Goal: Task Accomplishment & Management: Manage account settings

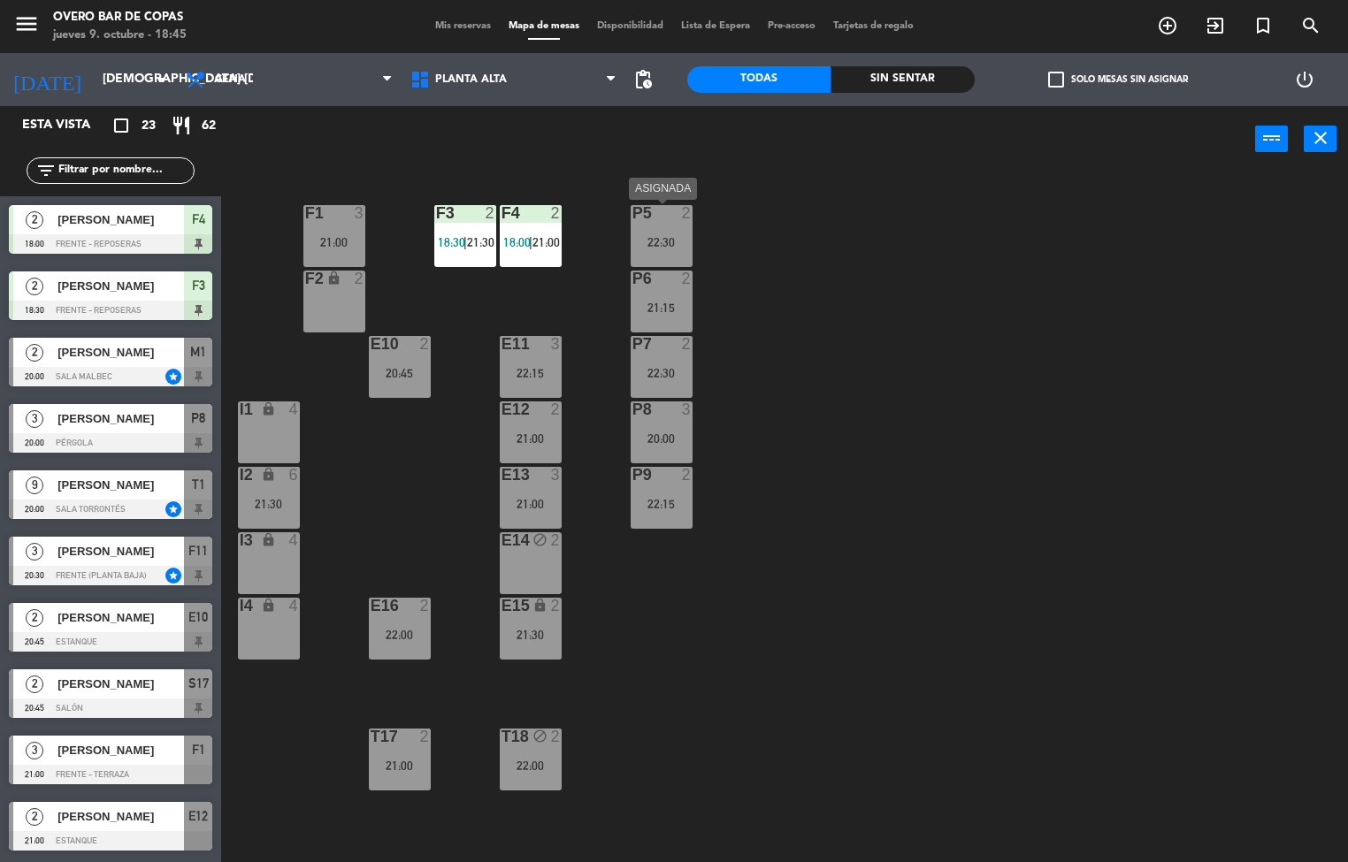
click at [662, 220] on div at bounding box center [661, 213] width 29 height 16
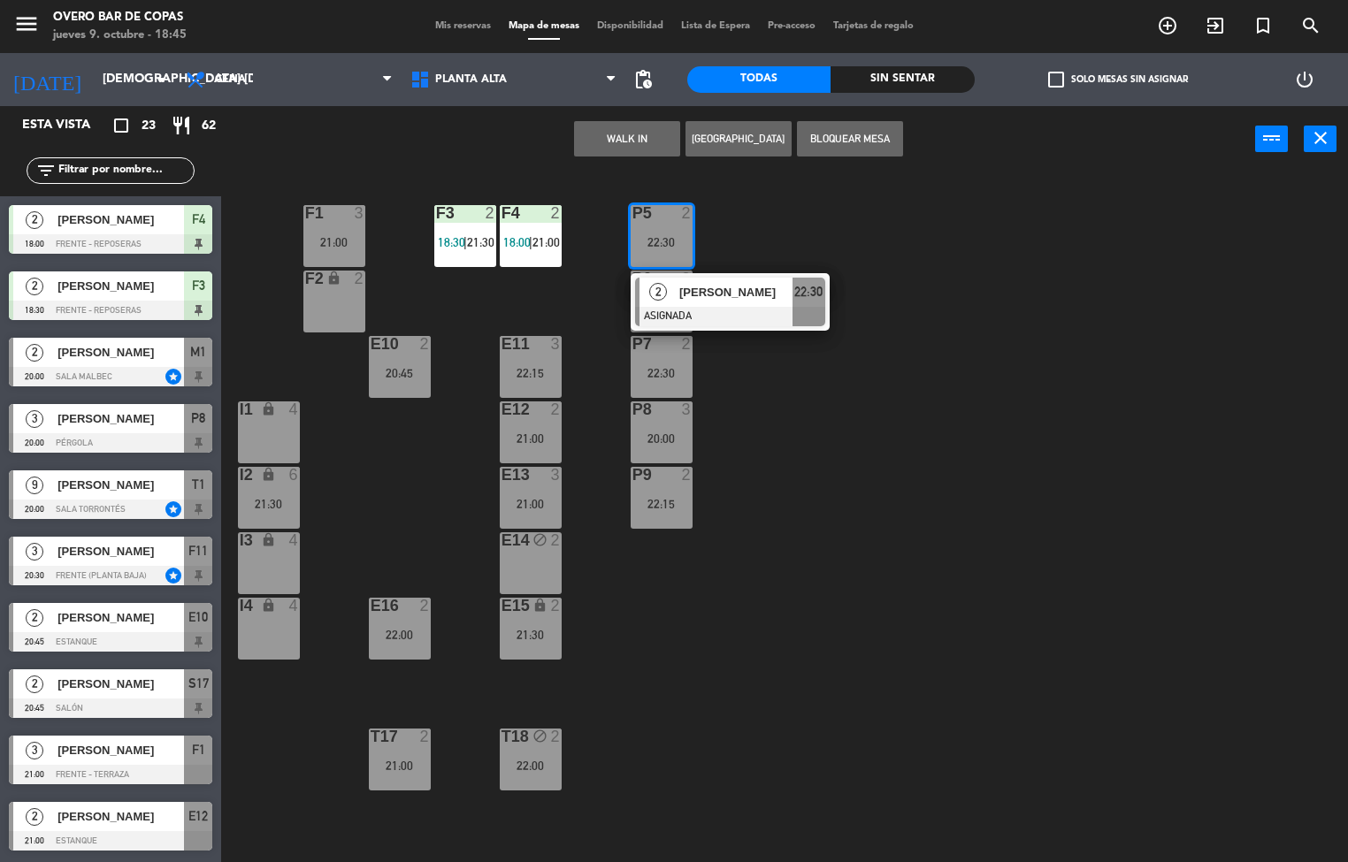
click at [624, 130] on button "WALK IN" at bounding box center [627, 138] width 106 height 35
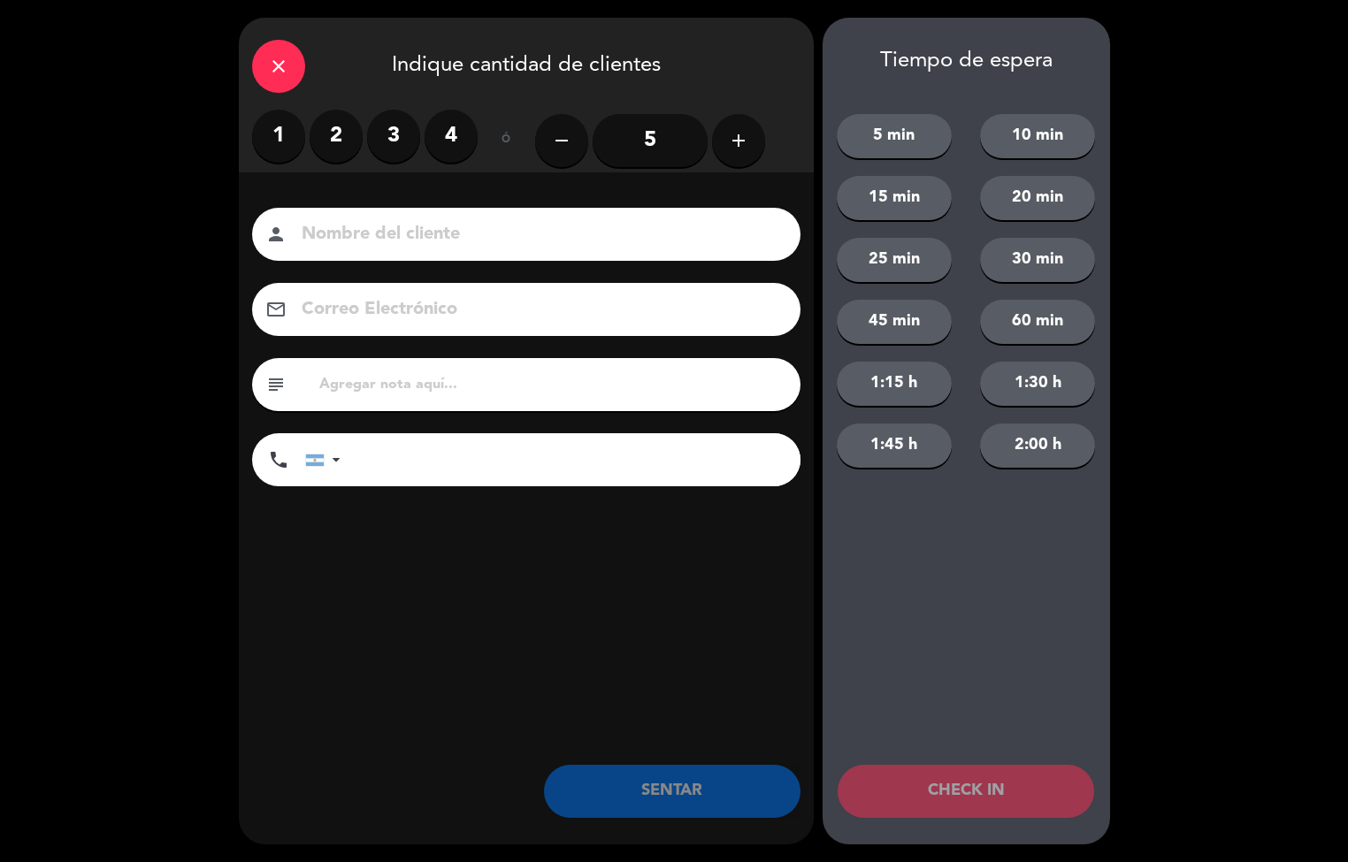
click at [345, 141] on label "2" at bounding box center [336, 136] width 53 height 53
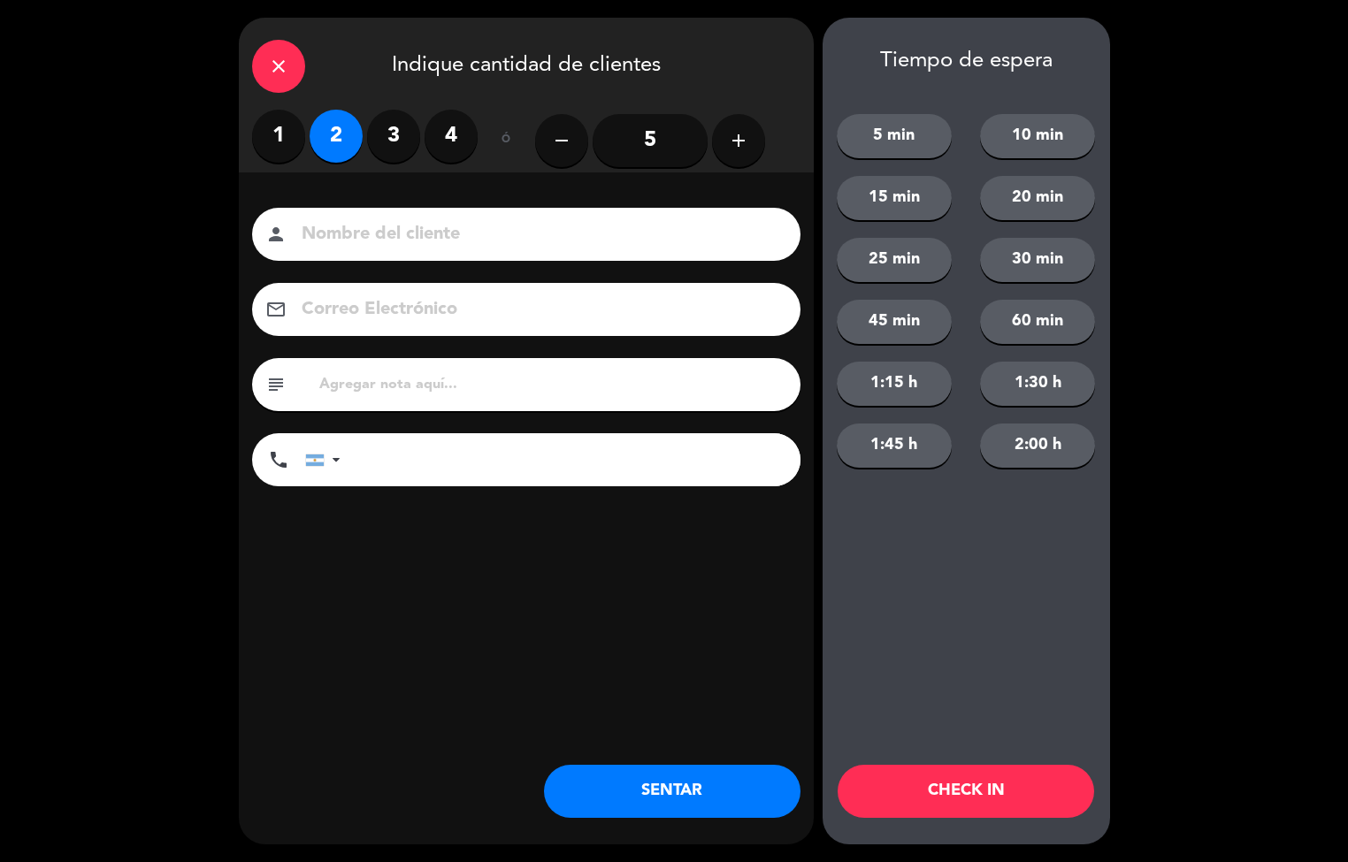
click at [659, 778] on button "SENTAR" at bounding box center [672, 791] width 257 height 53
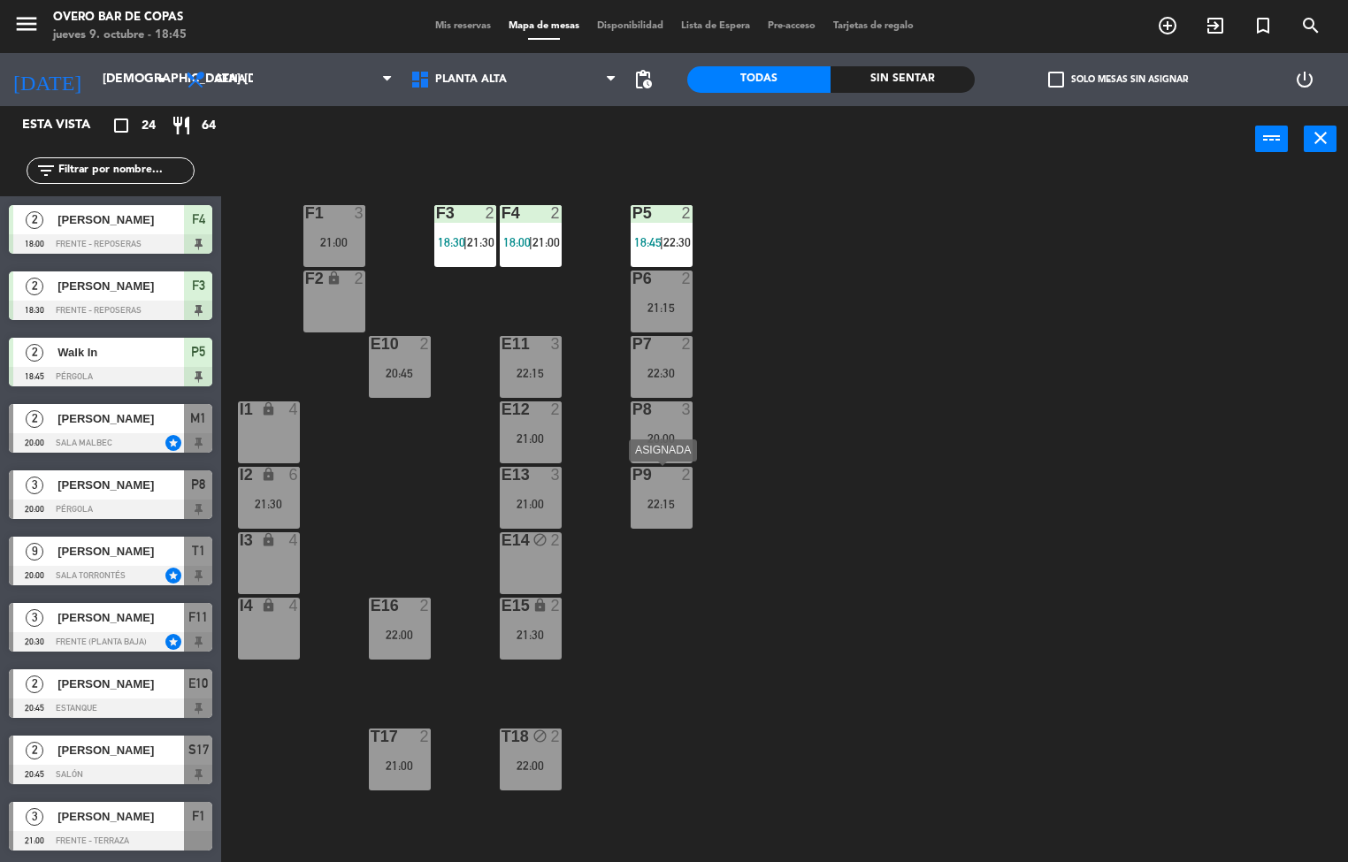
click at [675, 502] on div "22:15" at bounding box center [662, 504] width 62 height 12
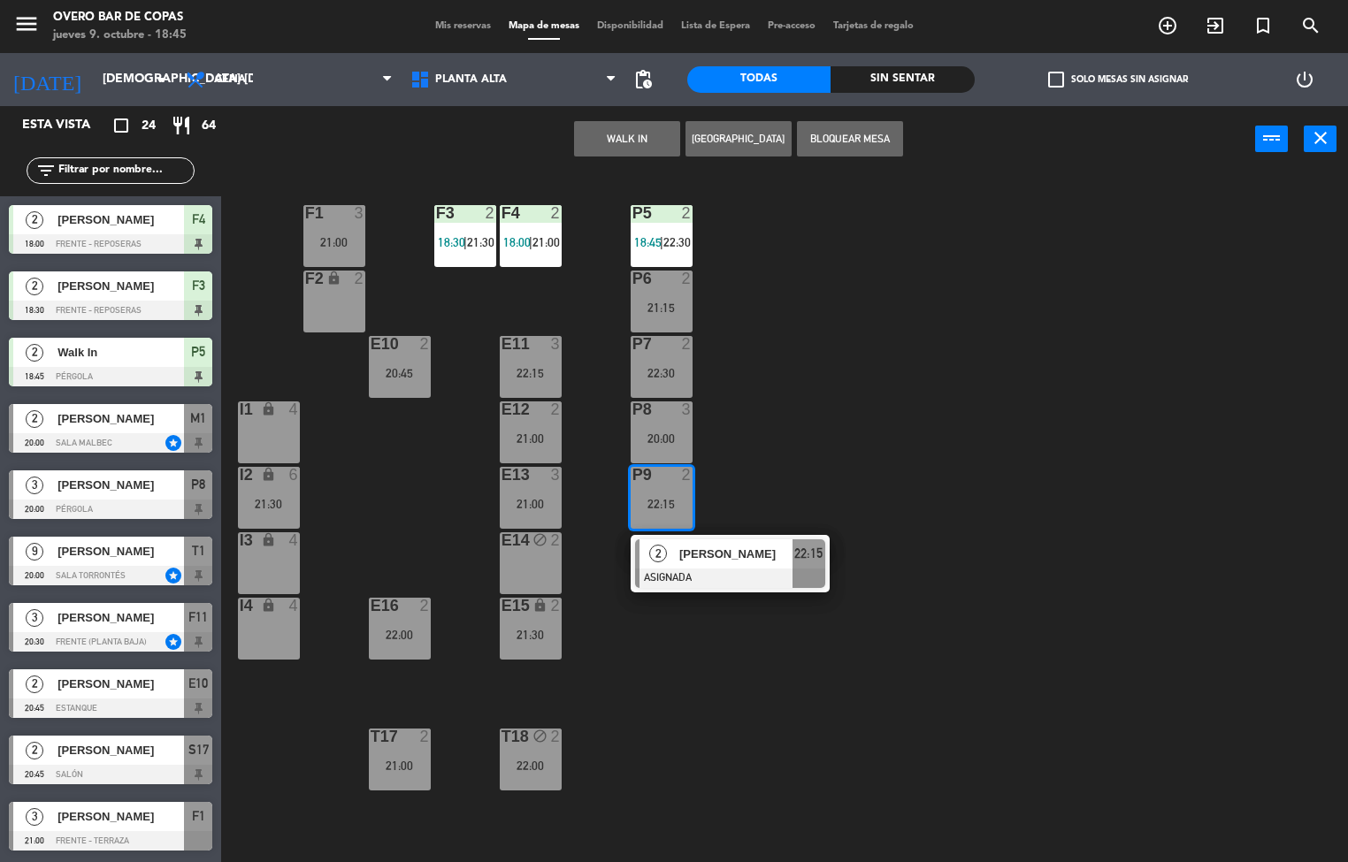
click at [256, 418] on div "lock" at bounding box center [268, 410] width 29 height 17
click at [656, 142] on button "Mover" at bounding box center [683, 138] width 106 height 35
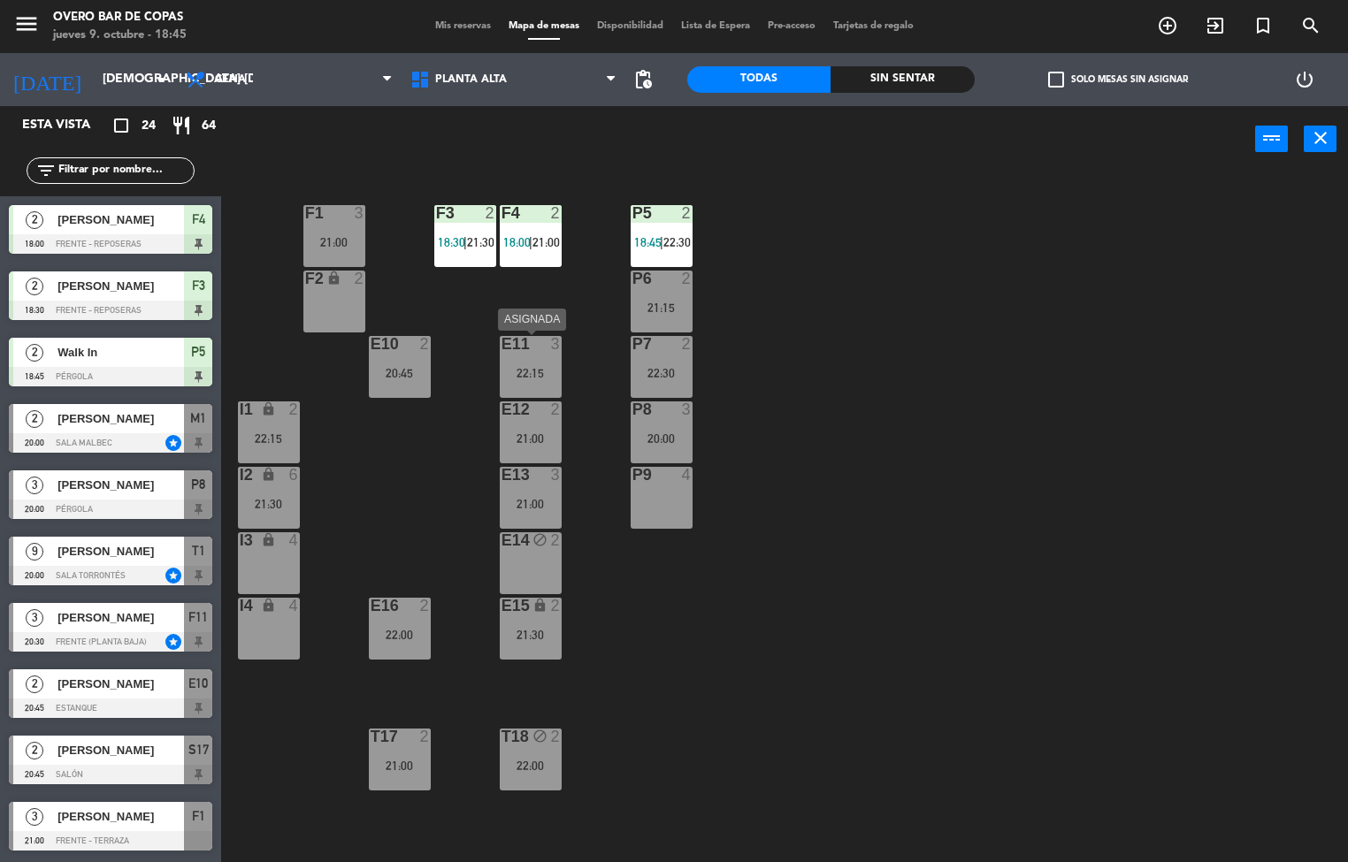
click at [513, 367] on div "22:15" at bounding box center [531, 373] width 62 height 12
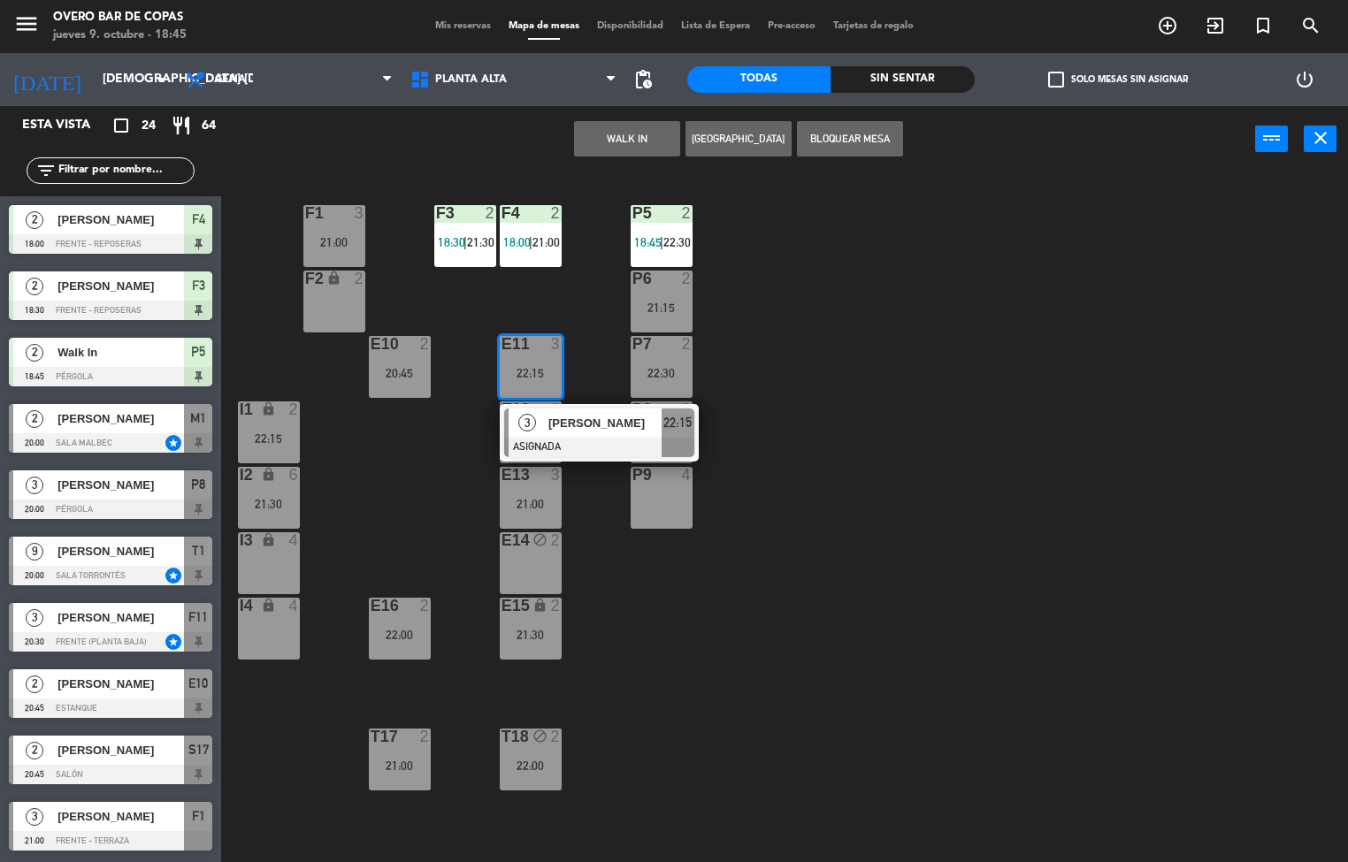
drag, startPoint x: 407, startPoint y: 479, endPoint x: 335, endPoint y: 417, distance: 94.7
click at [406, 476] on div "P5 2 18:45 | 22:30 F1 3 21:00 F3 2 18:30 | 21:30 F4 2 18:00 | 21:00 P6 2 21:15 …" at bounding box center [791, 518] width 1114 height 690
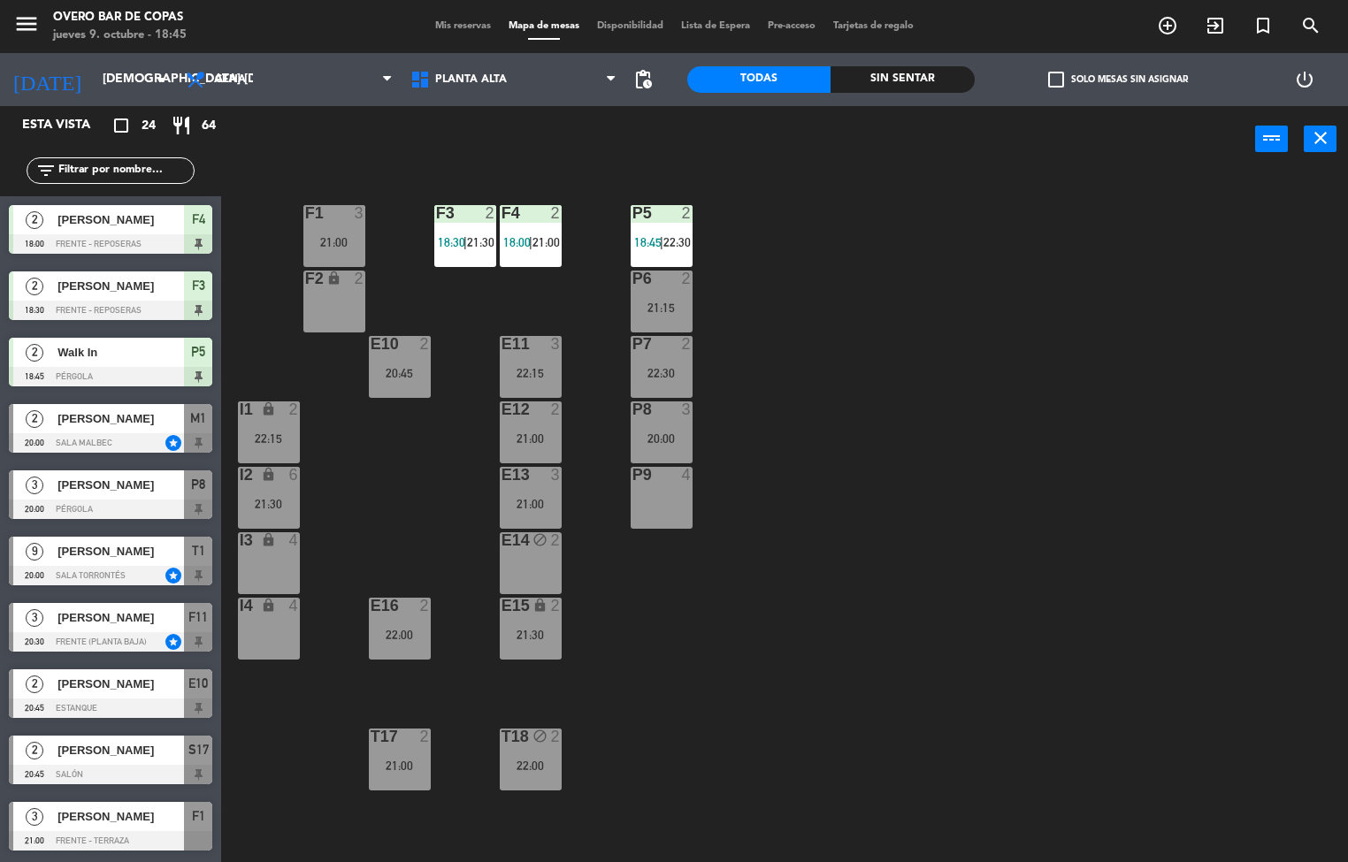
click at [287, 415] on div "2" at bounding box center [297, 410] width 29 height 17
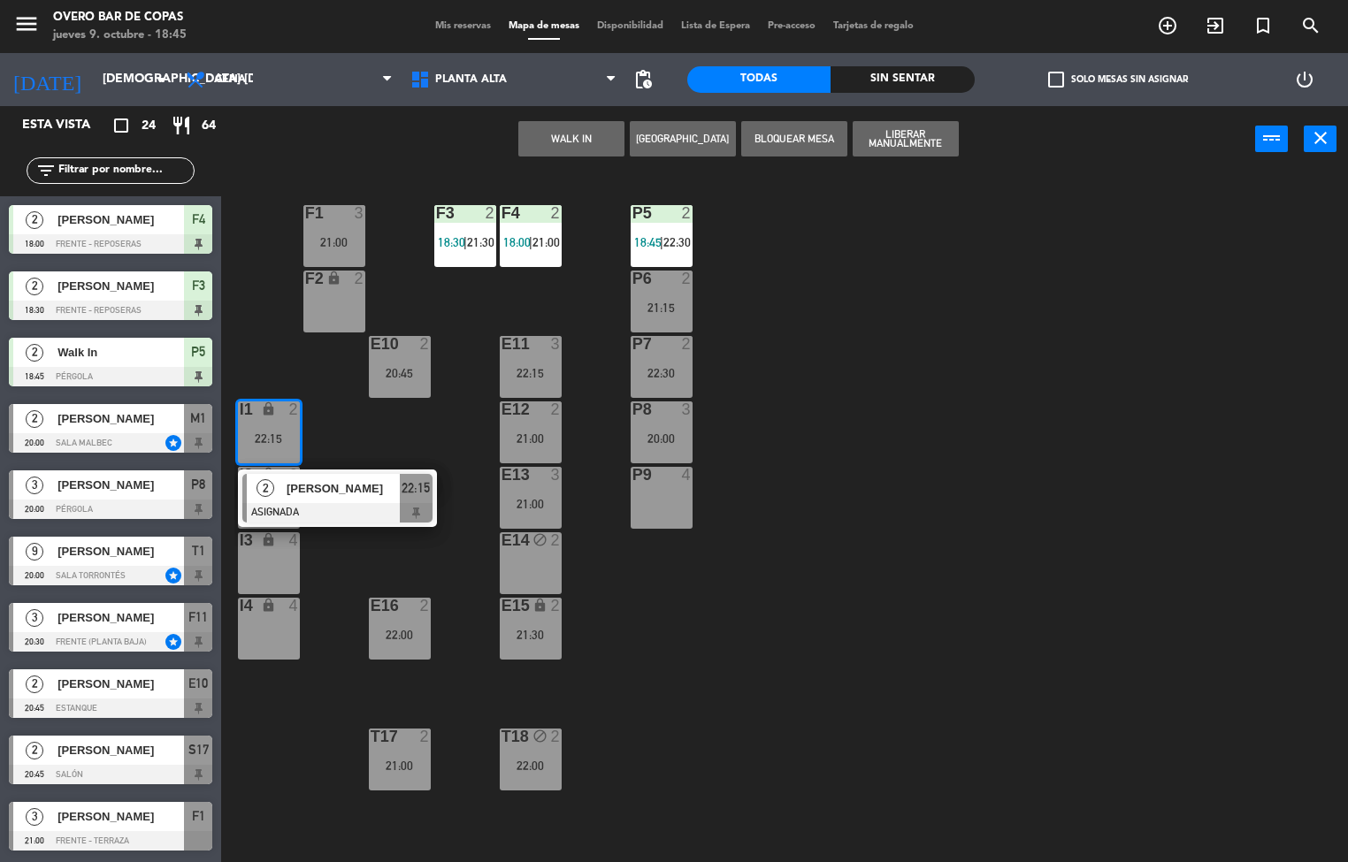
click at [653, 499] on div "P9 4" at bounding box center [662, 498] width 62 height 62
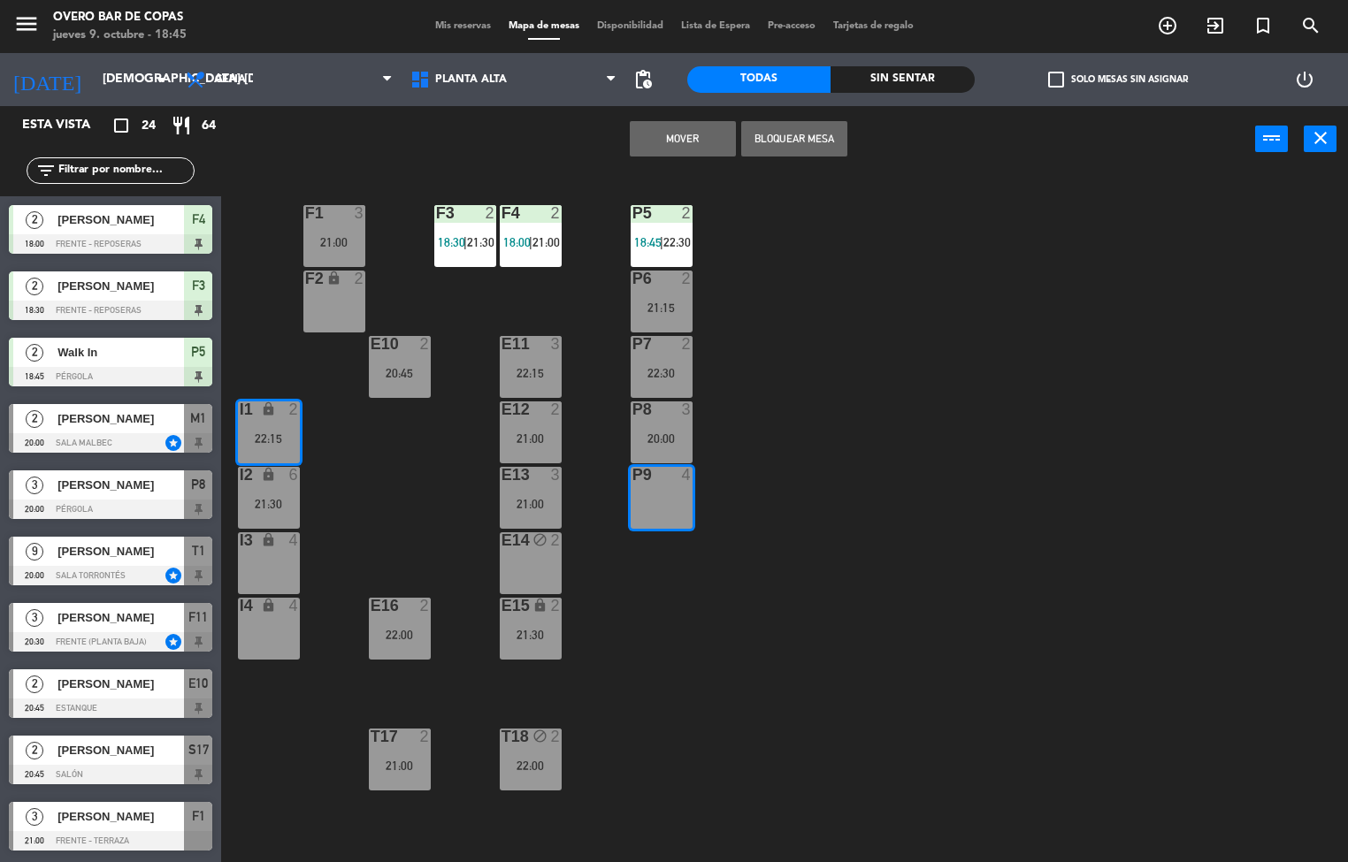
click at [656, 149] on button "Mover" at bounding box center [683, 138] width 106 height 35
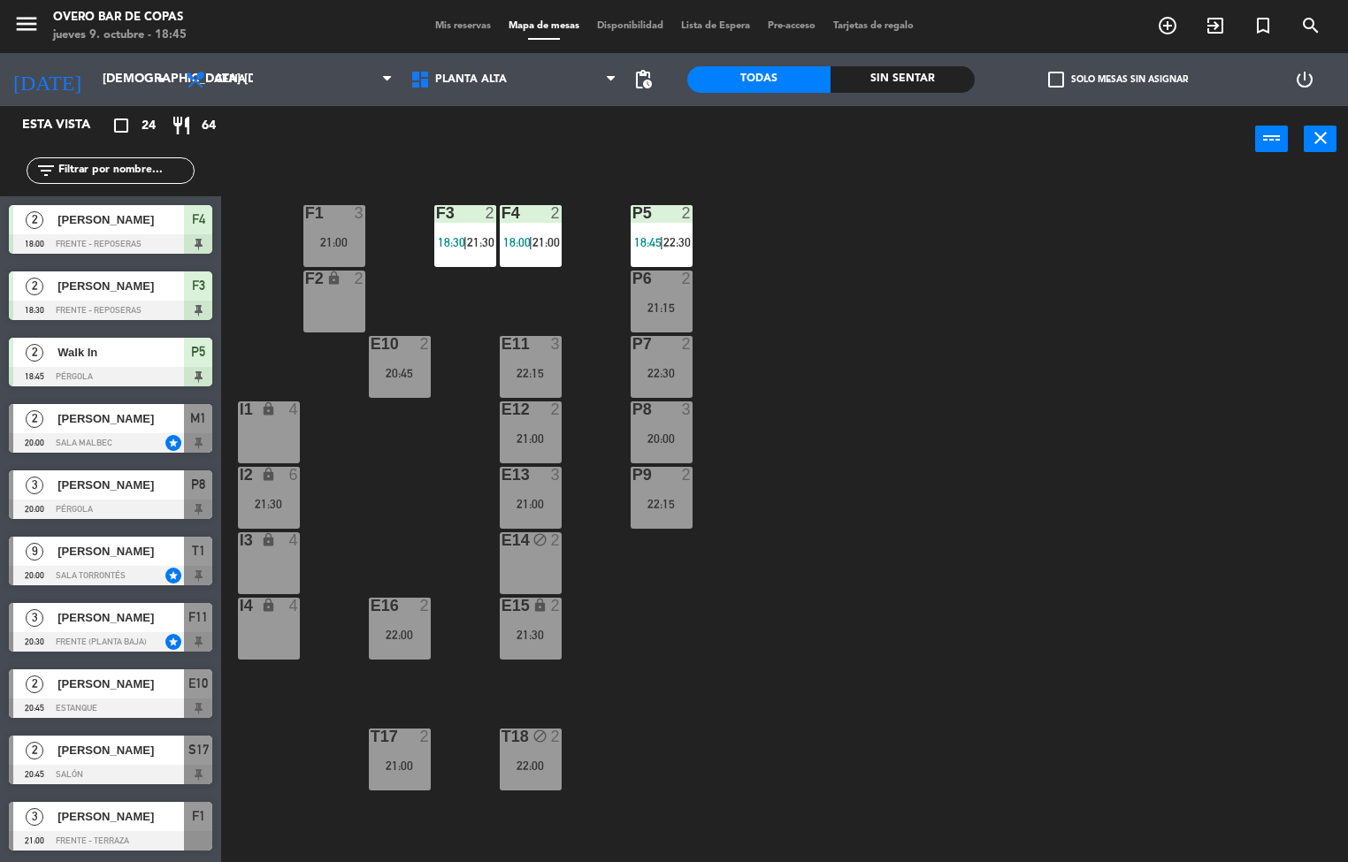
click at [678, 430] on div "P8 3 20:00" at bounding box center [662, 433] width 62 height 62
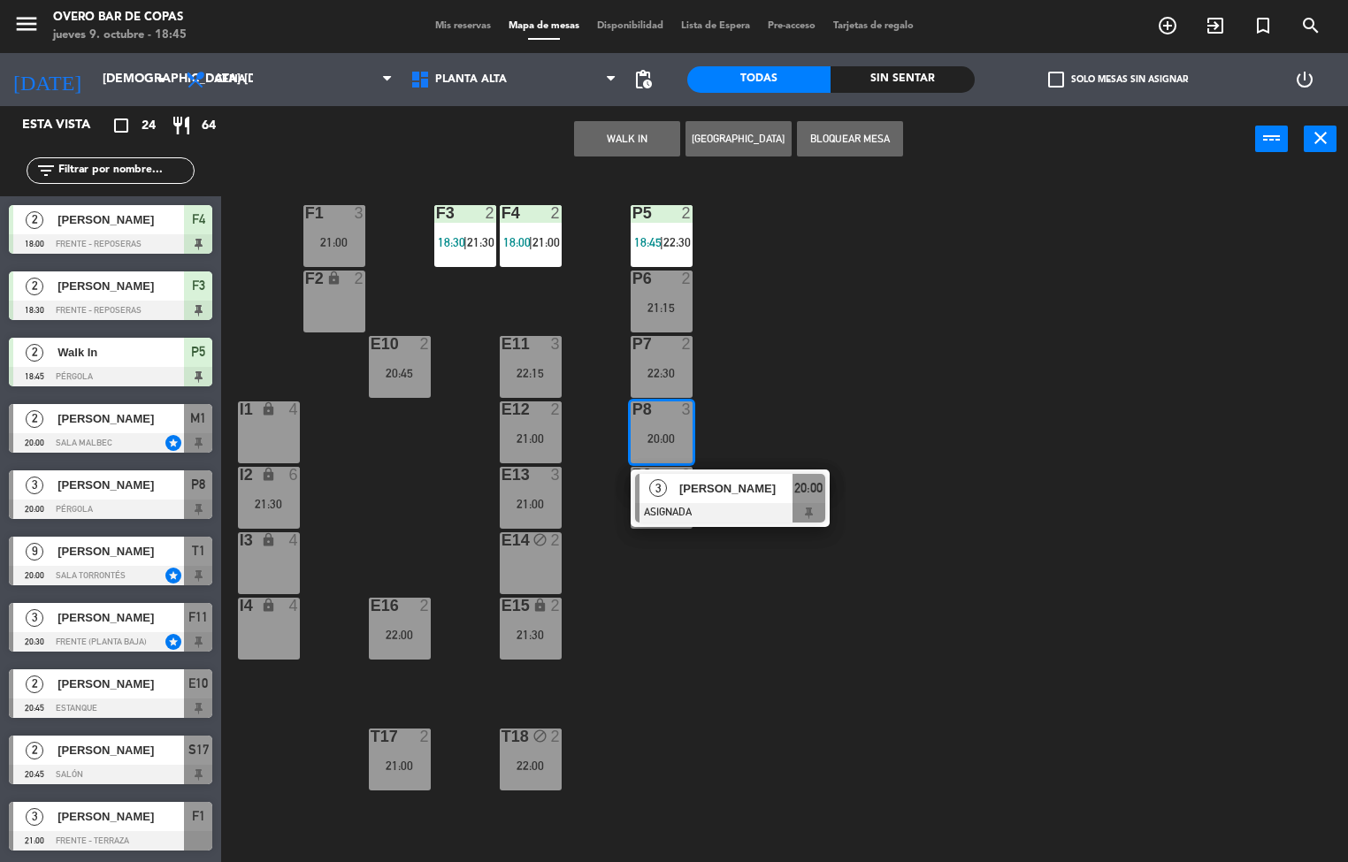
click at [283, 411] on div "4" at bounding box center [297, 410] width 29 height 17
click at [646, 138] on button "Mover" at bounding box center [683, 138] width 106 height 35
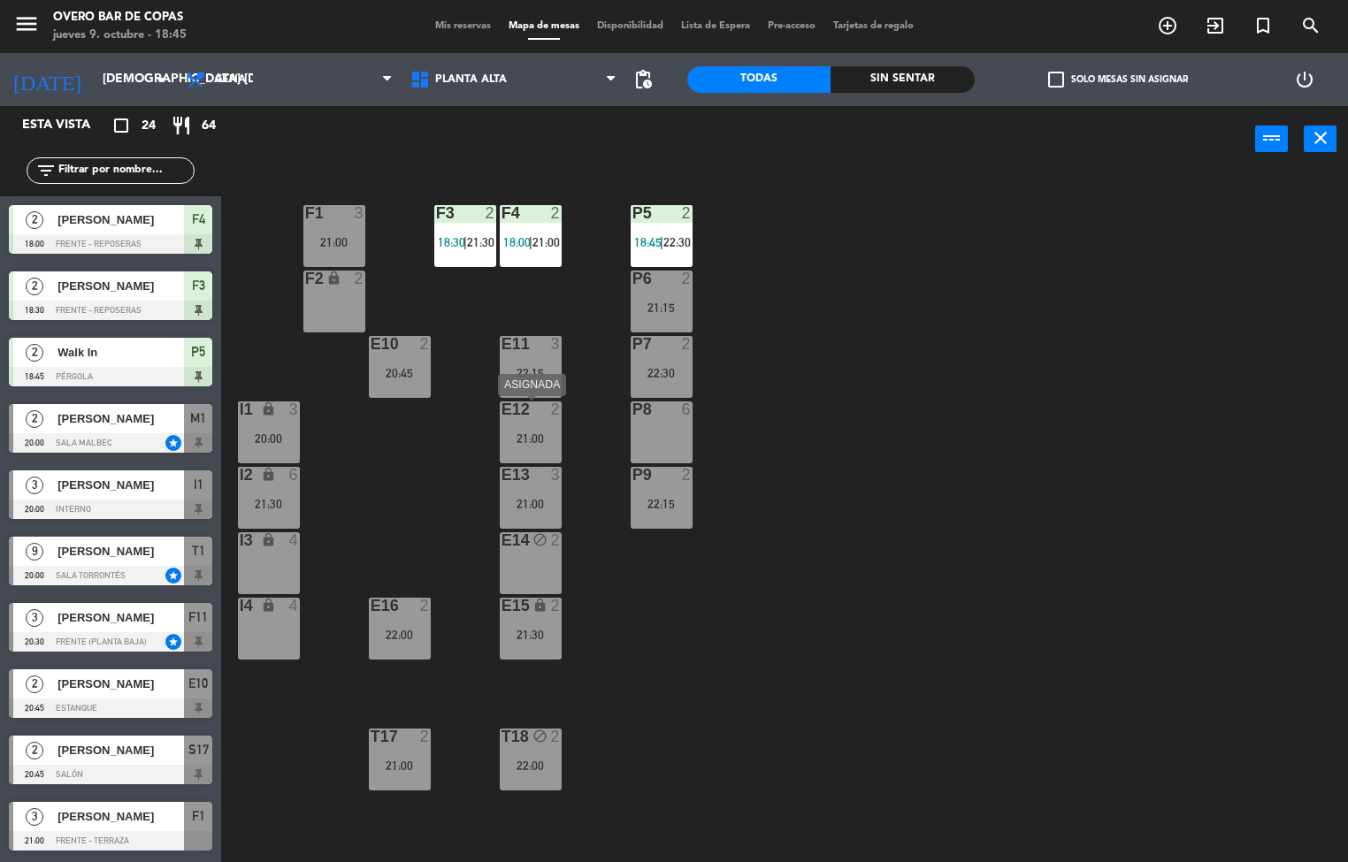
click at [534, 435] on div "21:00" at bounding box center [531, 439] width 62 height 12
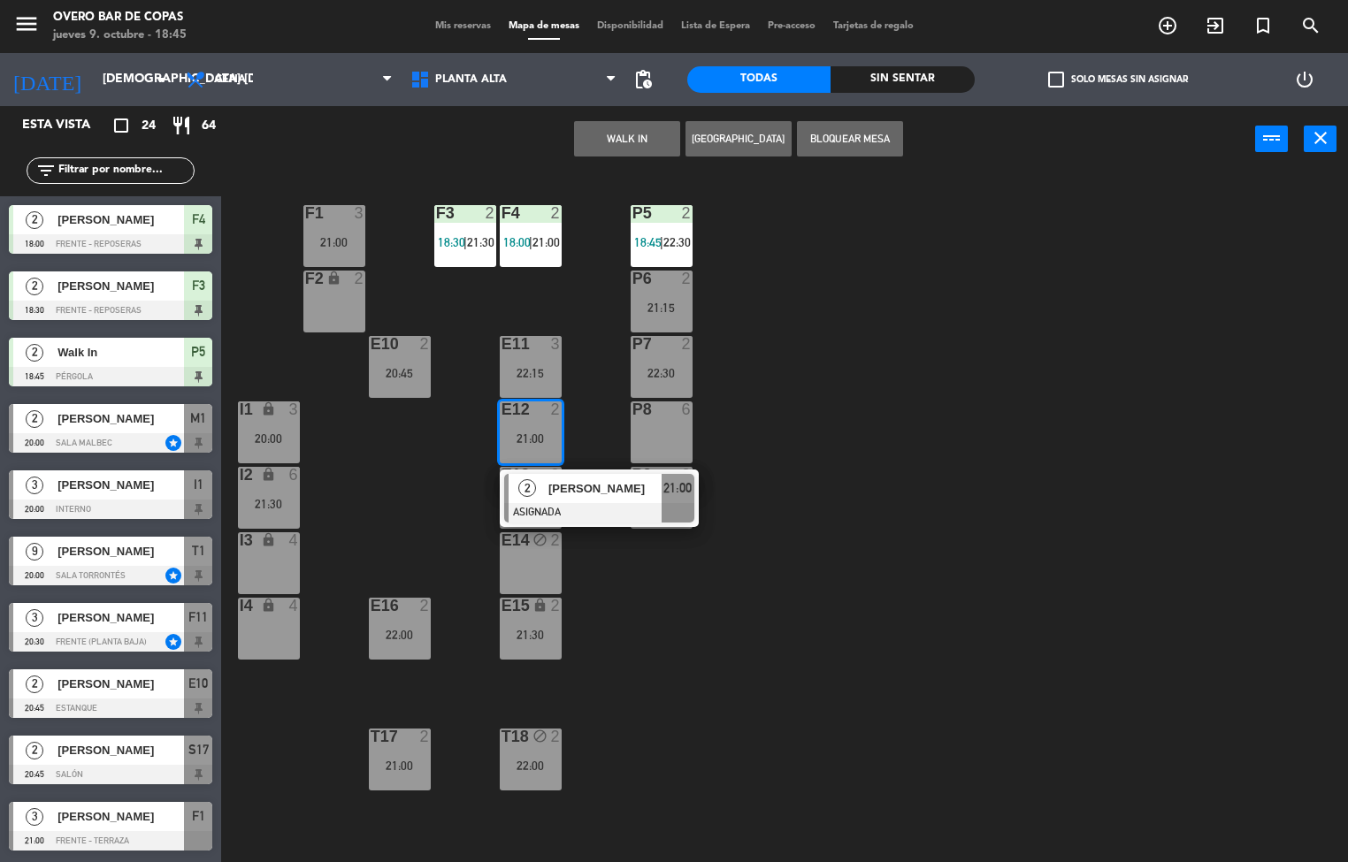
click at [679, 407] on div "6" at bounding box center [690, 410] width 29 height 16
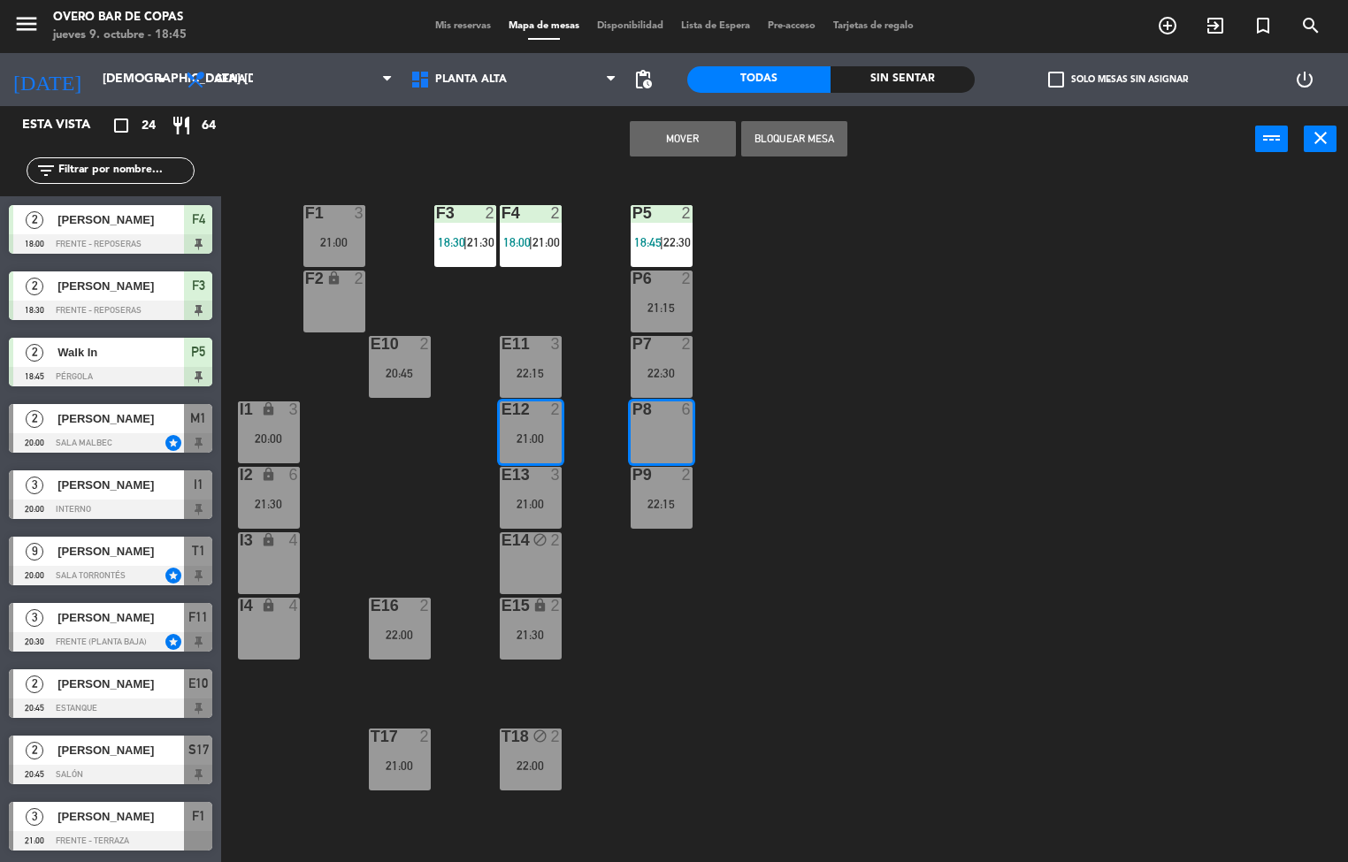
click at [656, 130] on button "Mover" at bounding box center [683, 138] width 106 height 35
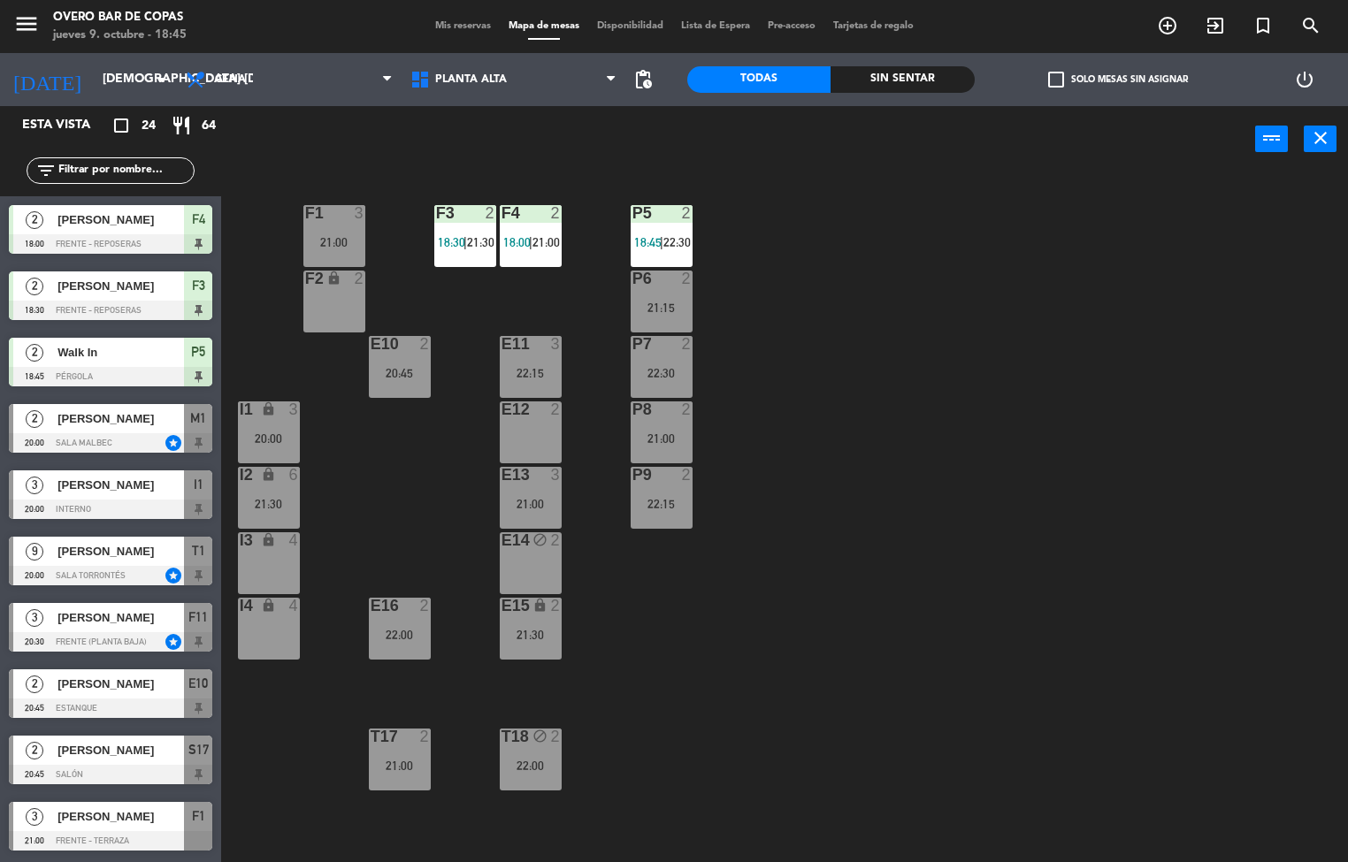
click at [849, 218] on div "P5 2 18:45 | 22:30 F1 3 21:00 F3 2 18:30 | 21:30 F4 2 18:00 | 21:00 P6 2 21:15 …" at bounding box center [791, 518] width 1114 height 690
click at [488, 78] on span "Planta Alta" at bounding box center [471, 79] width 72 height 12
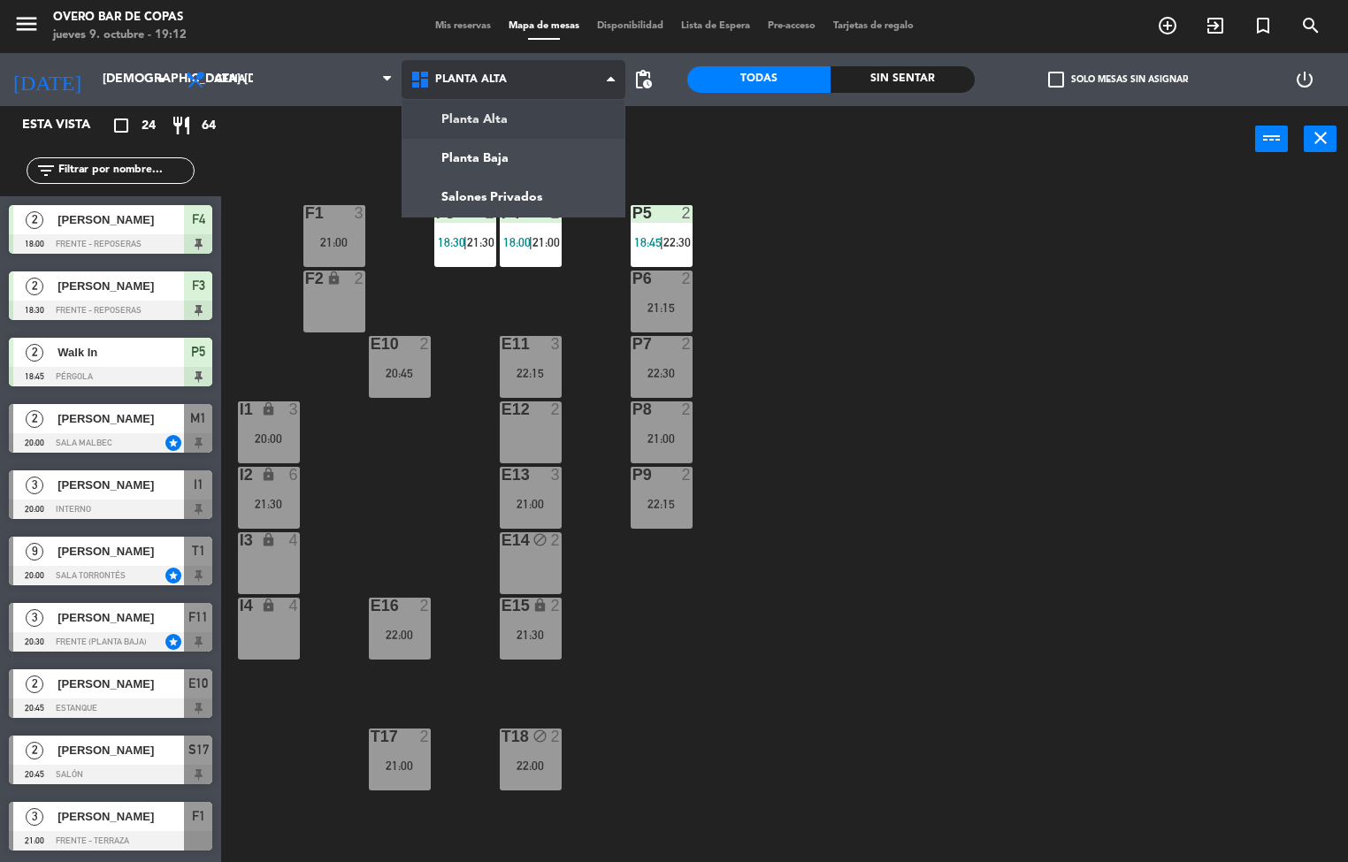
click at [521, 199] on ng-component "menu Overo Bar [PERSON_NAME] jueves 9. octubre - 19:12 Mis reservas Mapa de mes…" at bounding box center [674, 431] width 1348 height 863
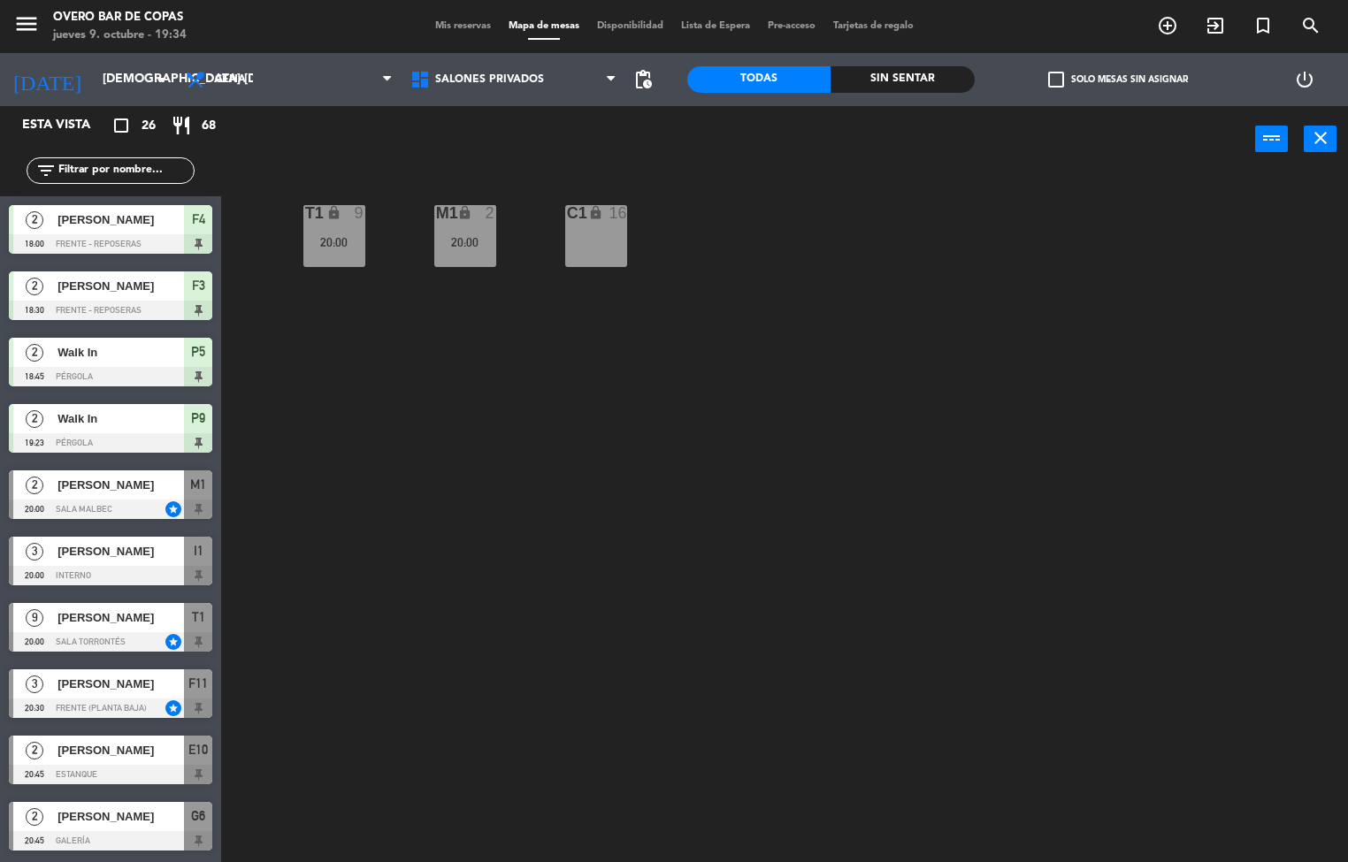
click at [884, 565] on div "T1 lock 9 20:00 M1 lock 2 20:00 C1 lock 16" at bounding box center [791, 518] width 1114 height 690
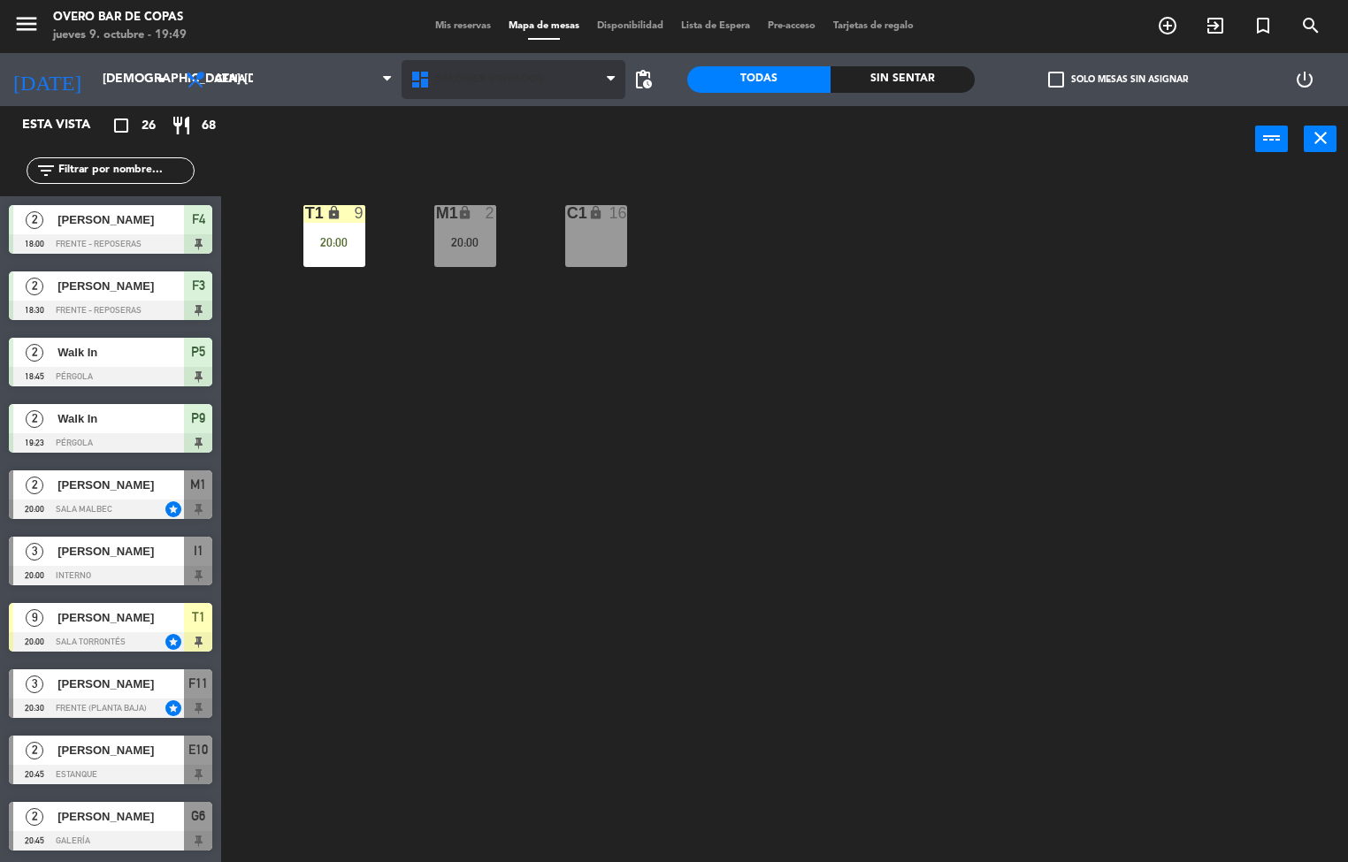
click at [539, 82] on span "Salones Privados" at bounding box center [489, 79] width 109 height 12
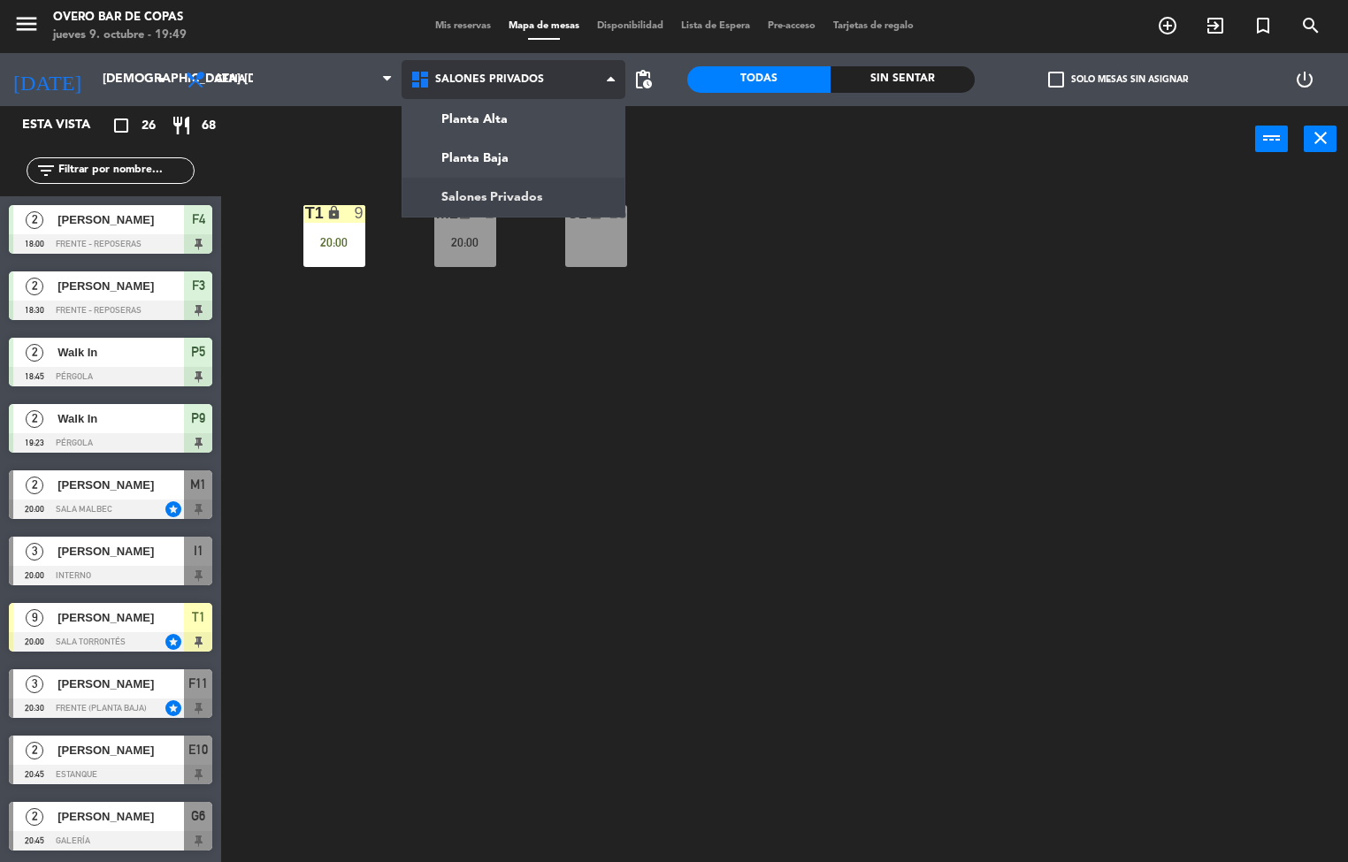
click at [569, 114] on ng-component "menu Overo Bar [PERSON_NAME] jueves 9. octubre - 19:49 Mis reservas Mapa de mes…" at bounding box center [674, 431] width 1348 height 863
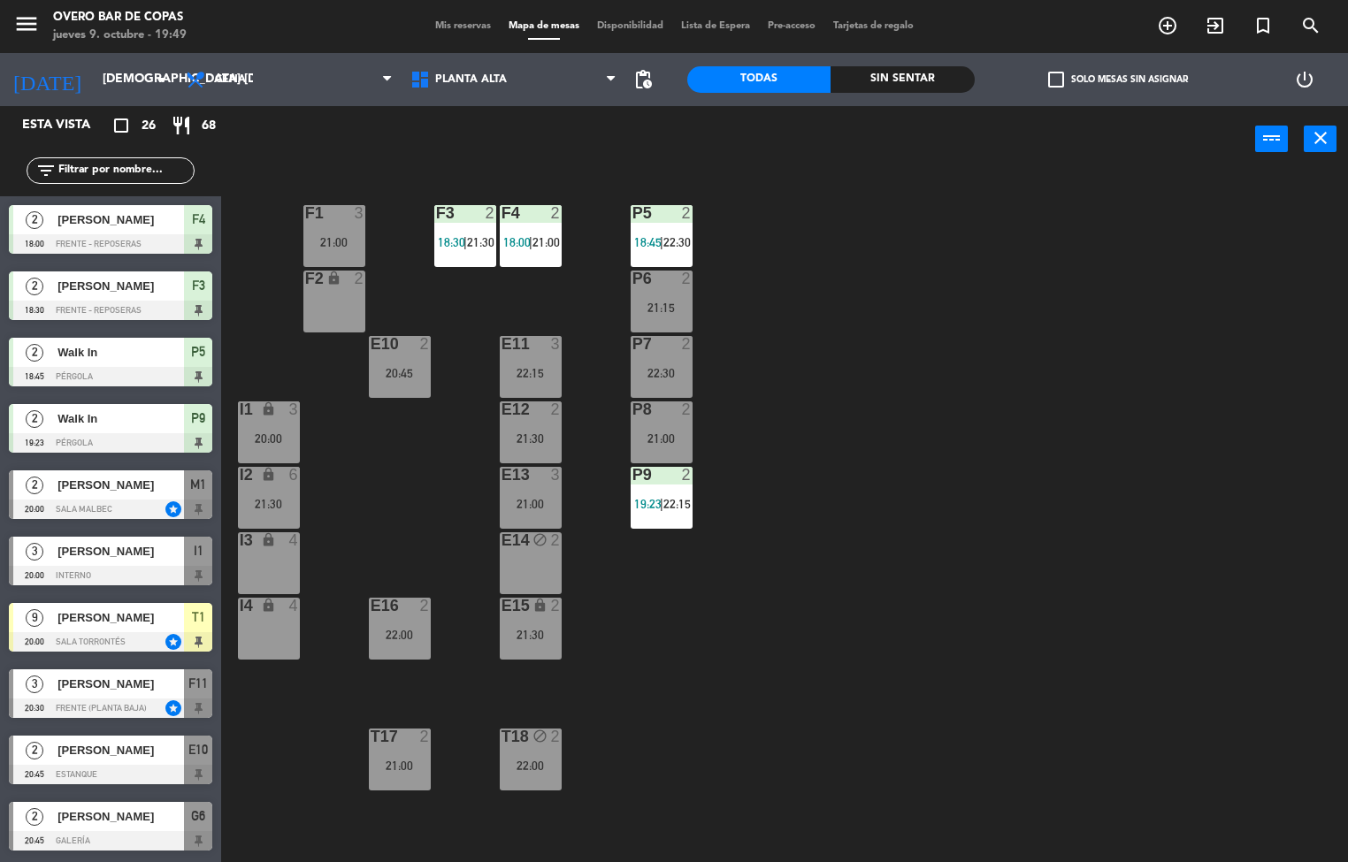
click at [671, 410] on div at bounding box center [661, 410] width 29 height 16
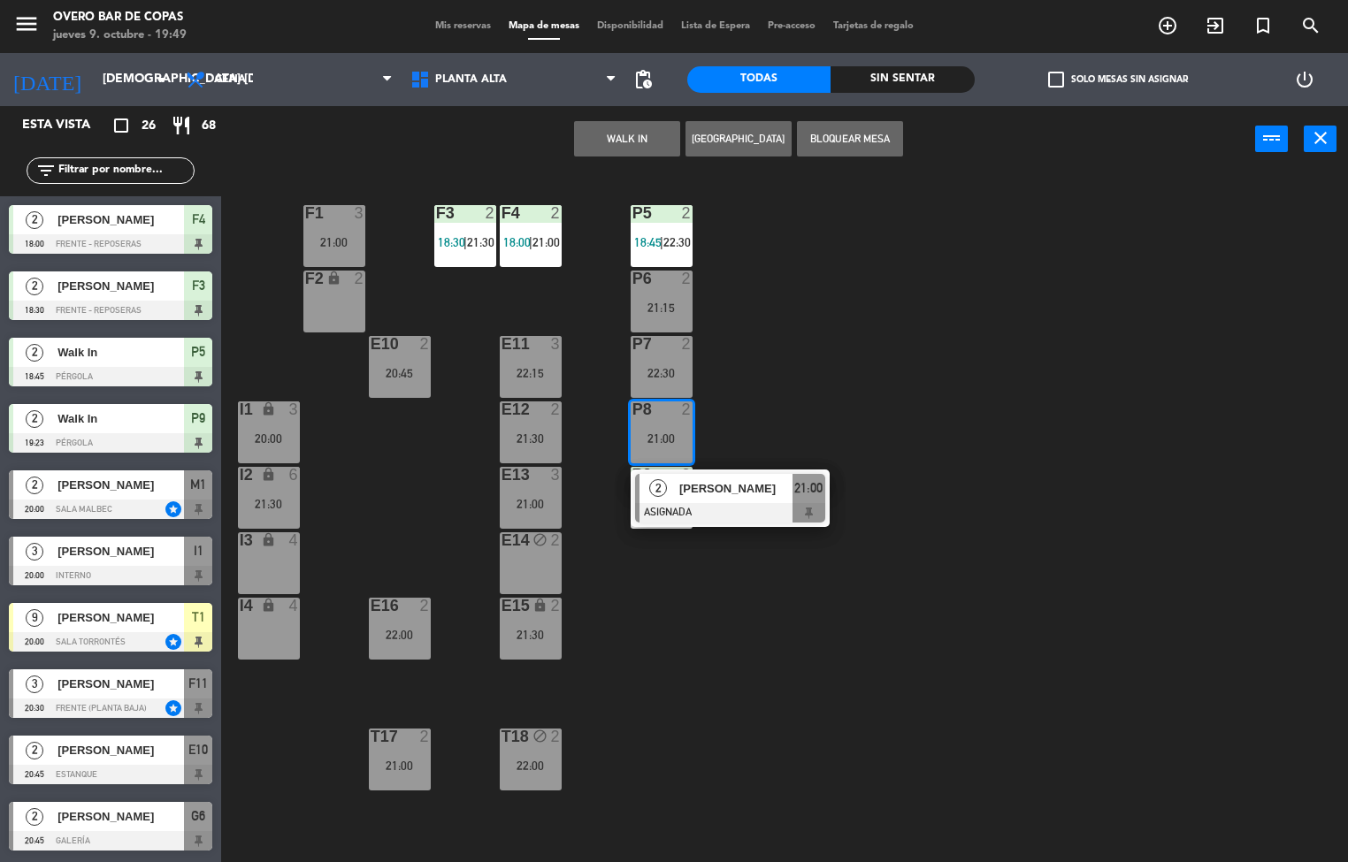
click at [847, 316] on div "P5 2 18:45 | 22:30 F1 3 21:00 F3 2 18:30 | 21:30 F4 2 18:00 | 21:00 P6 2 21:15 …" at bounding box center [791, 518] width 1114 height 690
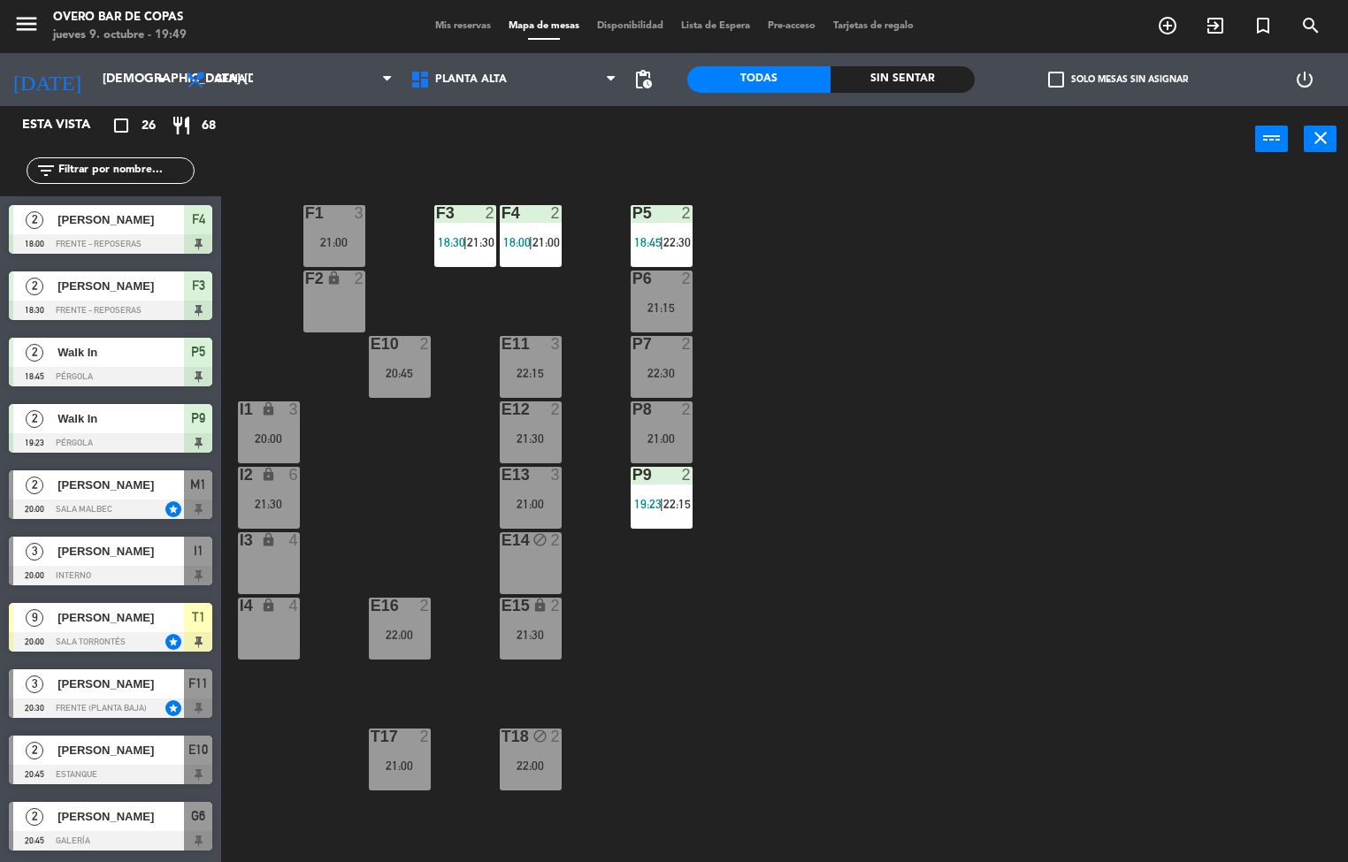
click at [686, 277] on div "2" at bounding box center [686, 279] width 11 height 16
click at [889, 281] on div "P5 2 18:45 | 22:30 F1 3 21:00 F3 2 18:30 | 21:30 F4 2 18:00 | 21:00 P6 2 21:15 …" at bounding box center [791, 518] width 1114 height 690
click at [784, 544] on div "P5 2 18:45 | 22:30 F1 3 21:00 F3 2 18:30 | 21:30 F4 2 18:00 | 21:00 P6 2 21:15 …" at bounding box center [791, 518] width 1114 height 690
click at [655, 504] on span "19:23" at bounding box center [647, 504] width 27 height 14
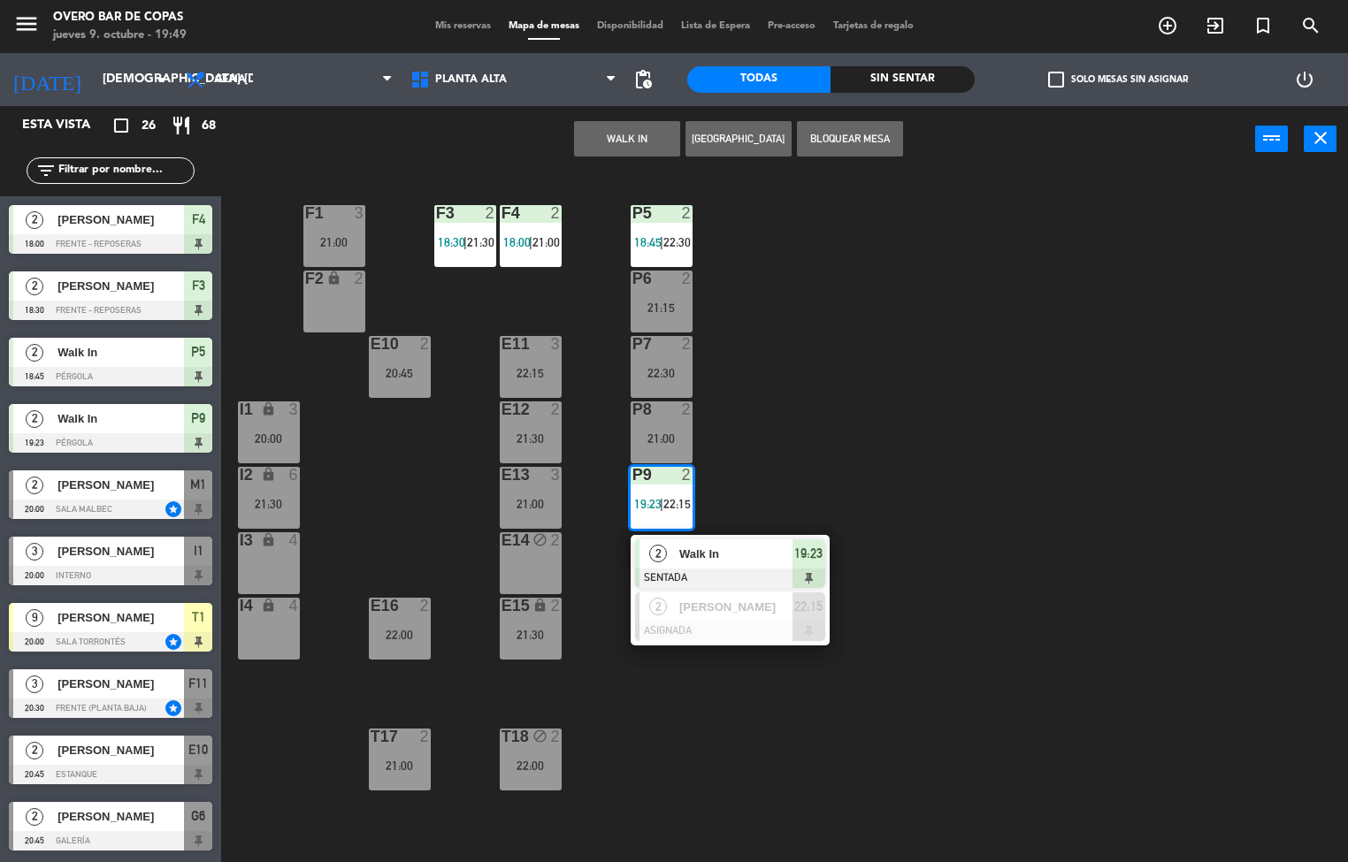
click at [1022, 648] on div "P5 2 18:45 | 22:30 F1 3 21:00 F3 2 18:30 | 21:30 F4 2 18:00 | 21:00 P6 2 21:15 …" at bounding box center [791, 518] width 1114 height 690
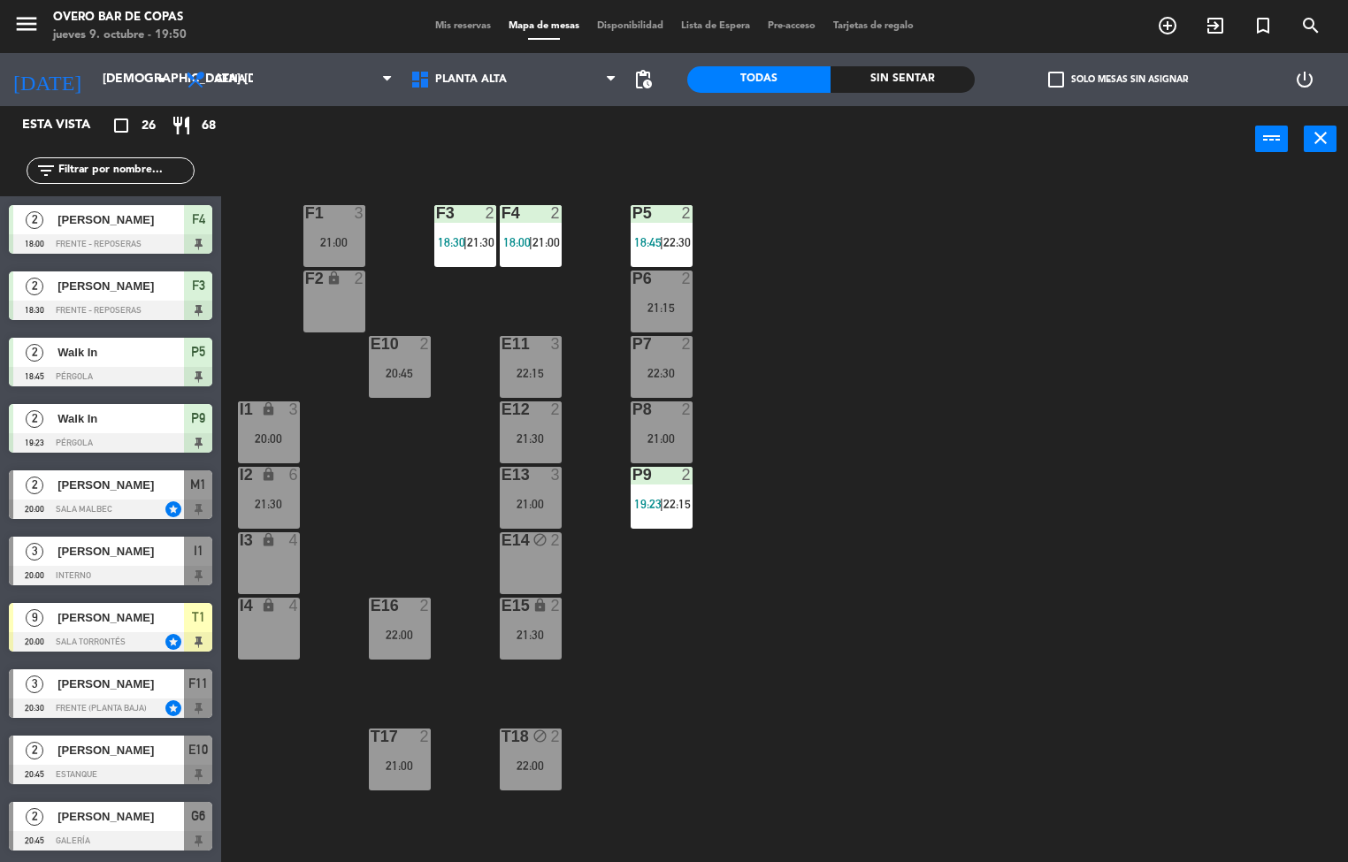
click at [677, 241] on span "22:30" at bounding box center [676, 242] width 27 height 14
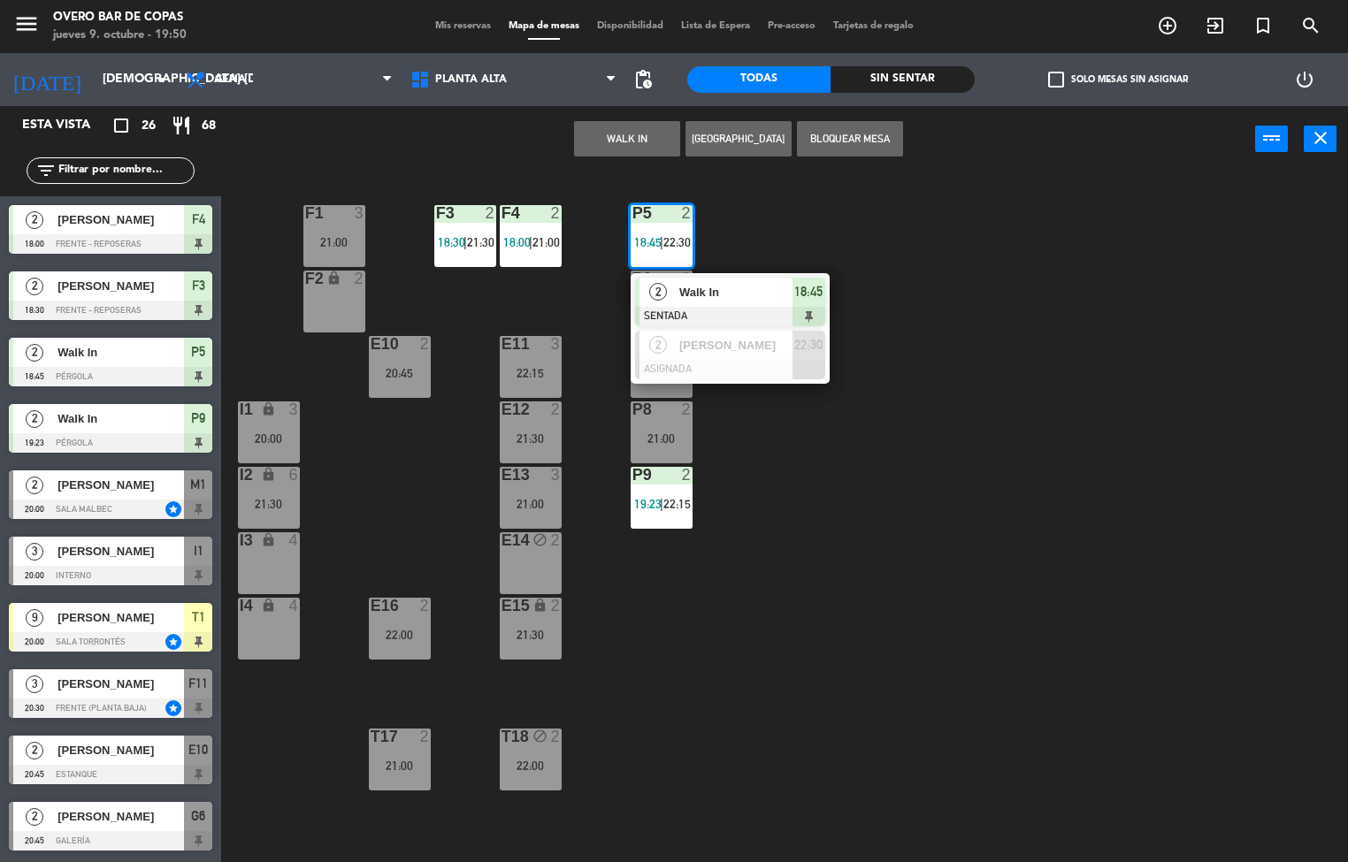
click at [1030, 632] on div "P5 2 18:45 | 22:30 2 Walk In SENTADA 18:45 2 [PERSON_NAME] ASIGNADA 22:30 F1 3 …" at bounding box center [791, 518] width 1114 height 690
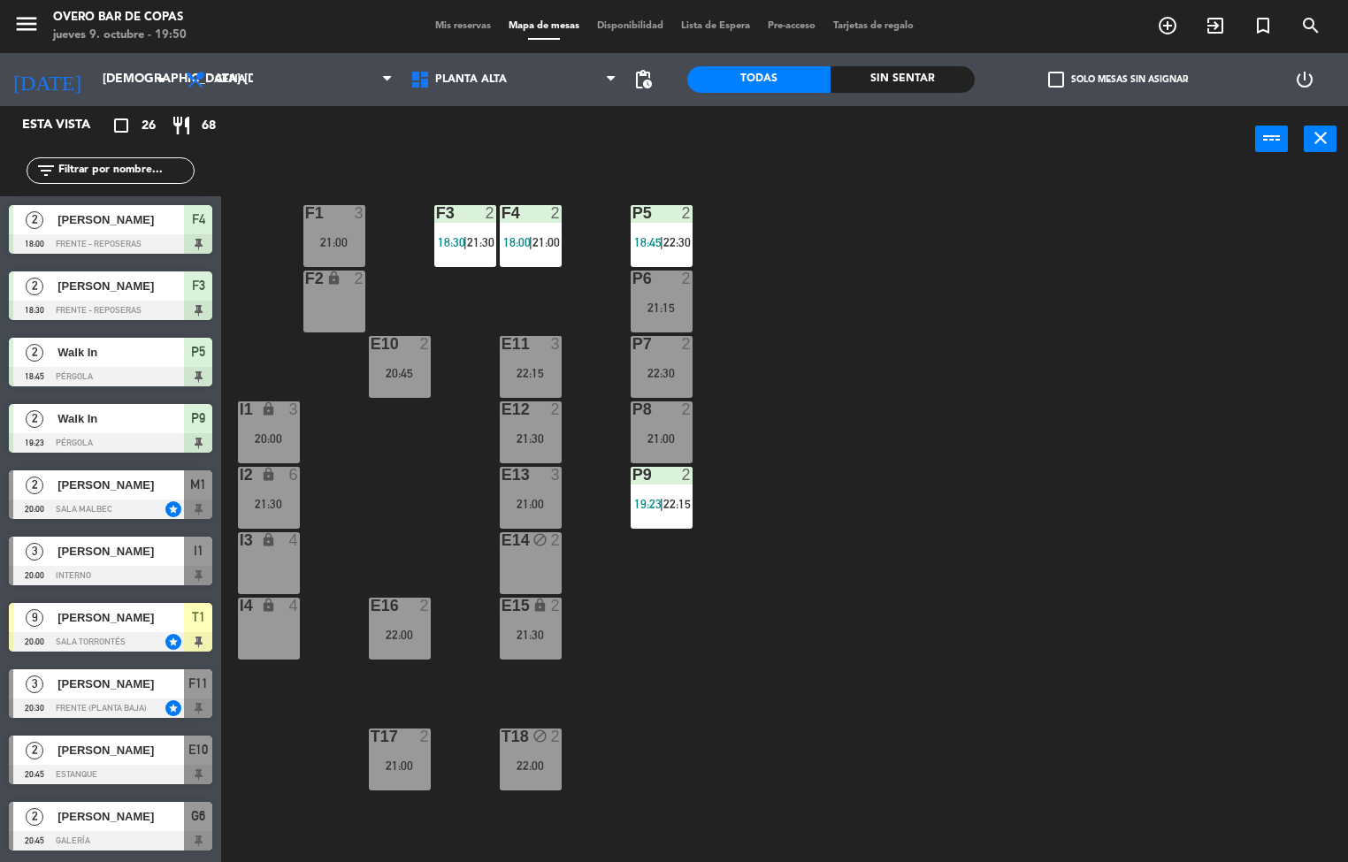
click at [845, 739] on div "P5 2 18:45 | 22:30 F1 3 21:00 F3 2 18:30 | 21:30 F4 2 18:00 | 21:00 P6 2 21:15 …" at bounding box center [791, 518] width 1114 height 690
click at [120, 75] on input "[DEMOGRAPHIC_DATA] [DATE]" at bounding box center [178, 80] width 168 height 32
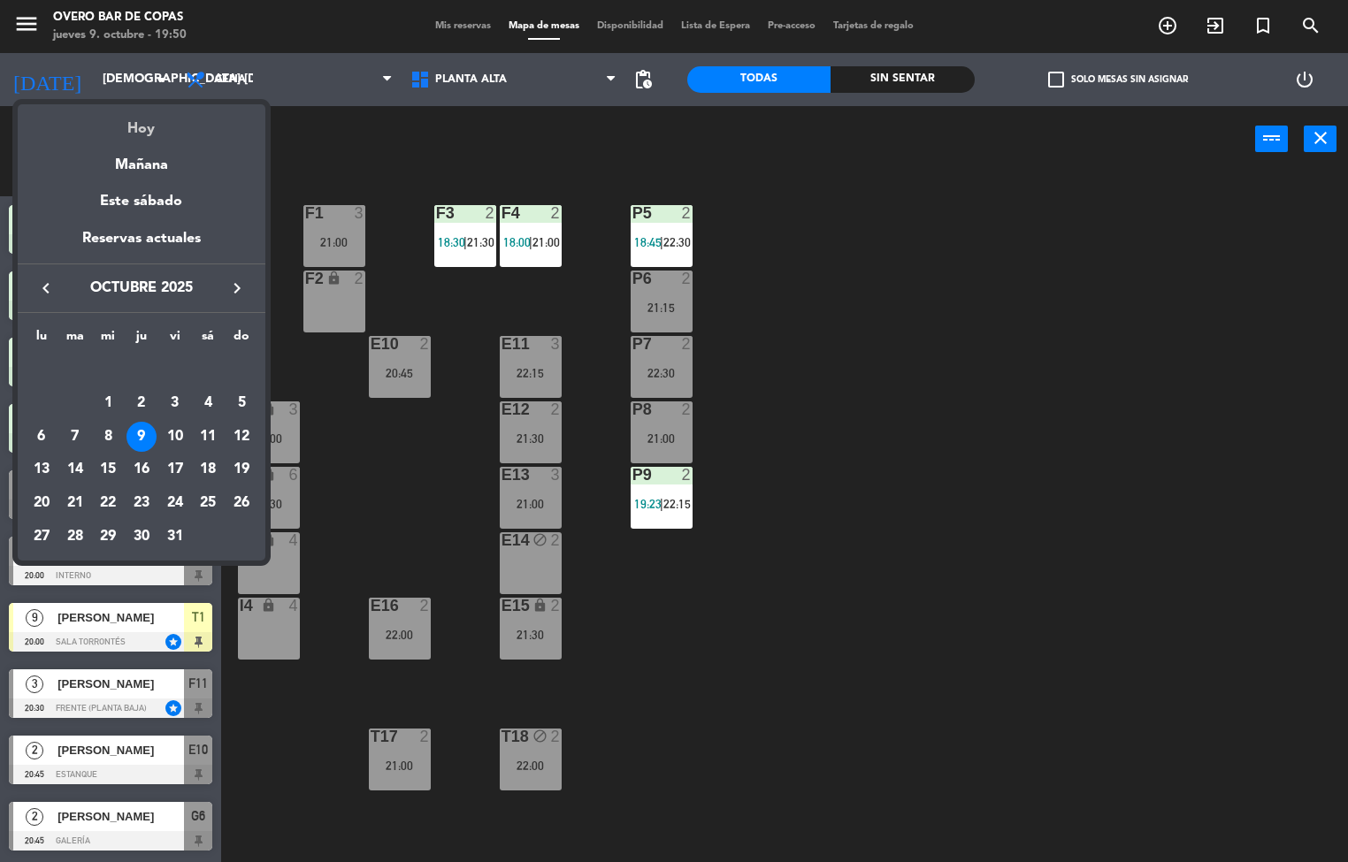
click at [147, 128] on div "Hoy" at bounding box center [142, 122] width 248 height 36
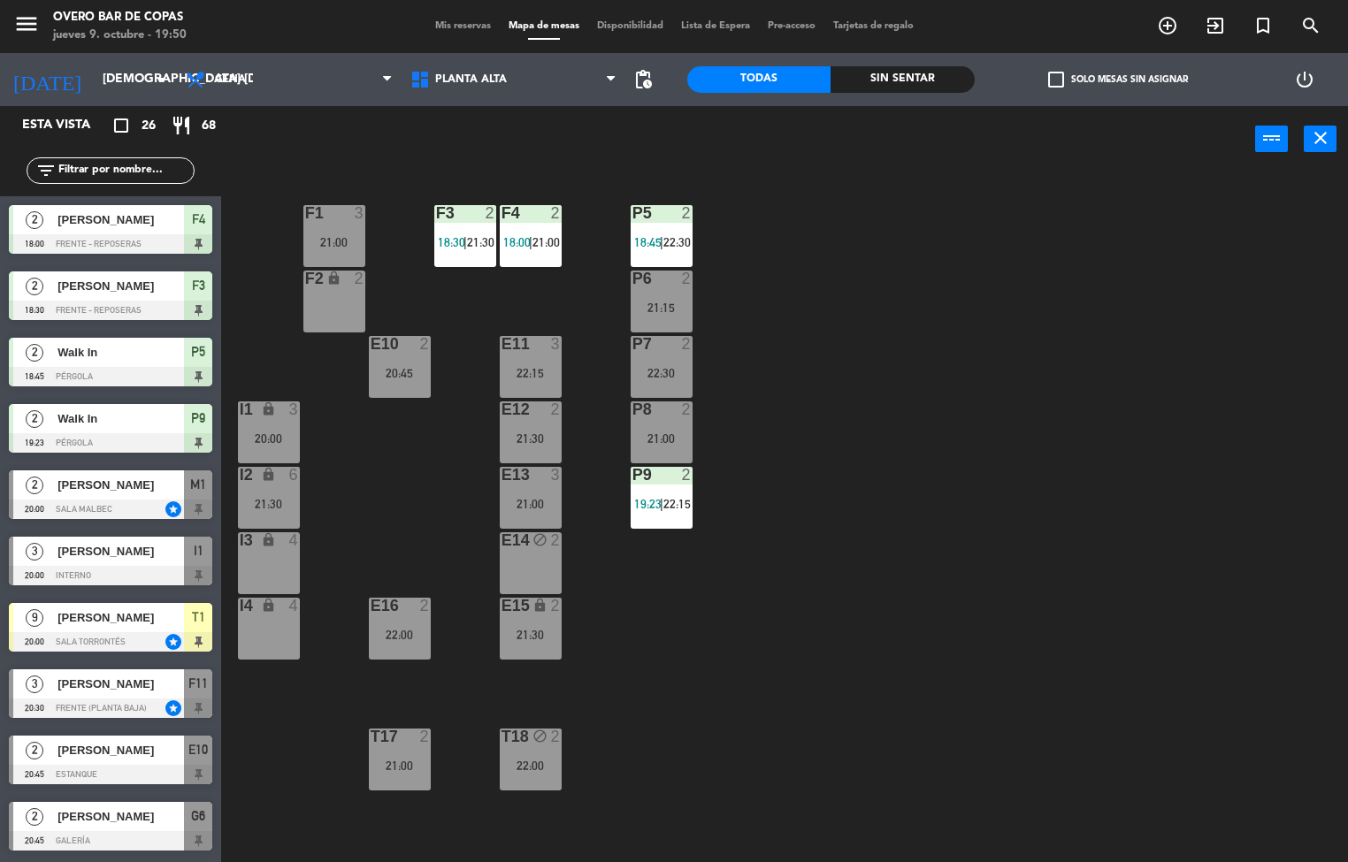
click at [961, 560] on div "P5 2 18:45 | 22:30 F1 3 21:00 F3 2 18:30 | 21:30 F4 2 18:00 | 21:00 P6 2 21:15 …" at bounding box center [791, 518] width 1114 height 690
click at [119, 73] on input "[DEMOGRAPHIC_DATA] [DATE]" at bounding box center [178, 80] width 168 height 32
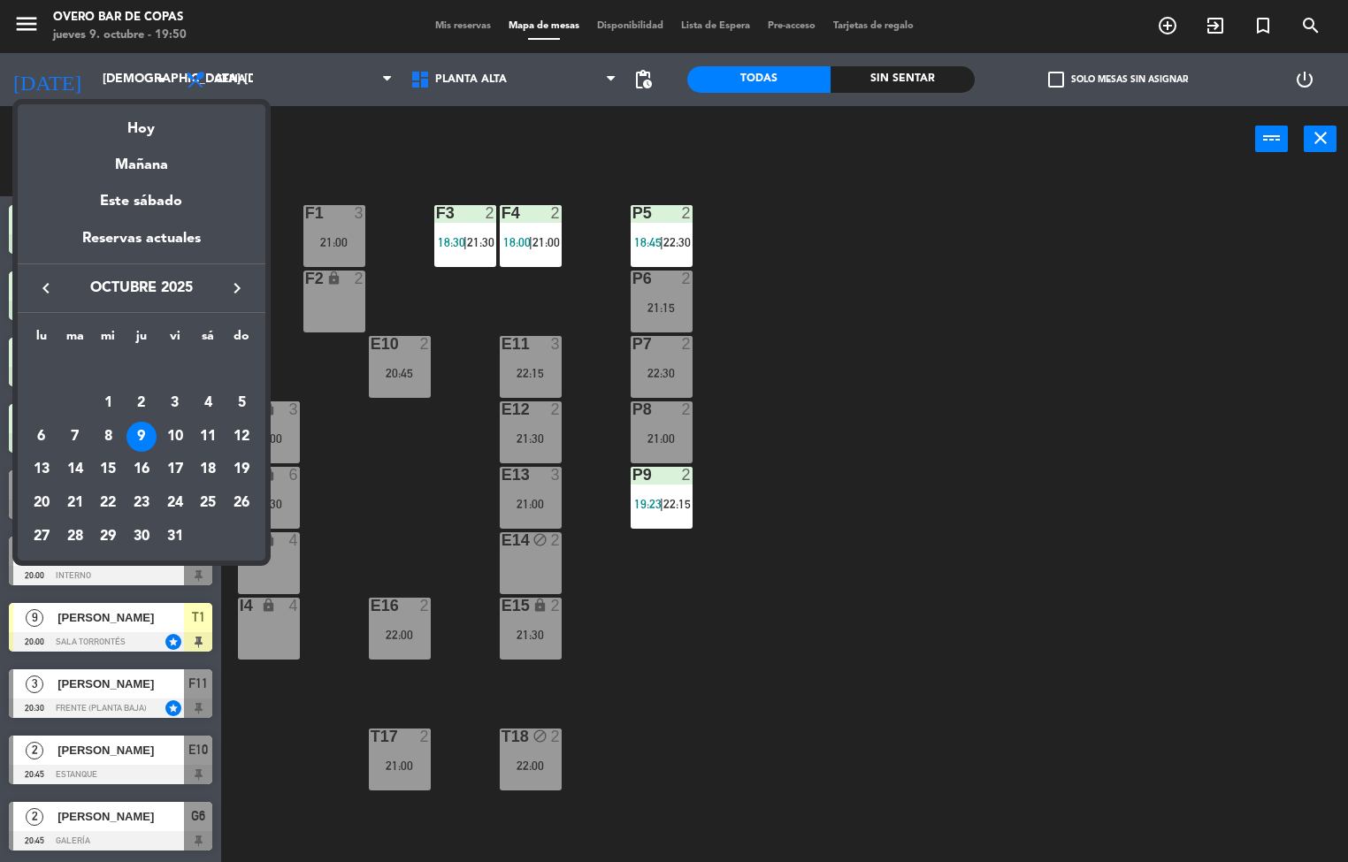
click at [236, 289] on icon "keyboard_arrow_right" at bounding box center [236, 288] width 21 height 21
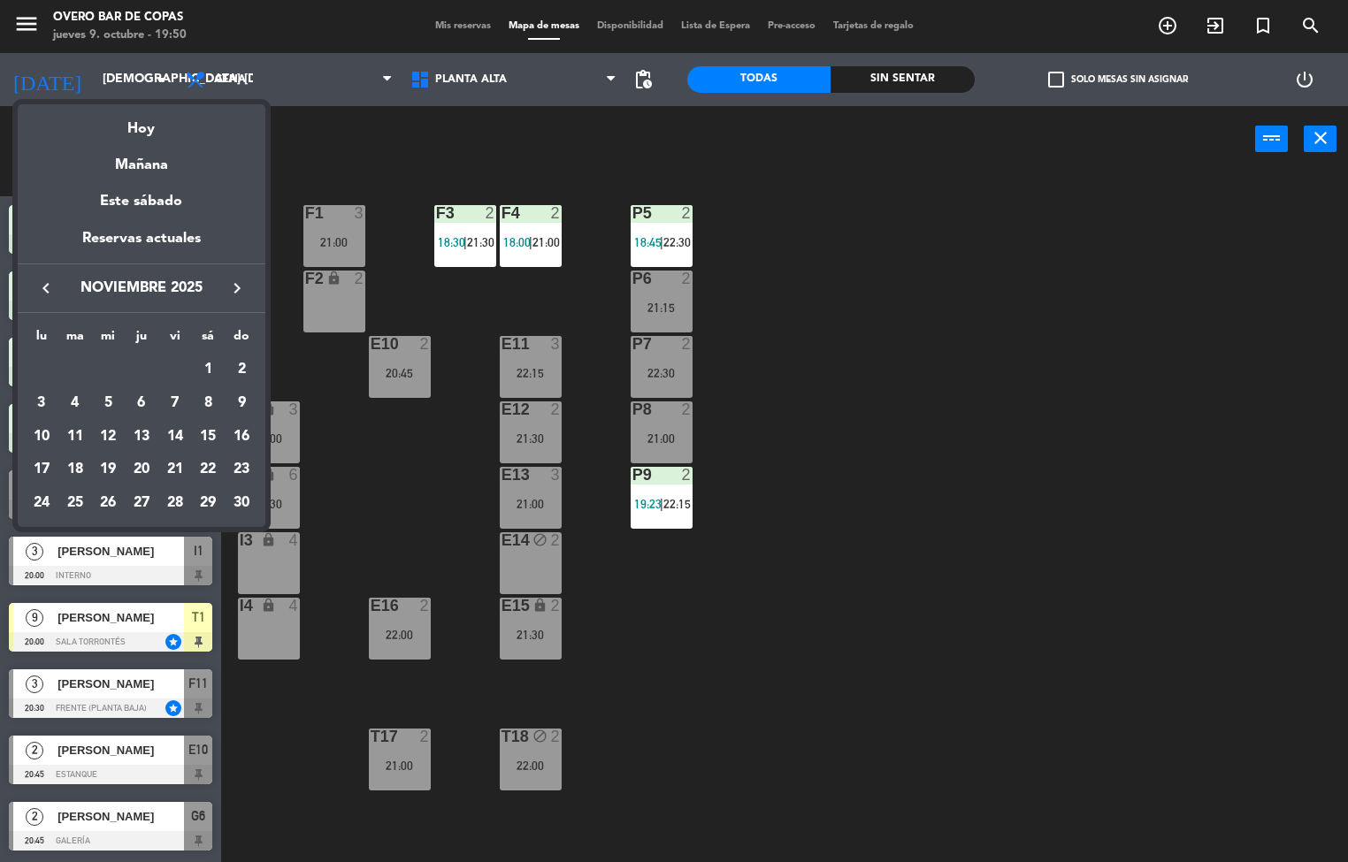
click at [35, 287] on icon "keyboard_arrow_left" at bounding box center [45, 288] width 21 height 21
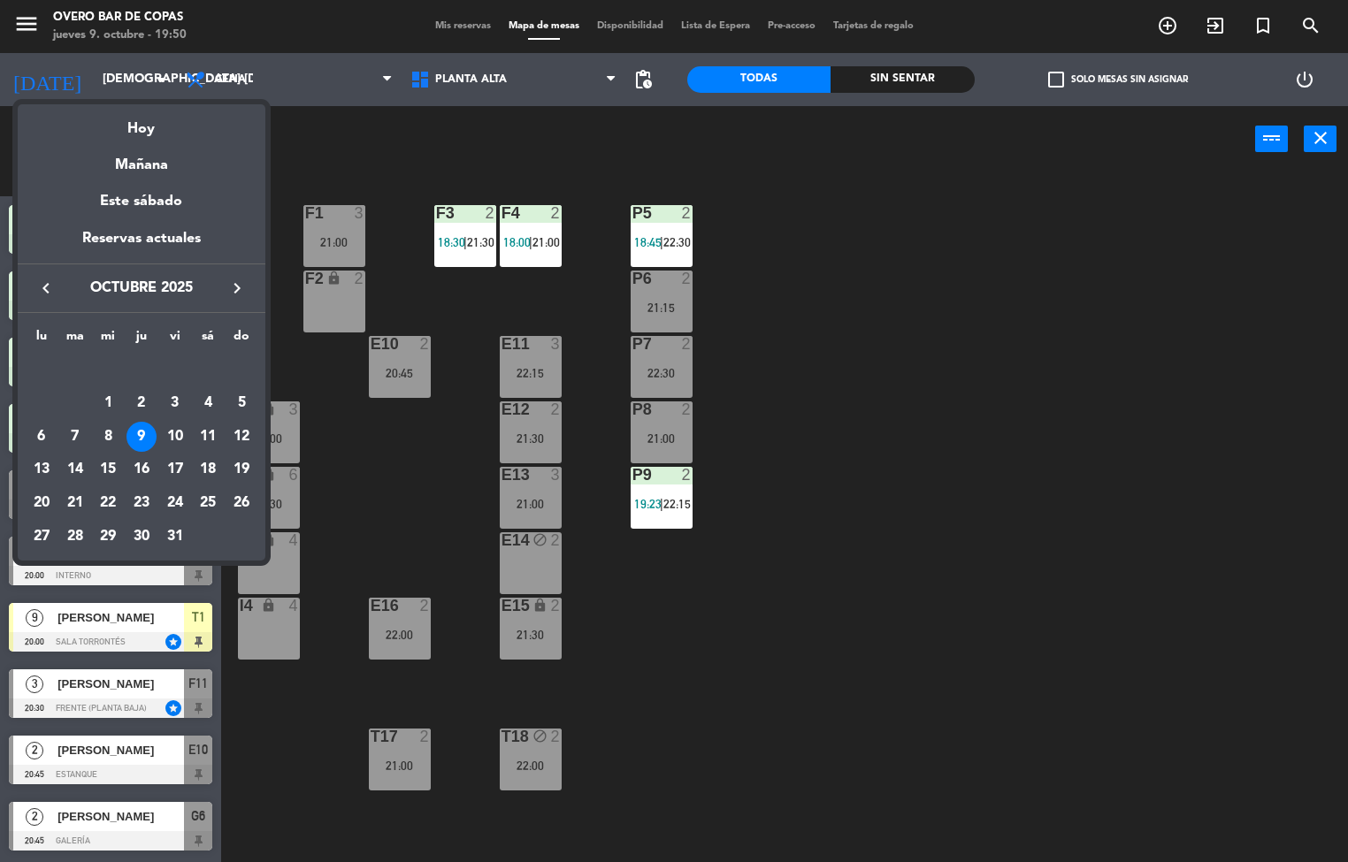
click at [892, 672] on div at bounding box center [674, 431] width 1348 height 862
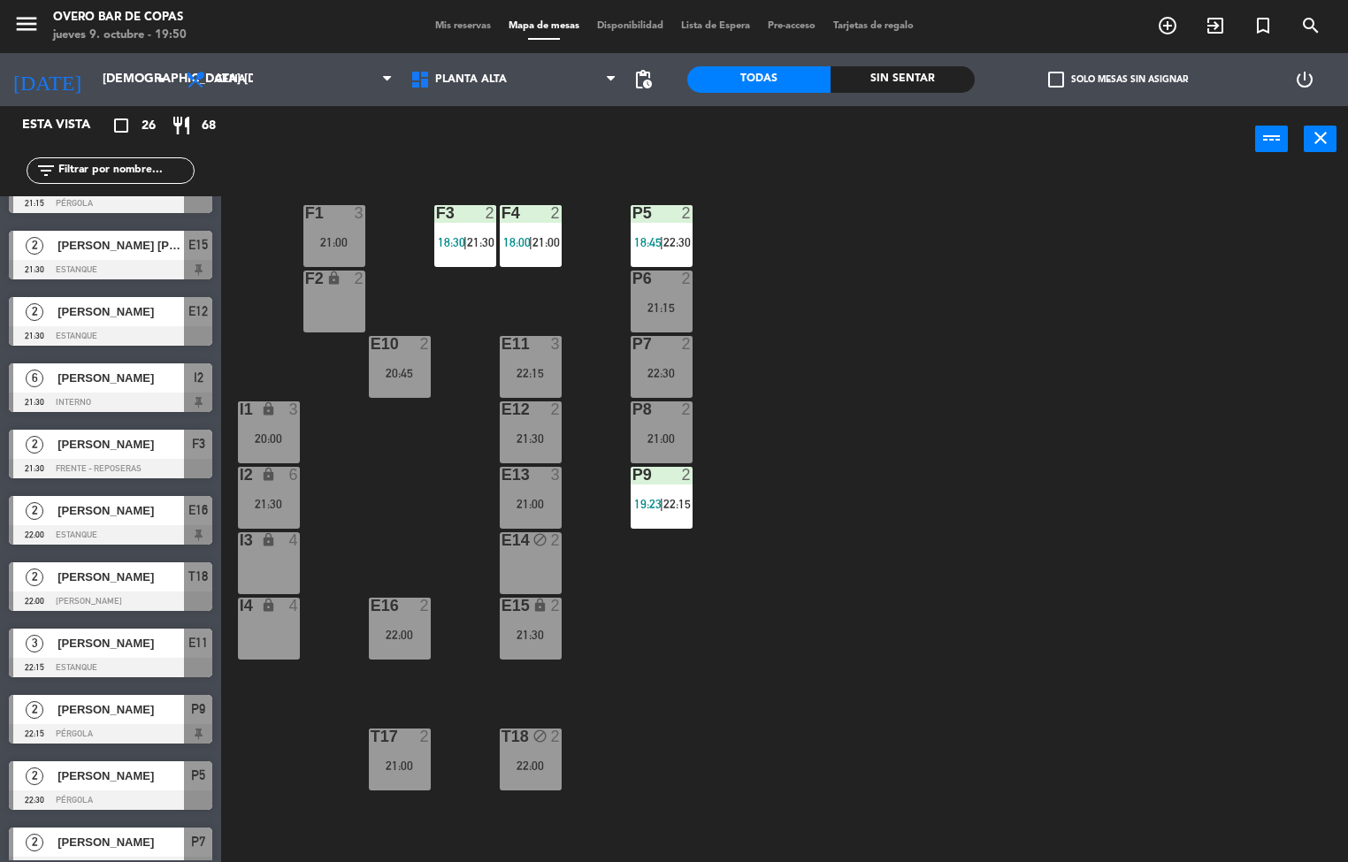
scroll to position [1059, 0]
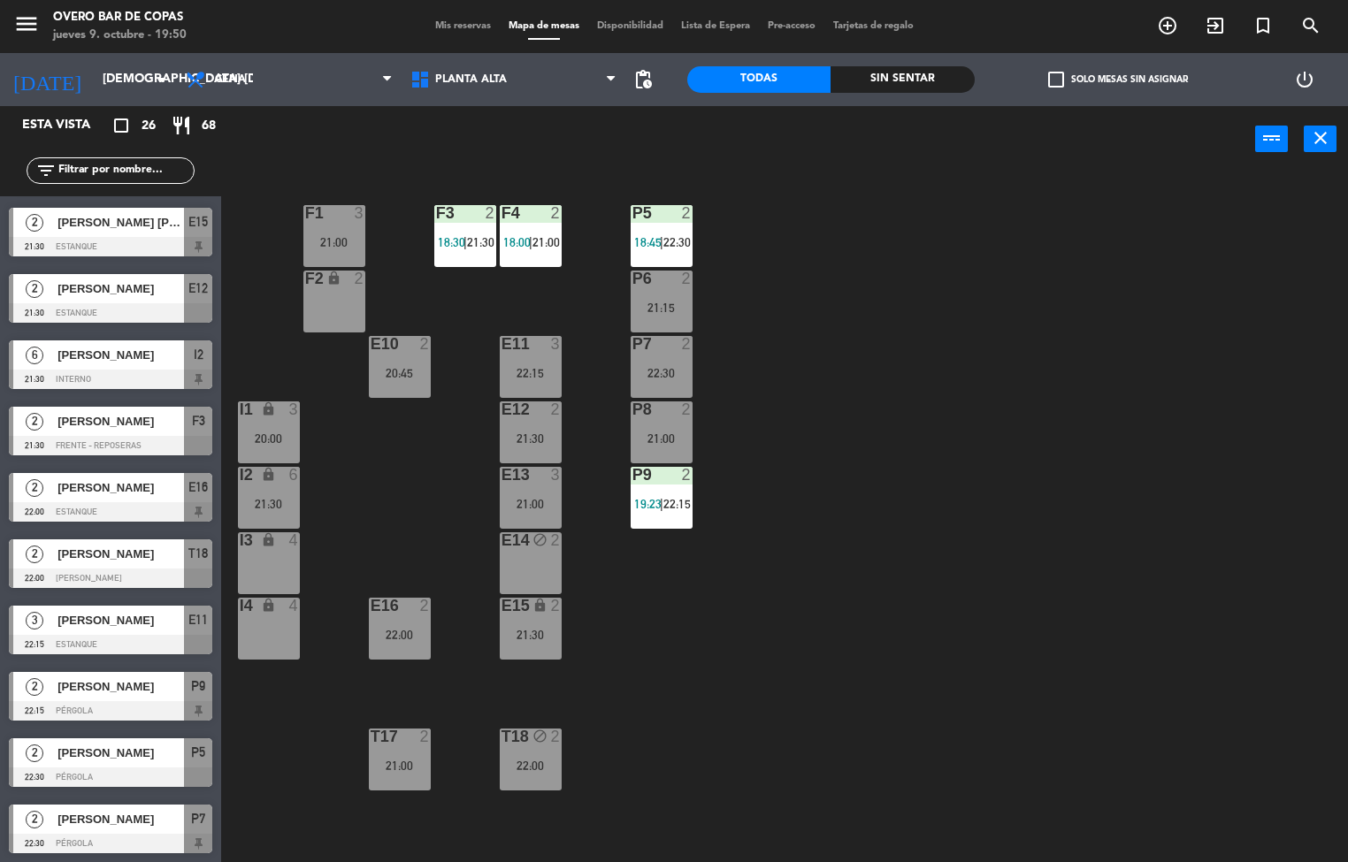
click at [1030, 454] on div "P5 2 18:45 | 22:30 F1 3 21:00 F3 2 18:30 | 21:30 F4 2 18:00 | 21:00 P6 2 21:15 …" at bounding box center [791, 518] width 1114 height 690
click at [985, 473] on div "P5 2 18:45 | 22:30 F1 3 21:00 F3 2 18:30 | 21:30 F4 2 18:00 | 21:00 P6 2 21:15 …" at bounding box center [791, 518] width 1114 height 690
click at [796, 690] on div "P5 2 18:45 | 22:30 F1 3 21:00 F3 2 18:30 | 21:30 F4 2 18:00 | 21:00 P6 2 21:15 …" at bounding box center [791, 518] width 1114 height 690
drag, startPoint x: 271, startPoint y: 438, endPoint x: 334, endPoint y: 438, distance: 63.7
click at [271, 436] on div "20:00" at bounding box center [269, 439] width 62 height 12
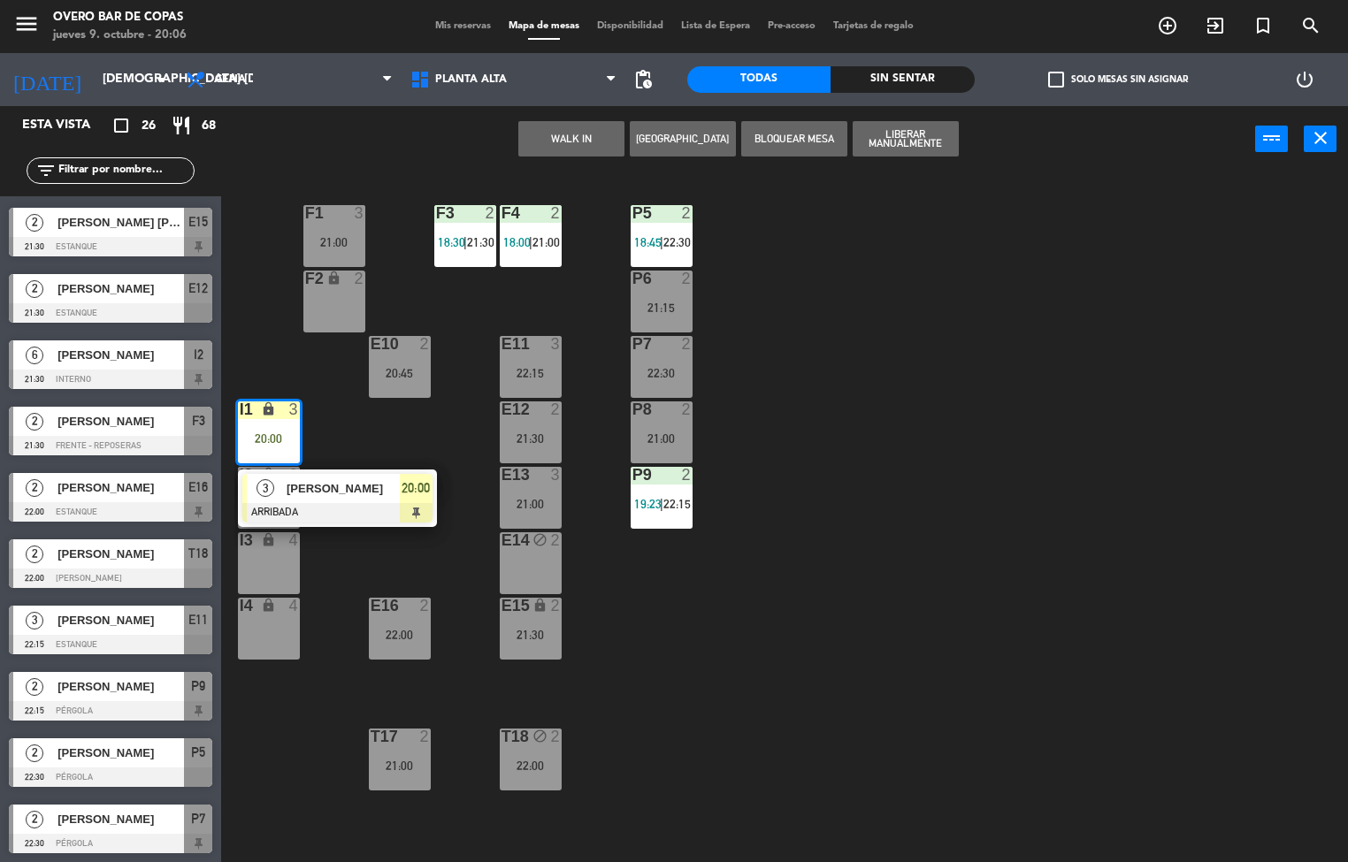
click at [682, 237] on span "22:30" at bounding box center [676, 242] width 27 height 14
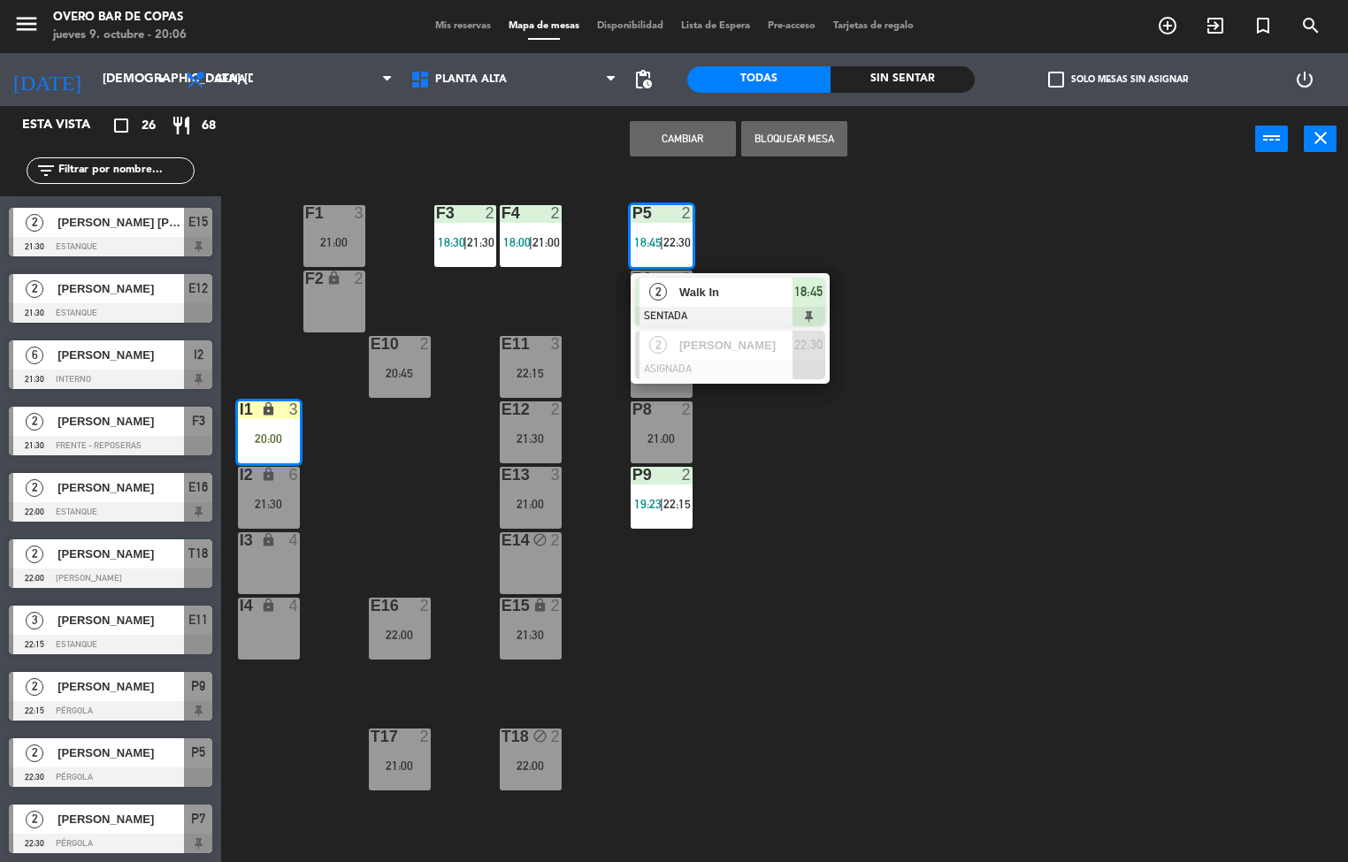
drag, startPoint x: 809, startPoint y: 297, endPoint x: 971, endPoint y: 248, distance: 169.3
click at [821, 289] on div "2 Walk In SENTADA 18:45" at bounding box center [730, 301] width 226 height 57
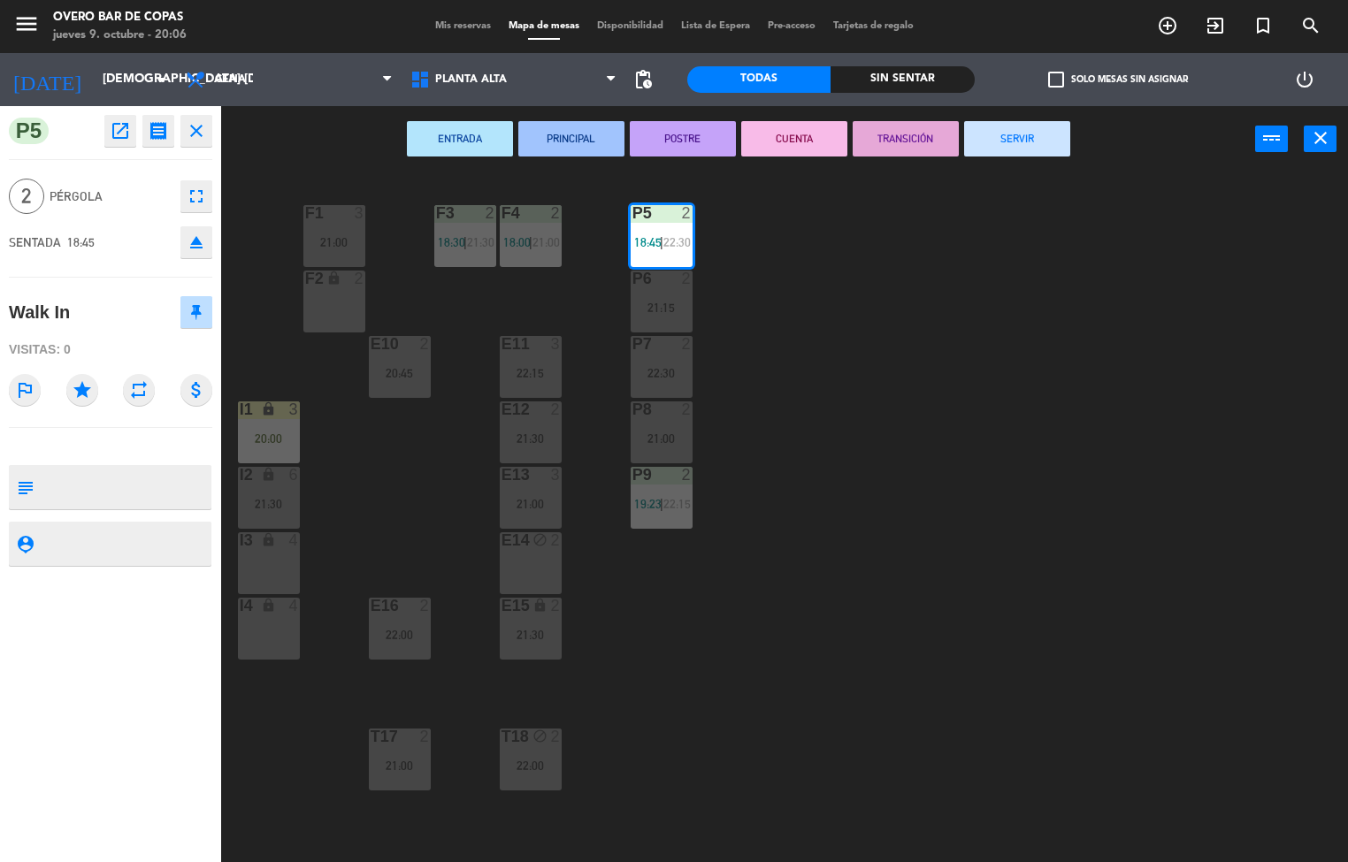
click at [1046, 144] on button "SERVIR" at bounding box center [1017, 138] width 106 height 35
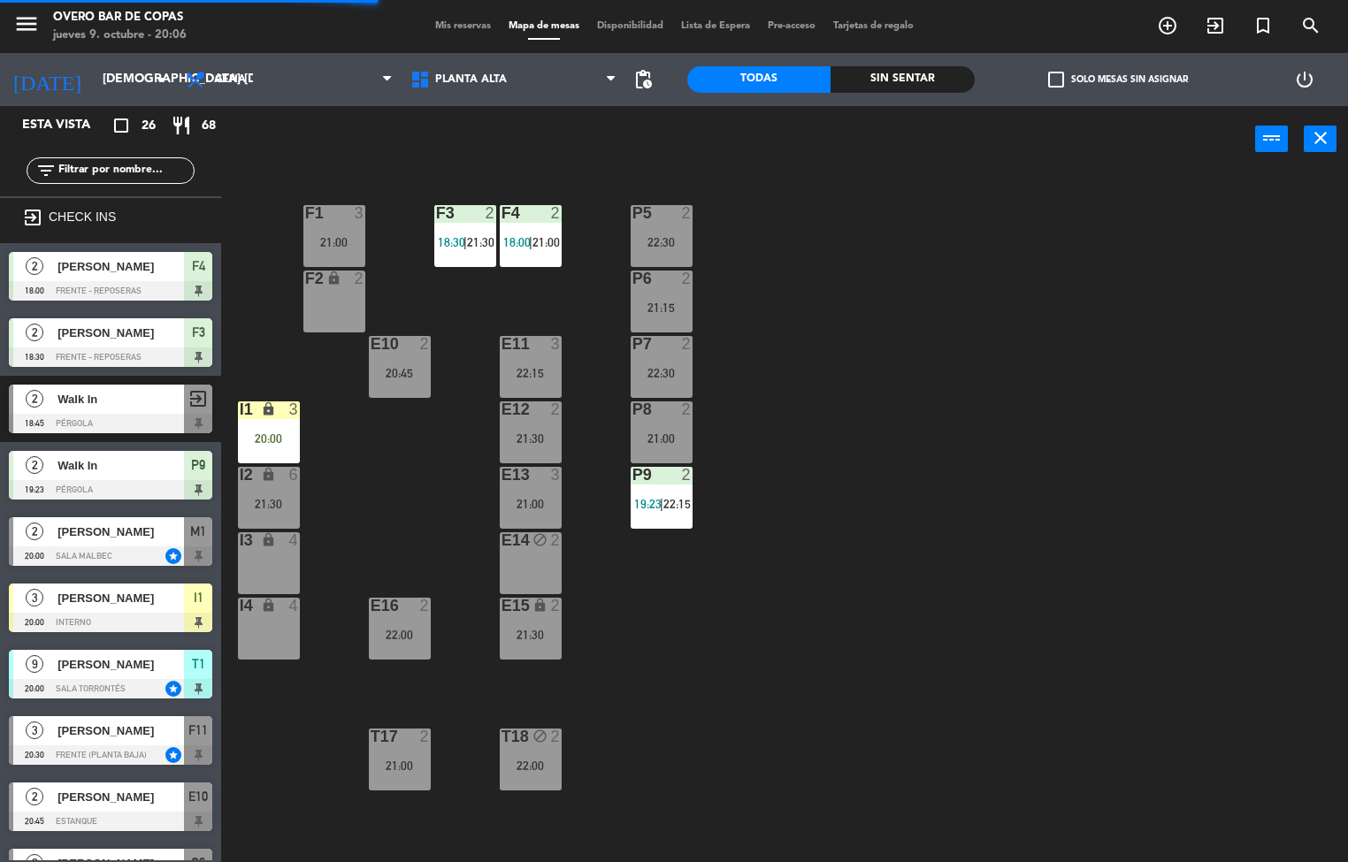
click at [934, 441] on div "P5 2 22:30 F1 3 21:00 F3 2 18:30 | 21:30 F4 2 18:00 | 21:00 P6 2 21:15 F2 lock …" at bounding box center [791, 518] width 1114 height 690
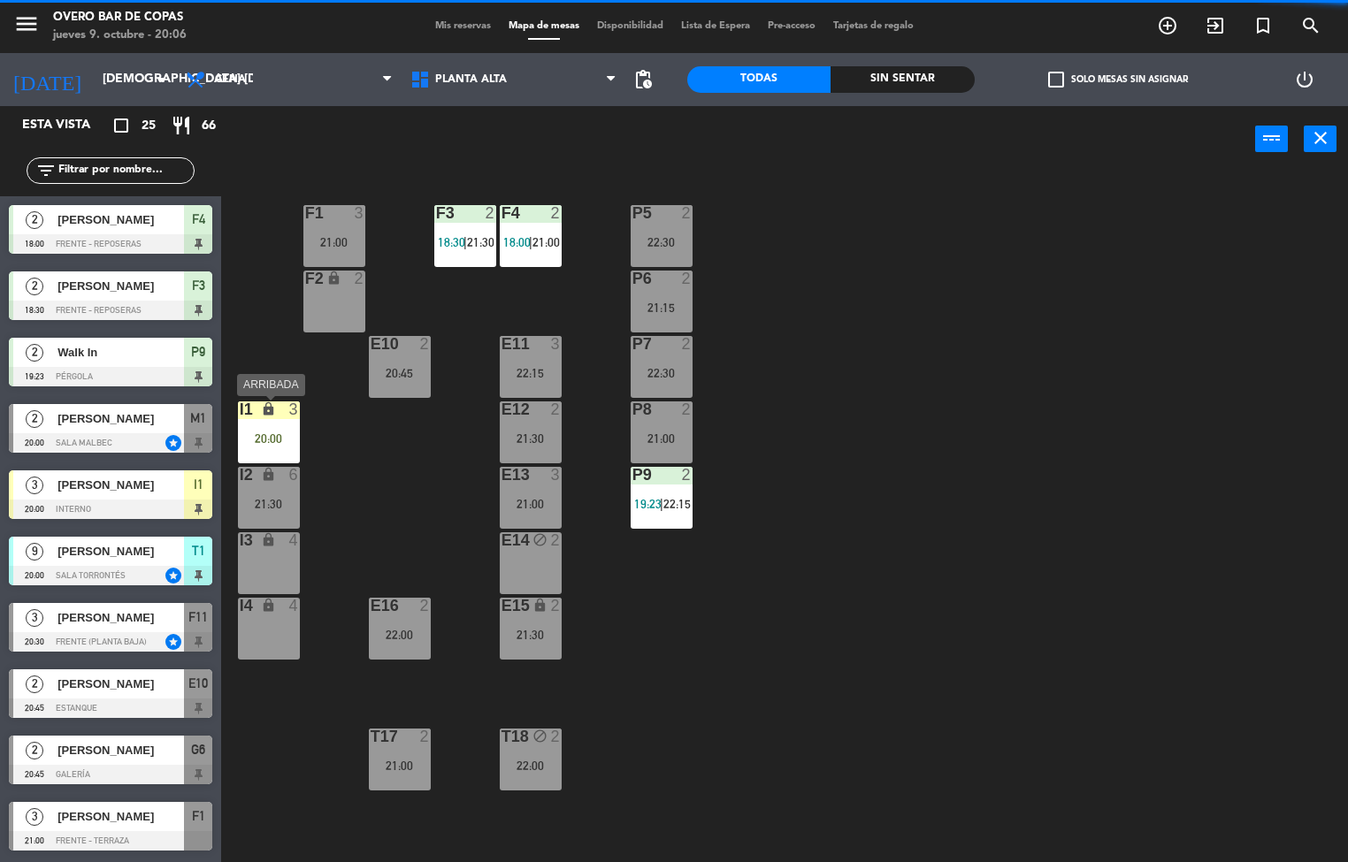
click at [293, 433] on div "20:00" at bounding box center [269, 439] width 62 height 12
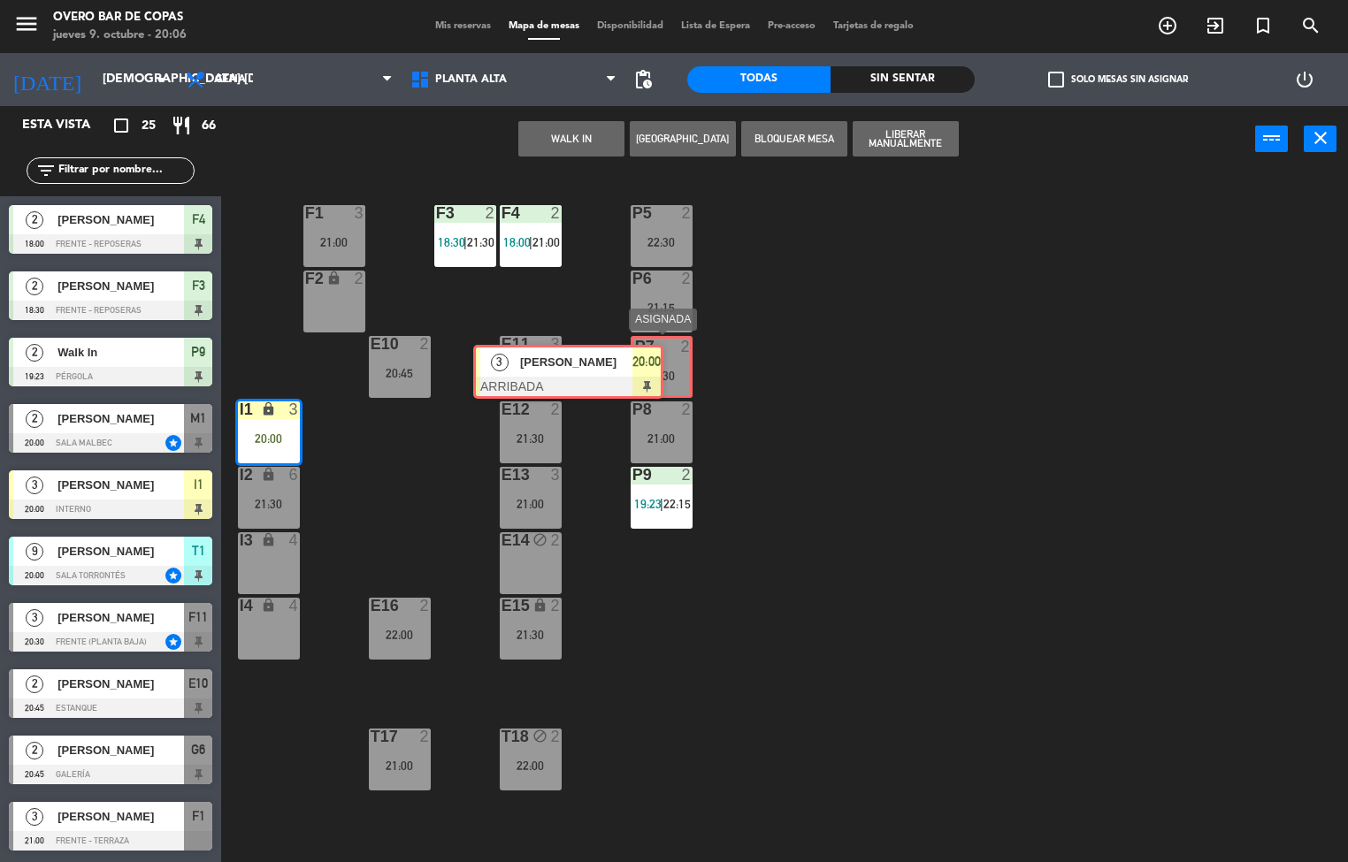
drag, startPoint x: 606, startPoint y: 358, endPoint x: 651, endPoint y: 374, distance: 47.8
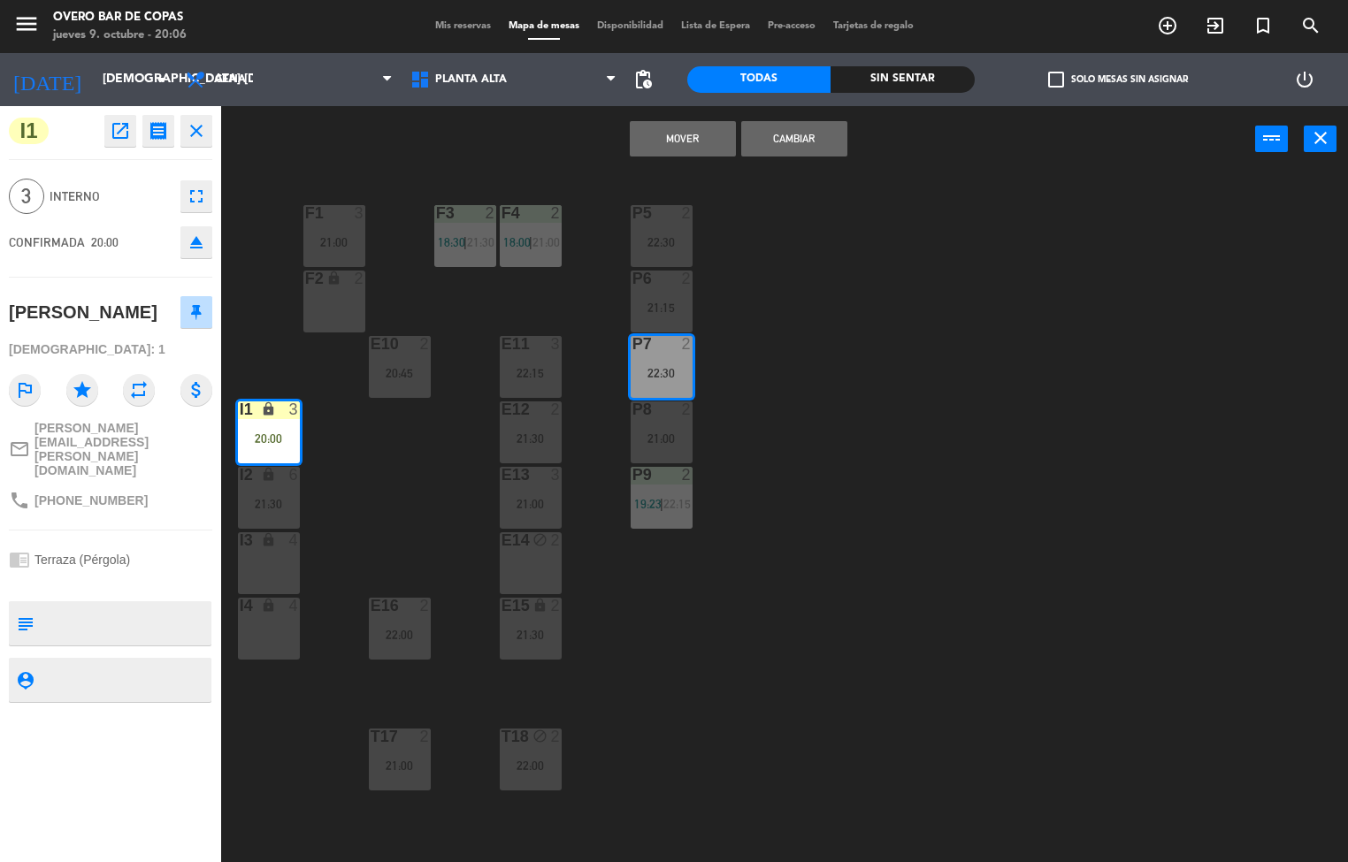
click at [902, 402] on div "P5 2 22:30 F1 3 21:00 F3 2 18:30 | 21:30 F4 2 18:00 | 21:00 P6 2 21:15 F2 lock …" at bounding box center [791, 518] width 1114 height 690
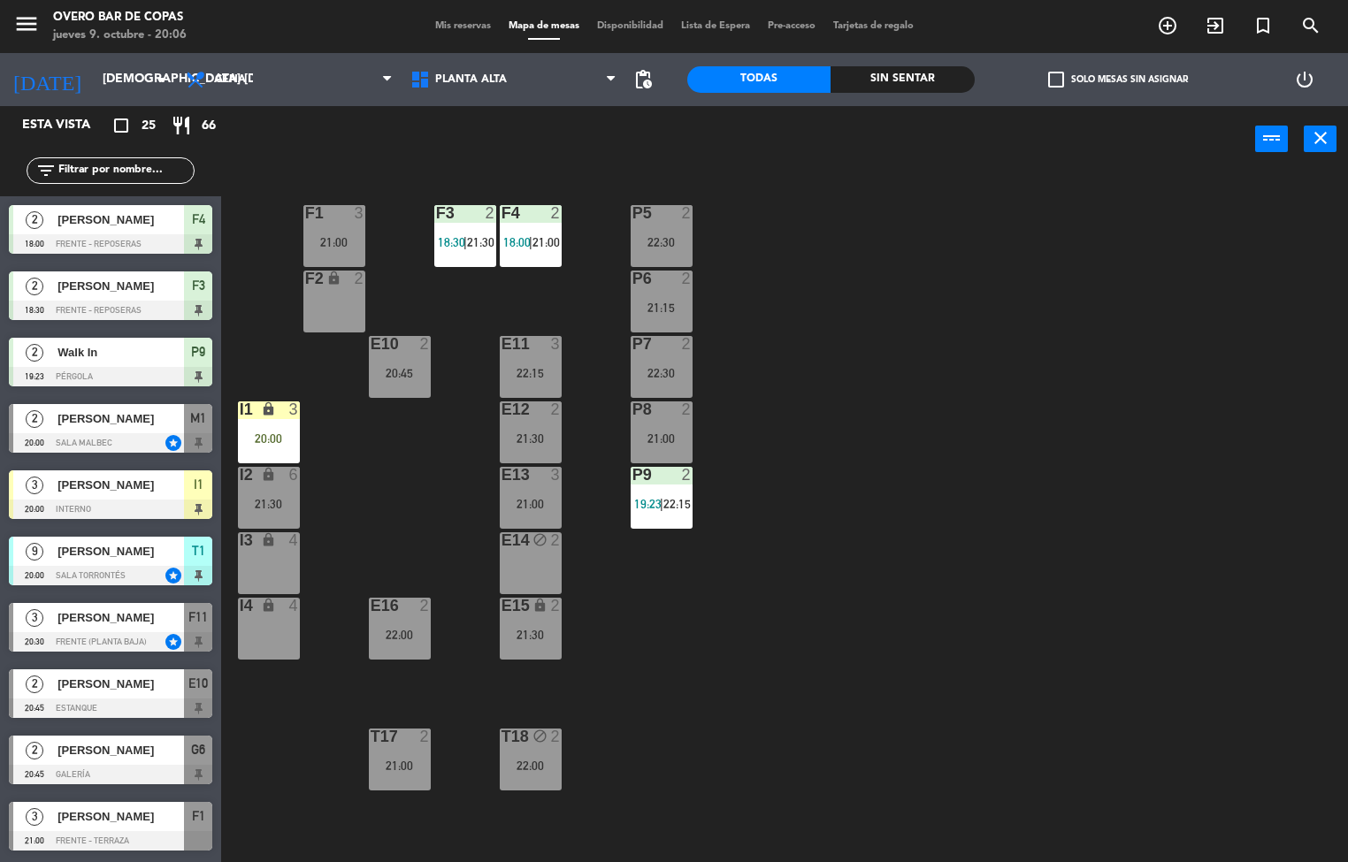
click at [271, 425] on div "I1 lock 3 20:00" at bounding box center [269, 433] width 62 height 62
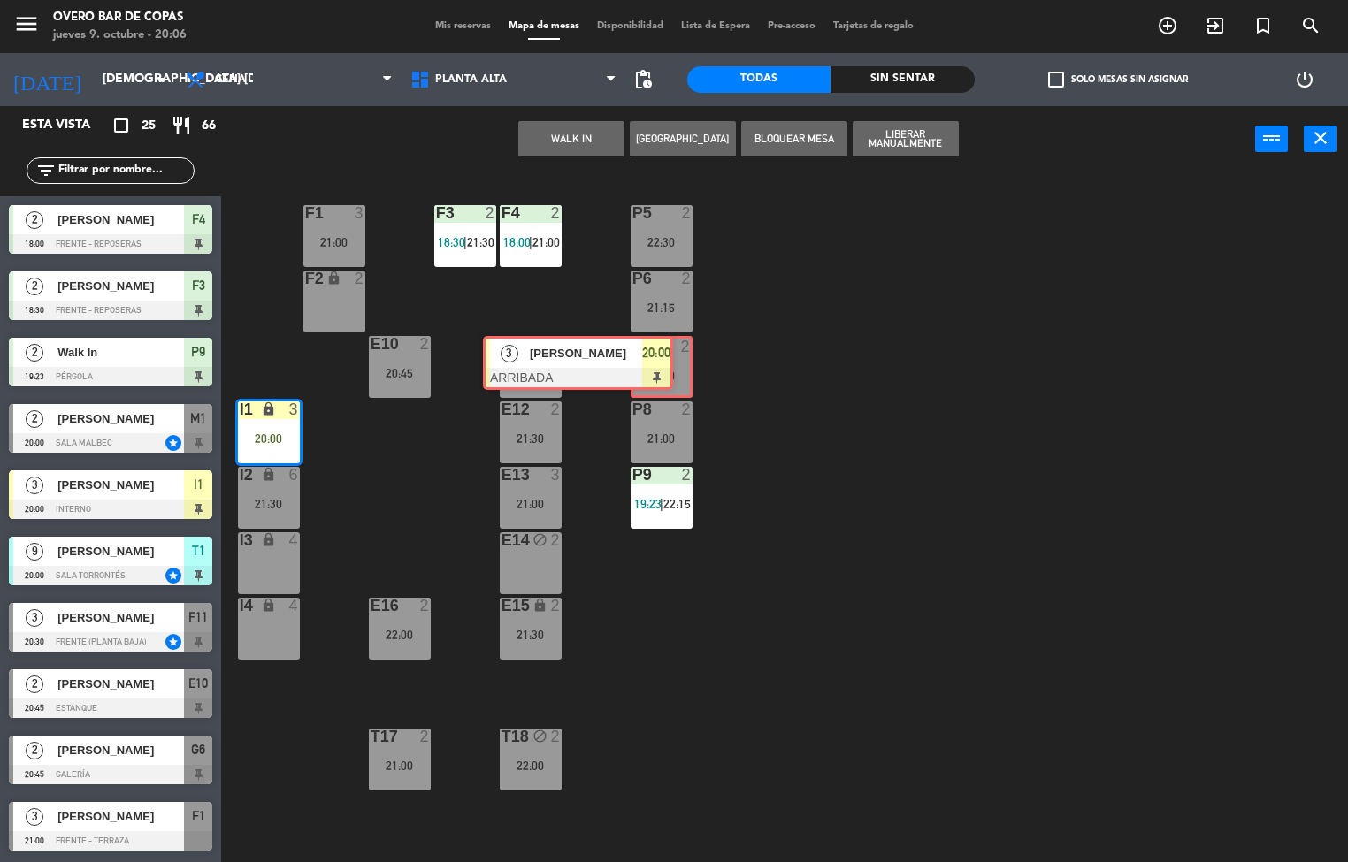
drag, startPoint x: 428, startPoint y: 487, endPoint x: 669, endPoint y: 349, distance: 277.4
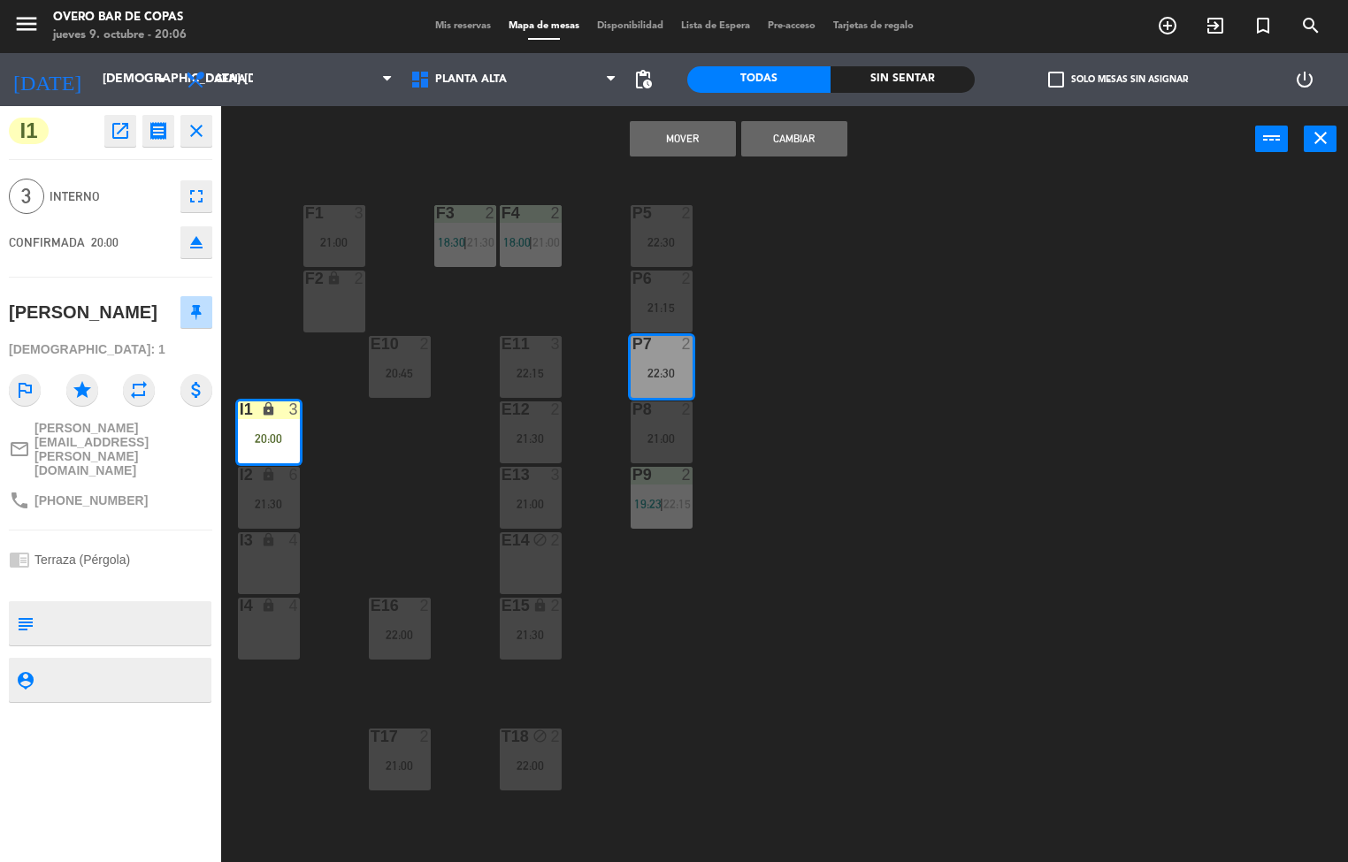
click at [780, 135] on button "Cambiar" at bounding box center [794, 138] width 106 height 35
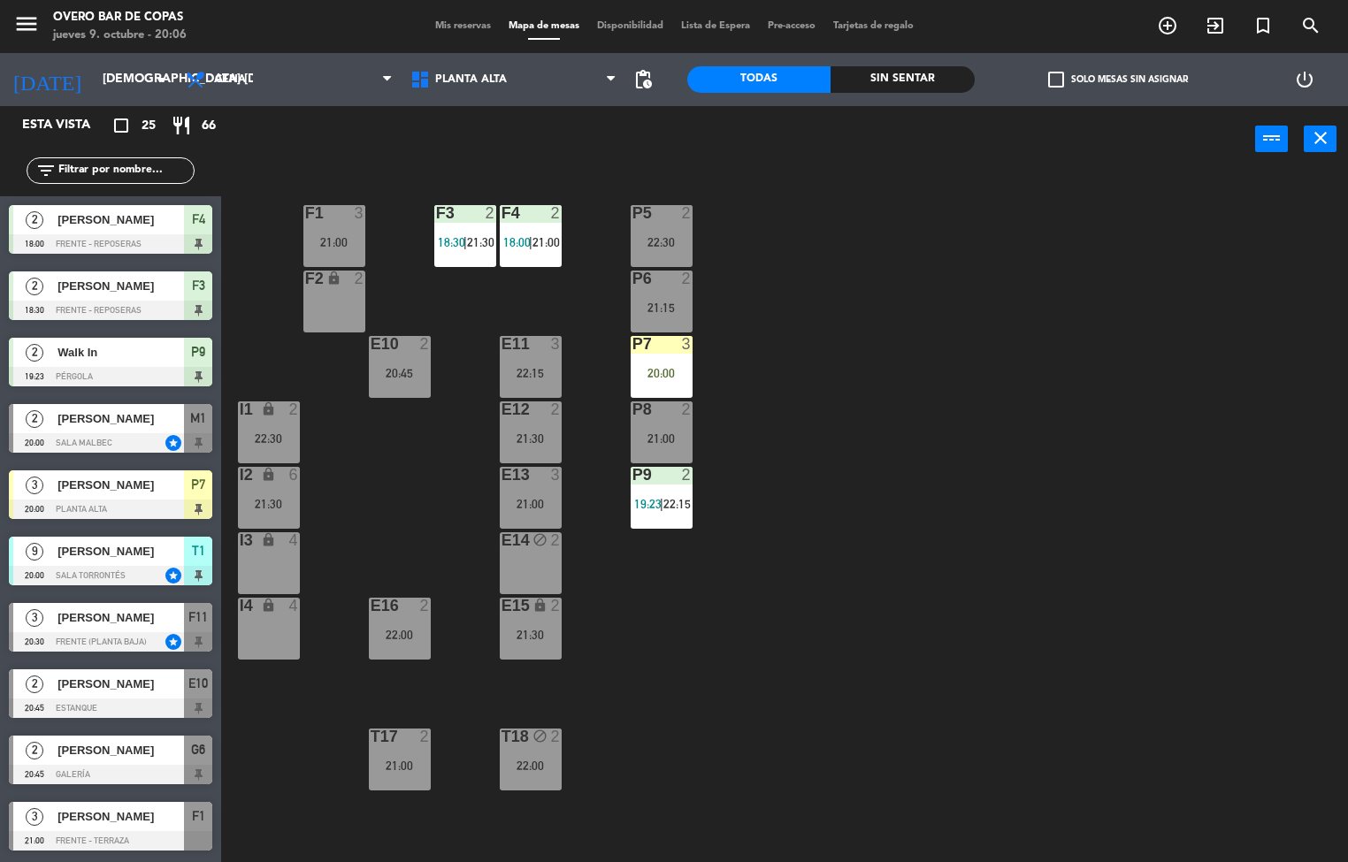
click at [892, 379] on div "P5 2 22:30 F1 3 21:00 F3 2 18:30 | 21:30 F4 2 18:00 | 21:00 P6 2 21:15 F2 lock …" at bounding box center [791, 518] width 1114 height 690
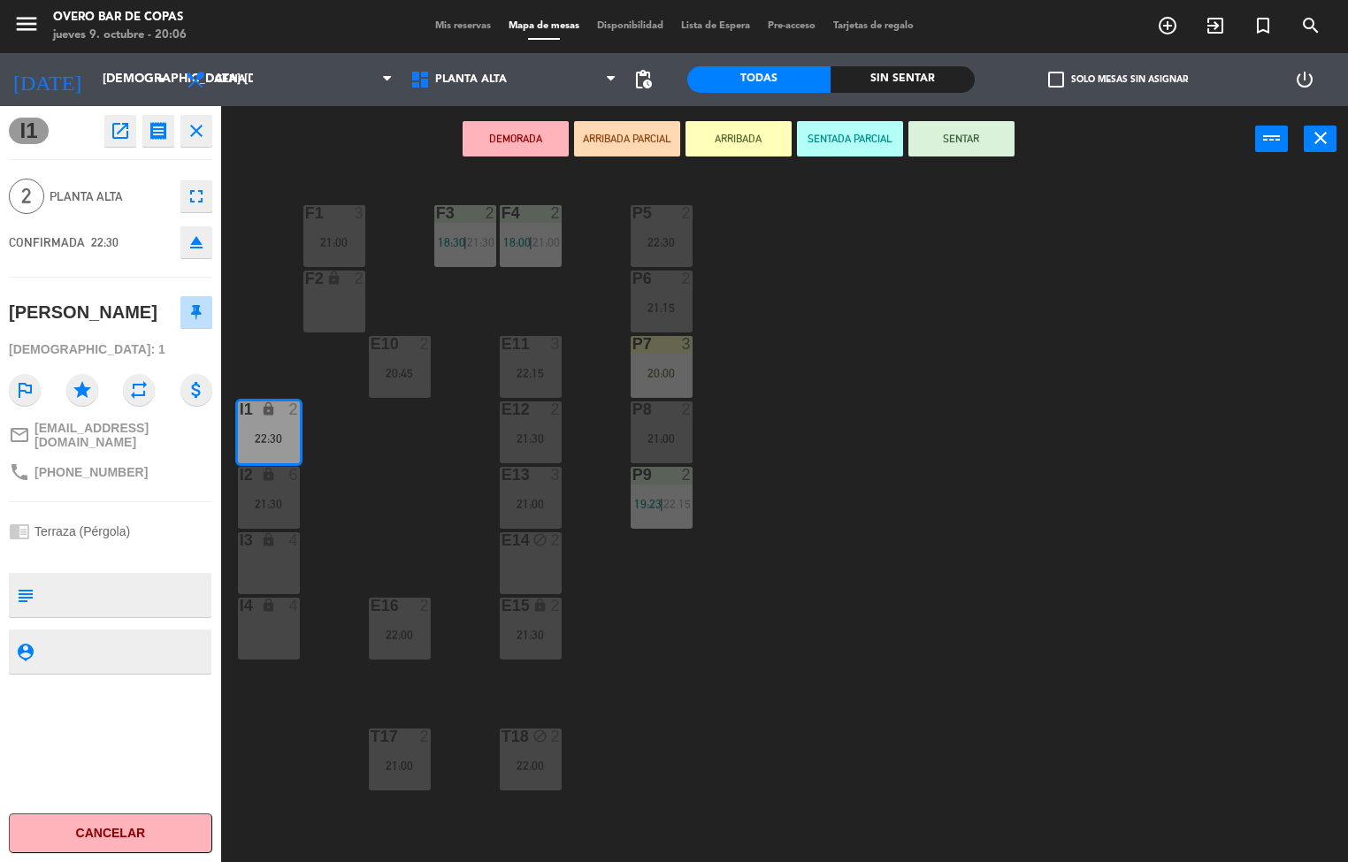
drag, startPoint x: 926, startPoint y: 340, endPoint x: 671, endPoint y: 447, distance: 276.3
click at [926, 341] on div "P5 2 22:30 F1 3 21:00 F3 2 18:30 | 21:30 F4 2 18:00 | 21:00 P6 2 21:15 F2 lock …" at bounding box center [791, 518] width 1114 height 690
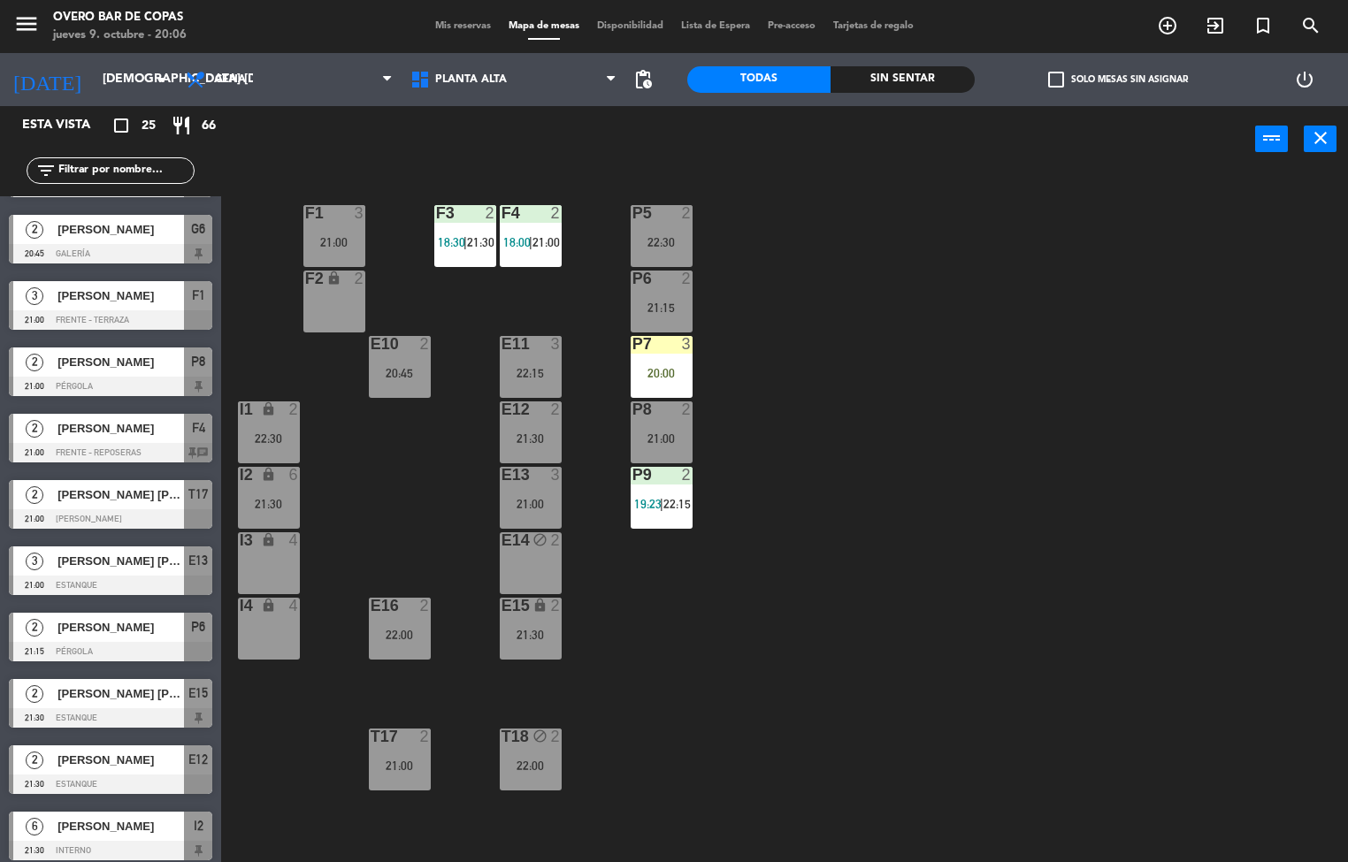
scroll to position [1, 0]
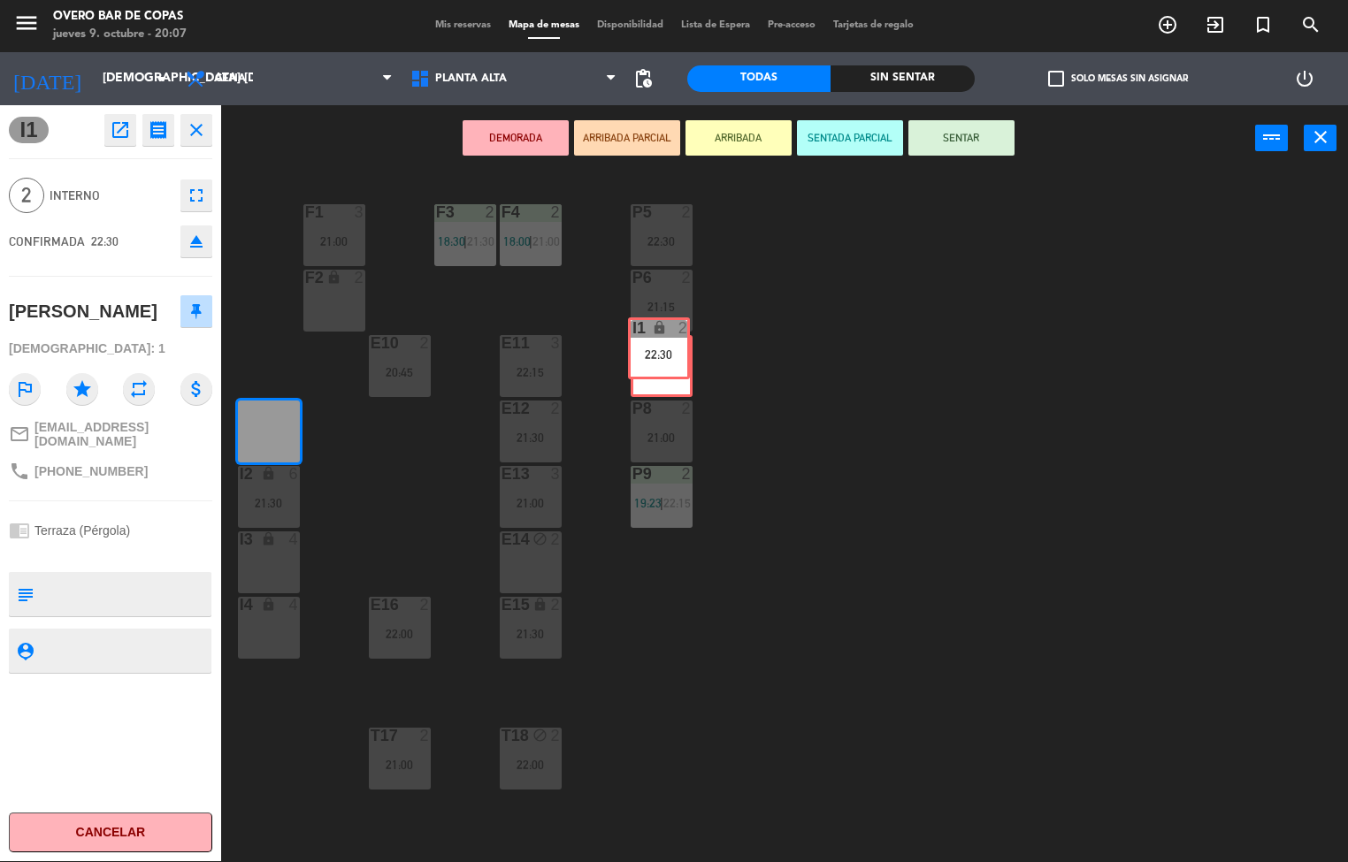
drag, startPoint x: 513, startPoint y: 439, endPoint x: 675, endPoint y: 367, distance: 177.0
click at [675, 367] on div "P5 2 22:30 F1 3 21:00 F3 2 18:30 | 21:30 F4 2 18:00 | 21:00 P6 2 21:15 F2 lock …" at bounding box center [791, 517] width 1114 height 690
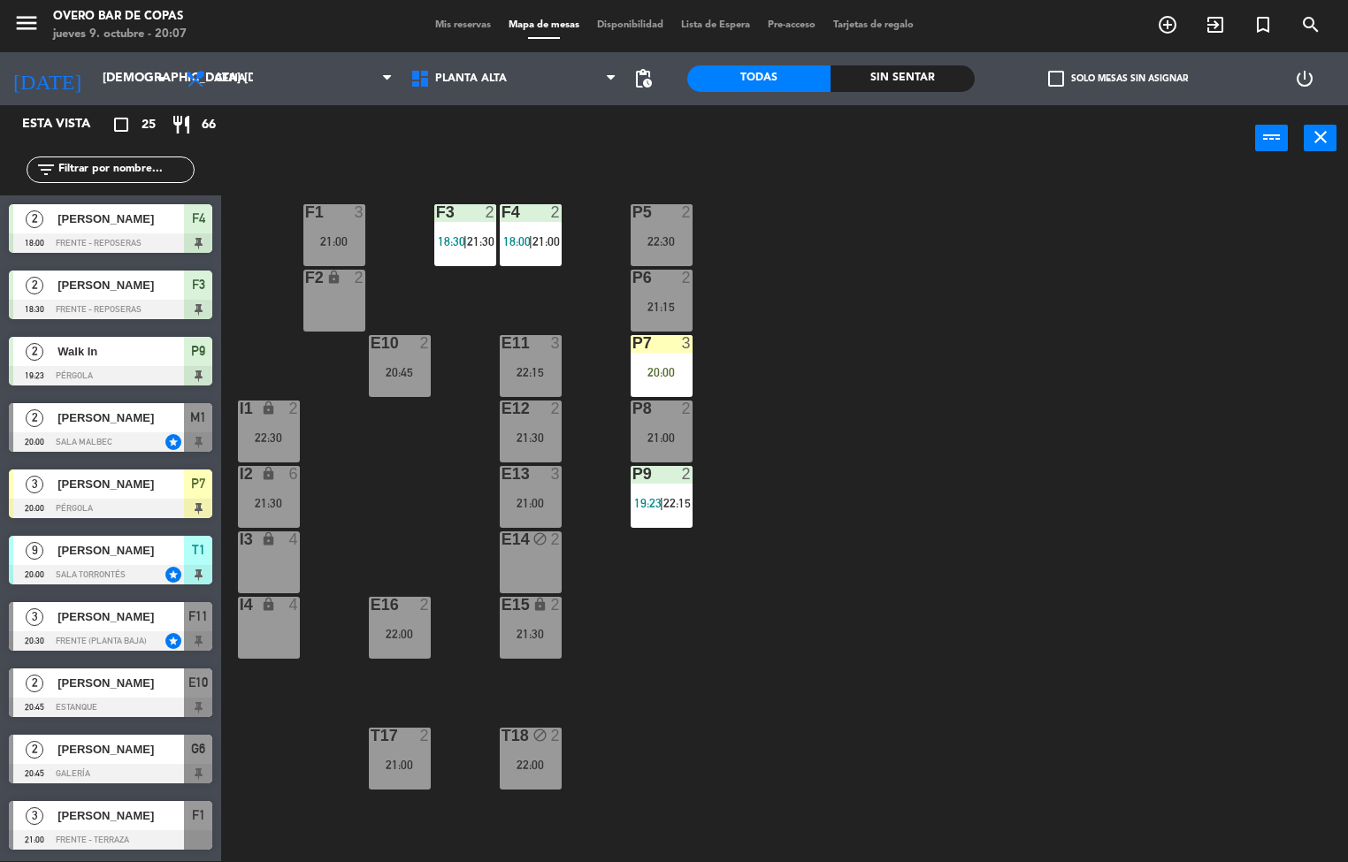
scroll to position [521, 0]
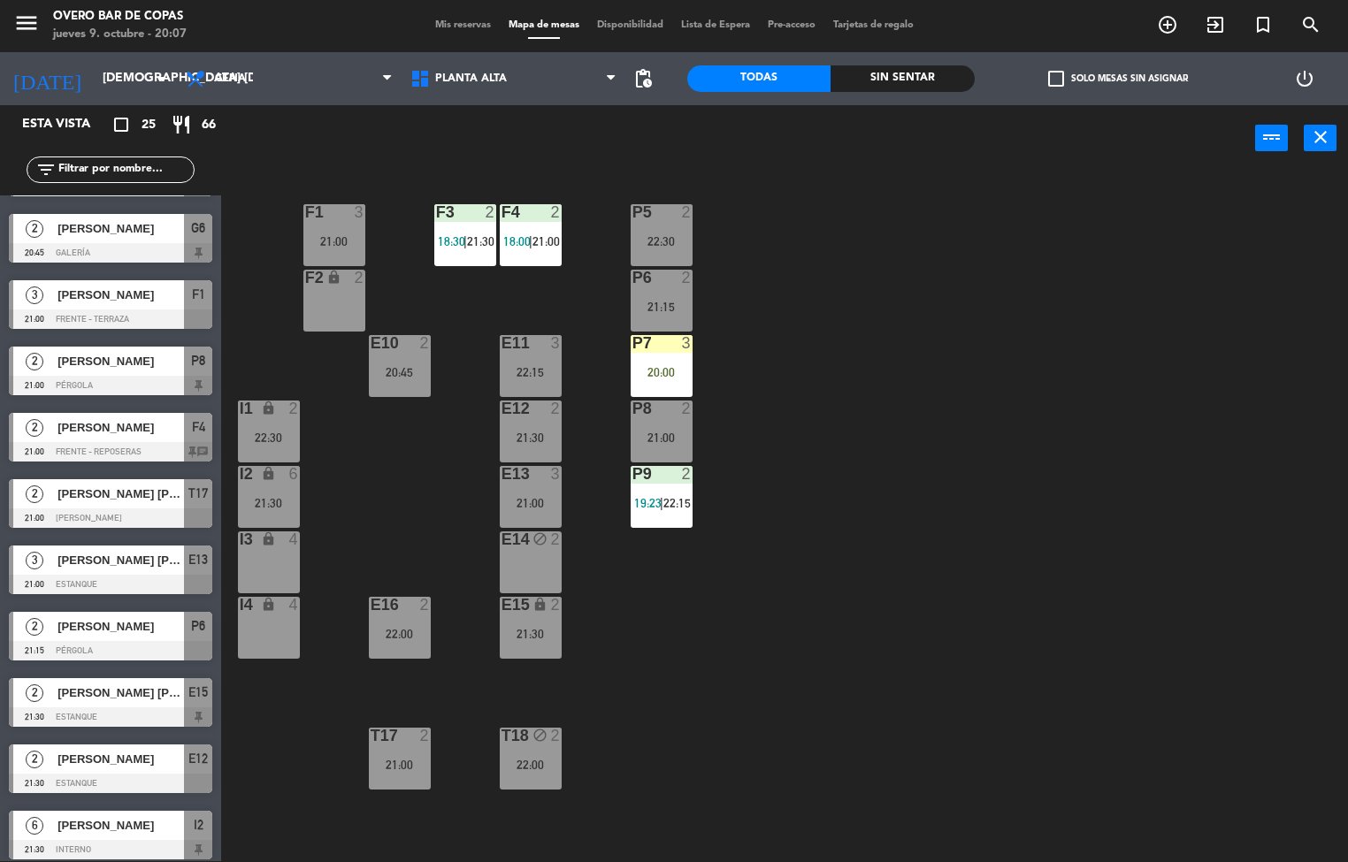
drag, startPoint x: 921, startPoint y: 367, endPoint x: 407, endPoint y: 441, distance: 519.3
click at [910, 375] on div "P5 2 22:30 F1 3 21:00 F3 2 18:30 | 21:30 F4 2 18:00 | 21:00 P6 2 21:15 F2 lock …" at bounding box center [791, 517] width 1114 height 690
click at [289, 425] on div "I1 lock 2 22:30" at bounding box center [269, 432] width 62 height 62
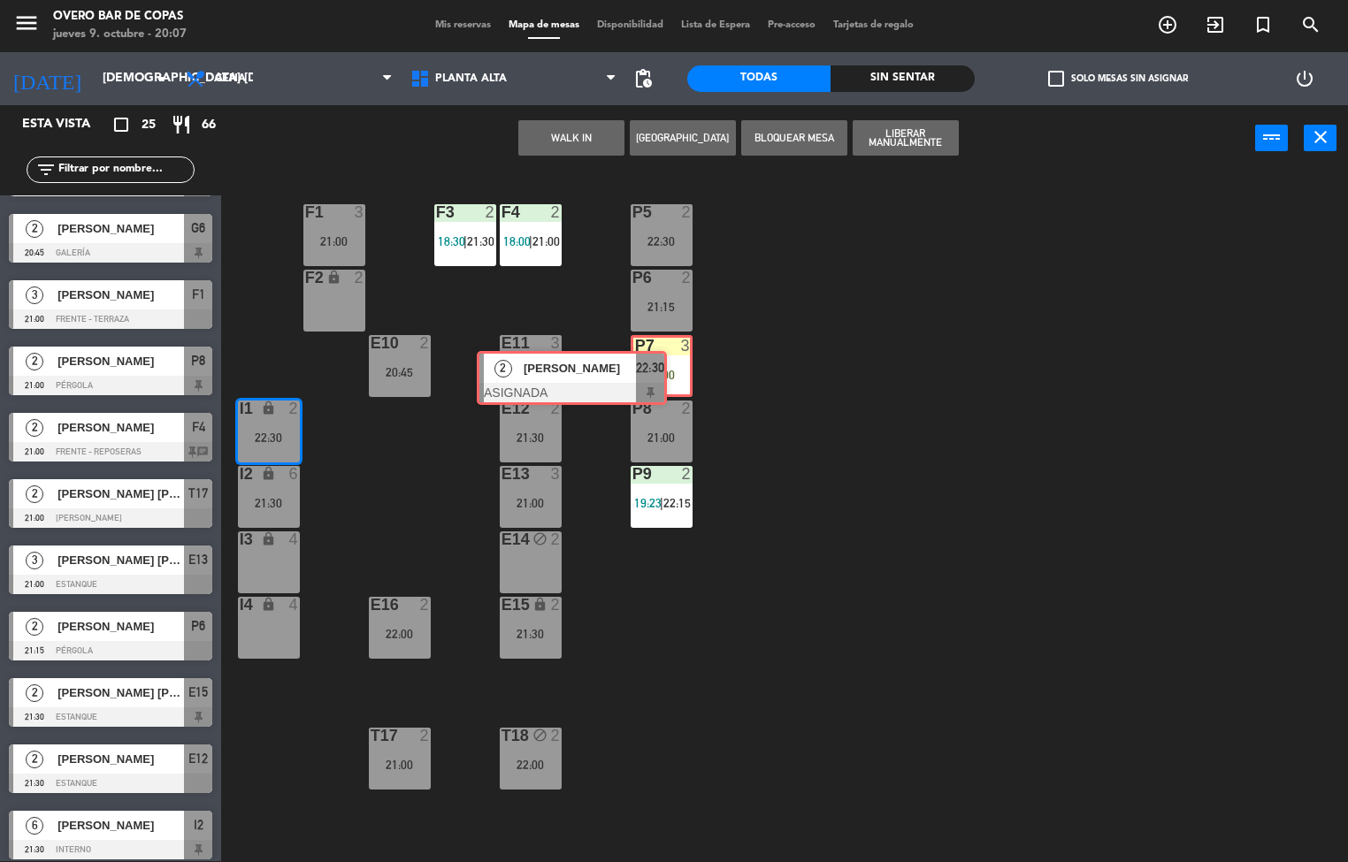
drag, startPoint x: 414, startPoint y: 496, endPoint x: 648, endPoint y: 375, distance: 263.9
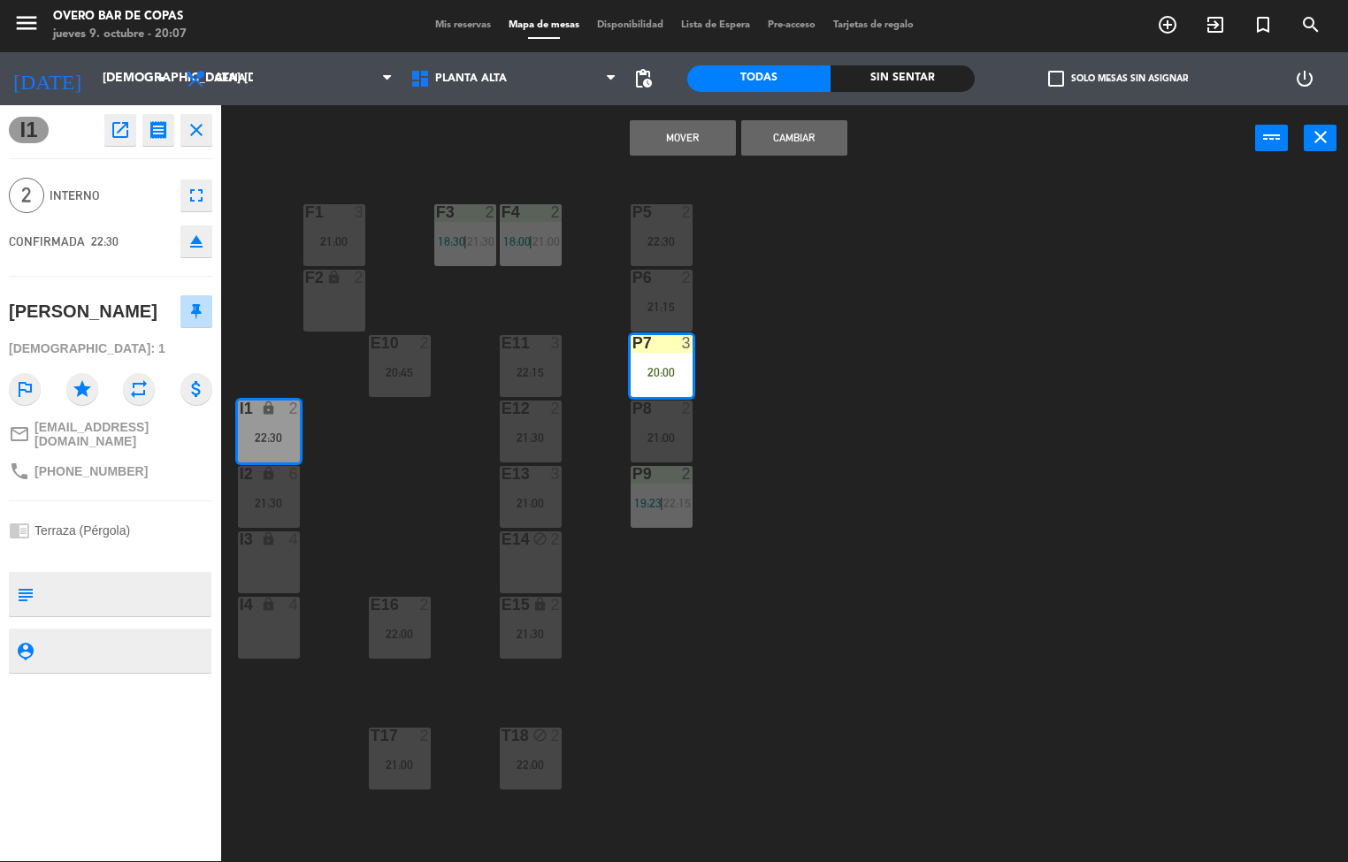
drag, startPoint x: 663, startPoint y: 144, endPoint x: 799, endPoint y: 295, distance: 202.3
click at [683, 152] on button "Mover" at bounding box center [683, 137] width 106 height 35
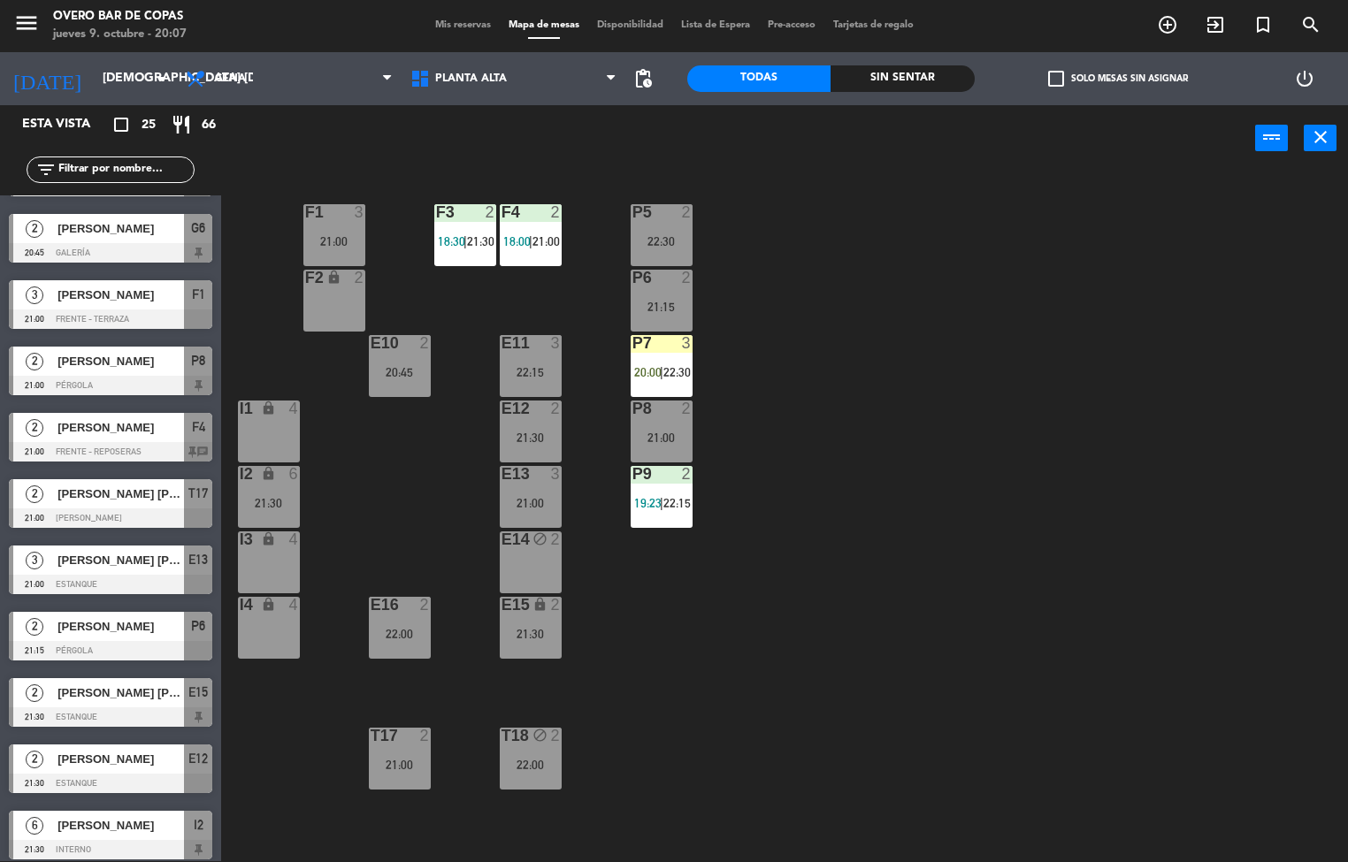
scroll to position [1, 0]
drag, startPoint x: 873, startPoint y: 366, endPoint x: 932, endPoint y: 379, distance: 60.7
click at [873, 367] on div "P5 2 22:30 F1 3 21:00 F3 2 18:30 | 21:30 F4 2 18:00 | 21:00 P6 2 21:15 F2 lock …" at bounding box center [791, 517] width 1114 height 690
click at [675, 385] on div "P7 3 20:00 | 22:30" at bounding box center [662, 366] width 62 height 62
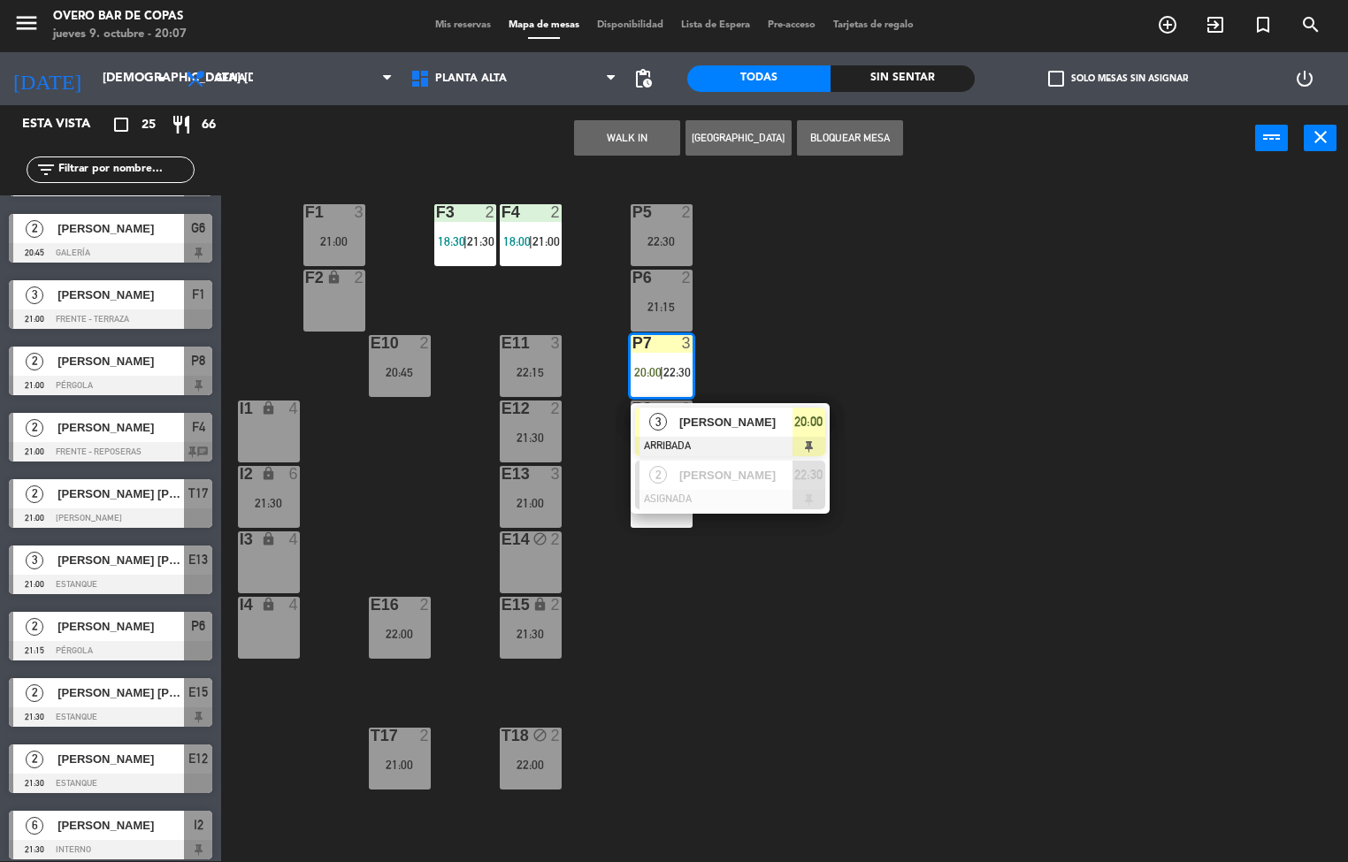
click at [805, 437] on div at bounding box center [730, 446] width 190 height 19
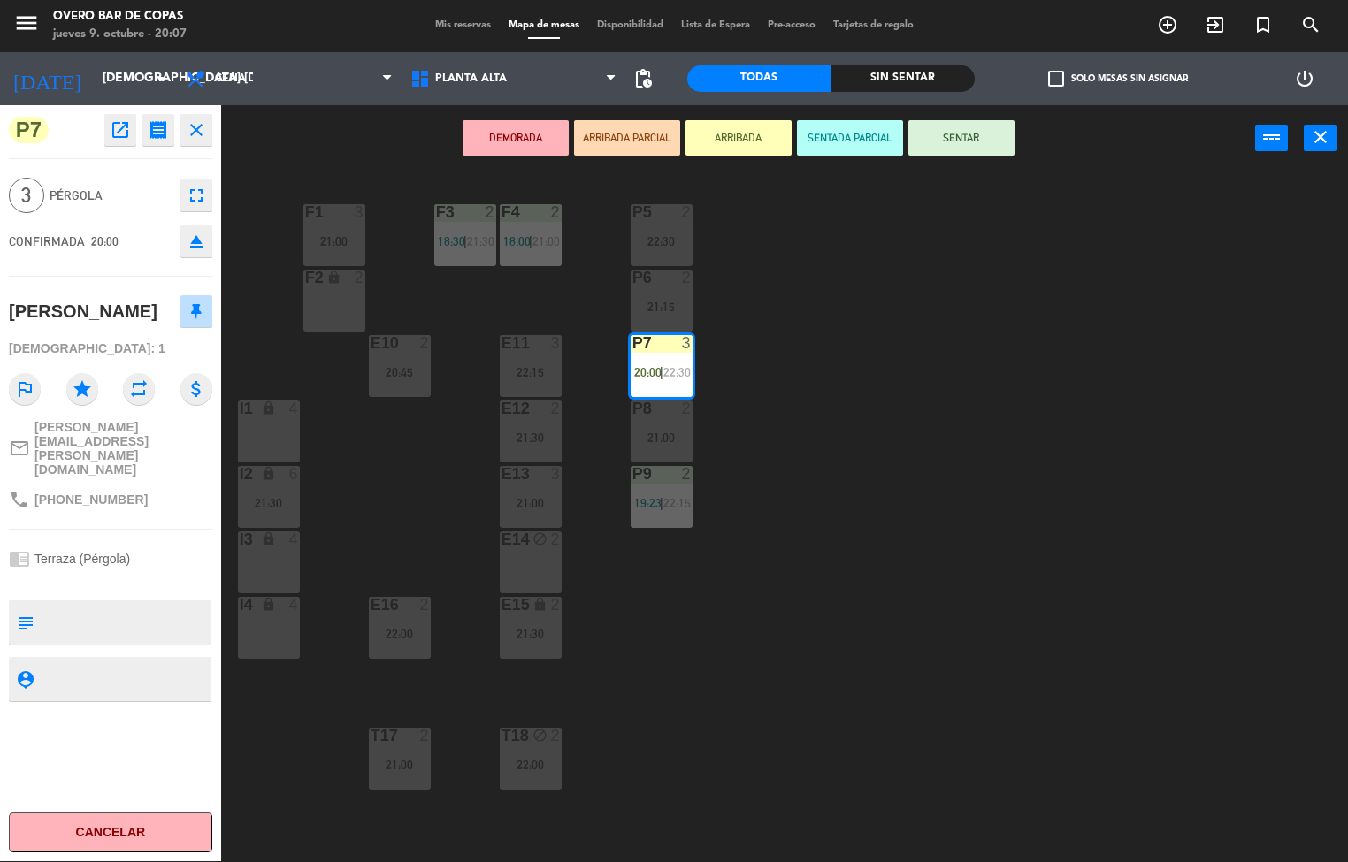
click at [937, 146] on button "SENTAR" at bounding box center [961, 137] width 106 height 35
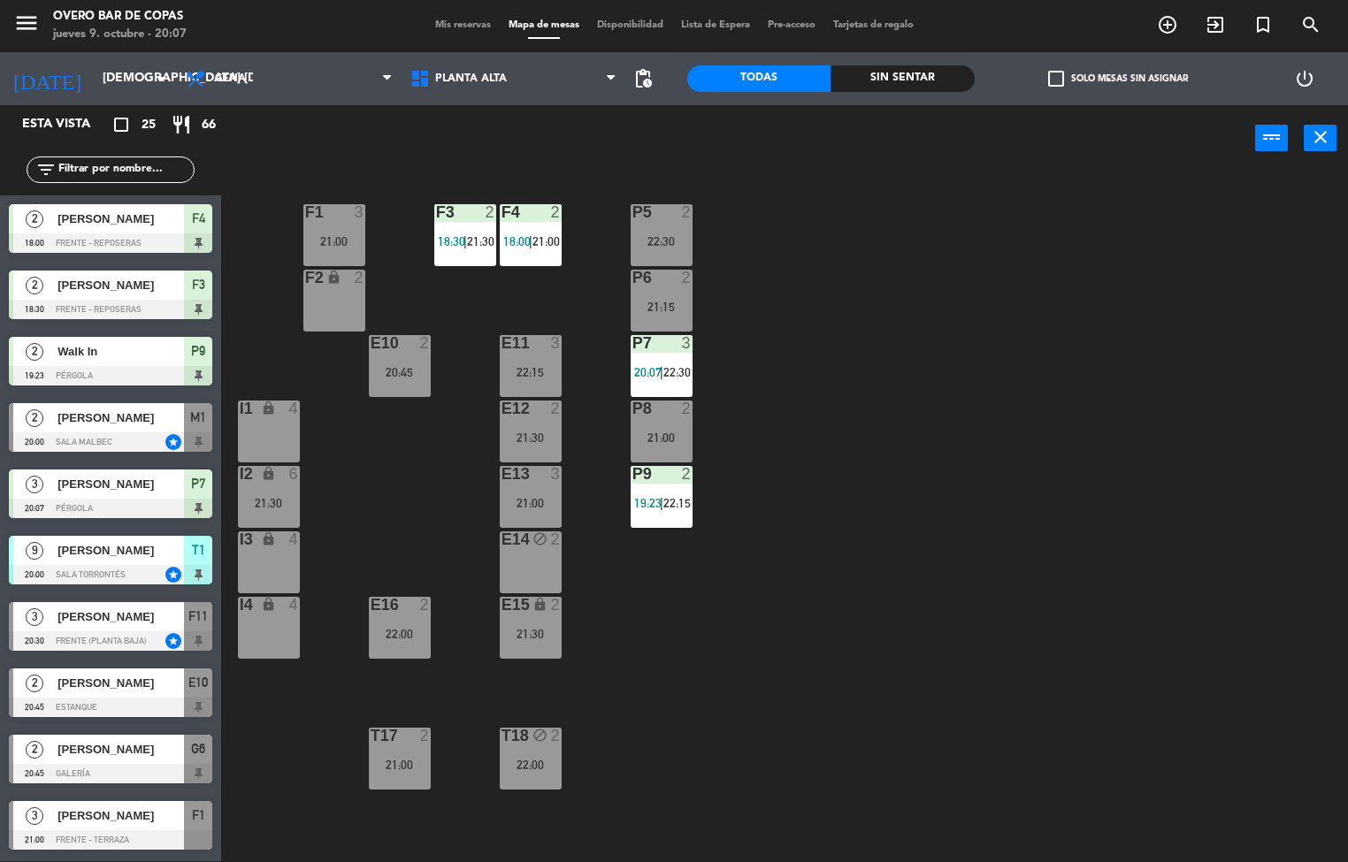
drag, startPoint x: 939, startPoint y: 433, endPoint x: 924, endPoint y: 444, distance: 18.4
click at [939, 435] on div "P5 2 22:30 F1 3 21:00 F3 2 18:30 | 21:30 F4 2 18:00 | 21:00 P6 2 21:15 F2 lock …" at bounding box center [791, 517] width 1114 height 690
click at [914, 611] on div "P5 2 22:30 F1 3 21:00 F3 2 18:30 | 21:30 F4 2 18:00 | 21:00 P6 2 21:15 F2 lock …" at bounding box center [791, 517] width 1114 height 690
drag, startPoint x: 1000, startPoint y: 499, endPoint x: 991, endPoint y: 505, distance: 11.5
click at [1001, 496] on div "P5 2 22:30 F1 3 21:00 F3 2 18:30 | 21:30 F4 2 18:00 | 21:00 P6 2 21:15 F2 lock …" at bounding box center [791, 517] width 1114 height 690
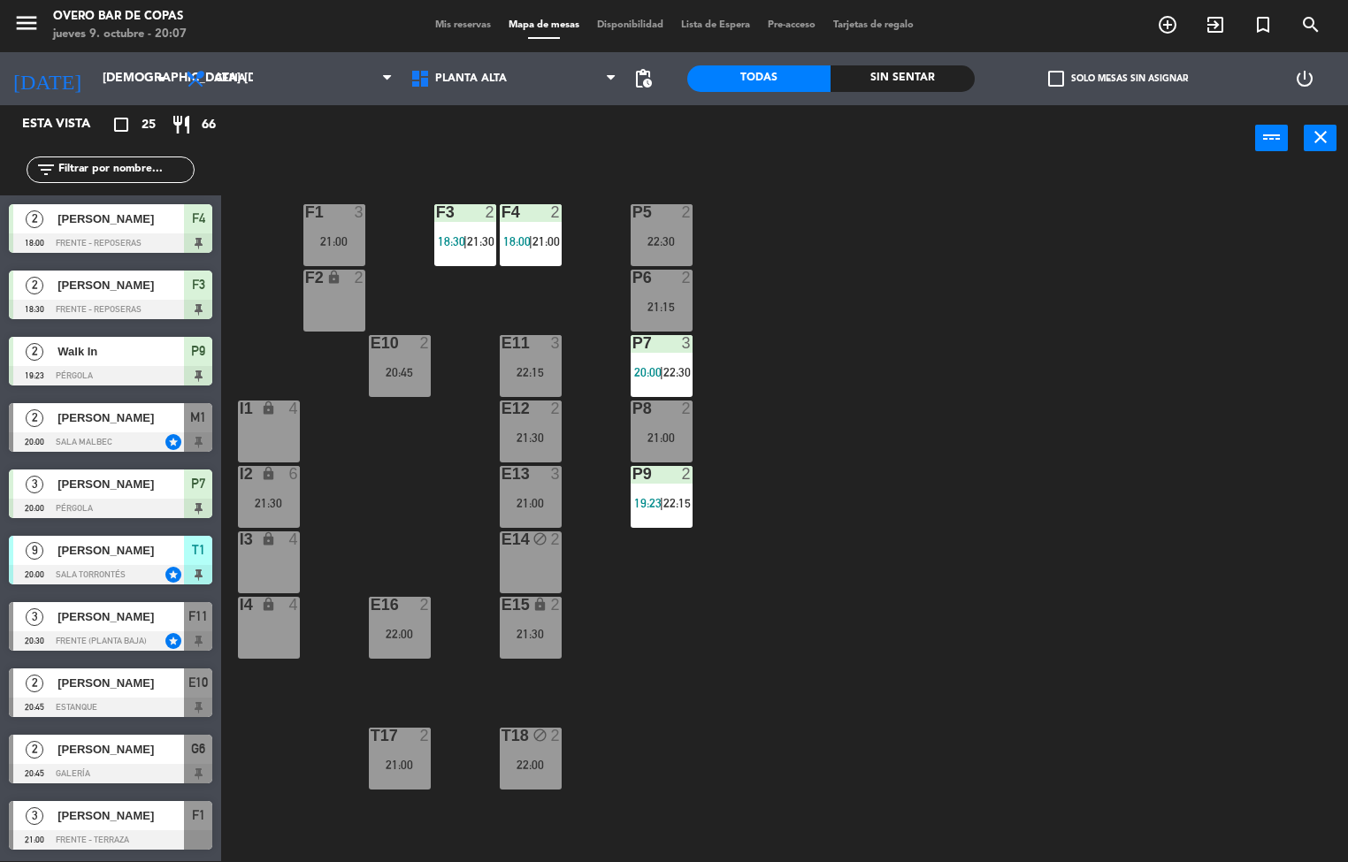
click at [1041, 679] on div "P5 2 22:30 F1 3 21:00 F3 2 18:30 | 21:30 F4 2 18:00 | 21:00 P6 2 21:15 F2 lock …" at bounding box center [791, 517] width 1114 height 690
click at [945, 632] on div "P5 2 22:30 F1 3 21:00 F3 2 18:30 | 21:30 F4 2 18:00 | 21:00 P6 2 21:15 F2 lock …" at bounding box center [791, 517] width 1114 height 690
click at [770, 678] on div "P5 2 22:30 F1 3 21:00 F3 2 18:30 | 21:30 F4 2 18:00 | 21:00 P6 2 21:15 F2 lock …" at bounding box center [791, 517] width 1114 height 690
click at [414, 366] on div "20:45" at bounding box center [400, 372] width 62 height 12
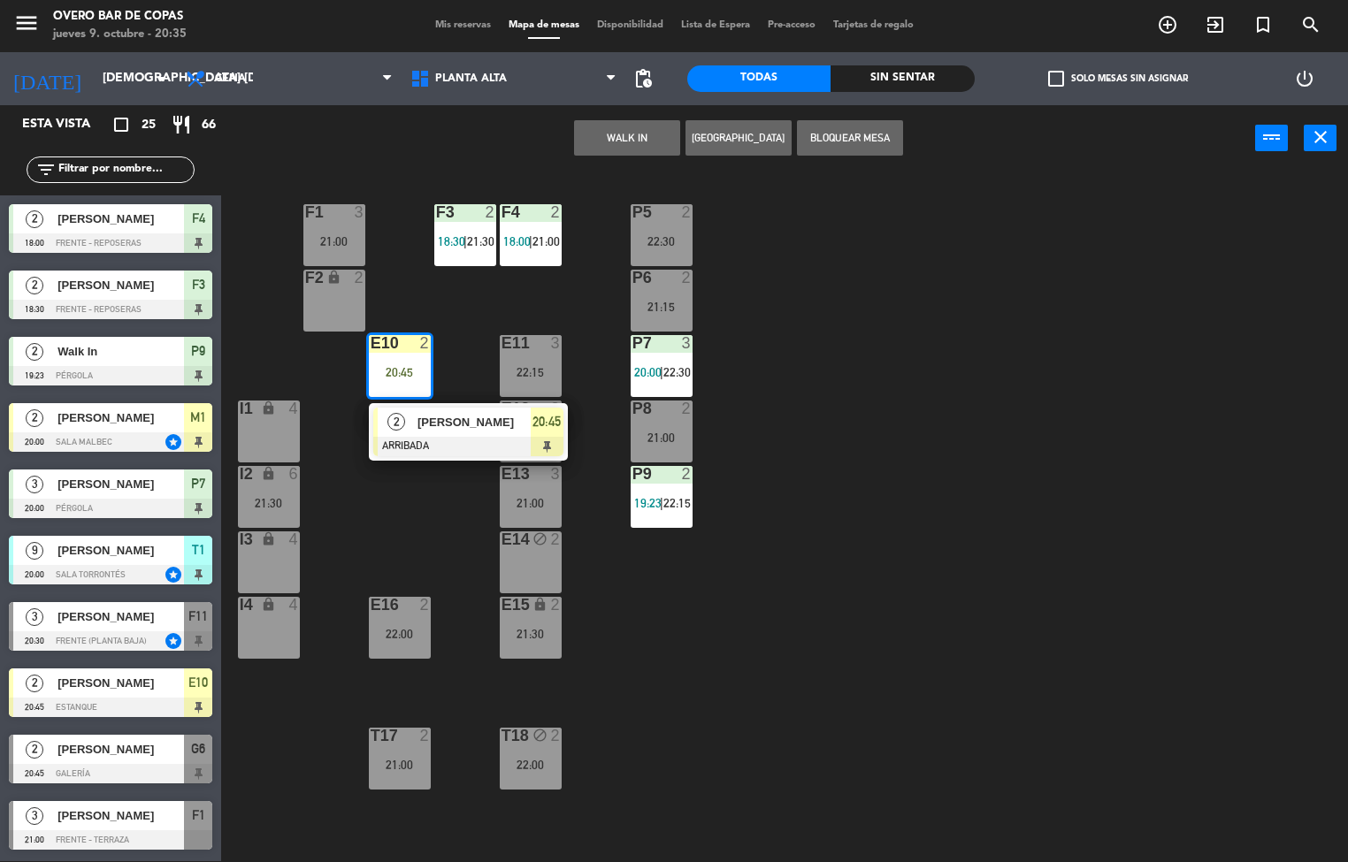
click at [533, 425] on span "20:45" at bounding box center [547, 421] width 28 height 21
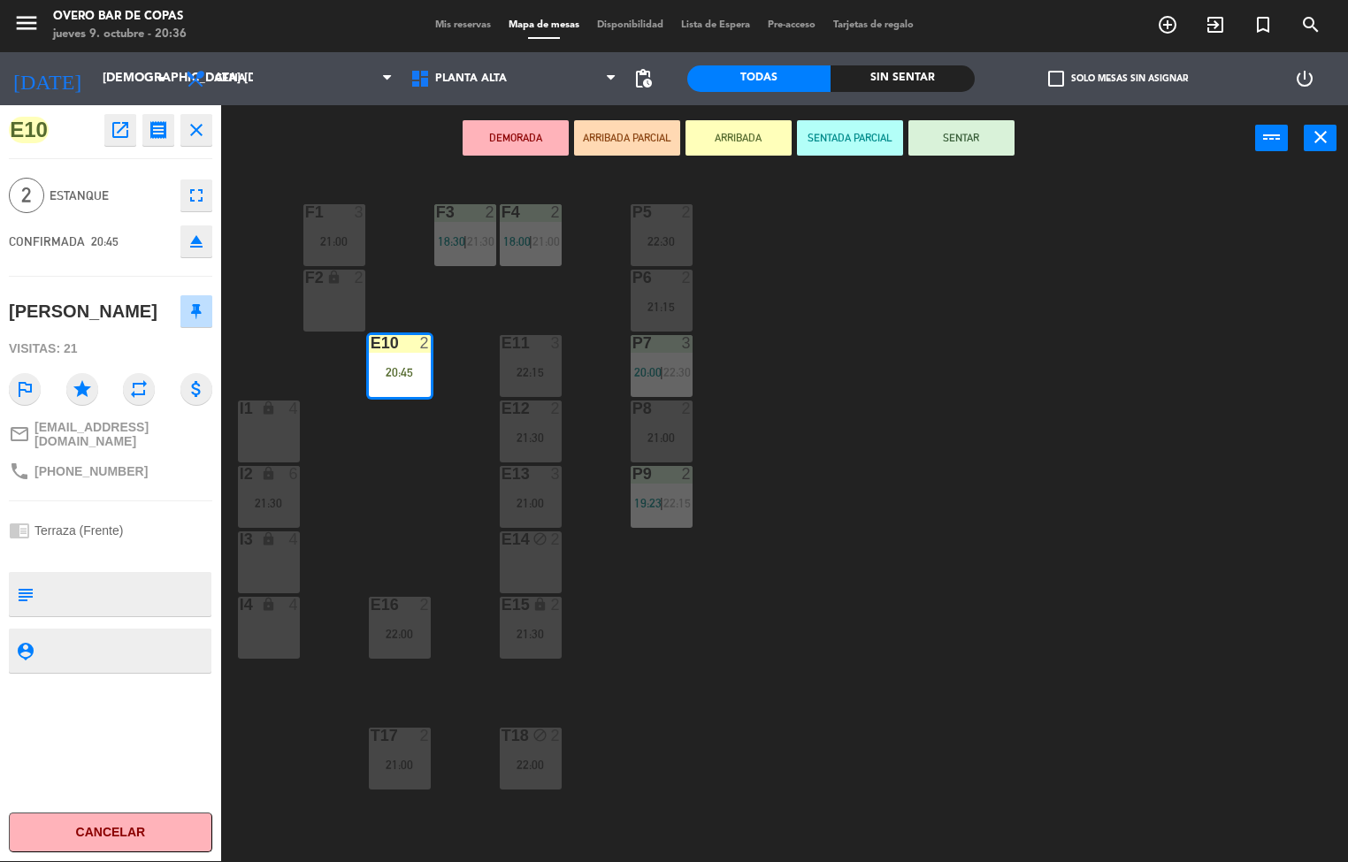
click at [961, 141] on button "SENTAR" at bounding box center [961, 137] width 106 height 35
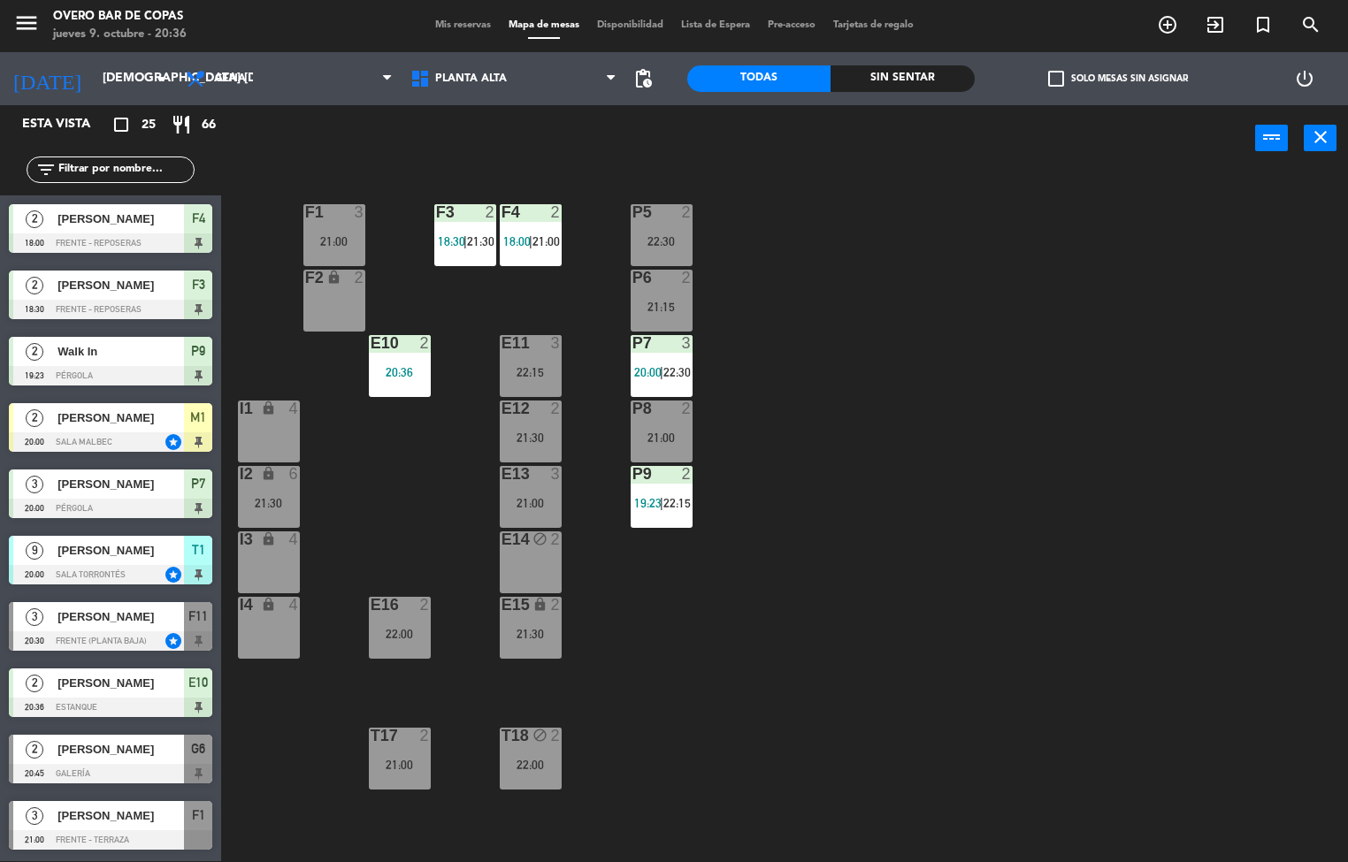
click at [1007, 532] on div "P5 2 22:30 F1 3 21:00 F3 2 18:30 | 21:30 F4 2 18:00 | 21:00 P6 2 21:15 F2 lock …" at bounding box center [791, 517] width 1114 height 690
click at [685, 605] on div "P5 2 22:30 F1 3 21:00 F3 2 18:30 | 21:30 F4 2 18:00 | 21:00 P6 2 21:15 F2 lock …" at bounding box center [791, 517] width 1114 height 690
click at [643, 232] on div "P5 2 22:30" at bounding box center [662, 235] width 62 height 62
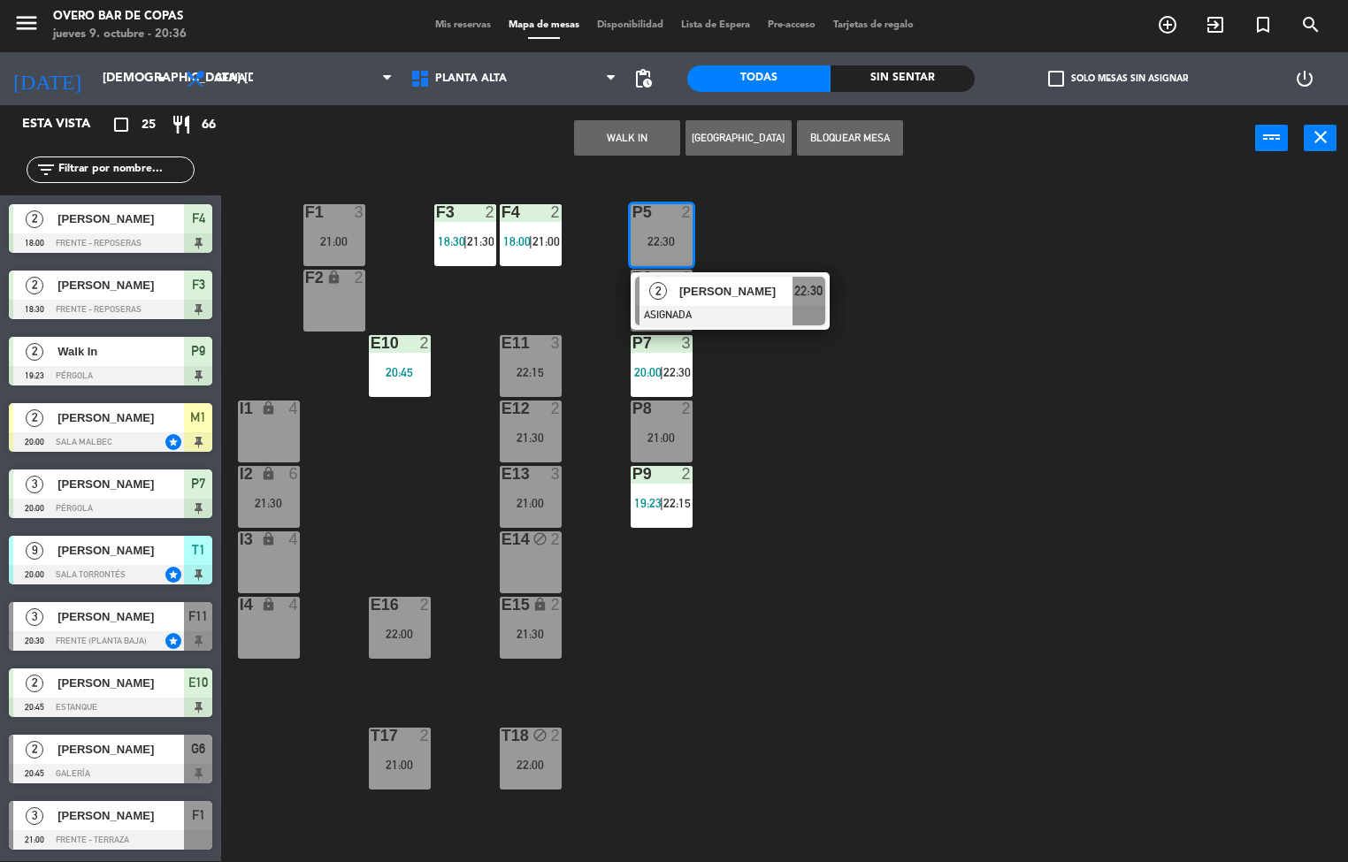
click at [609, 142] on button "WALK IN" at bounding box center [627, 137] width 106 height 35
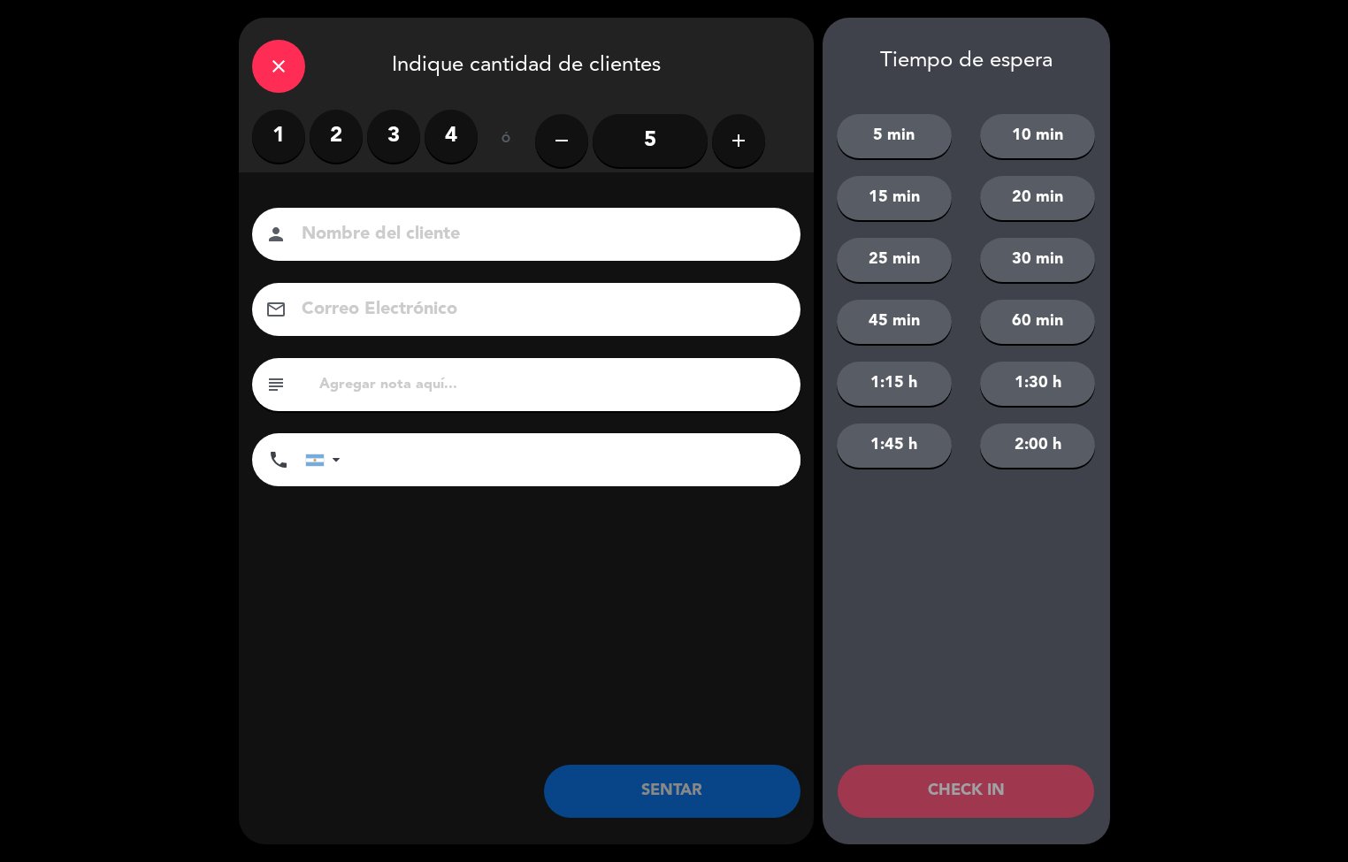
click at [335, 135] on label "2" at bounding box center [336, 136] width 53 height 53
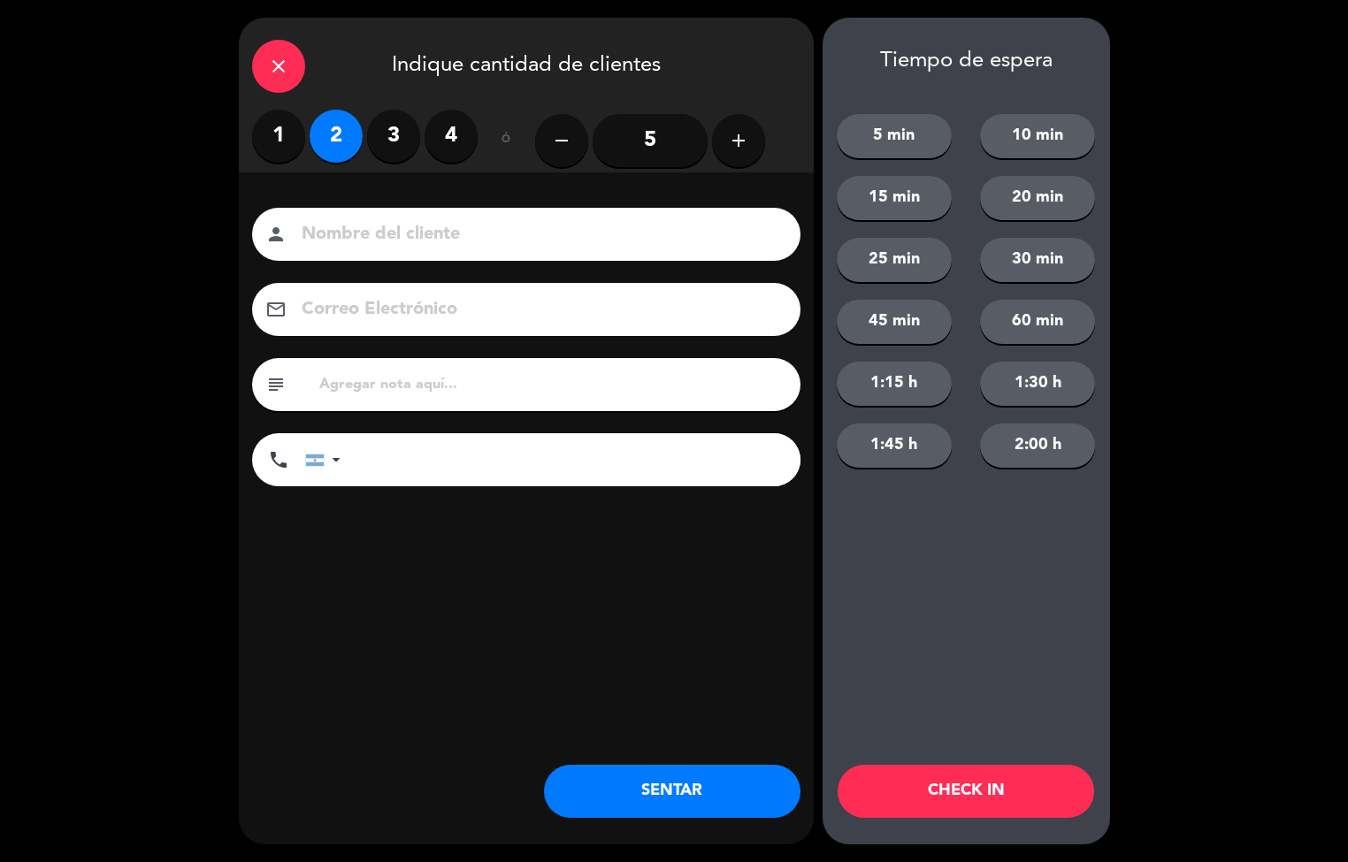
click at [637, 778] on button "SENTAR" at bounding box center [672, 791] width 257 height 53
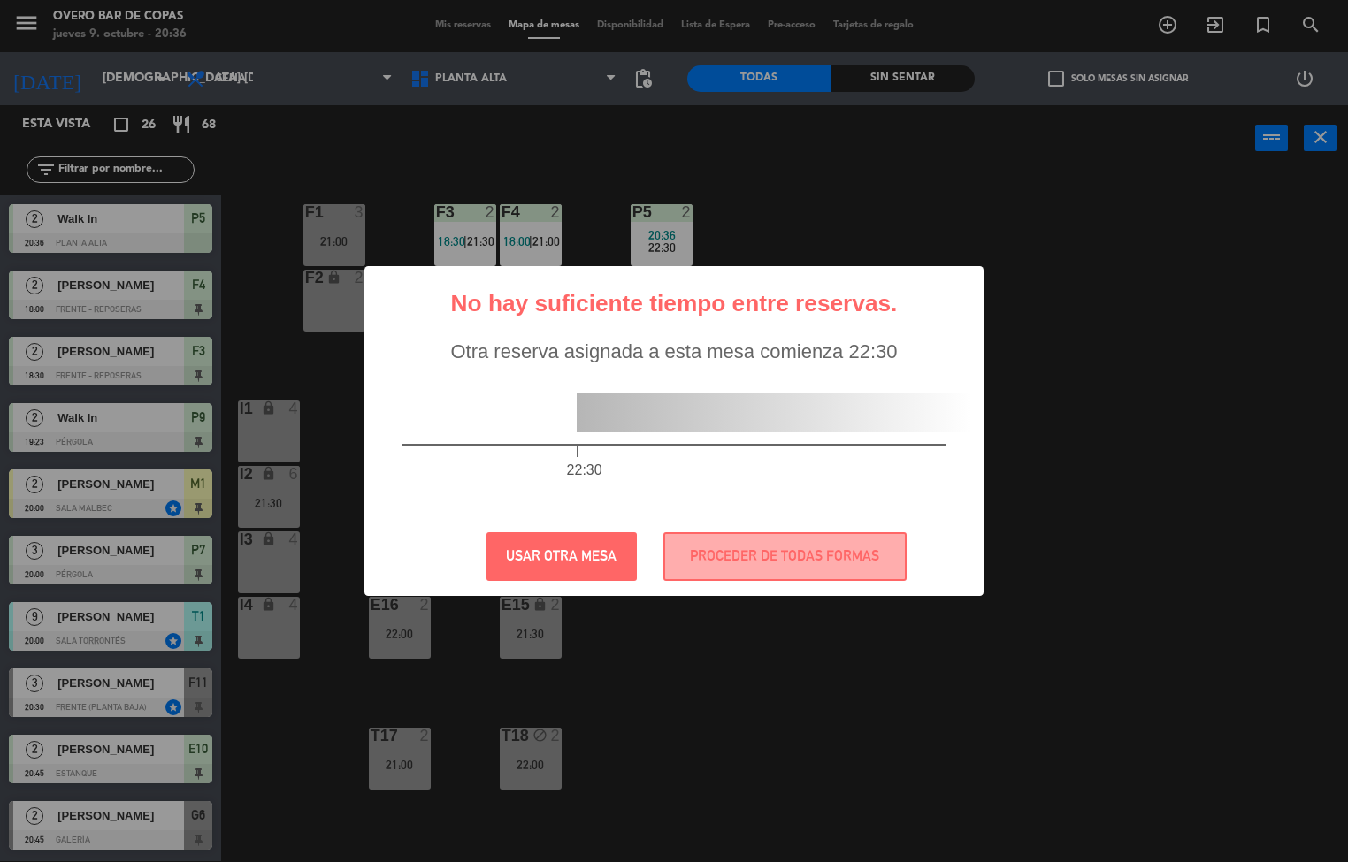
click at [704, 743] on div "? ! i No hay suficiente tiempo entre reservas. × Otra reserva asignada a esta m…" at bounding box center [674, 431] width 1348 height 862
click at [736, 563] on button "PROCEDER DE TODAS FORMAS" at bounding box center [784, 557] width 243 height 49
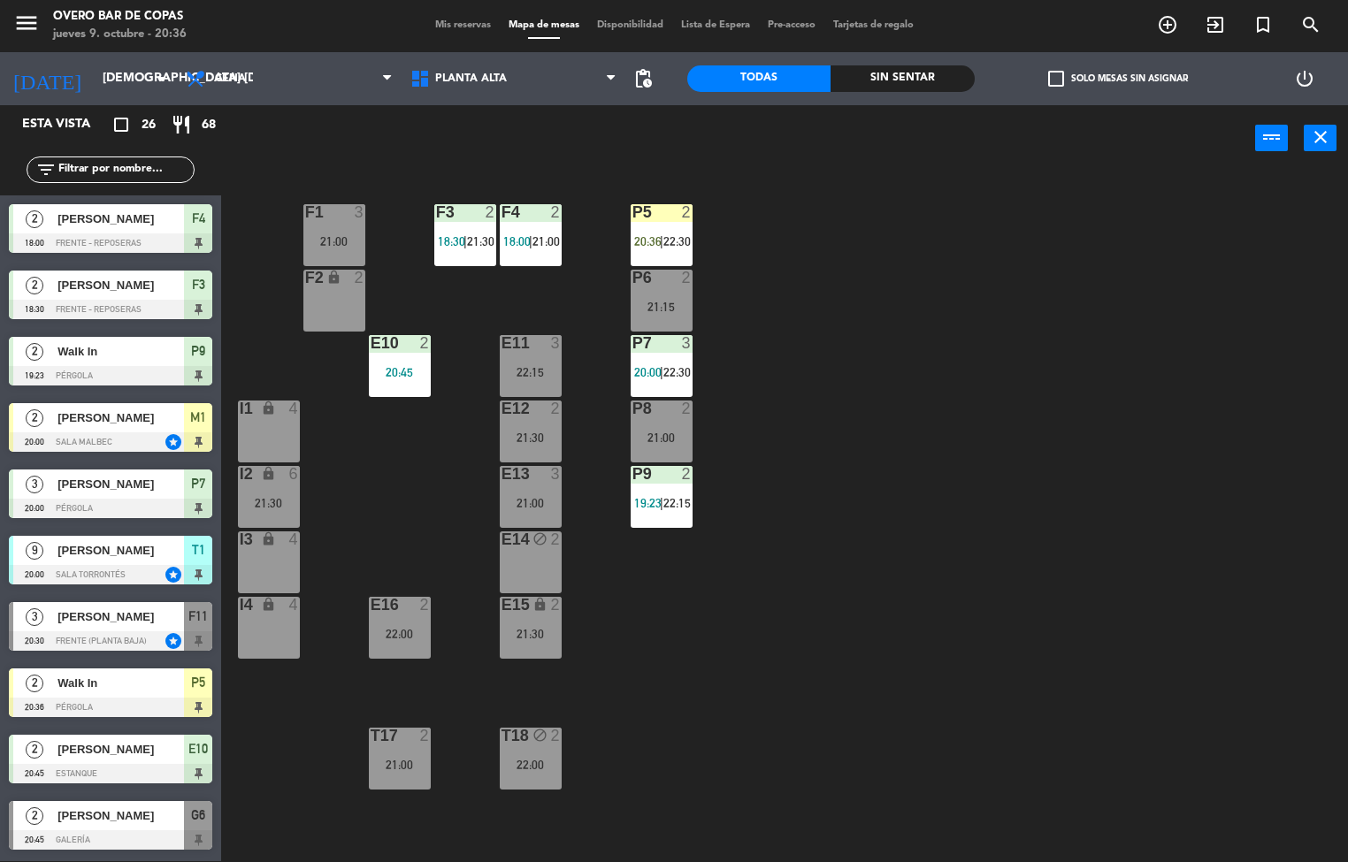
click at [197, 701] on div at bounding box center [110, 707] width 203 height 19
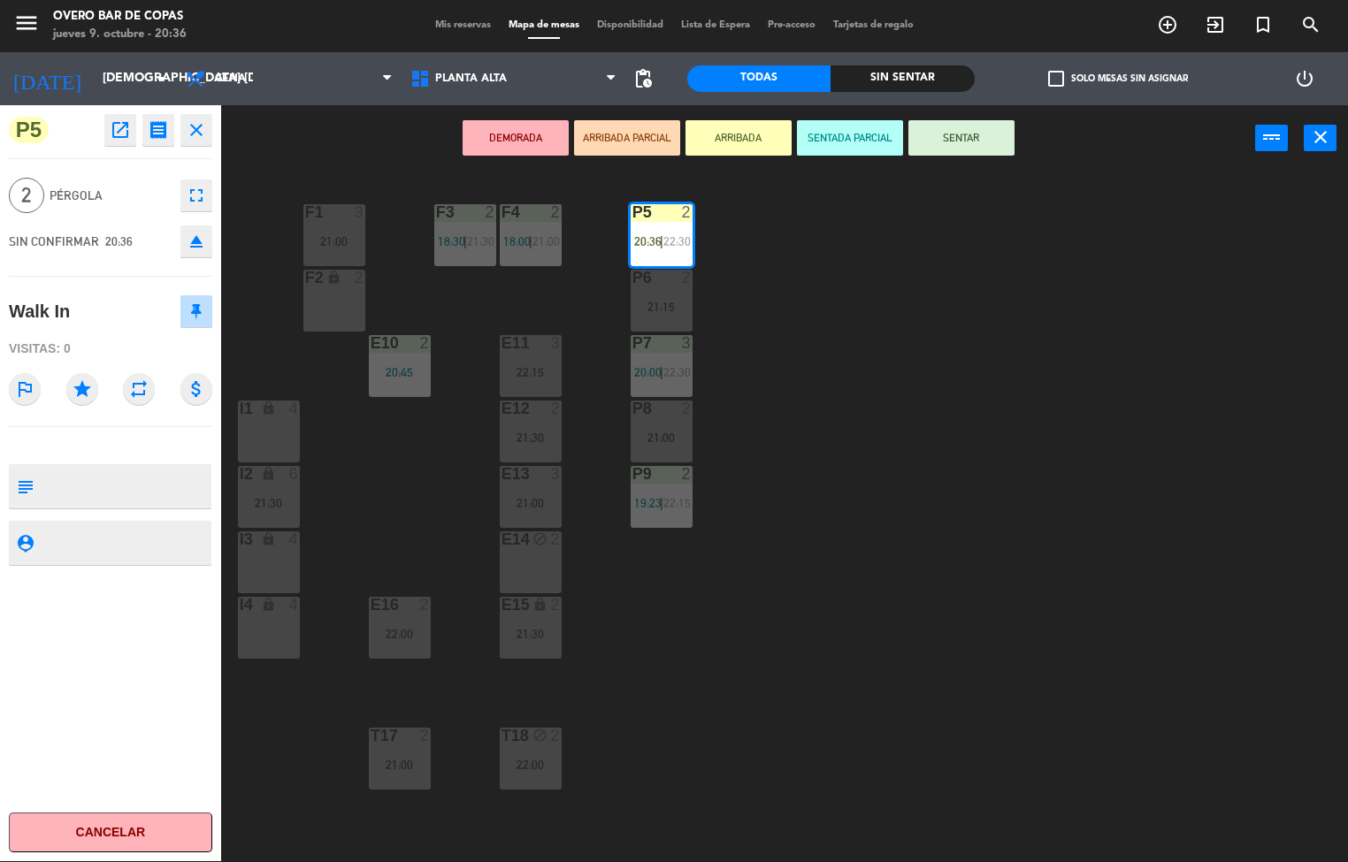
click at [962, 142] on button "SENTAR" at bounding box center [961, 137] width 106 height 35
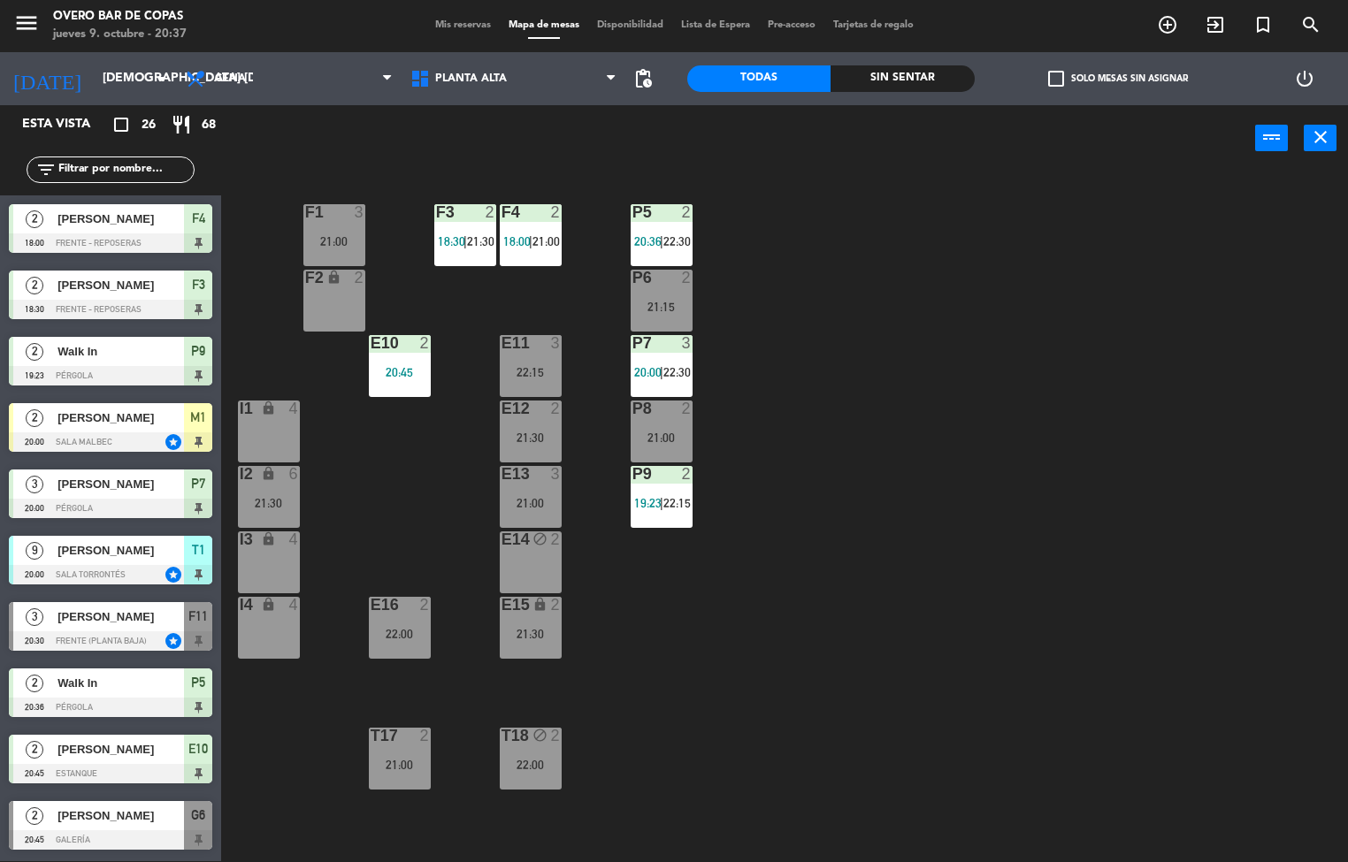
drag, startPoint x: 974, startPoint y: 500, endPoint x: 831, endPoint y: 82, distance: 441.4
click at [956, 449] on div "P5 2 20:36 | 22:30 F1 3 21:00 F3 2 18:30 | 21:30 F4 2 18:00 | 21:00 P6 2 21:15 …" at bounding box center [791, 517] width 1114 height 690
drag, startPoint x: 1028, startPoint y: 557, endPoint x: 786, endPoint y: 468, distance: 257.5
click at [1012, 557] on div "P5 2 20:36 | 22:30 F1 3 21:00 F3 2 18:30 | 21:30 F4 2 18:00 | 21:00 P6 2 21:15 …" at bounding box center [791, 517] width 1114 height 690
click at [1062, 566] on div "P5 2 20:36 | 22:30 F1 3 21:00 F3 2 18:30 | 21:30 F4 2 18:00 | 21:00 P6 2 21:15 …" at bounding box center [791, 517] width 1114 height 690
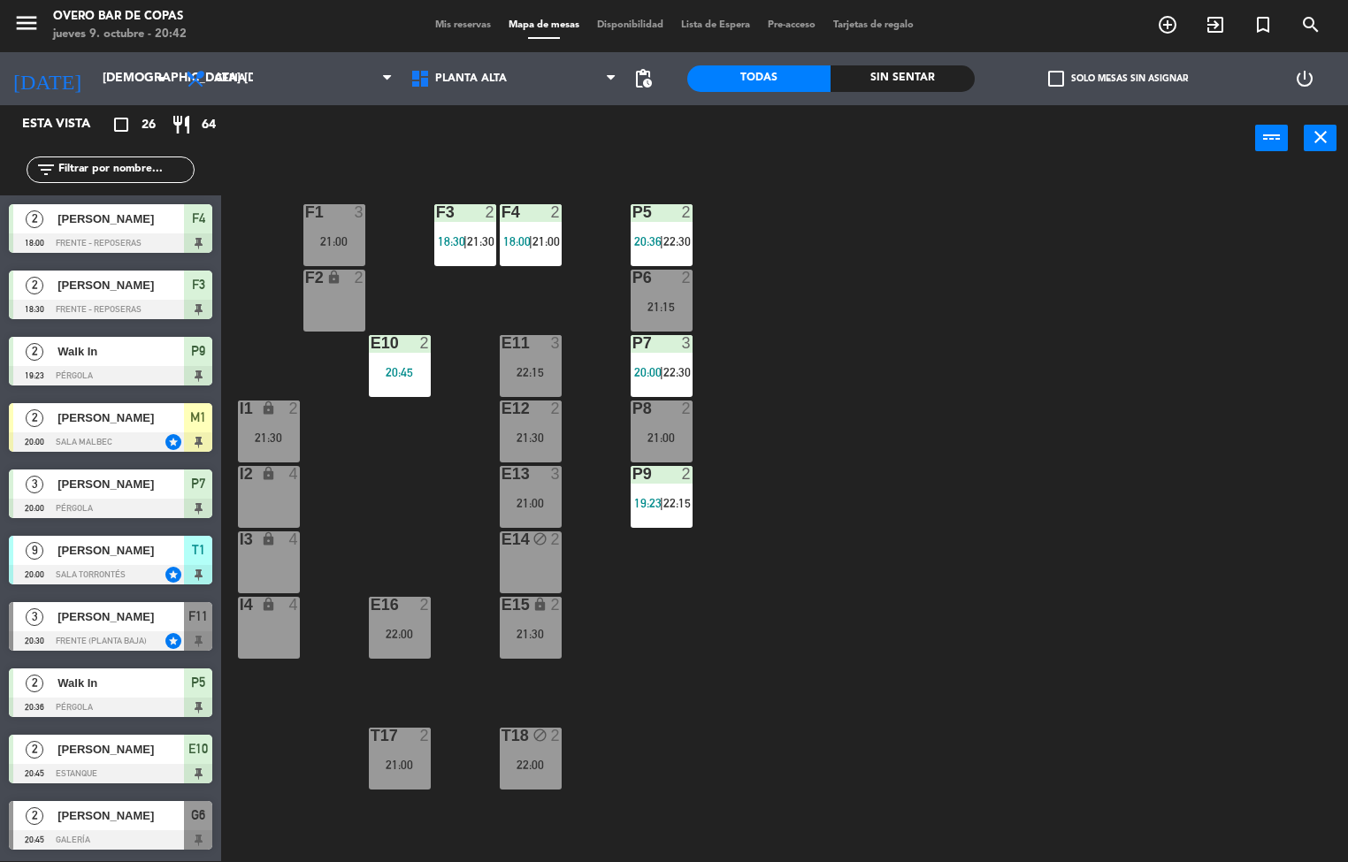
click at [310, 475] on div "4" at bounding box center [297, 474] width 29 height 17
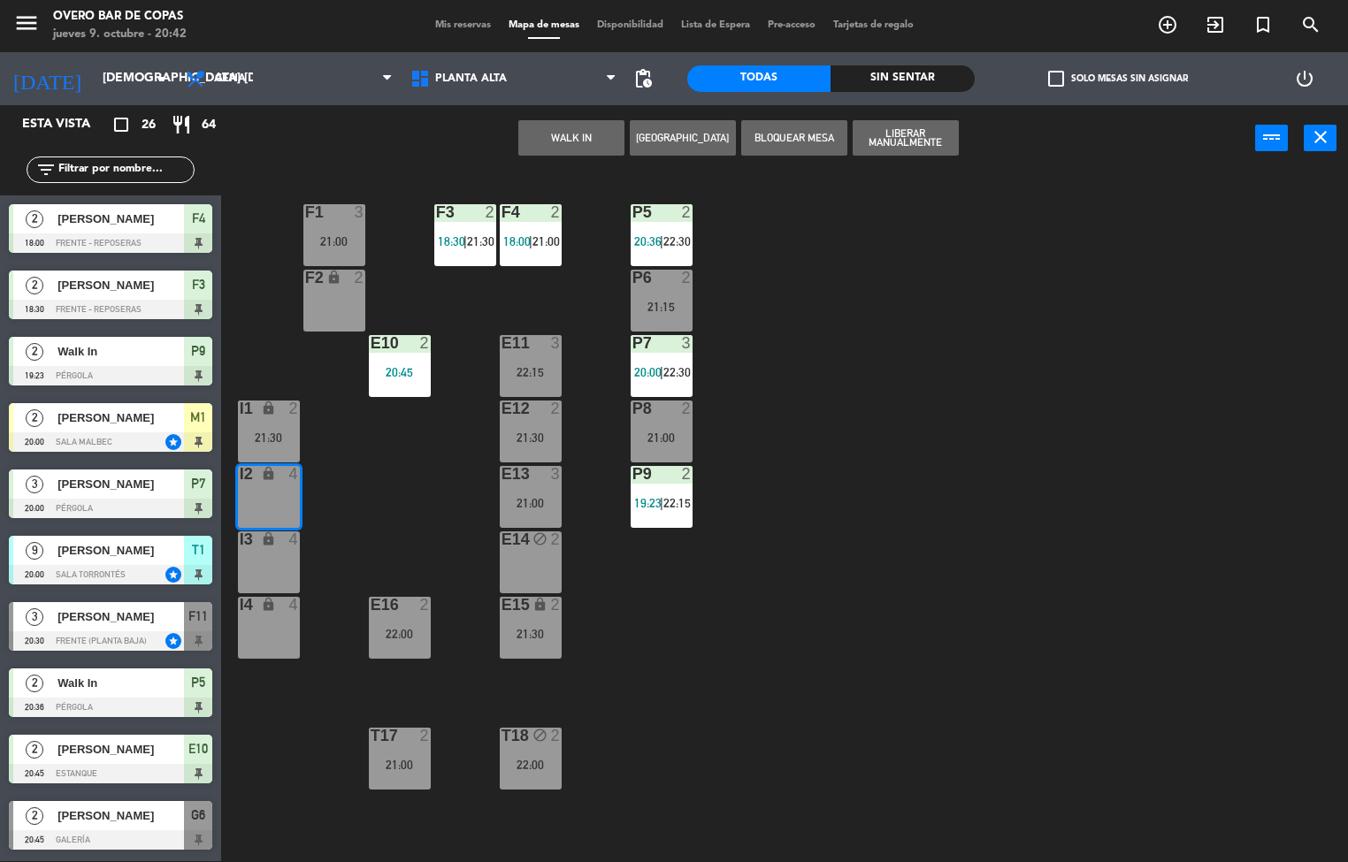
click at [272, 432] on div "21:30" at bounding box center [269, 438] width 62 height 12
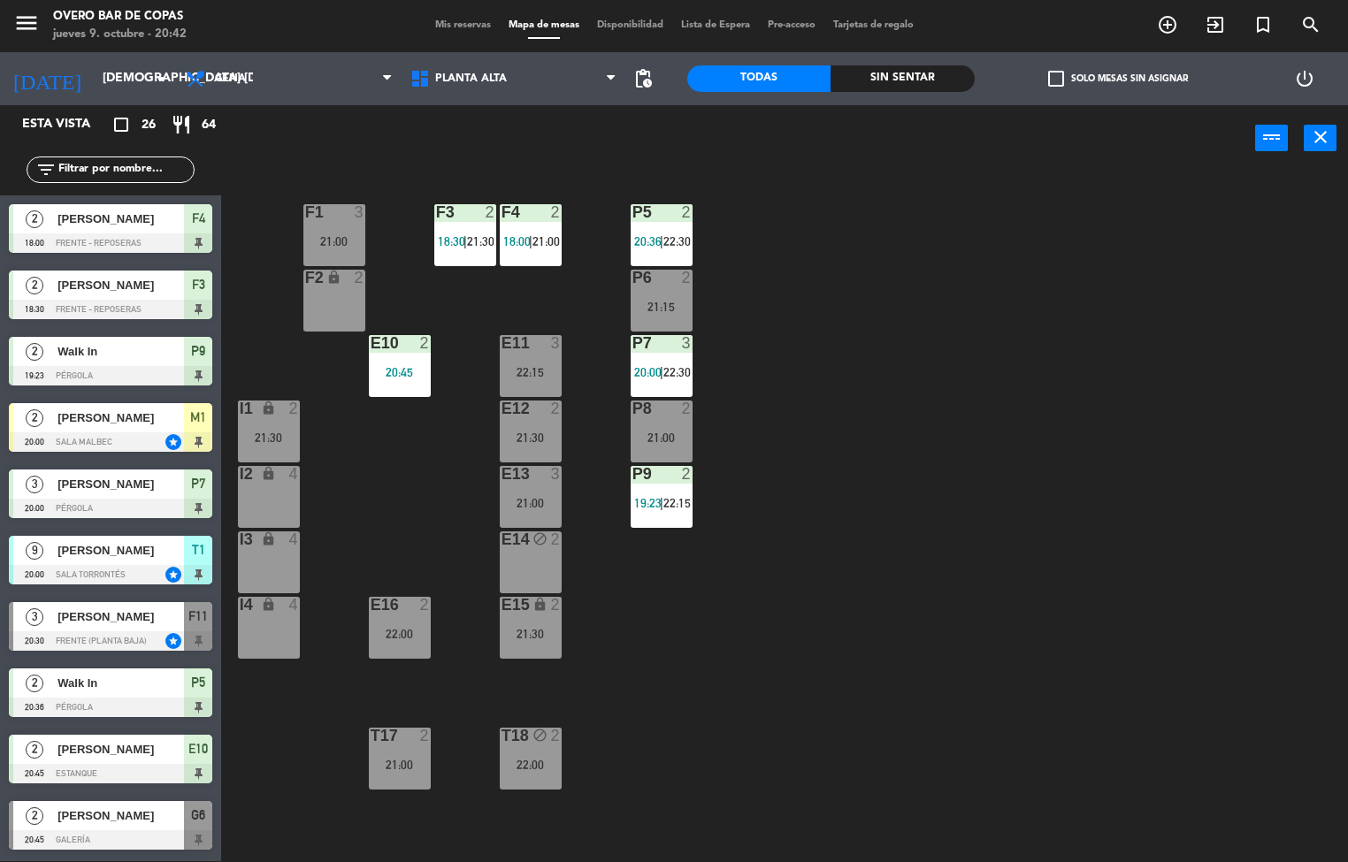
click at [694, 694] on div "P5 2 20:36 | 22:30 F1 3 21:00 F3 2 18:30 | 21:30 F4 2 18:00 | 21:00 P6 2 21:15 …" at bounding box center [791, 517] width 1114 height 690
click at [261, 409] on icon "lock" at bounding box center [268, 408] width 15 height 15
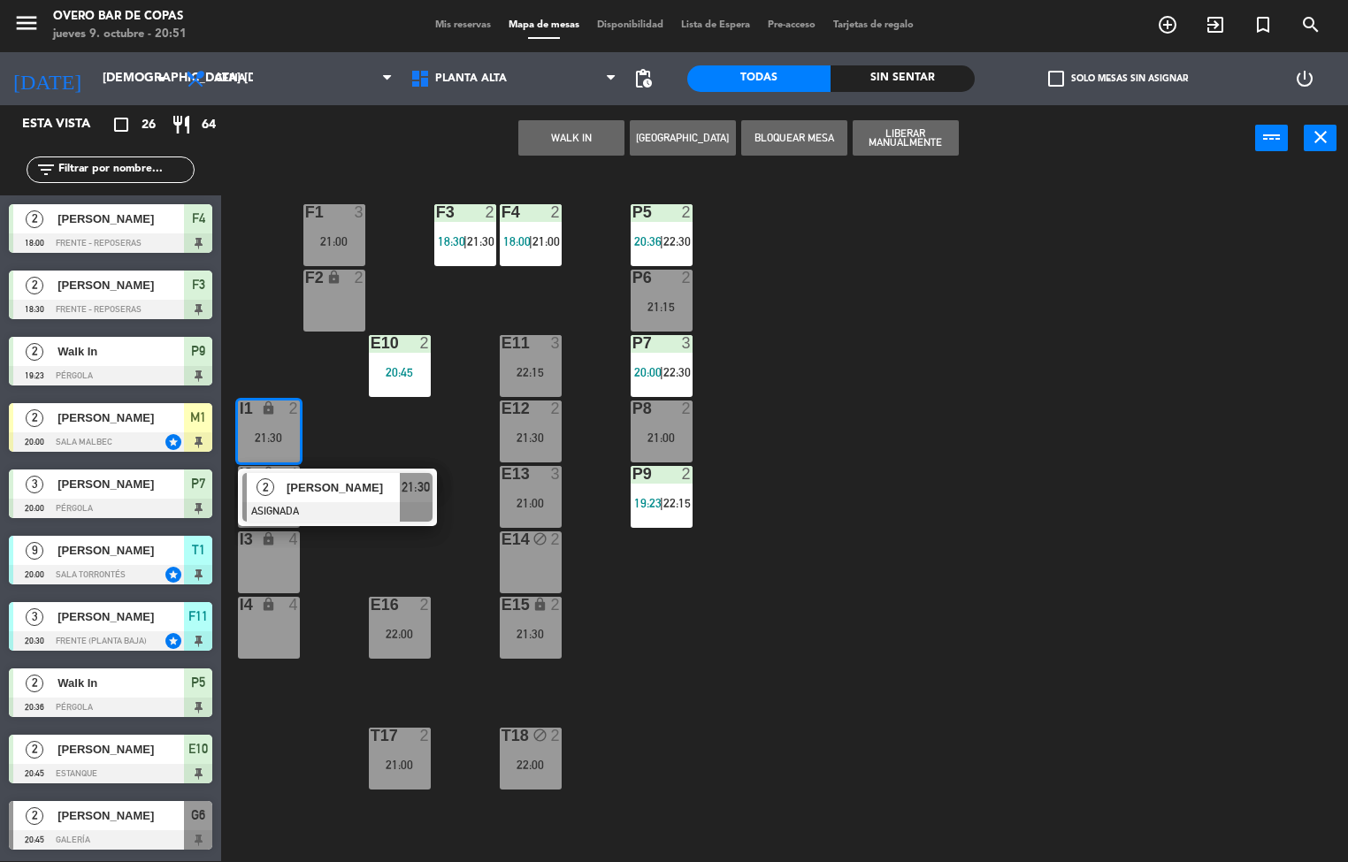
click at [842, 532] on div "P5 2 20:36 | 22:30 F1 3 21:00 F3 2 18:30 | 21:30 F4 2 18:00 | 21:00 P6 2 21:15 …" at bounding box center [791, 517] width 1114 height 690
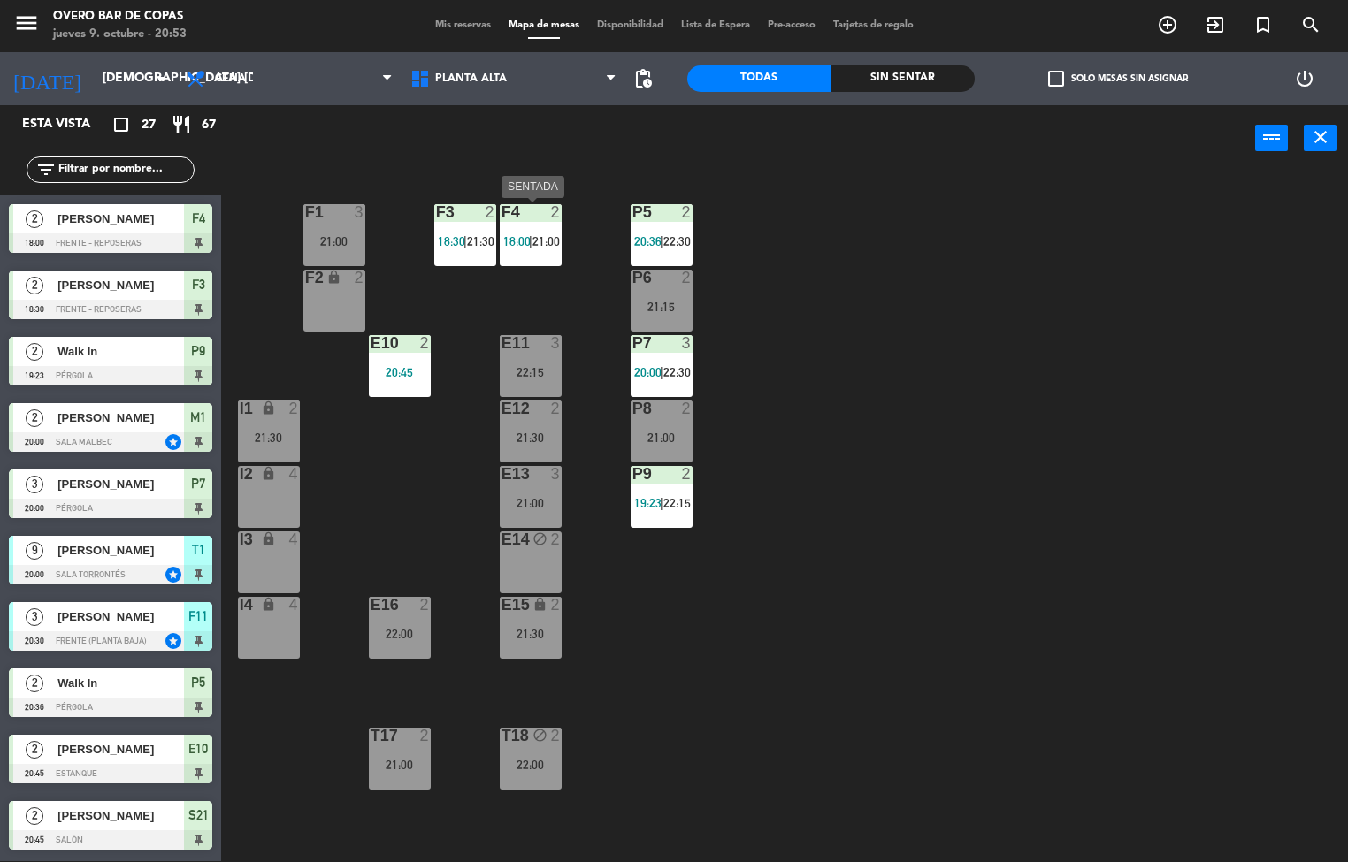
click at [887, 571] on div "P5 2 20:36 | 22:30 F1 3 21:00 F3 2 18:30 | 21:30 F4 2 18:00 | 21:00 P6 2 21:15 …" at bounding box center [791, 517] width 1114 height 690
click at [131, 172] on input "text" at bounding box center [125, 169] width 137 height 19
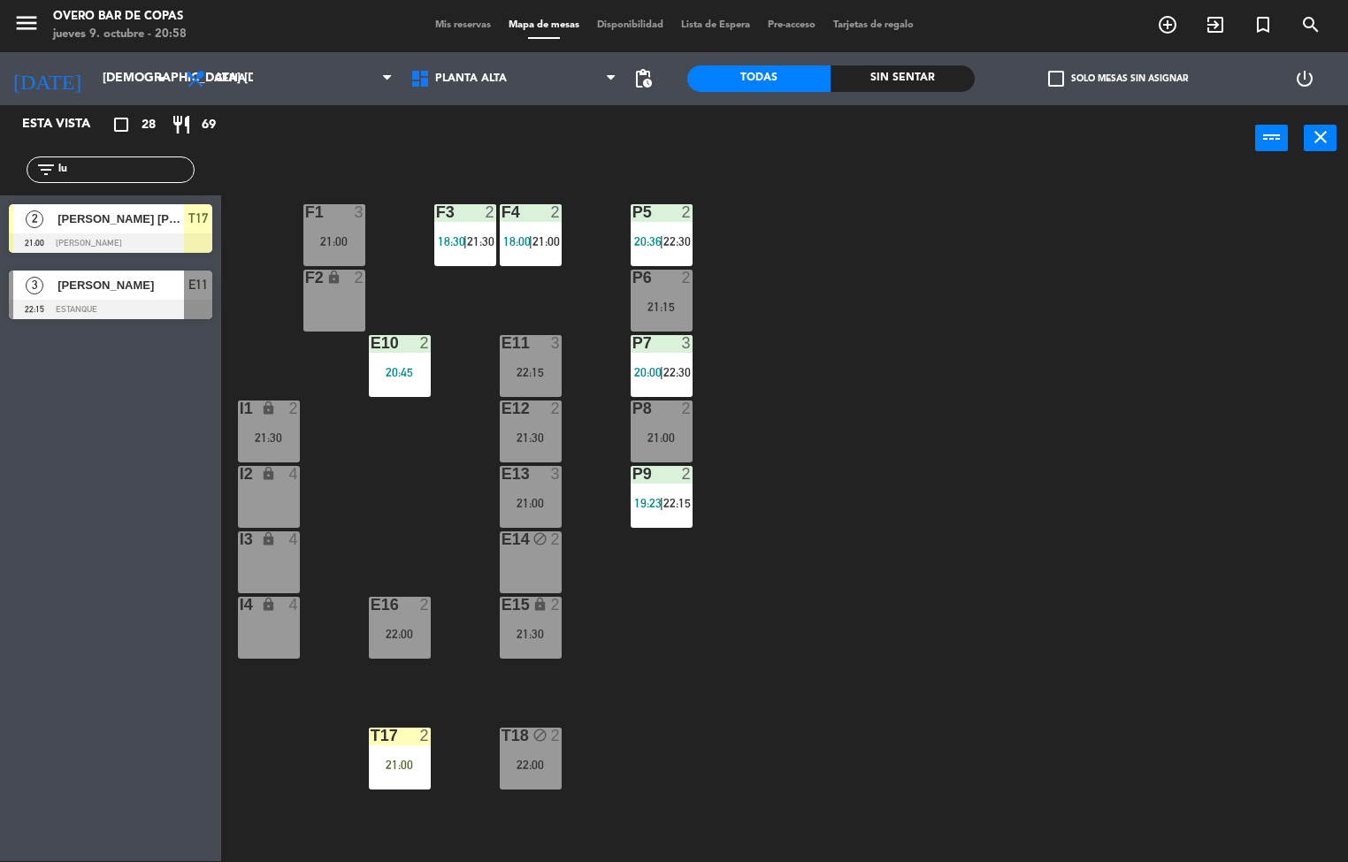
type input "lu"
click at [1075, 603] on div "P5 2 20:36 | 22:30 F1 3 21:00 F3 2 18:30 | 21:30 F4 2 18:00 | 21:00 P6 2 21:15 …" at bounding box center [791, 517] width 1114 height 690
click at [993, 563] on div "P5 2 20:36 | 22:30 F1 3 21:00 F3 2 18:30 | 21:30 F4 2 18:00 | 21:00 P6 2 21:15 …" at bounding box center [791, 517] width 1114 height 690
click at [1054, 463] on div "P5 2 20:36 | 22:30 F1 3 21:00 F3 2 18:30 | 21:30 F4 2 18:00 | 21:00 P6 2 21:15 …" at bounding box center [791, 517] width 1114 height 690
click at [966, 396] on div "P5 2 20:36 | 22:30 F1 3 21:00 F3 2 18:30 | 21:30 F4 2 18:00 | 21:00 P6 2 21:15 …" at bounding box center [791, 517] width 1114 height 690
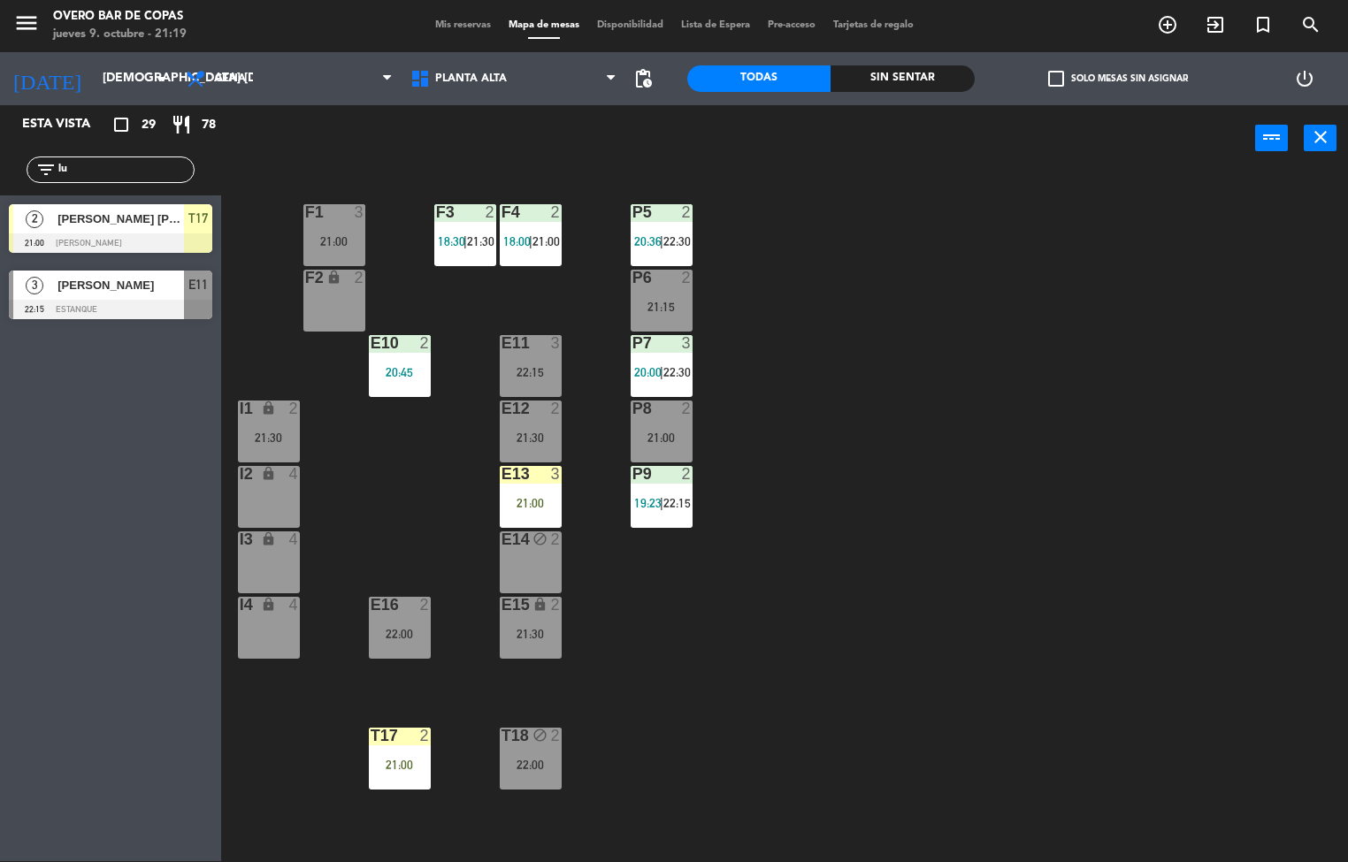
drag, startPoint x: 1048, startPoint y: 439, endPoint x: 1070, endPoint y: 436, distance: 22.3
click at [1062, 439] on div "P5 2 20:36 | 22:30 F1 3 21:00 F3 2 18:30 | 21:30 F4 2 18:00 | 21:00 P6 2 21:15 …" at bounding box center [791, 517] width 1114 height 690
click at [666, 234] on span "22:30" at bounding box center [676, 241] width 27 height 14
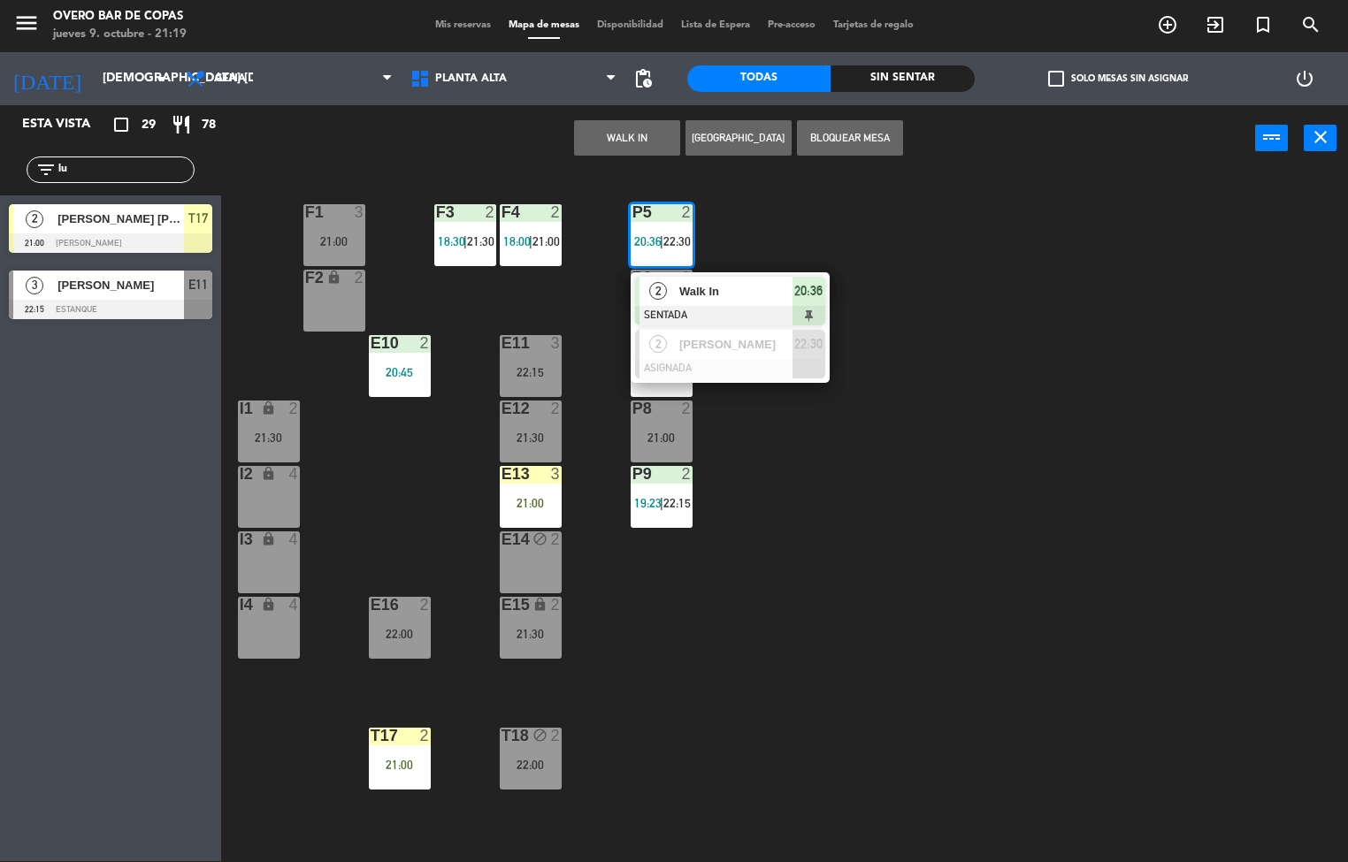
click at [1083, 492] on div "P5 2 20:36 | 22:30 2 Walk In SENTADA 20:36 2 [PERSON_NAME] ASIGNADA 22:30 F1 3 …" at bounding box center [791, 517] width 1114 height 690
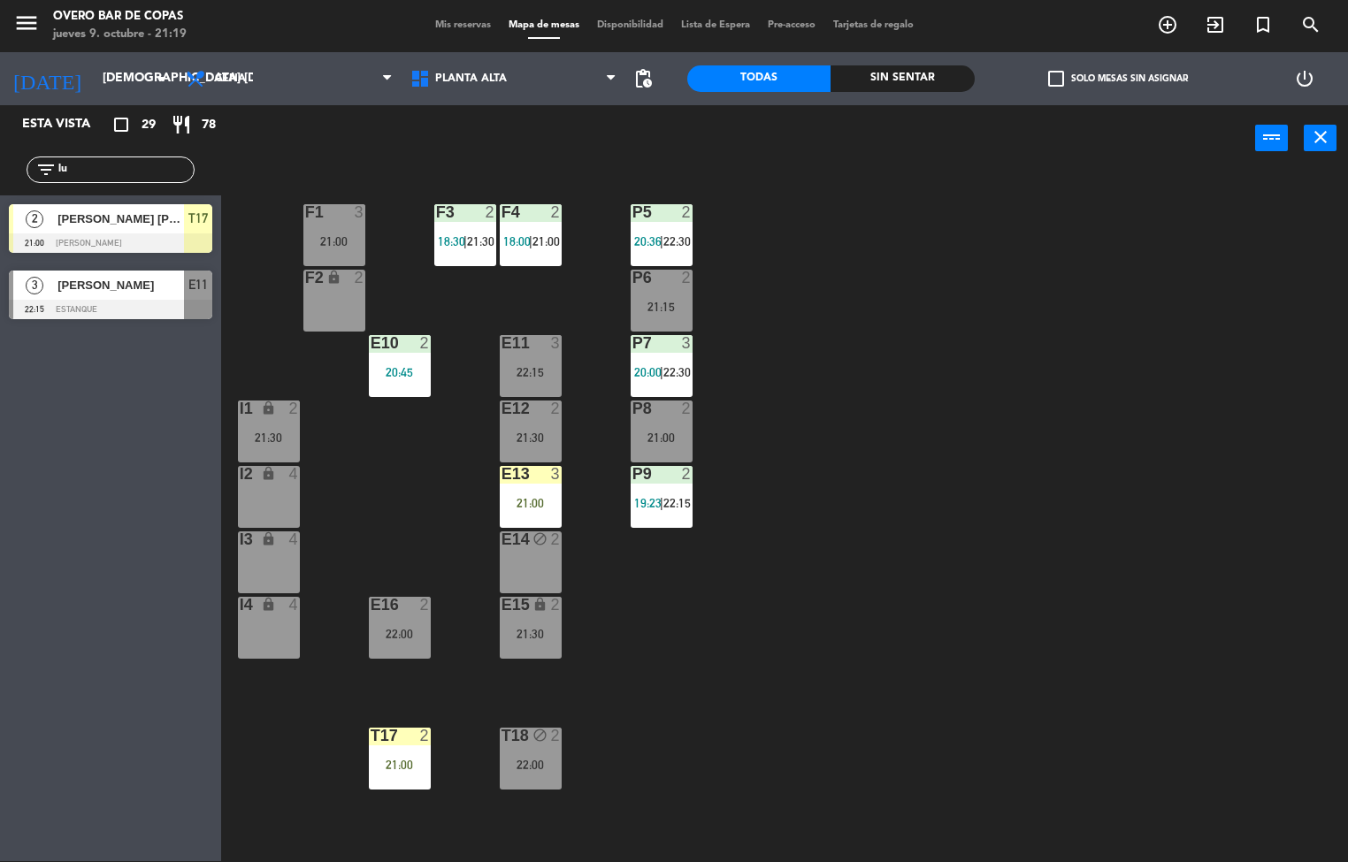
click at [675, 517] on div "P9 2 19:23 | 22:15" at bounding box center [662, 497] width 62 height 62
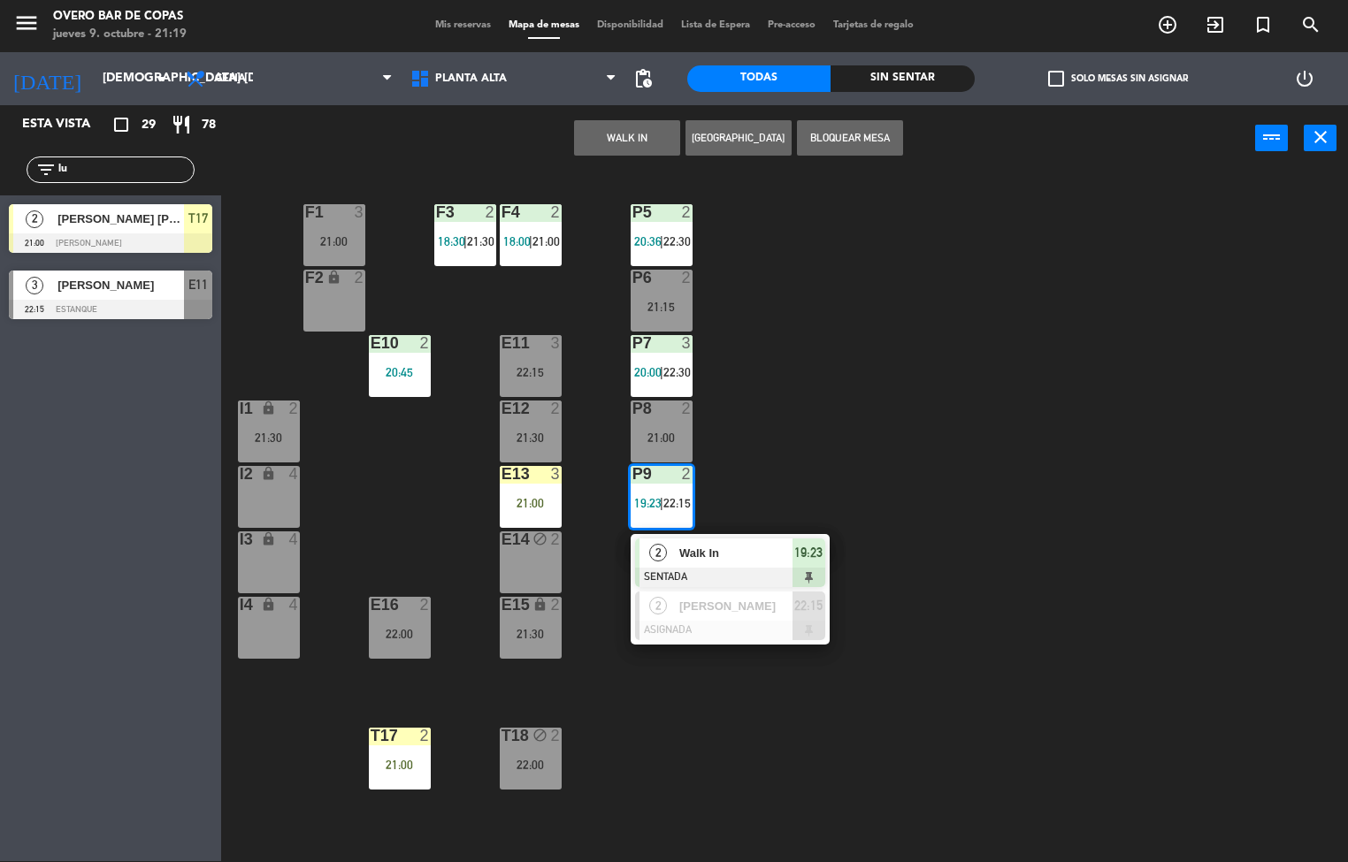
click at [1218, 650] on div "P5 2 20:36 | 22:30 F1 3 21:00 F3 2 18:30 | 21:30 F4 2 18:00 | 21:00 P6 2 21:15 …" at bounding box center [791, 517] width 1114 height 690
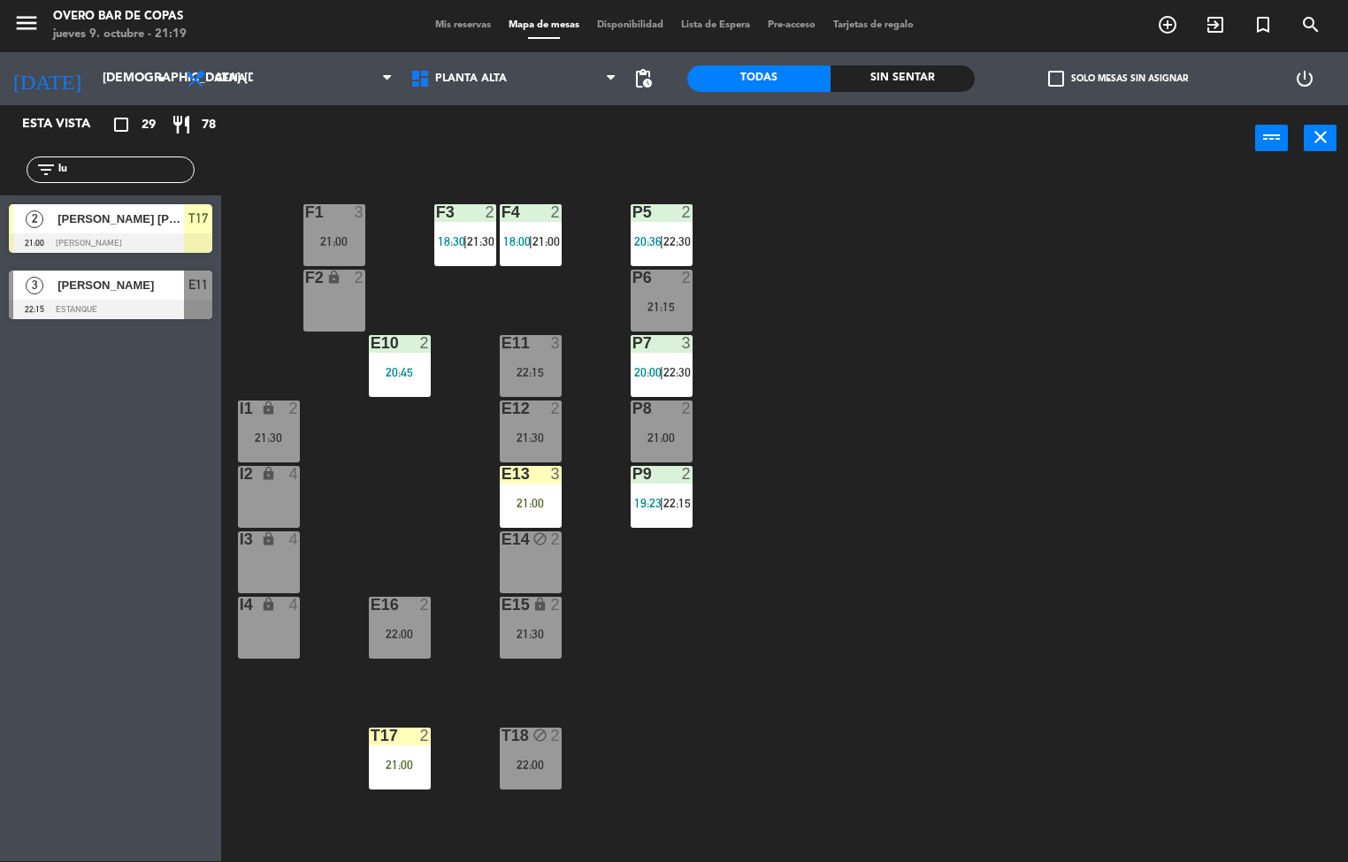
click at [953, 386] on div "P5 2 20:36 | 22:30 F1 3 21:00 F3 2 18:30 | 21:30 F4 2 18:00 | 21:00 P6 2 21:15 …" at bounding box center [791, 517] width 1114 height 690
click at [972, 597] on div "P5 2 20:36 | 22:30 F1 3 21:00 F3 2 18:30 | 21:30 F4 2 18:00 | 21:00 P6 2 21:15 …" at bounding box center [791, 517] width 1114 height 690
drag, startPoint x: 411, startPoint y: 744, endPoint x: 497, endPoint y: 740, distance: 85.9
click at [412, 746] on div "T17 2 21:00" at bounding box center [400, 759] width 62 height 62
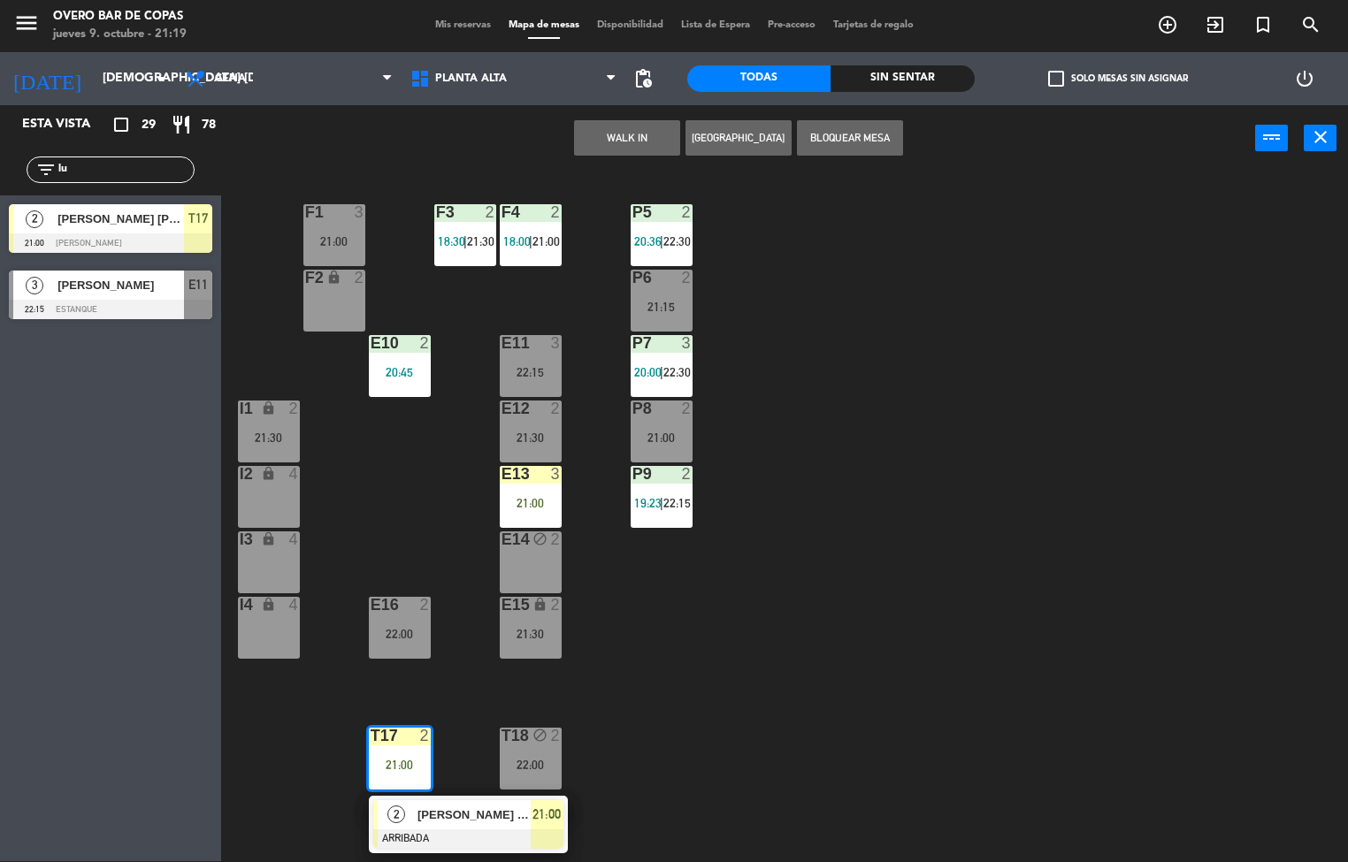
click at [555, 816] on span "21:00" at bounding box center [547, 814] width 28 height 21
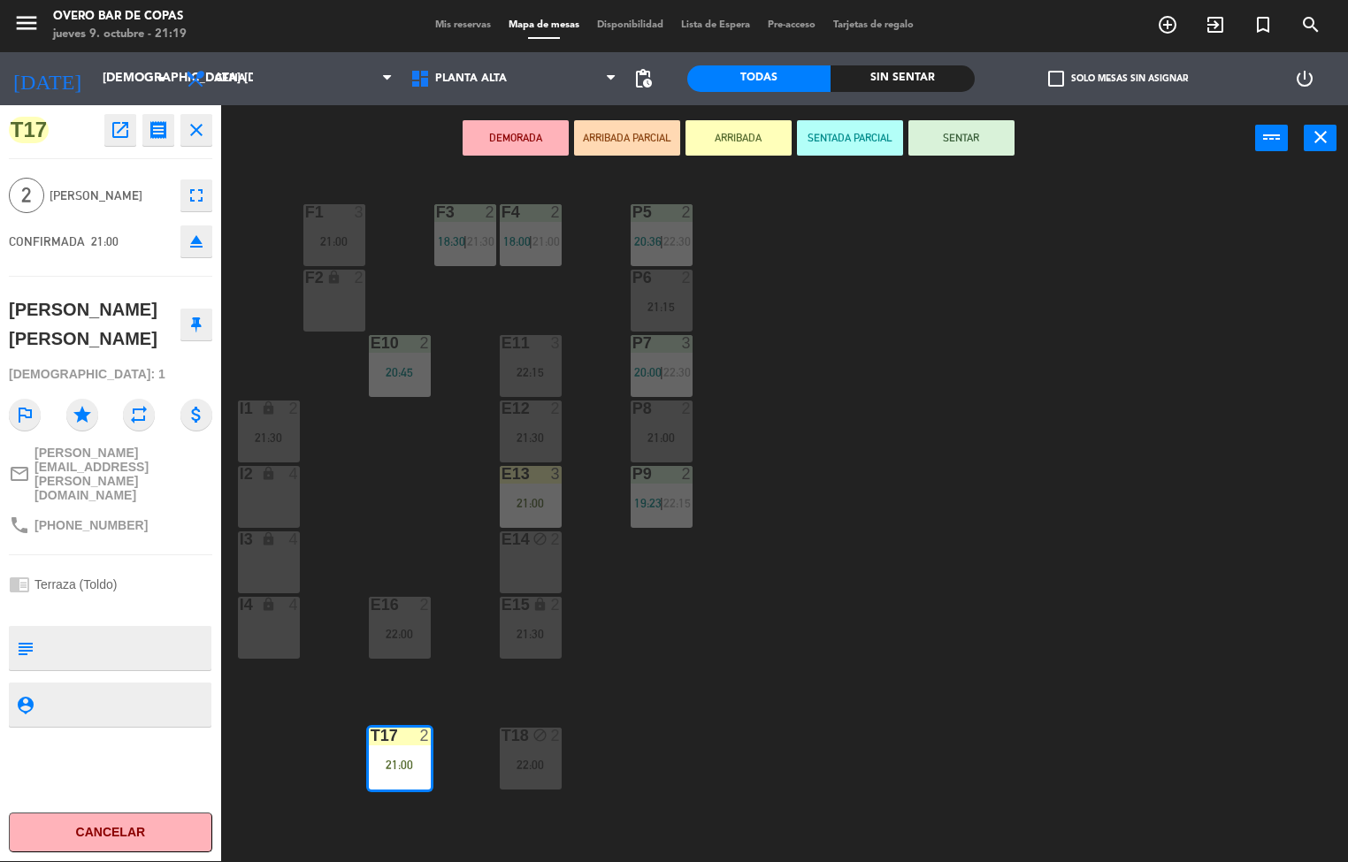
click at [972, 143] on button "SENTAR" at bounding box center [961, 137] width 106 height 35
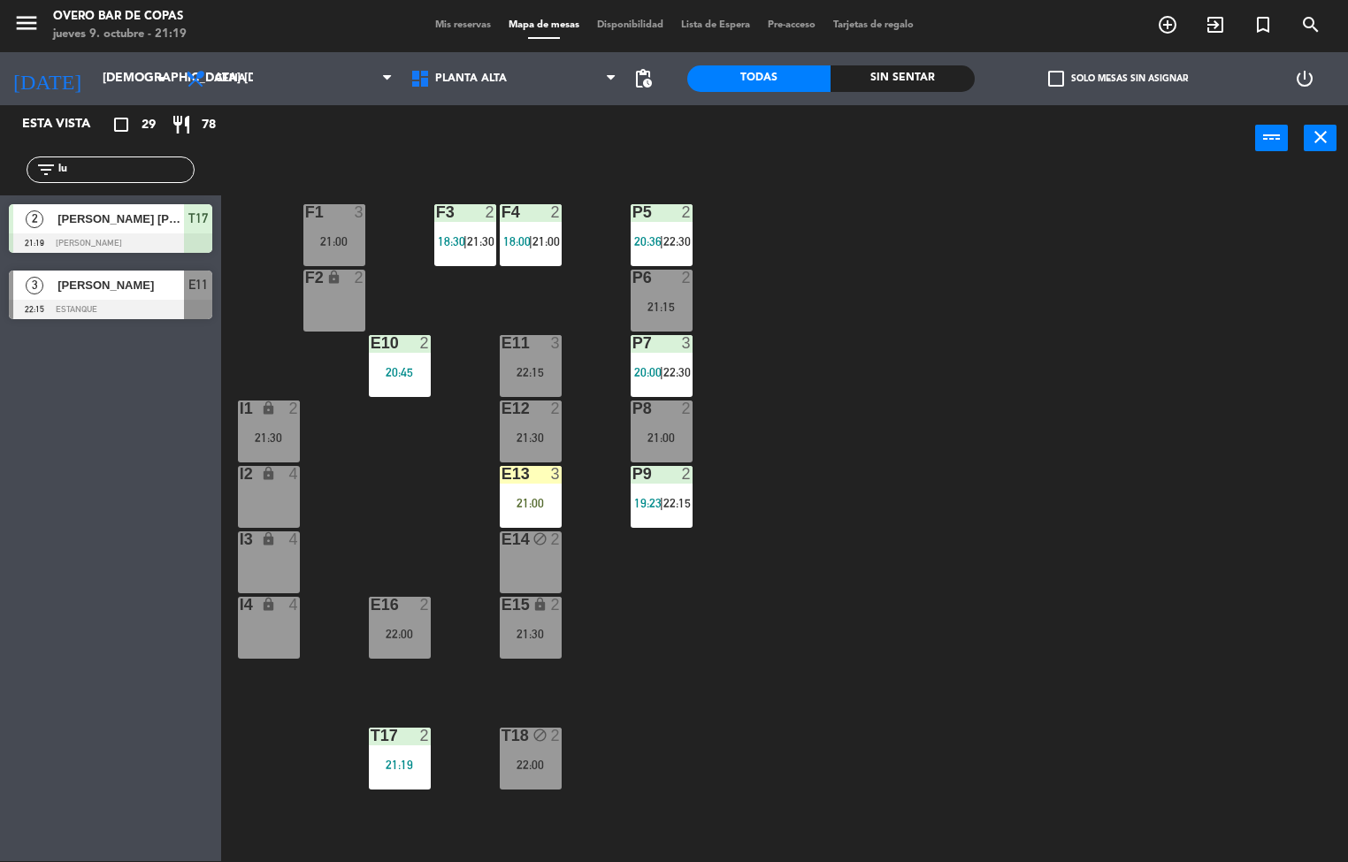
drag, startPoint x: 945, startPoint y: 589, endPoint x: 635, endPoint y: 590, distance: 309.6
click at [908, 590] on div "P5 2 20:36 | 22:30 F1 3 21:00 F3 2 18:30 | 21:30 F4 2 18:00 | 21:00 P6 2 21:15 …" at bounding box center [791, 517] width 1114 height 690
click at [524, 486] on div "E13 3 21:00" at bounding box center [531, 497] width 62 height 62
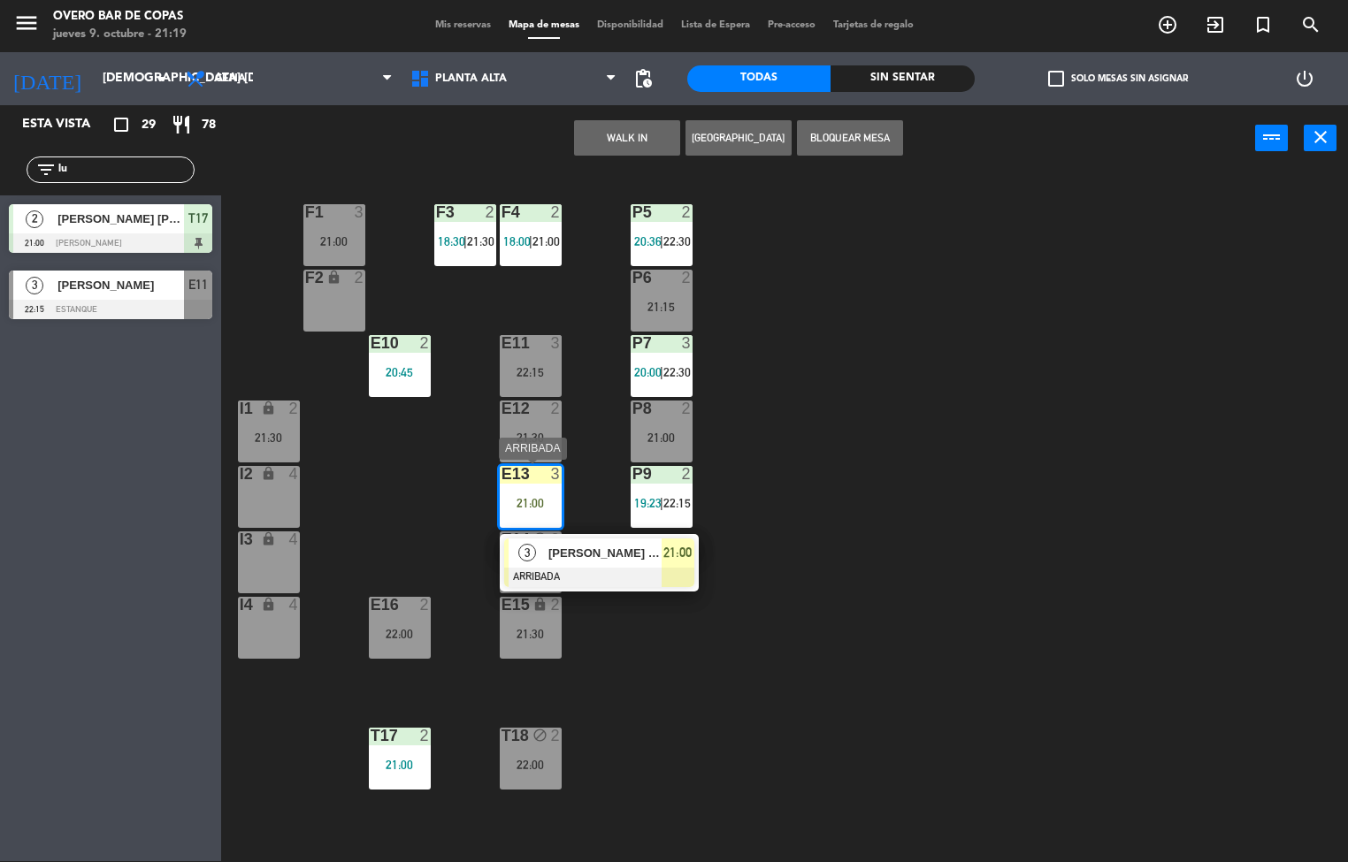
drag, startPoint x: 686, startPoint y: 549, endPoint x: 707, endPoint y: 552, distance: 21.4
click at [686, 550] on div "3 [PERSON_NAME] [PERSON_NAME] ARRIBADA 21:00" at bounding box center [600, 562] width 226 height 57
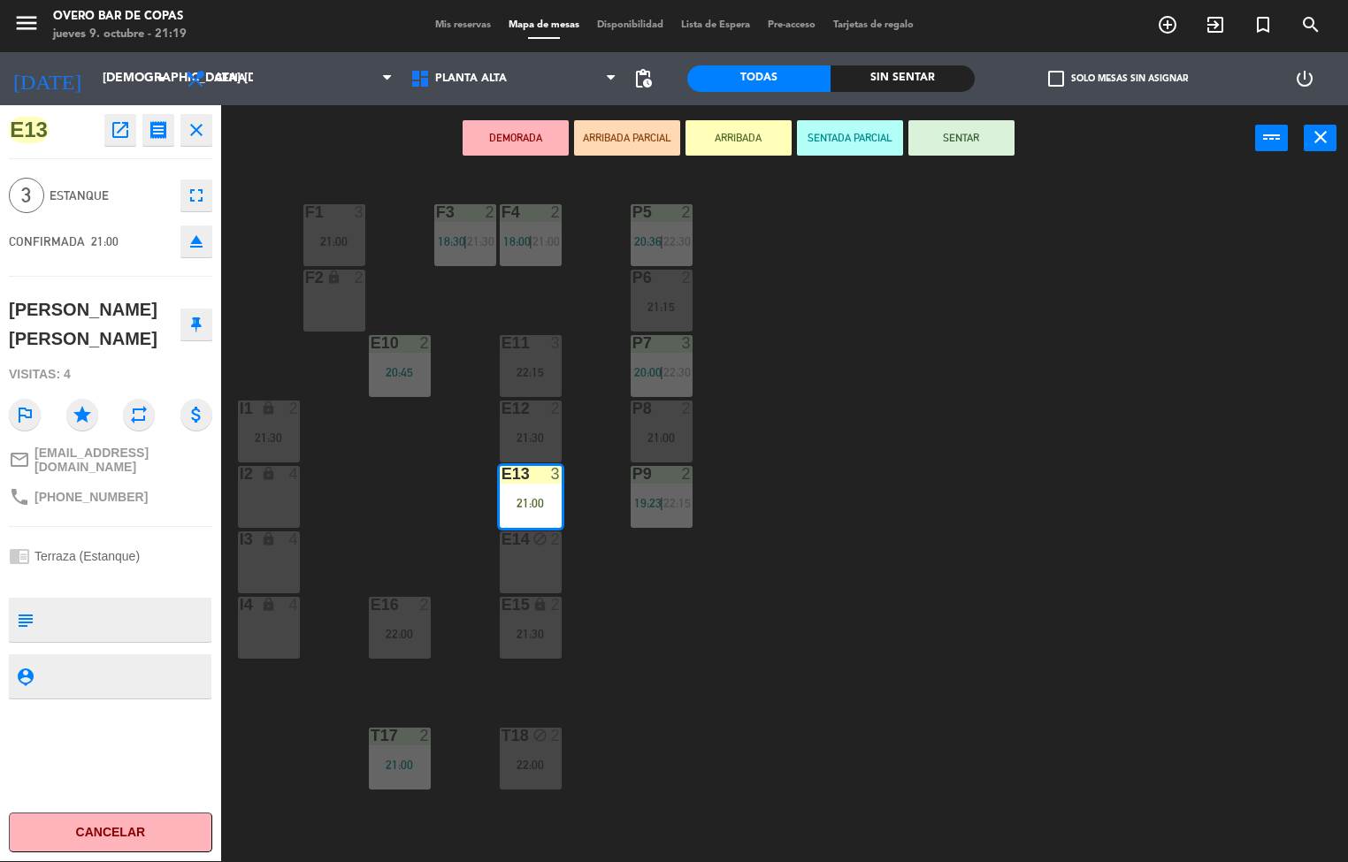
click at [963, 111] on div "DEMORADA ARRIBADA PARCIAL ARRIBADA SENTADA PARCIAL SENTAR power_input close" at bounding box center [738, 138] width 1034 height 67
click at [963, 131] on button "SENTAR" at bounding box center [961, 137] width 106 height 35
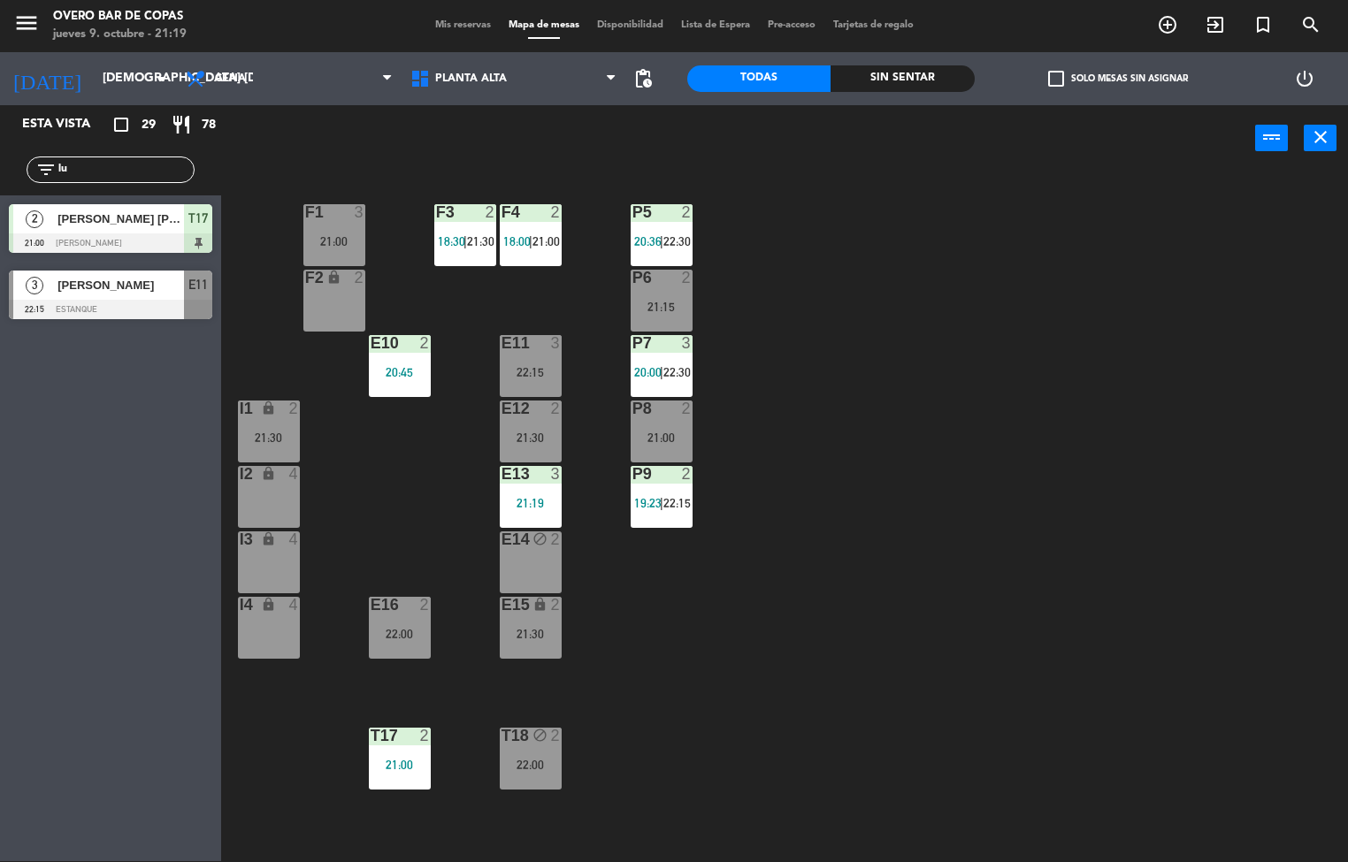
drag, startPoint x: 1003, startPoint y: 353, endPoint x: 638, endPoint y: 557, distance: 418.6
click at [975, 385] on div "P5 2 20:36 | 22:30 F1 3 21:00 F3 2 18:30 | 21:30 F4 2 18:00 | 21:00 P6 2 21:15 …" at bounding box center [791, 517] width 1114 height 690
click at [536, 558] on div "E14 block 2" at bounding box center [531, 563] width 62 height 62
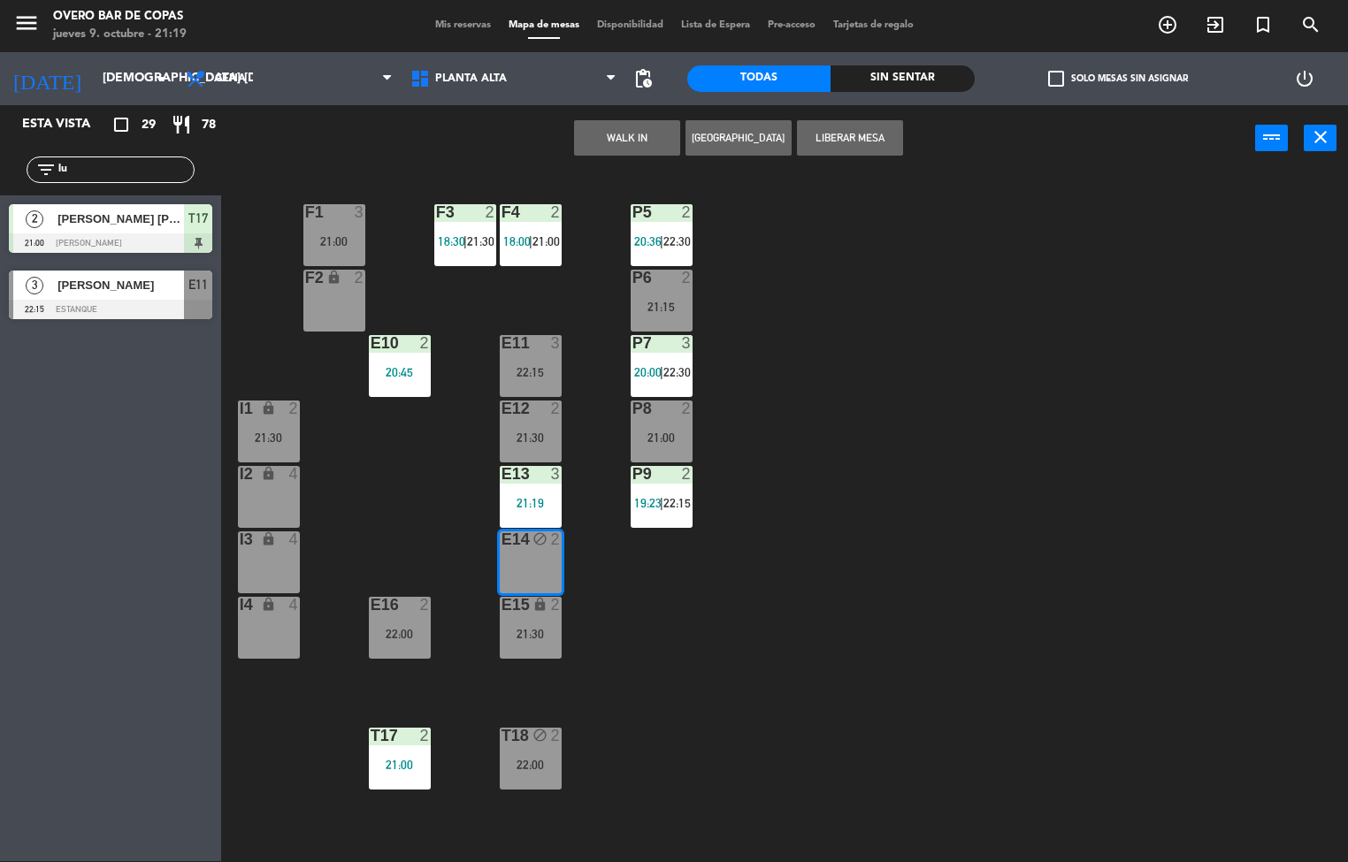
click at [975, 556] on div "P5 2 20:36 | 22:30 F1 3 21:00 F3 2 18:30 | 21:30 F4 2 18:00 | 21:00 P6 2 21:15 …" at bounding box center [791, 517] width 1114 height 690
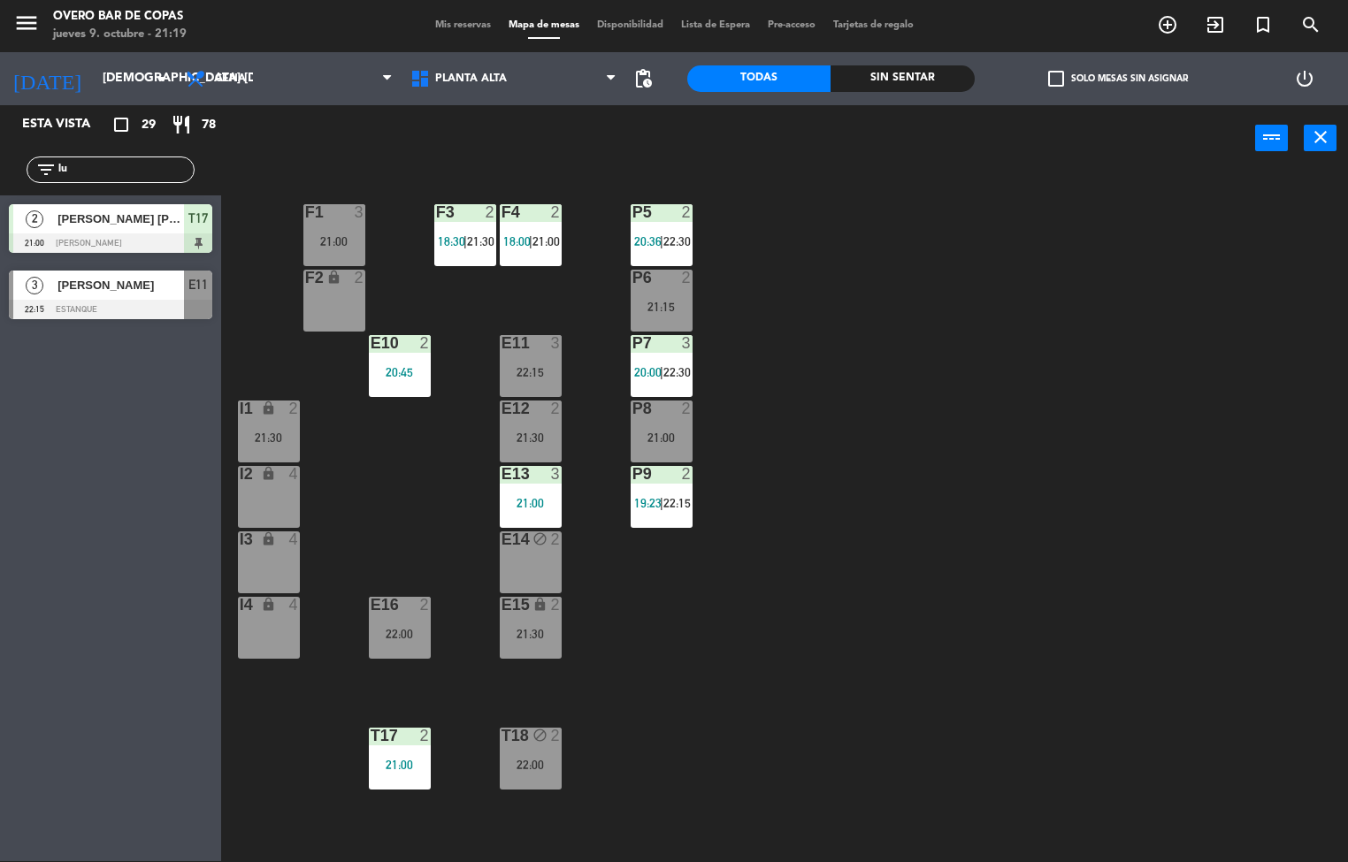
click at [804, 295] on div "P5 2 20:36 | 22:30 F1 3 21:00 F3 2 18:30 | 21:30 F4 2 18:00 | 21:00 P6 2 21:15 …" at bounding box center [791, 517] width 1114 height 690
drag, startPoint x: 528, startPoint y: 540, endPoint x: 703, endPoint y: 540, distance: 175.1
click at [529, 540] on div "block" at bounding box center [530, 540] width 29 height 17
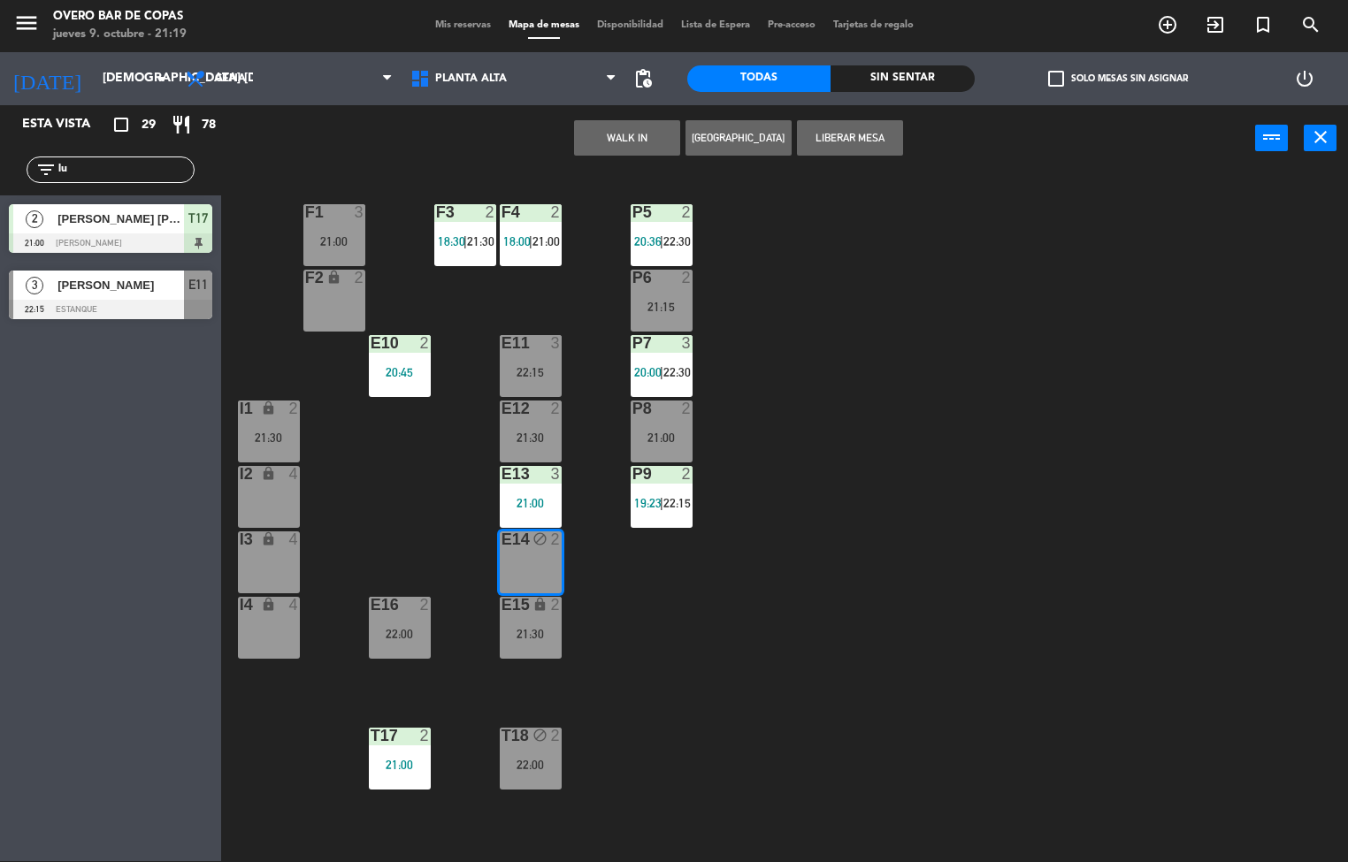
drag, startPoint x: 927, startPoint y: 540, endPoint x: 922, endPoint y: 549, distance: 11.1
click at [924, 547] on div "P5 2 20:36 | 22:30 F1 3 21:00 F3 2 18:30 | 21:30 F4 2 18:00 | 21:00 P6 2 21:15 …" at bounding box center [791, 517] width 1114 height 690
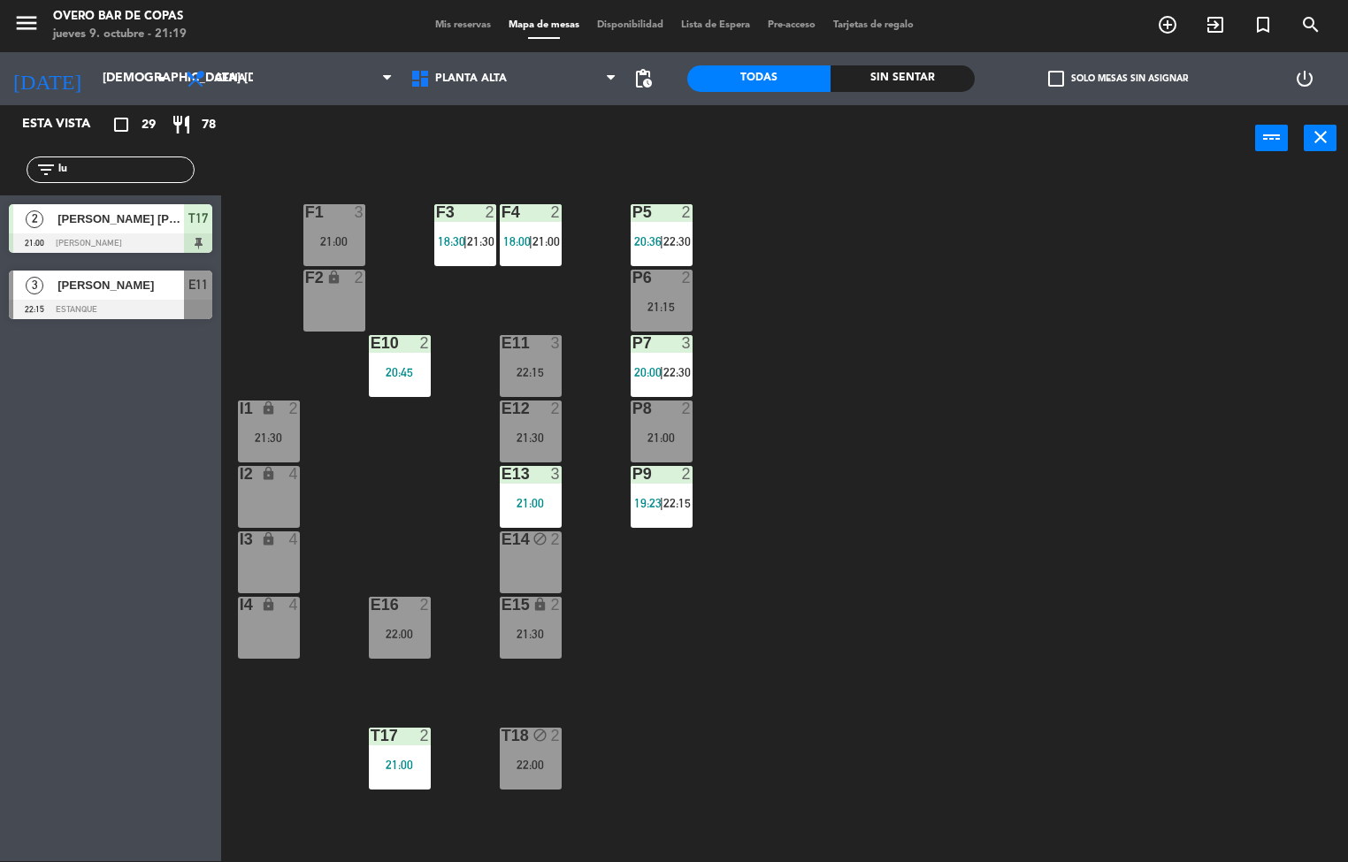
click at [1158, 439] on div "P5 2 20:36 | 22:30 F1 3 21:00 F3 2 18:30 | 21:30 F4 2 18:00 | 21:00 P6 2 21:15 …" at bounding box center [791, 517] width 1114 height 690
click at [471, 245] on span "21:30" at bounding box center [480, 241] width 27 height 14
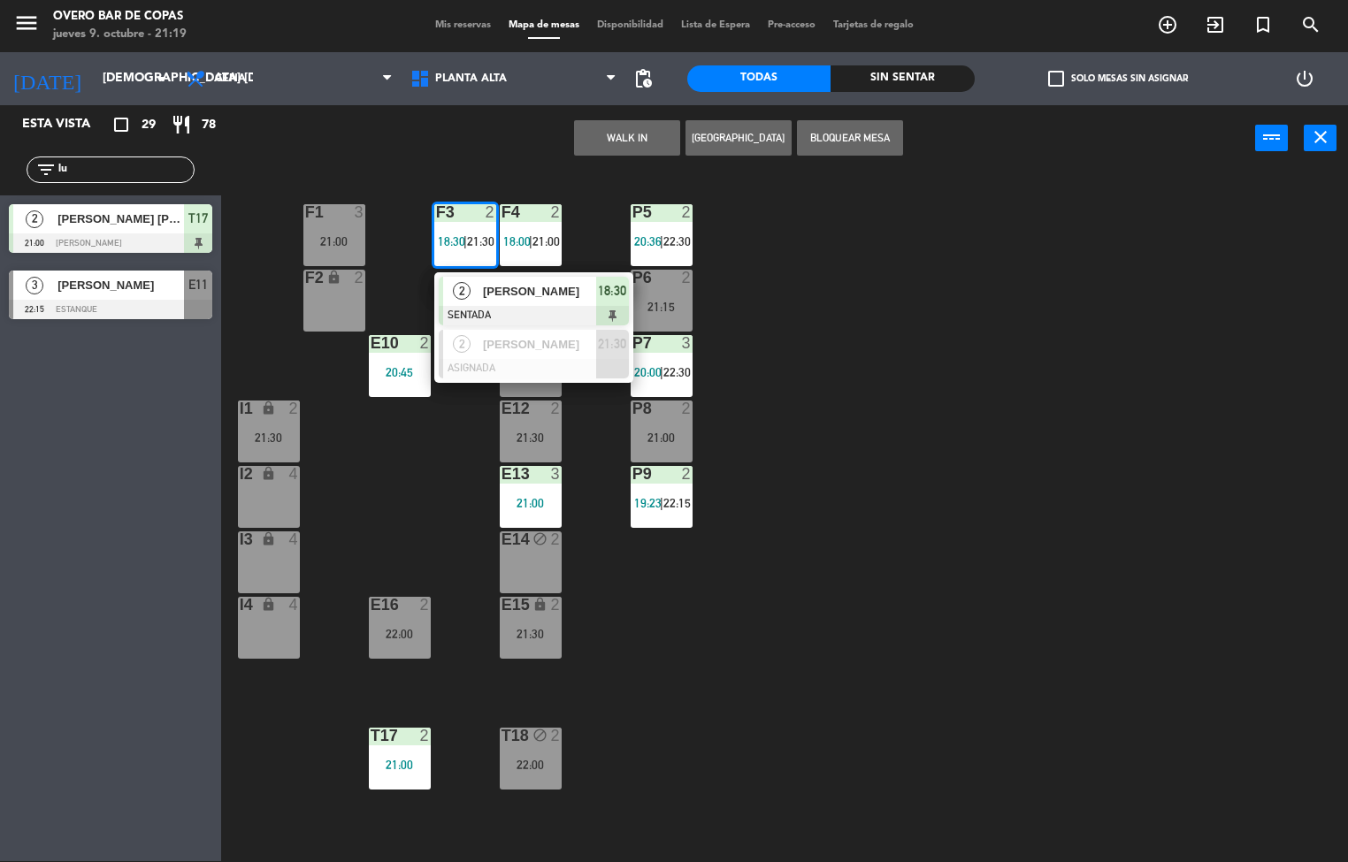
drag, startPoint x: 1015, startPoint y: 374, endPoint x: 980, endPoint y: 379, distance: 34.9
click at [1011, 372] on div "P5 2 20:36 | 22:30 F1 3 21:00 F3 2 18:30 | 21:30 2 [PERSON_NAME] SENTADA 18:30 …" at bounding box center [791, 517] width 1114 height 690
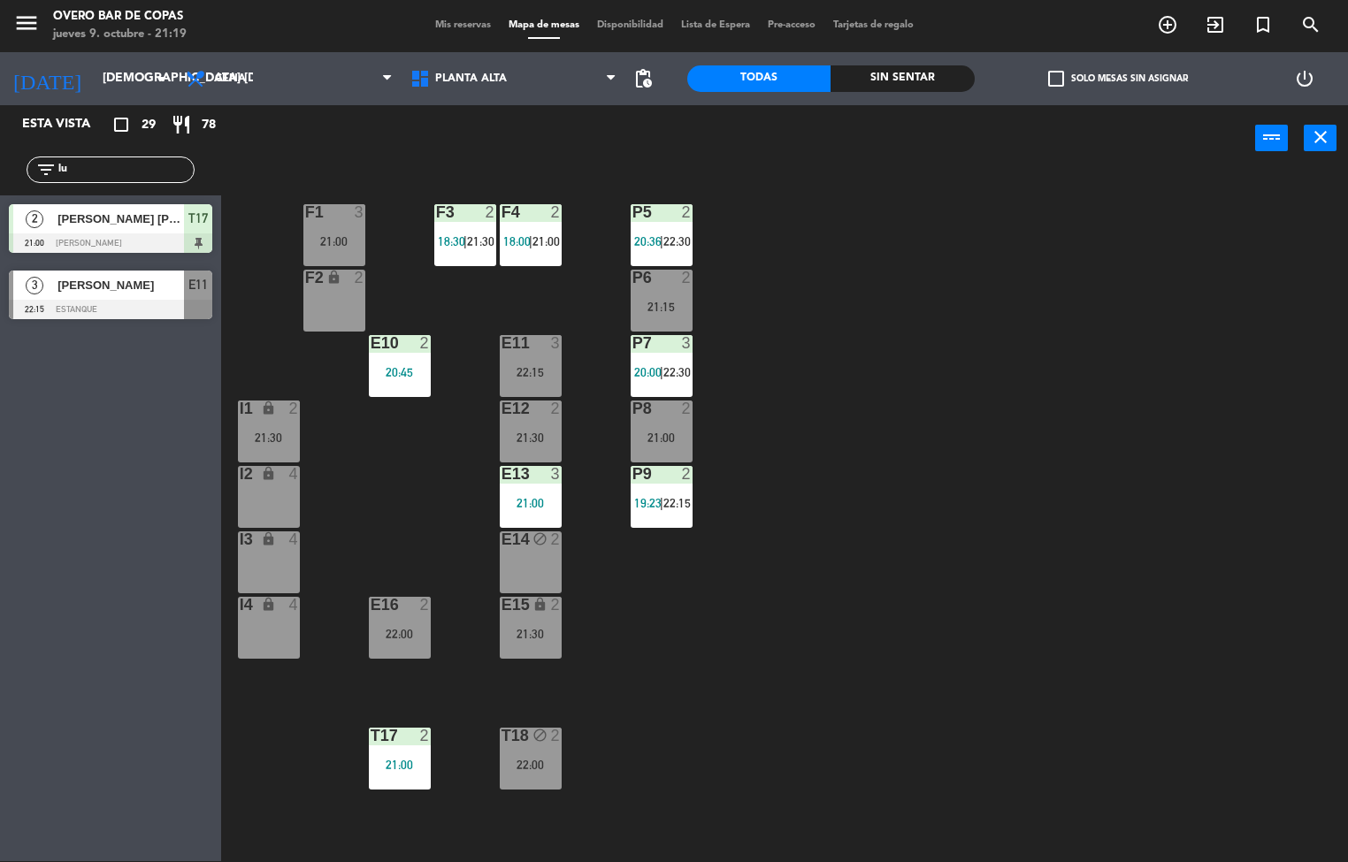
click at [334, 235] on div "21:00" at bounding box center [334, 241] width 62 height 12
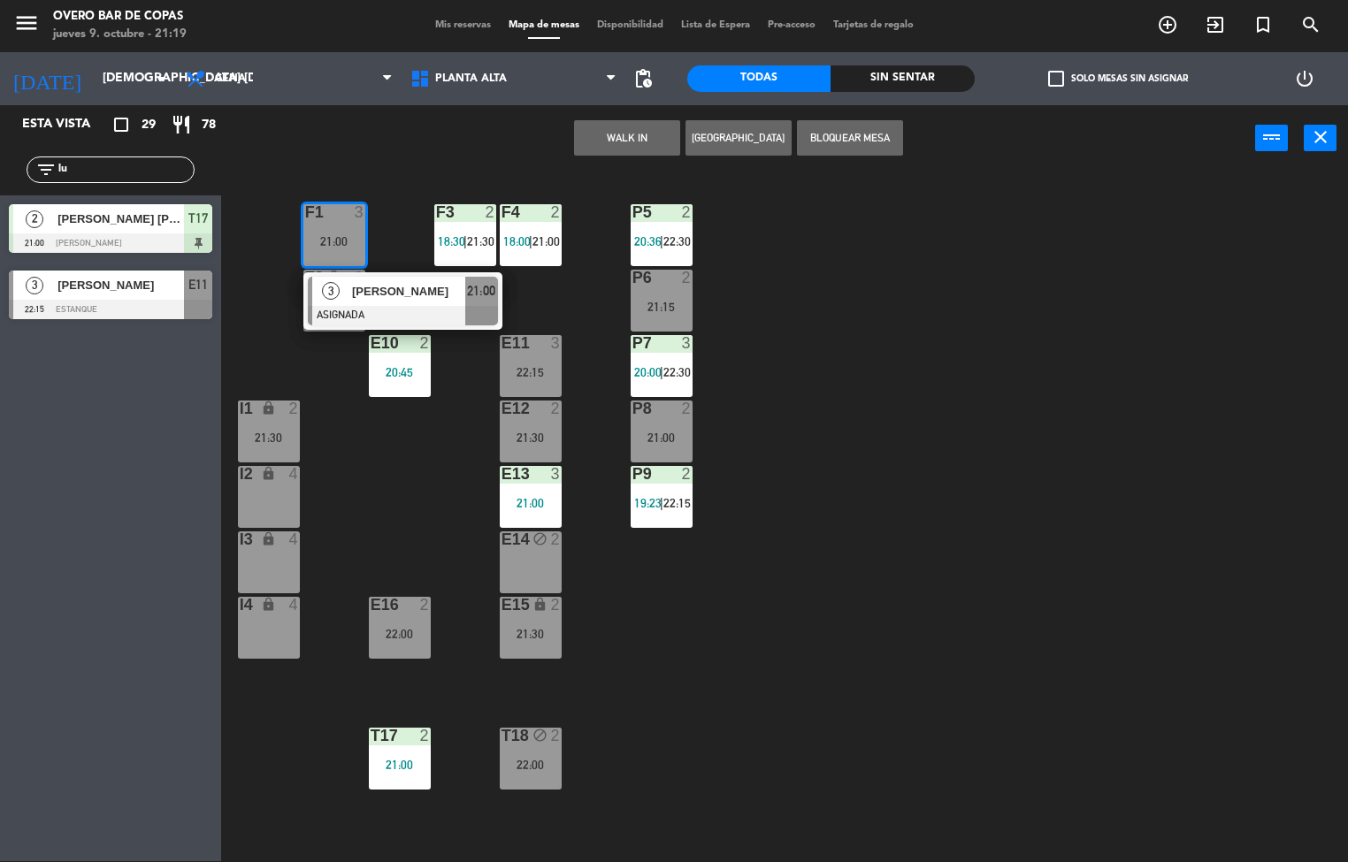
click at [897, 558] on div "P5 2 20:36 | 22:30 F1 3 21:00 3 Abril Lausi ASIGNADA 21:00 F3 2 18:30 | 21:30 F…" at bounding box center [791, 517] width 1114 height 690
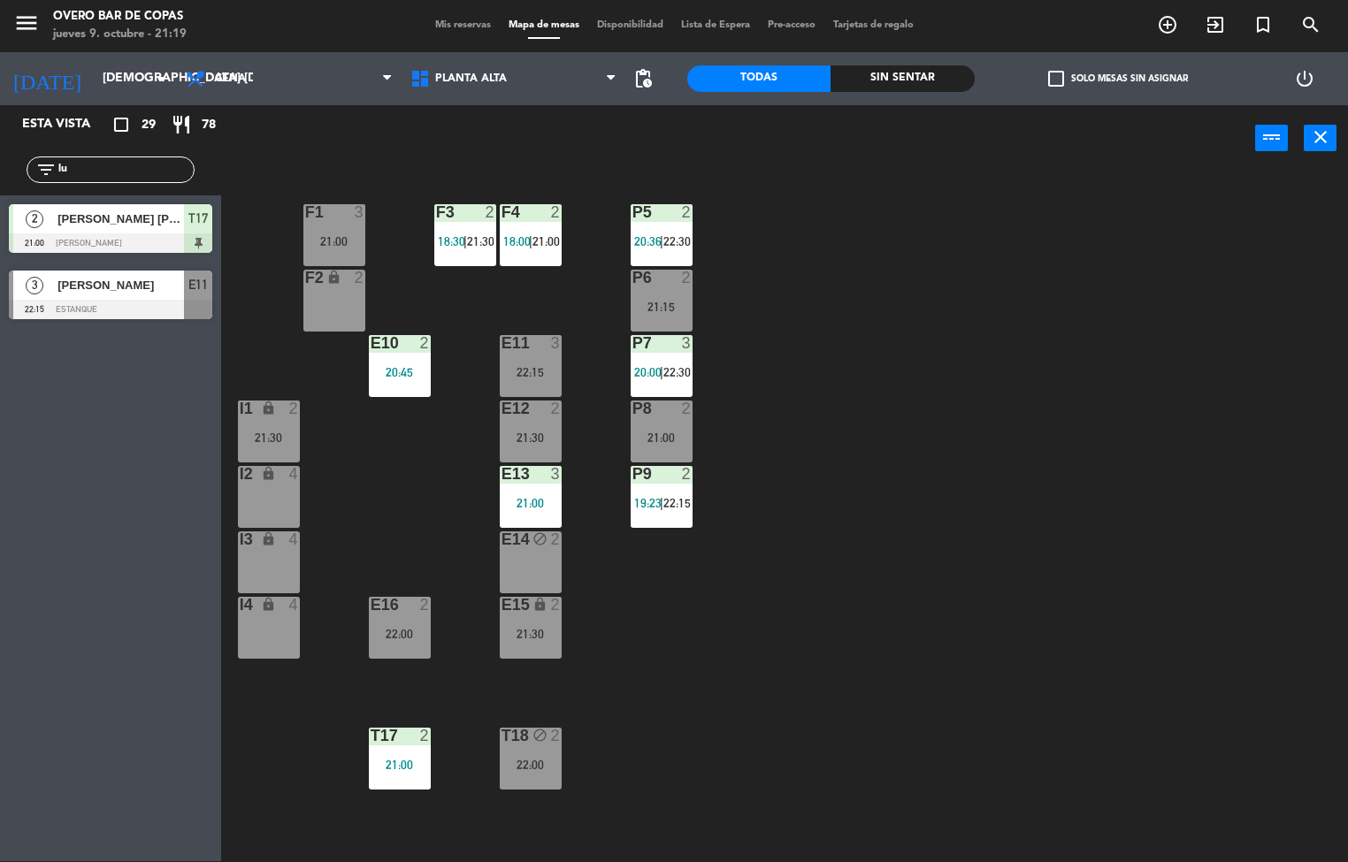
click at [770, 603] on div "P5 2 20:36 | 22:30 F1 3 21:00 F3 2 18:30 | 21:30 F4 2 18:00 | 21:00 P6 2 21:15 …" at bounding box center [791, 517] width 1114 height 690
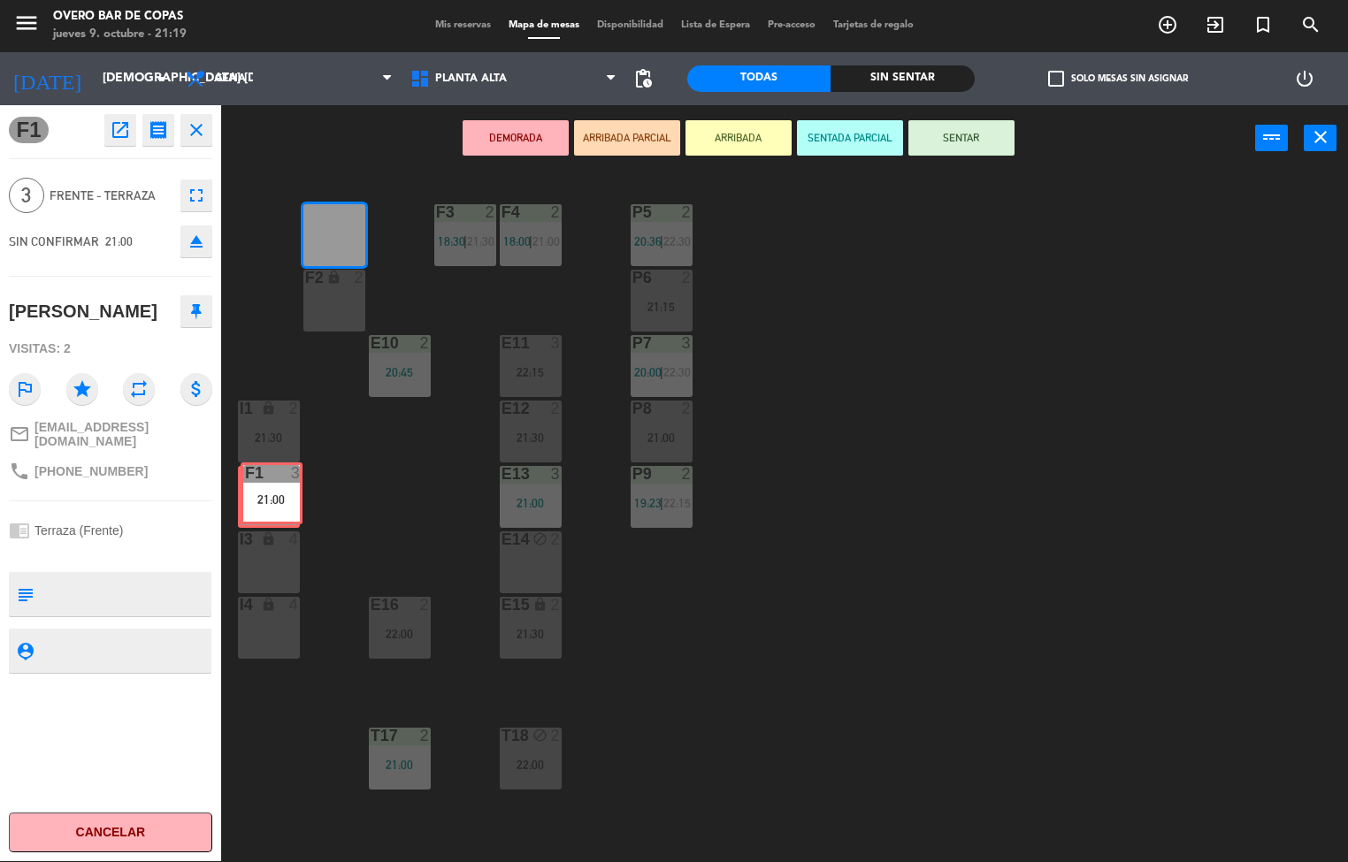
drag, startPoint x: 337, startPoint y: 234, endPoint x: 274, endPoint y: 494, distance: 266.7
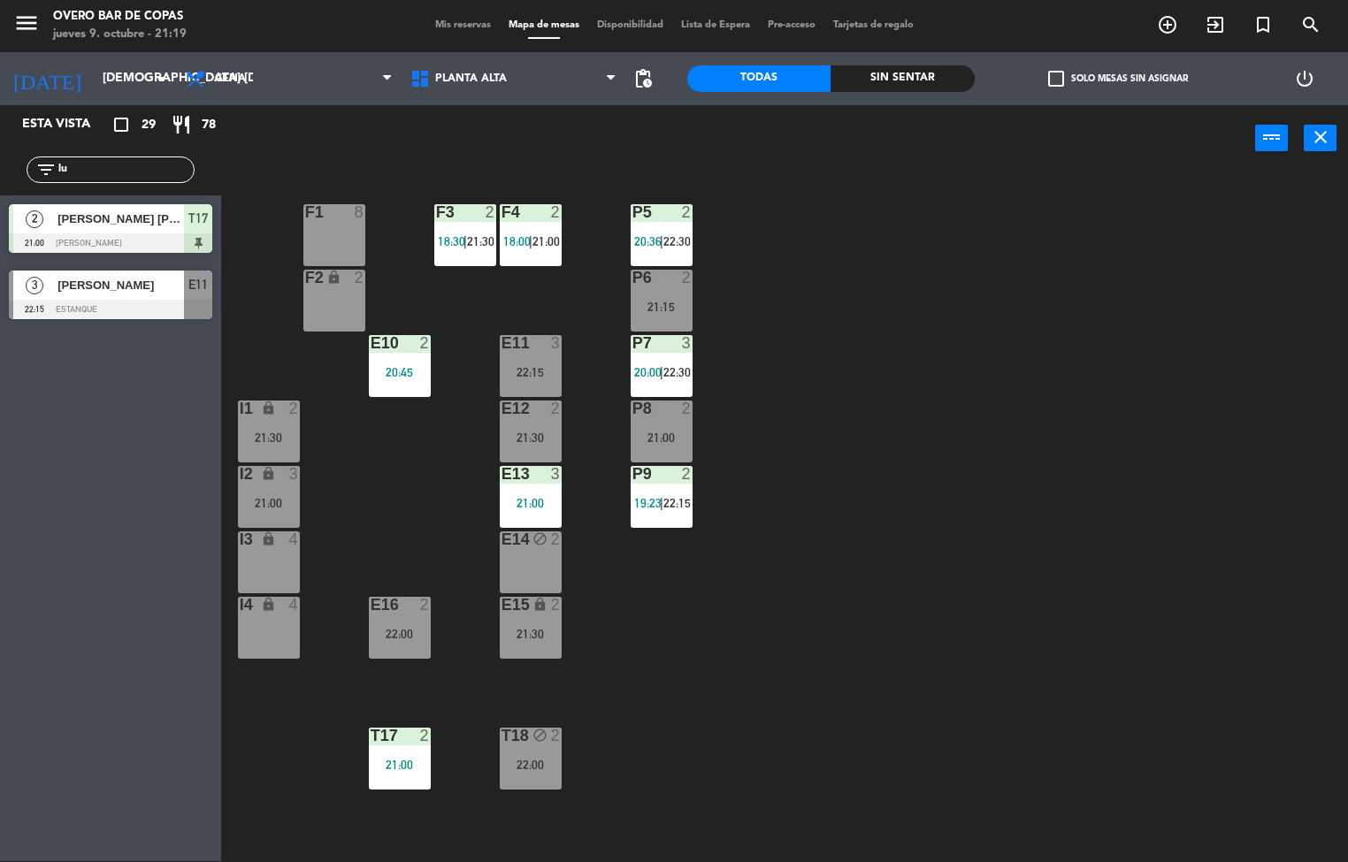
click at [300, 244] on div "P5 2 20:36 | 22:30 F1 8 F3 2 18:30 | 21:30 F4 2 18:00 | 21:00 P6 2 21:15 F2 loc…" at bounding box center [791, 517] width 1114 height 690
drag, startPoint x: 343, startPoint y: 237, endPoint x: 356, endPoint y: 237, distance: 12.4
click at [345, 237] on div "F1 8" at bounding box center [334, 235] width 62 height 62
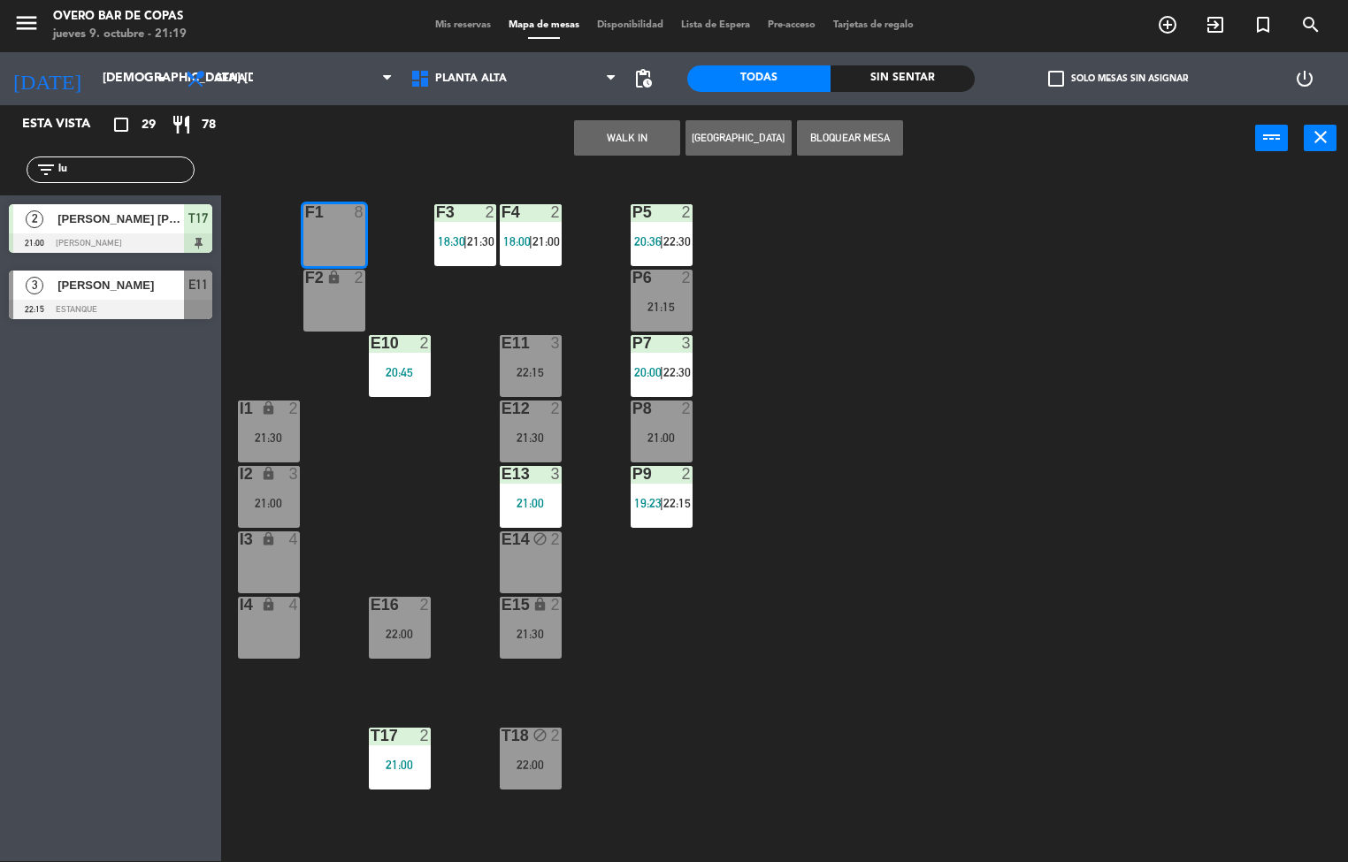
drag, startPoint x: 980, startPoint y: 325, endPoint x: 869, endPoint y: 332, distance: 111.7
click at [979, 325] on div "P5 2 20:36 | 22:30 F1 8 F3 2 18:30 | 21:30 F4 2 18:00 | 21:00 P6 2 21:15 F2 loc…" at bounding box center [791, 517] width 1114 height 690
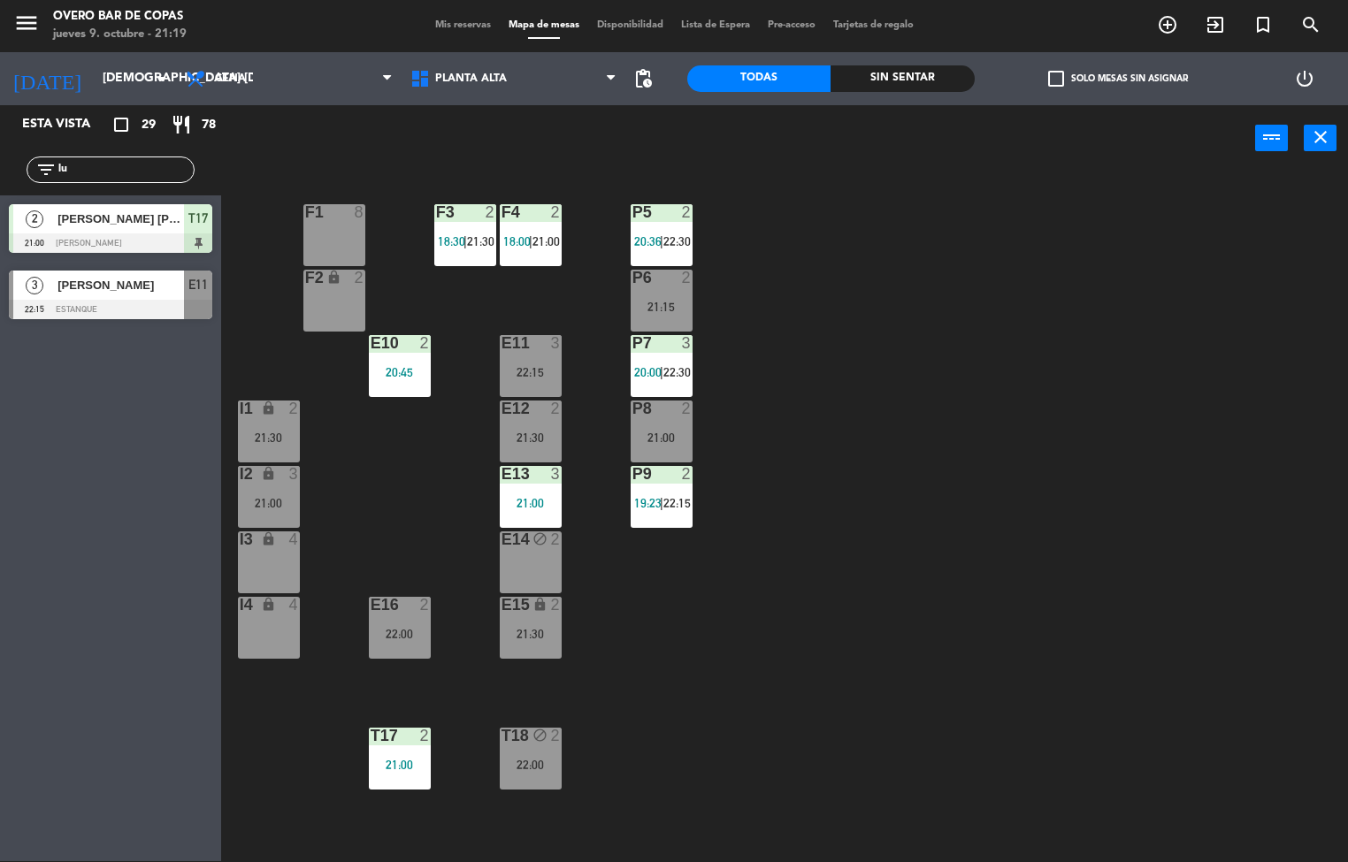
click at [520, 250] on div "F4 2 18:00 | 21:00" at bounding box center [531, 235] width 62 height 62
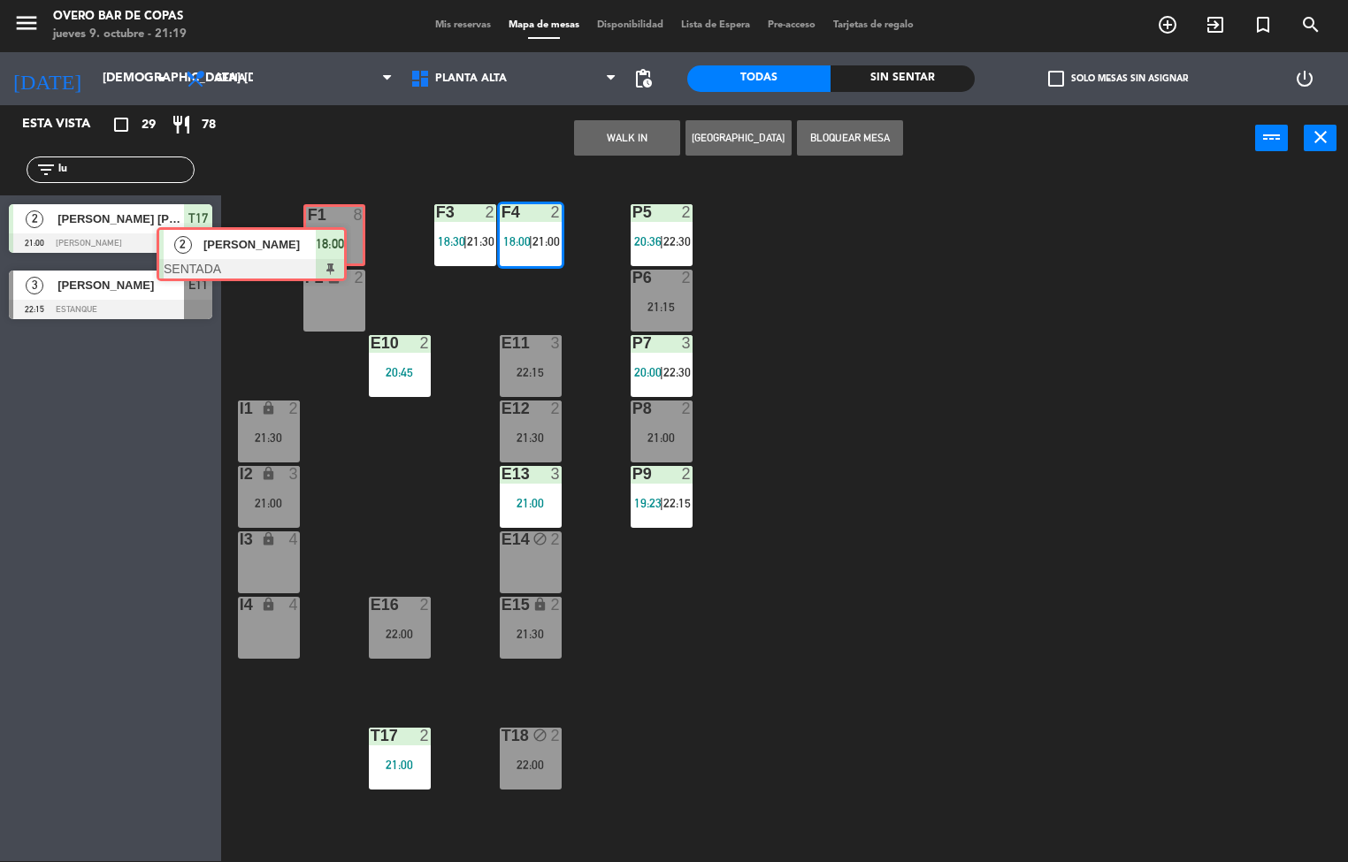
drag, startPoint x: 688, startPoint y: 287, endPoint x: 380, endPoint y: 239, distance: 311.7
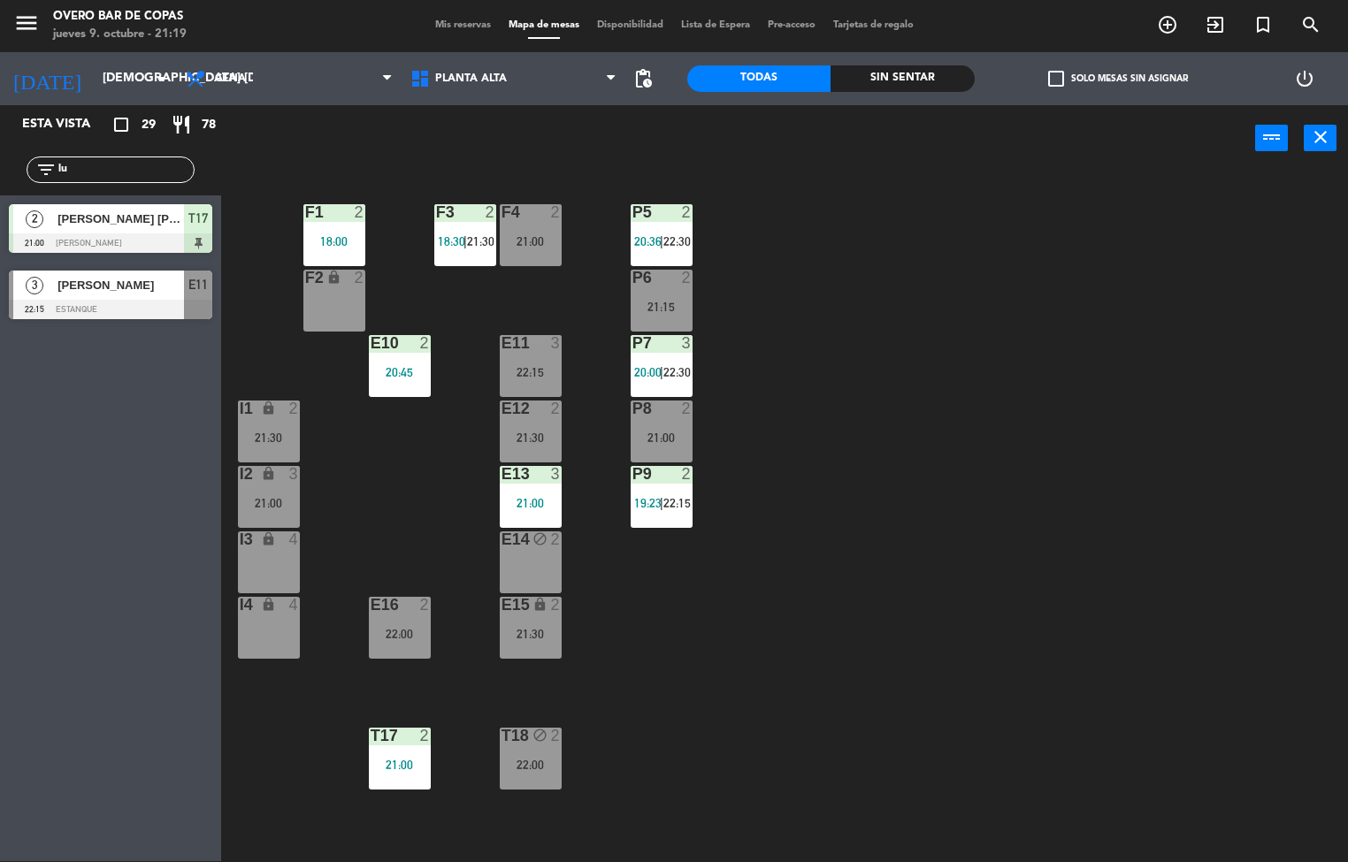
drag, startPoint x: 1192, startPoint y: 552, endPoint x: 1070, endPoint y: 581, distance: 124.7
click at [1170, 577] on div "P5 2 20:36 | 22:30 F1 2 18:00 F3 2 18:30 | 21:30 F4 2 21:00 P6 2 21:15 F2 lock …" at bounding box center [791, 517] width 1114 height 690
click at [457, 253] on div "F3 2 18:30 | 21:30" at bounding box center [465, 235] width 62 height 62
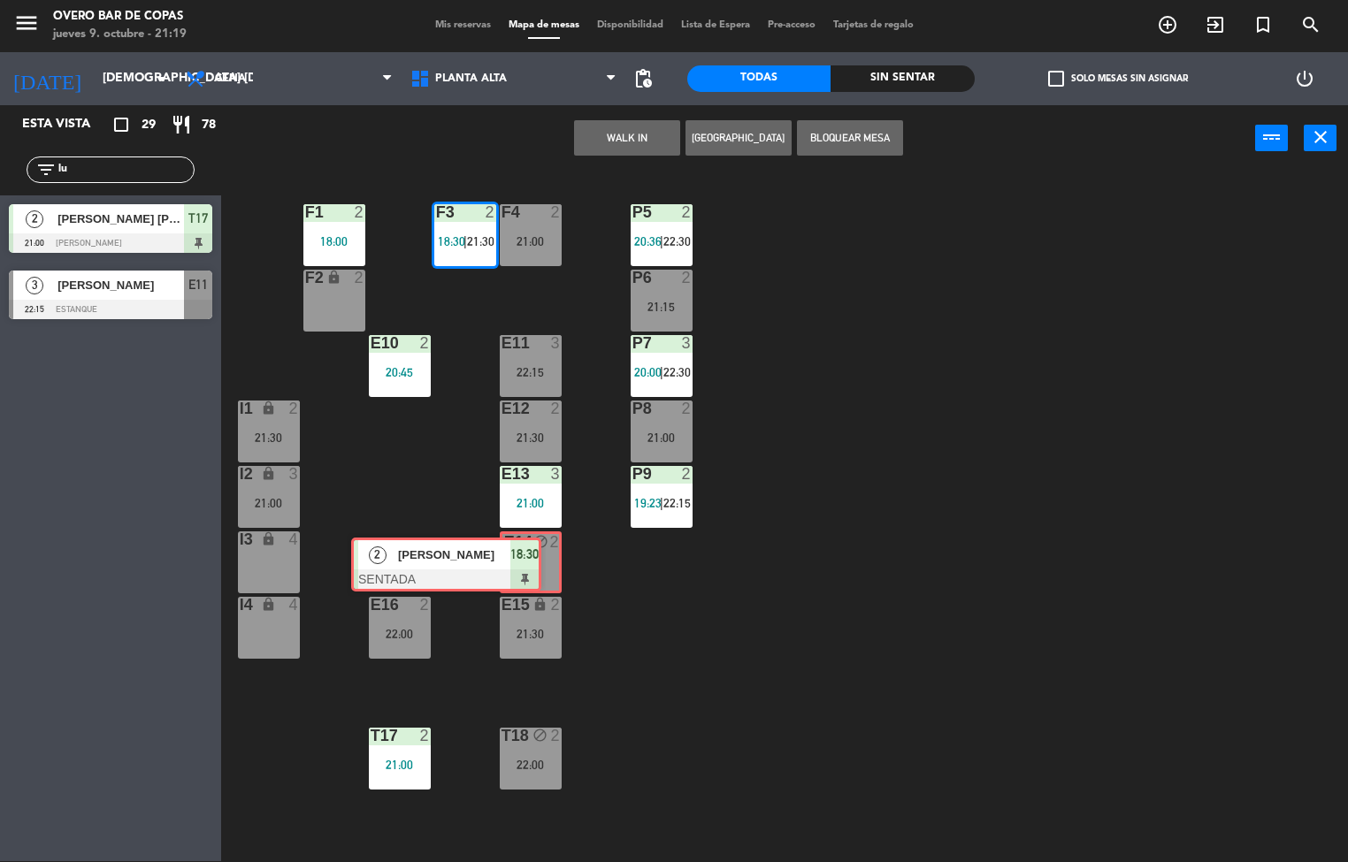
drag, startPoint x: 603, startPoint y: 282, endPoint x: 547, endPoint y: 542, distance: 266.2
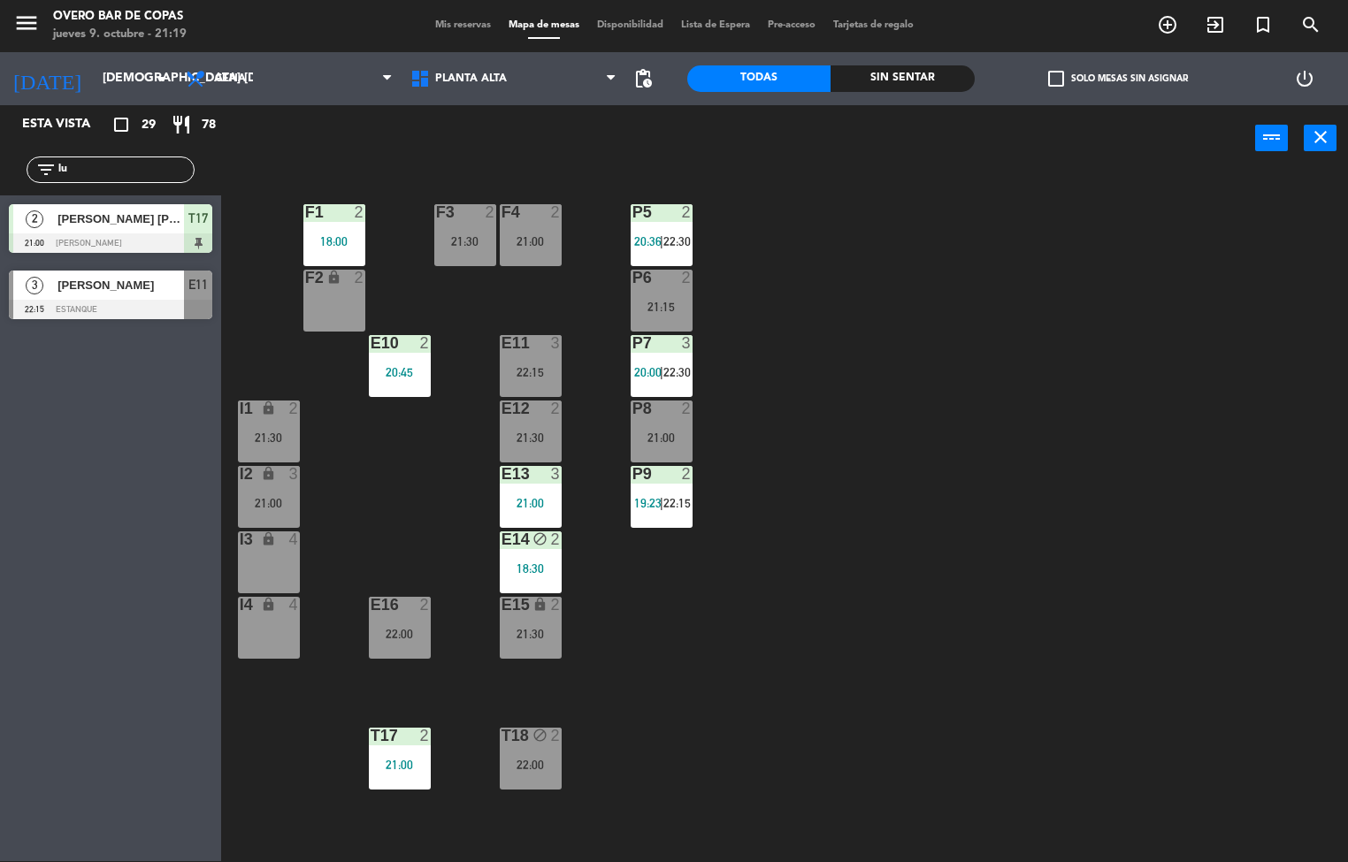
click at [1023, 547] on div "P5 2 20:36 | 22:30 F1 2 18:00 F3 2 21:30 F4 2 21:00 P6 2 21:15 F2 lock 2 P7 3 2…" at bounding box center [791, 517] width 1114 height 690
drag, startPoint x: 545, startPoint y: 234, endPoint x: 560, endPoint y: 261, distance: 31.3
click at [545, 234] on div "21:00" at bounding box center [531, 240] width 62 height 13
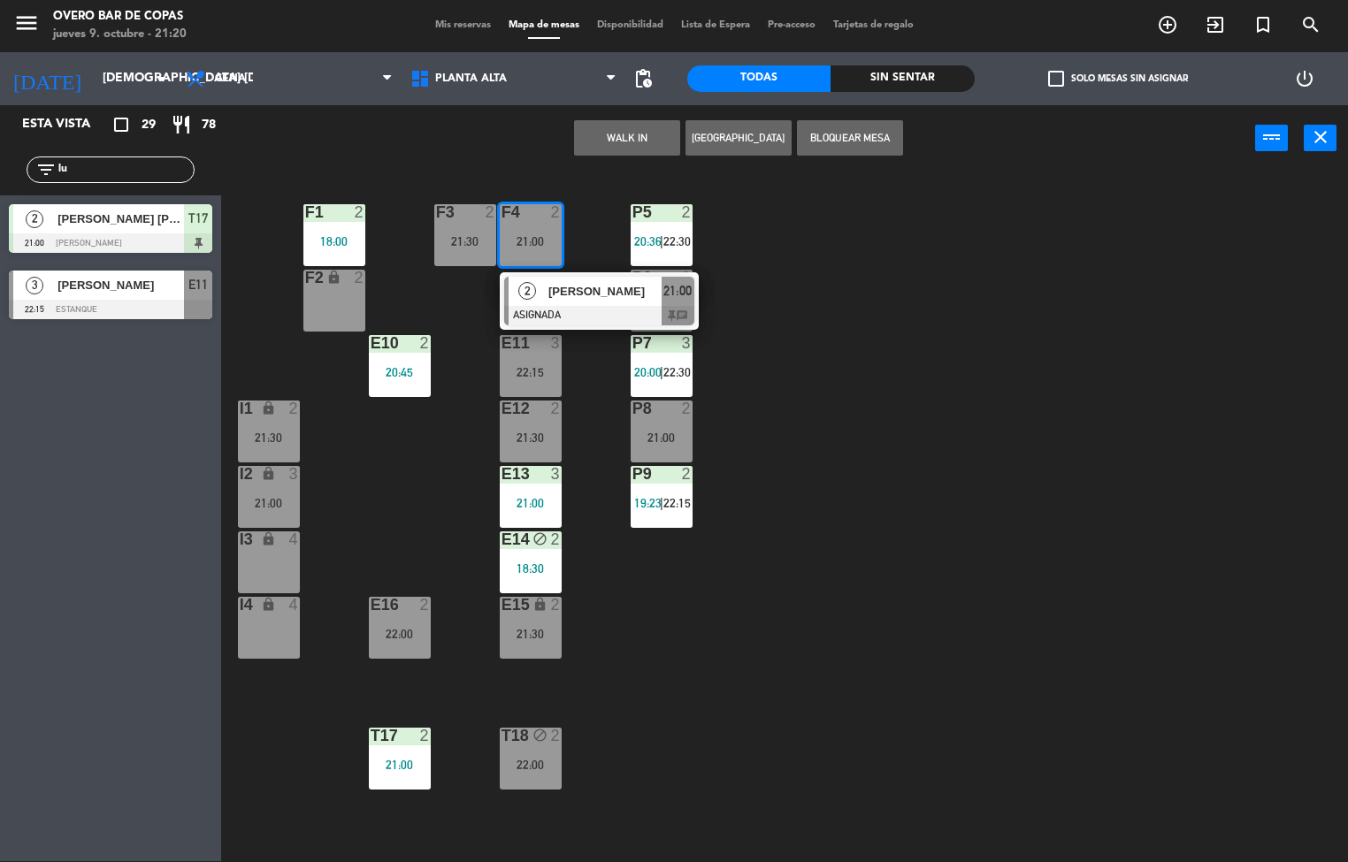
click at [889, 359] on div "P5 2 20:36 | 22:30 F1 2 18:00 F3 2 21:30 F4 2 21:00 2 [PERSON_NAME] ASIGNADA 21…" at bounding box center [791, 517] width 1114 height 690
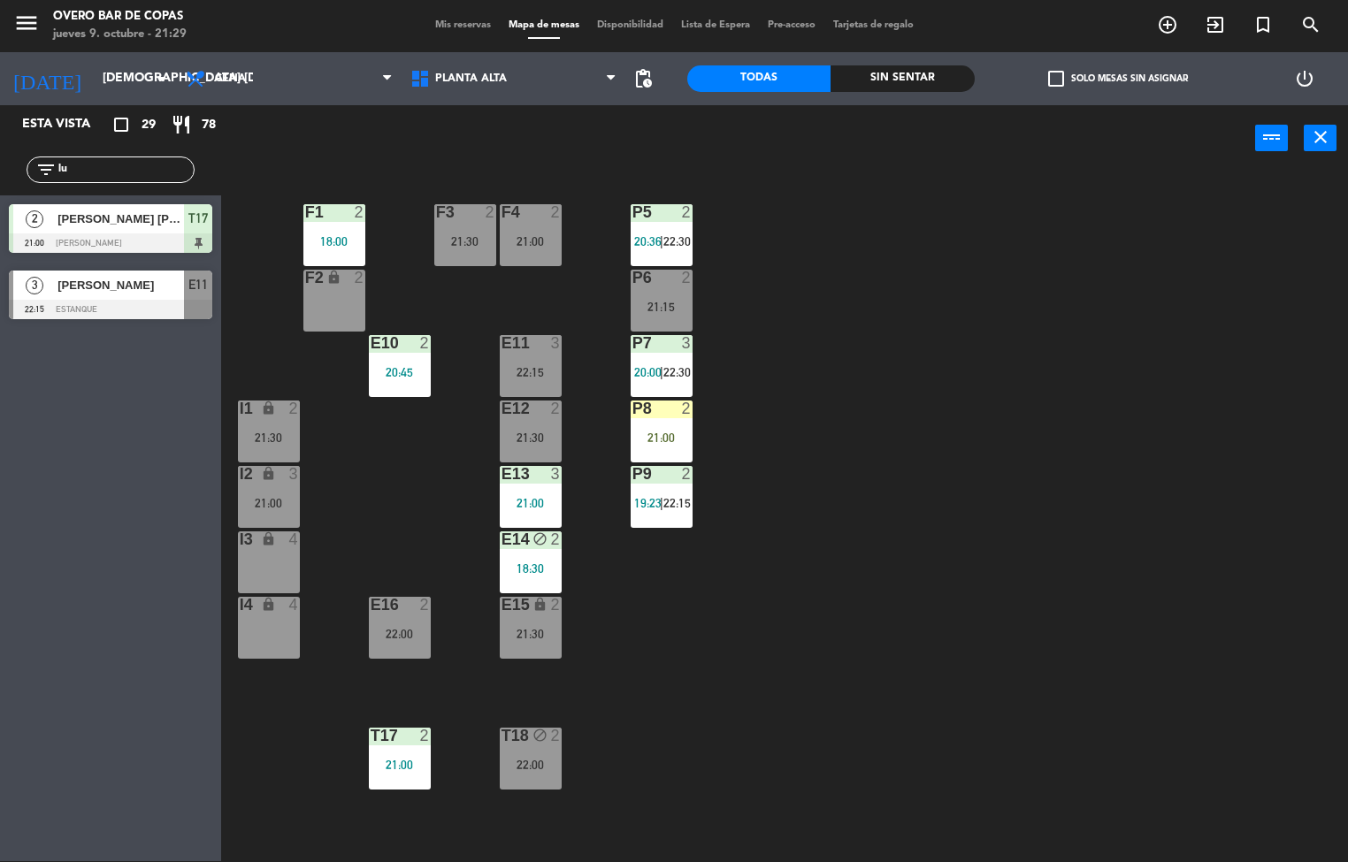
click at [88, 172] on input "lu" at bounding box center [125, 169] width 137 height 19
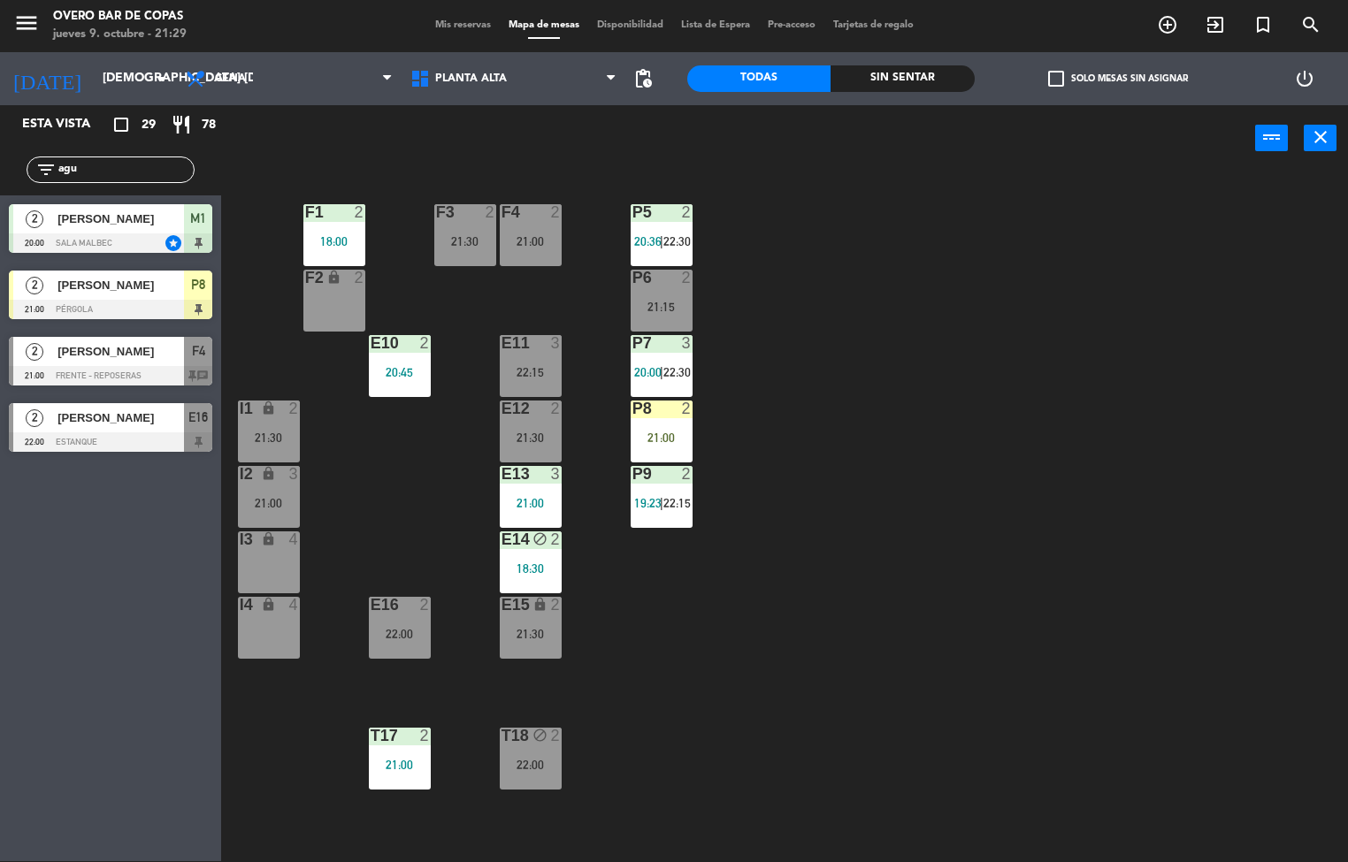
type input "agu"
click at [107, 659] on div "Esta vista crop_square 29 restaurant 78 filter_list agu 2 [PERSON_NAME] 20:00 S…" at bounding box center [110, 483] width 221 height 756
click at [650, 411] on div at bounding box center [661, 409] width 29 height 16
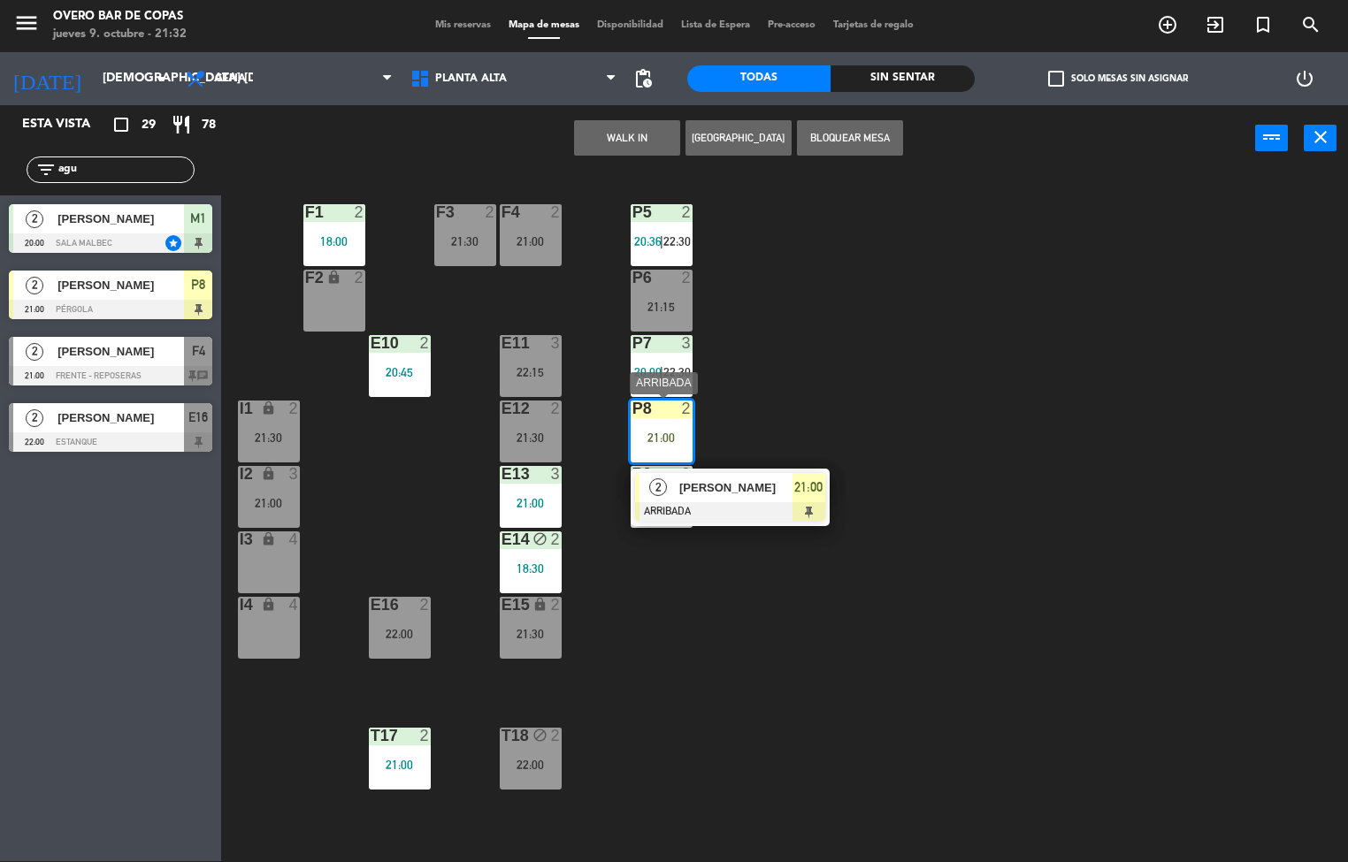
click at [717, 500] on div "[PERSON_NAME]" at bounding box center [735, 487] width 115 height 29
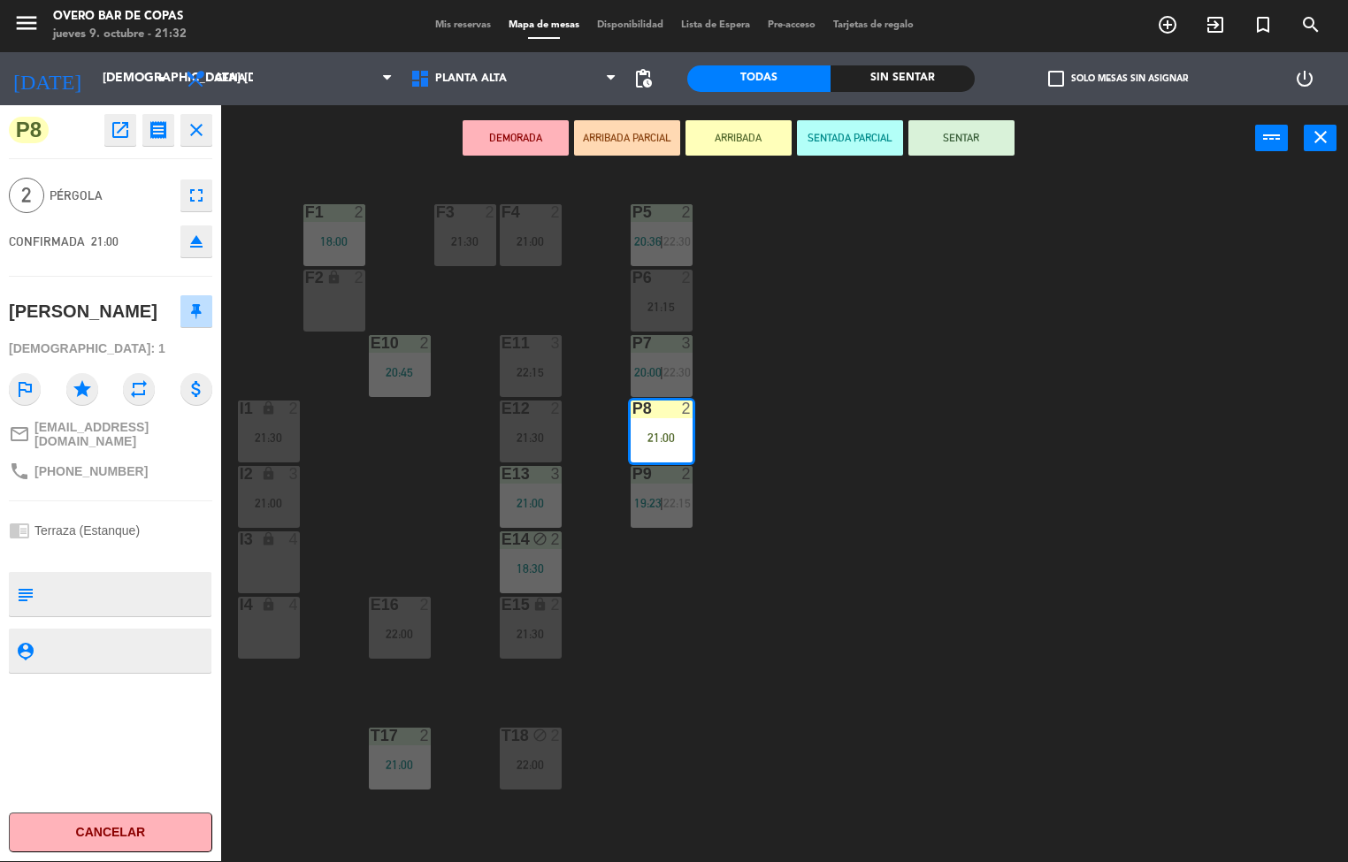
click at [945, 133] on button "SENTAR" at bounding box center [961, 137] width 106 height 35
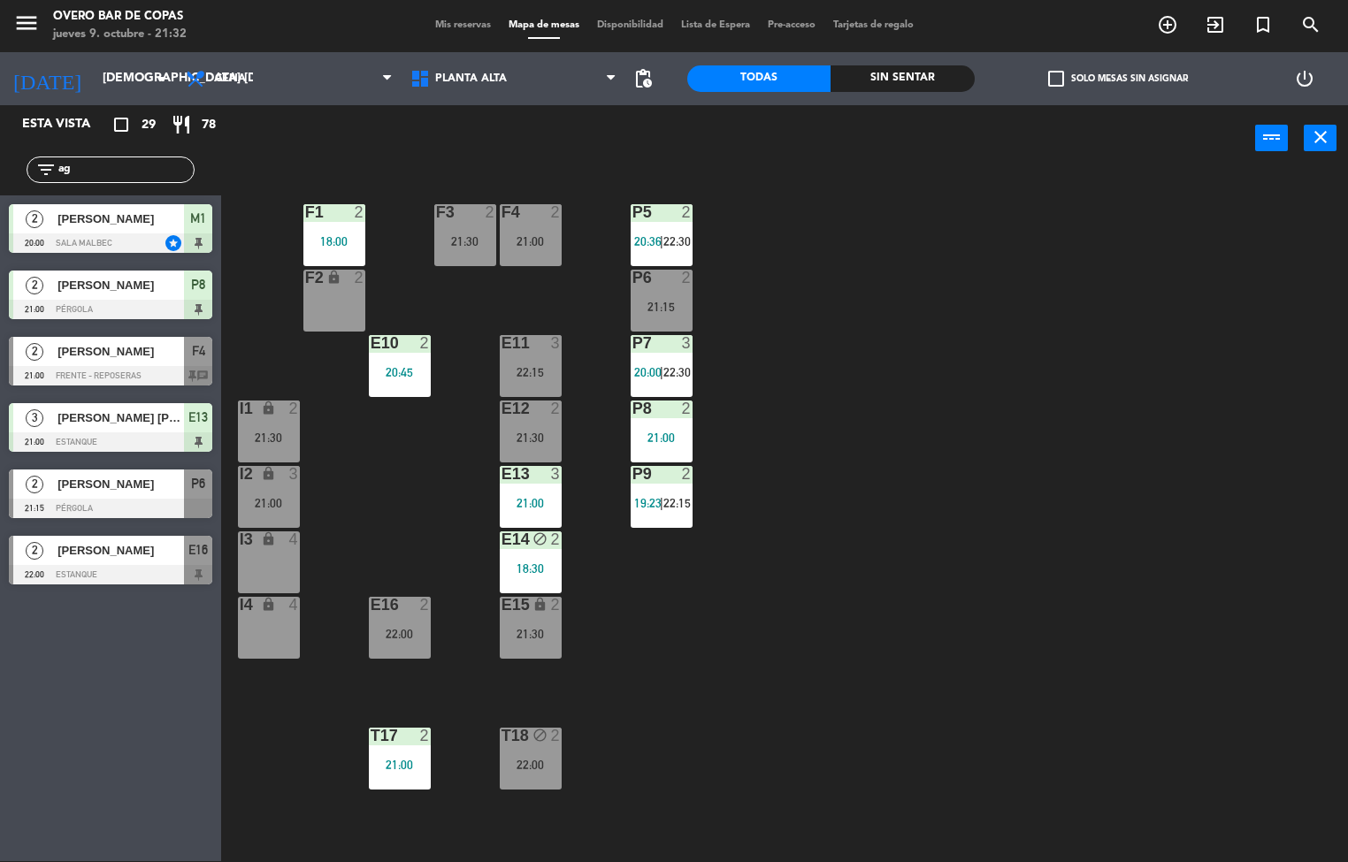
type input "a"
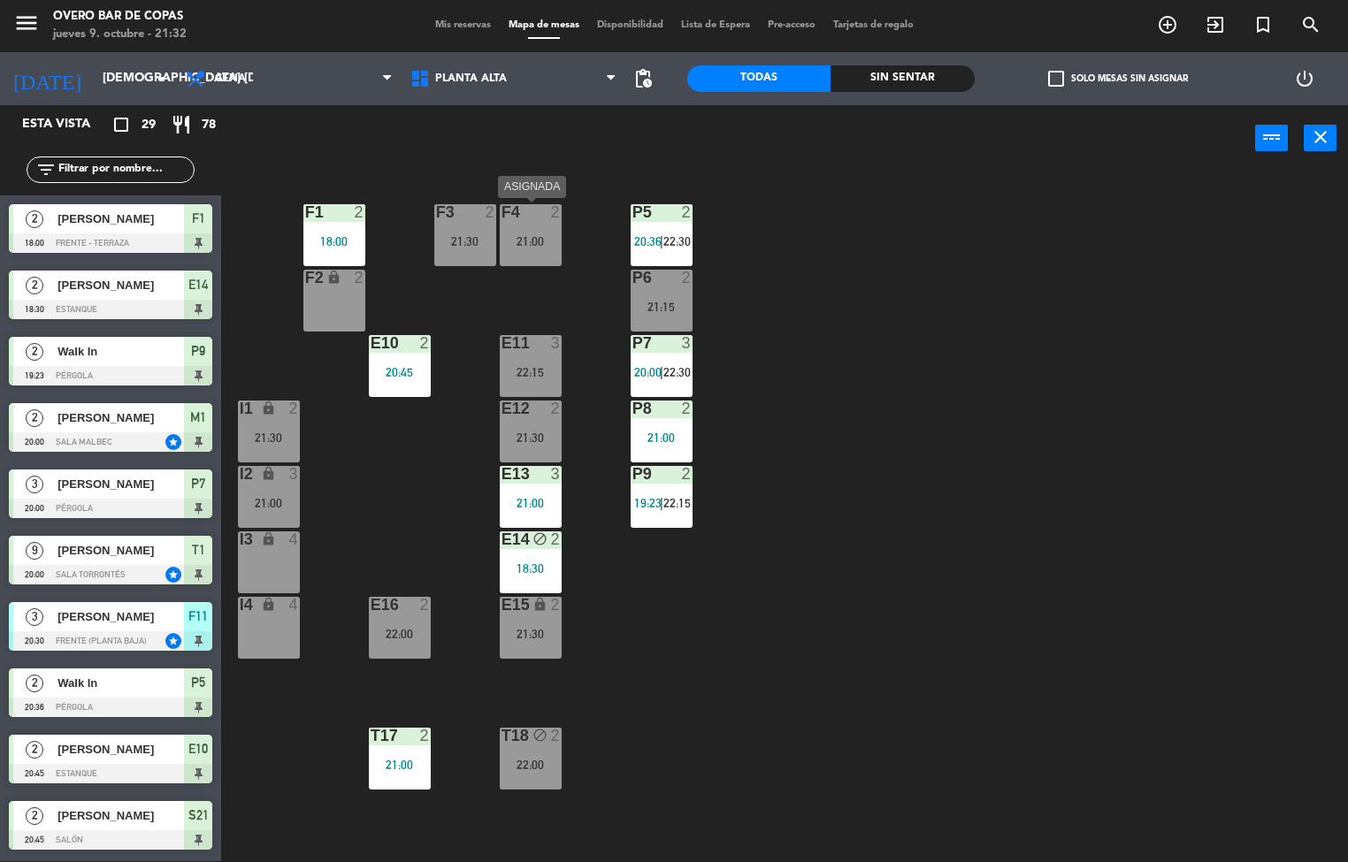
click at [533, 239] on div "21:00" at bounding box center [531, 241] width 62 height 12
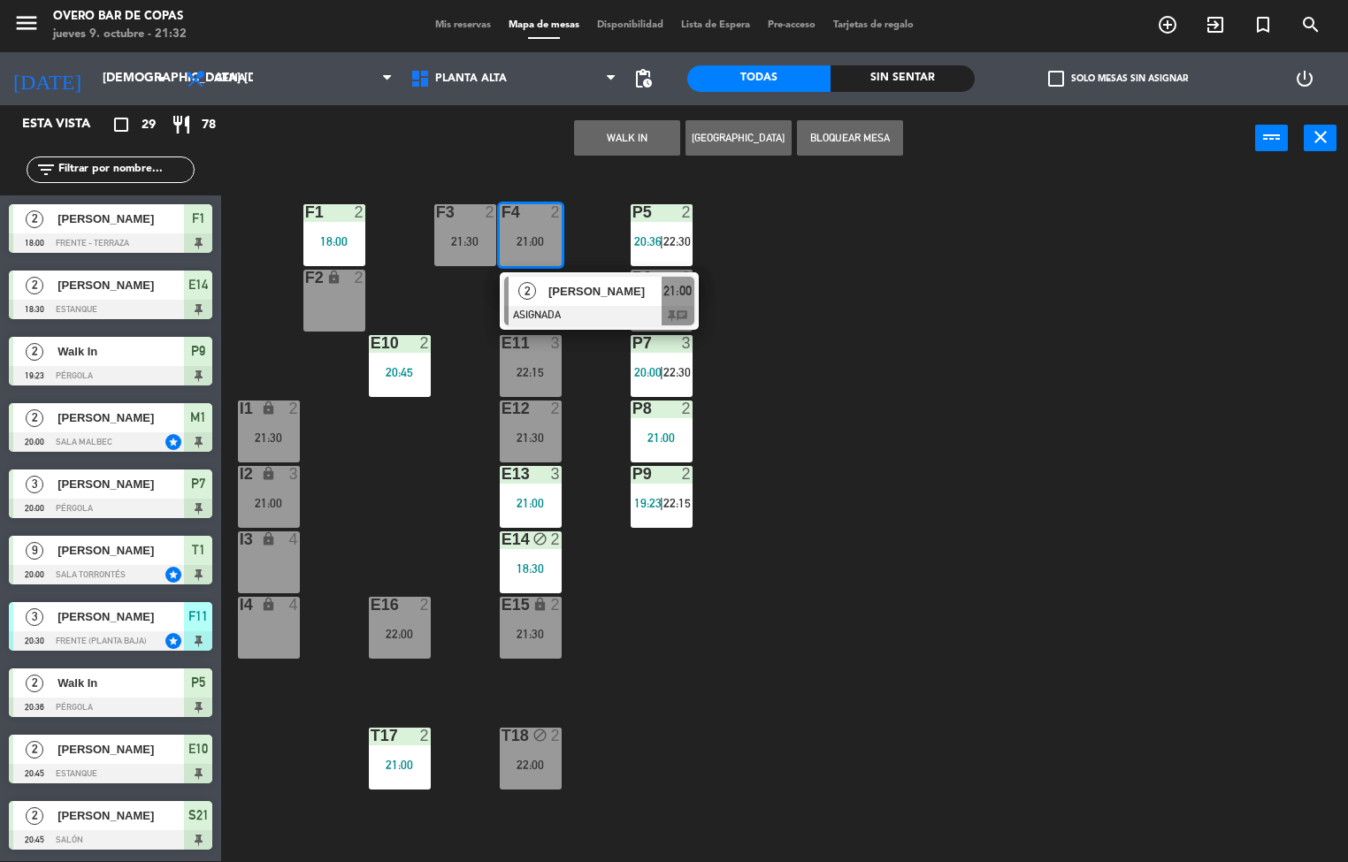
click at [342, 287] on div "lock" at bounding box center [333, 278] width 29 height 17
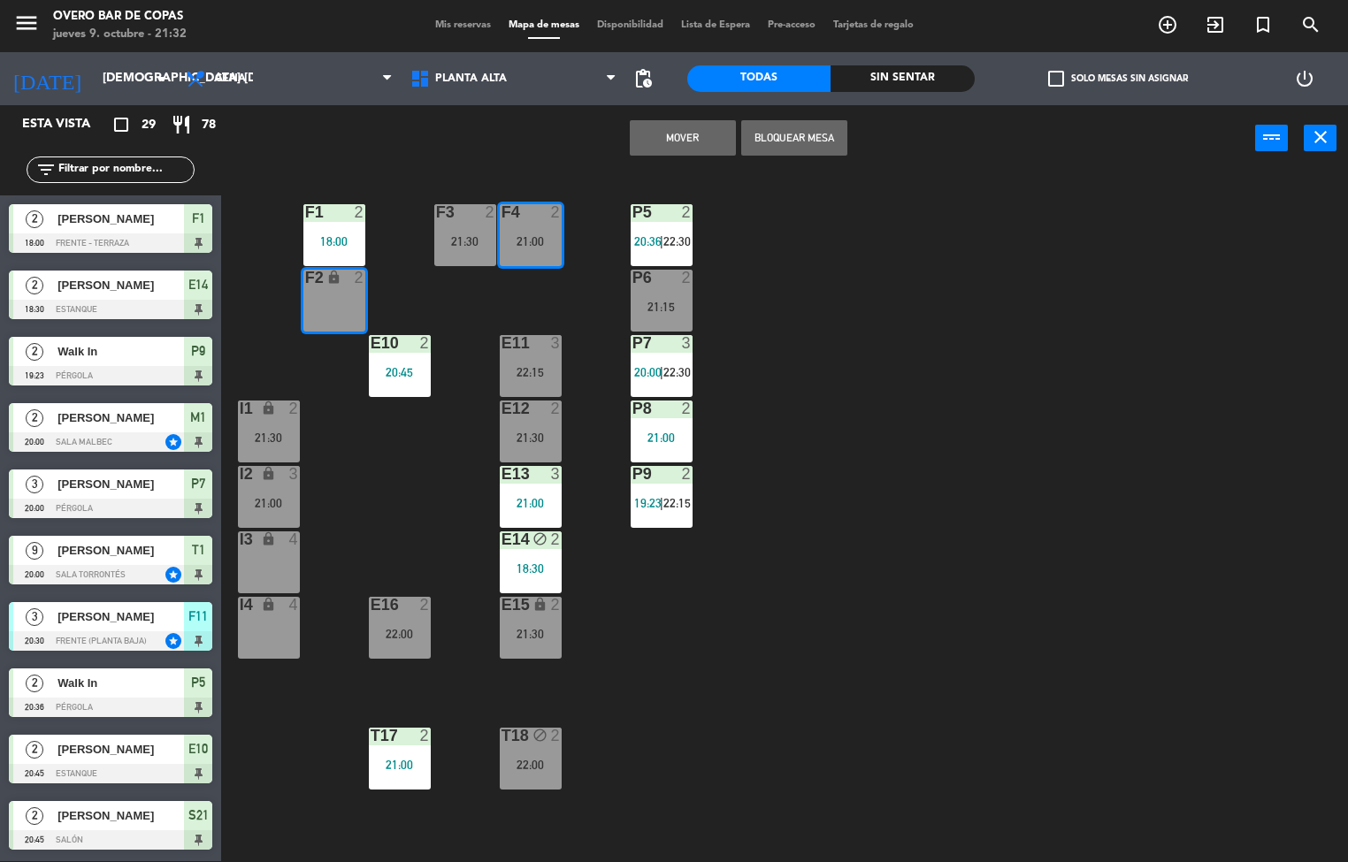
click at [1000, 327] on div "P5 2 20:36 | 22:30 F1 2 18:00 F3 2 21:30 F4 2 21:00 P6 2 21:15 F2 lock 2 P7 3 2…" at bounding box center [791, 517] width 1114 height 690
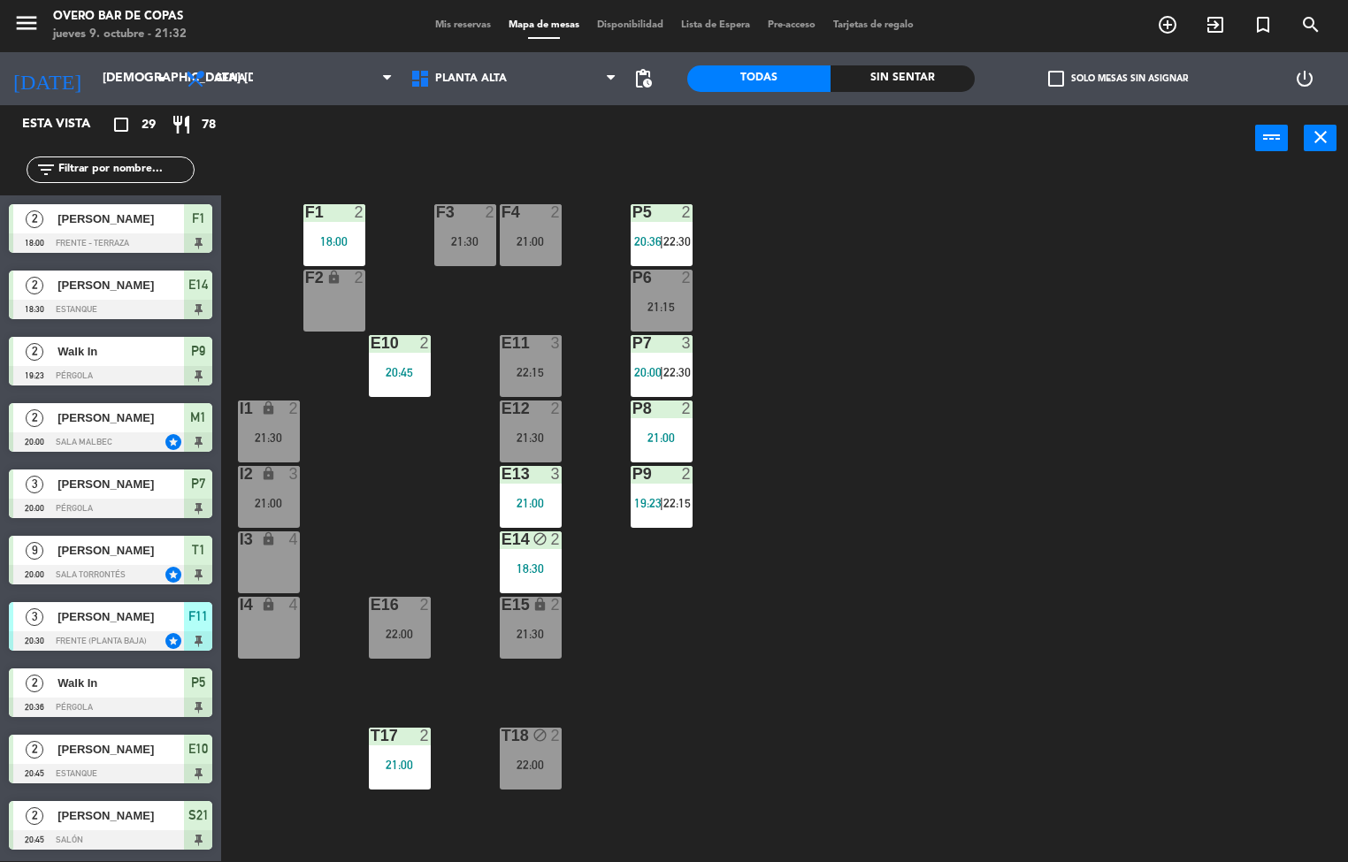
click at [513, 242] on div "21:00" at bounding box center [531, 241] width 62 height 12
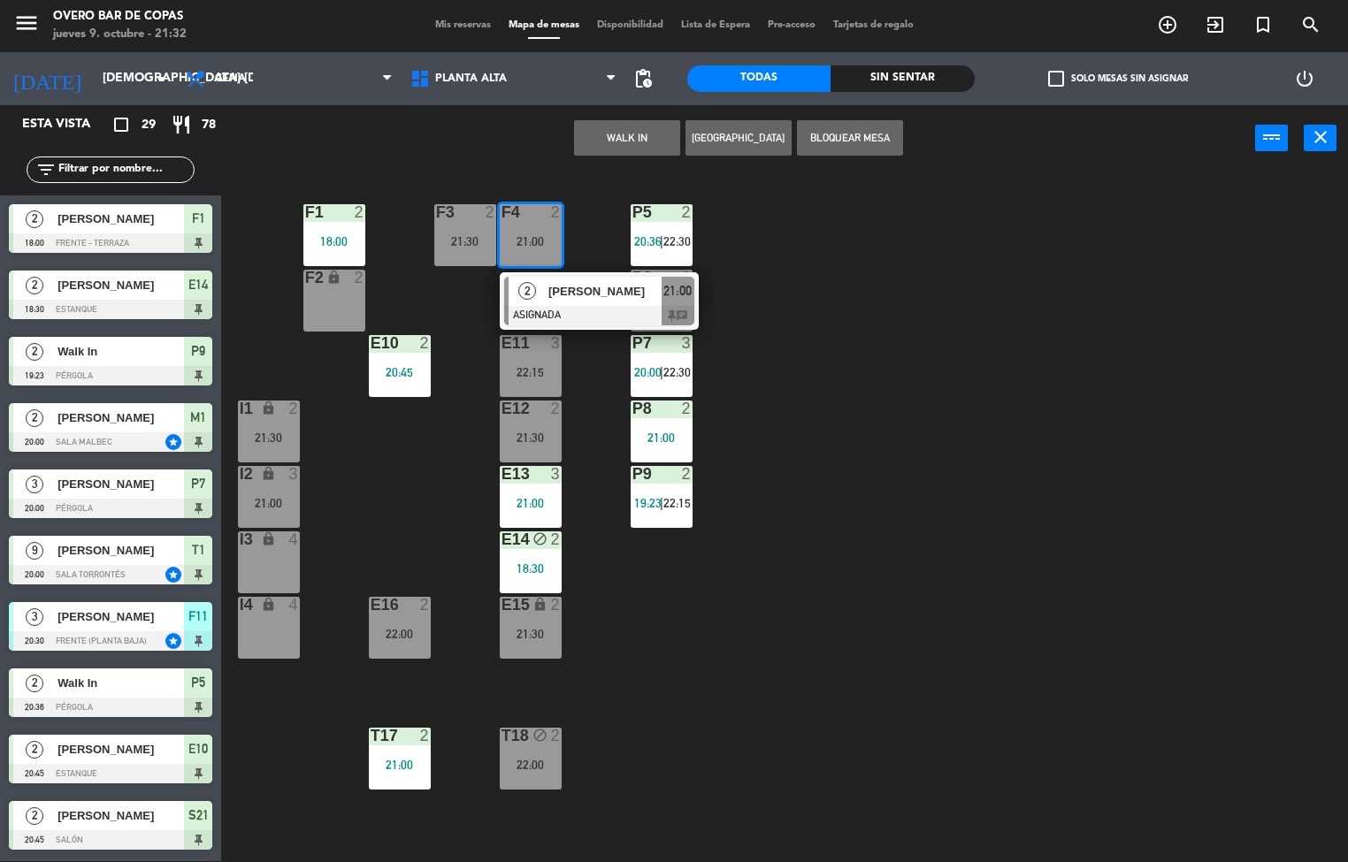
click at [282, 617] on div "I4 lock 4" at bounding box center [269, 628] width 62 height 62
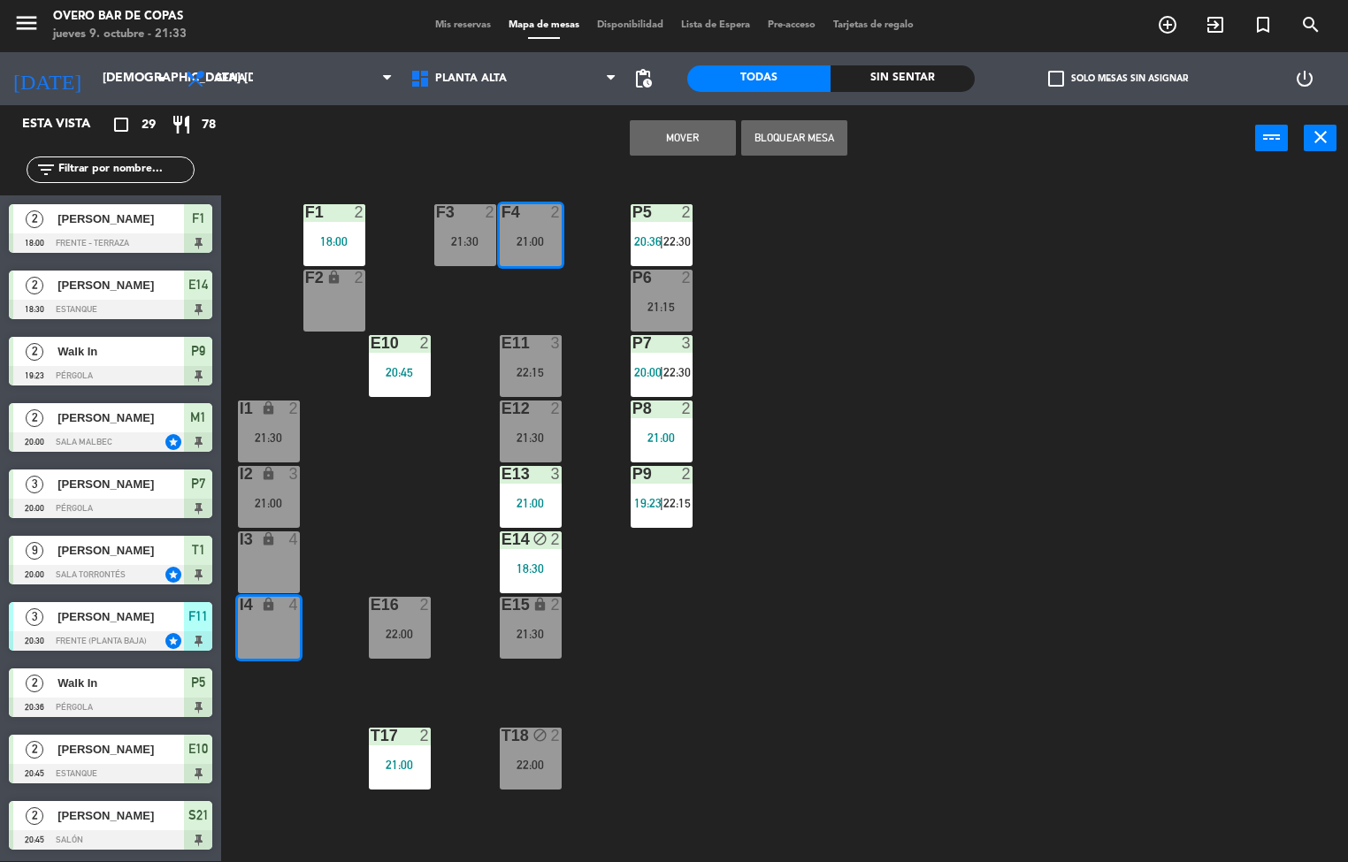
click at [686, 141] on button "Mover" at bounding box center [683, 137] width 106 height 35
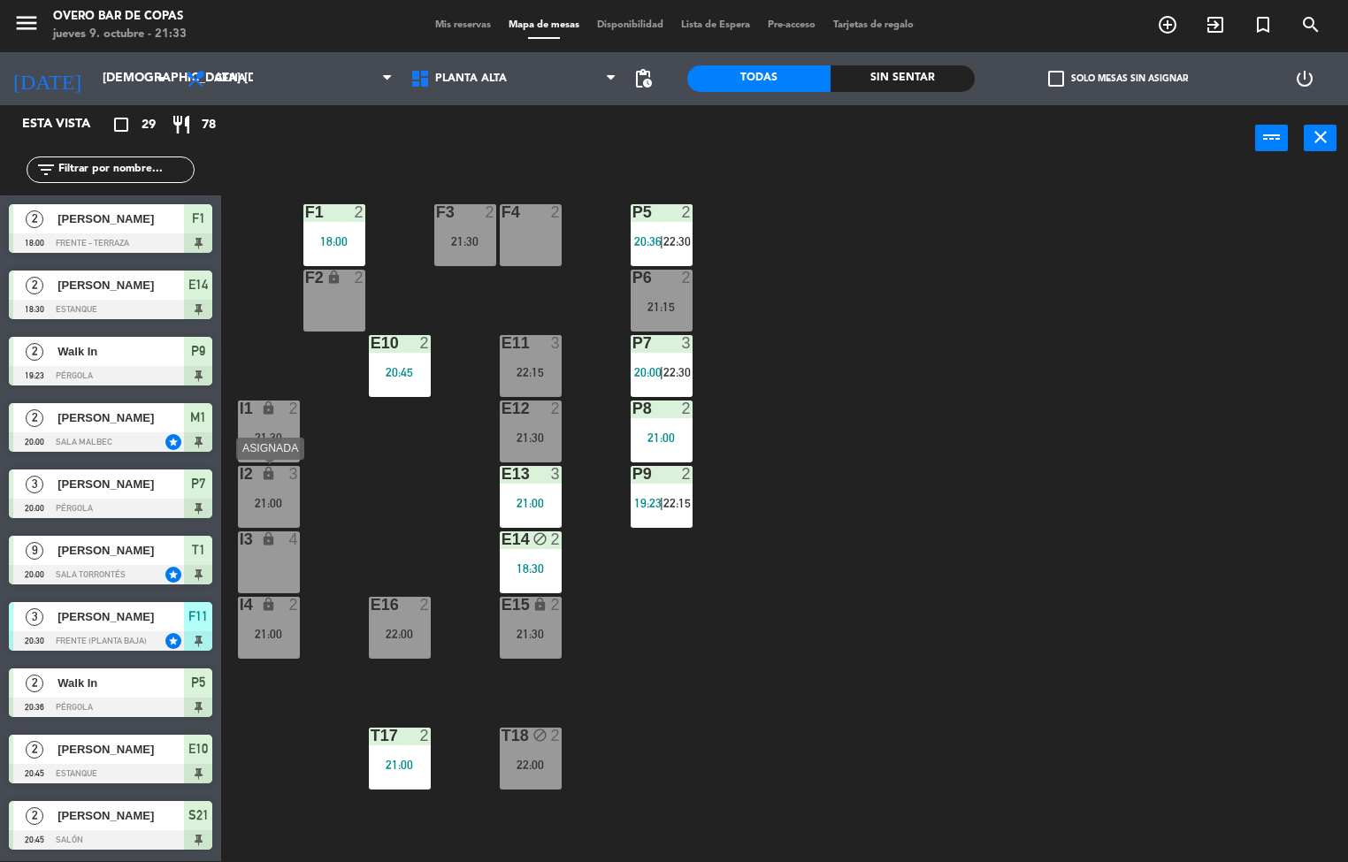
click at [268, 497] on div "21:00" at bounding box center [269, 503] width 62 height 12
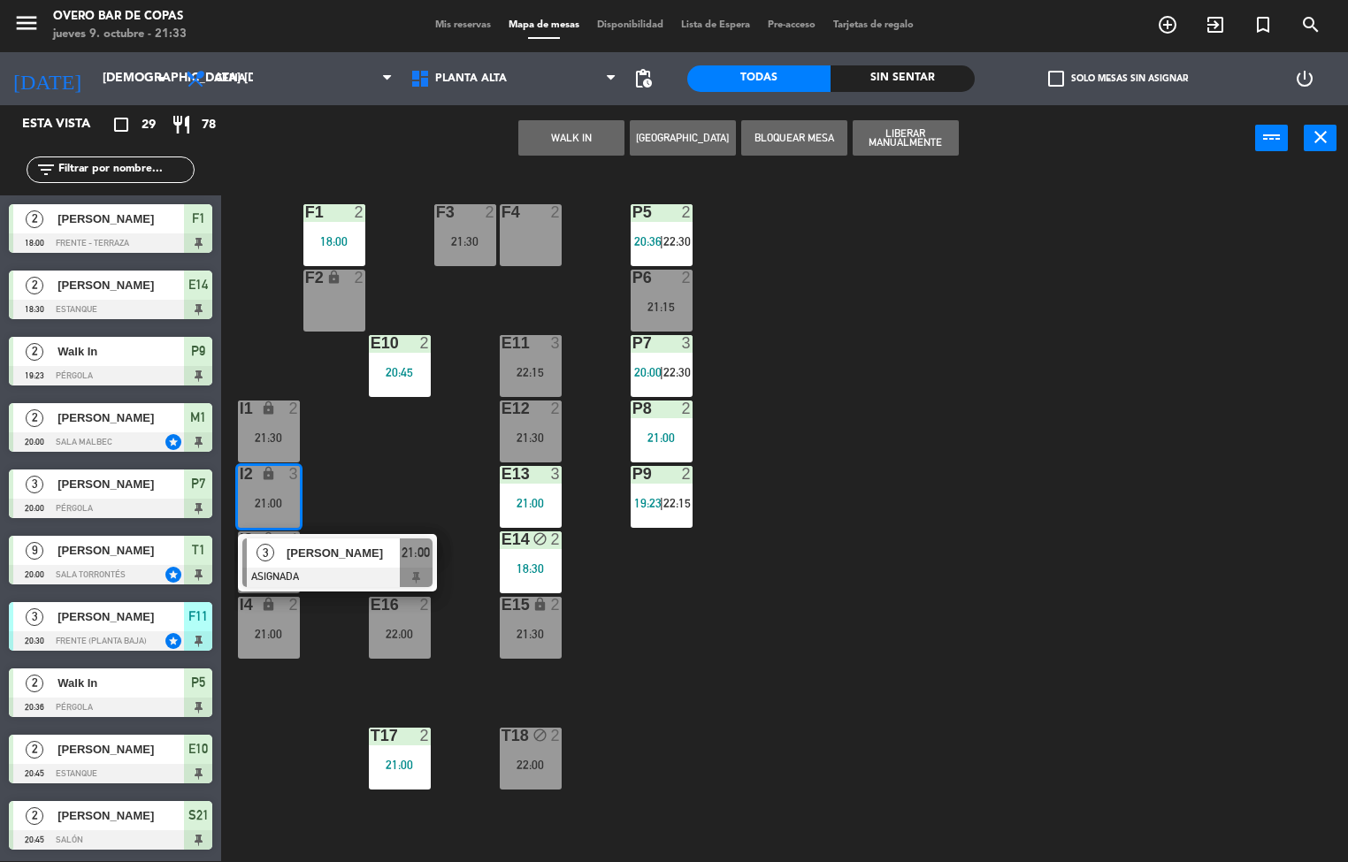
click at [337, 513] on div "P5 2 20:36 | 22:30 F1 2 18:00 F3 2 21:30 F4 2 P6 2 21:15 F2 lock 2 P7 3 20:00 |…" at bounding box center [791, 517] width 1114 height 690
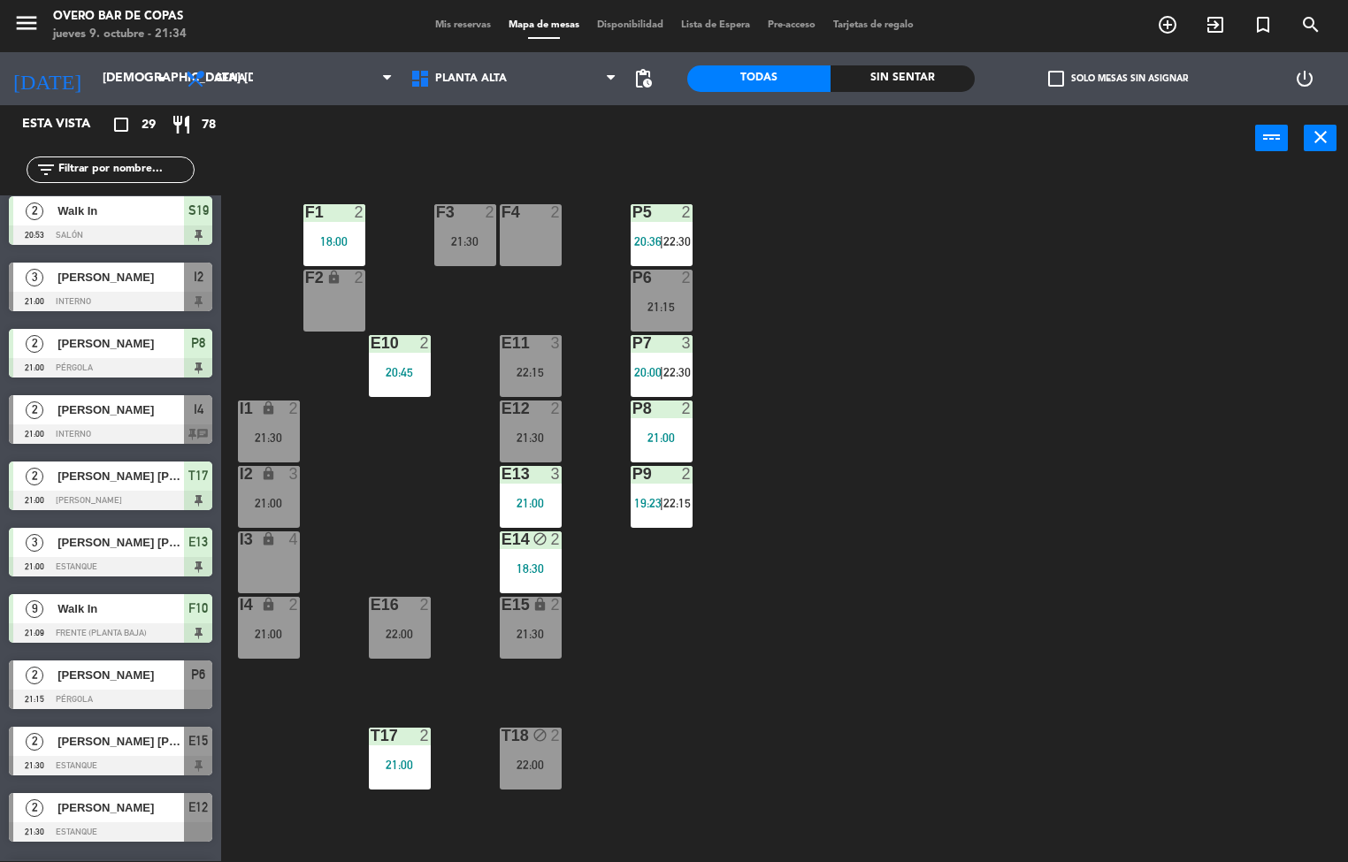
scroll to position [462, 0]
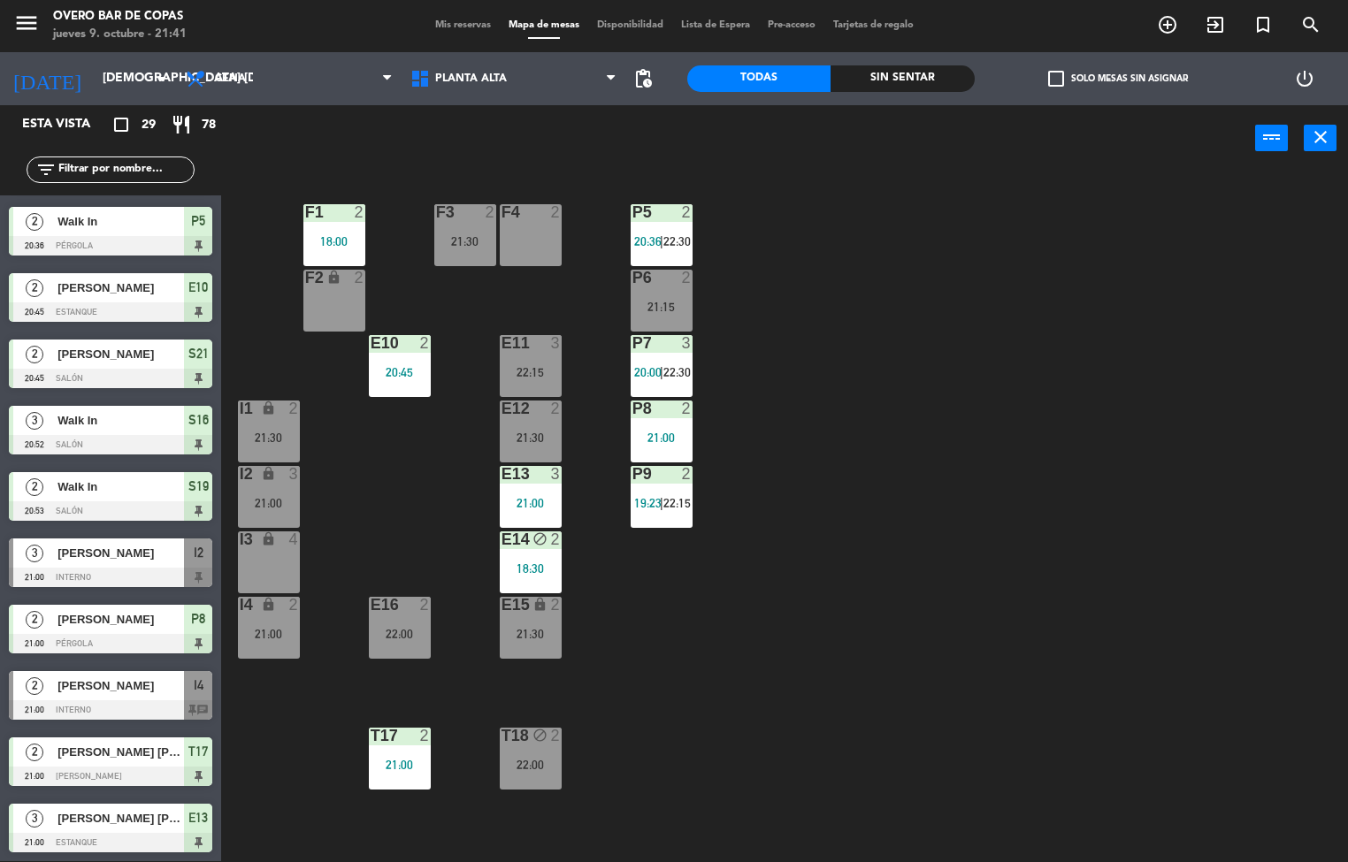
click at [908, 480] on div "P5 2 20:36 | 22:30 F1 2 18:00 F3 2 21:30 F4 2 P6 2 21:15 F2 lock 2 P7 3 20:00 |…" at bounding box center [791, 517] width 1114 height 690
click at [664, 499] on span "22:15" at bounding box center [676, 503] width 27 height 14
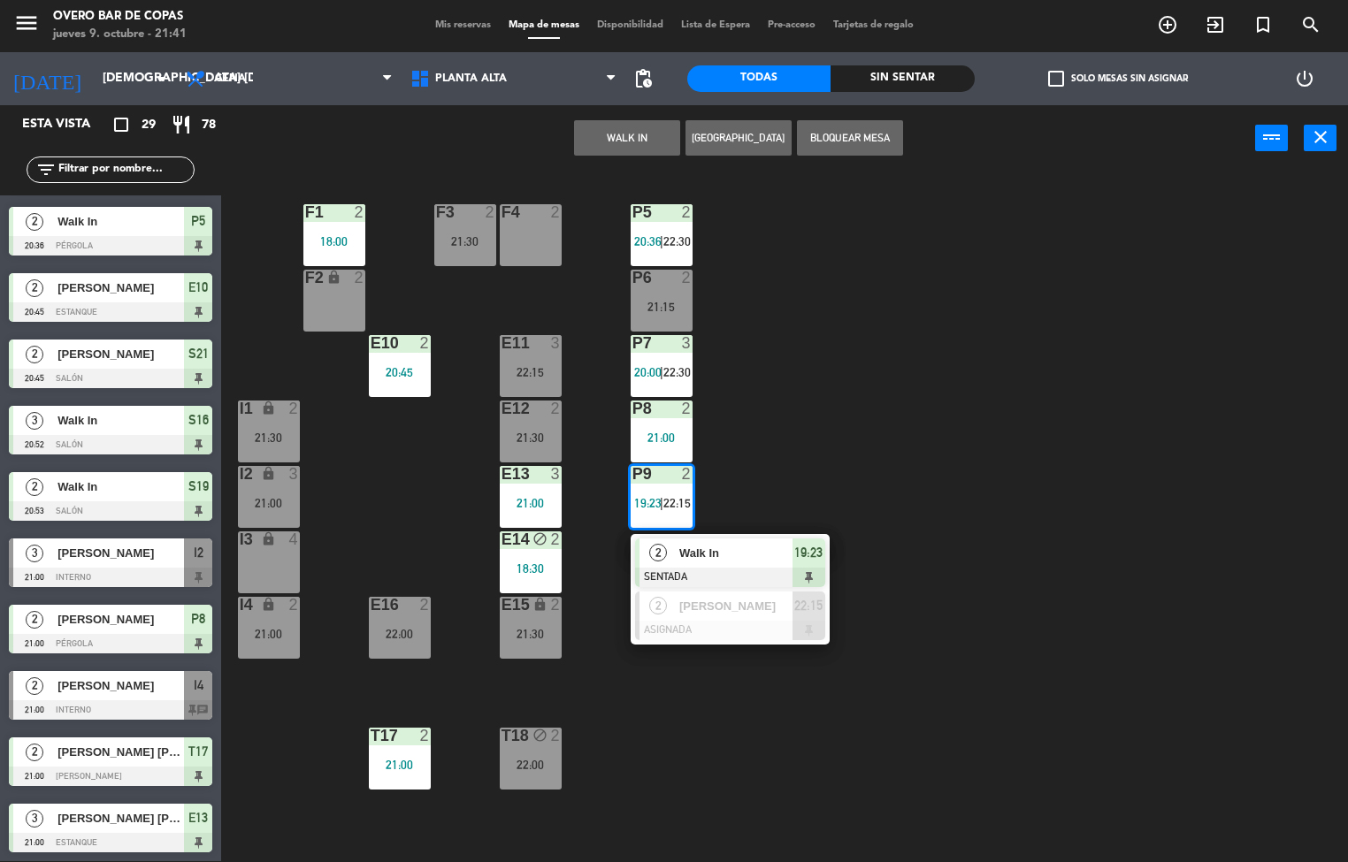
click at [704, 556] on span "Walk In" at bounding box center [735, 553] width 113 height 19
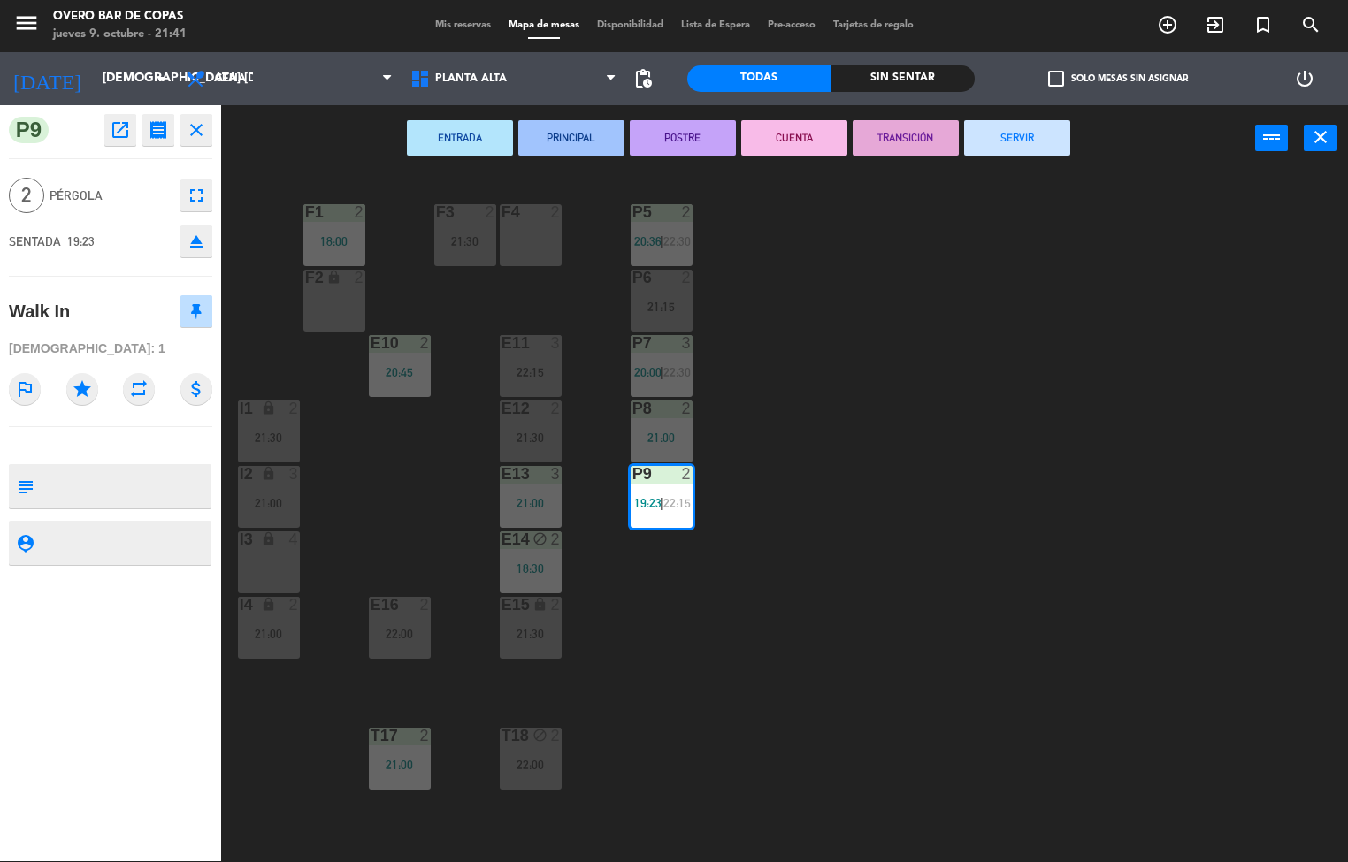
click at [988, 128] on button "SERVIR" at bounding box center [1017, 137] width 106 height 35
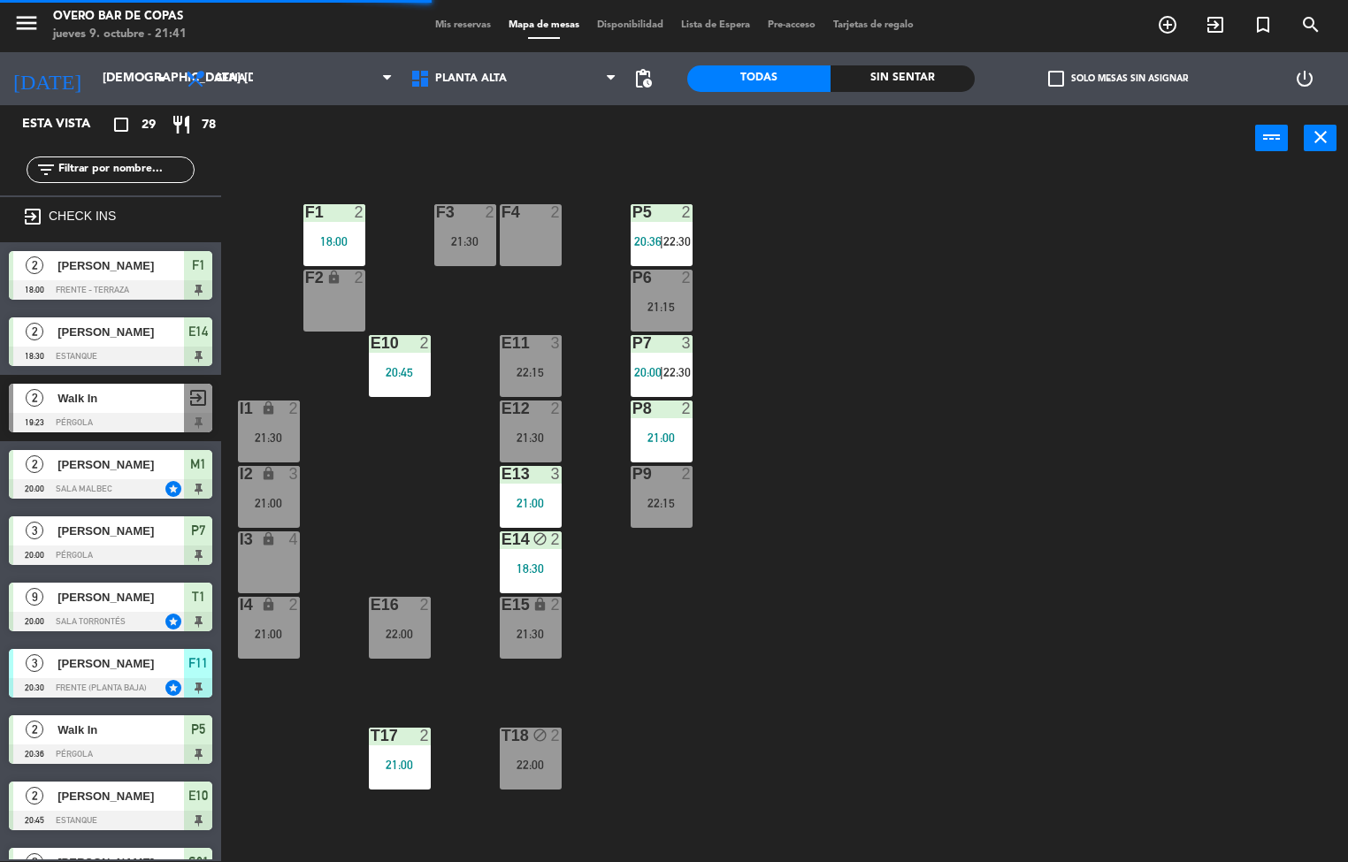
click at [683, 505] on div "22:15" at bounding box center [662, 503] width 62 height 12
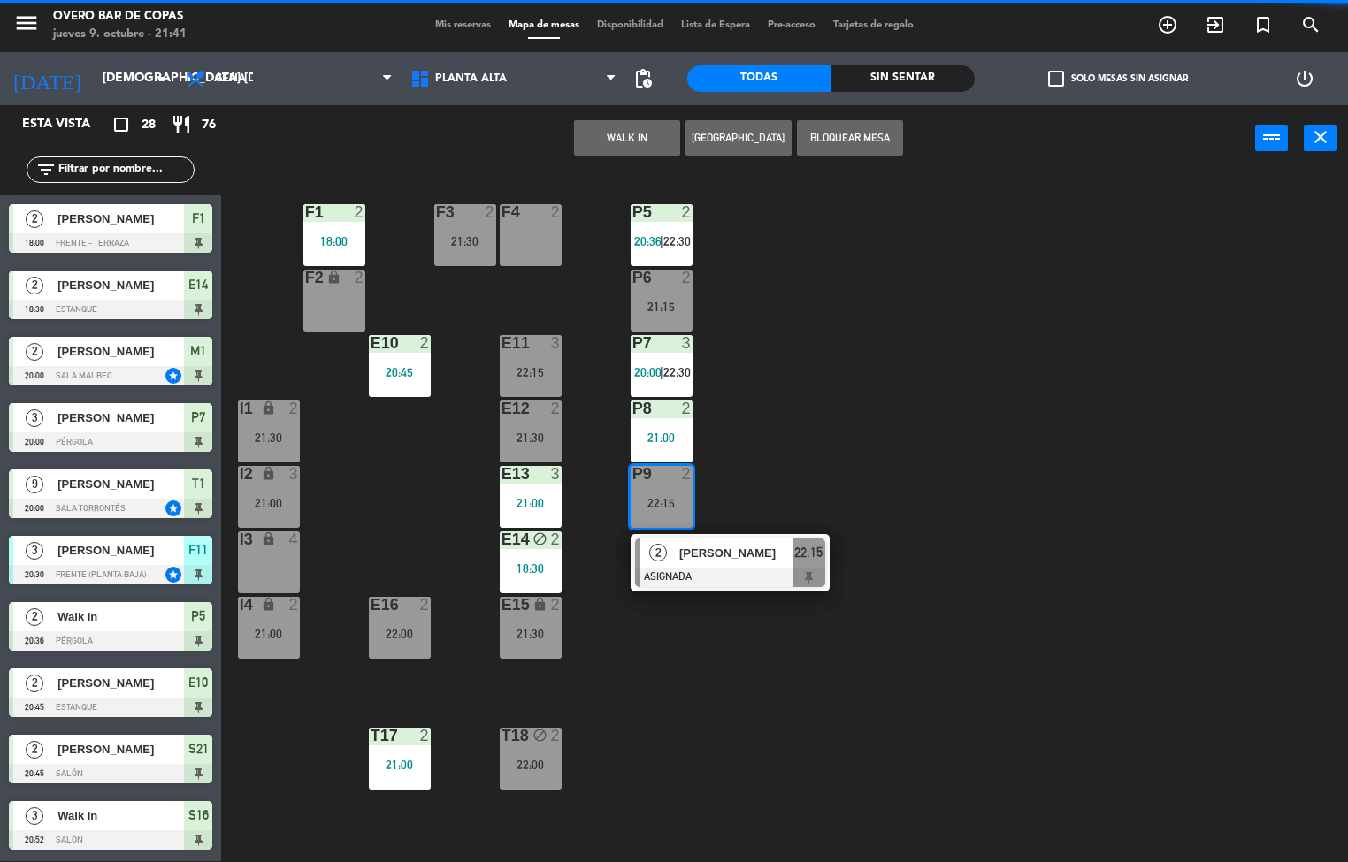
click at [549, 247] on div "F4 2" at bounding box center [531, 235] width 62 height 62
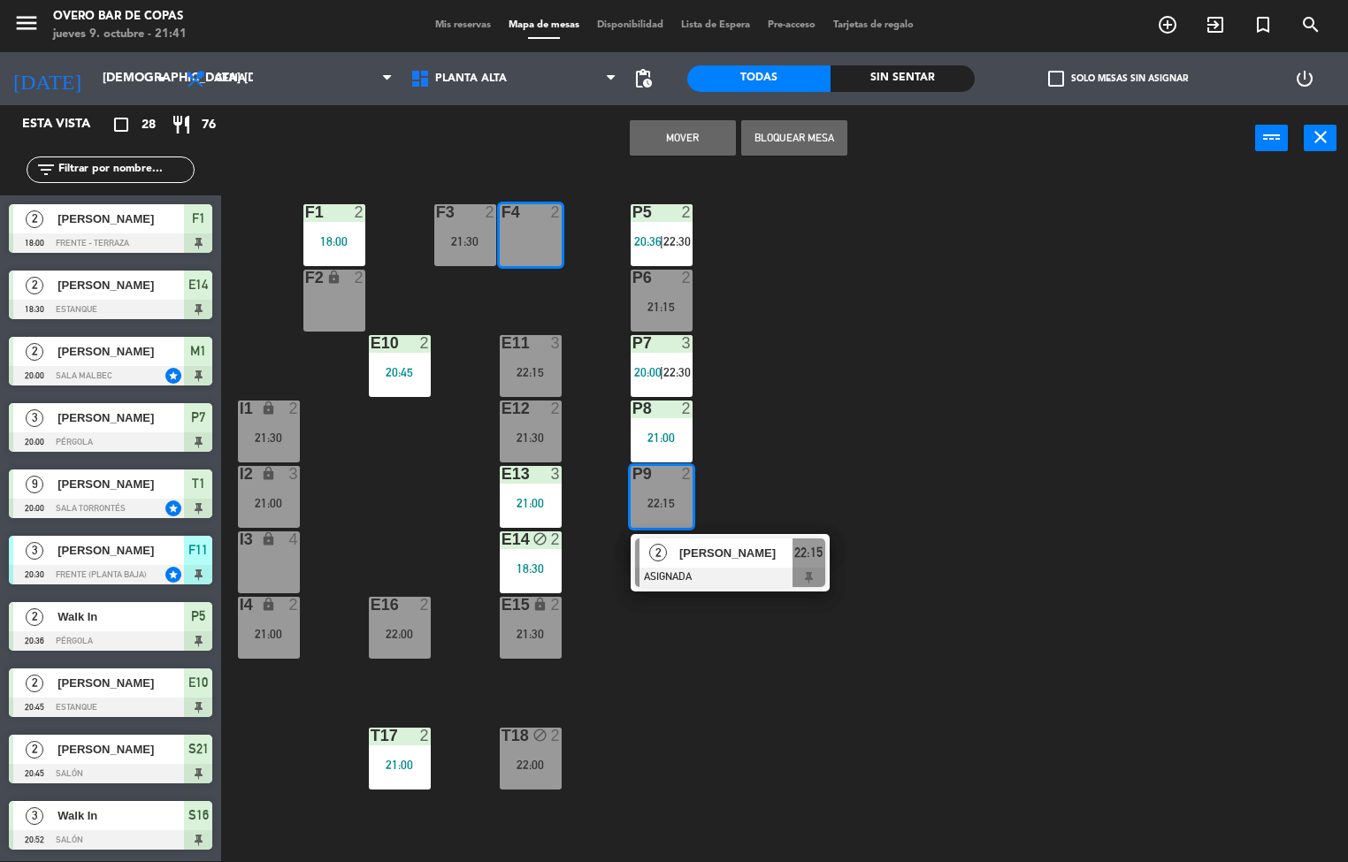
click at [643, 133] on button "Mover" at bounding box center [683, 137] width 106 height 35
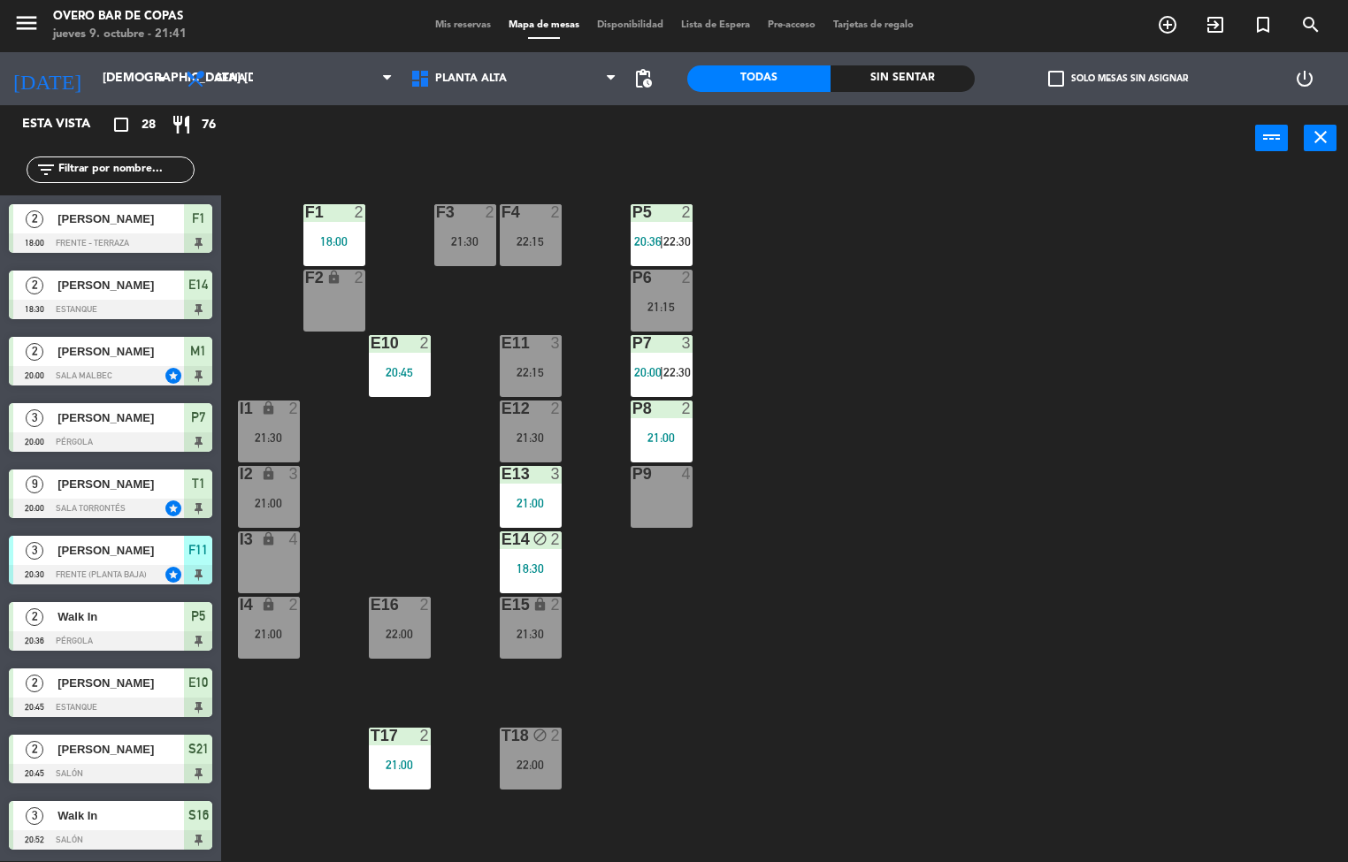
click at [667, 472] on div at bounding box center [661, 474] width 29 height 16
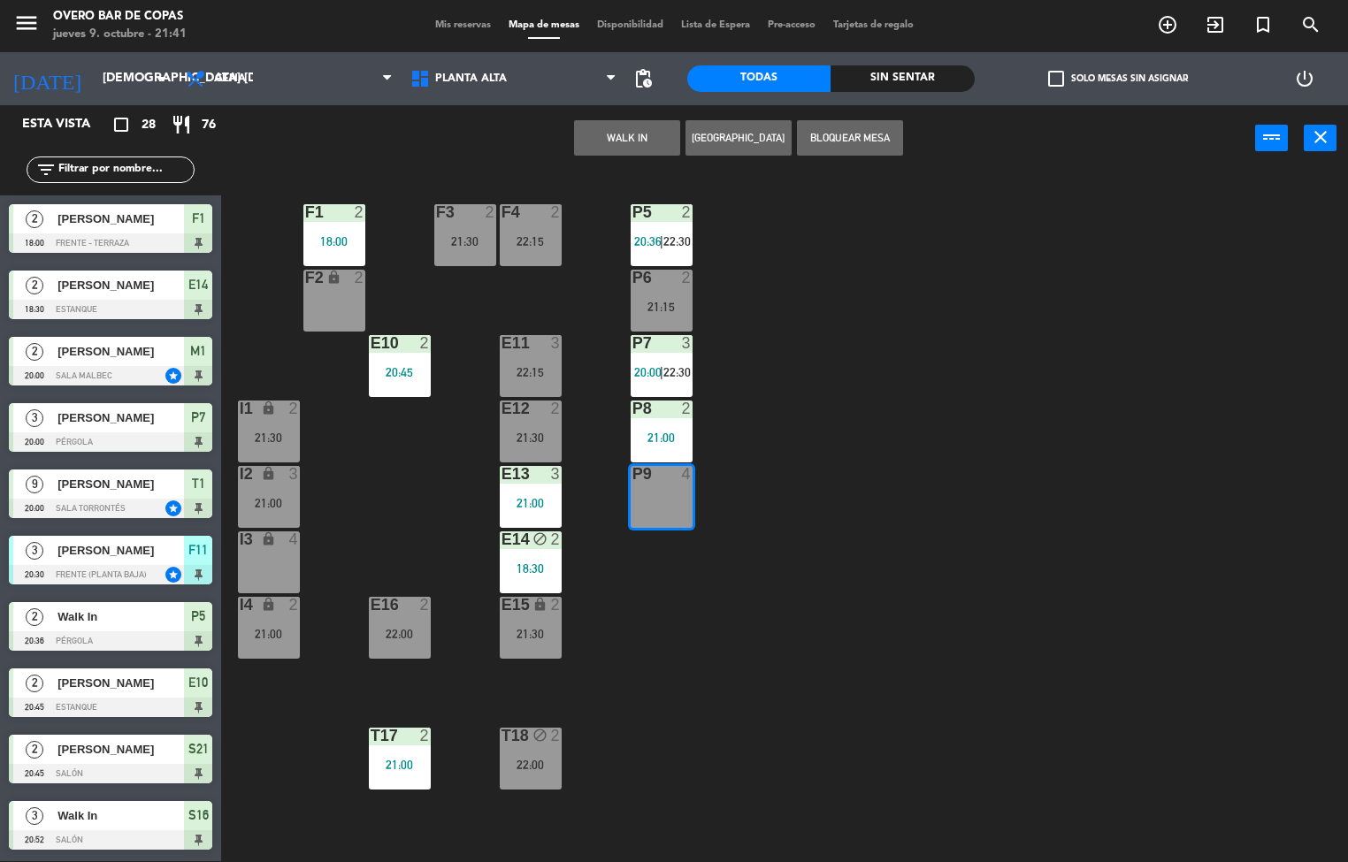
click at [613, 135] on button "WALK IN" at bounding box center [627, 137] width 106 height 35
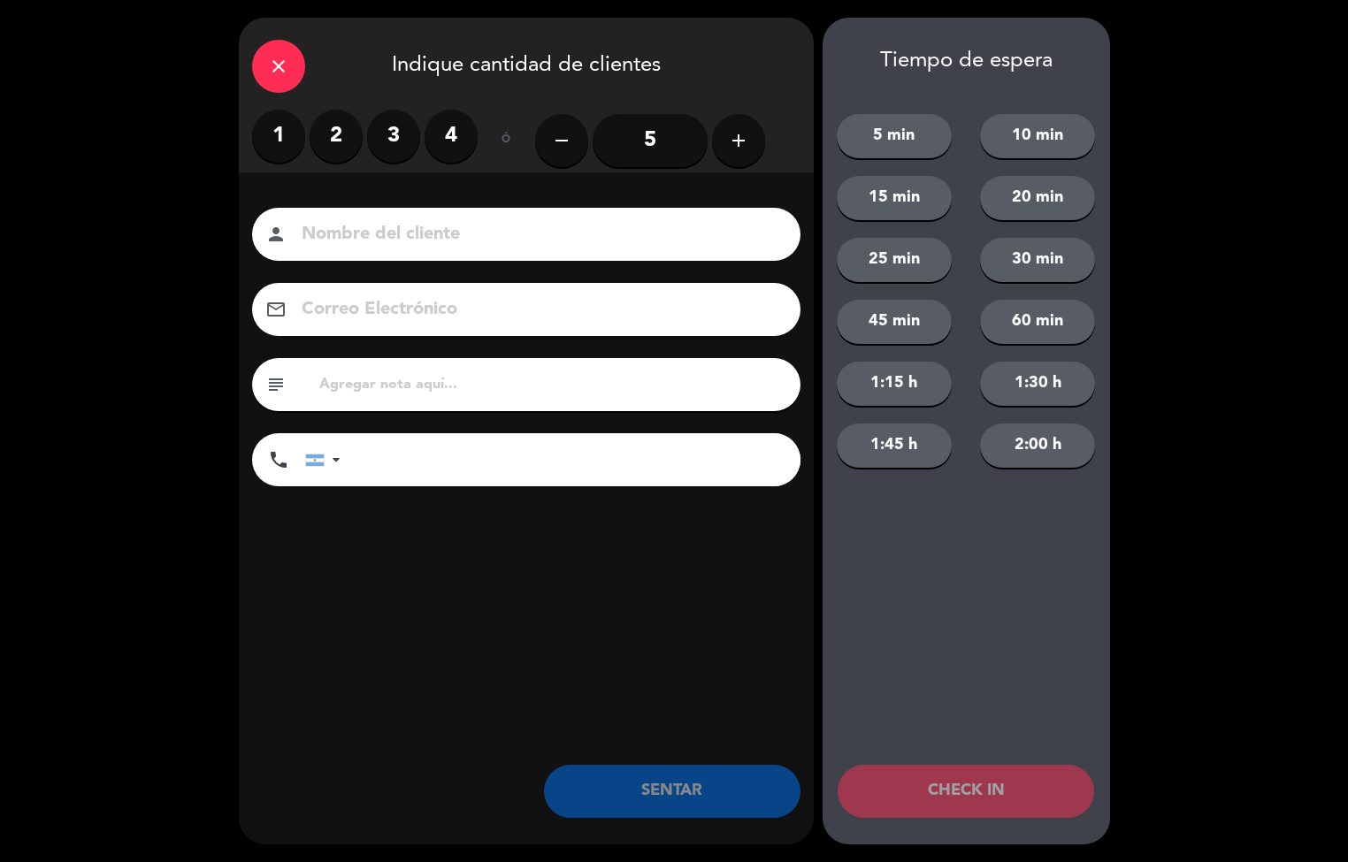
click at [335, 130] on label "2" at bounding box center [336, 136] width 53 height 53
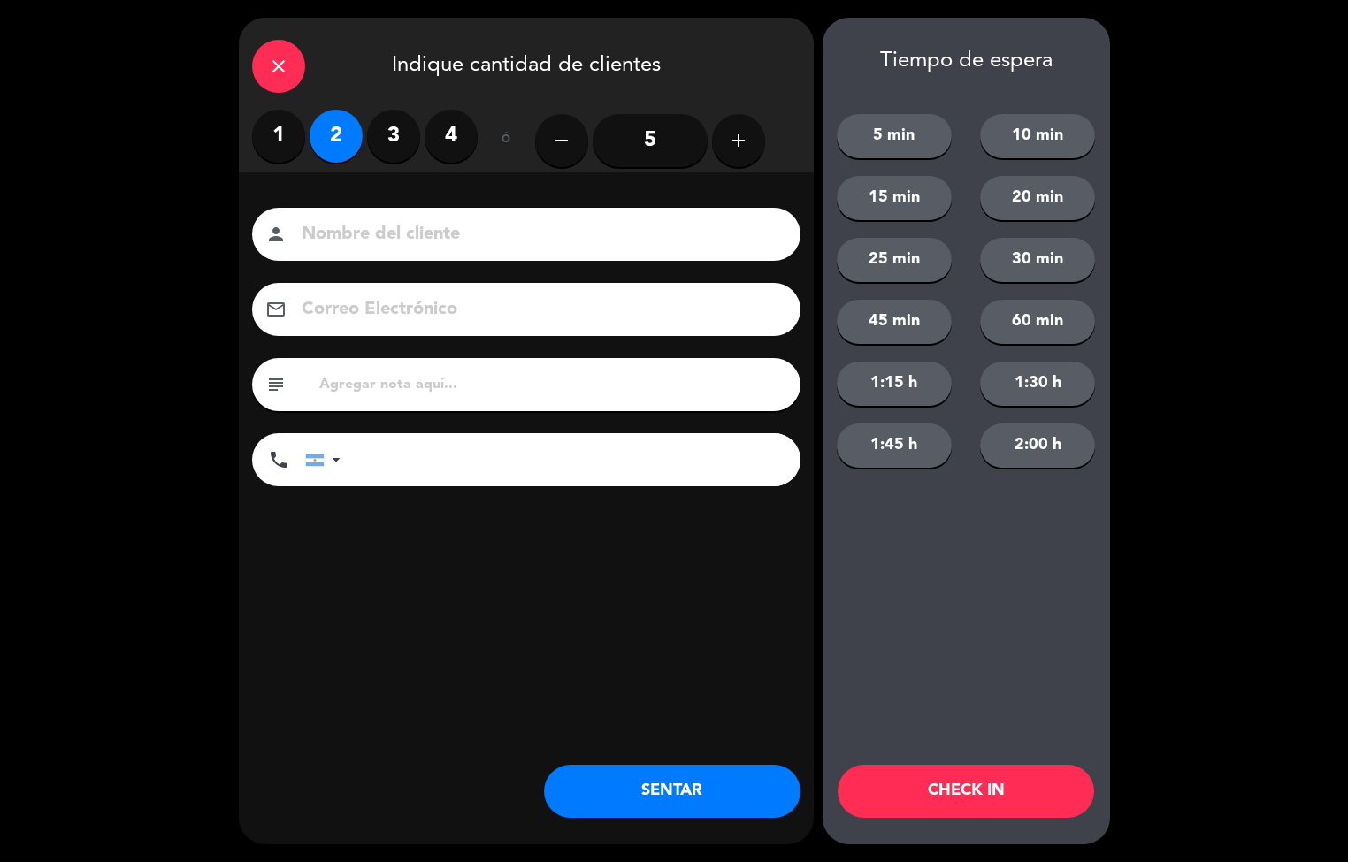
click at [741, 791] on button "SENTAR" at bounding box center [672, 791] width 257 height 53
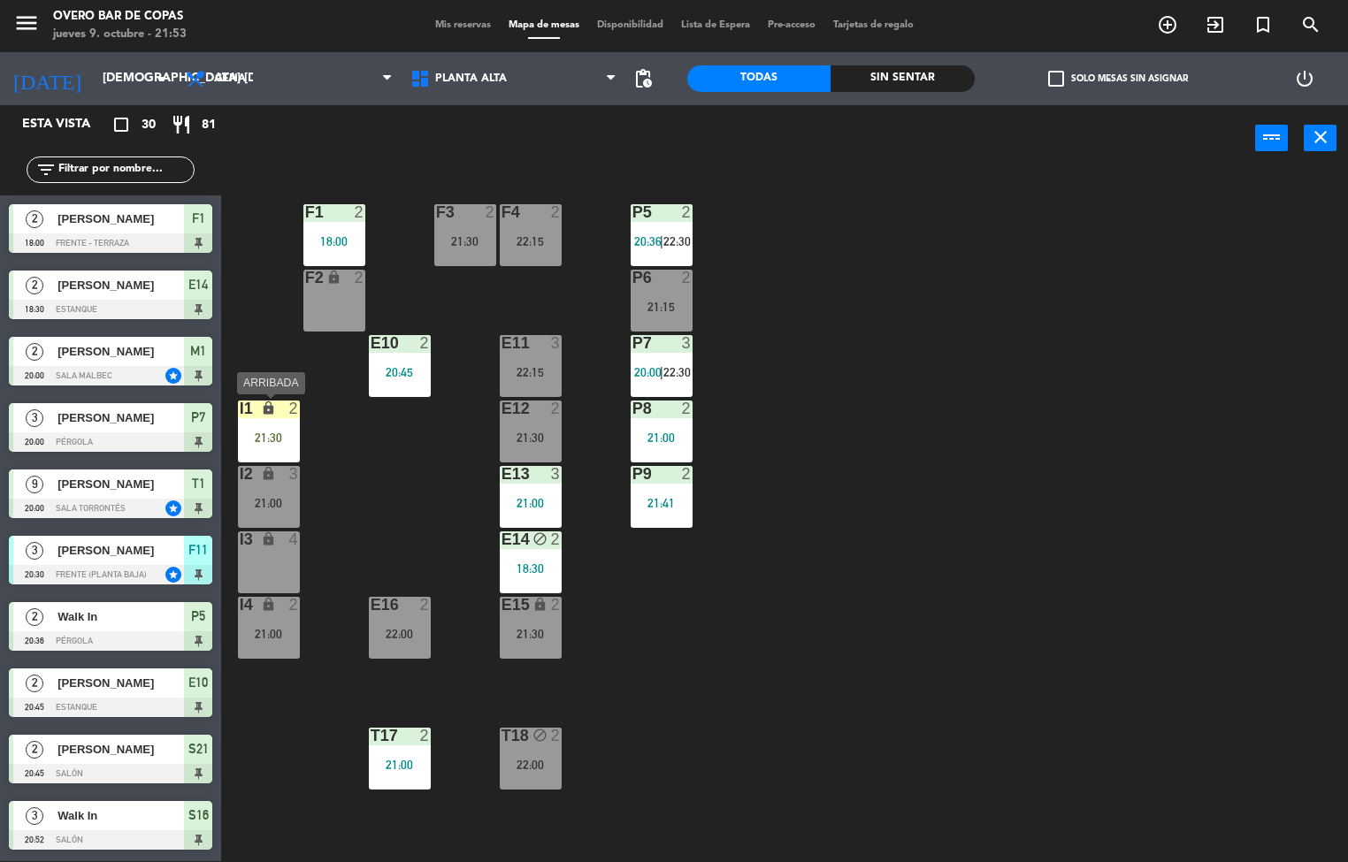
click at [292, 422] on div "I1 lock 2 21:30" at bounding box center [269, 432] width 62 height 62
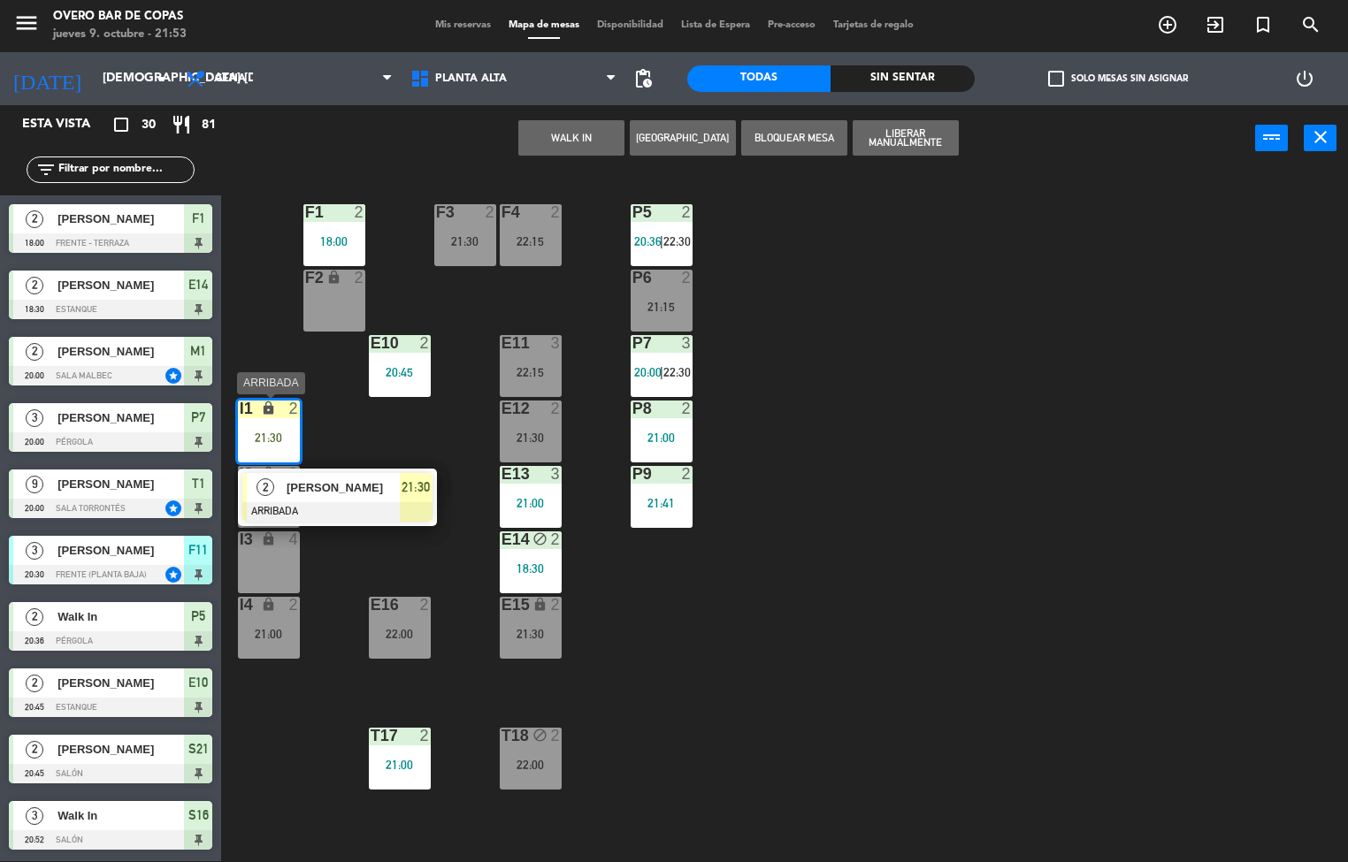
click at [398, 500] on div "[PERSON_NAME]" at bounding box center [342, 487] width 115 height 29
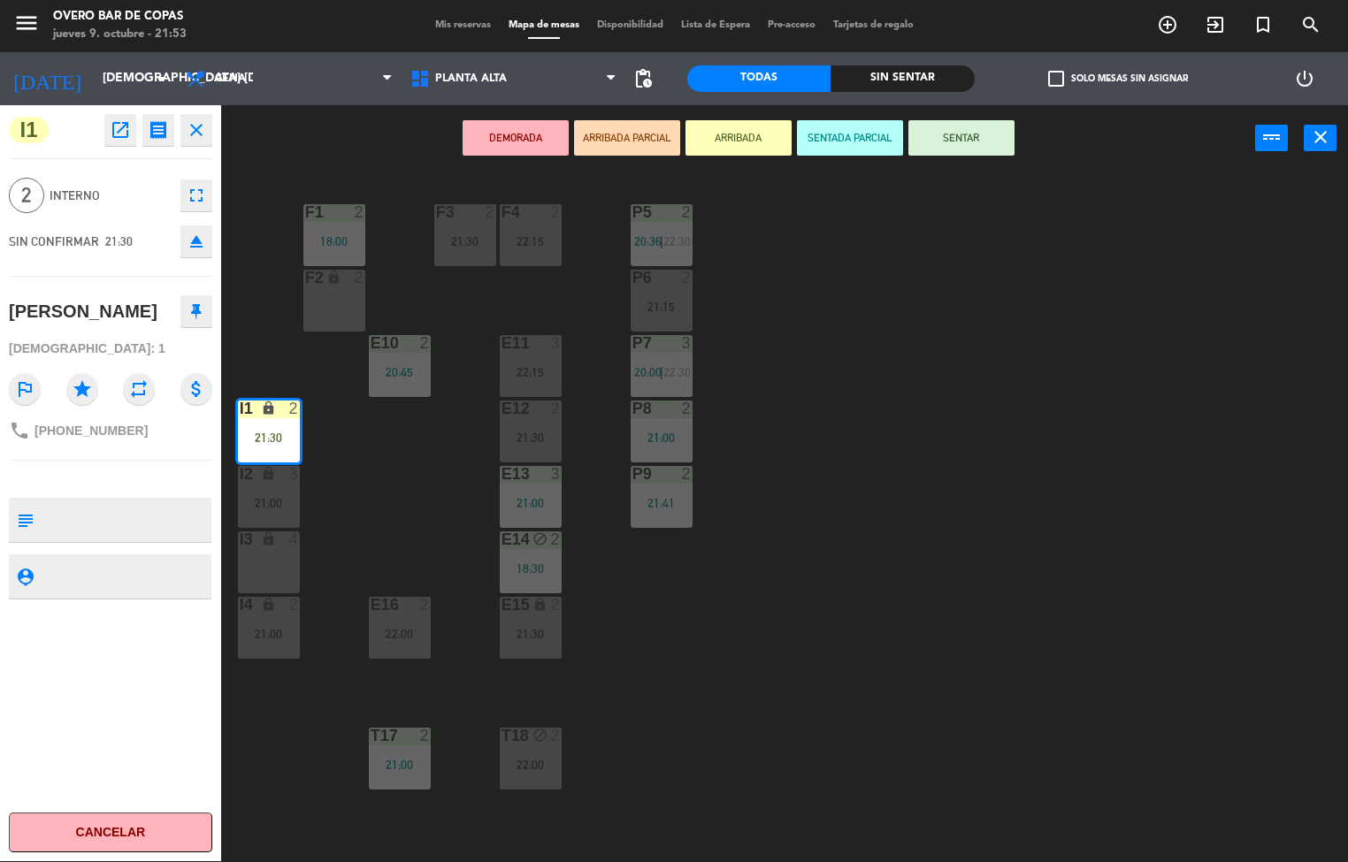
click at [988, 131] on button "SENTAR" at bounding box center [961, 137] width 106 height 35
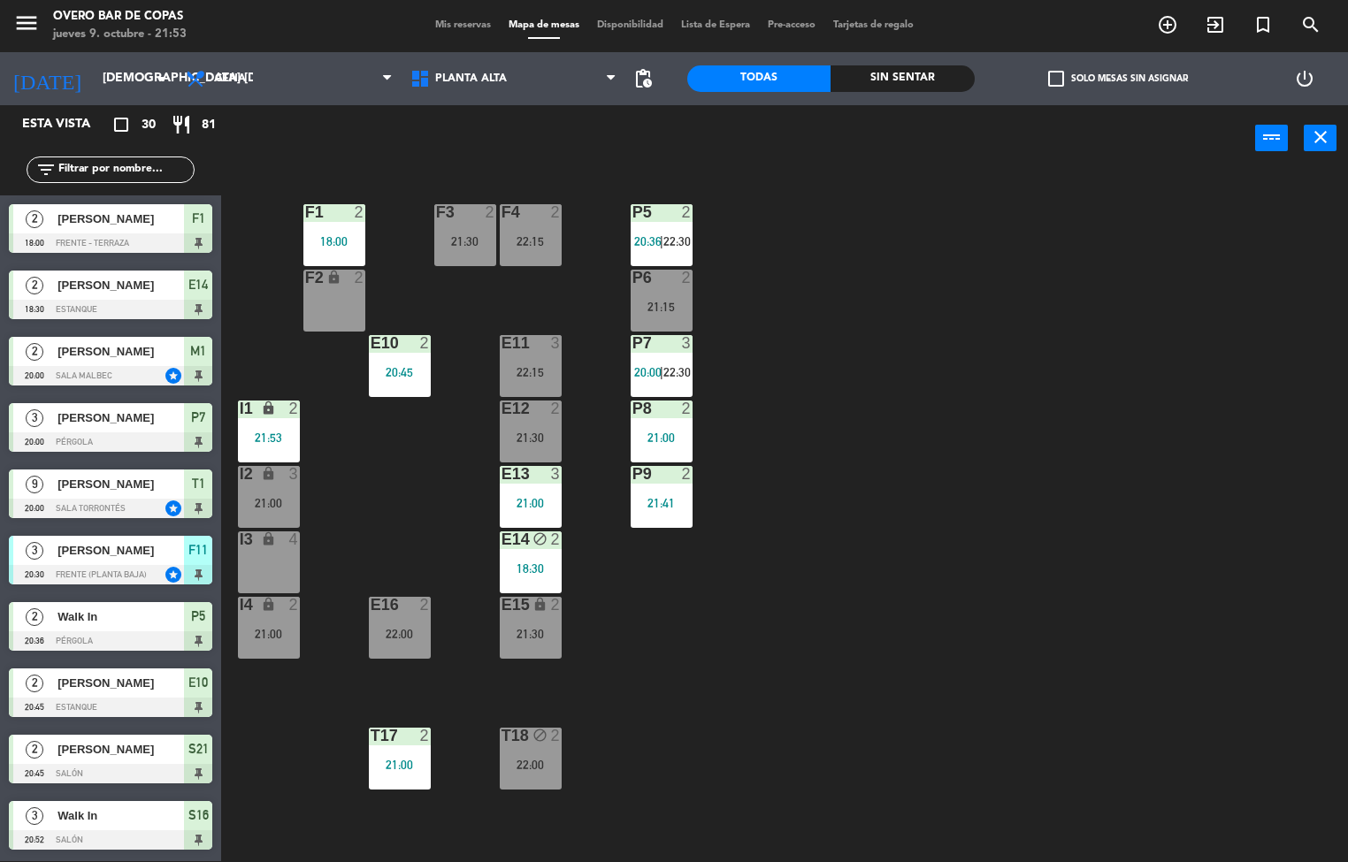
scroll to position [1, 0]
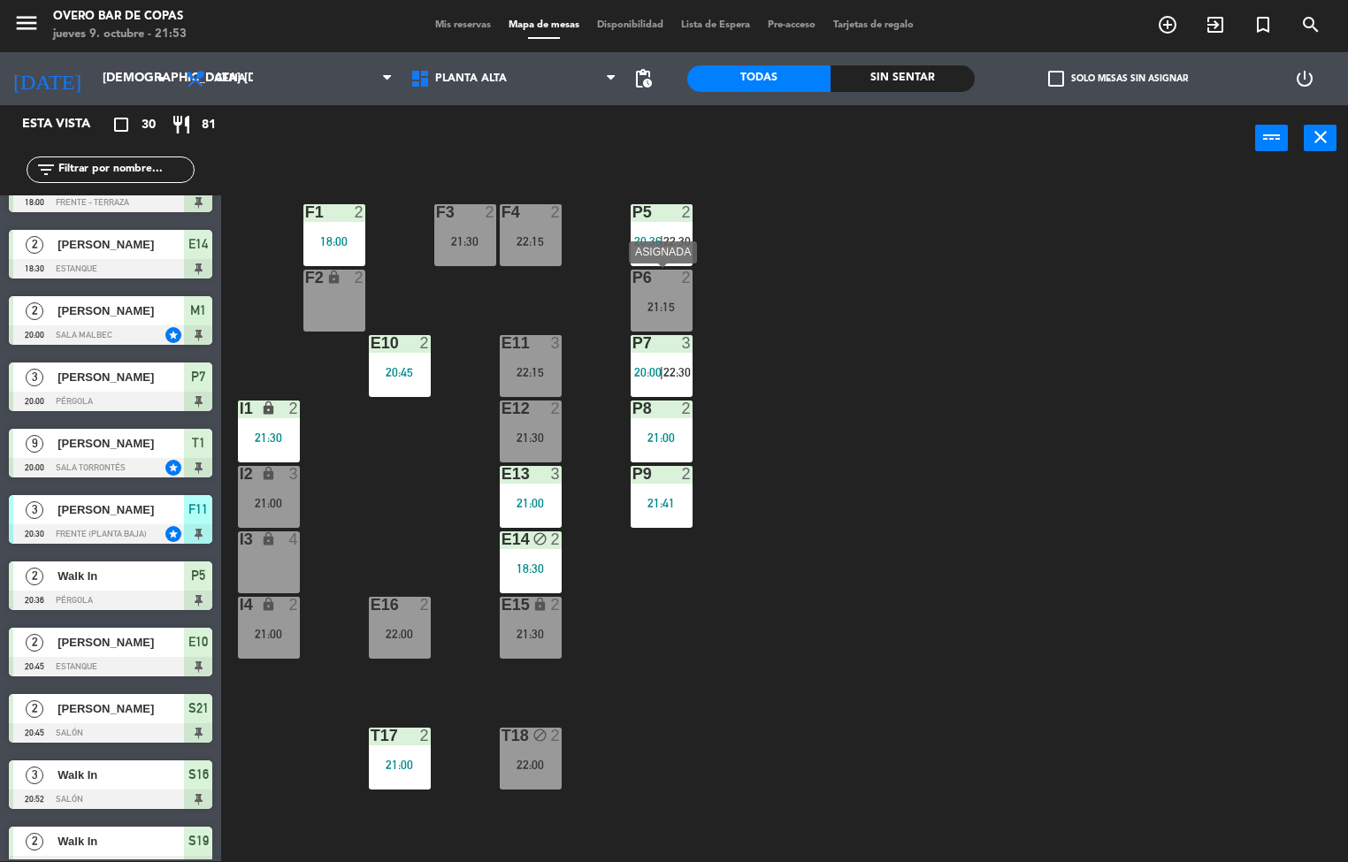
click at [667, 303] on div "21:15" at bounding box center [662, 307] width 62 height 12
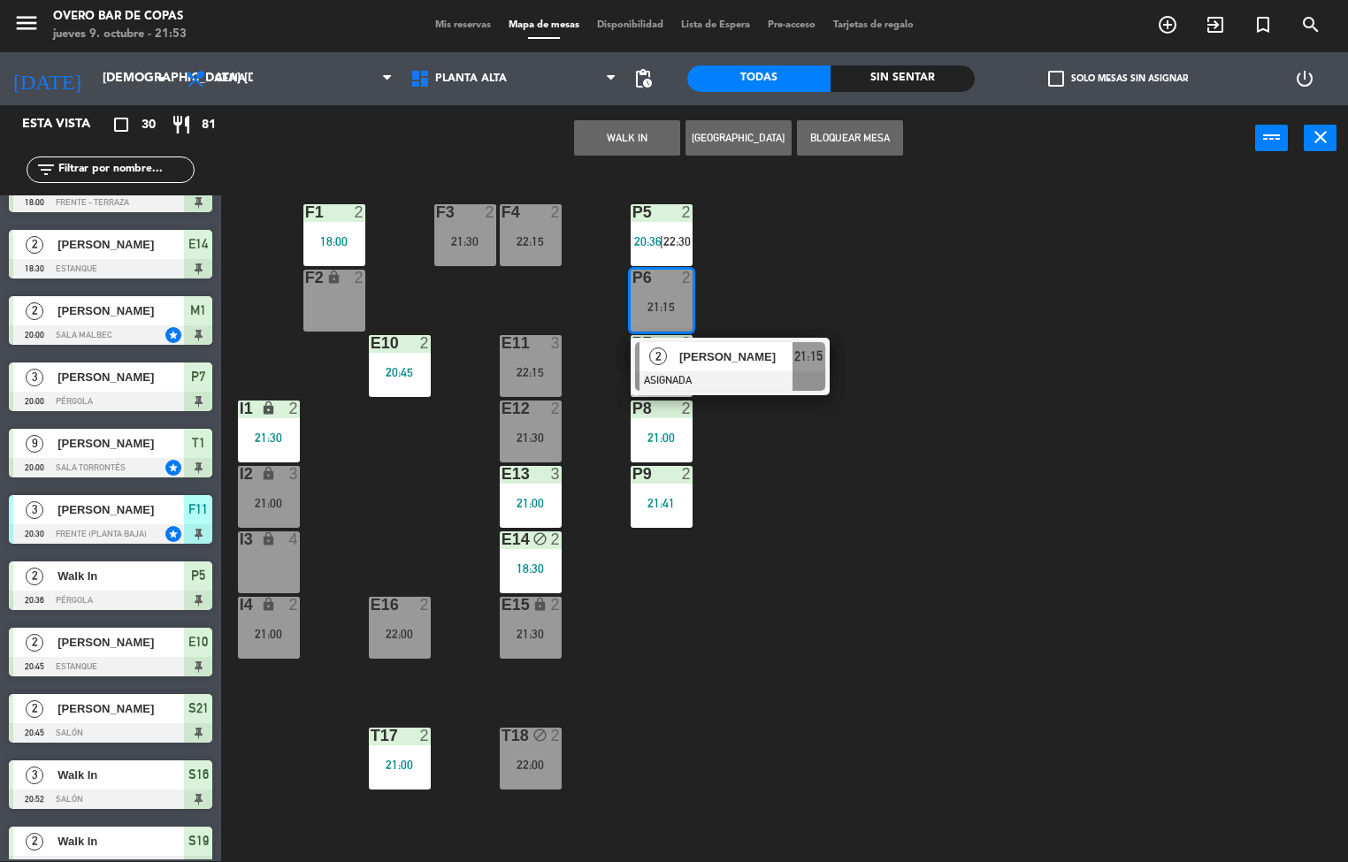
drag, startPoint x: 244, startPoint y: 558, endPoint x: 310, endPoint y: 500, distance: 88.4
click at [245, 558] on div "I3 lock 4" at bounding box center [269, 563] width 62 height 62
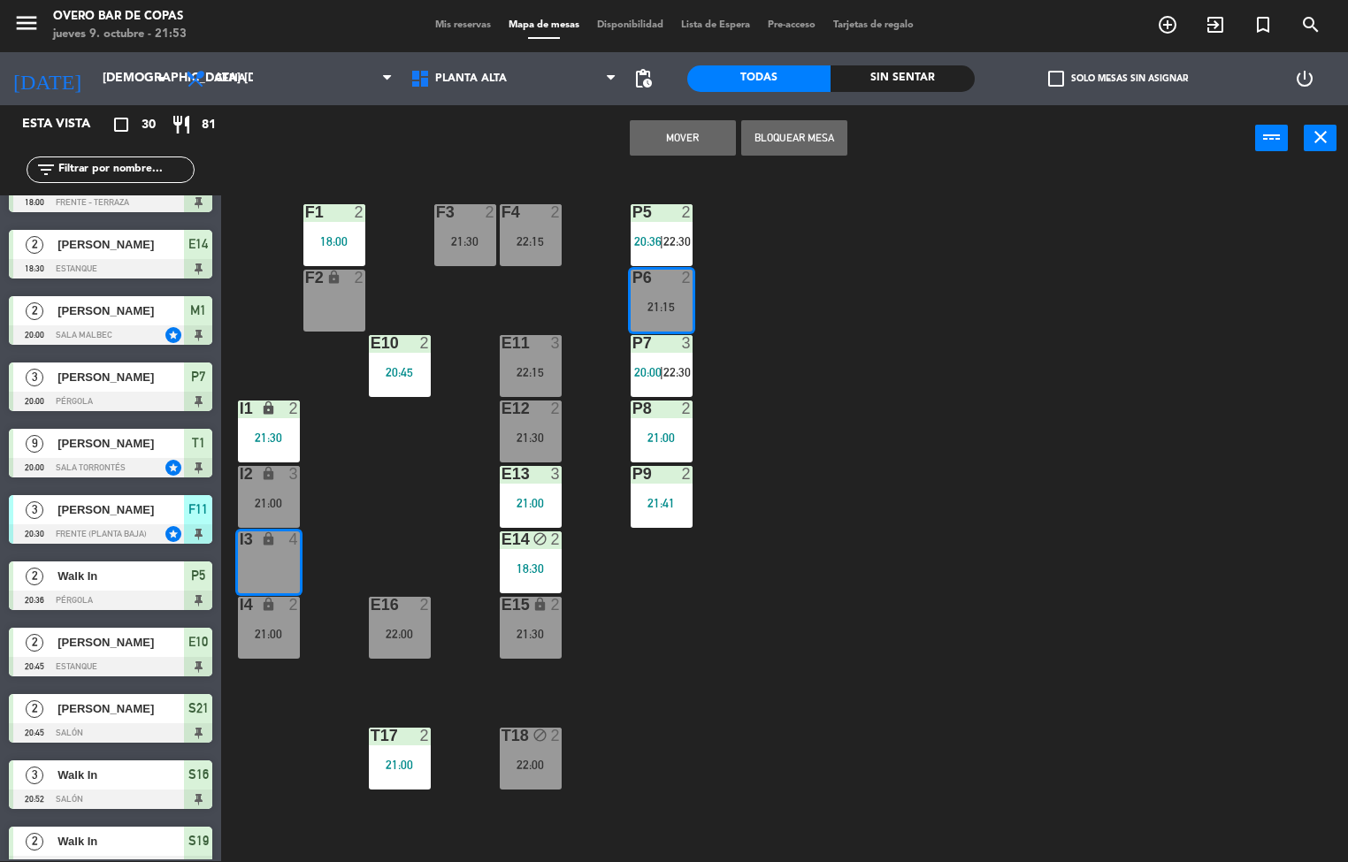
click at [661, 142] on button "Mover" at bounding box center [683, 137] width 106 height 35
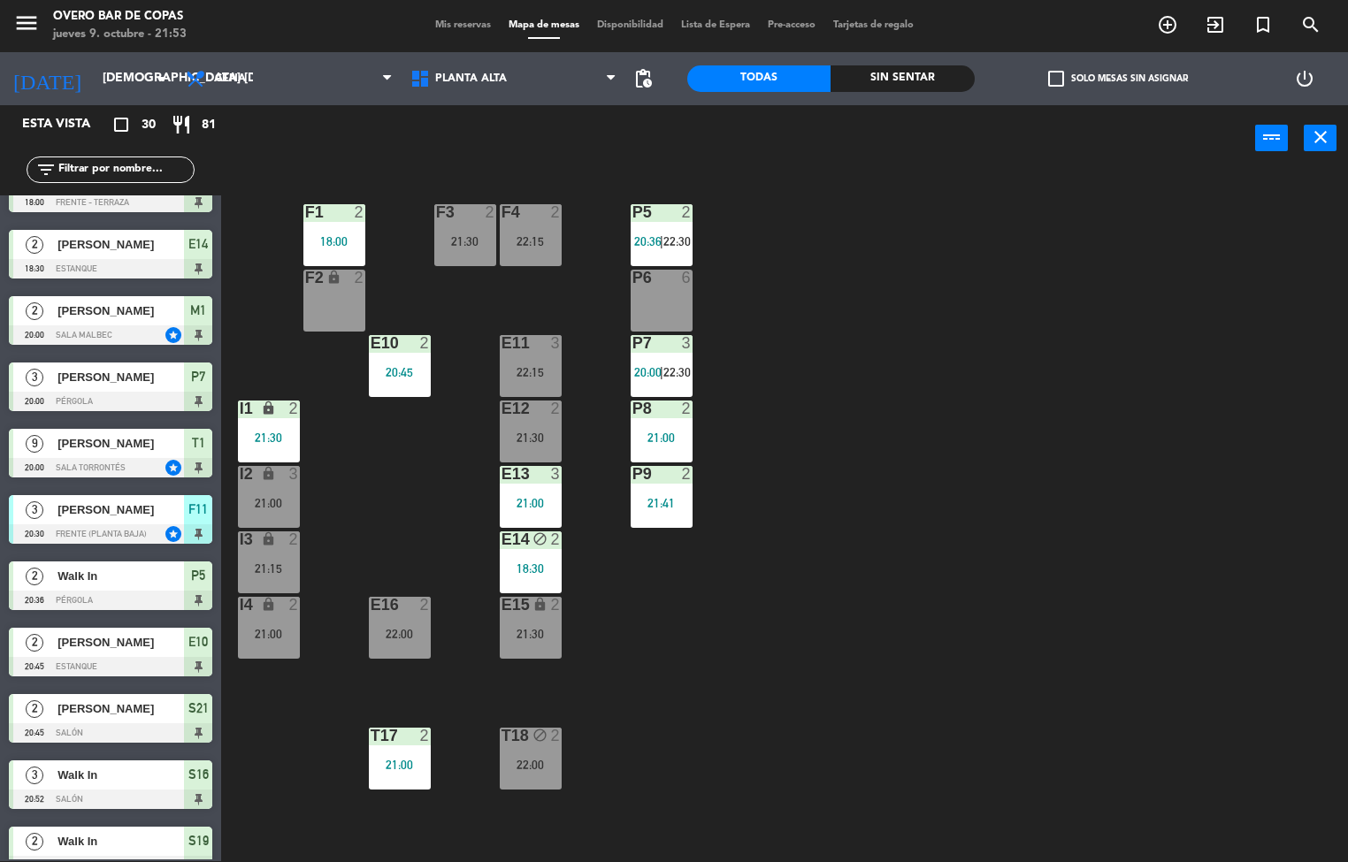
click at [669, 356] on div "P7 3 20:00 | 22:30" at bounding box center [662, 366] width 62 height 62
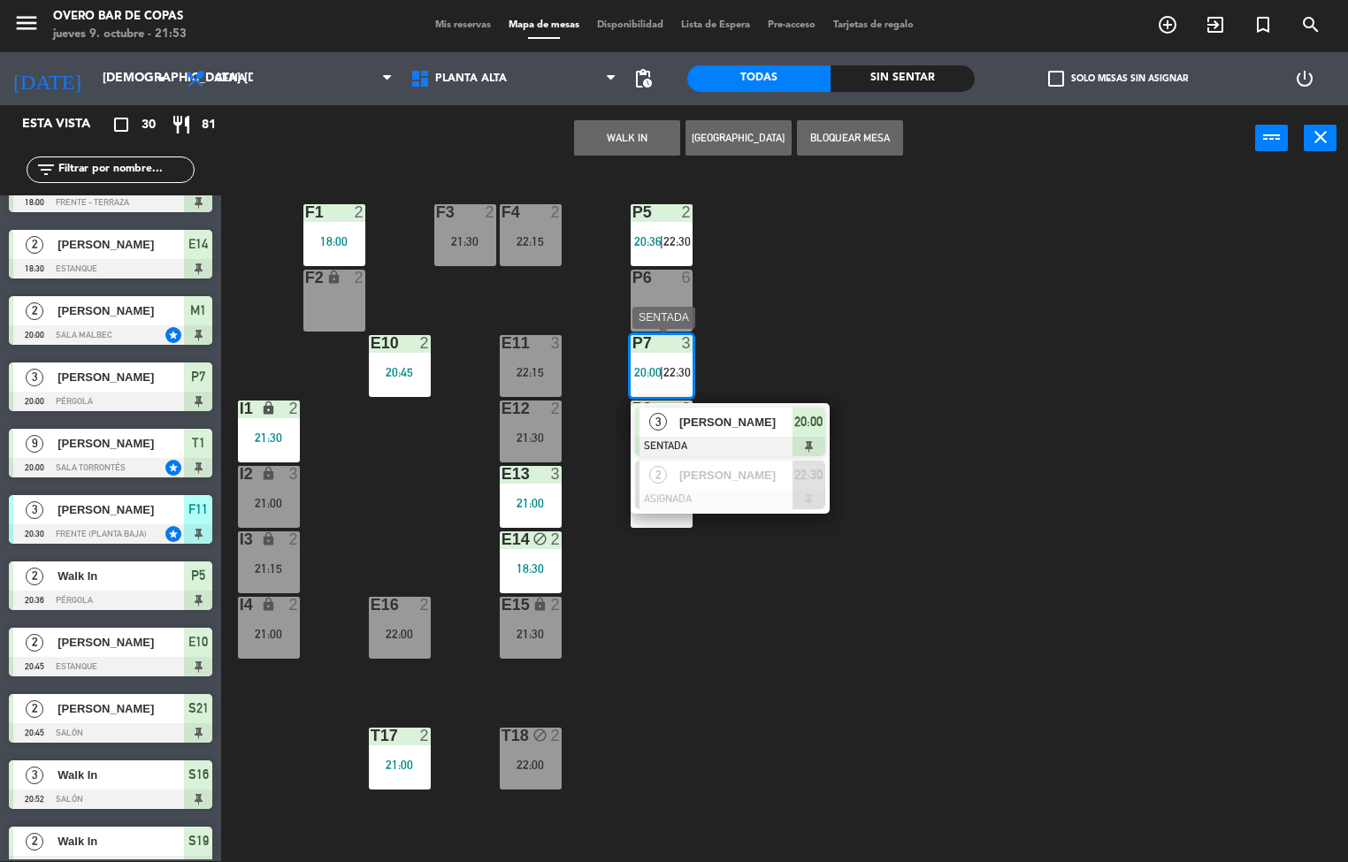
click at [714, 478] on span "[PERSON_NAME]" at bounding box center [735, 475] width 113 height 19
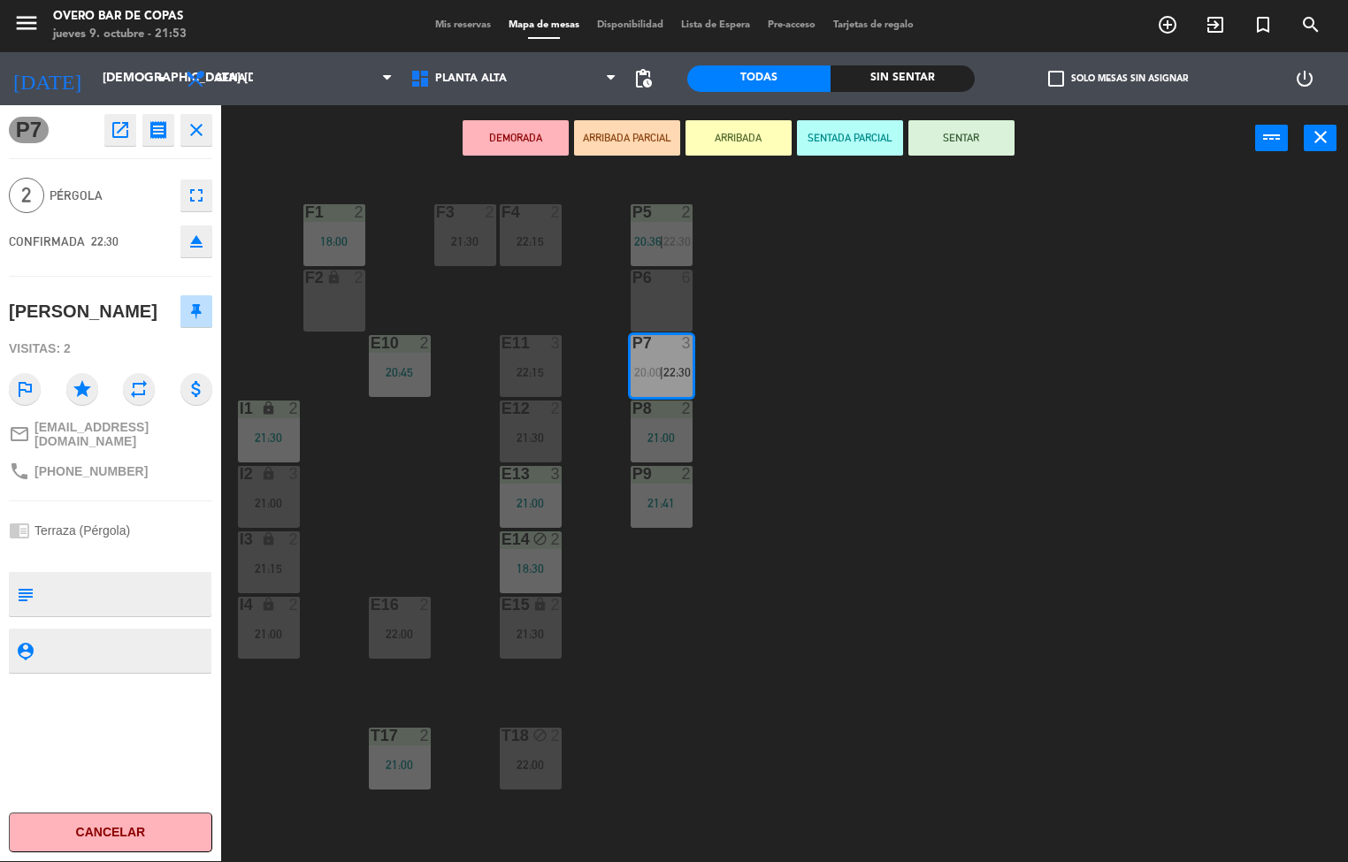
click at [675, 306] on div "P6 6" at bounding box center [662, 301] width 62 height 62
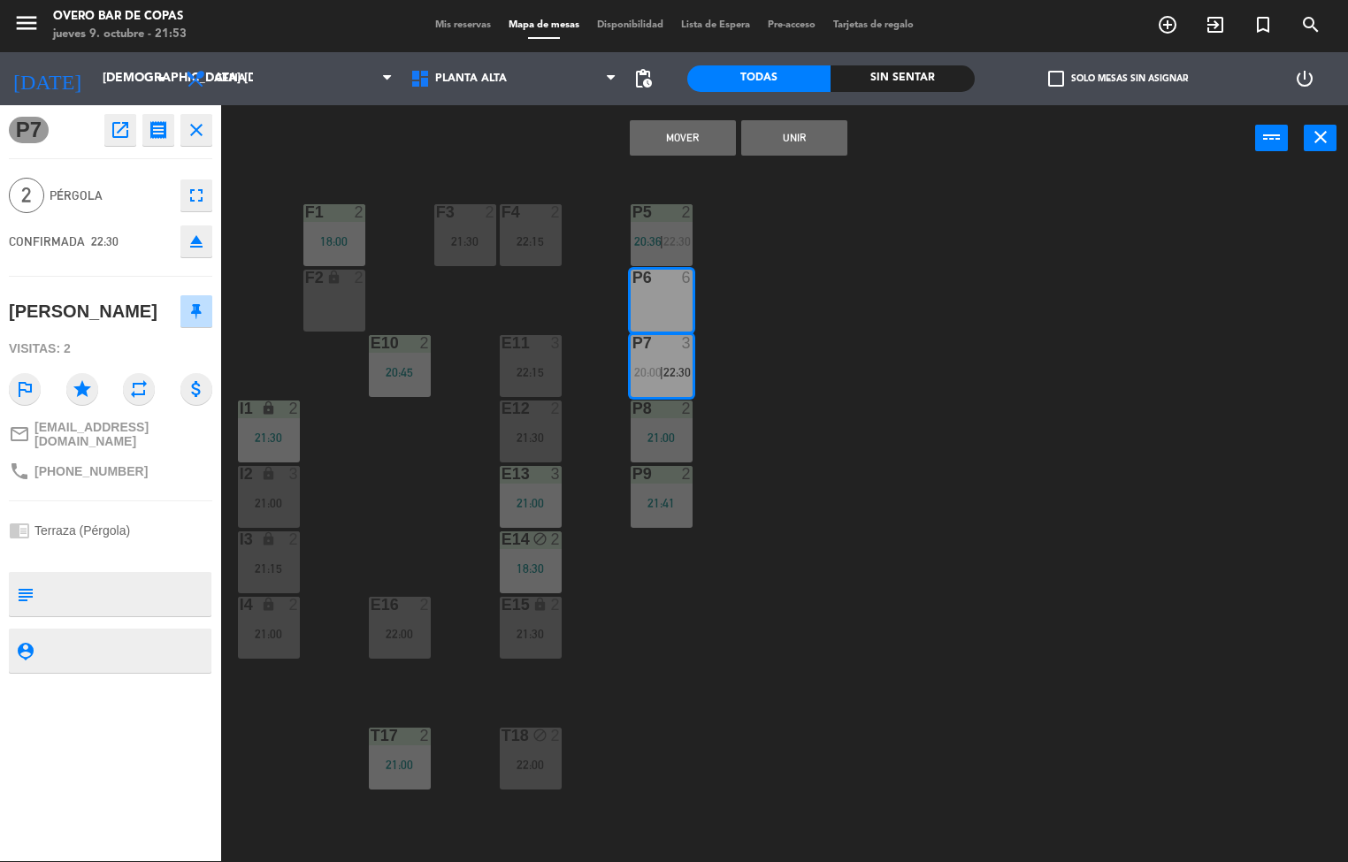
click at [704, 127] on button "Mover" at bounding box center [683, 137] width 106 height 35
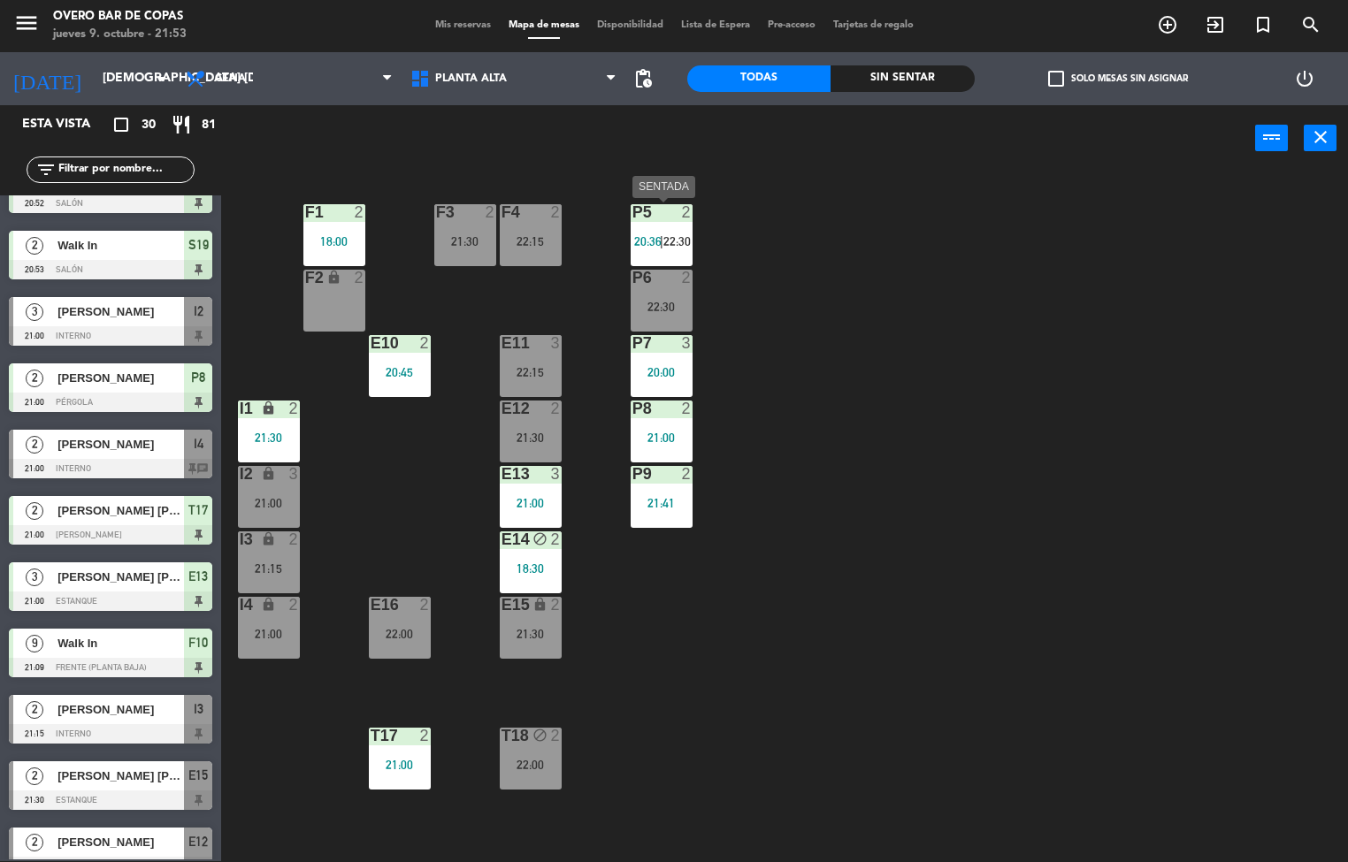
click at [663, 229] on div "P5 2 20:36 | 22:30" at bounding box center [662, 235] width 62 height 62
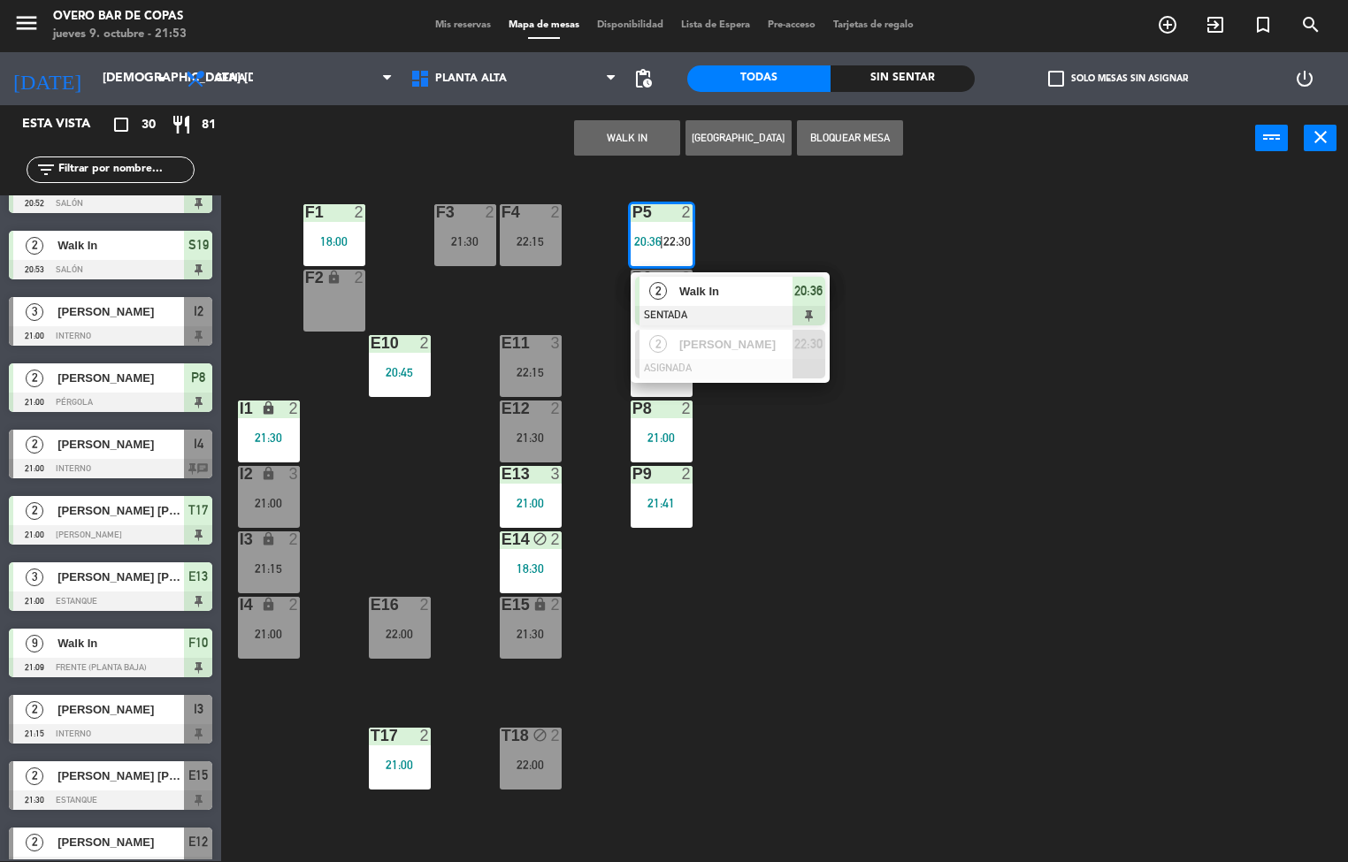
click at [862, 226] on div "P5 2 20:36 | 22:30 2 Walk In SENTADA 20:36 2 [PERSON_NAME] ASIGNADA 22:30 F1 2 …" at bounding box center [791, 517] width 1114 height 690
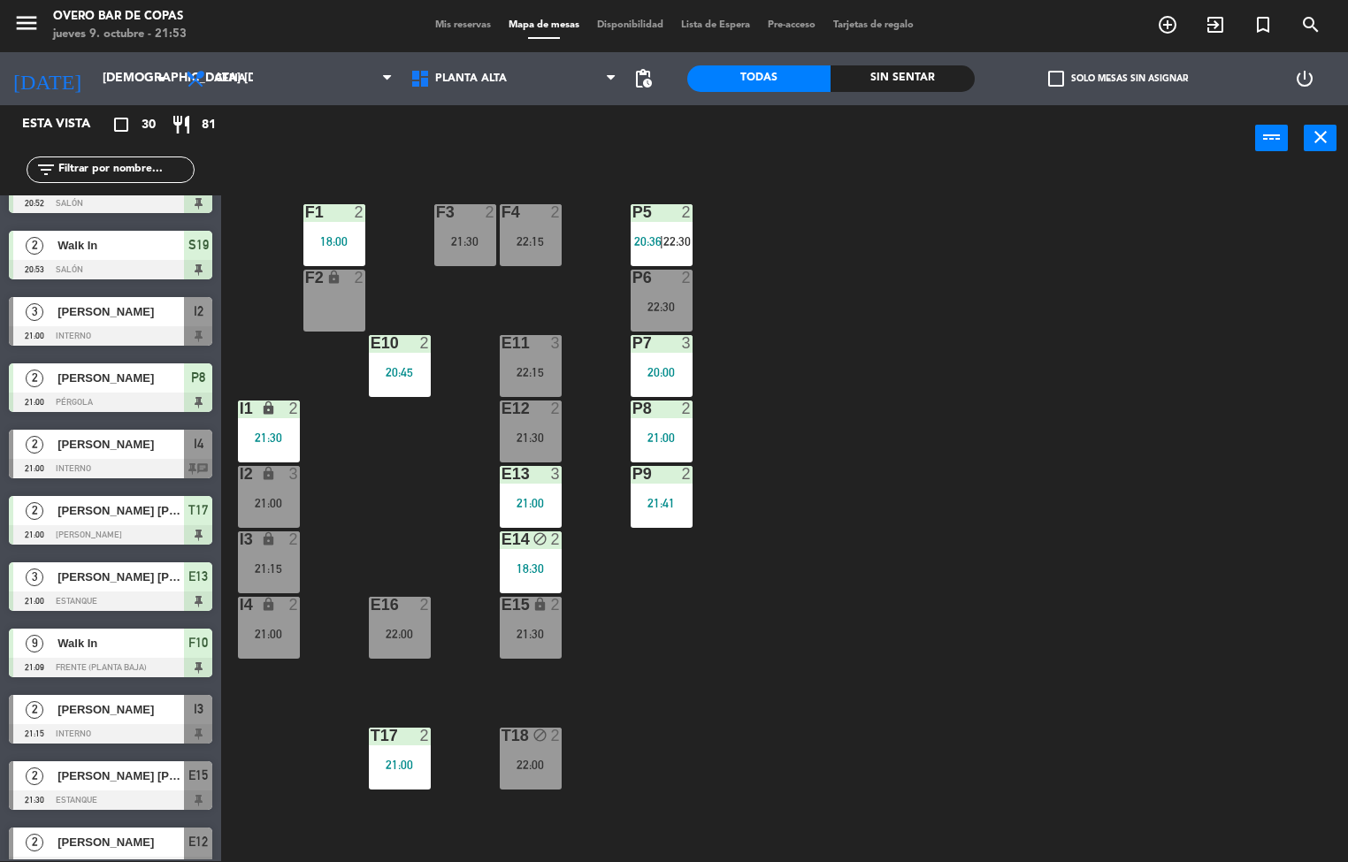
click at [287, 487] on div "I2 lock 3 21:00" at bounding box center [269, 497] width 62 height 62
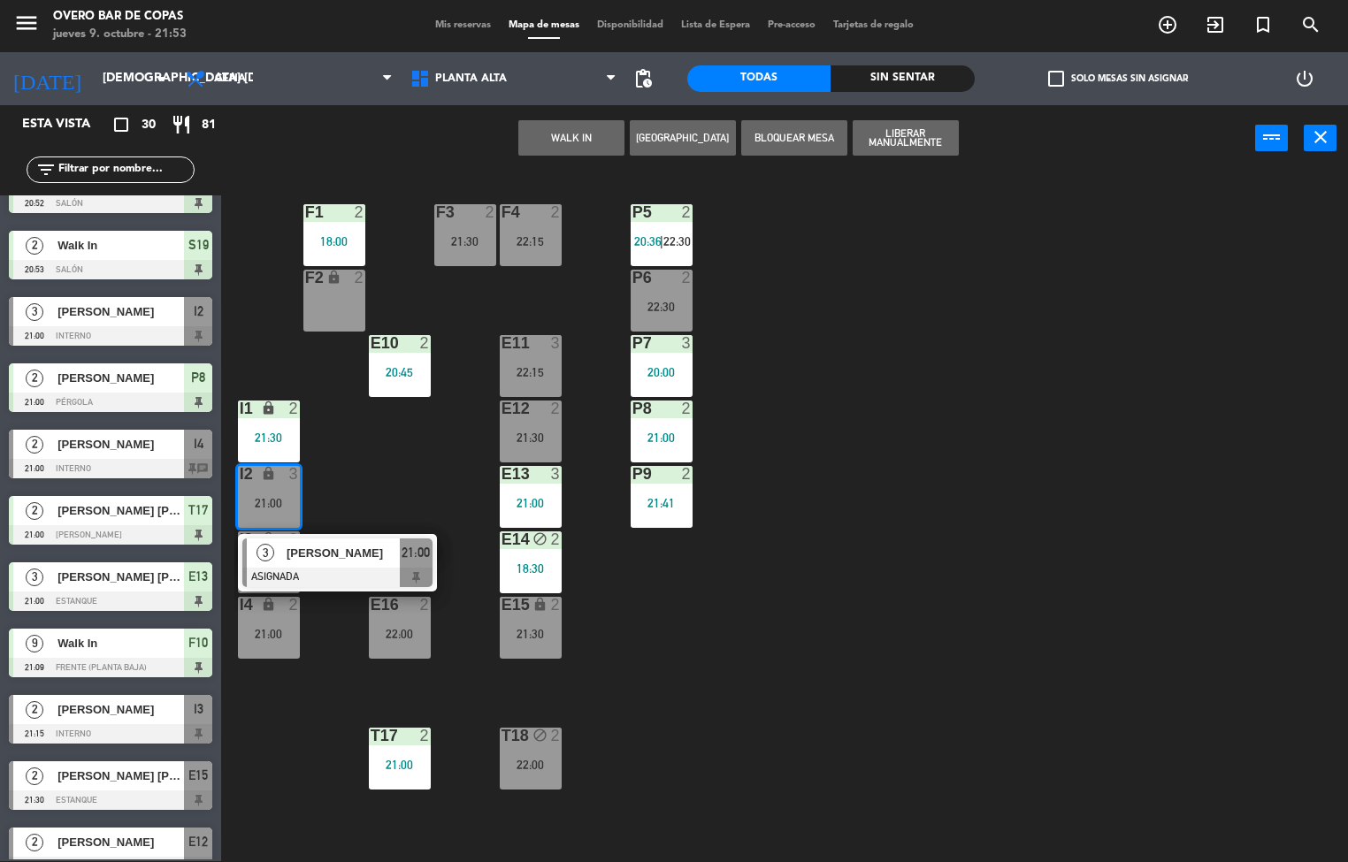
click at [378, 462] on div "P5 2 20:36 | 22:30 F1 2 18:00 F3 2 21:30 F4 2 22:15 P6 2 22:30 F2 lock 2 P7 3 2…" at bounding box center [791, 517] width 1114 height 690
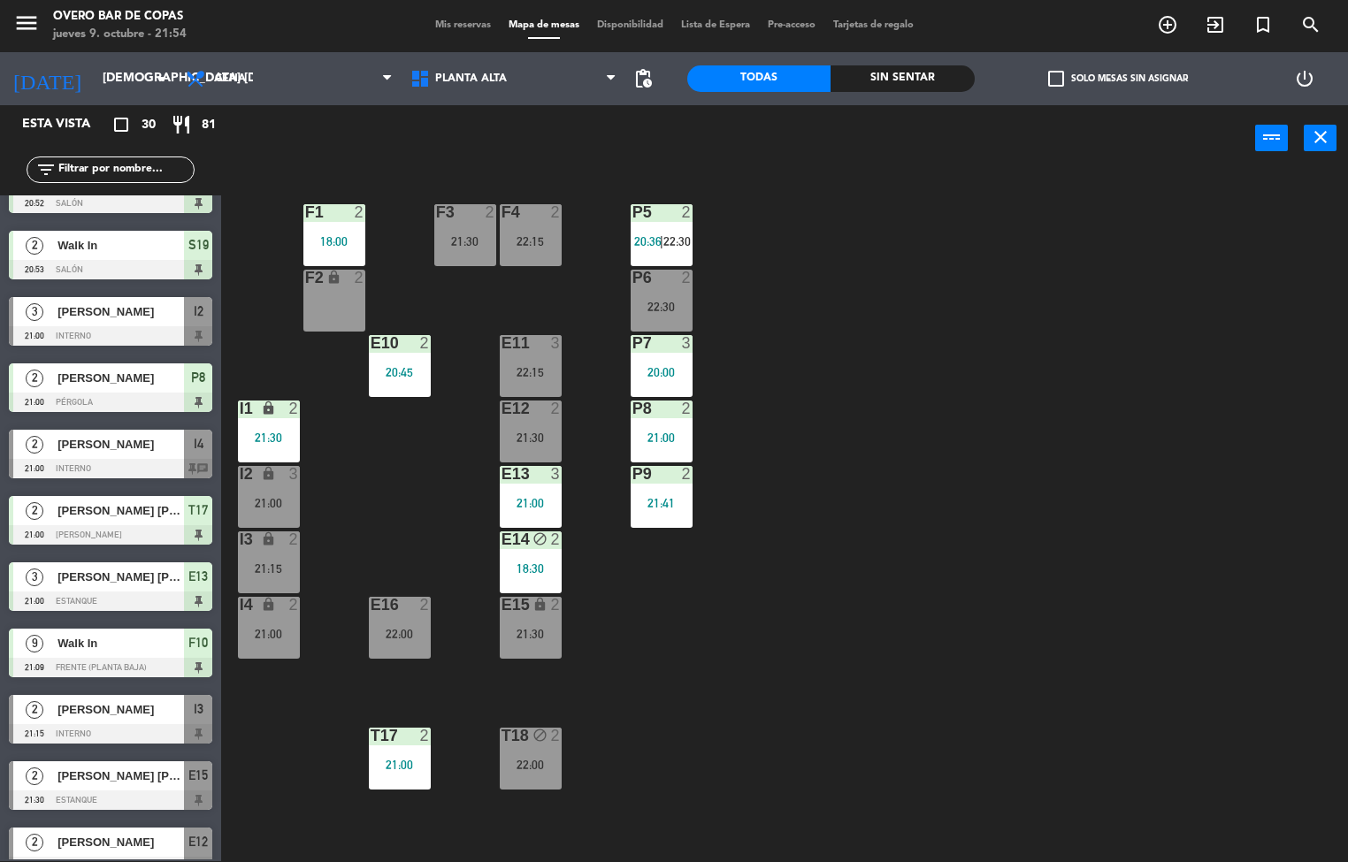
click at [972, 577] on div "P5 2 20:36 | 22:30 F1 2 18:00 F3 2 21:30 F4 2 22:15 P6 2 22:30 F2 lock 2 P7 3 2…" at bounding box center [791, 517] width 1114 height 690
click at [964, 590] on div "P5 2 20:36 | 22:30 F1 2 18:00 F3 2 21:30 F4 2 22:15 P6 2 22:30 F2 lock 2 P7 3 2…" at bounding box center [791, 517] width 1114 height 690
click at [666, 204] on div at bounding box center [661, 212] width 29 height 16
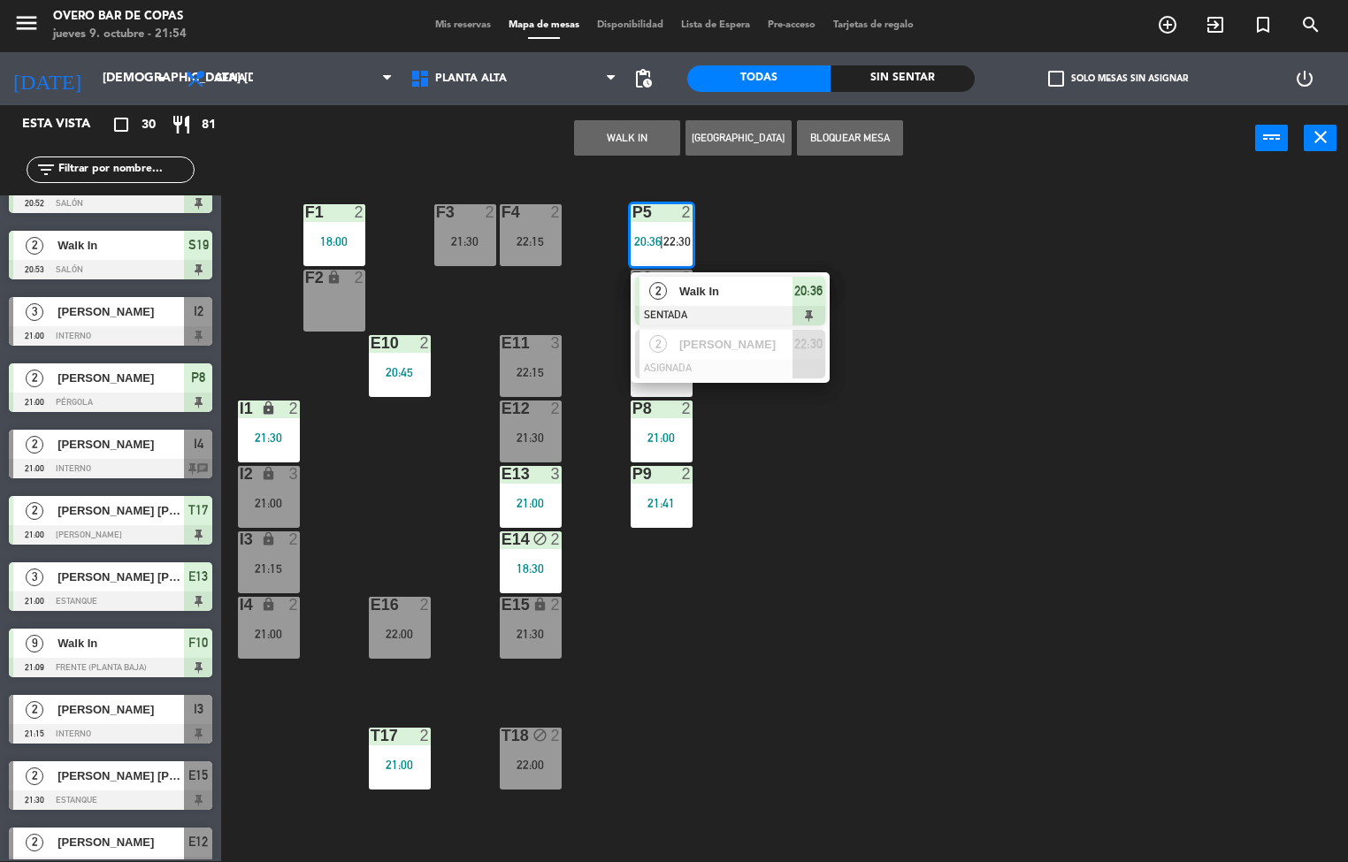
click at [799, 290] on span "20:36" at bounding box center [808, 290] width 28 height 21
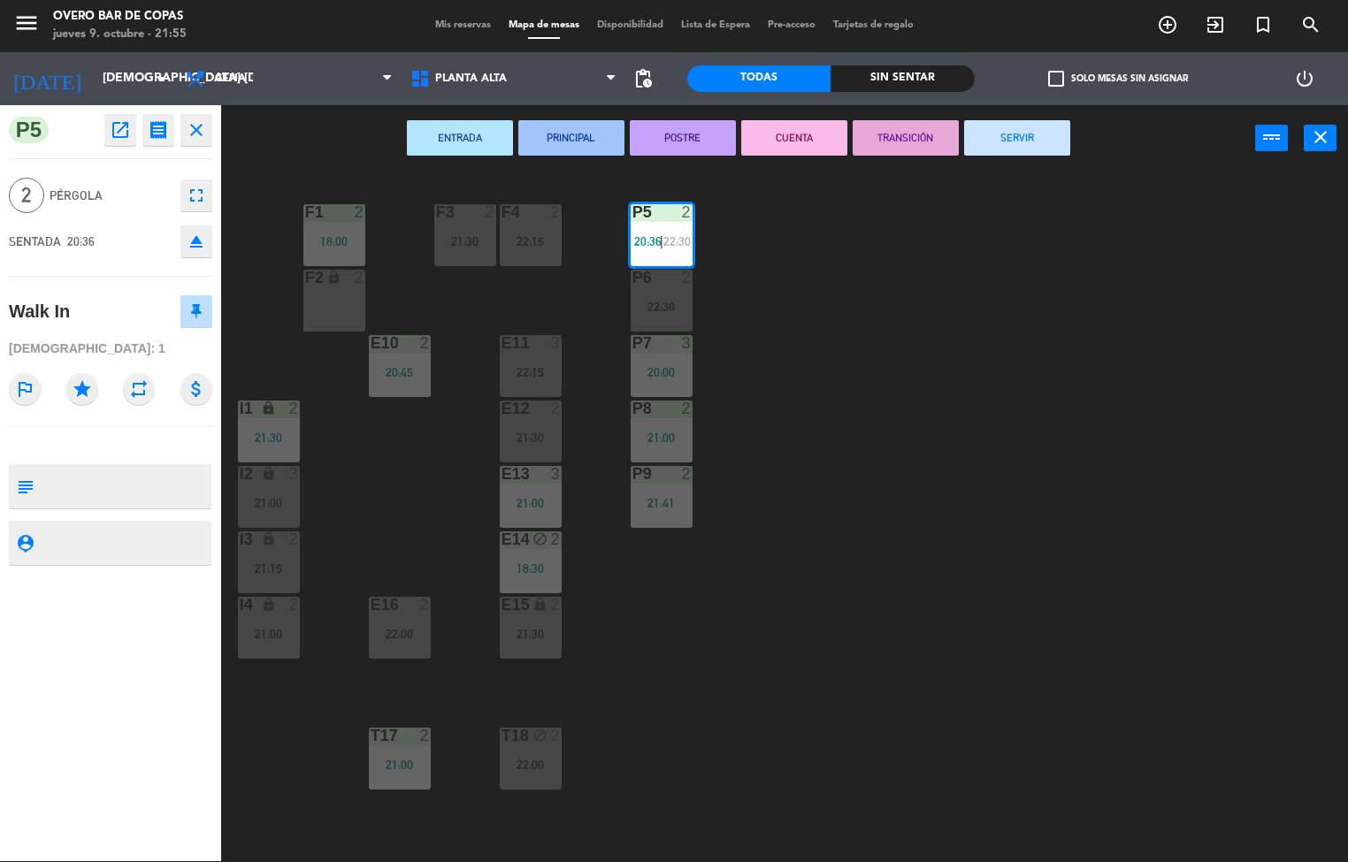
drag, startPoint x: 799, startPoint y: 290, endPoint x: -5, endPoint y: 919, distance: 1020.9
click at [955, 319] on div "P5 2 20:36 | 22:30 F1 2 18:00 F3 2 21:30 F4 2 22:15 P6 2 22:30 F2 lock 2 P7 3 2…" at bounding box center [791, 517] width 1114 height 690
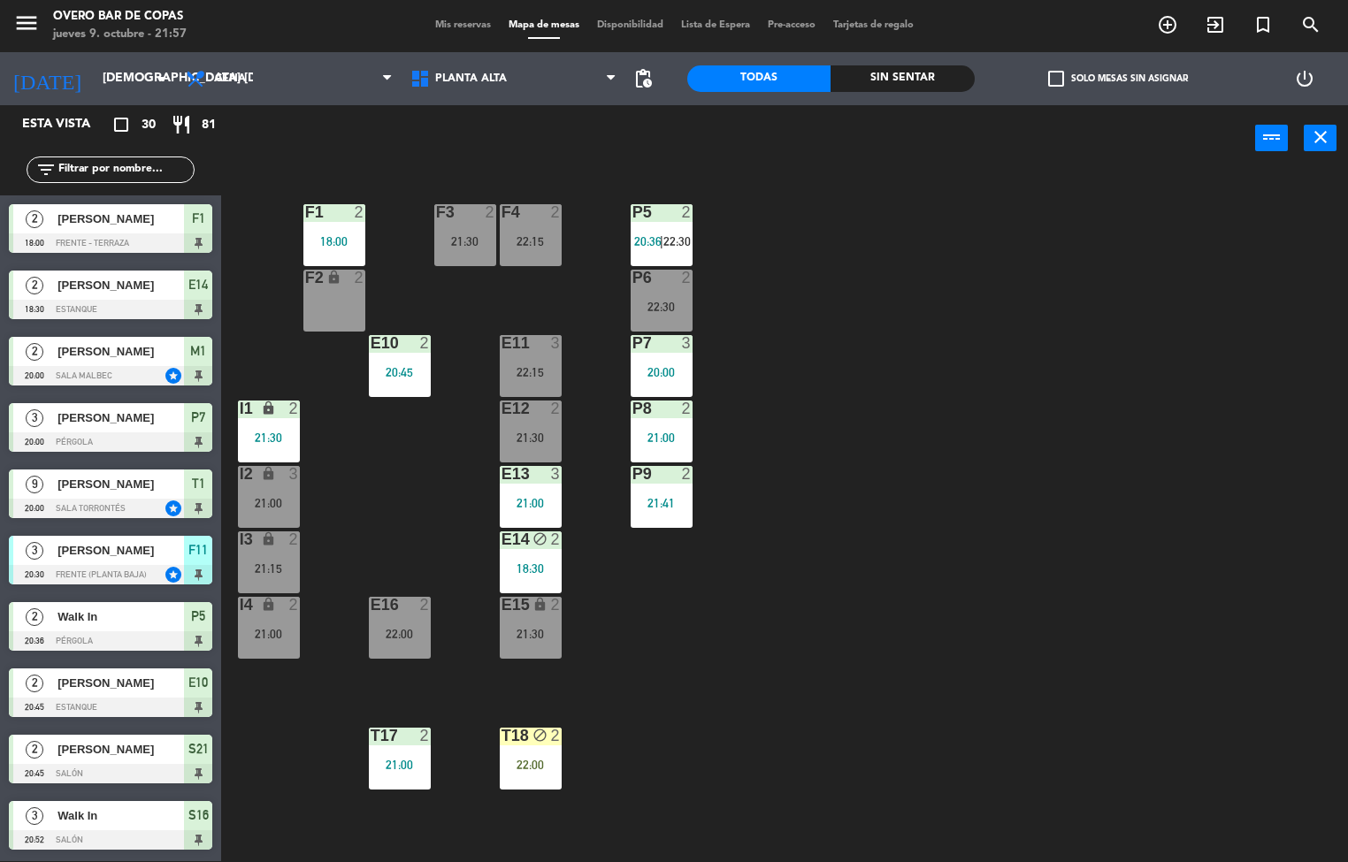
click at [669, 218] on div at bounding box center [661, 212] width 29 height 16
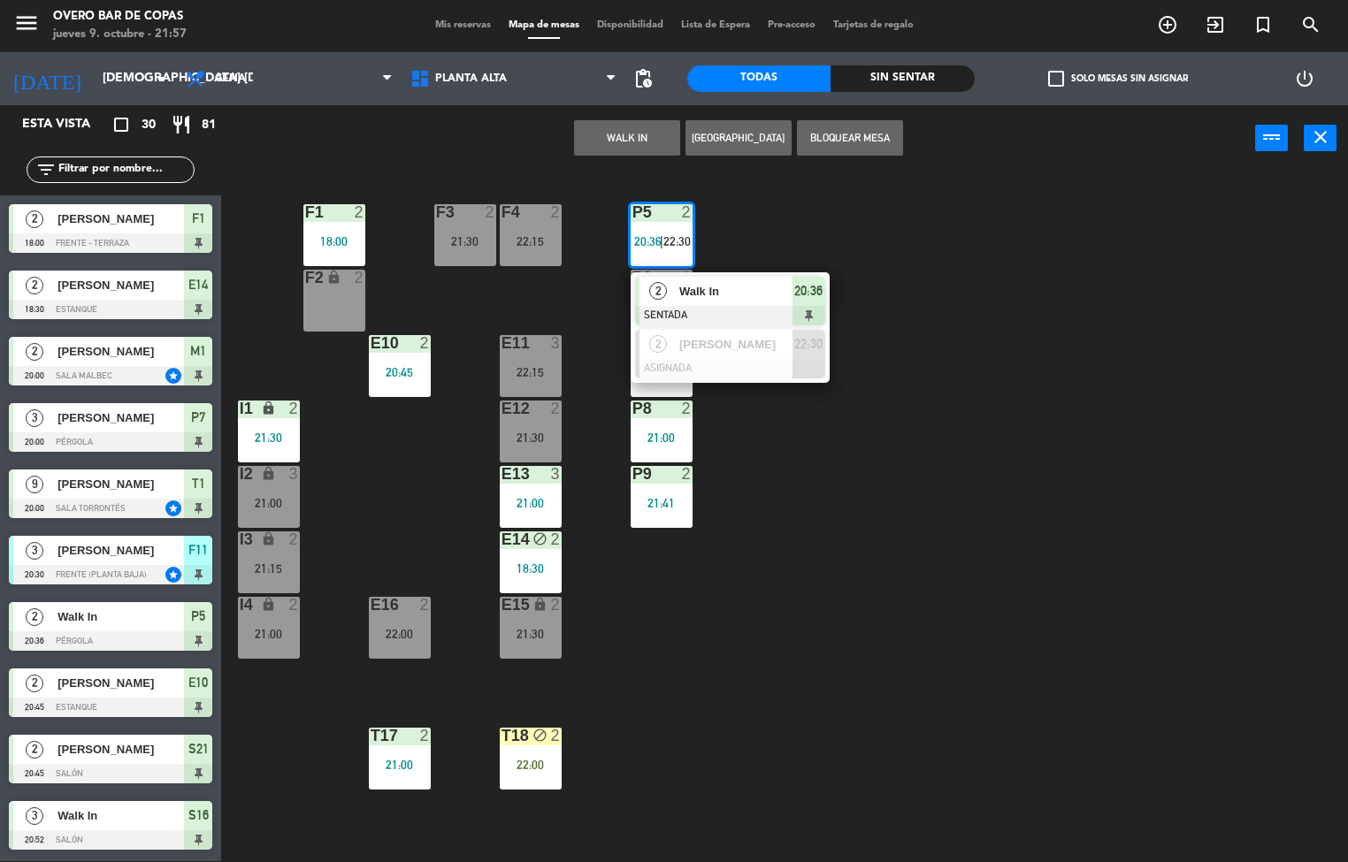
click at [807, 300] on span "20:36" at bounding box center [808, 290] width 28 height 21
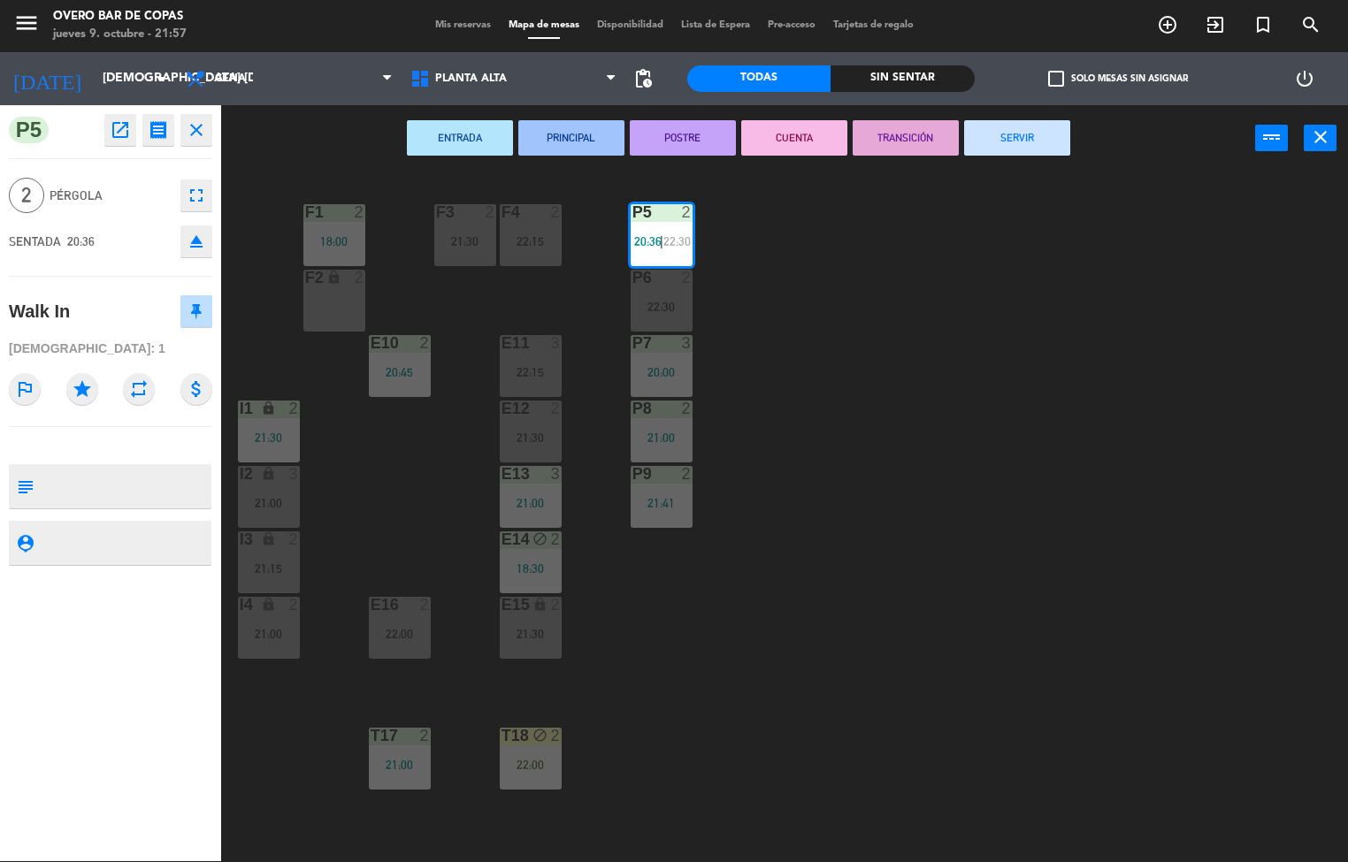
click at [930, 142] on button "TRANSICIÓN" at bounding box center [906, 137] width 106 height 35
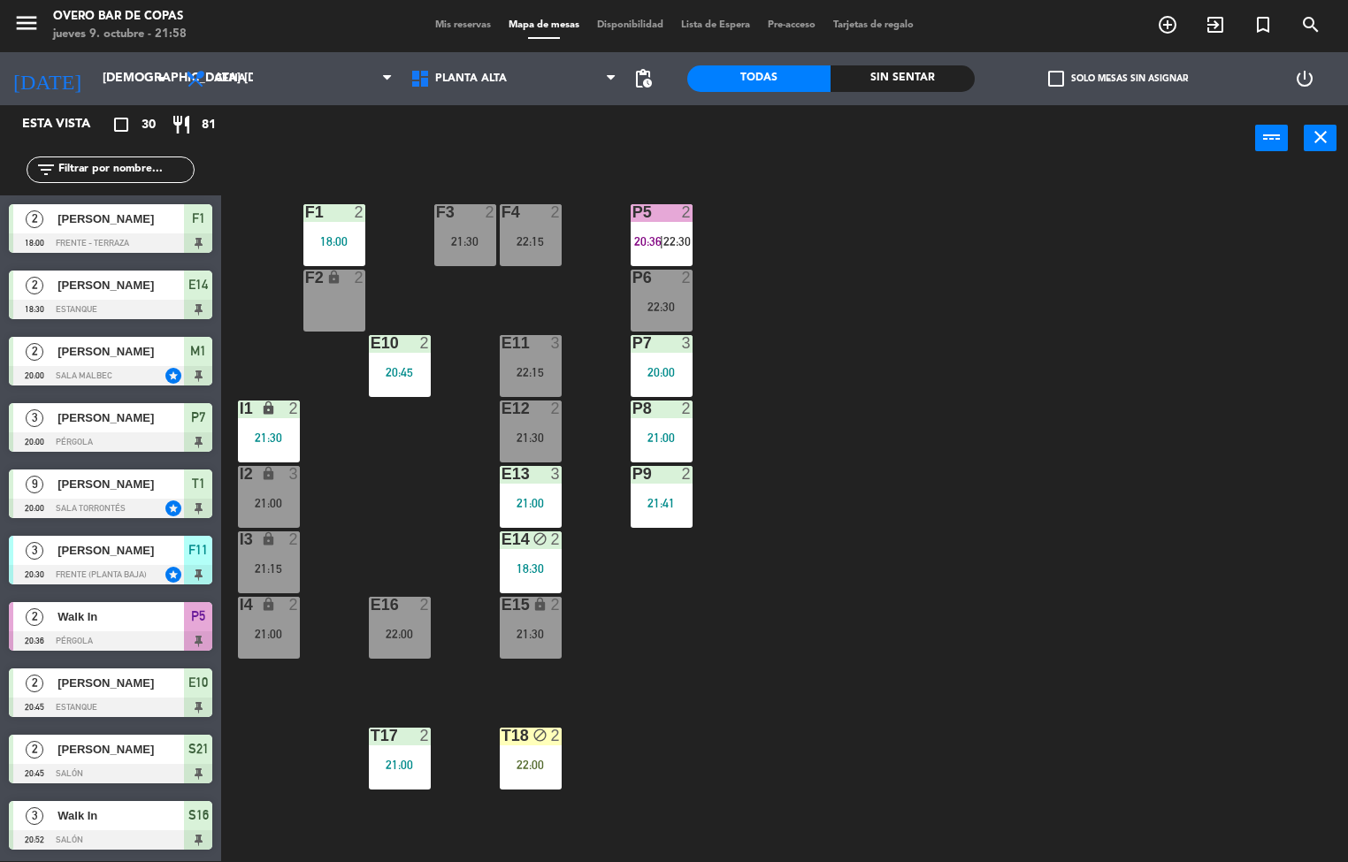
click at [1038, 548] on div "P5 2 20:36 | 22:30 F1 2 18:00 F3 2 21:30 F4 2 22:15 P6 2 22:30 F2 lock 2 P7 3 2…" at bounding box center [791, 517] width 1114 height 690
click at [1023, 655] on div "P5 2 20:36 | 22:30 F1 2 18:00 F3 2 21:30 F4 2 22:15 P6 2 22:30 F2 lock 2 P7 3 2…" at bounding box center [791, 517] width 1114 height 690
click at [656, 224] on div "P5 2 20:36 | 22:30" at bounding box center [662, 235] width 62 height 62
click at [1133, 488] on div "P5 2 20:36 | 22:30 F1 2 18:00 F3 2 21:30 F4 2 22:15 P6 2 22:30 F2 lock 2 P7 3 2…" at bounding box center [791, 517] width 1114 height 690
click at [776, 658] on div "P5 2 20:36 | 22:30 F1 2 18:00 F3 2 21:30 F4 2 22:15 P6 2 22:30 F2 lock 2 P7 3 2…" at bounding box center [791, 517] width 1114 height 690
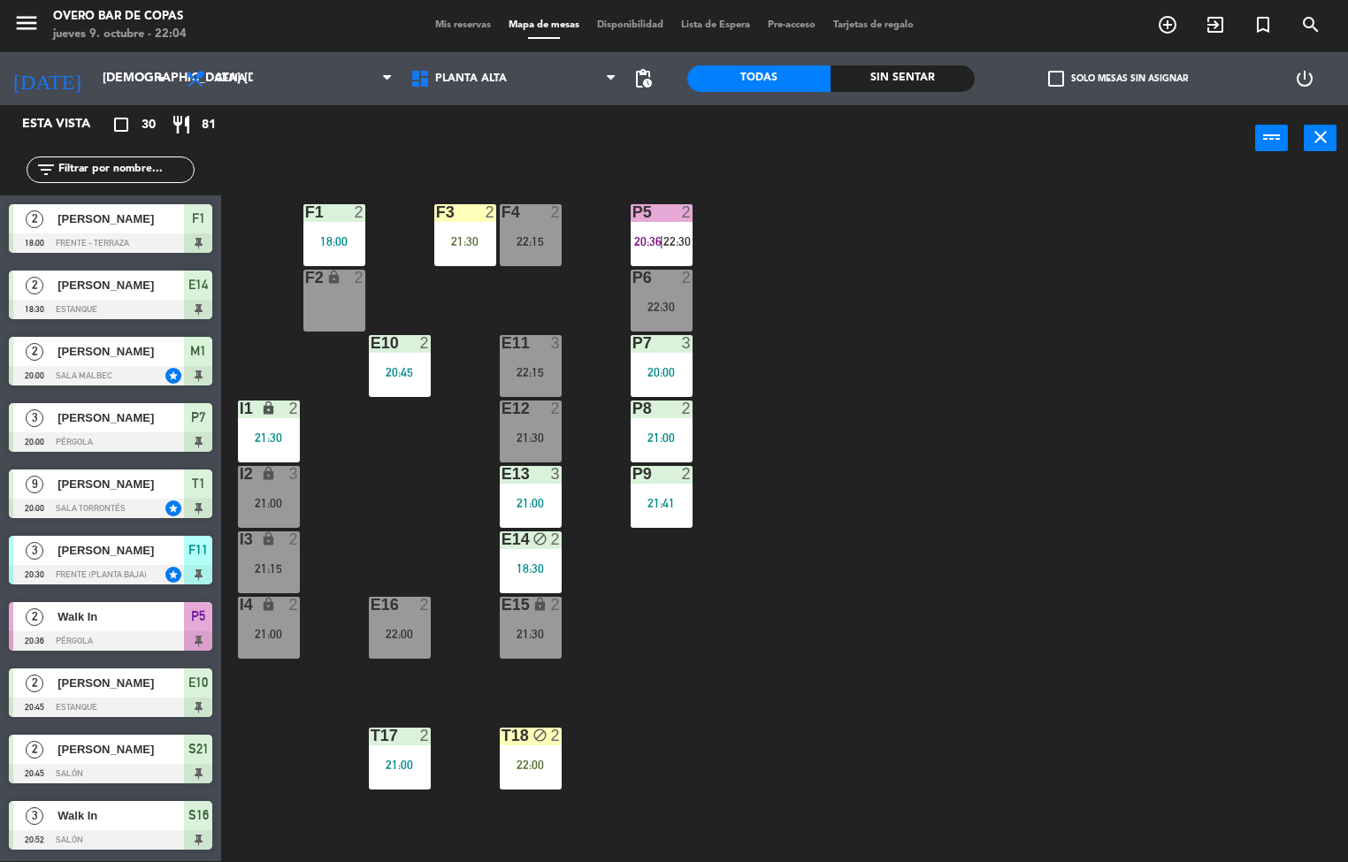
click at [656, 204] on div at bounding box center [661, 212] width 29 height 16
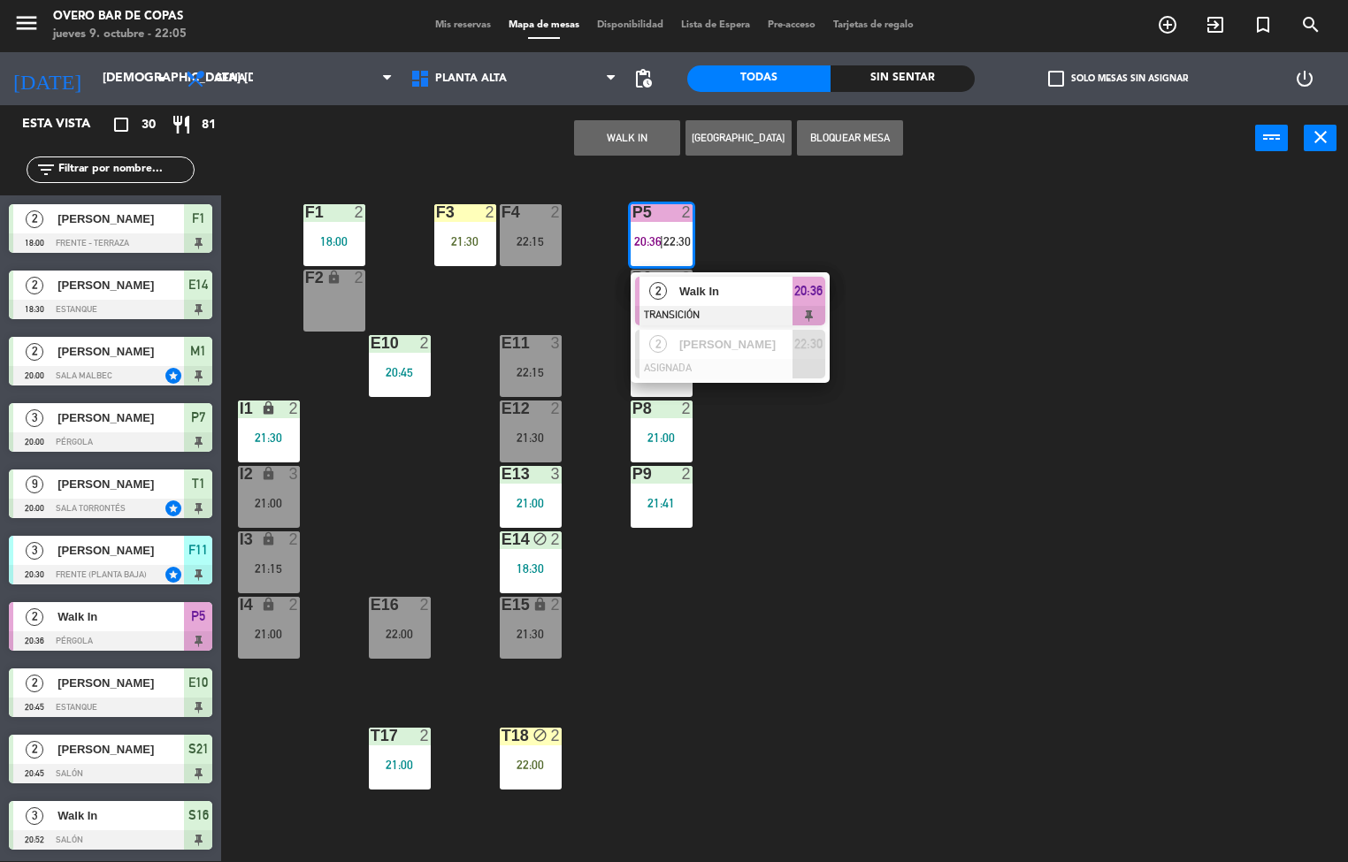
click at [847, 646] on div "P5 2 20:36 | 22:30 2 Walk In TRANSICIÓN 20:36 2 [PERSON_NAME] ASIGNADA 22:30 F1…" at bounding box center [791, 517] width 1114 height 690
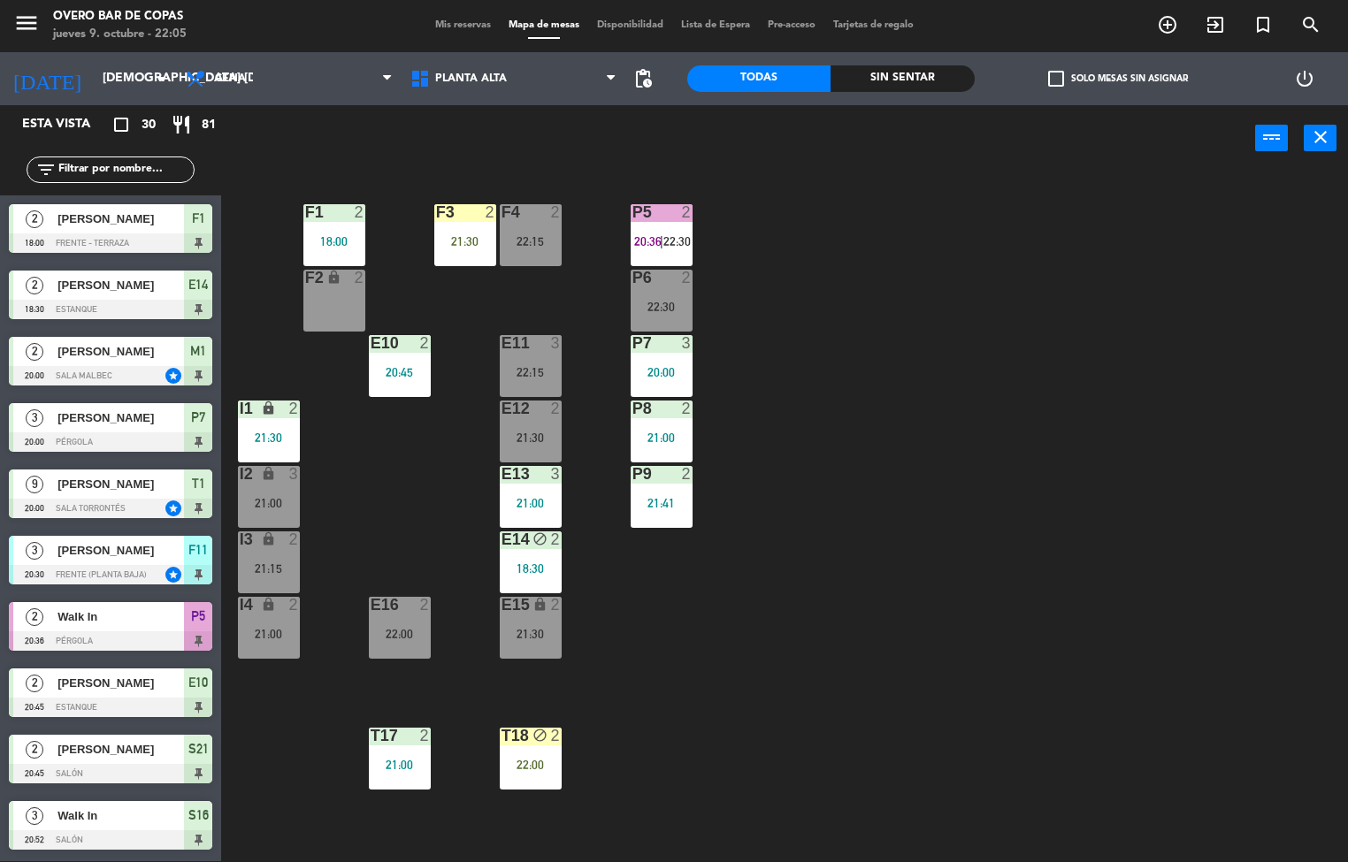
click at [788, 706] on div "P5 2 20:36 | 22:30 F1 2 18:00 F3 2 21:30 F4 2 22:15 P6 2 22:30 F2 lock 2 P7 3 2…" at bounding box center [791, 517] width 1114 height 690
drag, startPoint x: 845, startPoint y: 674, endPoint x: 876, endPoint y: 457, distance: 218.9
click at [855, 664] on div "P5 2 20:36 | 22:30 F1 2 18:00 F3 2 21:30 F4 2 22:15 P6 2 22:30 F2 lock 2 P7 3 2…" at bounding box center [791, 517] width 1114 height 690
click at [517, 768] on div "22:00" at bounding box center [531, 765] width 62 height 12
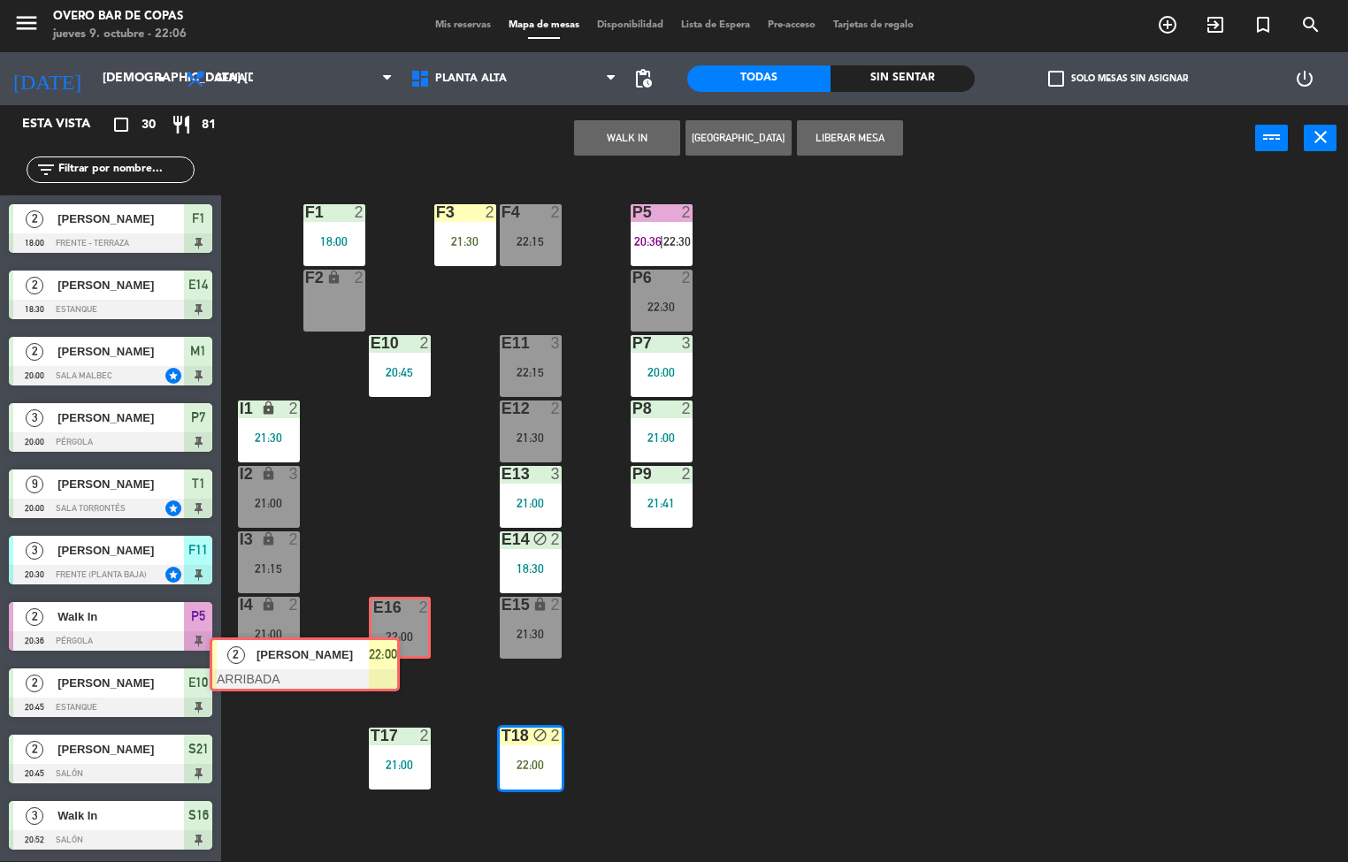
drag, startPoint x: 547, startPoint y: 687, endPoint x: 403, endPoint y: 643, distance: 150.0
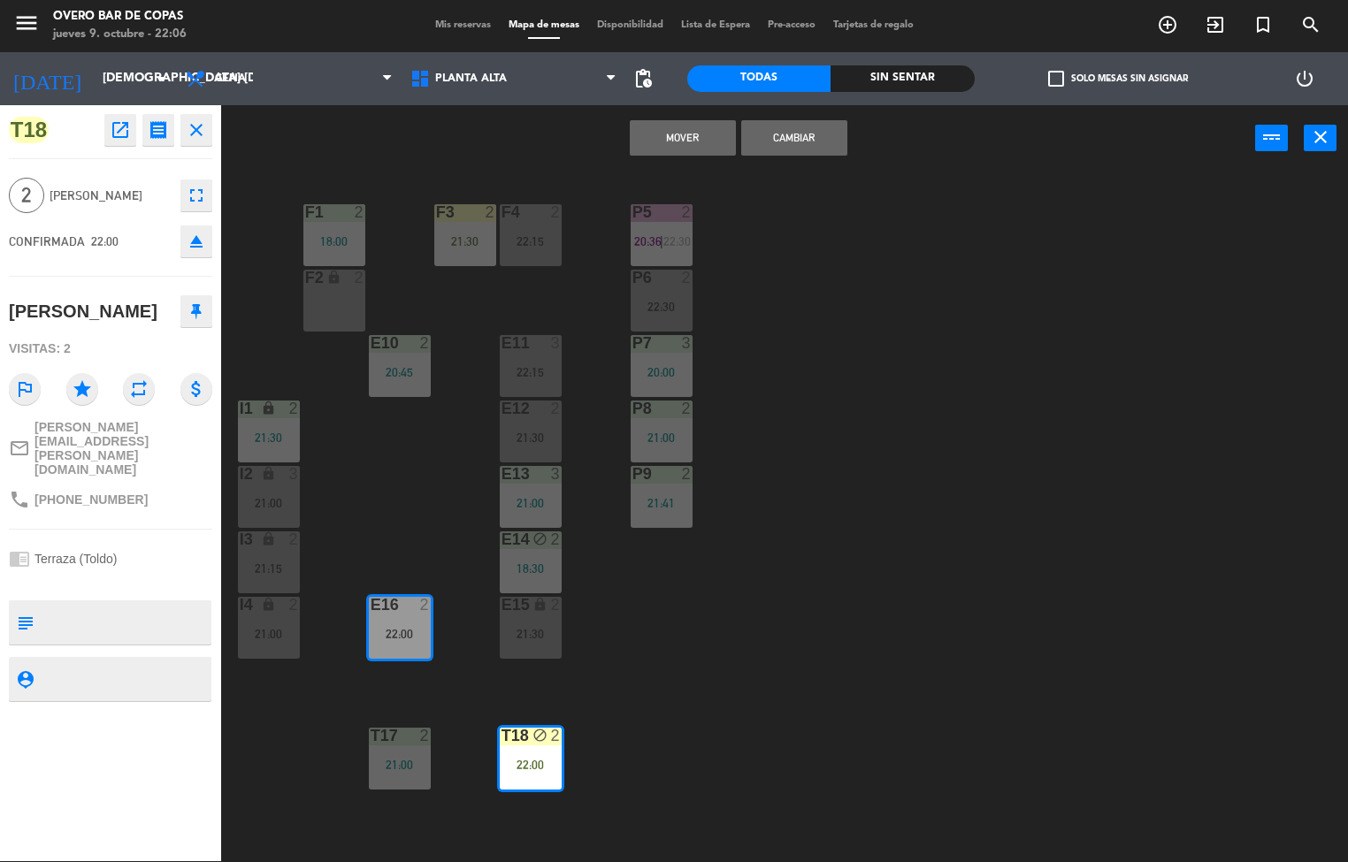
click at [768, 142] on button "Cambiar" at bounding box center [794, 137] width 106 height 35
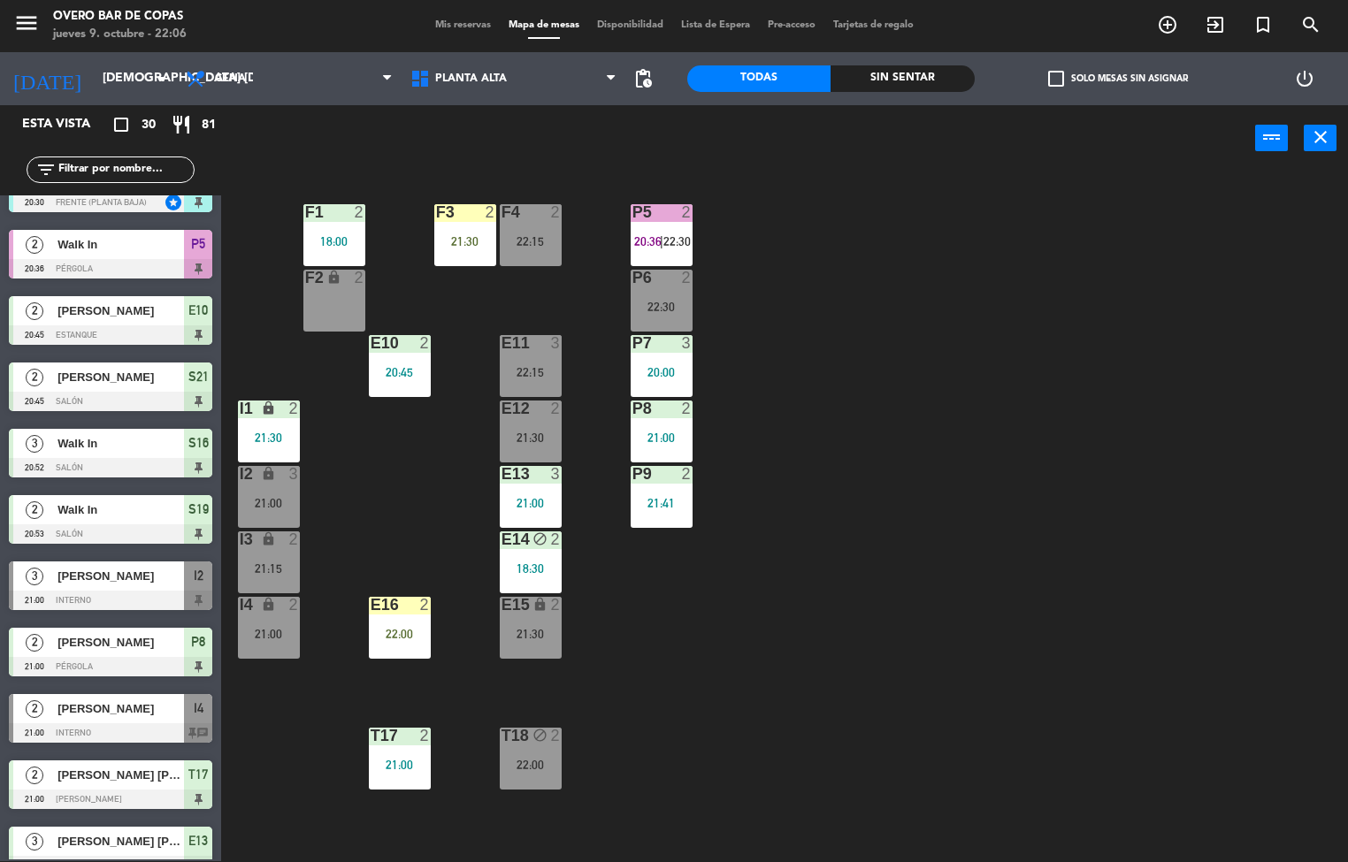
click at [946, 563] on div "P5 2 20:36 | 22:30 F1 2 18:00 F3 2 21:30 F4 2 22:15 P6 2 22:30 F2 lock 2 P7 3 2…" at bounding box center [791, 517] width 1114 height 690
click at [386, 643] on div "E16 2 22:00" at bounding box center [400, 628] width 62 height 62
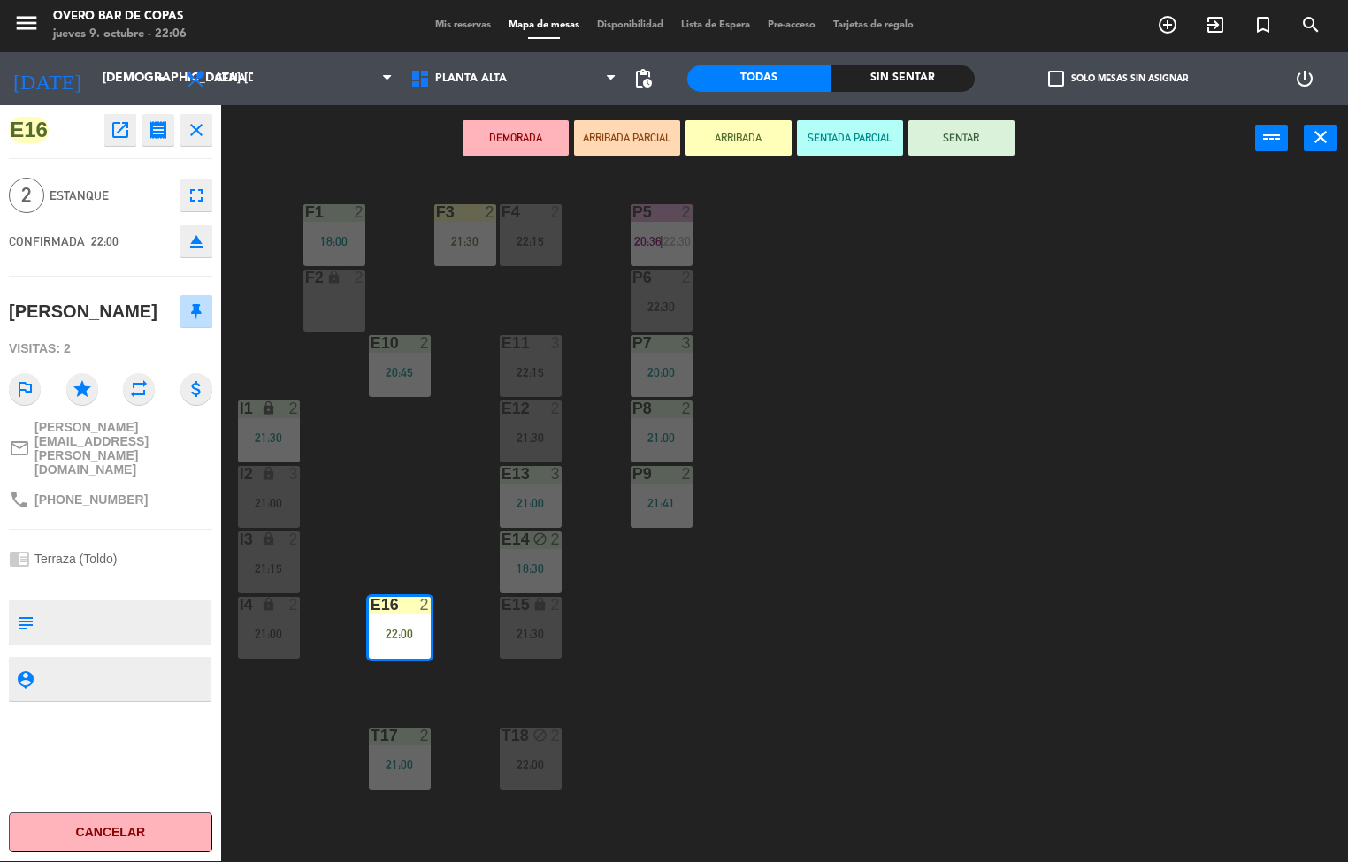
drag, startPoint x: 999, startPoint y: 131, endPoint x: 993, endPoint y: 491, distance: 360.1
click at [1000, 131] on button "SENTAR" at bounding box center [961, 137] width 106 height 35
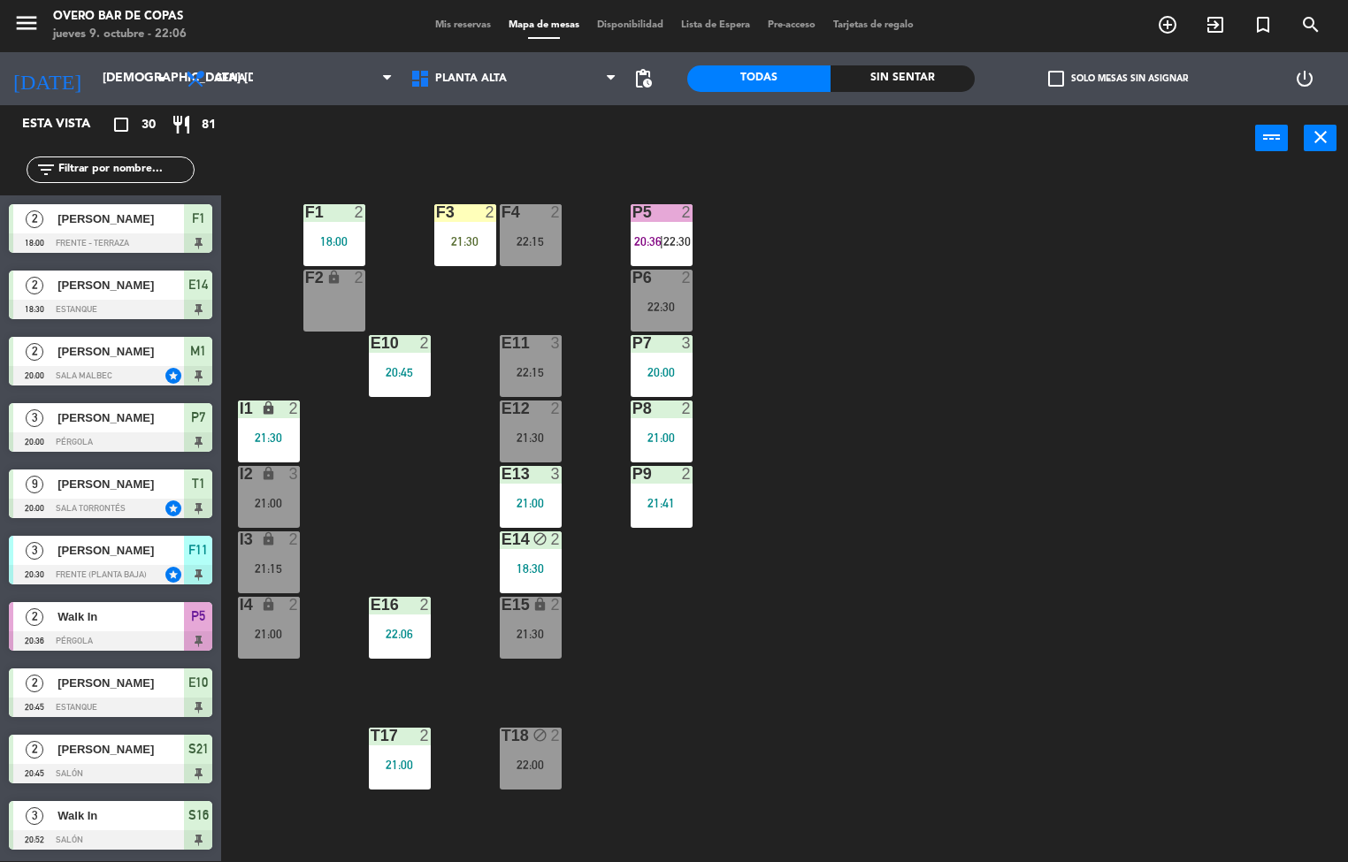
click at [993, 541] on div "P5 2 20:36 | 22:30 F1 2 18:00 F3 2 21:30 F4 2 22:15 P6 2 22:30 F2 lock 2 P7 3 2…" at bounding box center [791, 517] width 1114 height 690
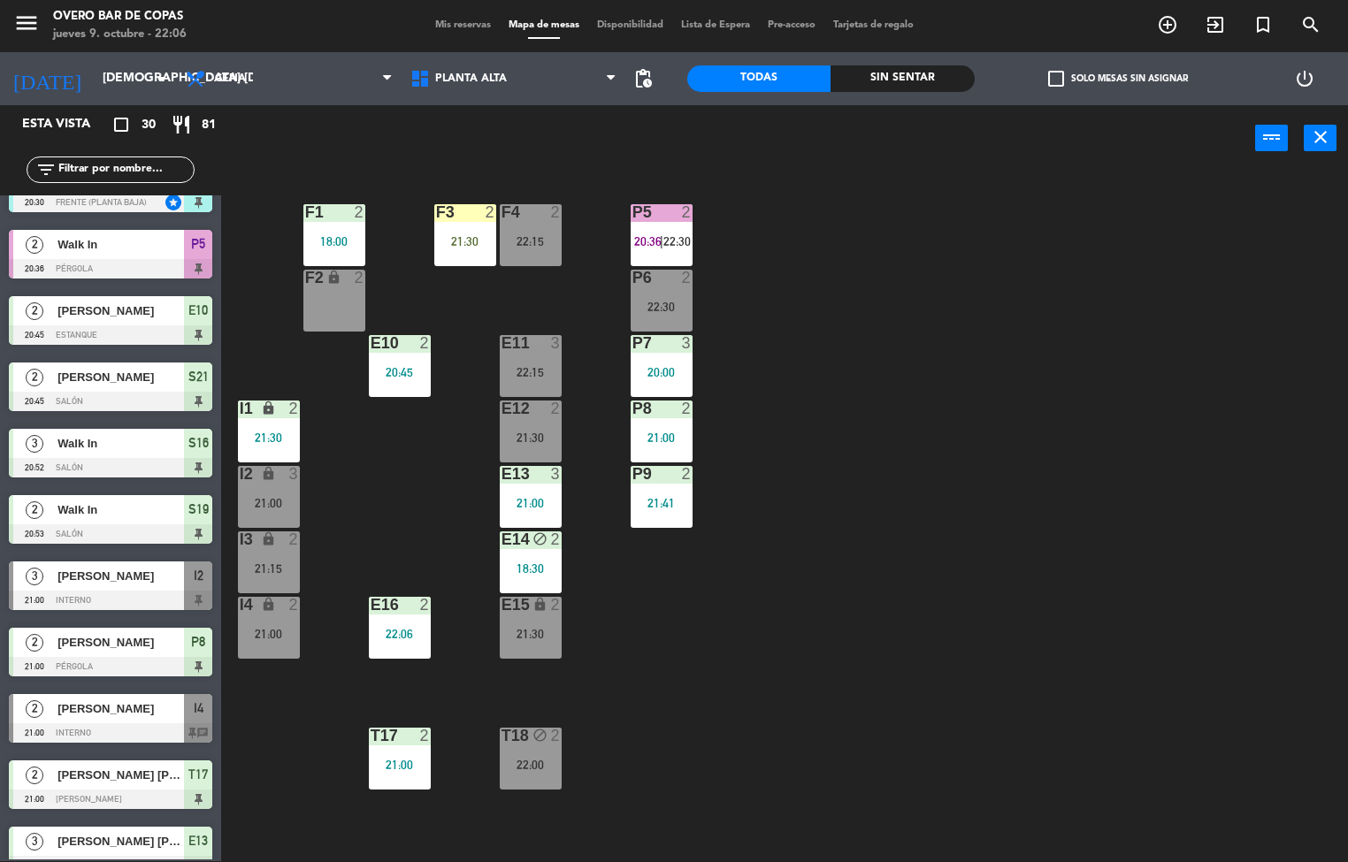
click at [672, 229] on div "P5 2 20:36 | 22:30" at bounding box center [662, 235] width 62 height 62
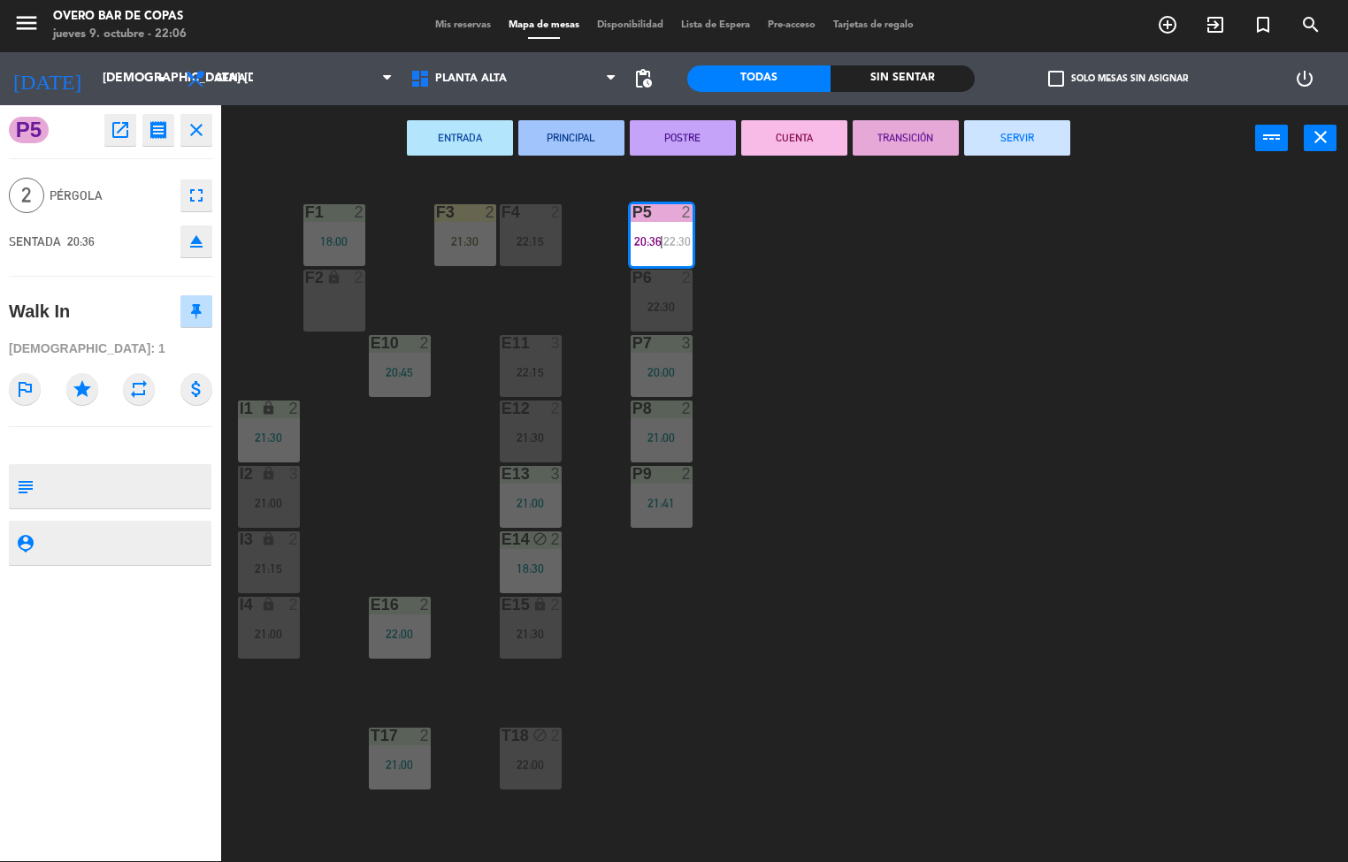
drag, startPoint x: 1019, startPoint y: 142, endPoint x: 1048, endPoint y: 273, distance: 135.0
click at [1023, 173] on div "ENTRADA PRINCIPAL POSTRE CUENTA TRANSICIÓN SERVIR power_input close P5 2 20:36 …" at bounding box center [674, 483] width 1348 height 757
click at [1069, 491] on div "P5 2 20:36 | 22:30 F1 2 18:00 F3 2 21:30 F4 2 22:15 P6 2 22:30 F2 lock 2 P7 3 2…" at bounding box center [791, 517] width 1114 height 690
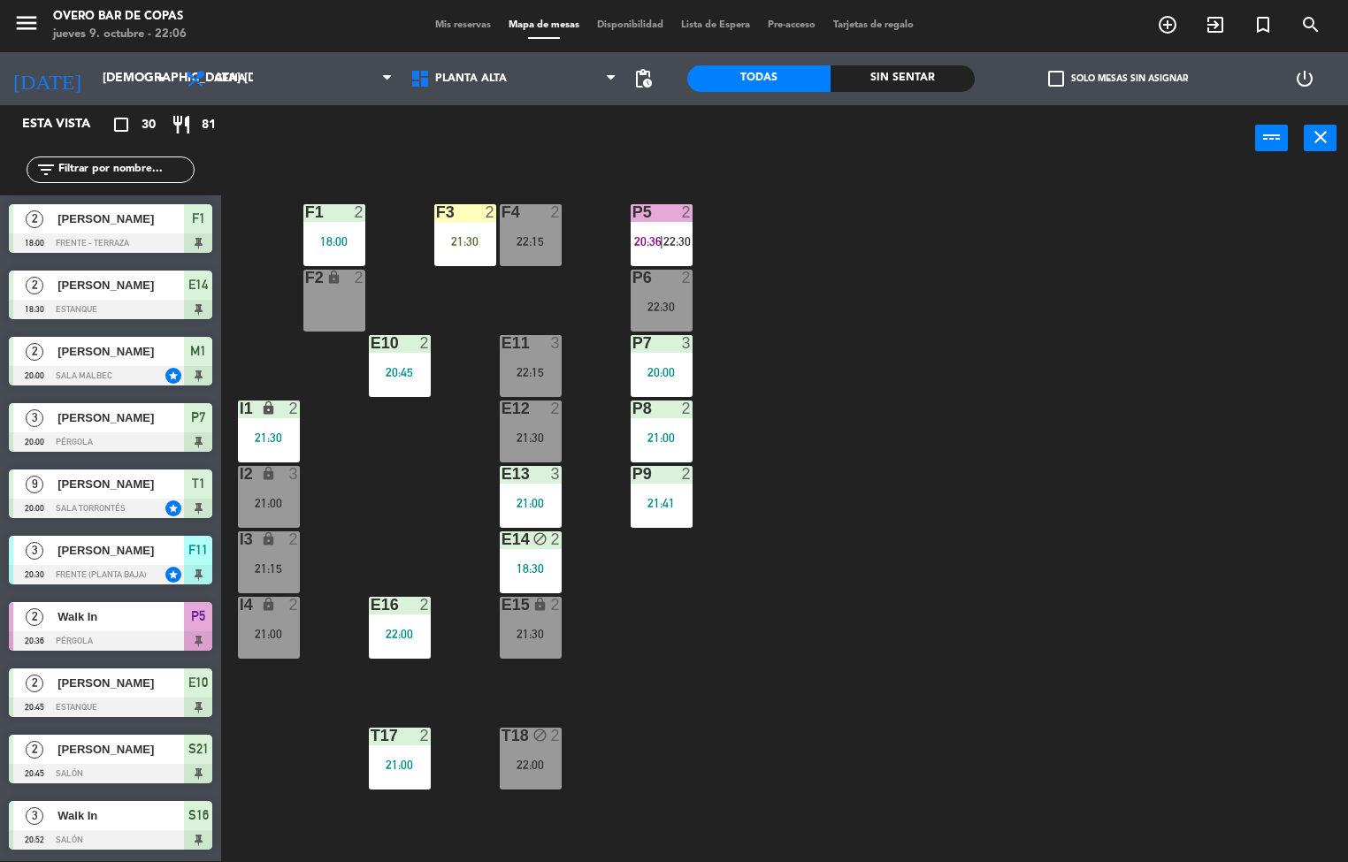
click at [653, 229] on div "P5 2 20:36 | 22:30" at bounding box center [662, 235] width 62 height 62
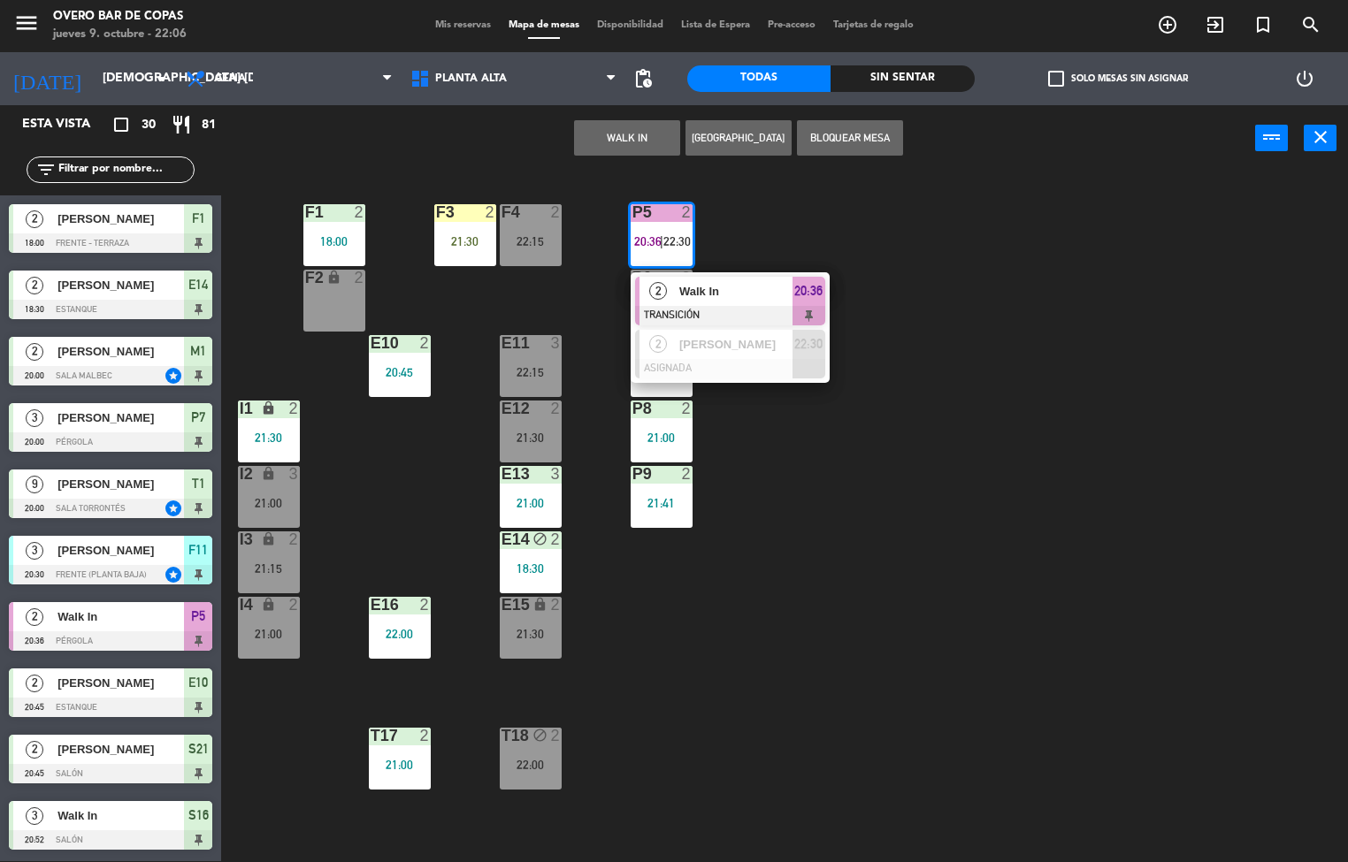
drag, startPoint x: 807, startPoint y: 285, endPoint x: 836, endPoint y: 284, distance: 29.2
click at [808, 285] on div "2 Walk In TRANSICIÓN 20:36" at bounding box center [730, 300] width 226 height 57
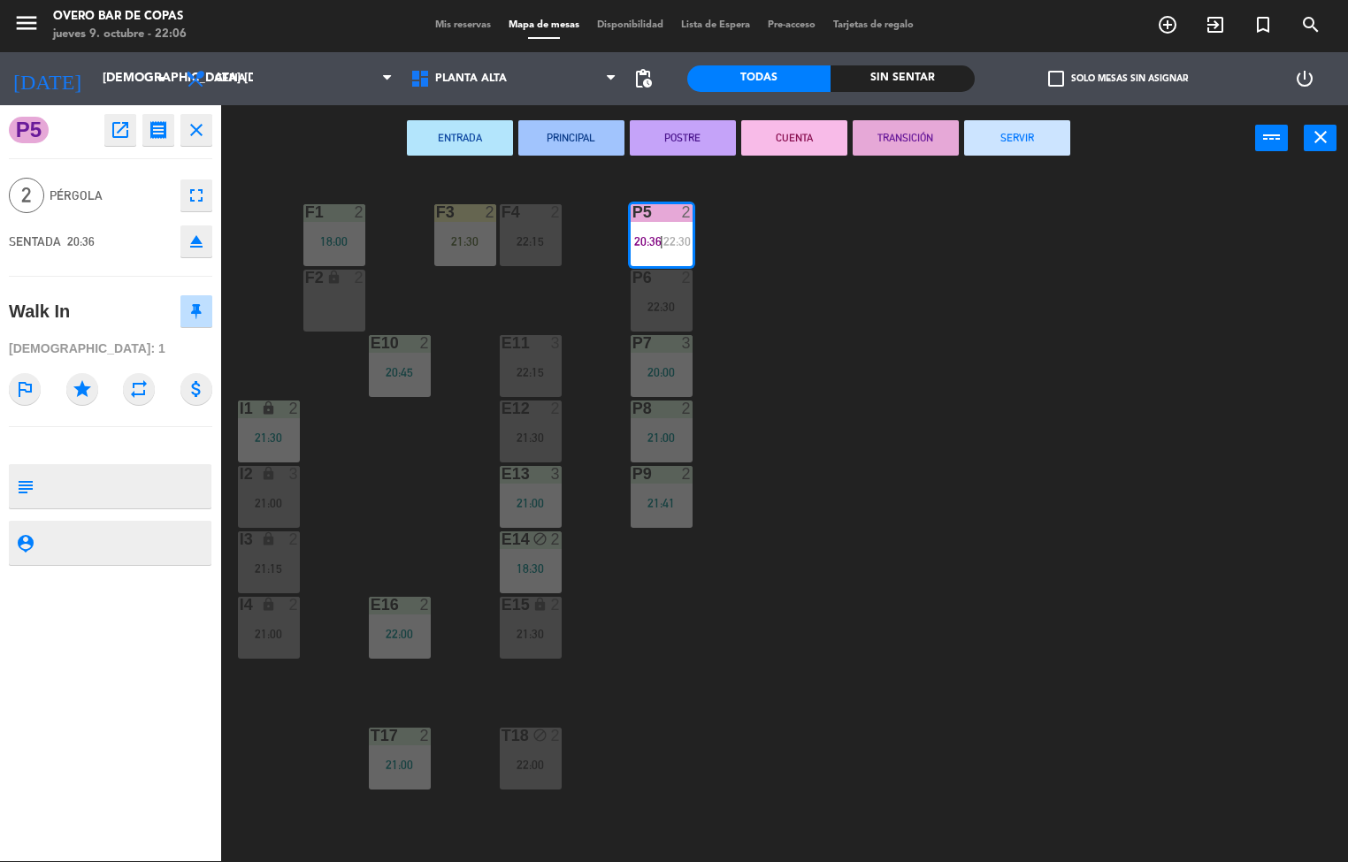
click at [1008, 130] on button "SERVIR" at bounding box center [1017, 137] width 106 height 35
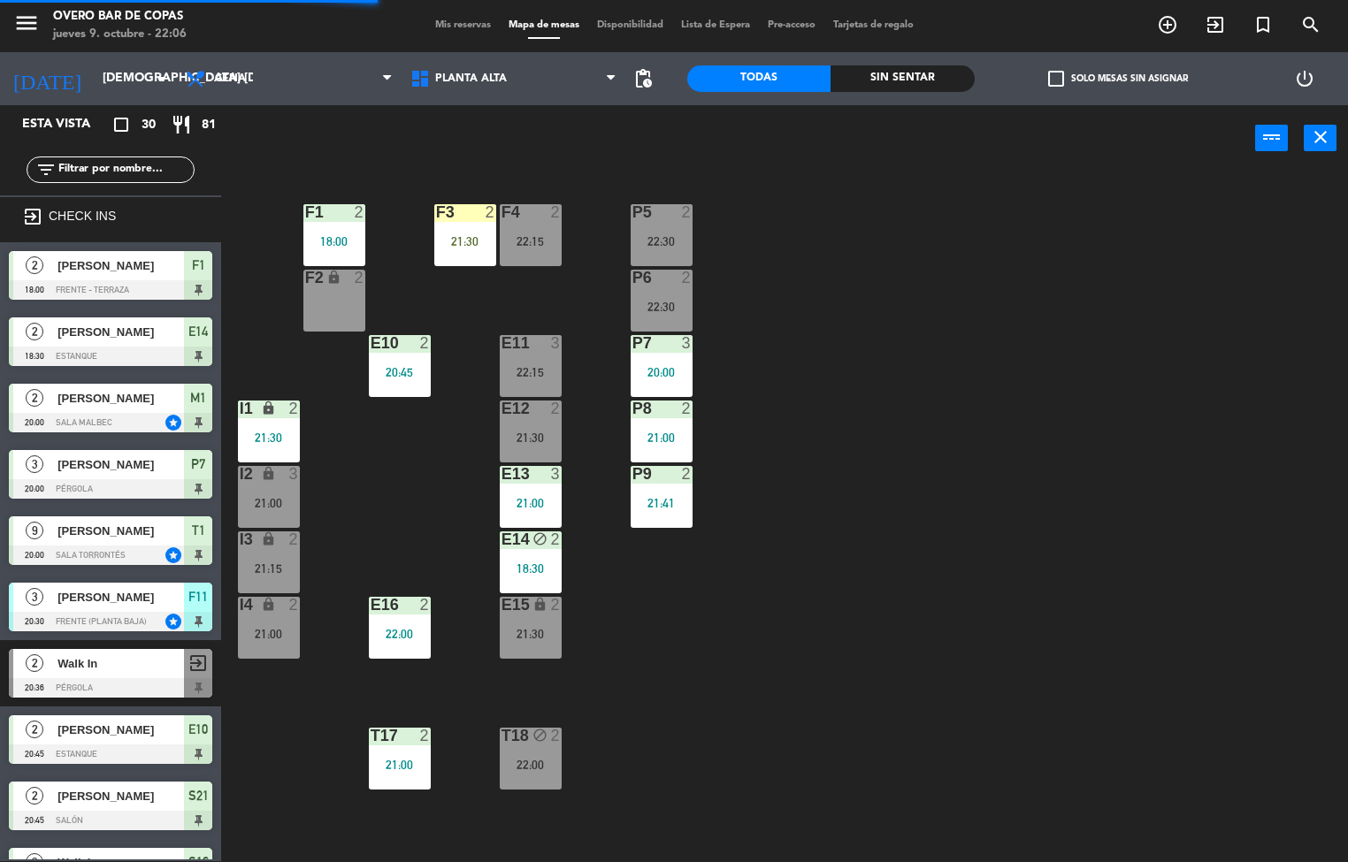
click at [1052, 387] on div "P5 2 22:30 F1 2 18:00 F3 2 21:30 F4 2 22:15 P6 2 22:30 F2 lock 2 P7 3 20:00 E10…" at bounding box center [791, 517] width 1114 height 690
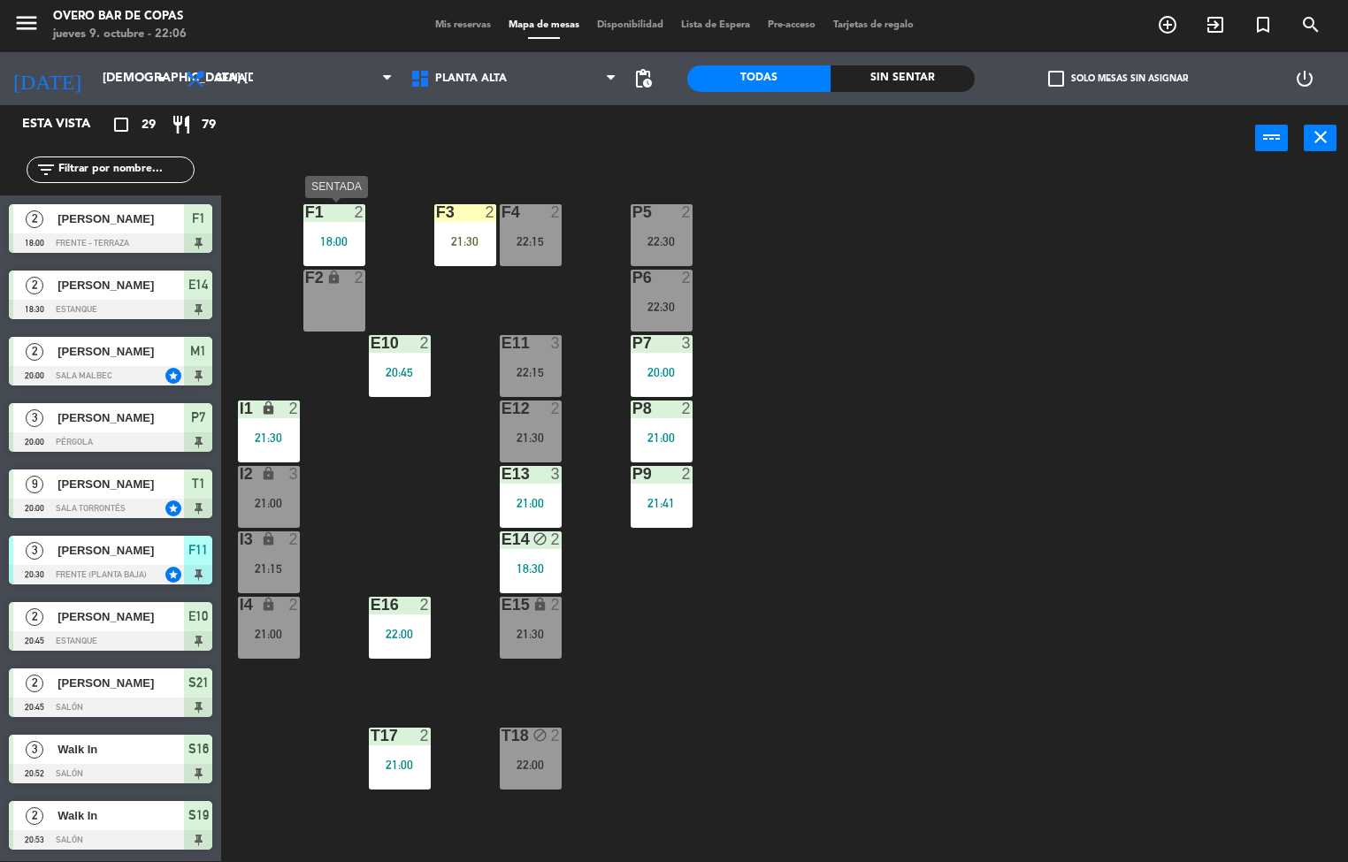
drag, startPoint x: 335, startPoint y: 221, endPoint x: 479, endPoint y: 245, distance: 145.3
click at [337, 220] on div "F1 2 18:00" at bounding box center [334, 235] width 62 height 62
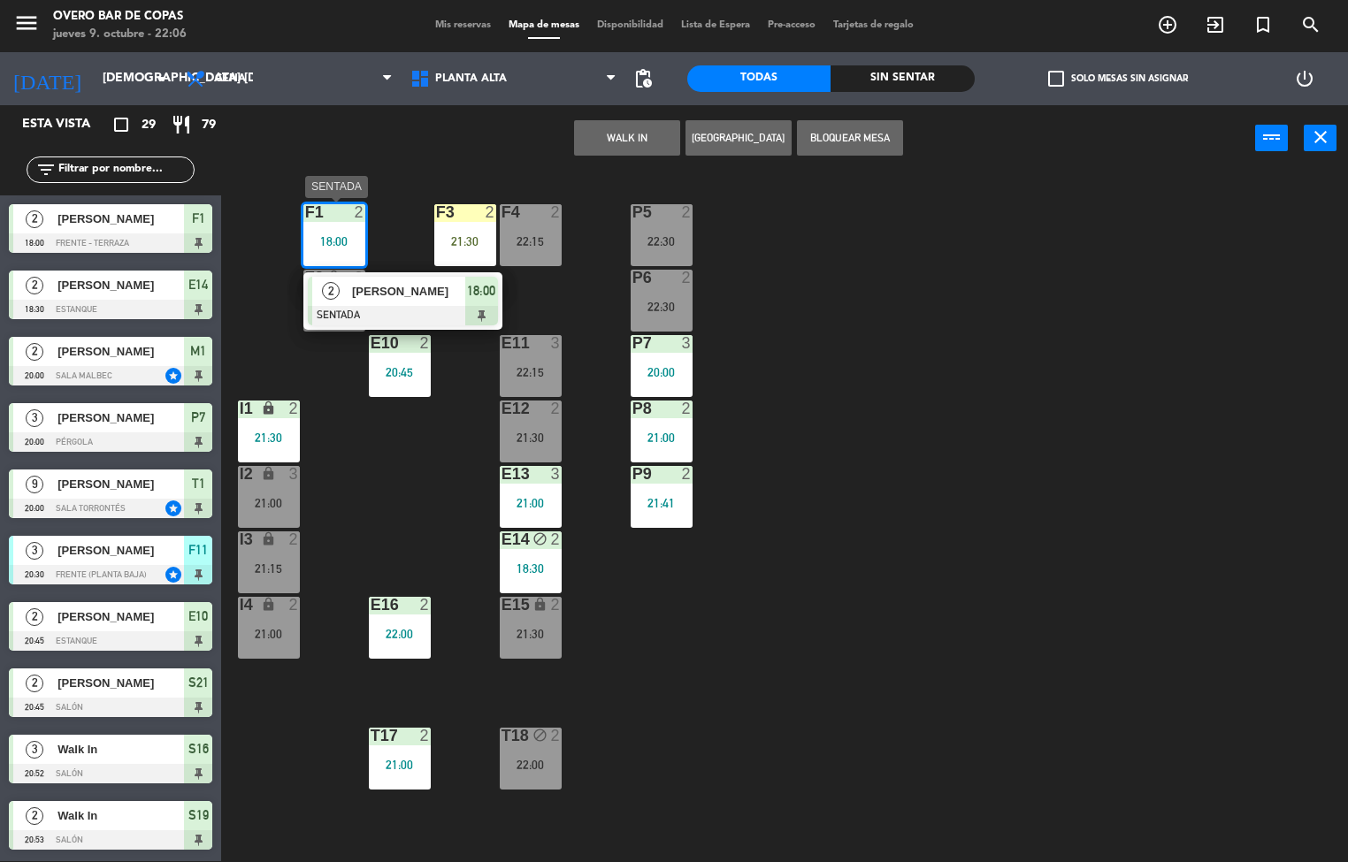
click at [488, 297] on div "2 [PERSON_NAME] SENTADA 18:00" at bounding box center [403, 300] width 226 height 57
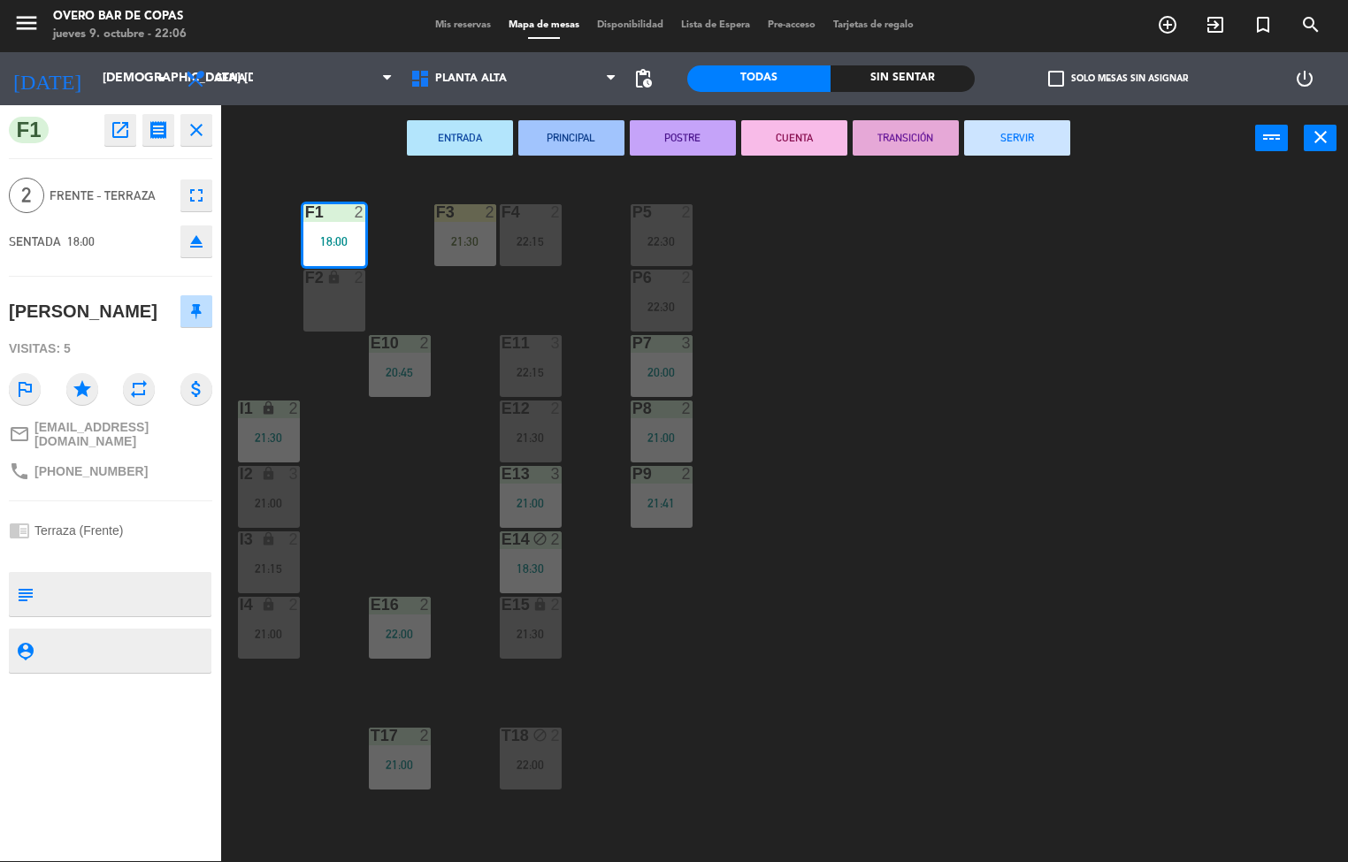
drag, startPoint x: 1011, startPoint y: 131, endPoint x: 966, endPoint y: 414, distance: 286.6
click at [1012, 130] on button "SERVIR" at bounding box center [1017, 137] width 106 height 35
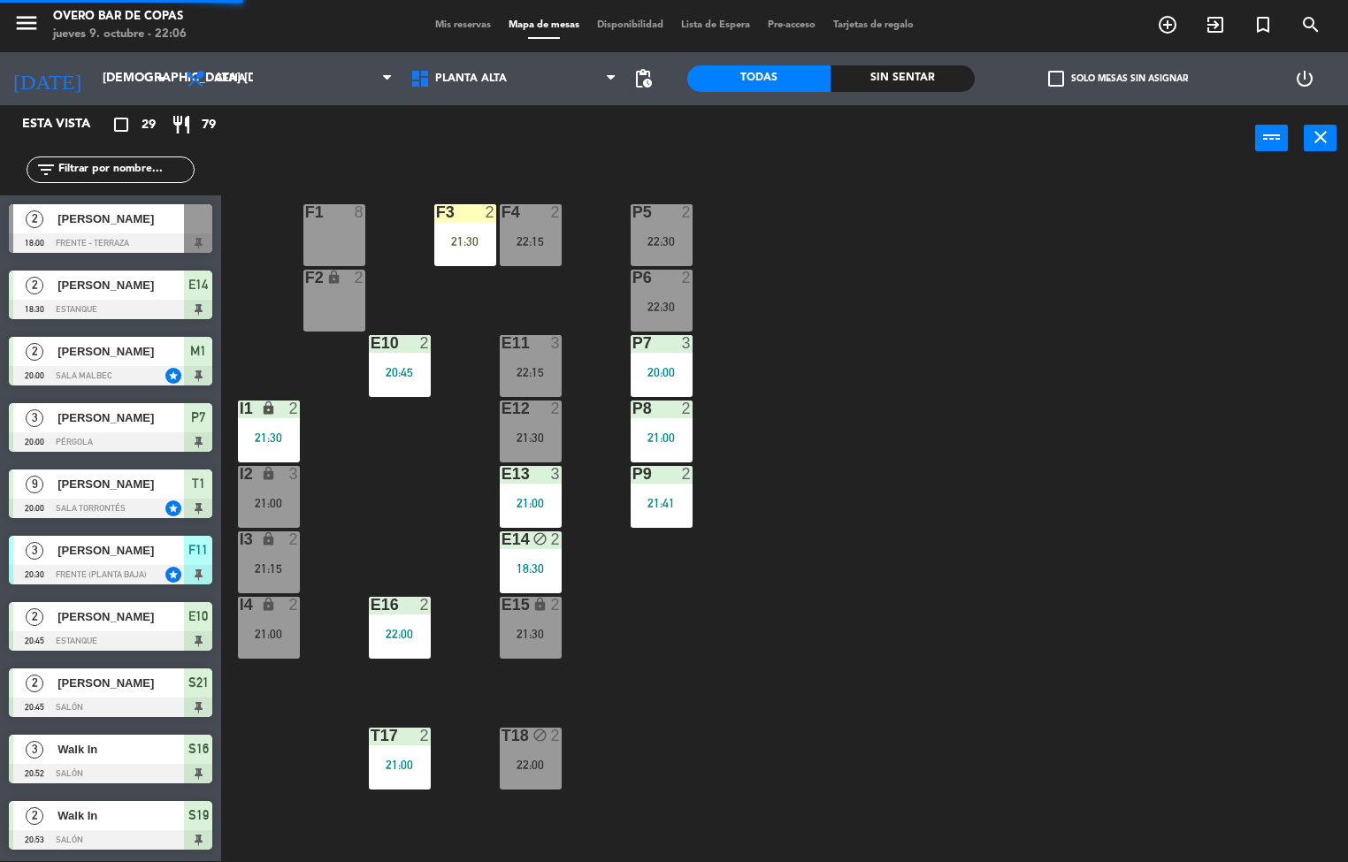
click at [979, 472] on div "P5 2 22:30 F1 8 F3 2 21:30 F4 2 22:15 P6 2 22:30 F2 lock 2 P7 3 20:00 E10 2 20:…" at bounding box center [791, 517] width 1114 height 690
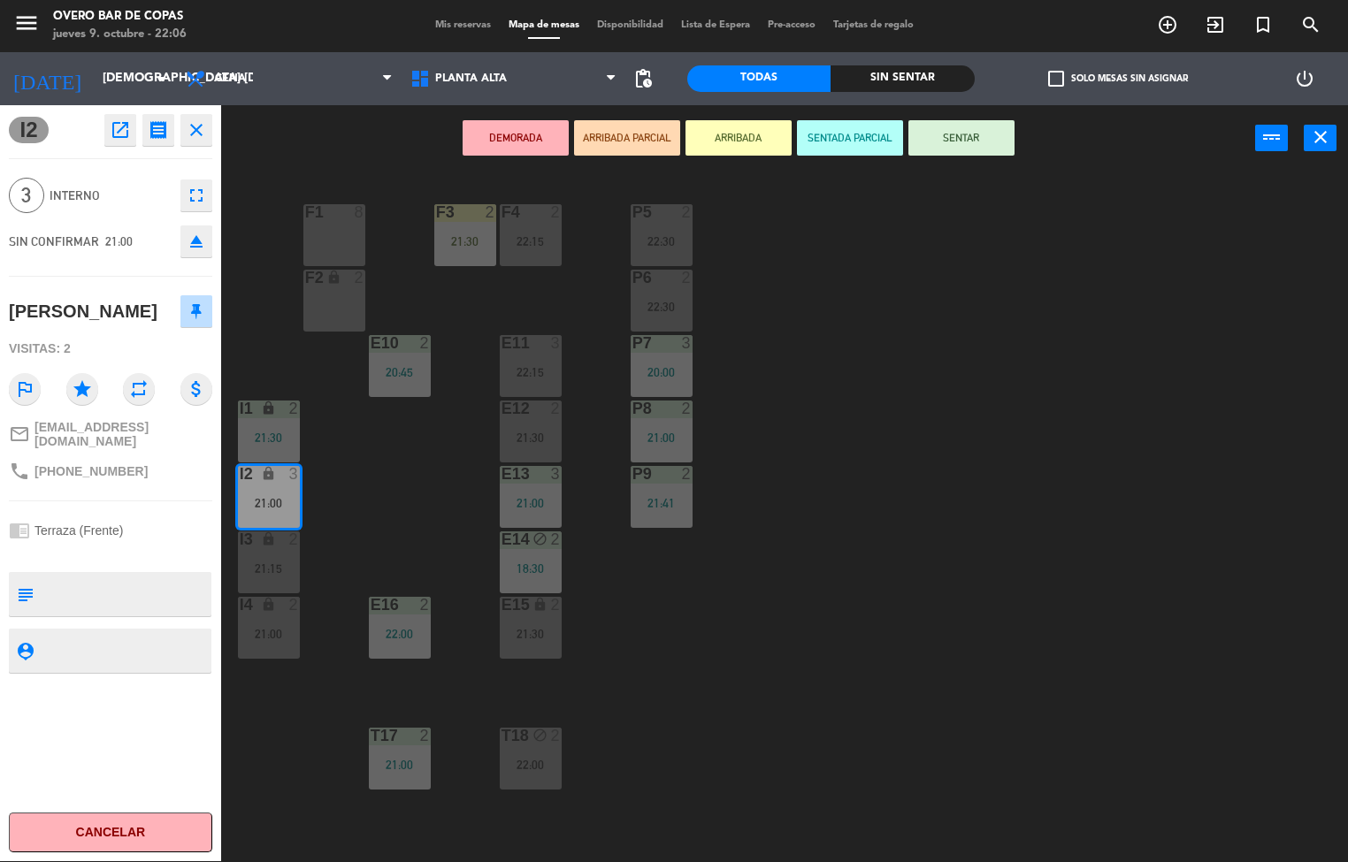
drag, startPoint x: 404, startPoint y: 356, endPoint x: 326, endPoint y: 242, distance: 137.4
click at [441, 598] on div "2" at bounding box center [428, 605] width 29 height 16
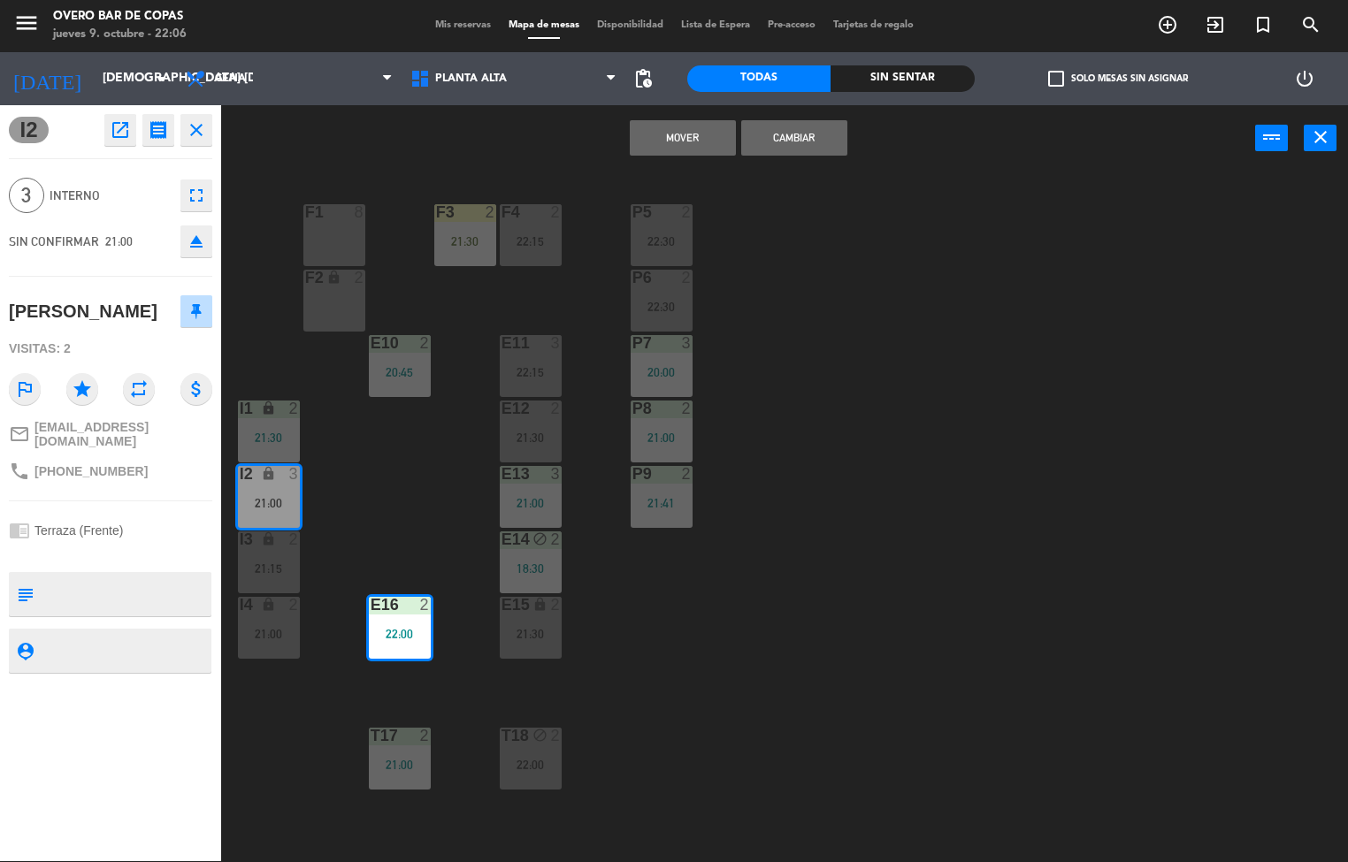
click at [396, 488] on div "P5 2 22:30 F1 8 F3 2 21:30 F4 2 22:15 P6 2 22:30 F2 lock 2 P7 3 20:00 E10 2 20:…" at bounding box center [791, 517] width 1114 height 690
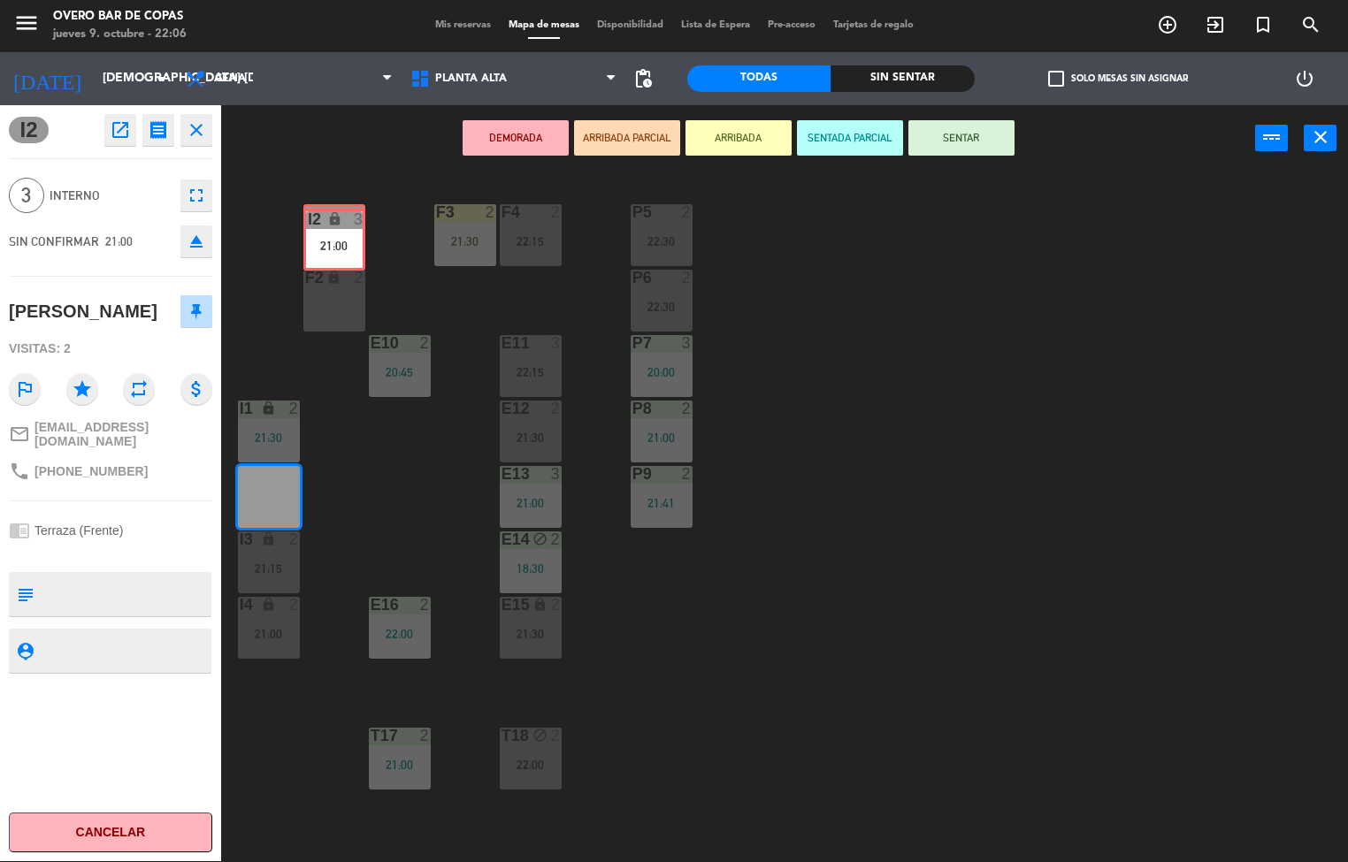
drag, startPoint x: 285, startPoint y: 494, endPoint x: 350, endPoint y: 237, distance: 264.8
click at [350, 237] on div "P5 2 22:30 F1 8 F3 2 21:30 F4 2 22:15 P6 2 22:30 F2 lock 2 P7 3 20:00 E10 2 20:…" at bounding box center [791, 517] width 1114 height 690
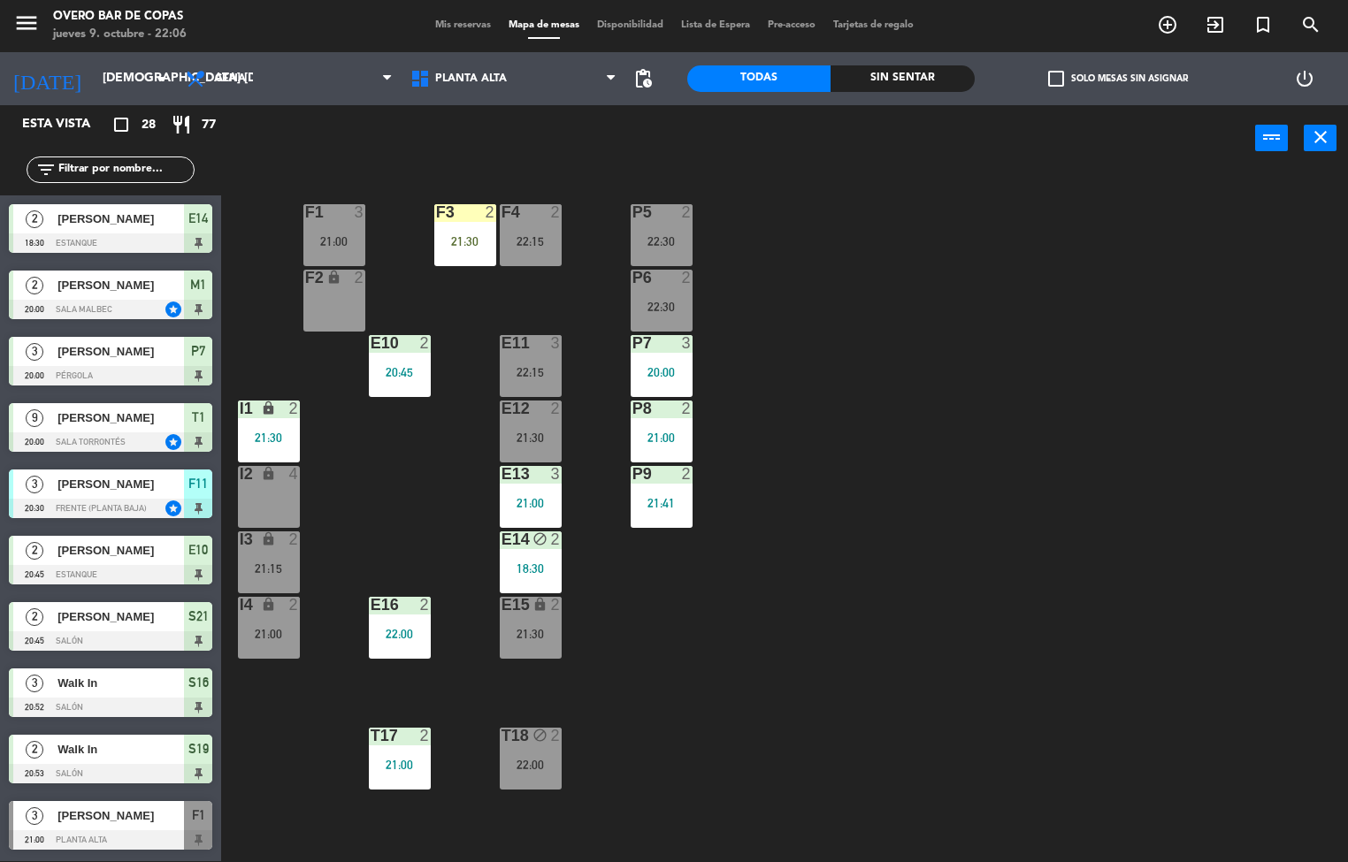
click at [1003, 404] on div "P5 2 22:30 F1 3 21:00 F3 2 21:30 F4 2 22:15 P6 2 22:30 F2 lock 2 P7 3 20:00 E10…" at bounding box center [791, 517] width 1114 height 690
click at [261, 569] on div "21:15" at bounding box center [269, 569] width 62 height 12
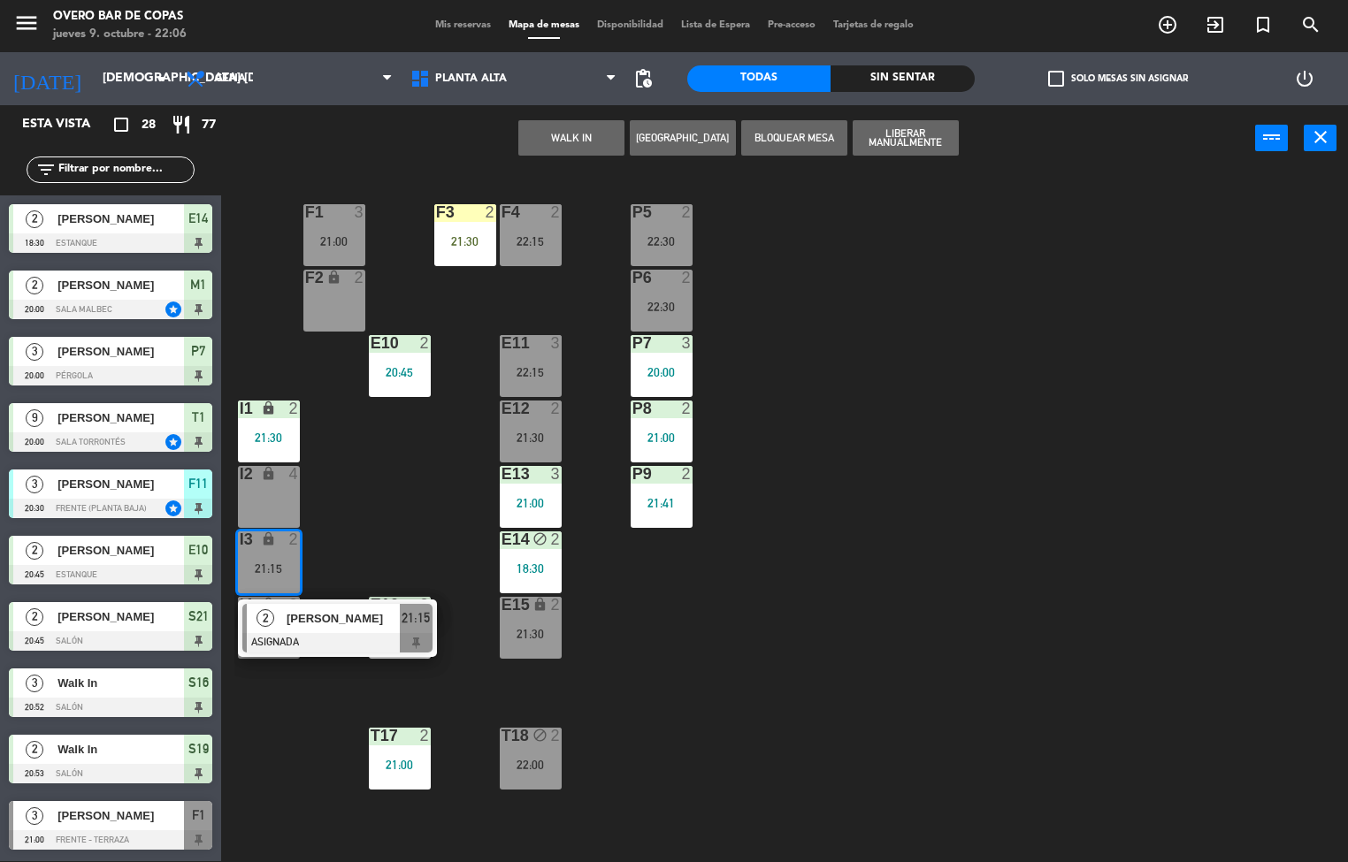
drag, startPoint x: 829, startPoint y: 640, endPoint x: 932, endPoint y: 17, distance: 631.3
click at [833, 634] on div "P5 2 22:30 F1 3 21:00 F3 2 21:30 F4 2 22:15 P6 2 22:30 F2 lock 2 P7 3 20:00 E10…" at bounding box center [791, 517] width 1114 height 690
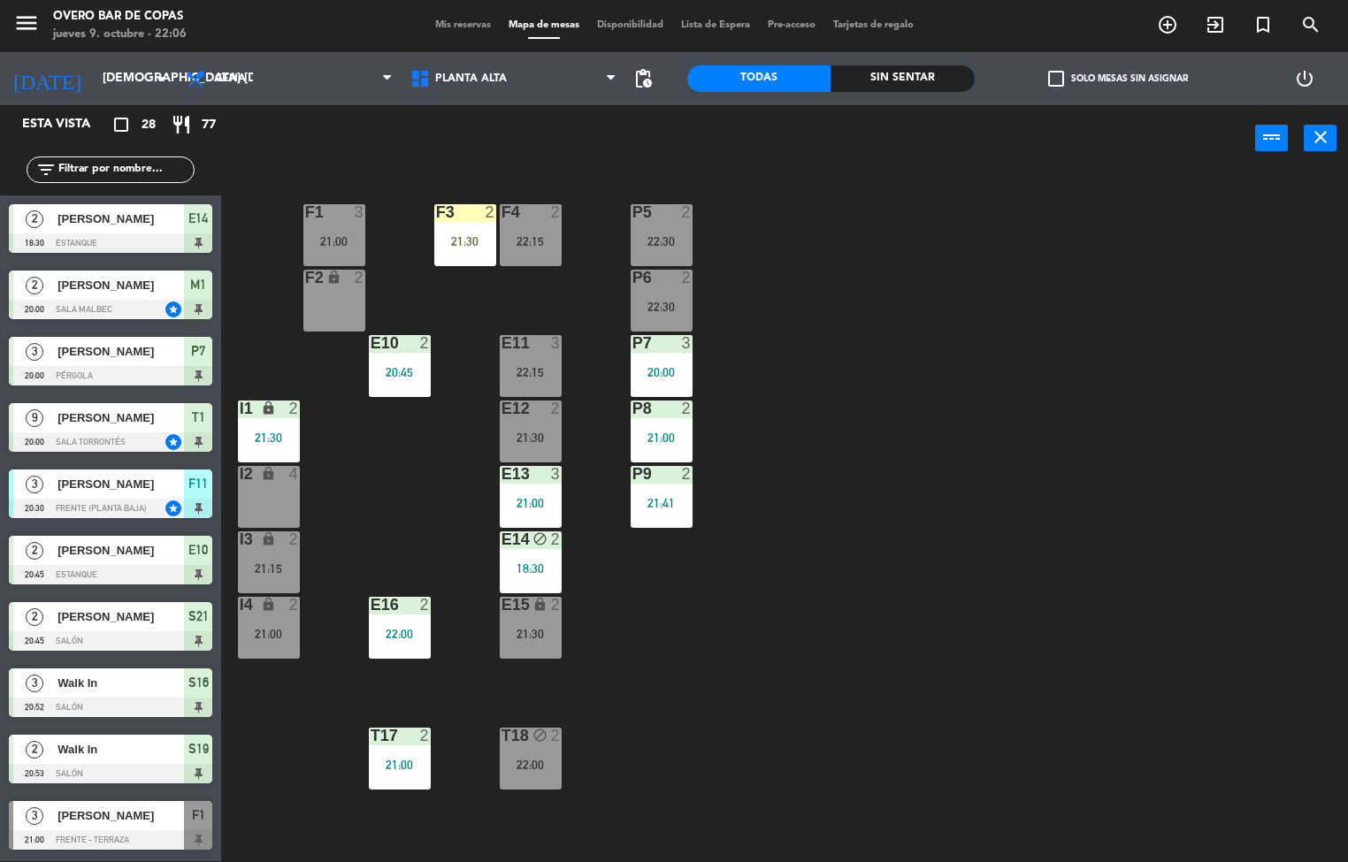
click at [829, 470] on div "P5 2 22:30 F1 3 21:00 F3 2 21:30 F4 2 22:15 P6 2 22:30 F2 lock 2 P7 3 20:00 E10…" at bounding box center [791, 517] width 1114 height 690
click at [502, 484] on div "E13 3 21:00" at bounding box center [531, 497] width 62 height 62
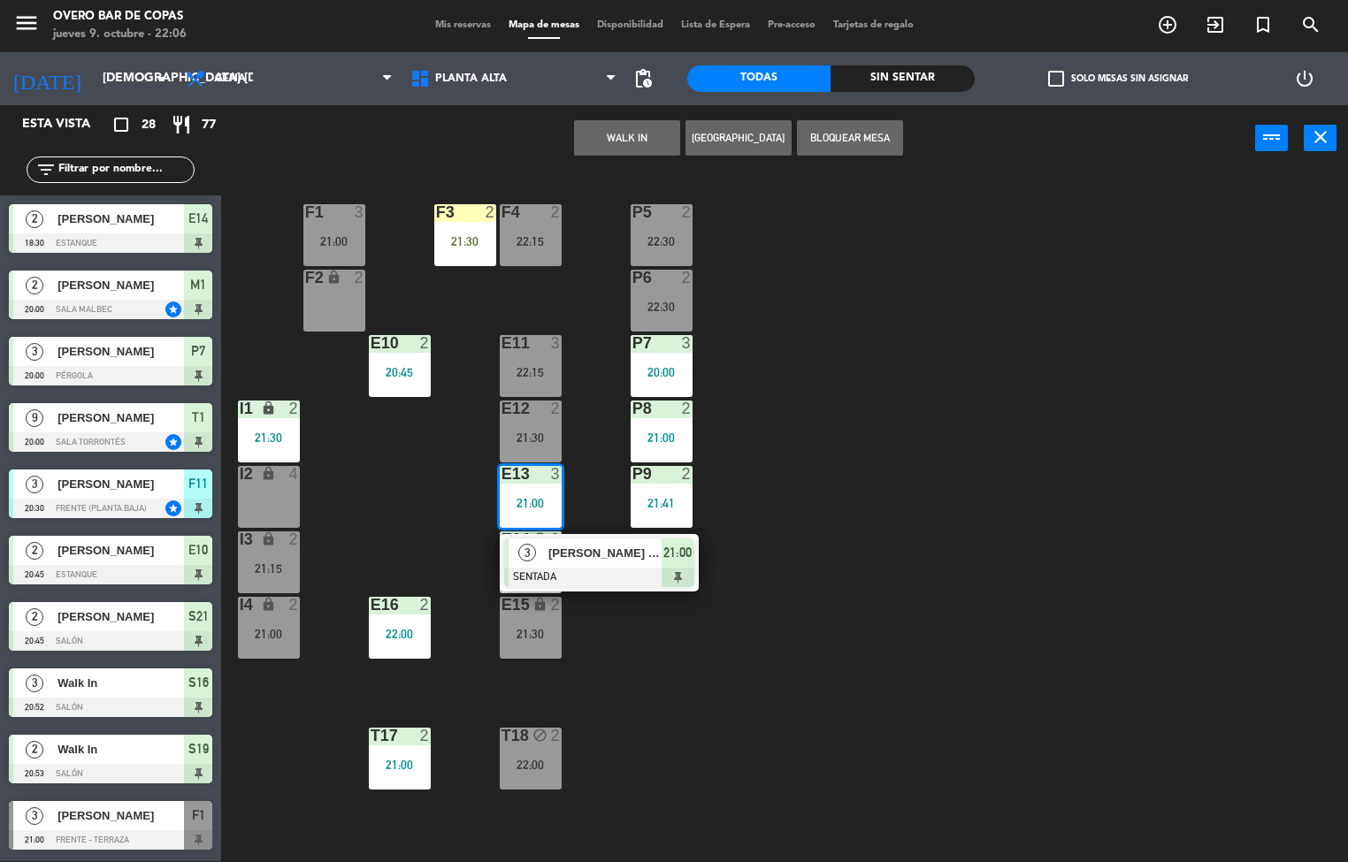
click at [813, 664] on div "P5 2 22:30 F1 3 21:00 F3 2 21:30 F4 2 22:15 P6 2 22:30 F2 lock 2 P7 3 20:00 E10…" at bounding box center [791, 517] width 1114 height 690
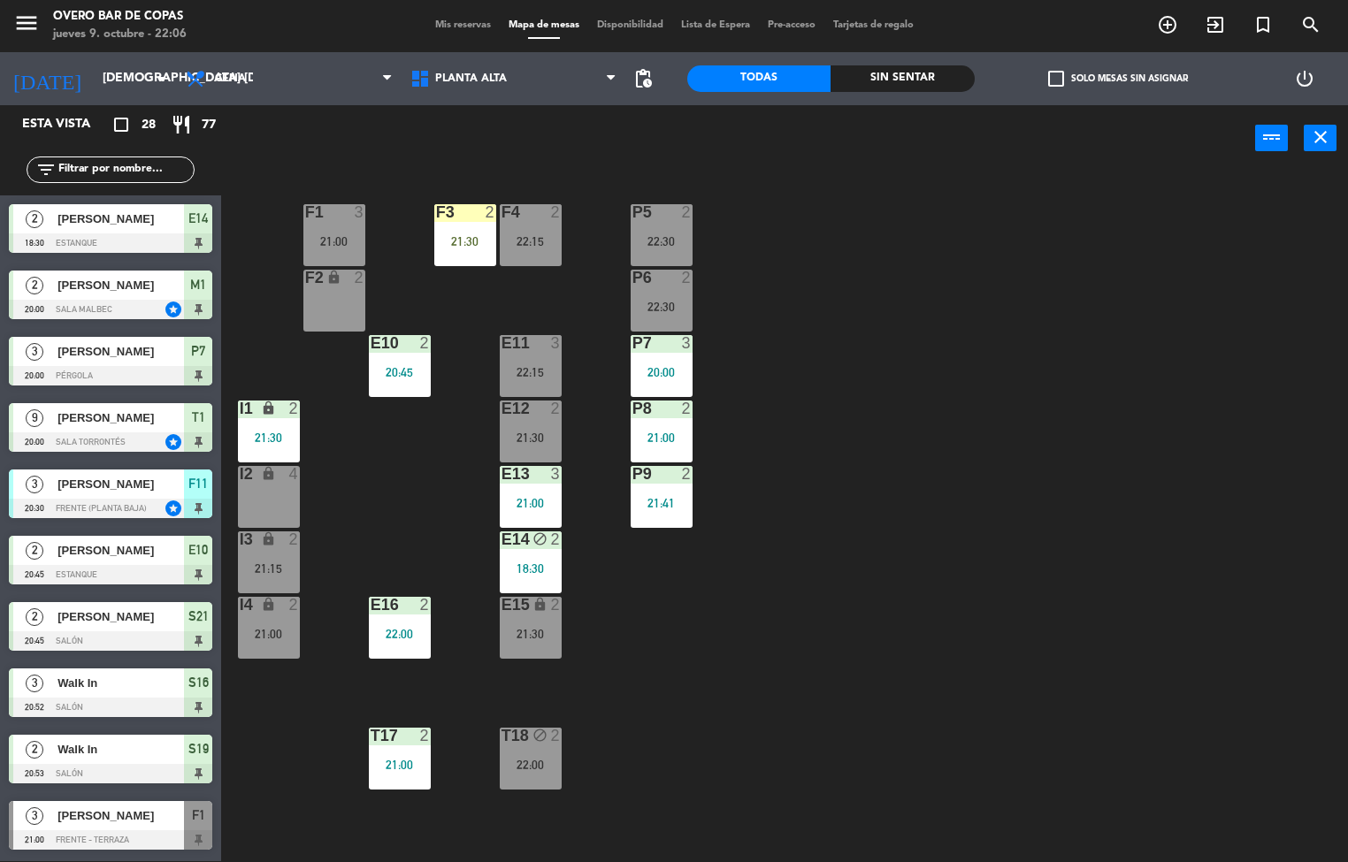
click at [263, 545] on icon "lock" at bounding box center [268, 539] width 15 height 15
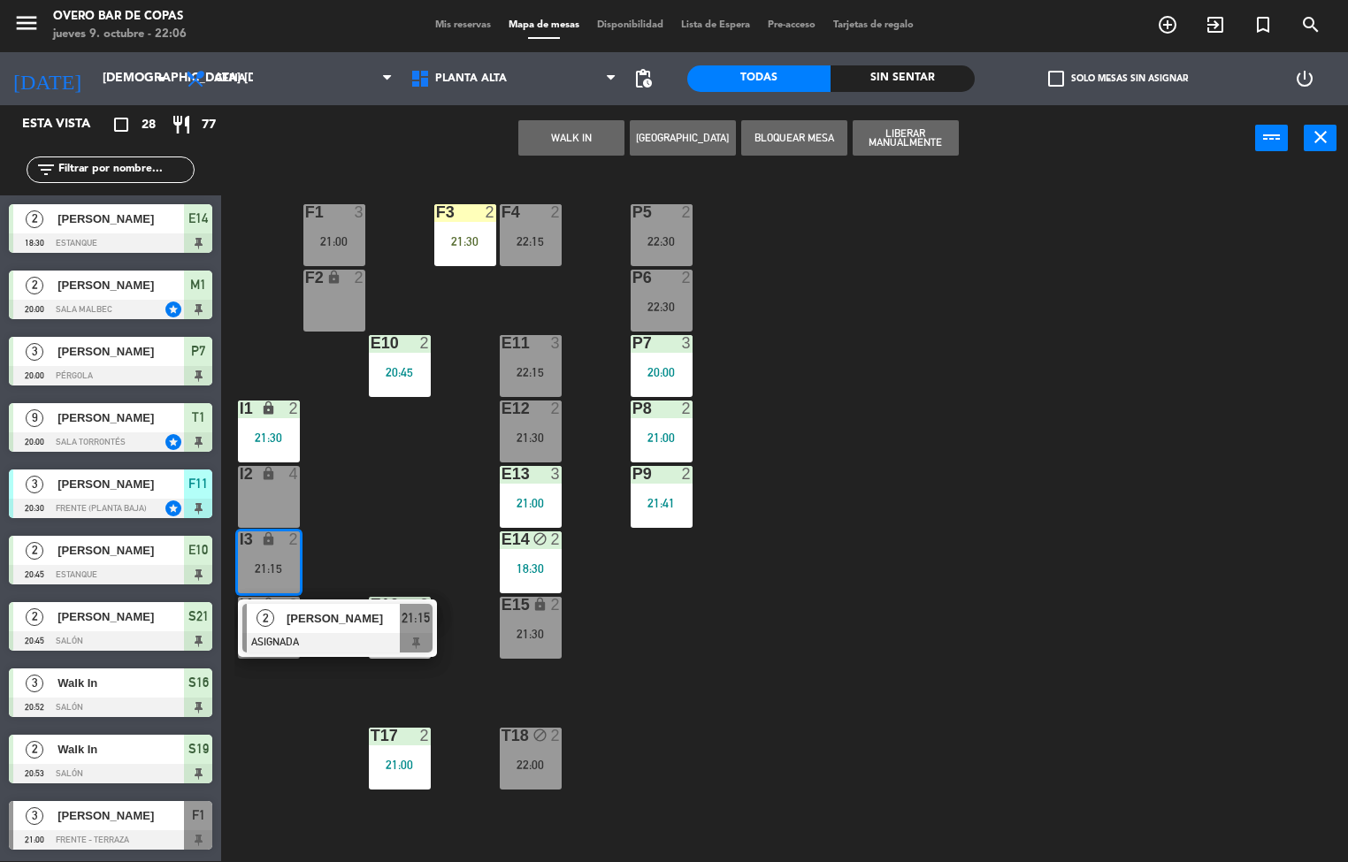
drag, startPoint x: 922, startPoint y: 722, endPoint x: 881, endPoint y: 770, distance: 62.8
click at [881, 770] on div "P5 2 22:30 F1 3 21:00 F3 2 21:30 F4 2 22:15 P6 2 22:30 F2 lock 2 P7 3 20:00 E10…" at bounding box center [791, 517] width 1114 height 690
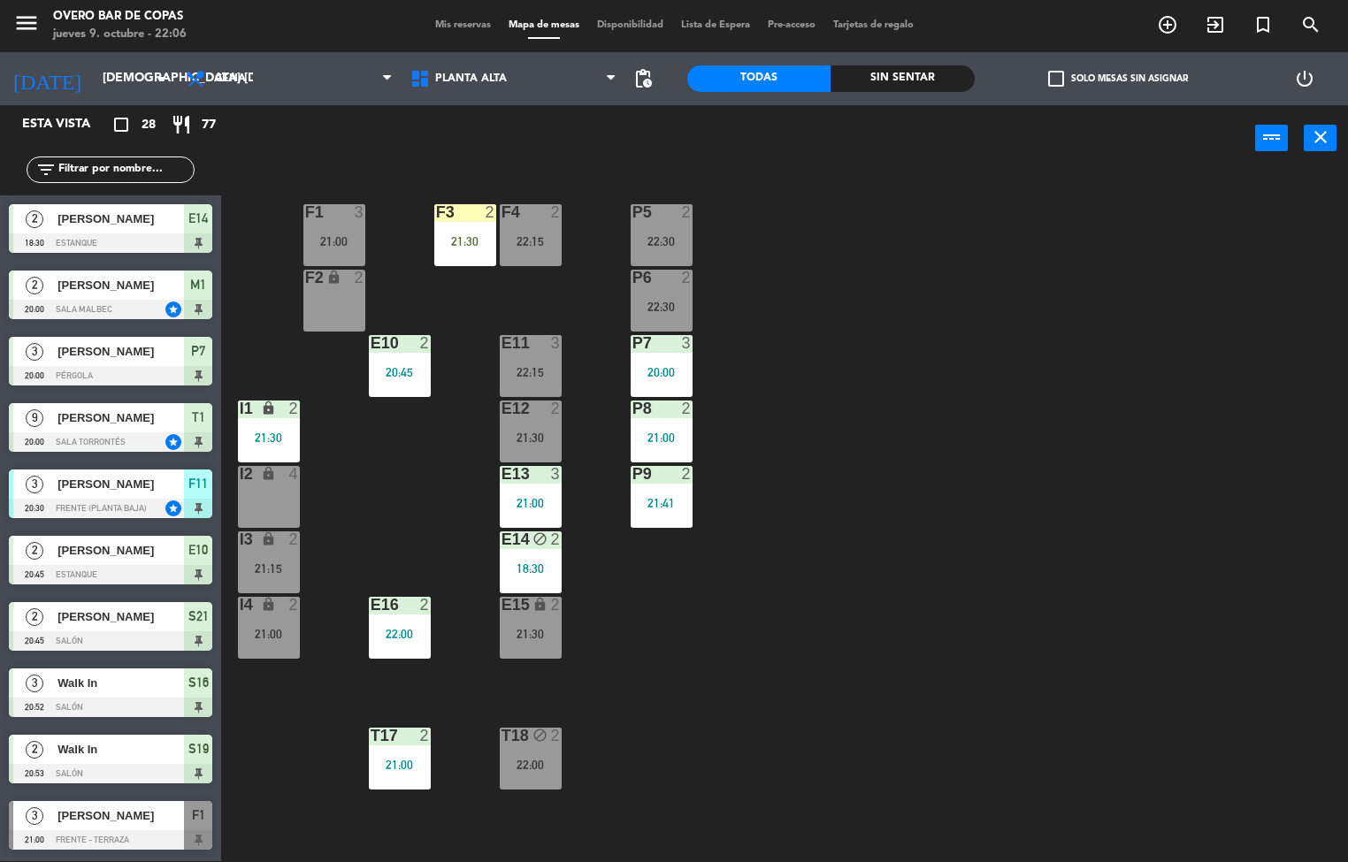
click at [910, 587] on div "P5 2 22:30 F1 3 21:00 F3 2 21:30 F4 2 22:15 P6 2 22:30 F2 lock 2 P7 3 20:00 E10…" at bounding box center [791, 517] width 1114 height 690
click at [1094, 592] on div "P5 2 22:30 F1 3 21:00 F3 2 21:30 F4 2 22:15 P6 2 22:30 F2 lock 2 P7 3 20:00 E10…" at bounding box center [791, 517] width 1114 height 690
click at [1089, 491] on div "P5 2 22:30 F1 3 21:00 F3 2 21:30 F4 2 22:15 P6 2 22:30 F2 lock 2 P7 3 20:00 E10…" at bounding box center [791, 517] width 1114 height 690
click at [300, 573] on div "P5 2 22:30 F1 3 21:00 F3 2 21:30 F4 2 22:15 P6 2 22:30 F2 lock 2 P7 3 20:00 E10…" at bounding box center [791, 517] width 1114 height 690
click at [939, 321] on div "P5 2 22:30 F1 3 21:00 F3 2 21:30 F4 2 22:15 P6 2 22:30 F2 lock 2 P7 3 20:00 E10…" at bounding box center [791, 517] width 1114 height 690
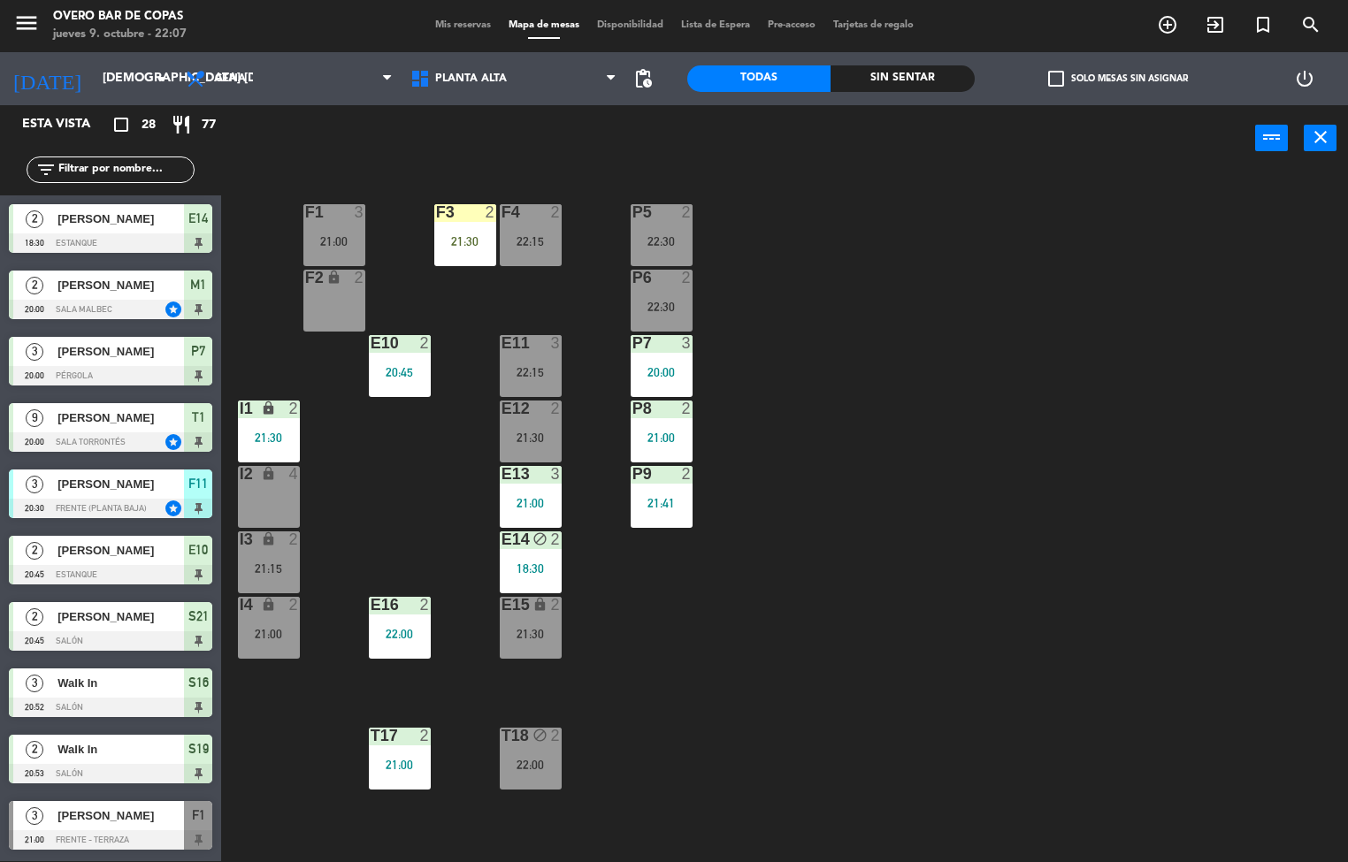
click at [343, 232] on div "F1 3 21:00" at bounding box center [334, 235] width 62 height 62
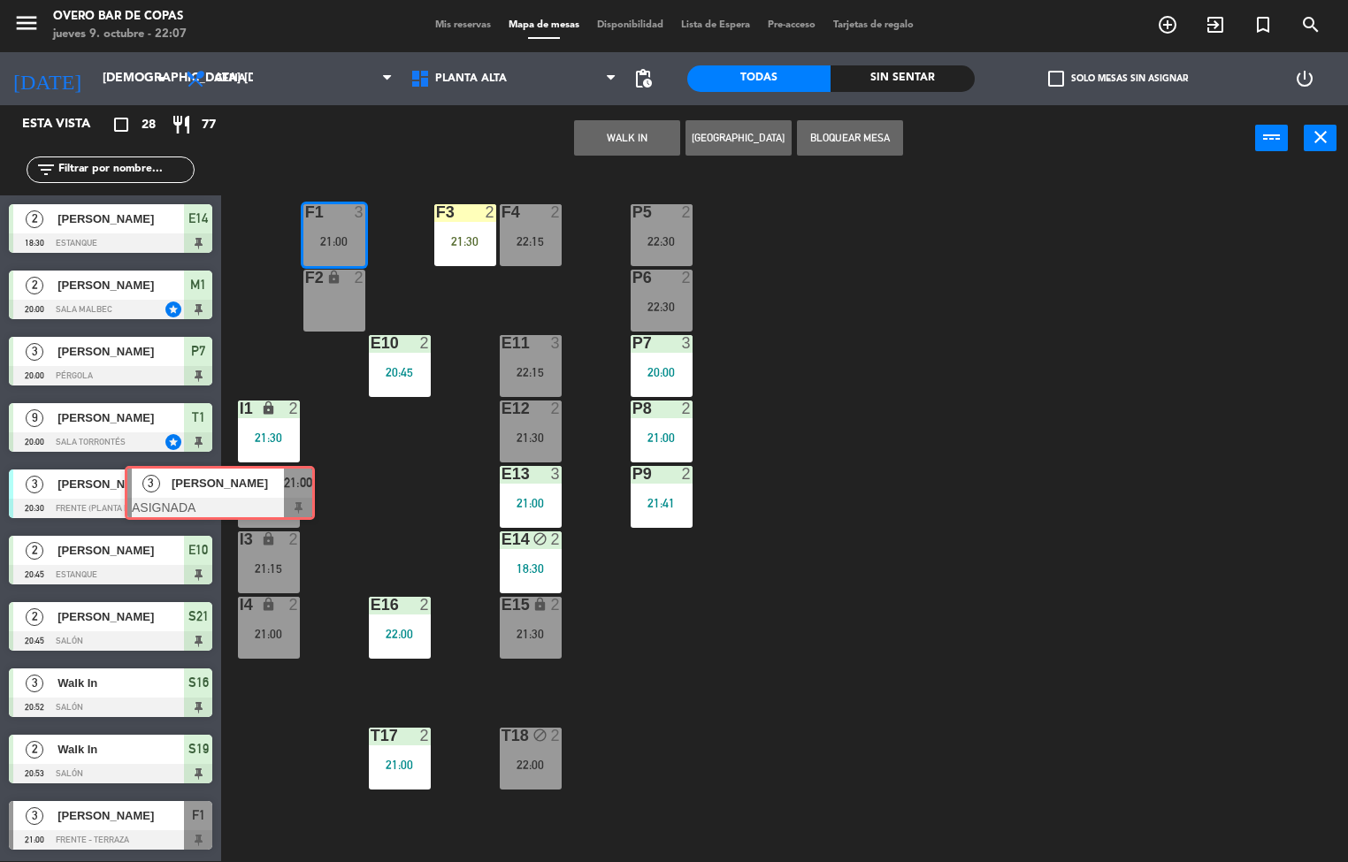
drag, startPoint x: 489, startPoint y: 295, endPoint x: 317, endPoint y: 487, distance: 257.4
click at [305, 487] on div "P5 2 22:30 F1 3 21:00 3 Abril Lausi ASIGNADA 21:00 F3 2 21:30 F4 2 22:15 P6 2 2…" at bounding box center [791, 517] width 1114 height 690
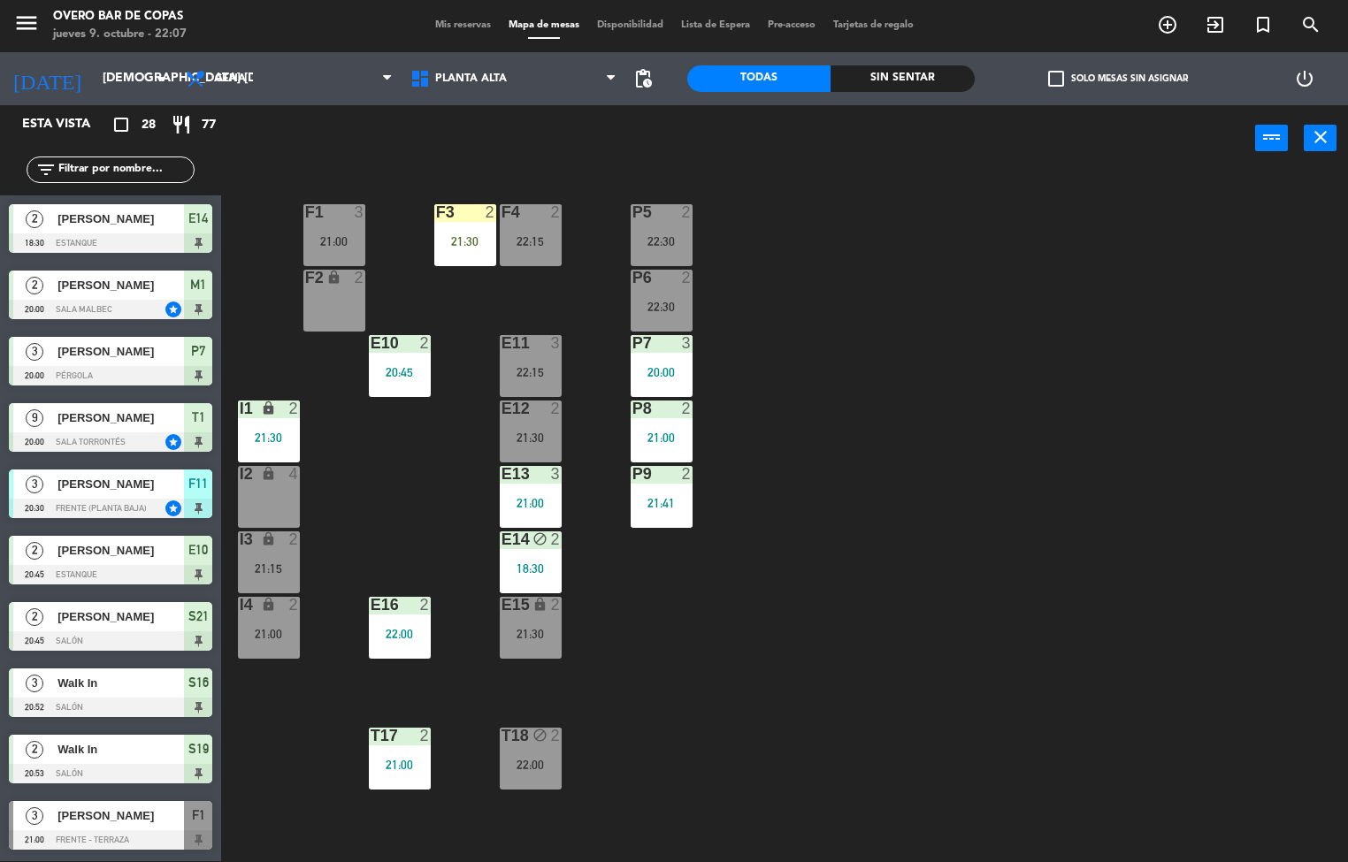
click at [959, 391] on div "P5 2 22:30 F1 3 21:00 F3 2 21:30 F4 2 22:15 P6 2 22:30 F2 lock 2 P7 3 20:00 E10…" at bounding box center [791, 517] width 1114 height 690
click at [916, 552] on div "P5 2 22:30 F1 3 21:00 F3 2 21:30 F4 2 22:15 P6 2 22:30 F2 lock 2 P7 3 20:00 E10…" at bounding box center [791, 517] width 1114 height 690
drag, startPoint x: 353, startPoint y: 241, endPoint x: 388, endPoint y: 260, distance: 40.0
click at [354, 240] on div "21:00" at bounding box center [334, 241] width 62 height 12
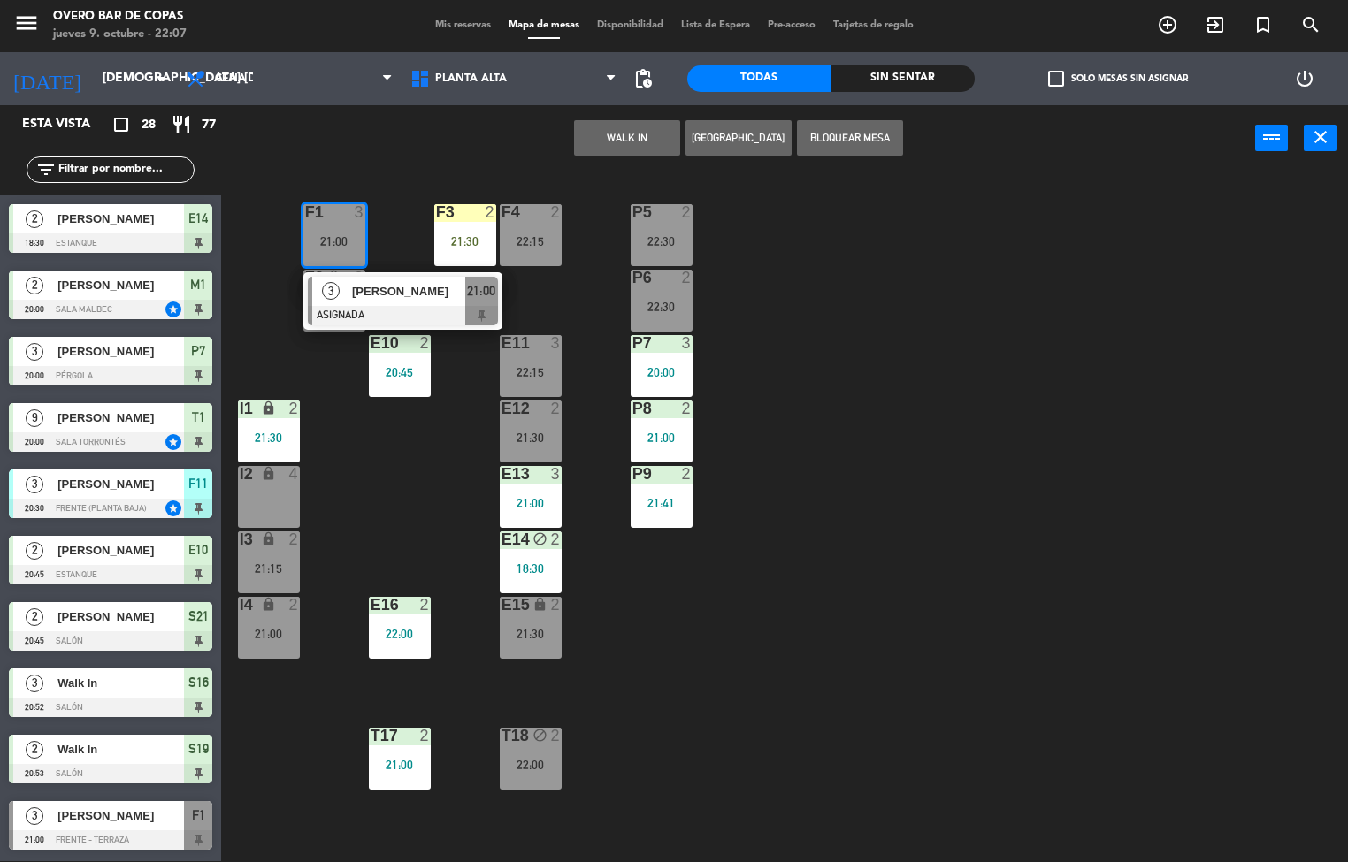
drag, startPoint x: 471, startPoint y: 310, endPoint x: 602, endPoint y: 340, distance: 135.0
click at [475, 310] on div "3 Abril Lausi ASIGNADA 21:00" at bounding box center [403, 300] width 226 height 57
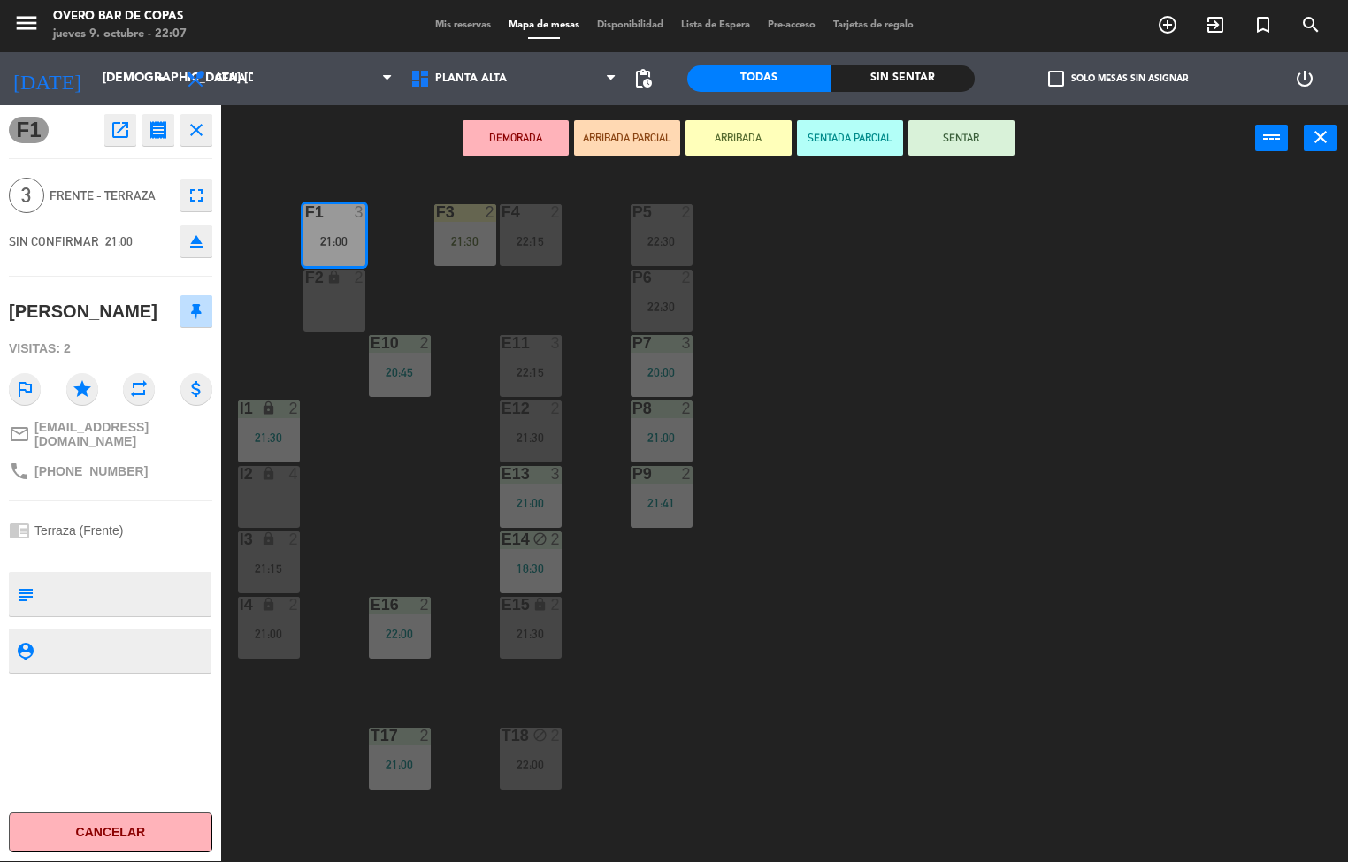
click at [139, 839] on button "Cancelar" at bounding box center [110, 833] width 203 height 40
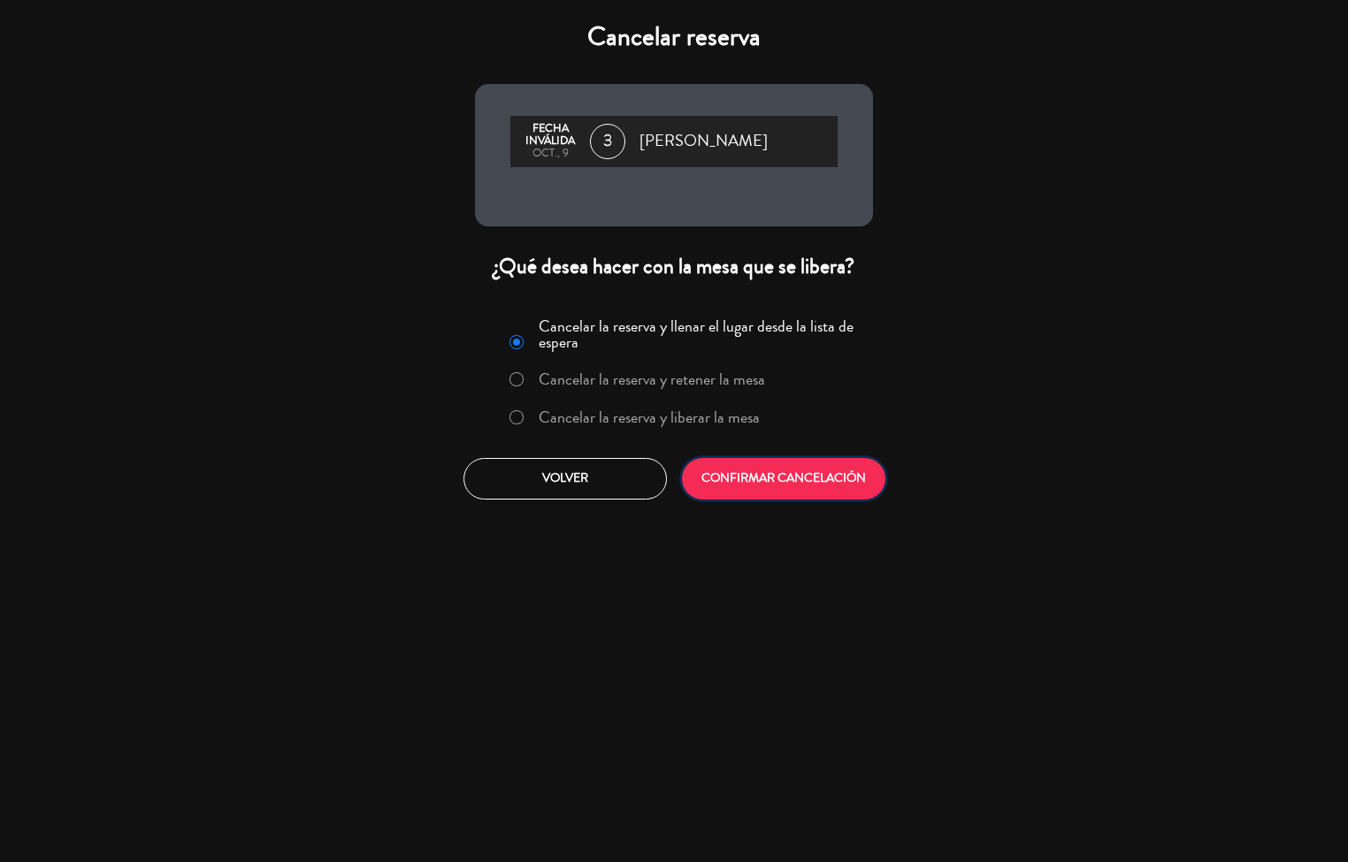
drag, startPoint x: 804, startPoint y: 476, endPoint x: 754, endPoint y: 517, distance: 65.4
click at [804, 484] on button "CONFIRMAR CANCELACIÓN" at bounding box center [783, 479] width 203 height 42
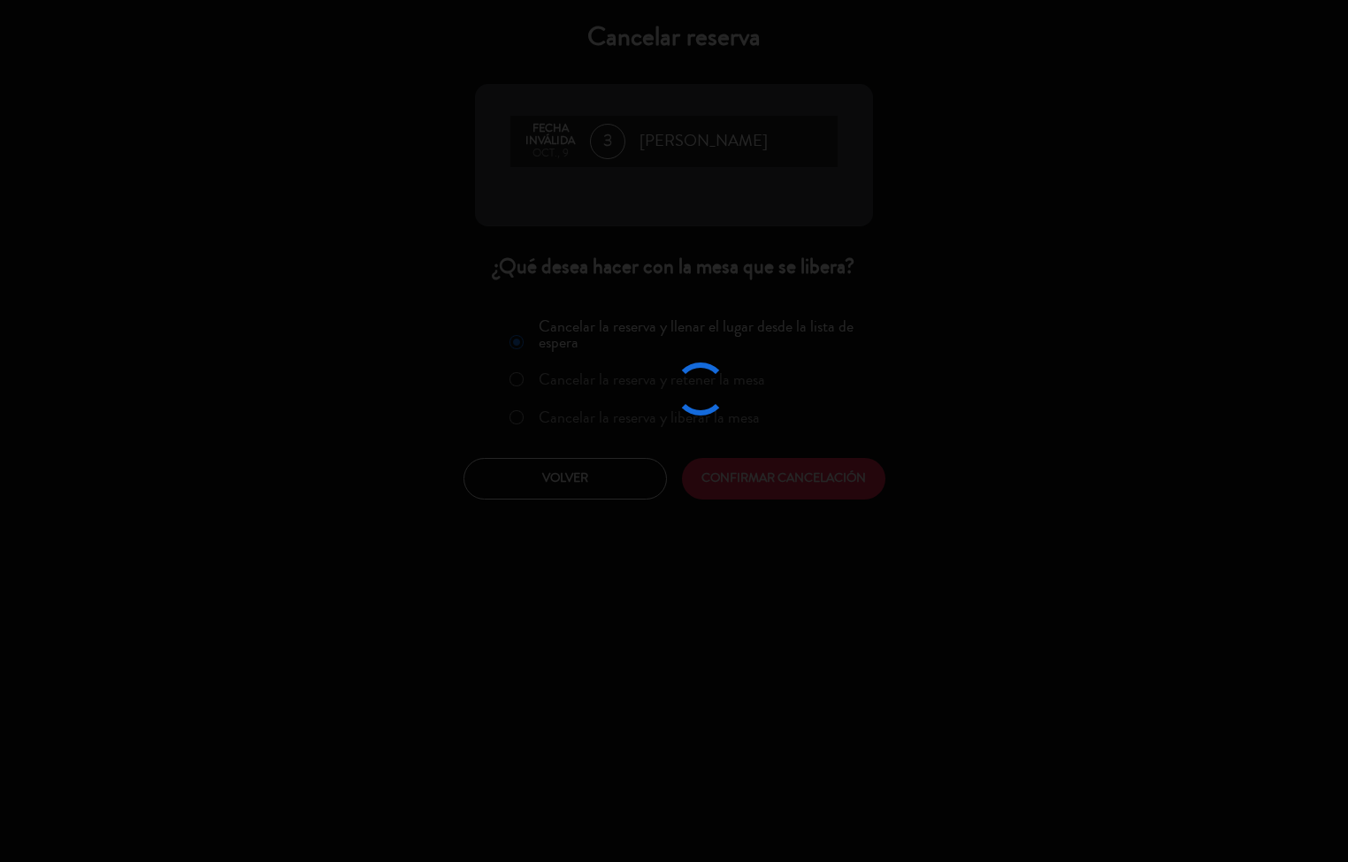
click at [690, 703] on div at bounding box center [674, 431] width 1348 height 862
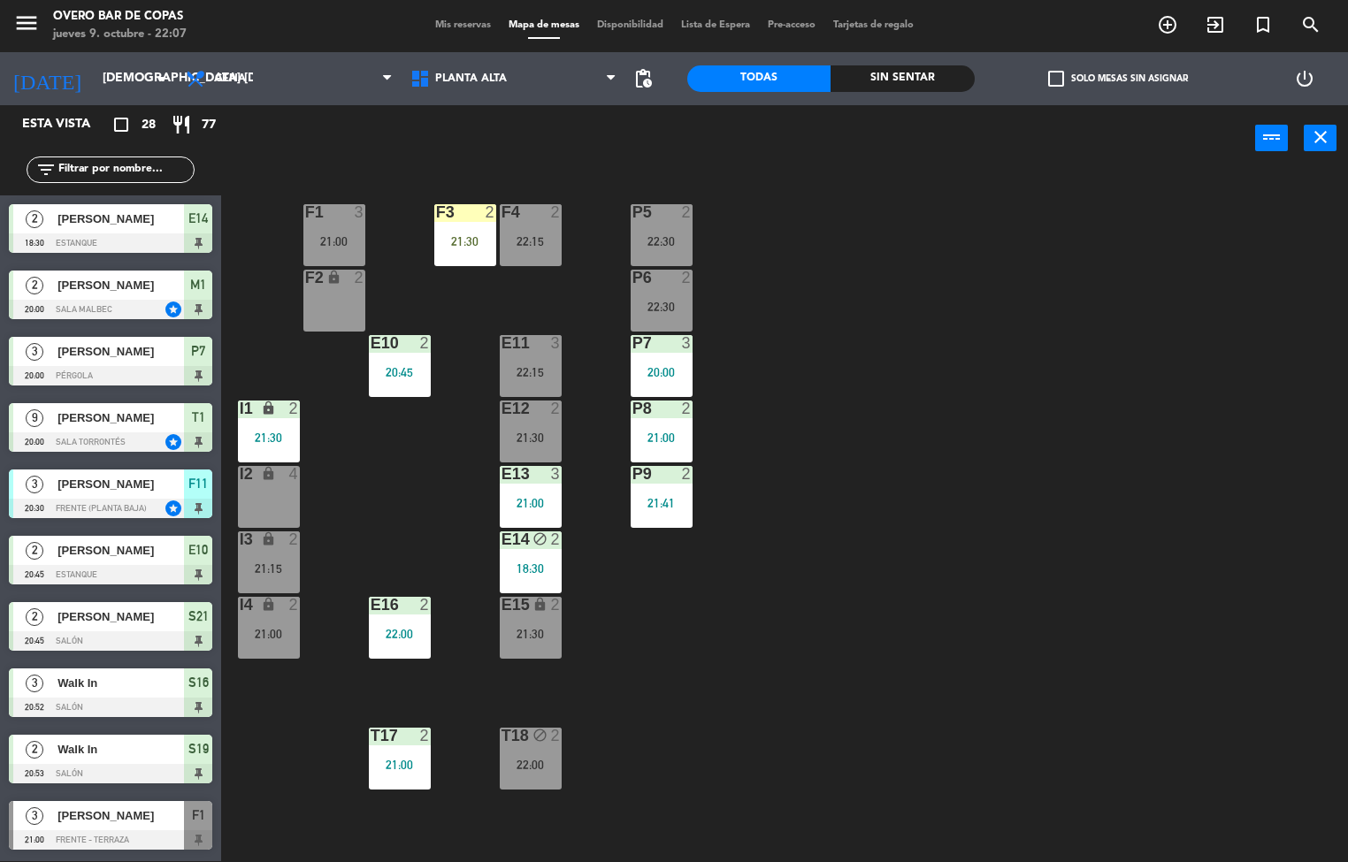
click at [261, 656] on div "I4 lock 2 21:00" at bounding box center [269, 628] width 62 height 62
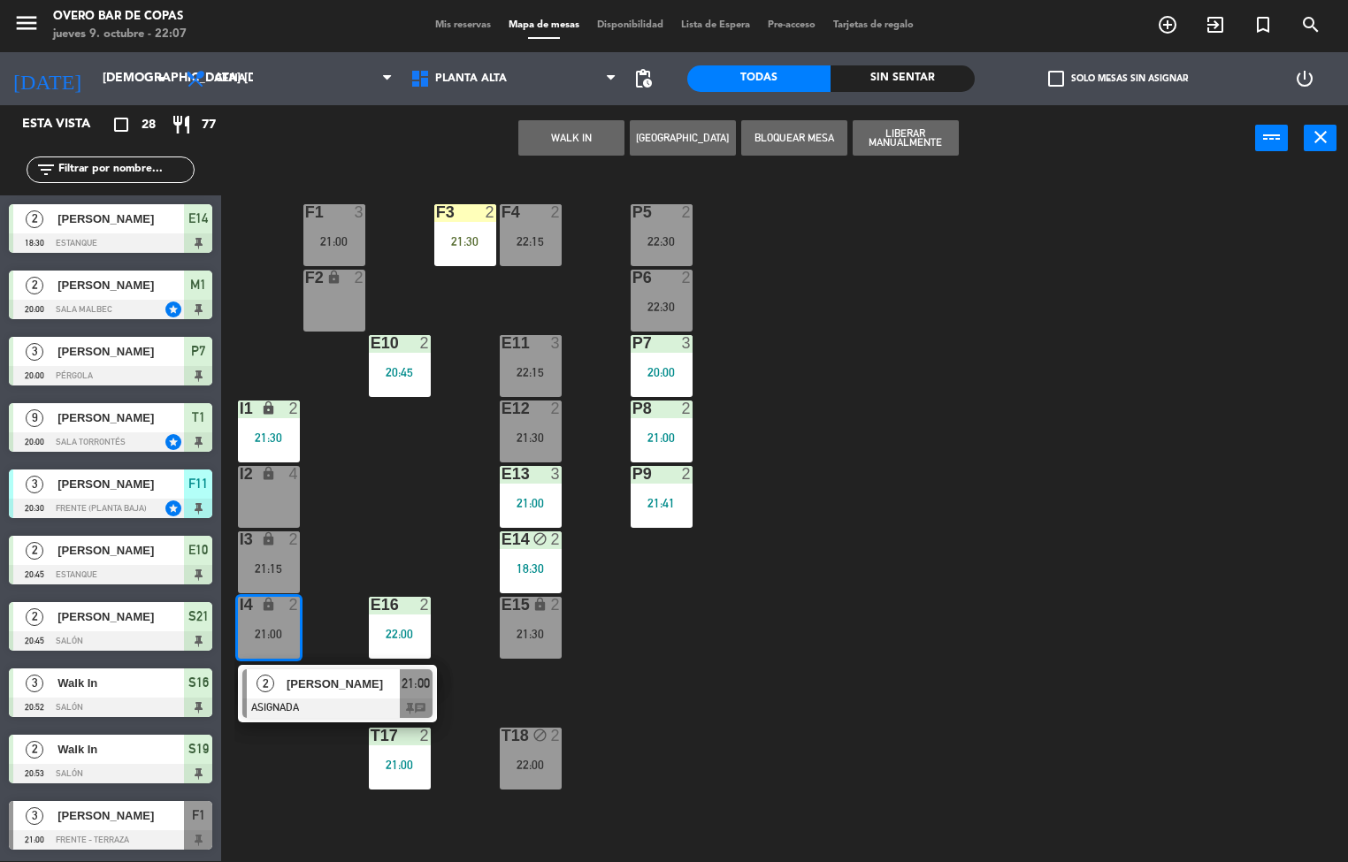
click at [303, 611] on div "2" at bounding box center [297, 605] width 29 height 17
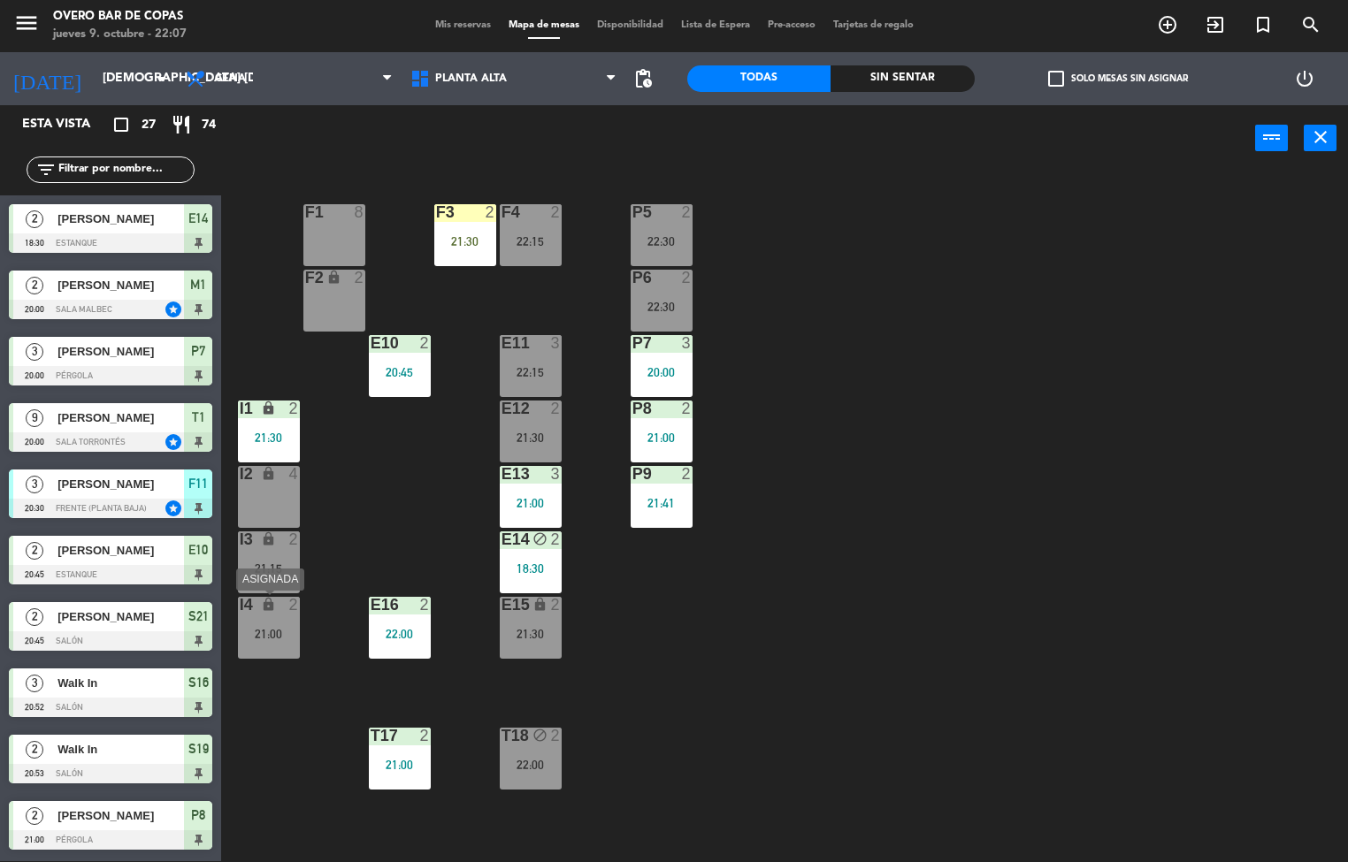
click at [289, 630] on div "21:00" at bounding box center [269, 634] width 62 height 12
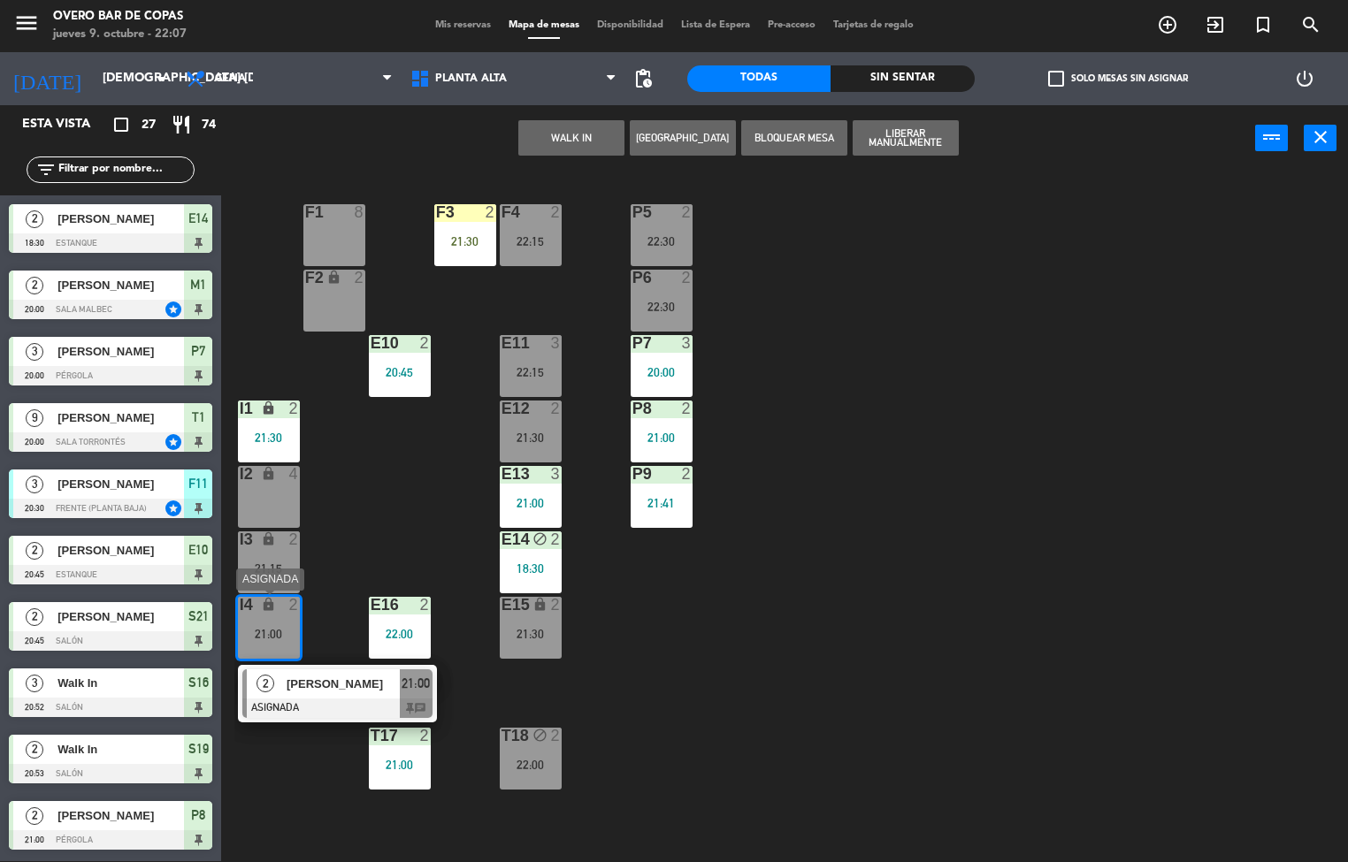
drag, startPoint x: 409, startPoint y: 703, endPoint x: 17, endPoint y: 786, distance: 400.4
click at [396, 717] on div "2 [PERSON_NAME] ASIGNADA 21:00 chat" at bounding box center [338, 693] width 226 height 57
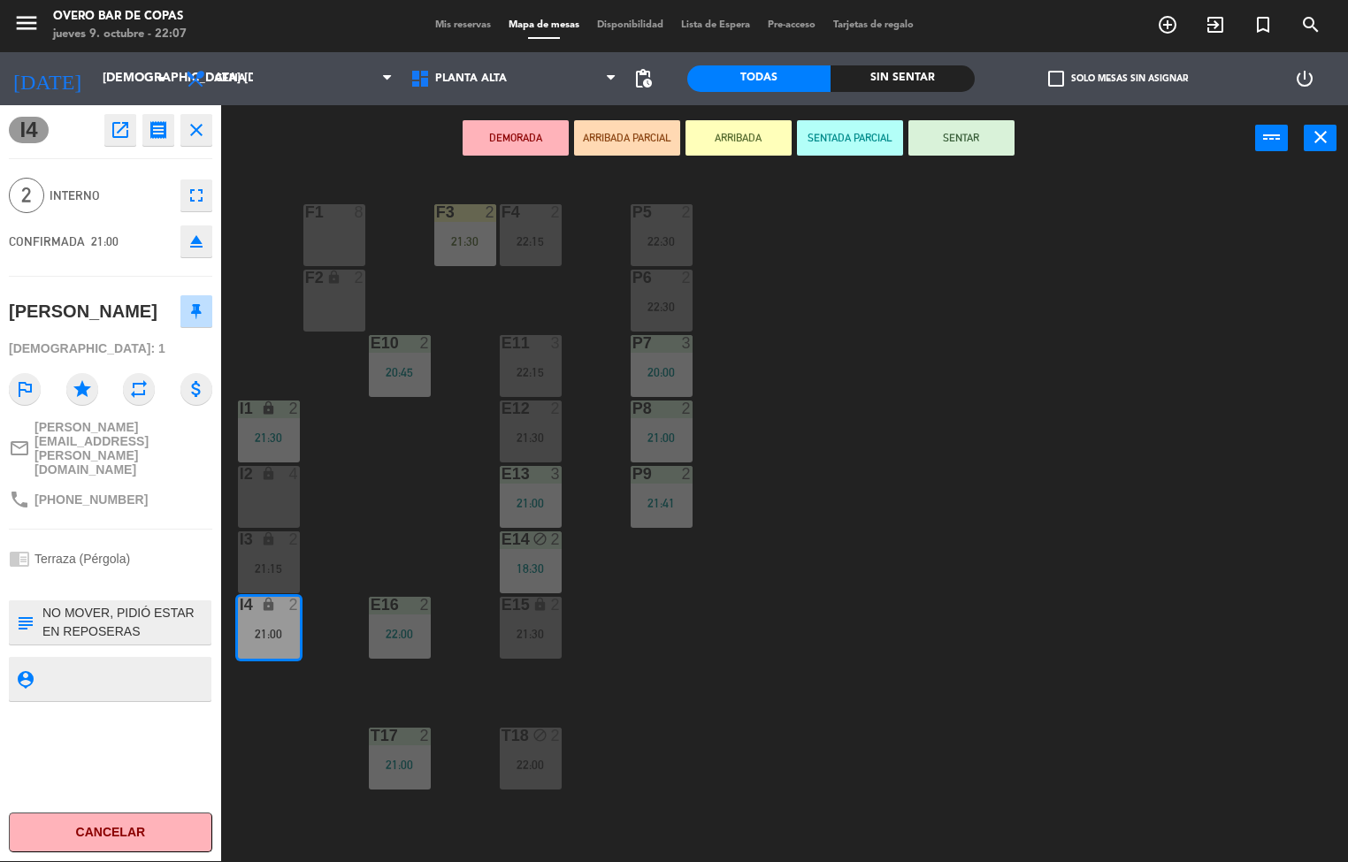
drag, startPoint x: 142, startPoint y: 589, endPoint x: 329, endPoint y: 664, distance: 202.0
click at [27, 601] on div "subject" at bounding box center [110, 623] width 203 height 44
click at [160, 821] on button "Cancelar" at bounding box center [110, 833] width 203 height 40
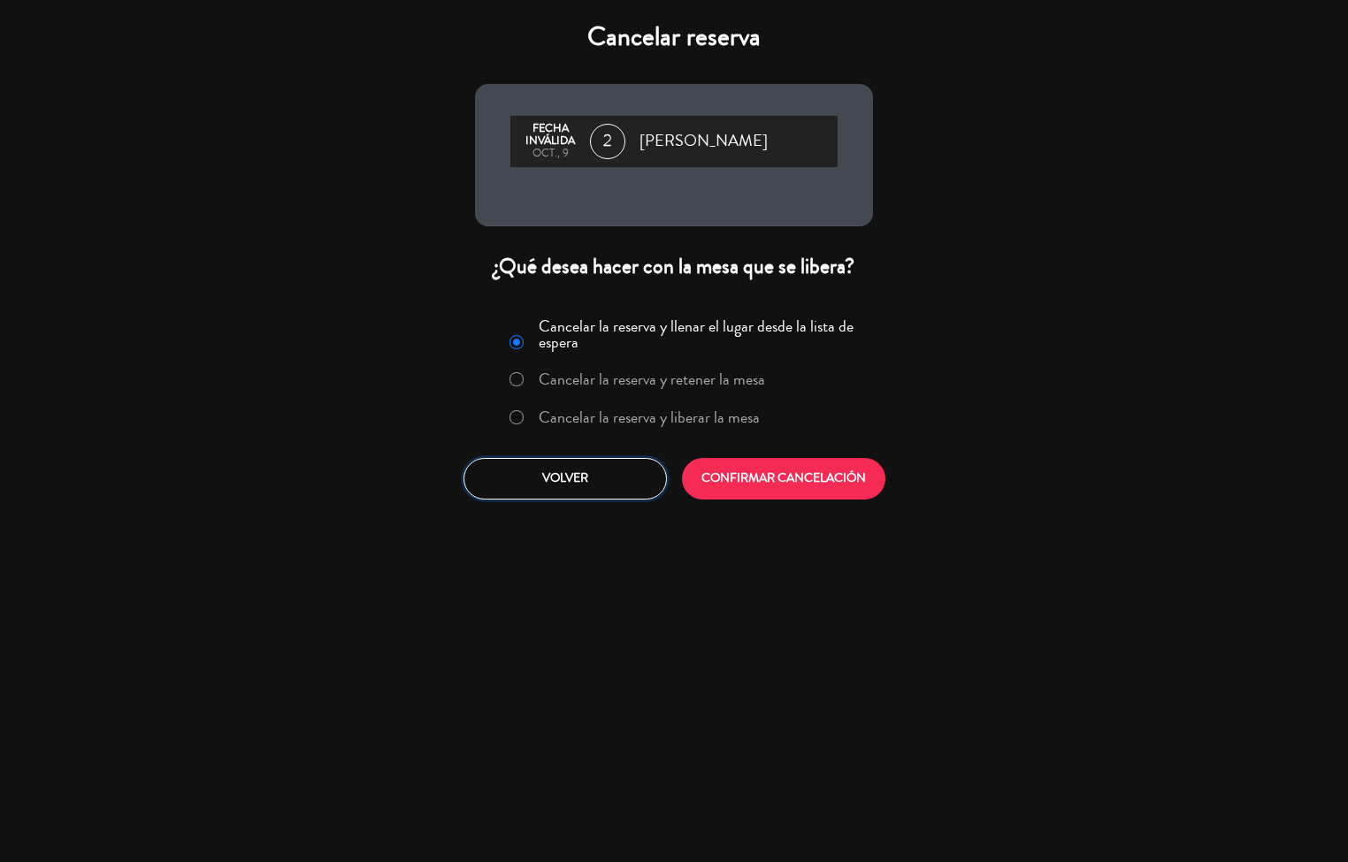
click at [586, 483] on button "Volver" at bounding box center [565, 479] width 203 height 42
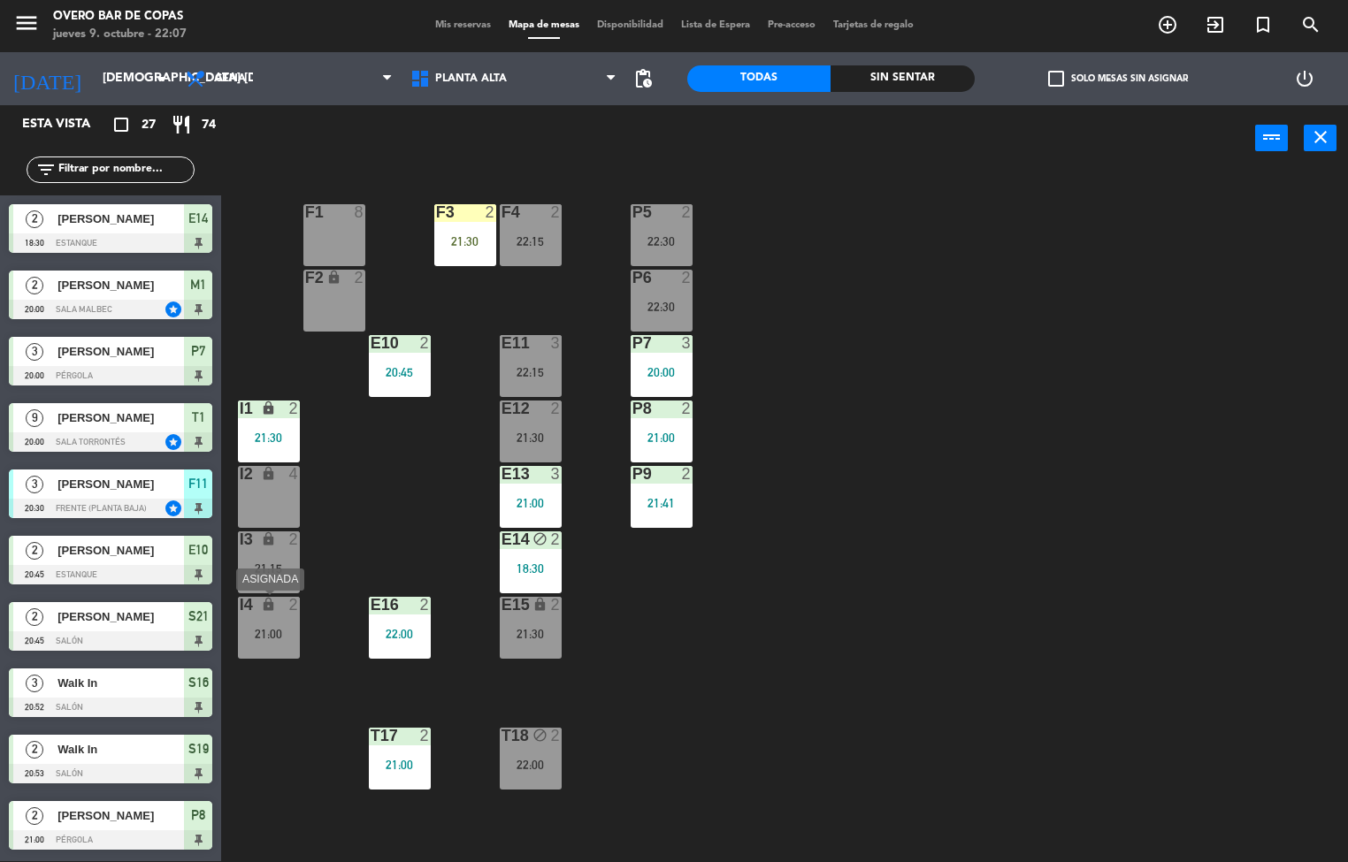
click at [269, 624] on div "I4 lock 2 21:00" at bounding box center [269, 628] width 62 height 62
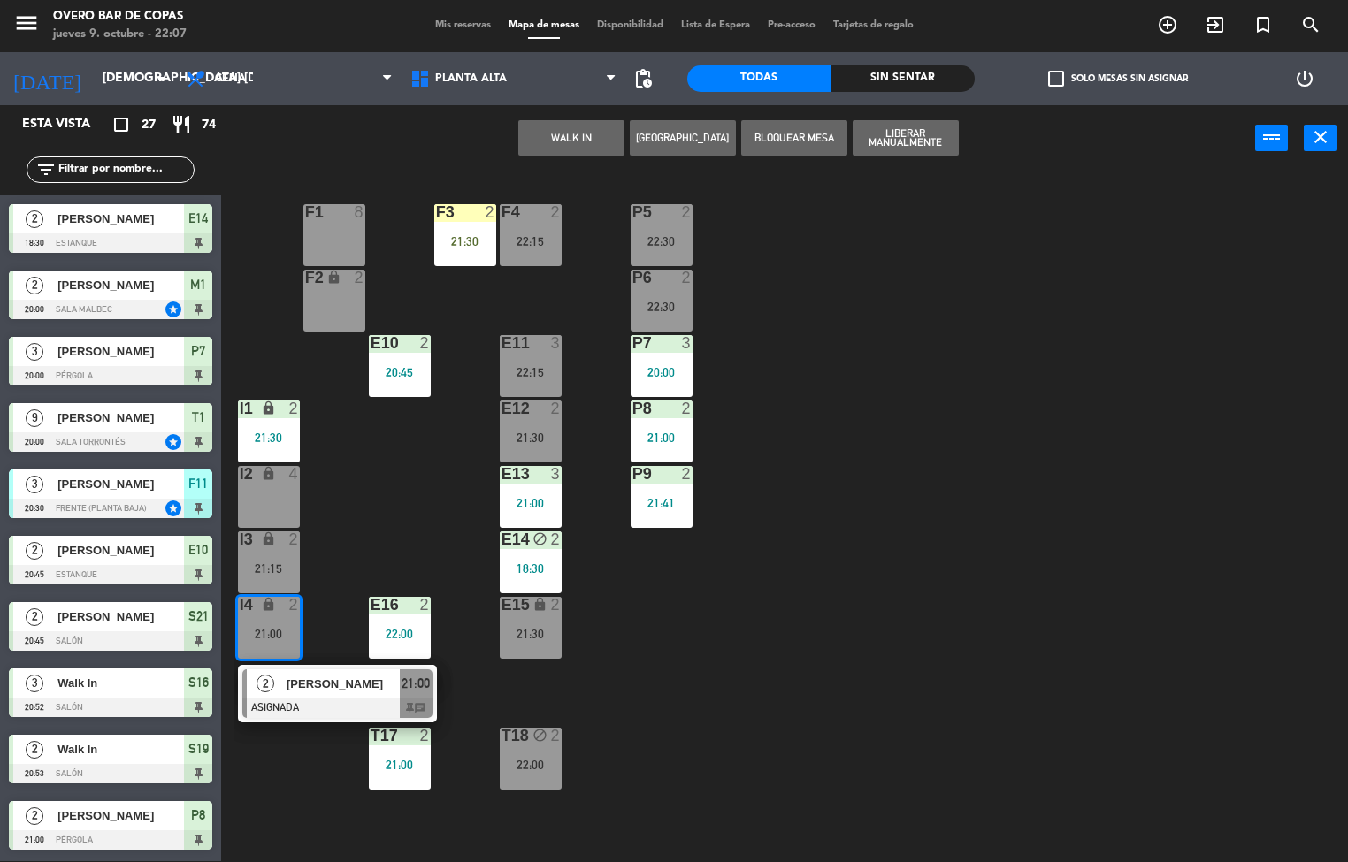
drag, startPoint x: 1014, startPoint y: 640, endPoint x: 455, endPoint y: 650, distance: 559.2
click at [993, 645] on div "P5 2 22:30 F1 8 F3 2 21:30 F4 2 22:15 P6 2 22:30 F2 lock 2 P7 3 20:00 E10 2 20:…" at bounding box center [791, 517] width 1114 height 690
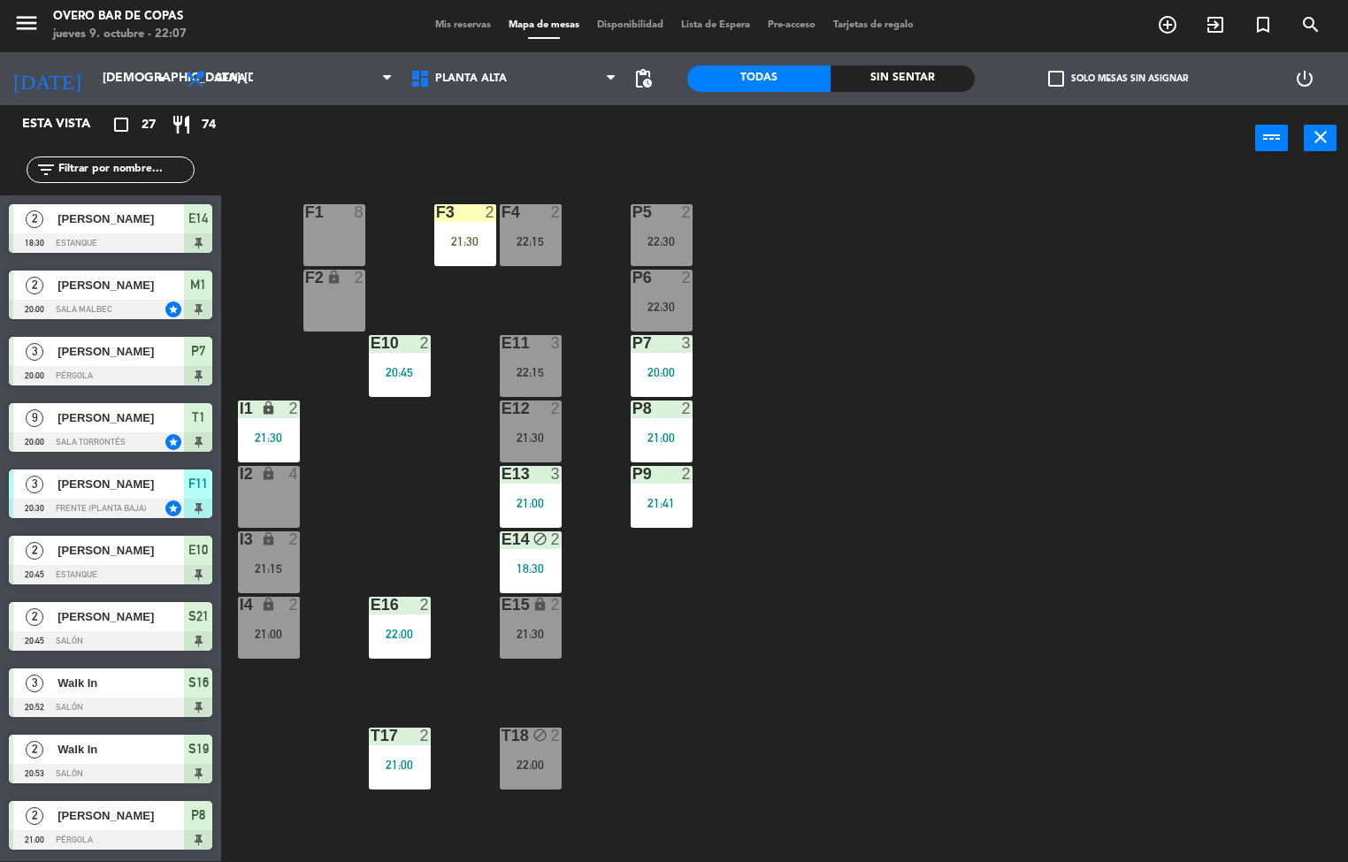
click at [260, 557] on div "I3 lock 2 21:15" at bounding box center [269, 563] width 62 height 62
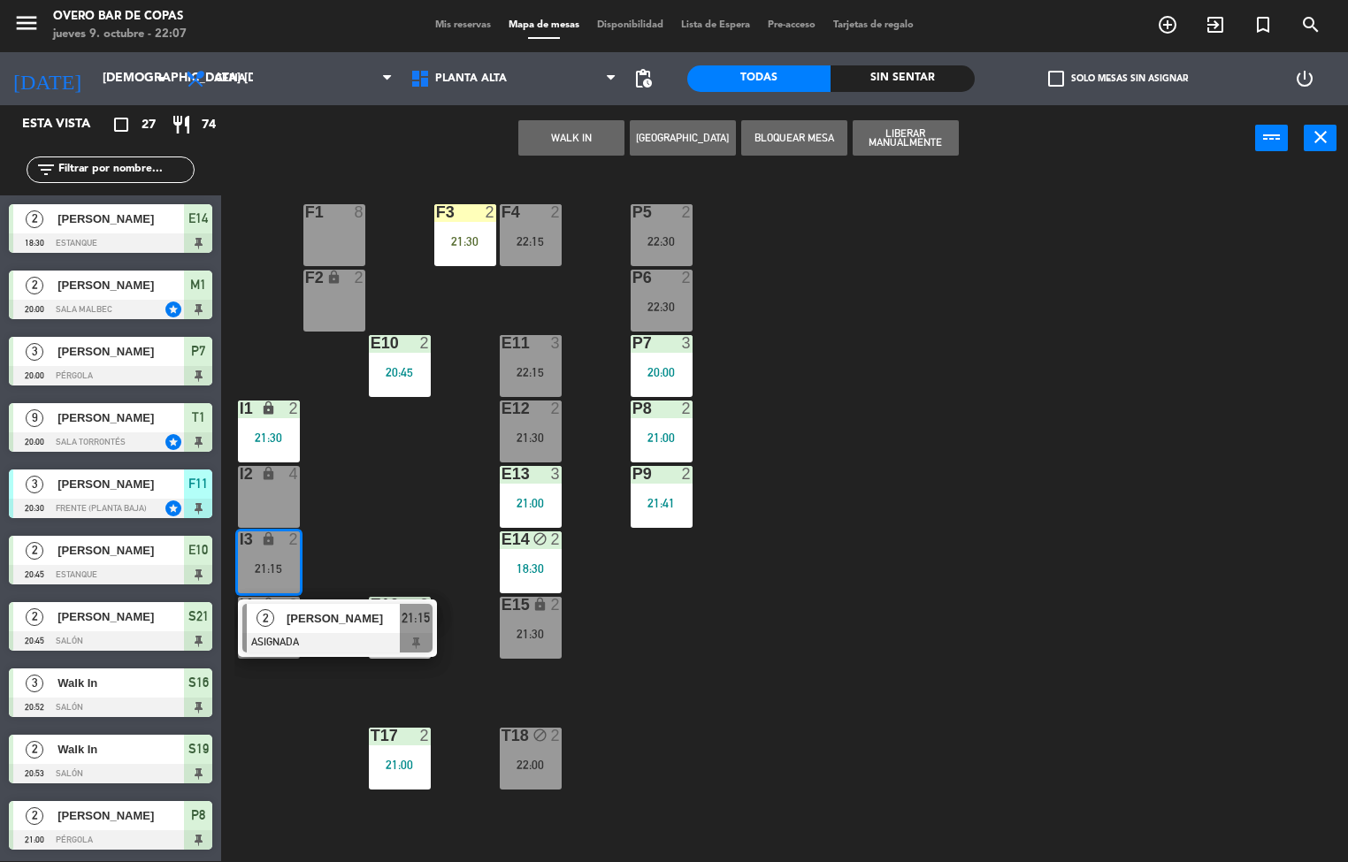
click at [410, 640] on div at bounding box center [337, 642] width 190 height 19
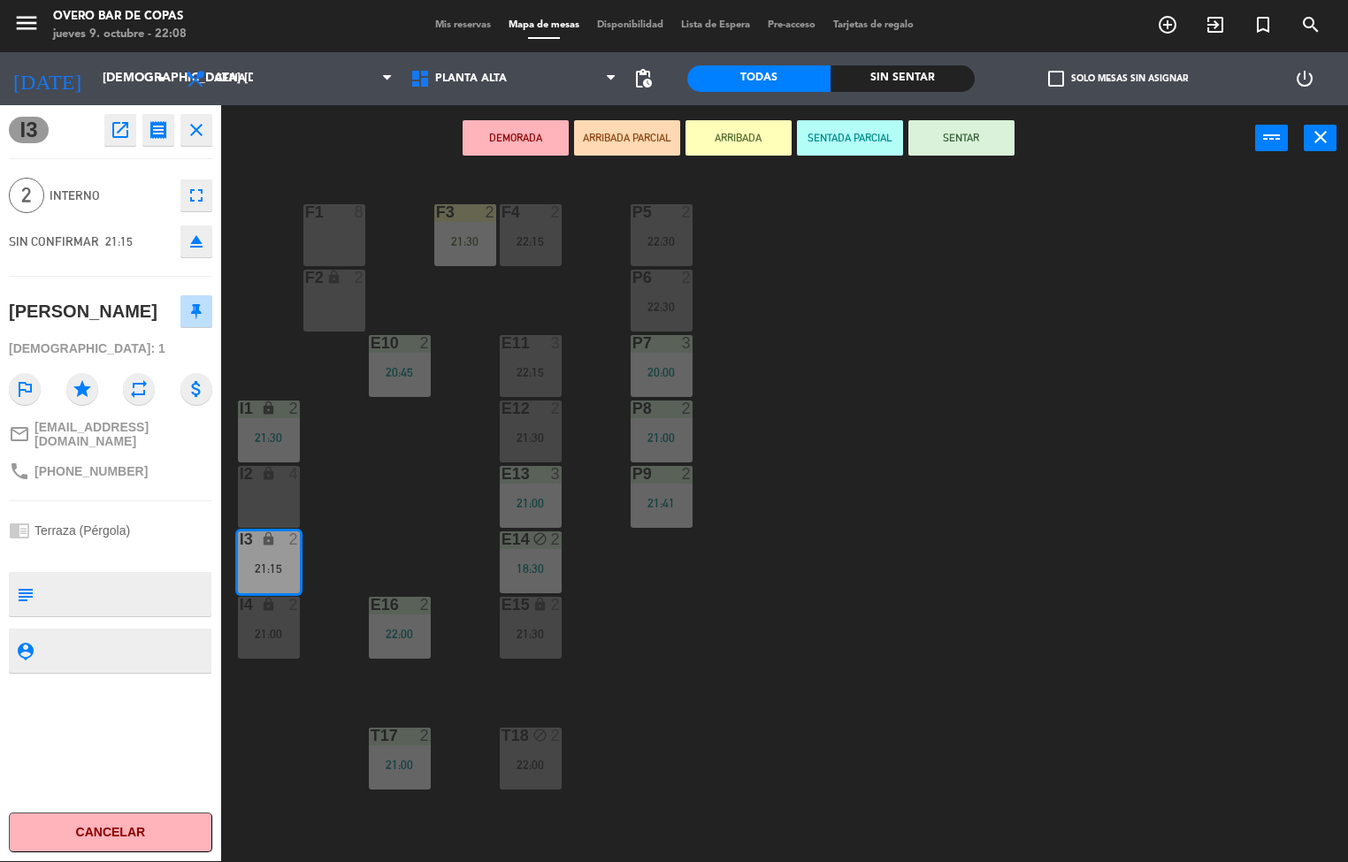
click at [127, 844] on button "Cancelar" at bounding box center [110, 833] width 203 height 40
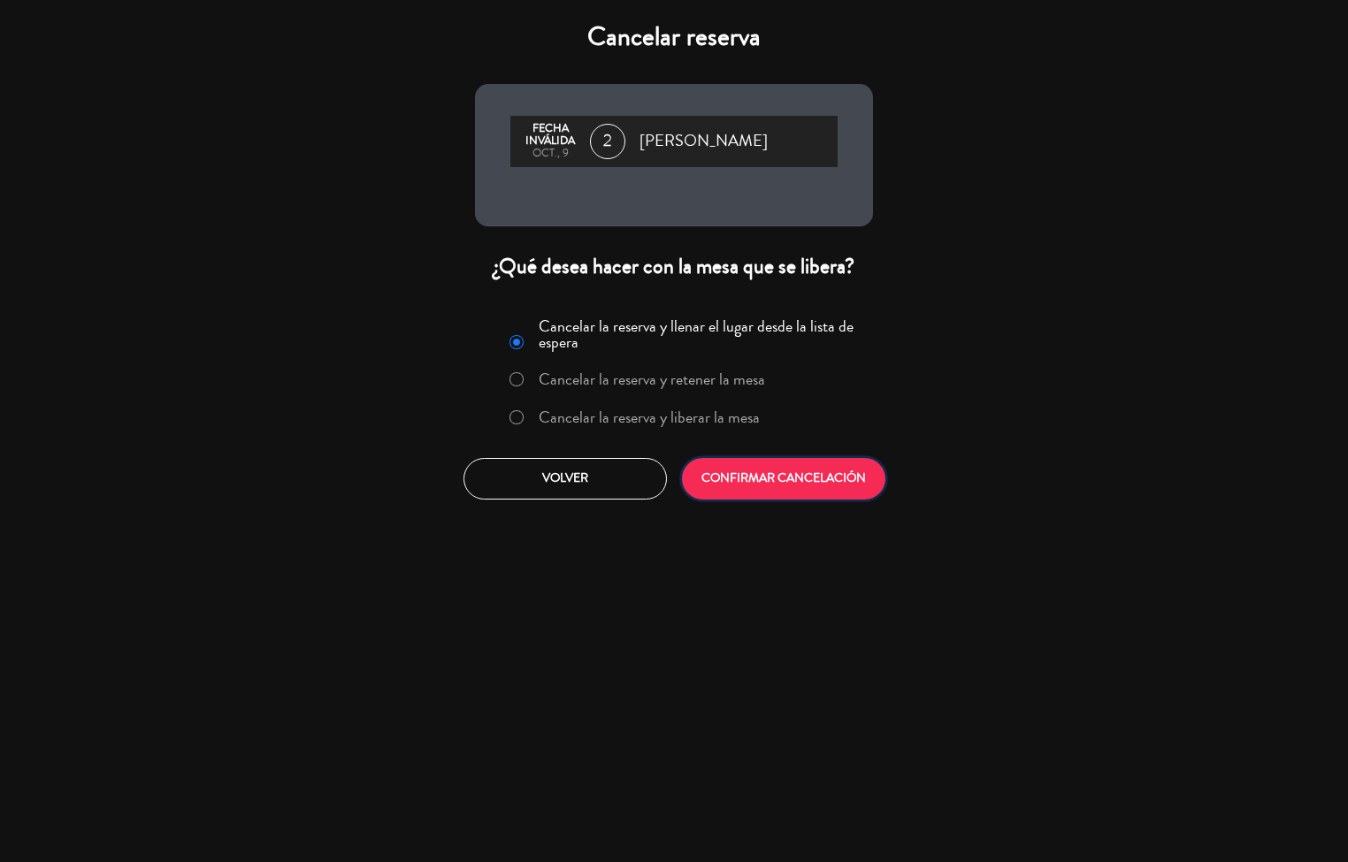
click at [812, 475] on button "CONFIRMAR CANCELACIÓN" at bounding box center [783, 479] width 203 height 42
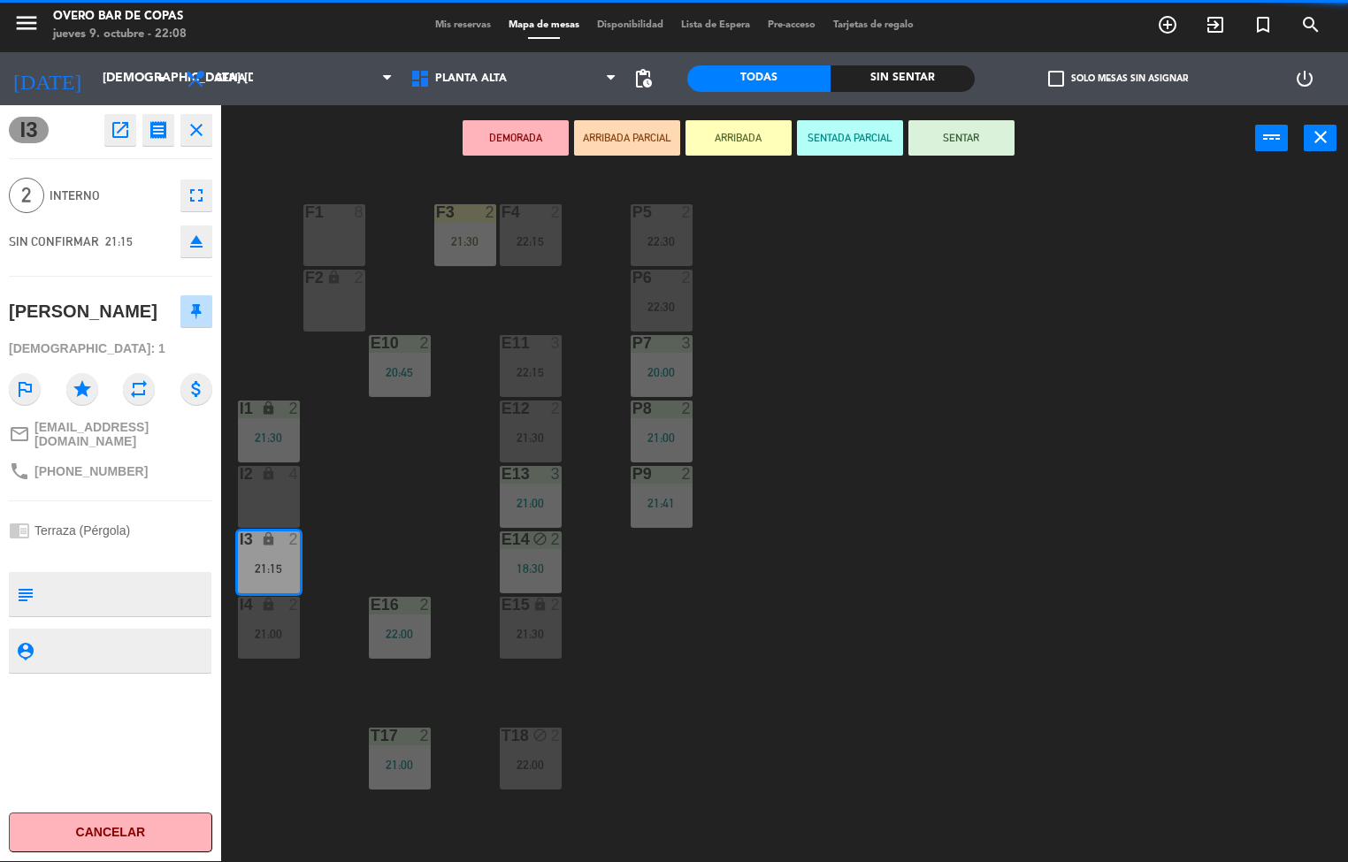
click at [783, 653] on div "Cancelar reserva Fecha inválida oct., 9 2 [PERSON_NAME] ¿Qué desea hacer con la…" at bounding box center [674, 431] width 1348 height 862
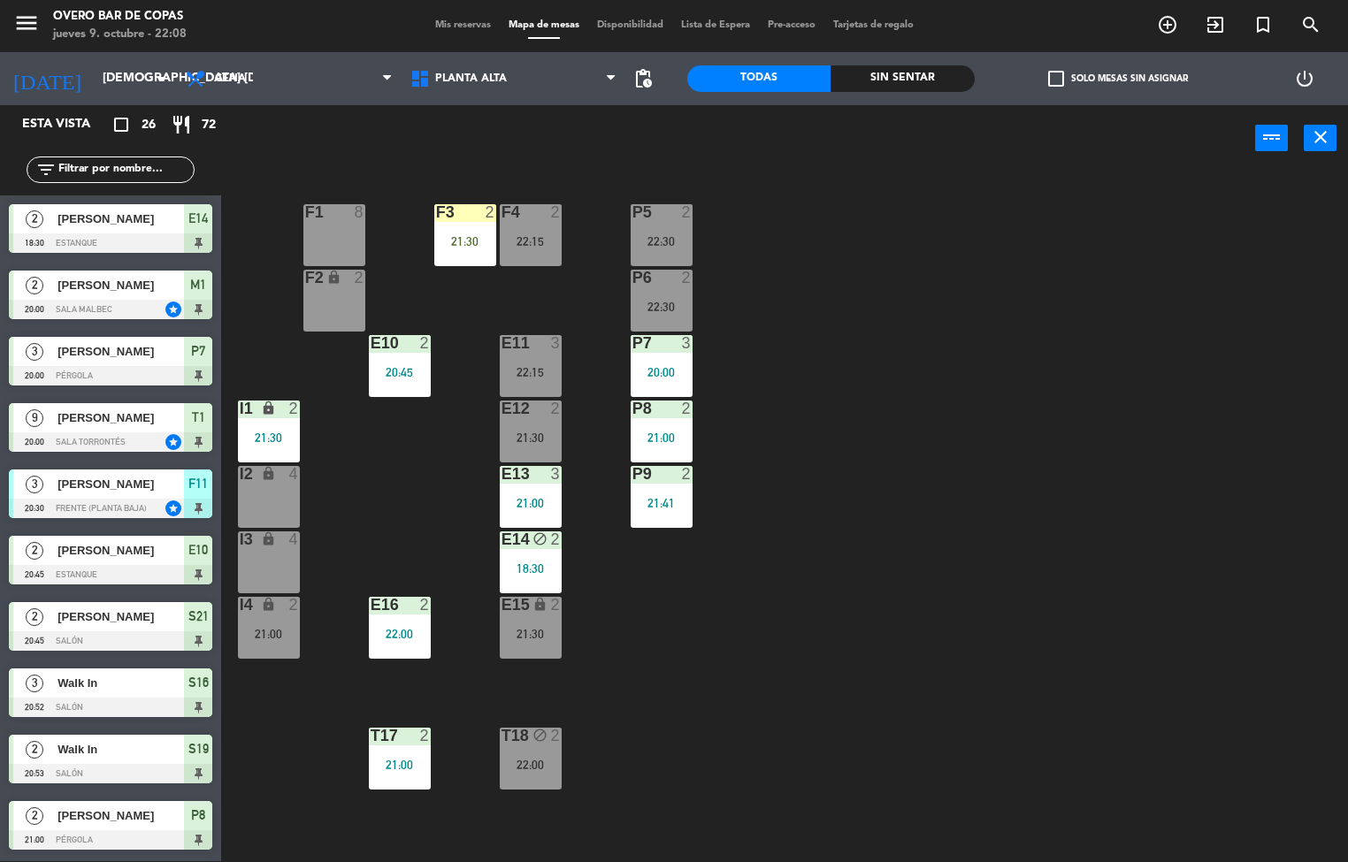
drag, startPoint x: 847, startPoint y: 621, endPoint x: 618, endPoint y: 773, distance: 275.0
click at [832, 640] on div "P5 2 22:30 F1 8 F3 2 21:30 F4 2 22:15 P6 2 22:30 F2 lock 2 P7 3 20:00 E10 2 20:…" at bounding box center [791, 517] width 1114 height 690
click at [544, 632] on div "21:30" at bounding box center [531, 634] width 62 height 12
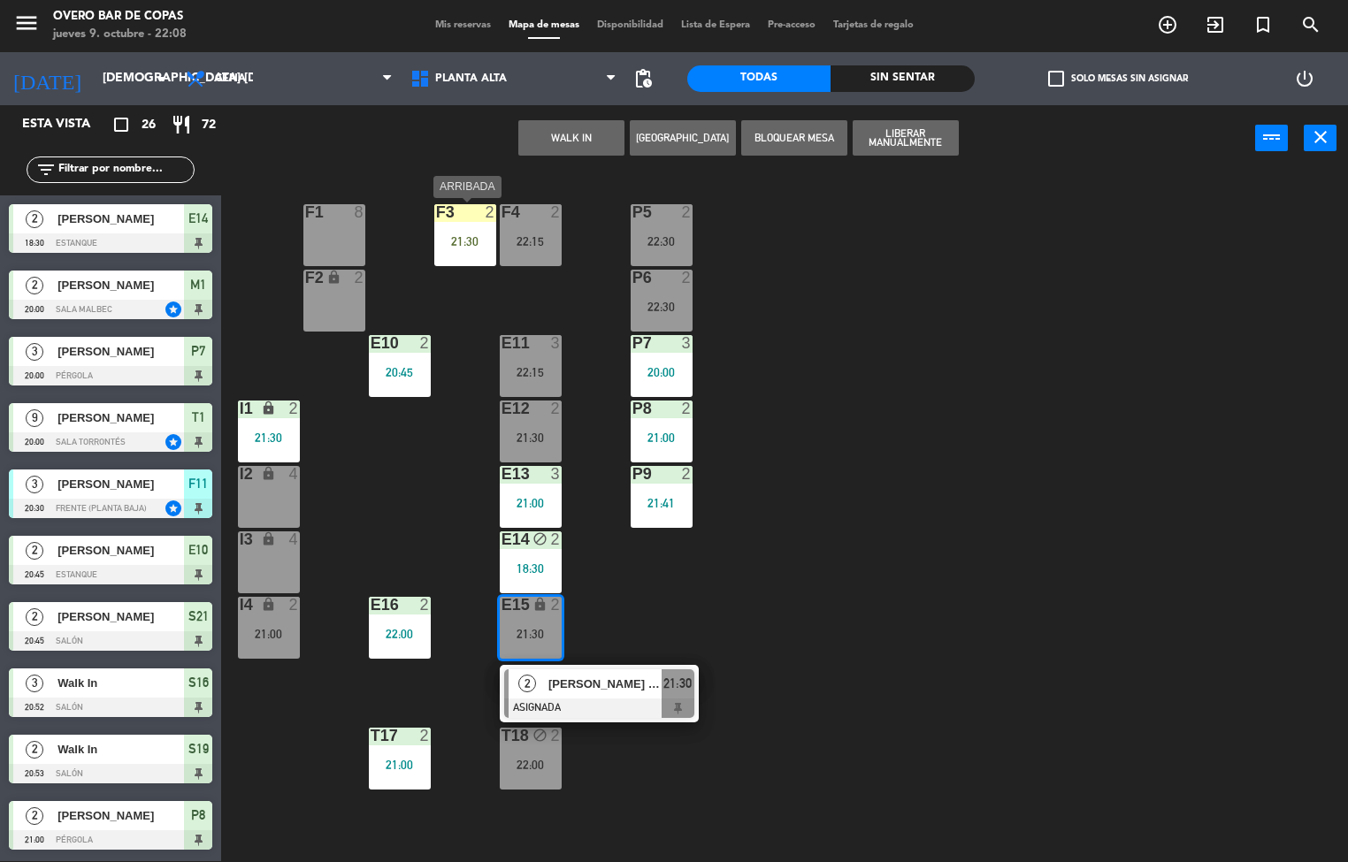
drag, startPoint x: 457, startPoint y: 234, endPoint x: 724, endPoint y: 351, distance: 291.9
click at [459, 232] on div "F3 2 21:30" at bounding box center [465, 235] width 62 height 62
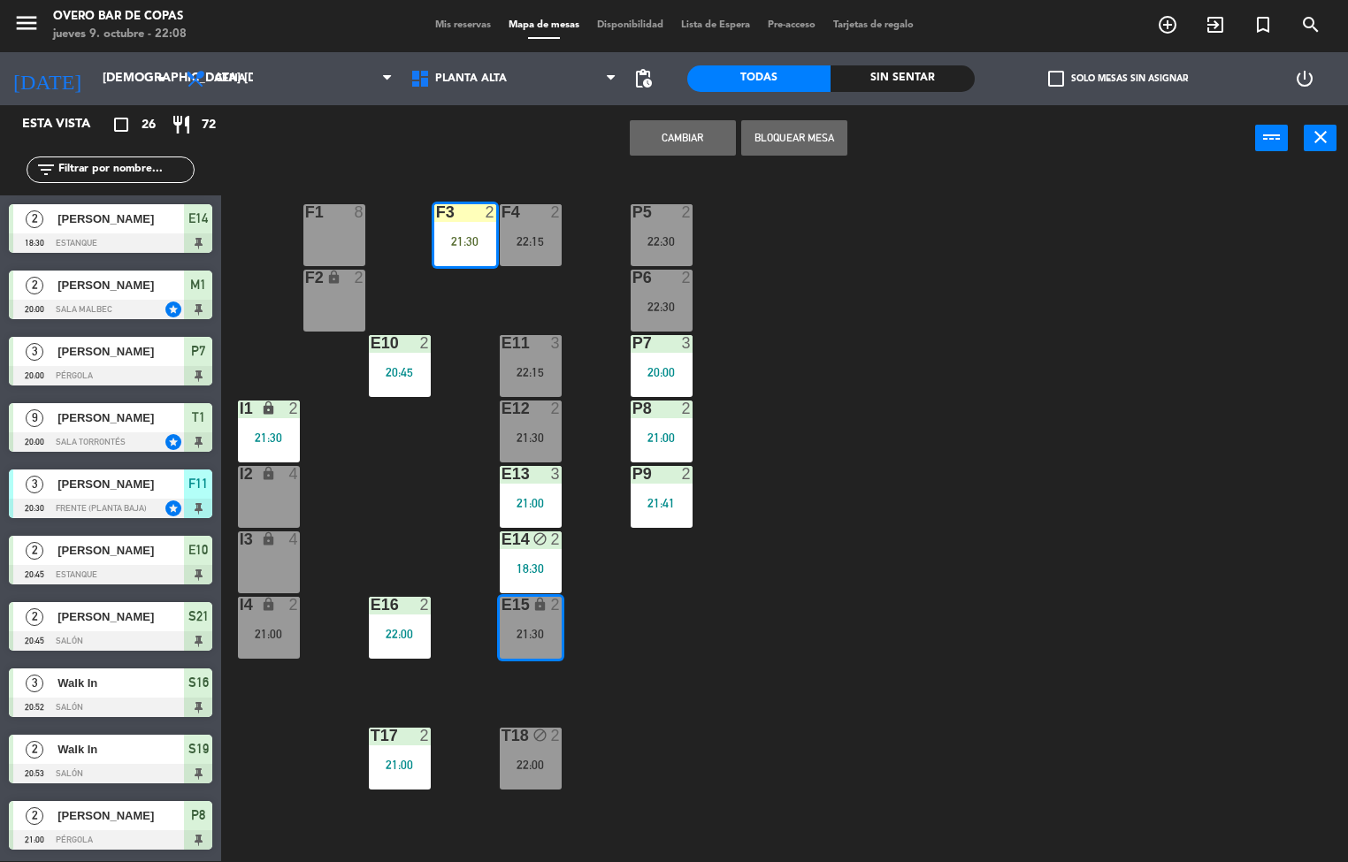
click at [945, 486] on div "P5 2 22:30 F1 8 F3 2 21:30 F4 2 22:15 P6 2 22:30 F2 lock 2 P7 3 20:00 E10 2 20:…" at bounding box center [791, 517] width 1114 height 690
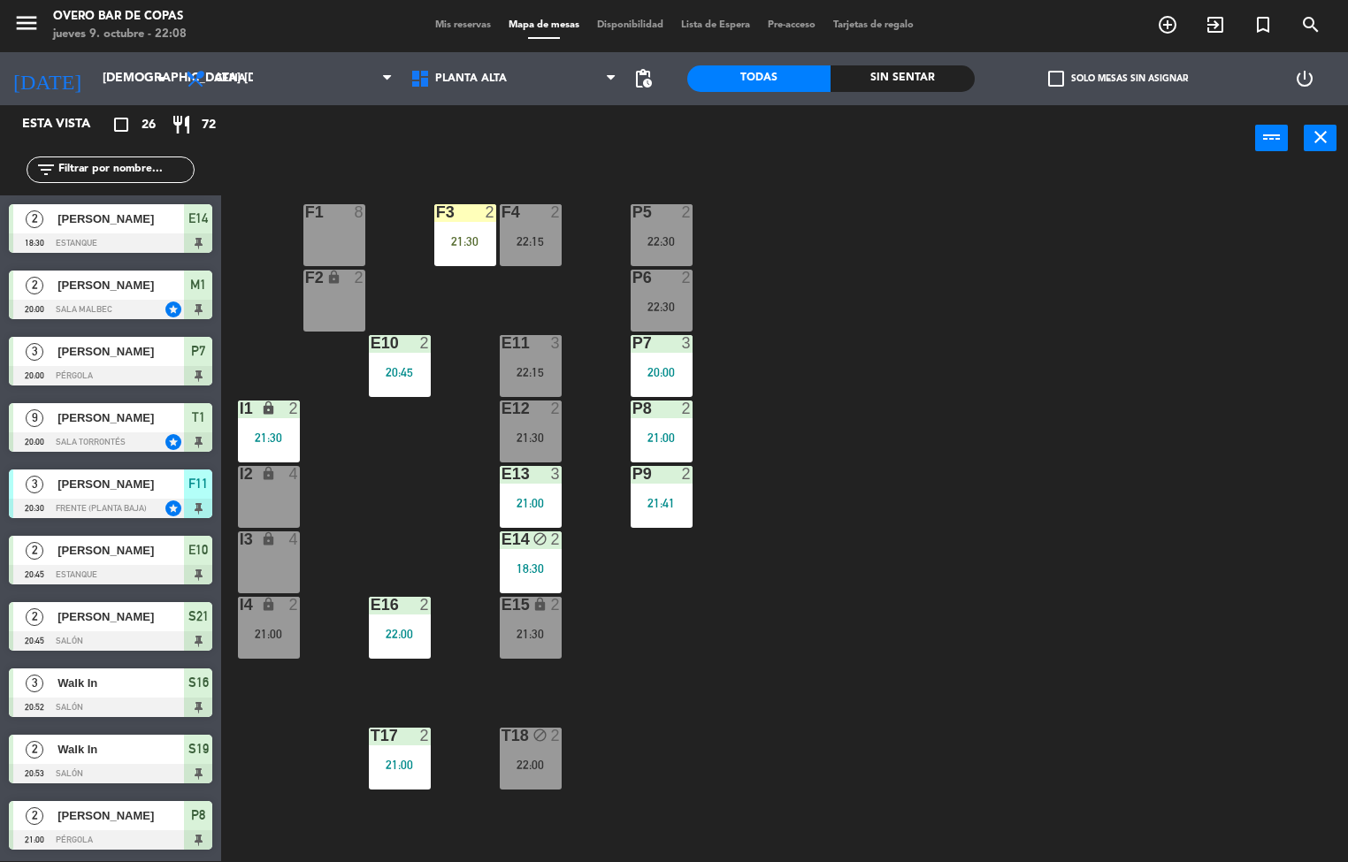
click at [443, 239] on div "21:30" at bounding box center [465, 241] width 62 height 12
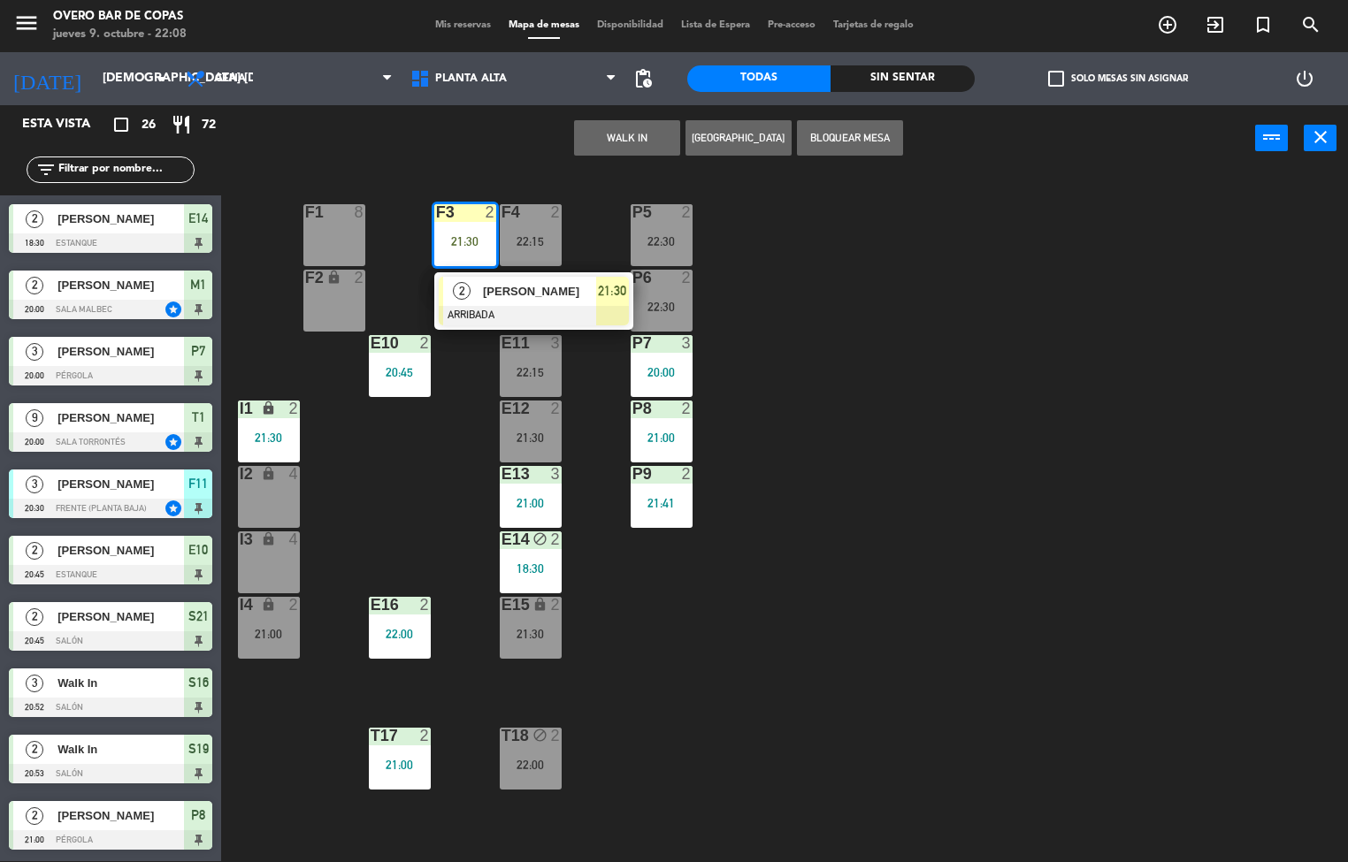
drag, startPoint x: 610, startPoint y: 310, endPoint x: 839, endPoint y: 540, distance: 324.0
click at [618, 310] on div "2 [PERSON_NAME] ARRIBADA 21:30" at bounding box center [534, 300] width 226 height 57
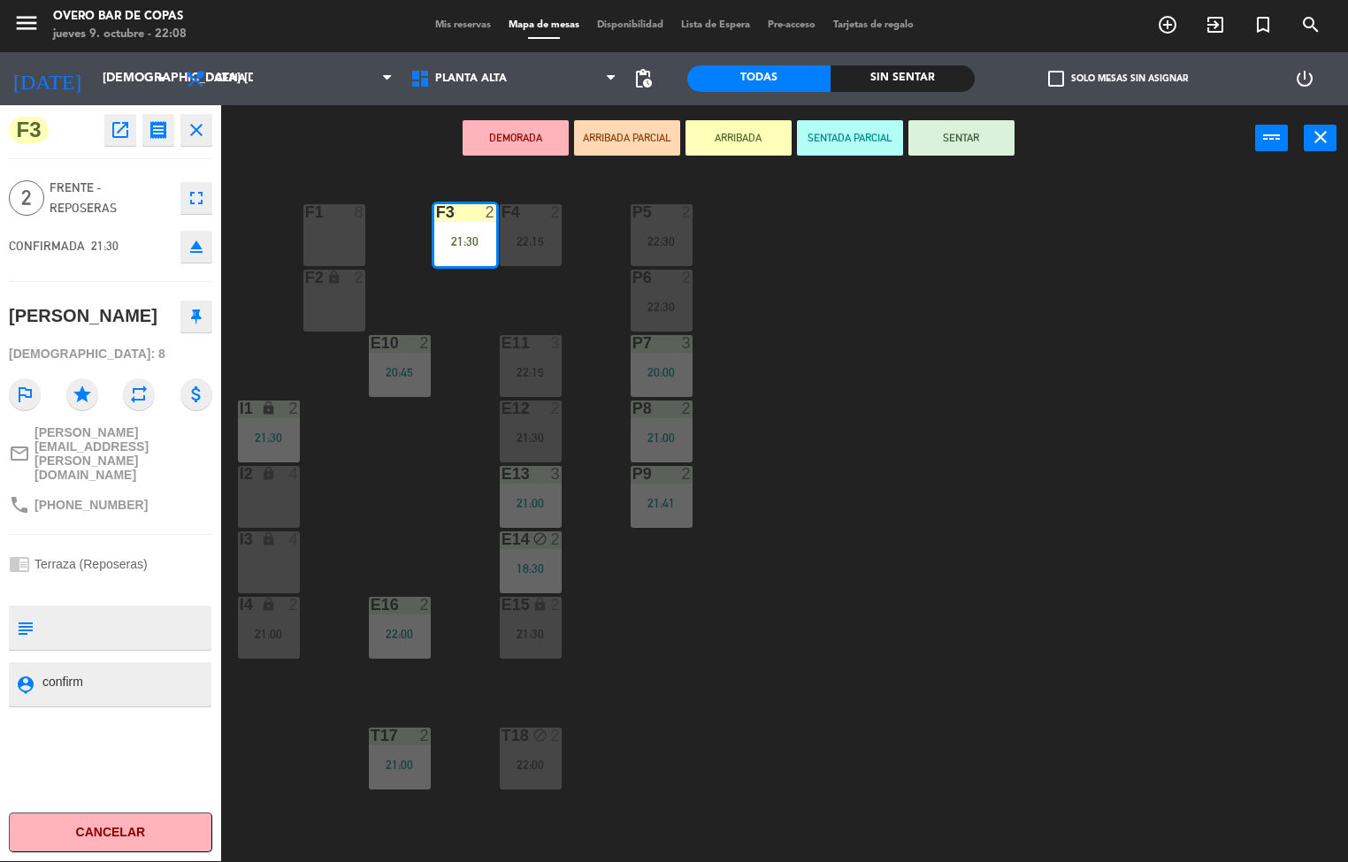
click at [1126, 582] on div "P5 2 22:30 F1 8 F3 2 21:30 F4 2 22:15 P6 2 22:30 F2 lock 2 P7 3 20:00 E10 2 20:…" at bounding box center [791, 517] width 1114 height 690
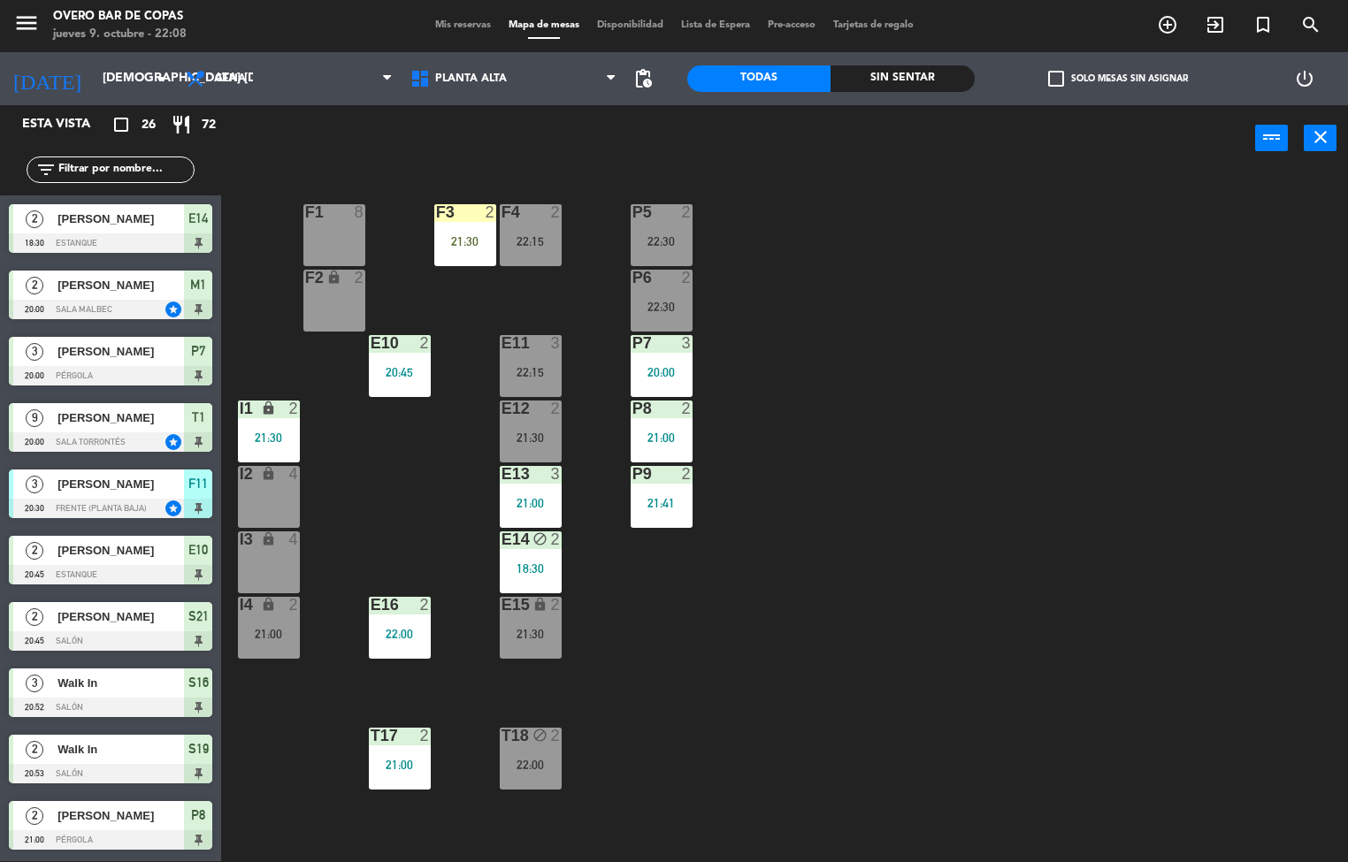
scroll to position [14, 0]
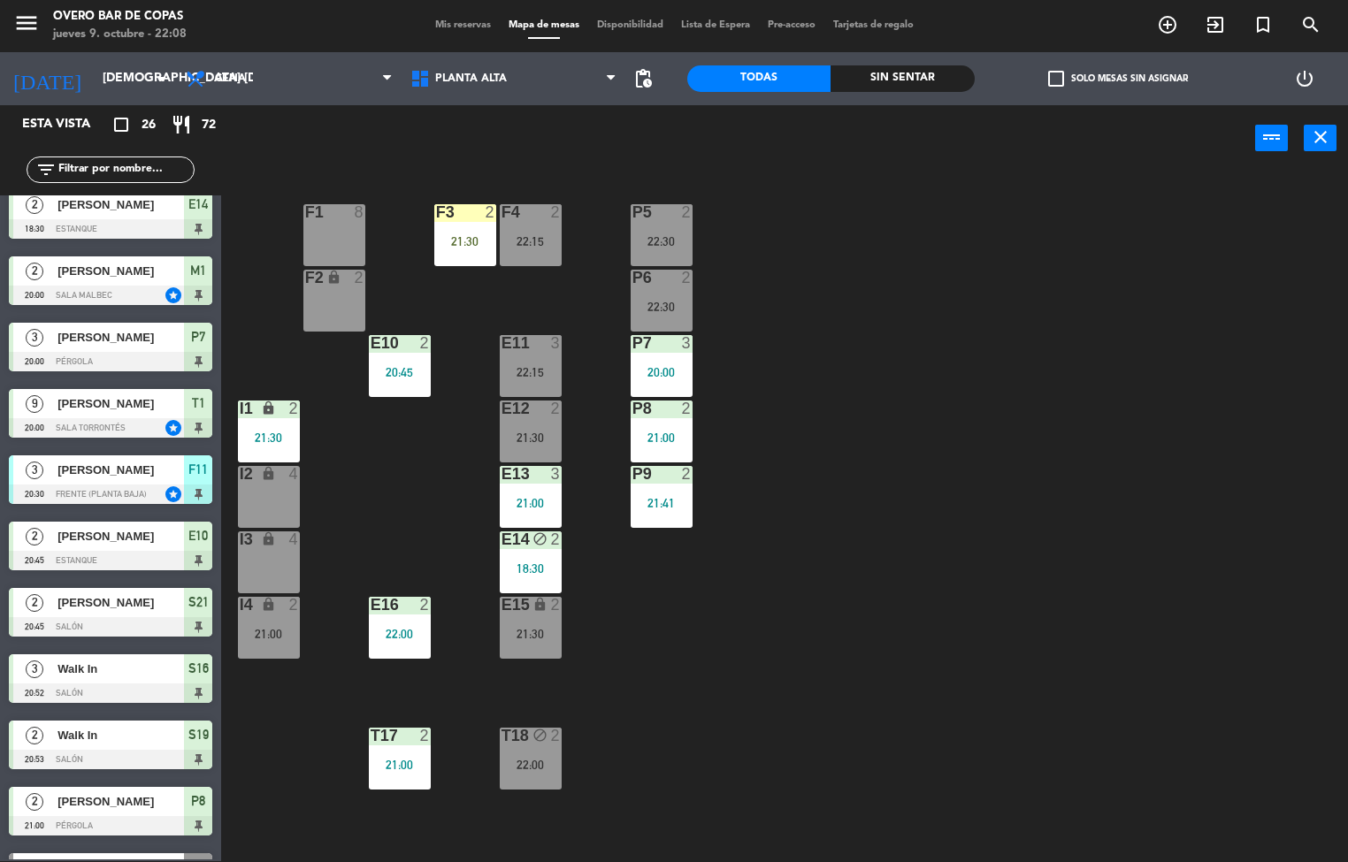
drag, startPoint x: 472, startPoint y: 229, endPoint x: 520, endPoint y: 223, distance: 48.2
click at [491, 220] on div "F3 2 21:30" at bounding box center [465, 235] width 62 height 62
click at [460, 204] on div at bounding box center [464, 212] width 29 height 16
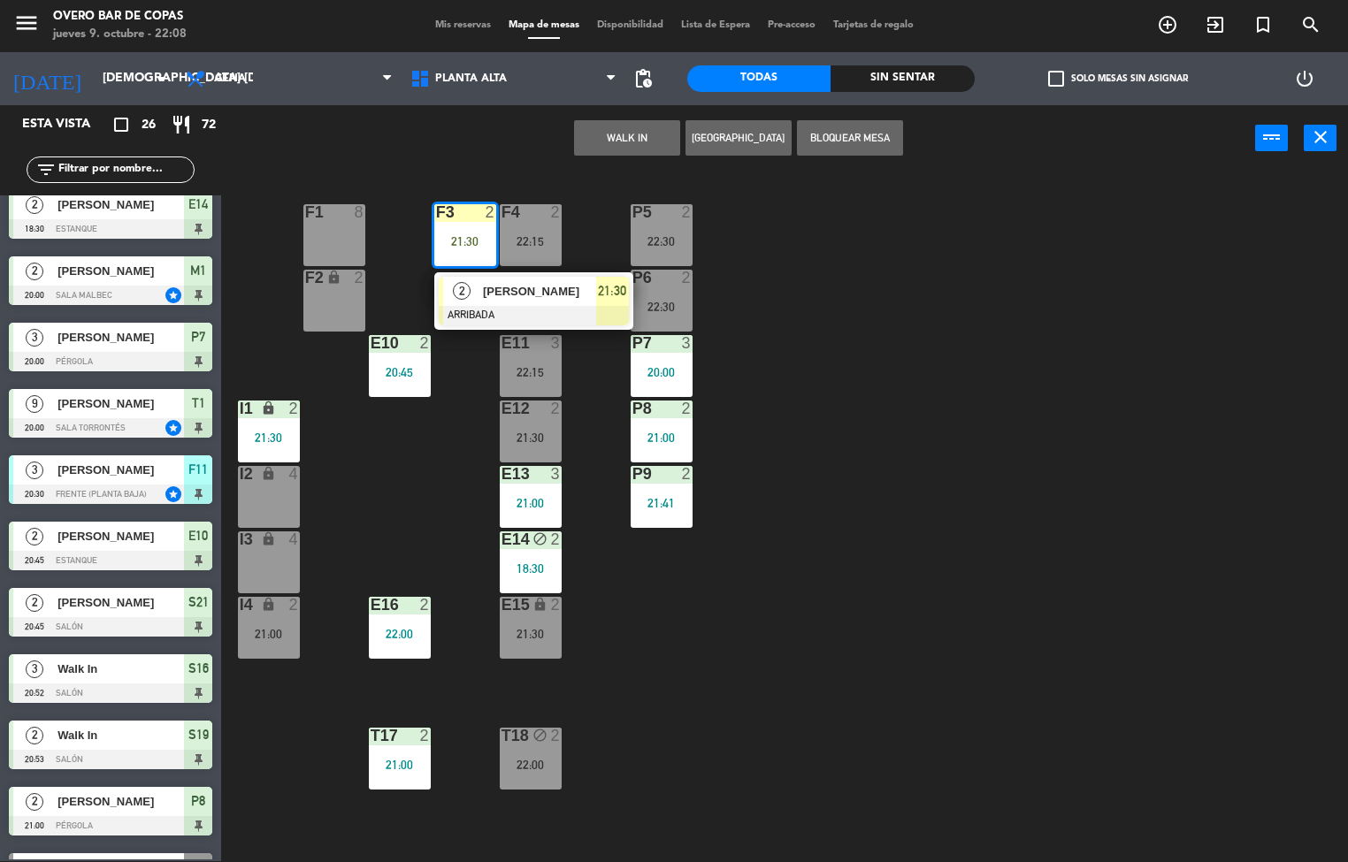
click at [614, 293] on span "21:30" at bounding box center [612, 290] width 28 height 21
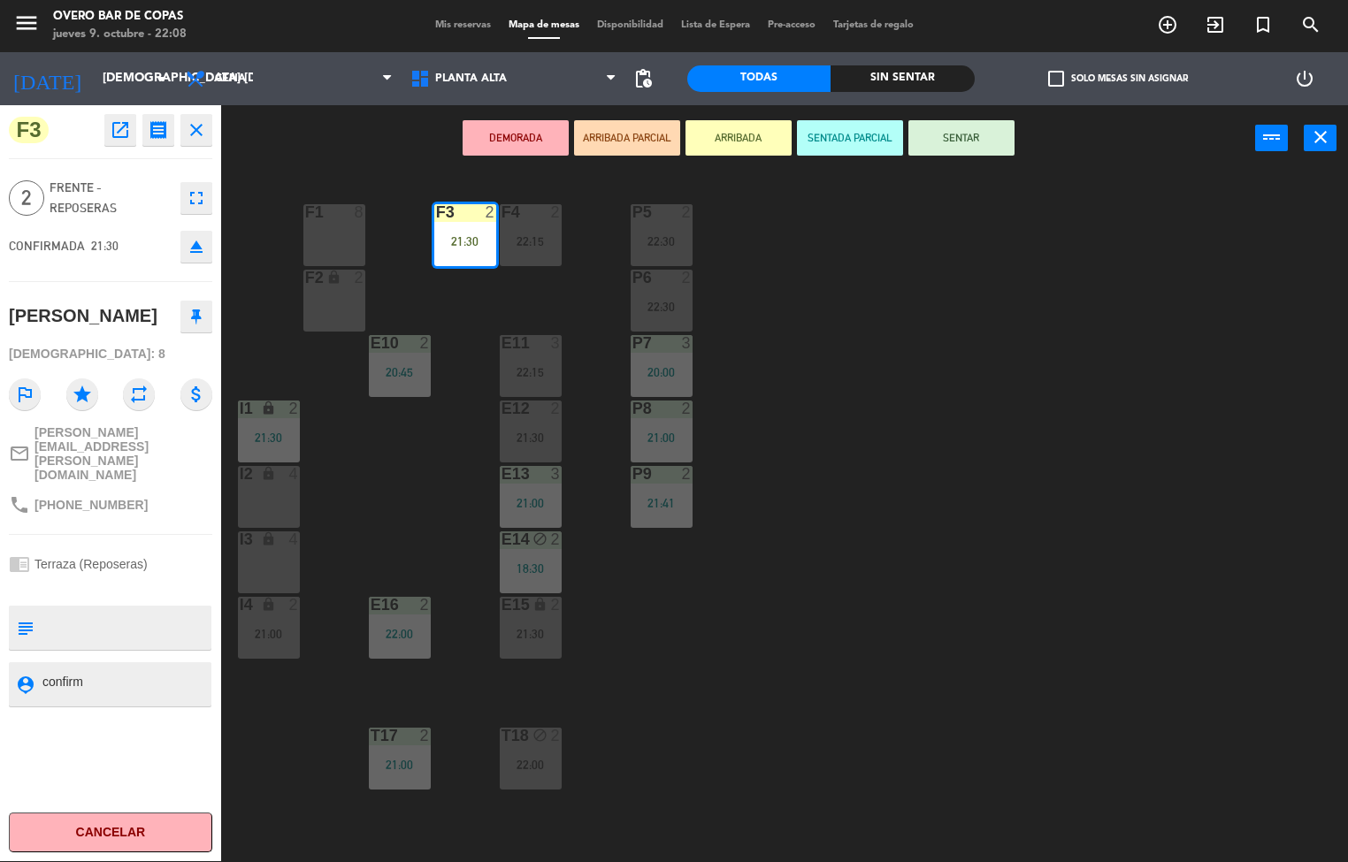
drag, startPoint x: 999, startPoint y: 142, endPoint x: 993, endPoint y: 253, distance: 111.6
click at [995, 154] on button "SENTAR" at bounding box center [961, 137] width 106 height 35
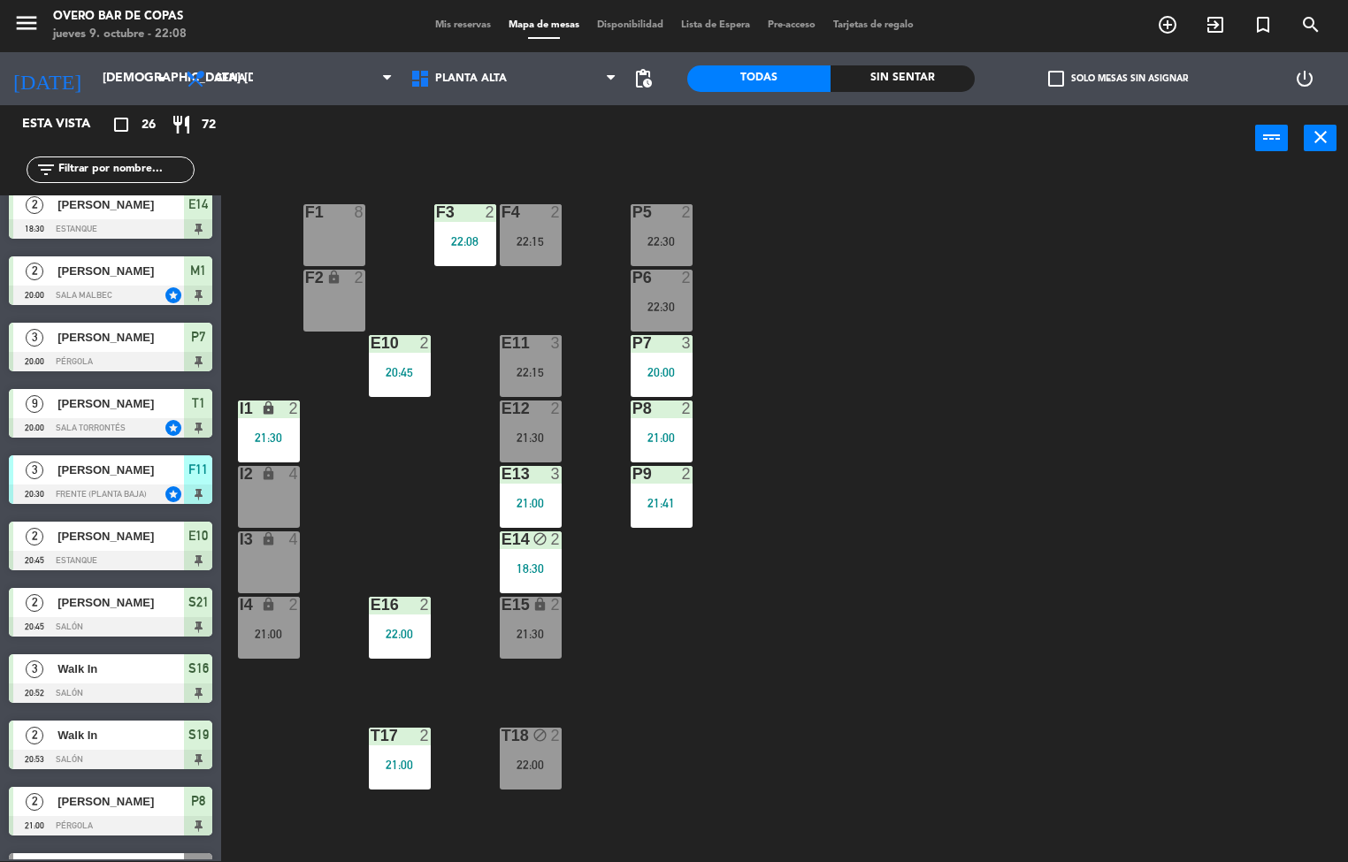
scroll to position [1, 0]
click at [1057, 351] on div "P5 2 22:30 F1 8 F3 2 22:08 F4 2 22:15 P6 2 22:30 F2 lock 2 P7 3 20:00 E10 2 20:…" at bounding box center [791, 517] width 1114 height 690
drag, startPoint x: 966, startPoint y: 346, endPoint x: 518, endPoint y: 295, distance: 450.5
click at [946, 337] on div "P5 2 22:30 F1 8 F3 2 21:30 F4 2 22:15 P6 2 22:30 F2 lock 2 P7 3 20:00 E10 2 20:…" at bounding box center [791, 517] width 1114 height 690
click at [452, 226] on div "F3 2 21:30" at bounding box center [465, 235] width 62 height 62
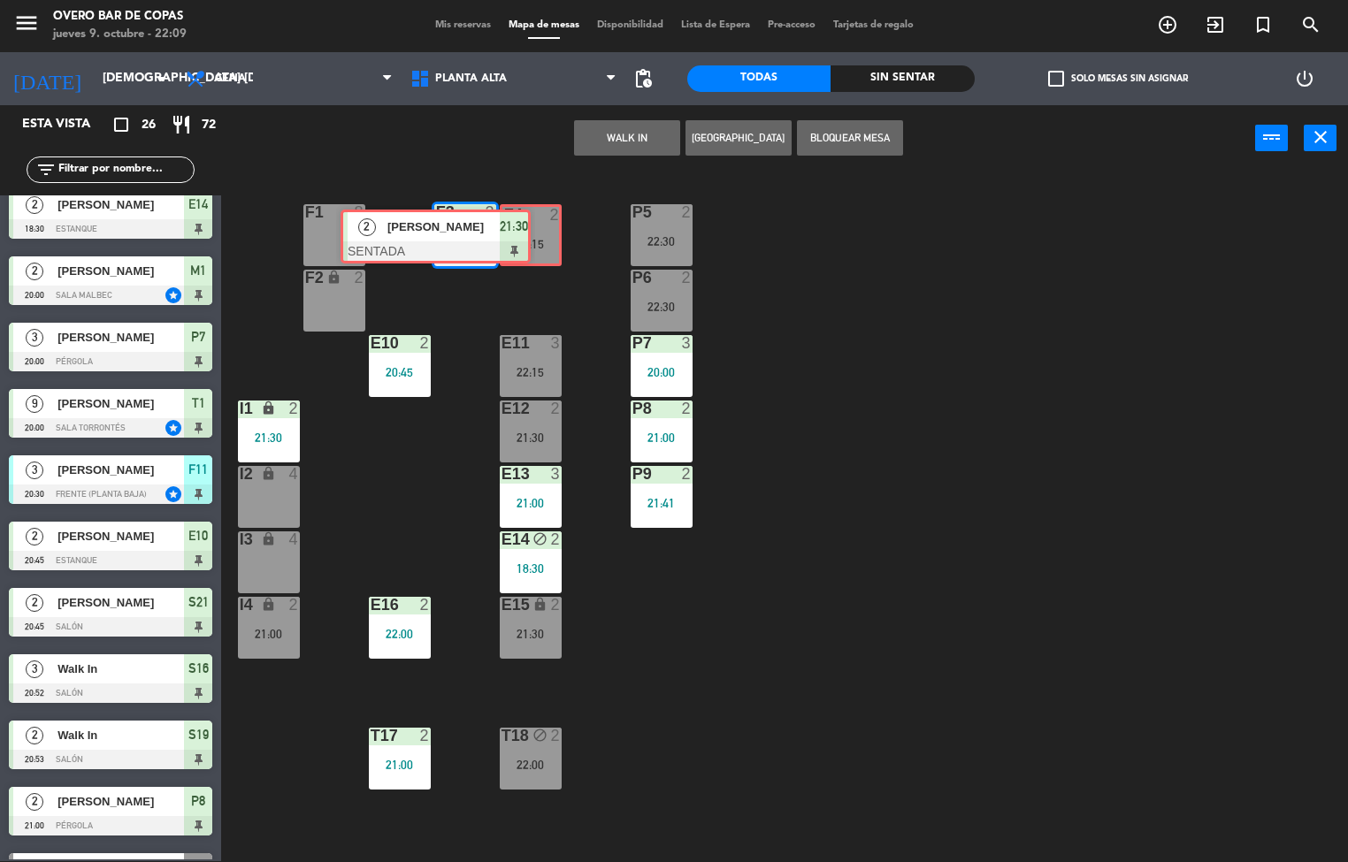
drag, startPoint x: 548, startPoint y: 263, endPoint x: 518, endPoint y: 240, distance: 37.2
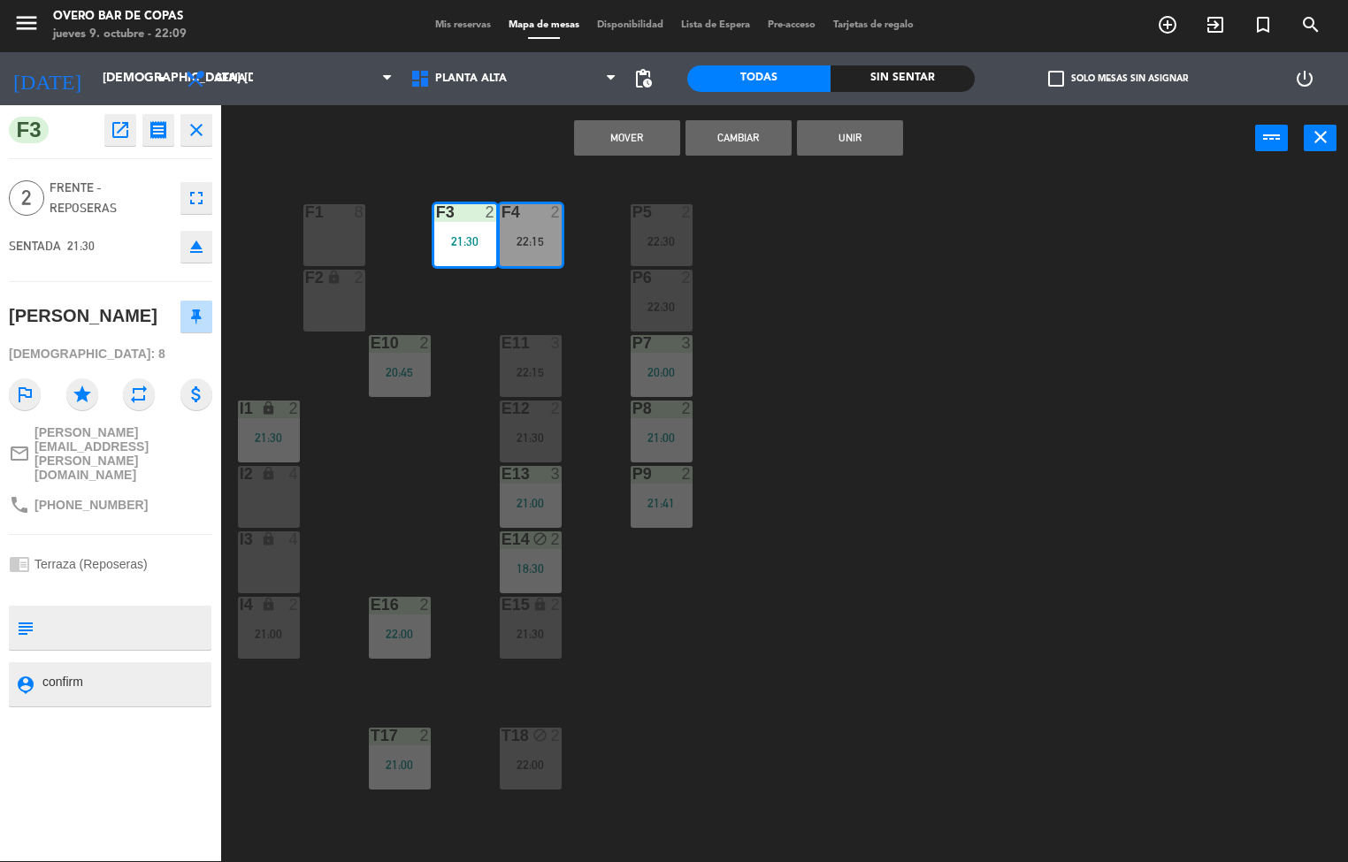
drag, startPoint x: 736, startPoint y: 143, endPoint x: 783, endPoint y: 265, distance: 130.8
click at [739, 146] on button "Cambiar" at bounding box center [739, 137] width 106 height 35
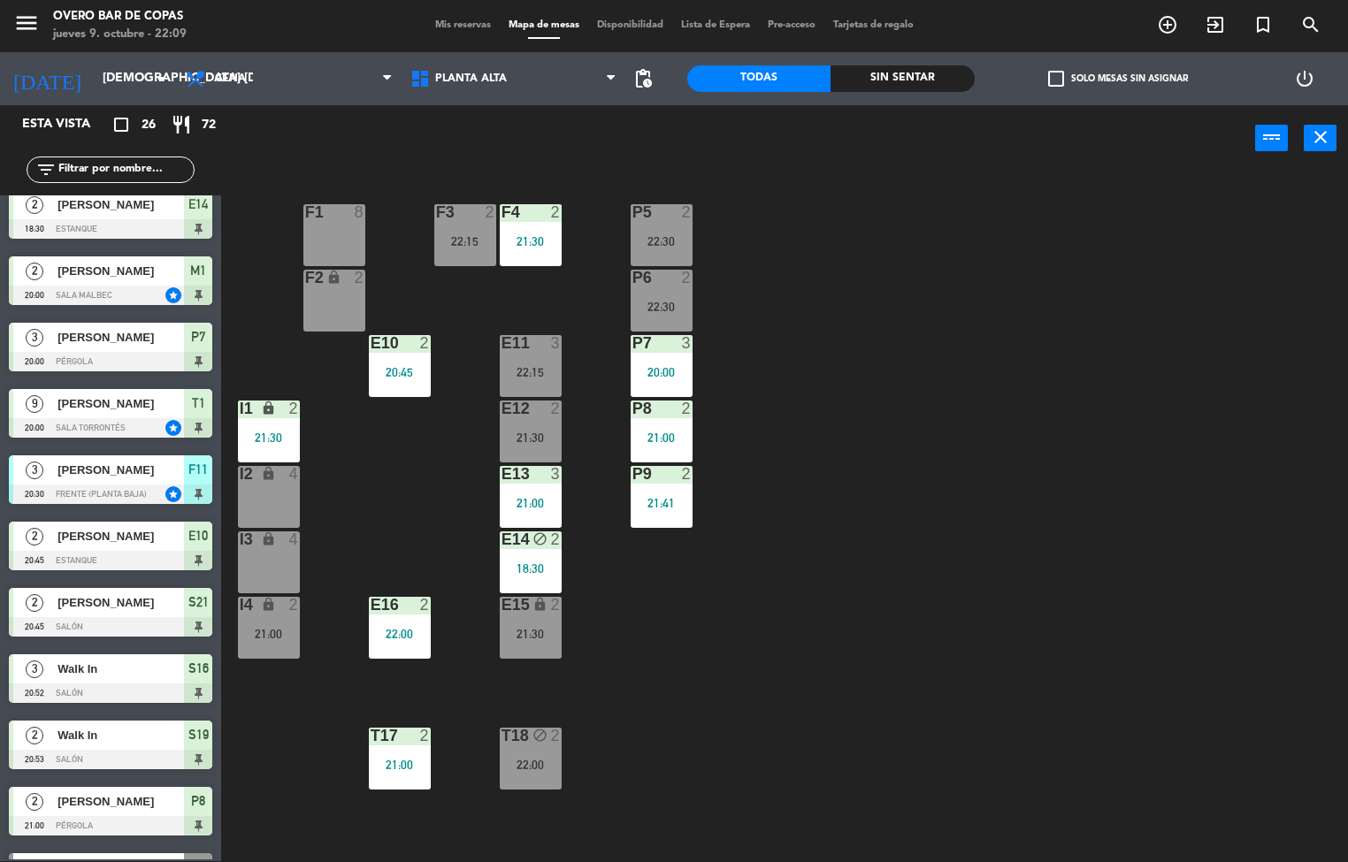
click at [902, 494] on div "P5 2 22:30 F1 8 F3 2 22:15 F4 2 21:30 P6 2 22:30 F2 lock 2 P7 3 20:00 E10 2 20:…" at bounding box center [791, 517] width 1114 height 690
drag, startPoint x: 736, startPoint y: 629, endPoint x: 573, endPoint y: 723, distance: 187.8
click at [723, 640] on div "P5 2 22:30 F1 8 F3 2 22:15 F4 2 21:30 P6 2 22:30 F2 lock 2 P7 3 20:00 E10 2 20:…" at bounding box center [791, 517] width 1114 height 690
click at [502, 632] on div "21:30" at bounding box center [531, 634] width 62 height 12
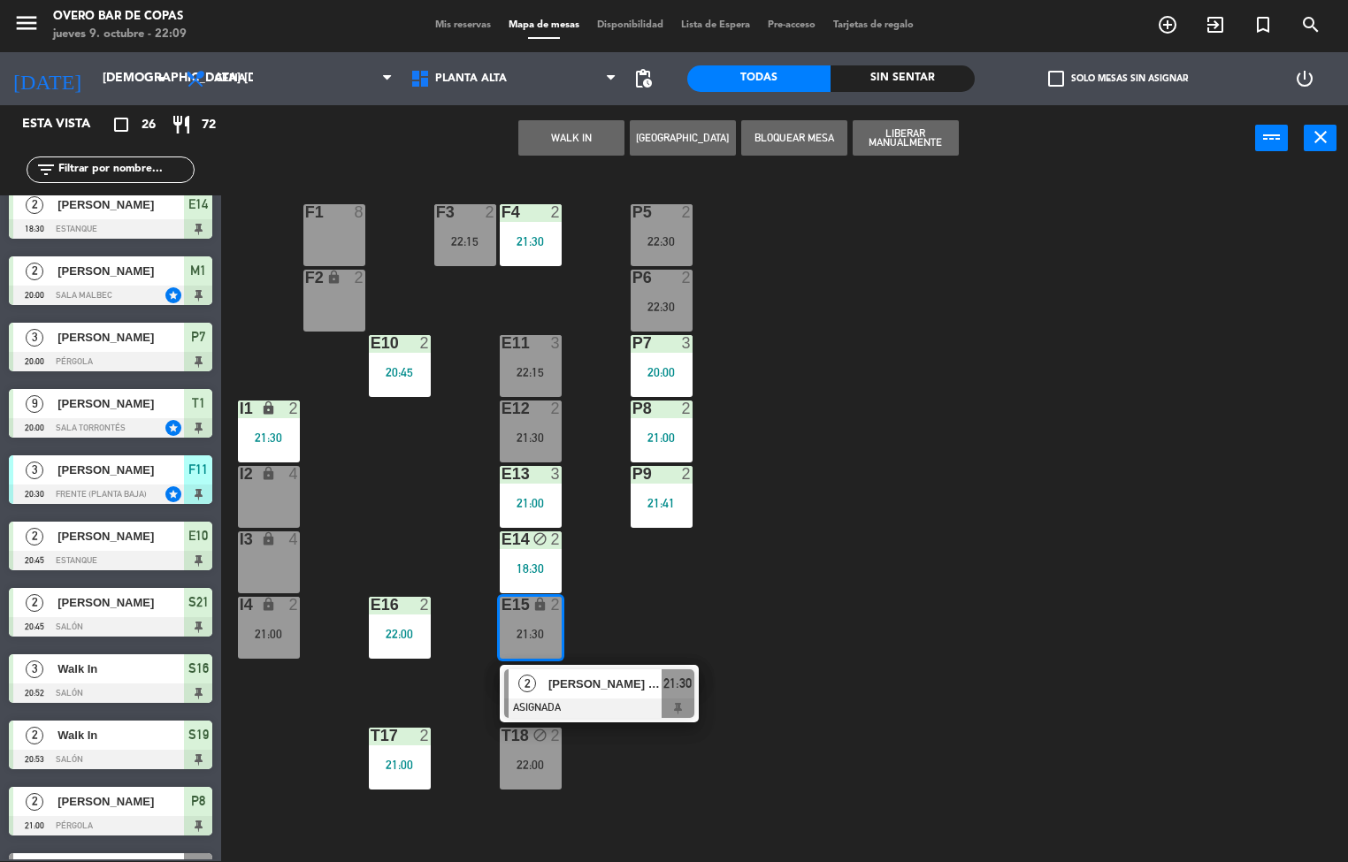
click at [967, 664] on div "P5 2 22:30 F1 8 F3 2 22:15 F4 2 21:30 P6 2 22:30 F2 lock 2 P7 3 20:00 E10 2 20:…" at bounding box center [791, 517] width 1114 height 690
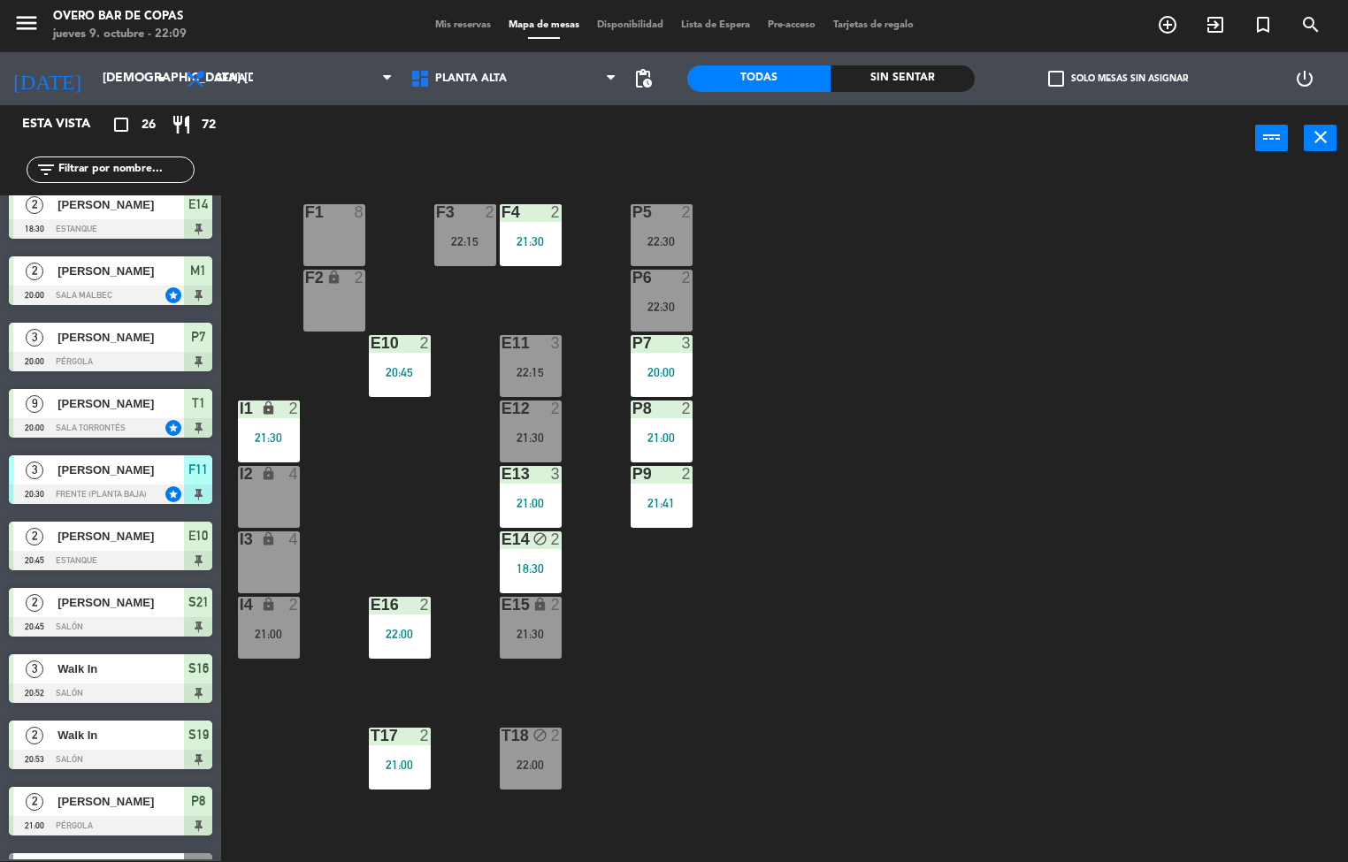
click at [521, 441] on div "21:30" at bounding box center [531, 438] width 62 height 12
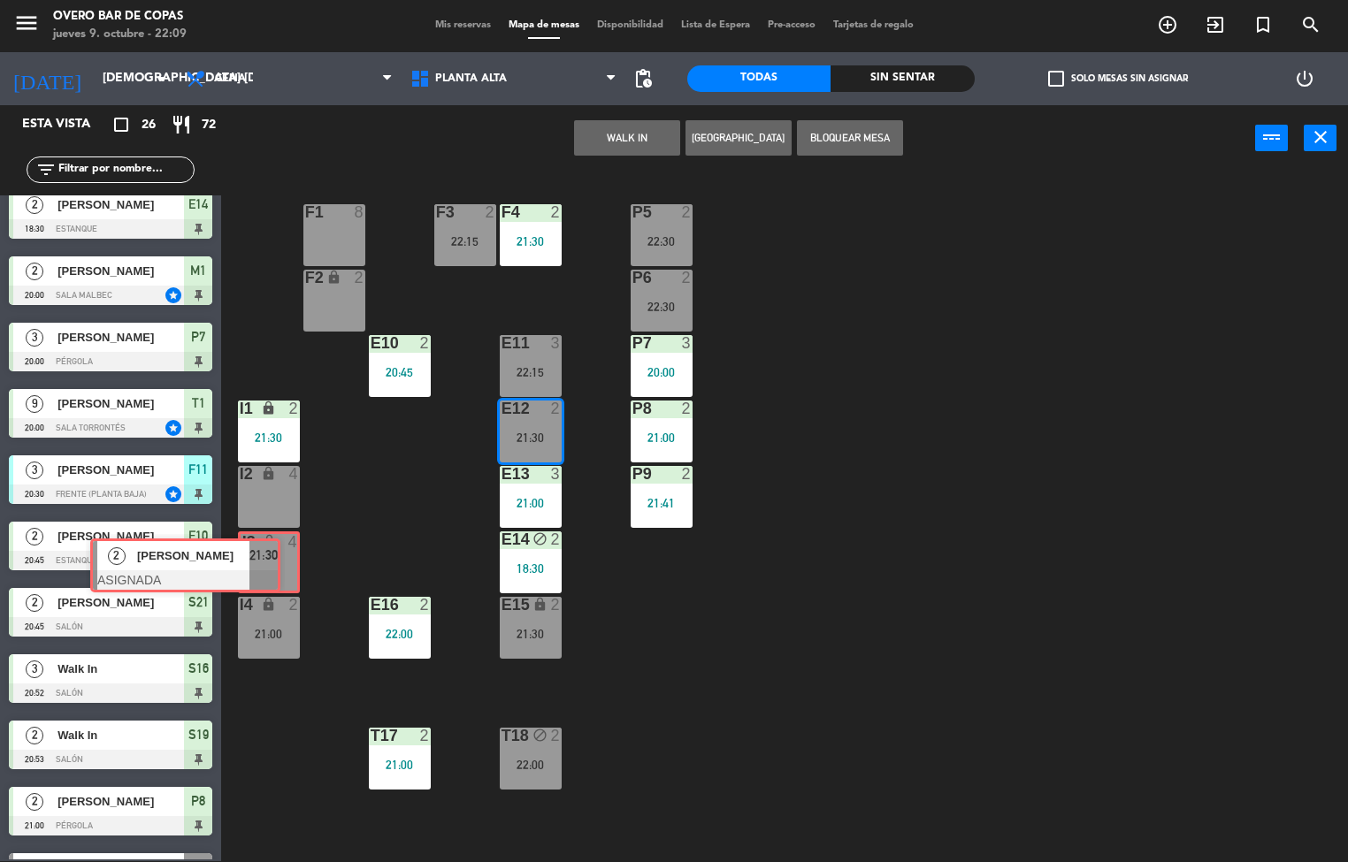
drag, startPoint x: 679, startPoint y: 502, endPoint x: 431, endPoint y: 637, distance: 282.6
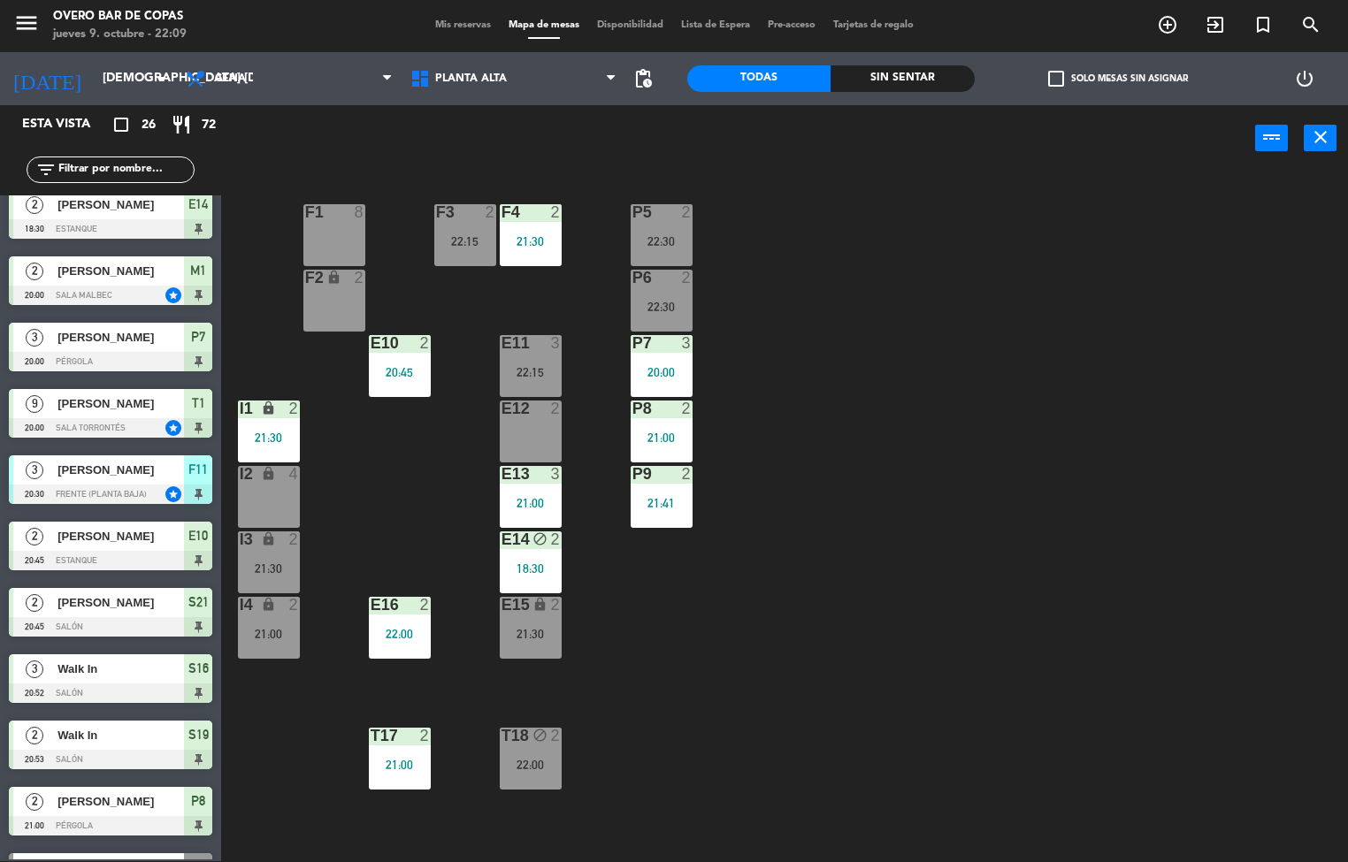
scroll to position [396, 0]
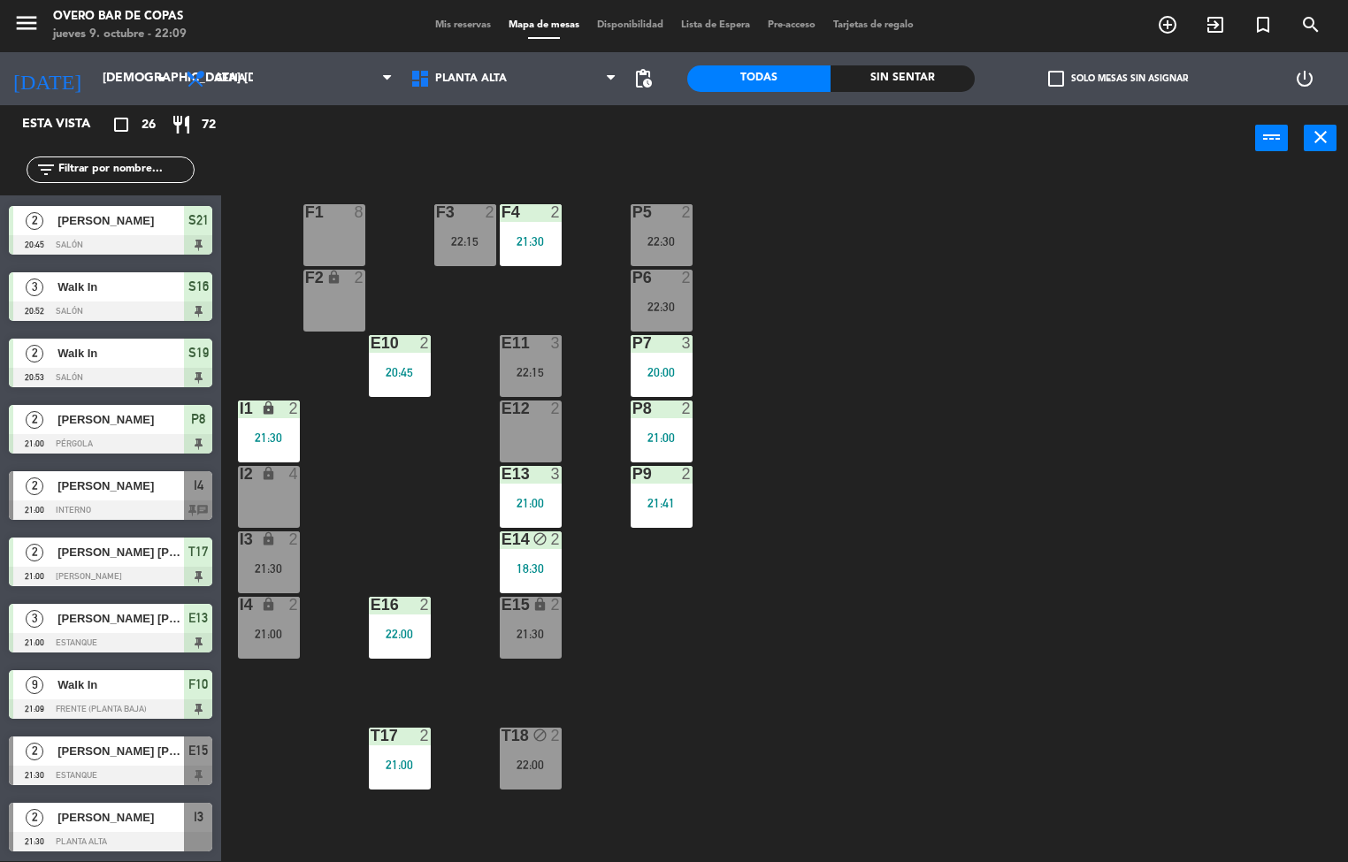
click at [280, 638] on div "21:00" at bounding box center [269, 634] width 62 height 12
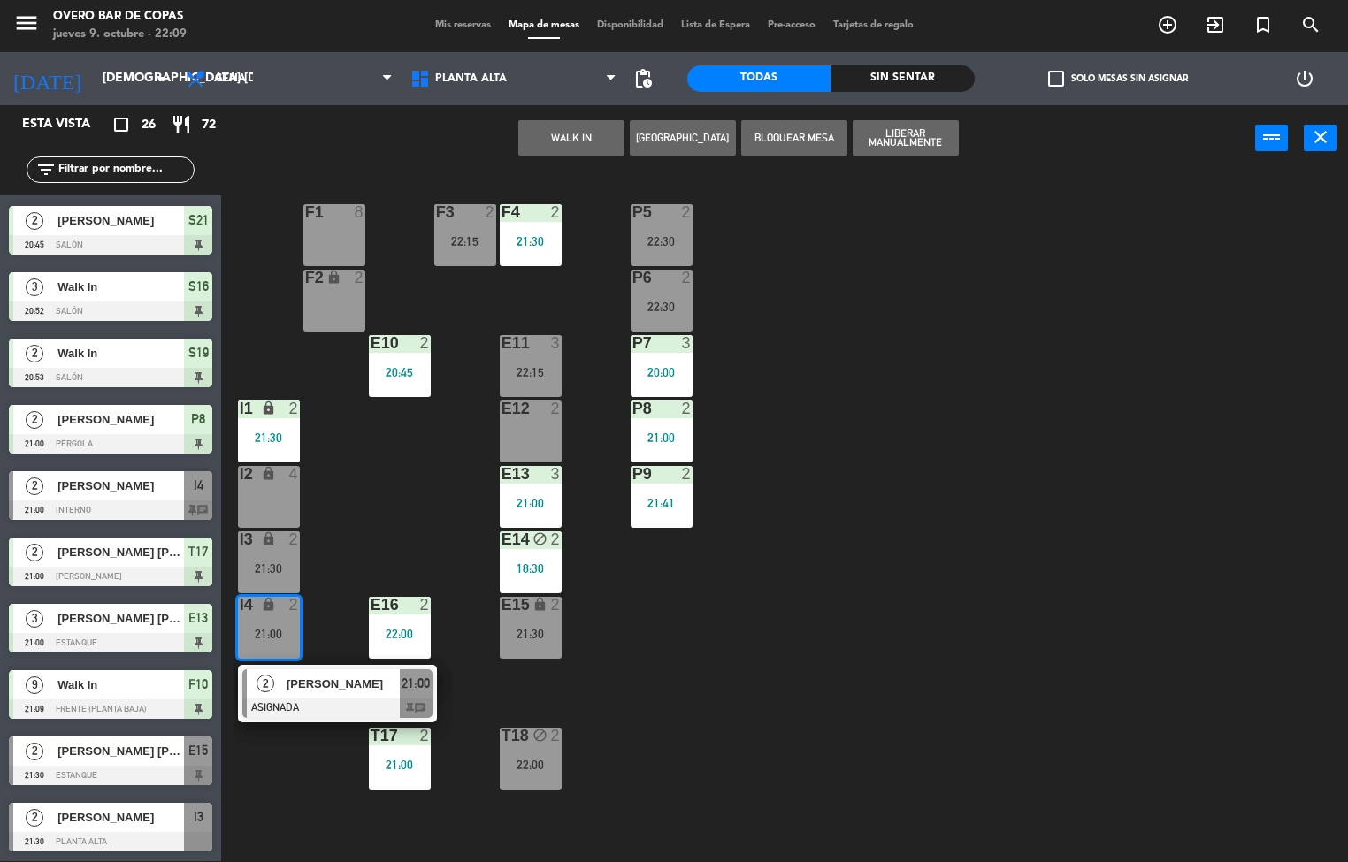
drag, startPoint x: 420, startPoint y: 694, endPoint x: 560, endPoint y: 717, distance: 141.8
click at [419, 695] on div "2 [PERSON_NAME] ASIGNADA 21:00 chat" at bounding box center [338, 693] width 226 height 57
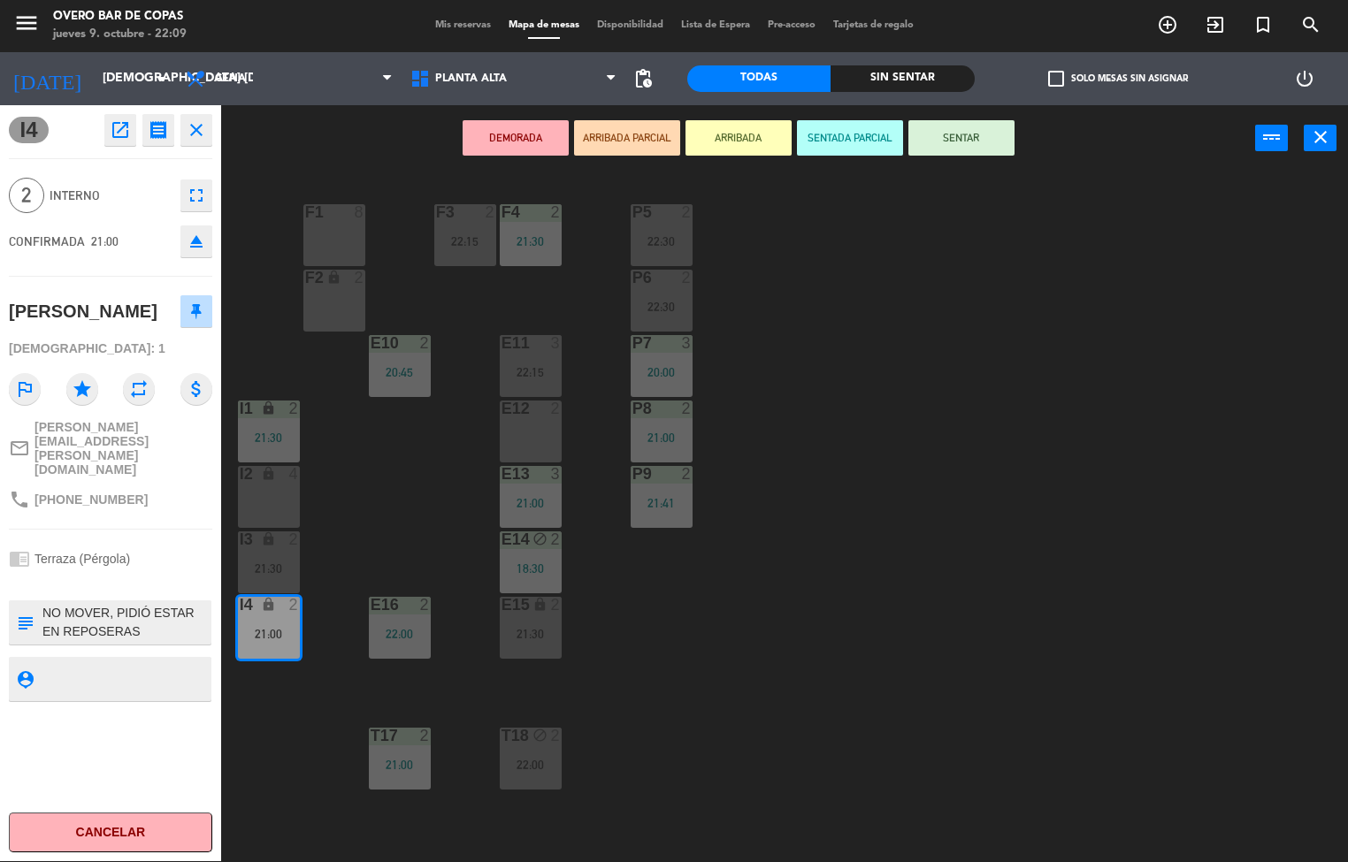
click at [126, 816] on button "Cancelar" at bounding box center [110, 833] width 203 height 40
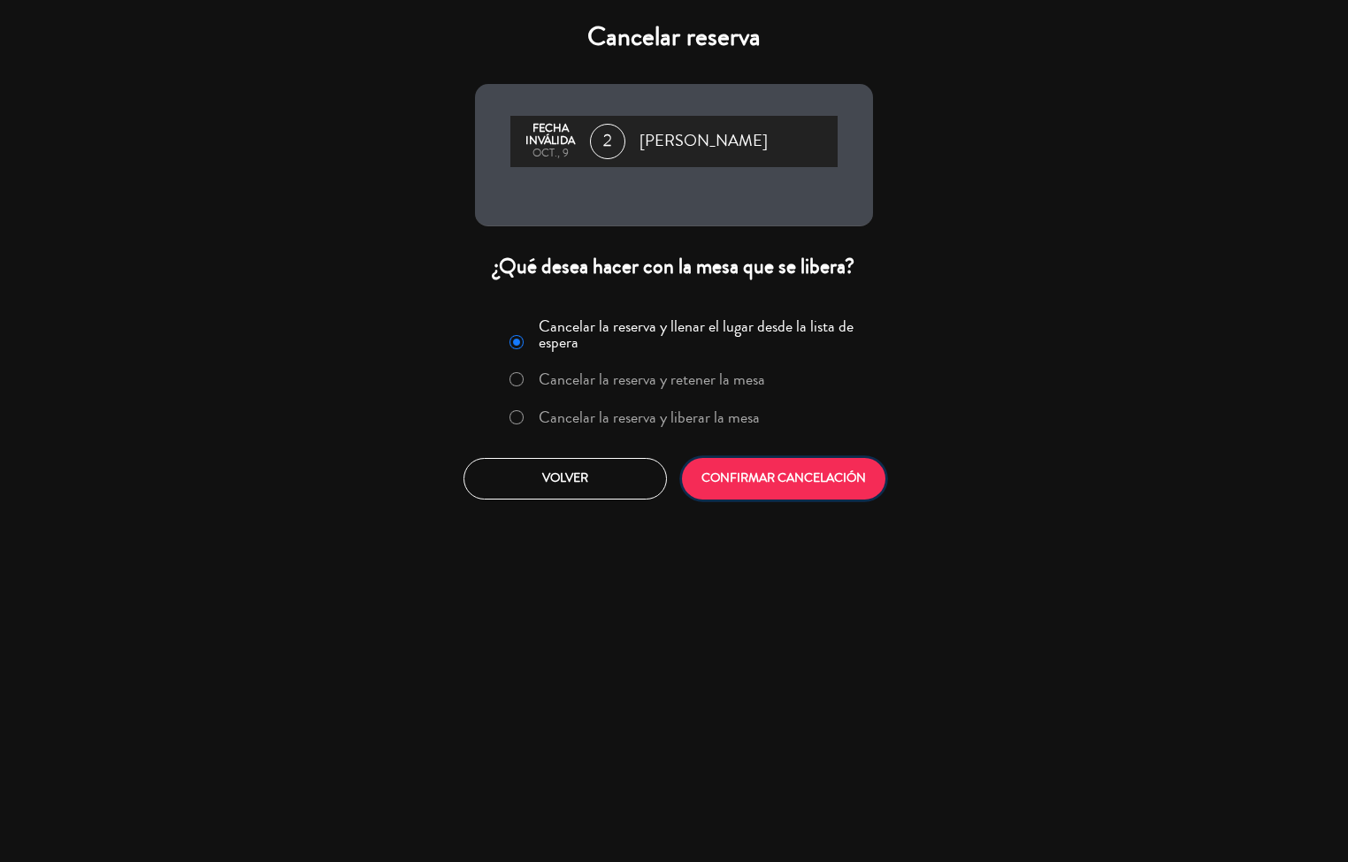
click at [809, 484] on button "CONFIRMAR CANCELACIÓN" at bounding box center [783, 479] width 203 height 42
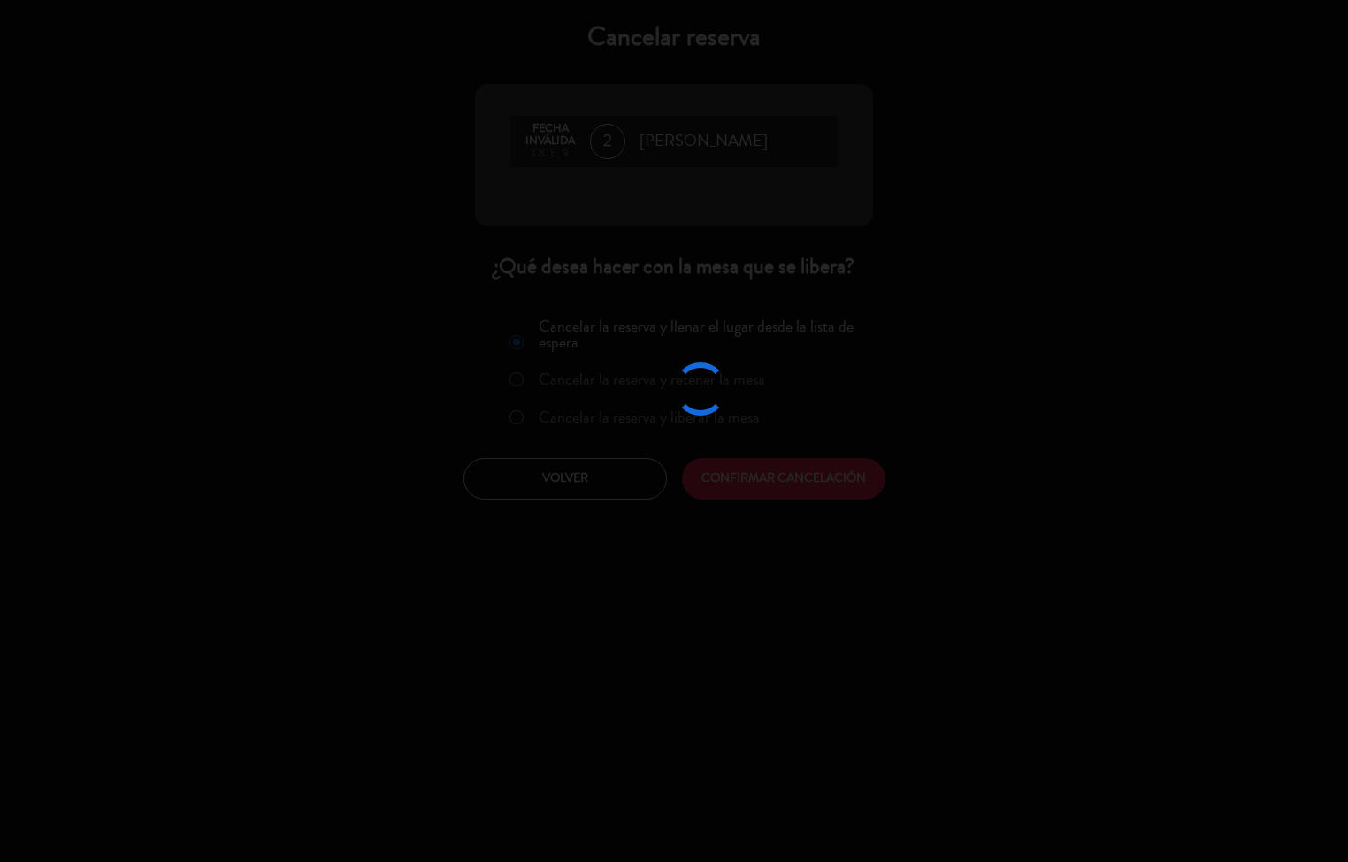
click at [824, 696] on div at bounding box center [674, 431] width 1348 height 862
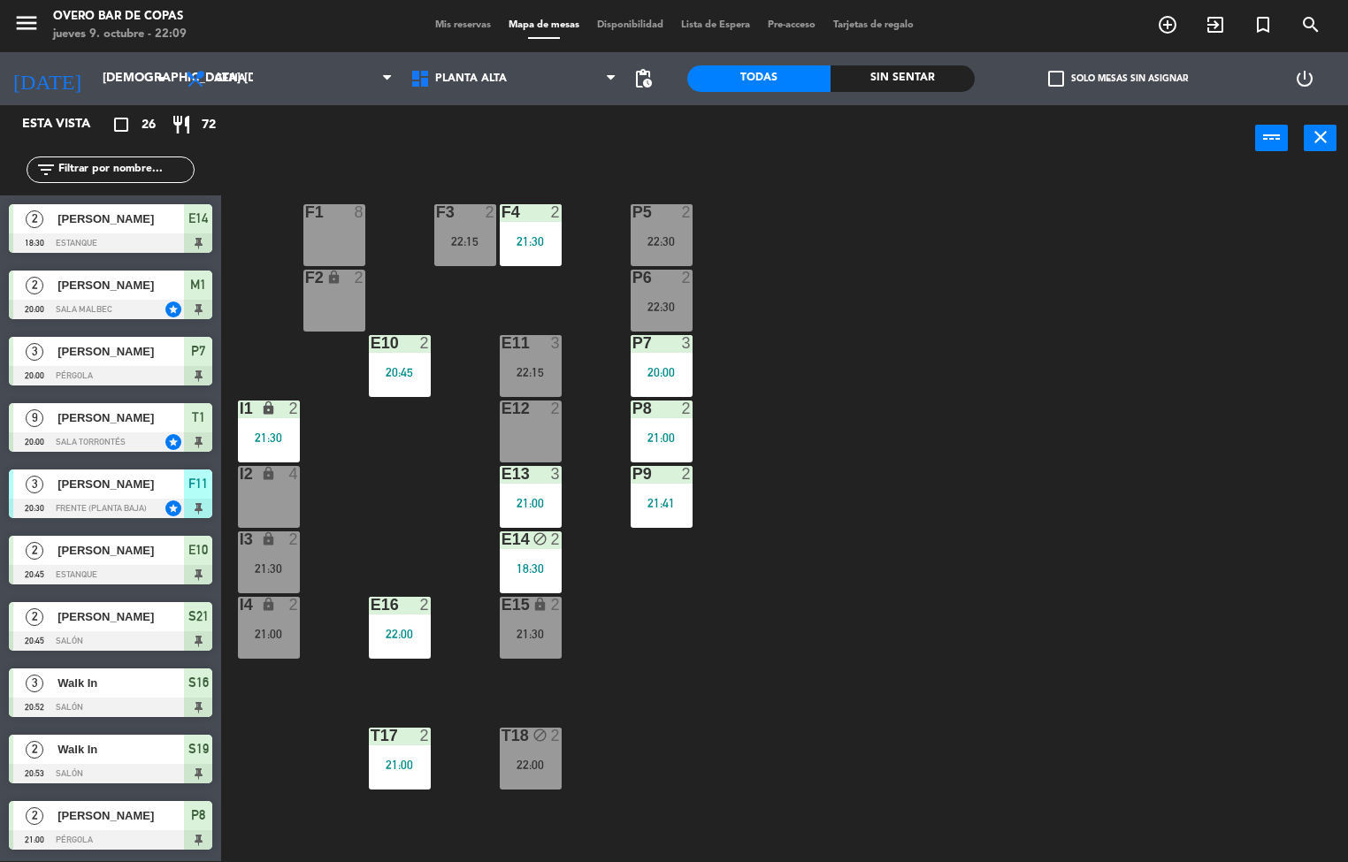
scroll to position [1, 0]
click at [529, 621] on div "E15 lock 2 21:30" at bounding box center [531, 628] width 62 height 62
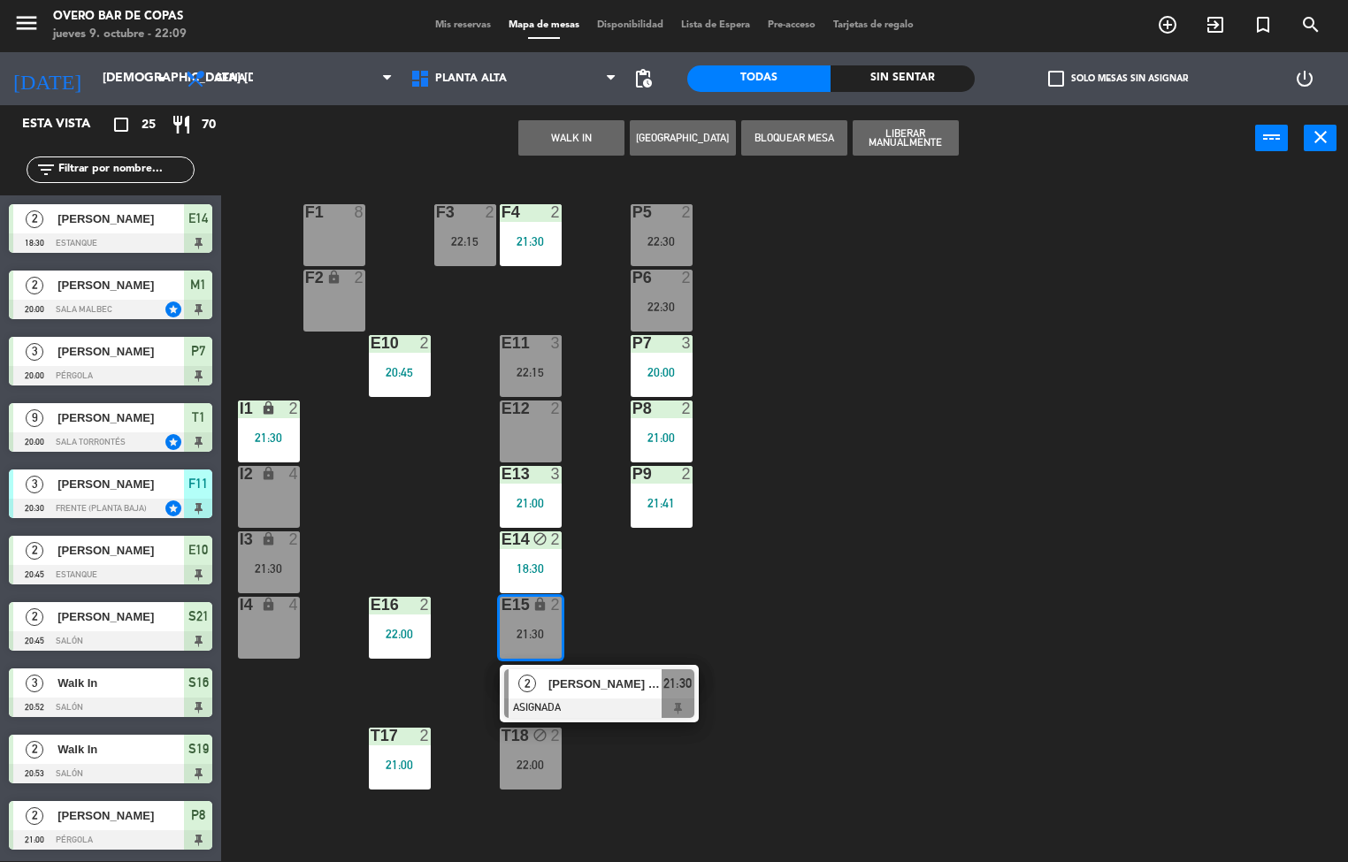
drag, startPoint x: 857, startPoint y: 675, endPoint x: 816, endPoint y: 693, distance: 45.2
click at [855, 678] on div "P5 2 22:30 F1 8 F3 2 22:15 F4 2 21:30 P6 2 22:30 F2 lock 2 P7 3 20:00 E10 2 20:…" at bounding box center [791, 517] width 1114 height 690
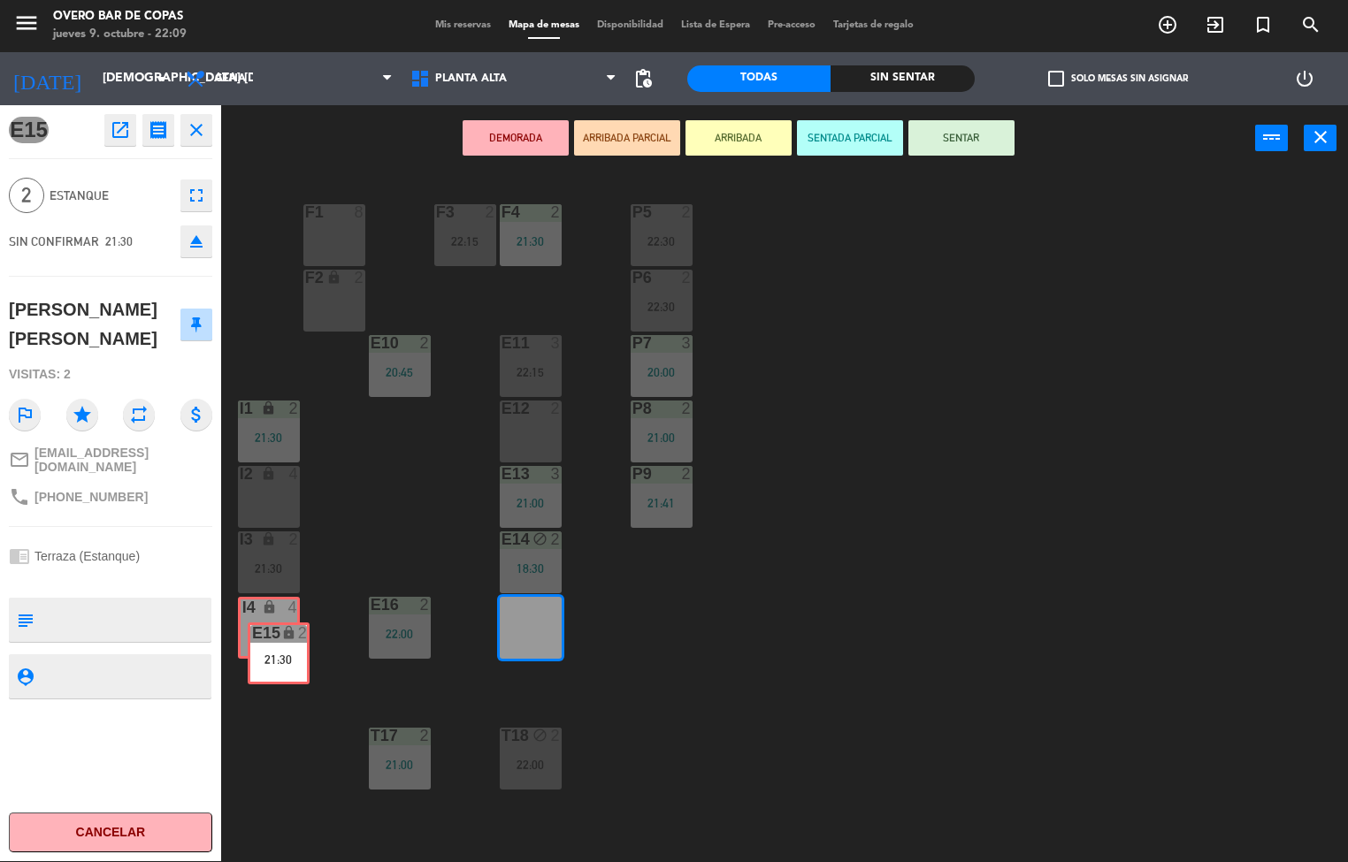
drag, startPoint x: 298, startPoint y: 680, endPoint x: 277, endPoint y: 654, distance: 34.0
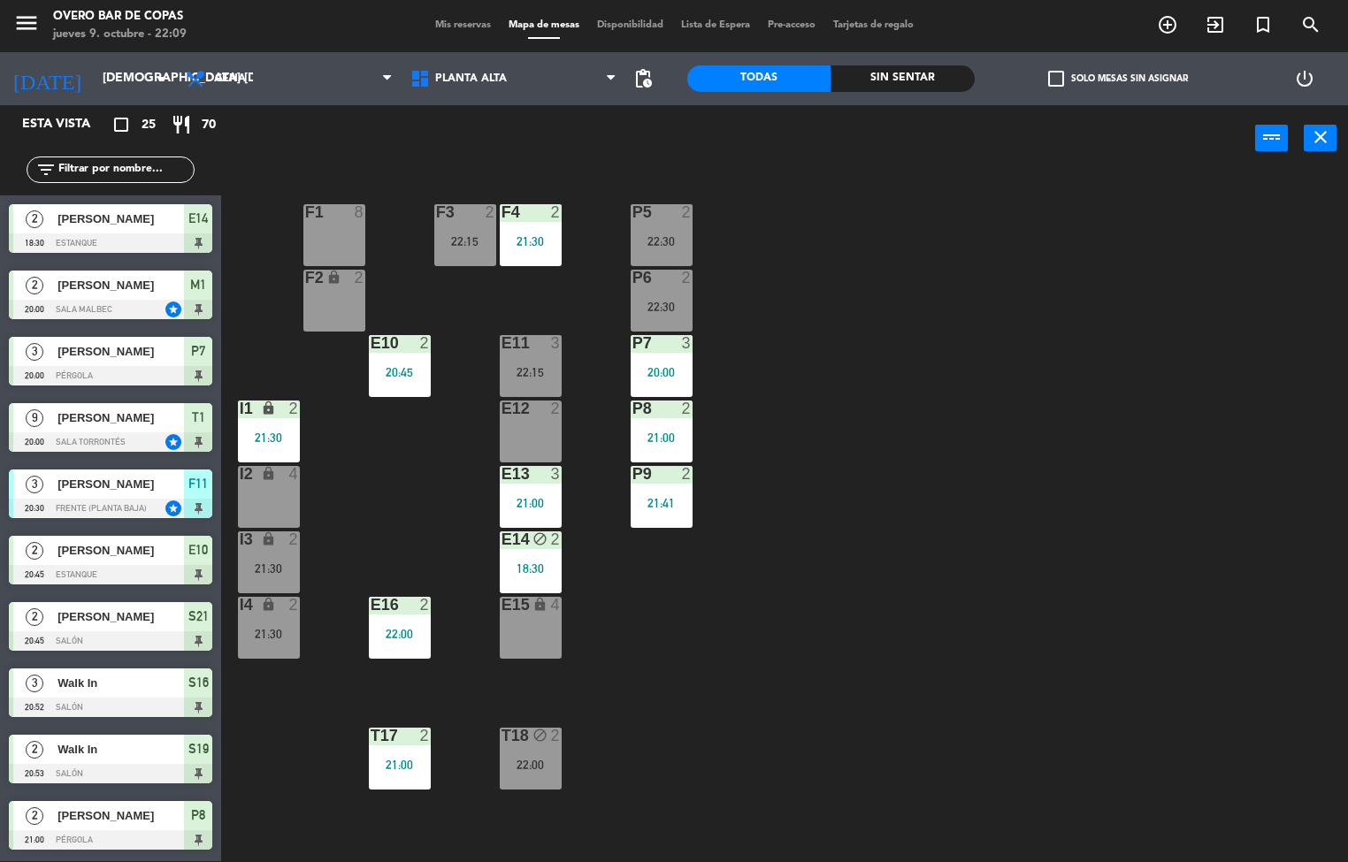
click at [886, 669] on div "P5 2 22:30 F1 8 F3 2 22:15 F4 2 21:30 P6 2 22:30 F2 lock 2 P7 3 20:00 E10 2 20:…" at bounding box center [791, 517] width 1114 height 690
click at [471, 240] on div "22:15" at bounding box center [465, 241] width 62 height 12
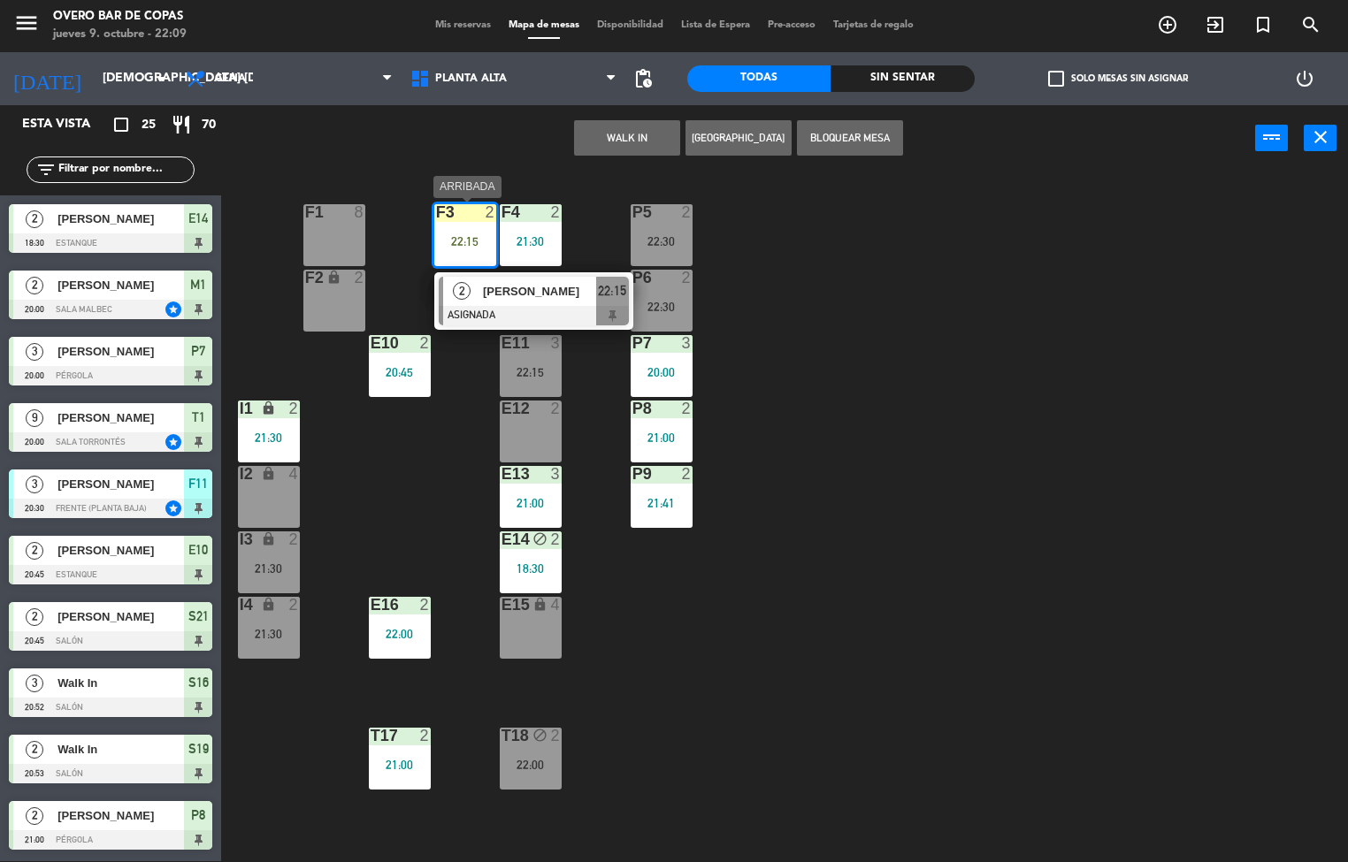
click at [608, 280] on span "22:15" at bounding box center [612, 290] width 28 height 21
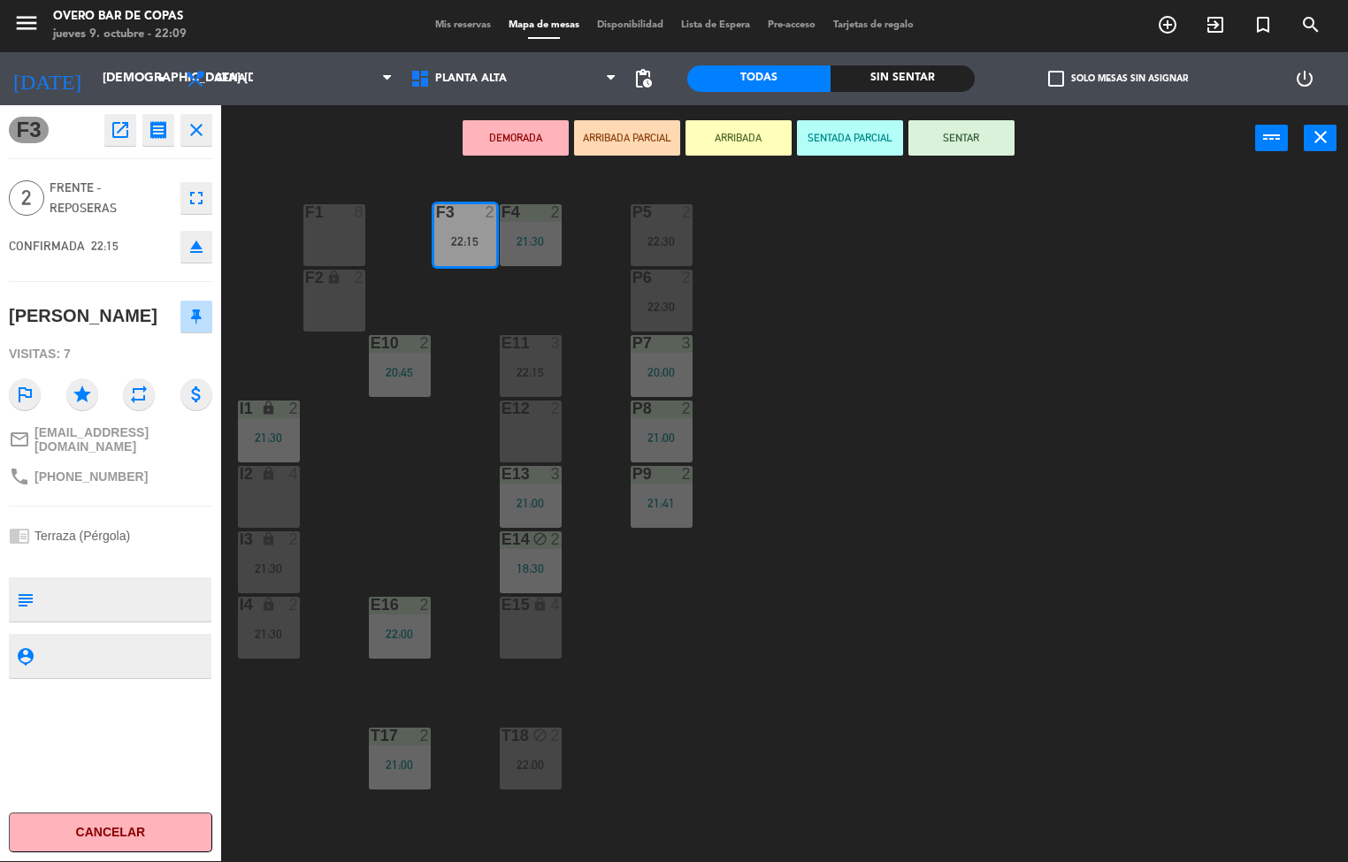
drag, startPoint x: 1070, startPoint y: 645, endPoint x: 1038, endPoint y: 622, distance: 40.0
click at [1072, 646] on div "P5 2 22:30 F1 8 F3 2 22:15 F4 2 21:30 P6 2 22:30 F2 lock 2 P7 3 20:00 E10 2 20:…" at bounding box center [791, 517] width 1114 height 690
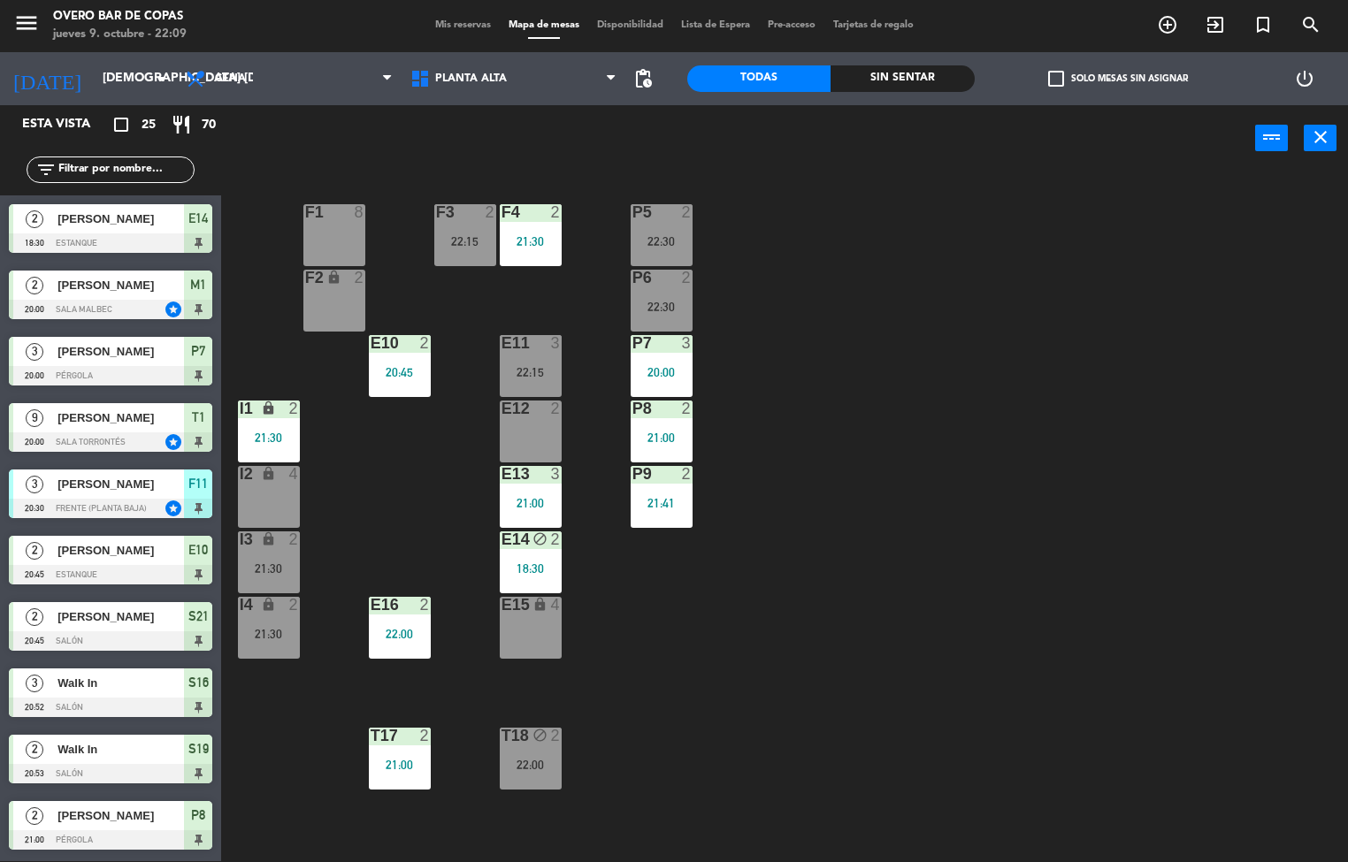
scroll to position [388, 0]
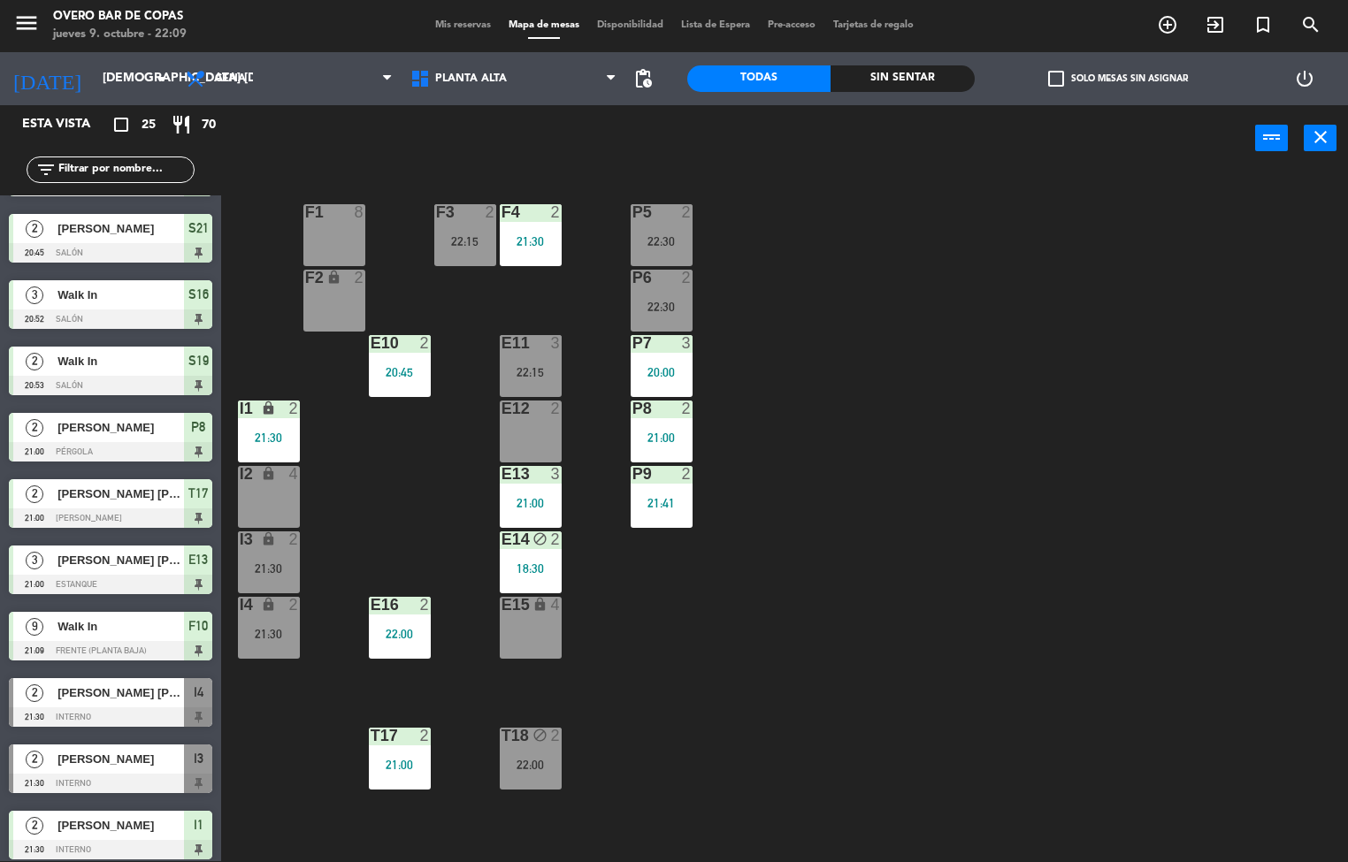
click at [499, 218] on div "F4" at bounding box center [501, 212] width 29 height 16
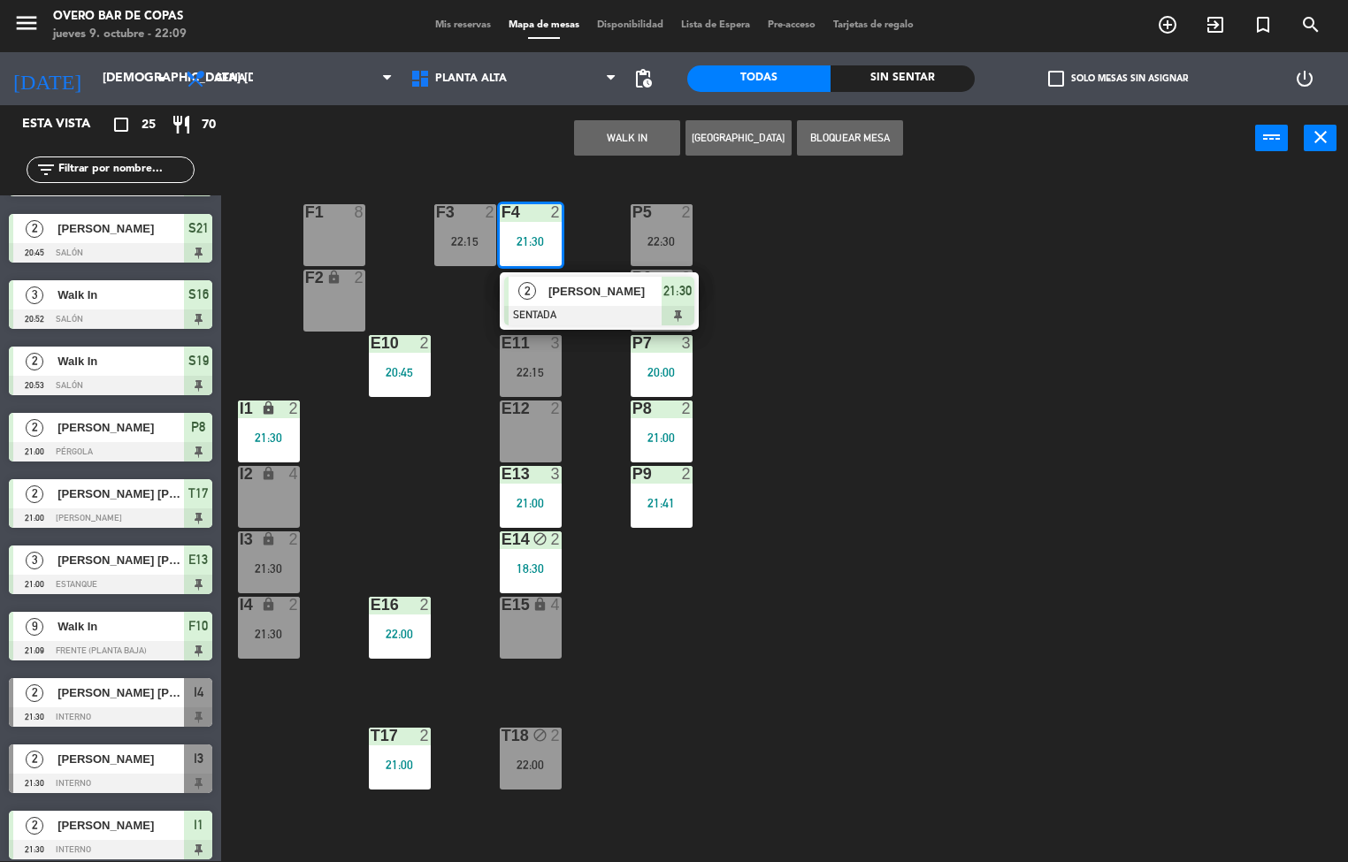
click at [467, 223] on div "F3 2 22:15" at bounding box center [465, 235] width 62 height 62
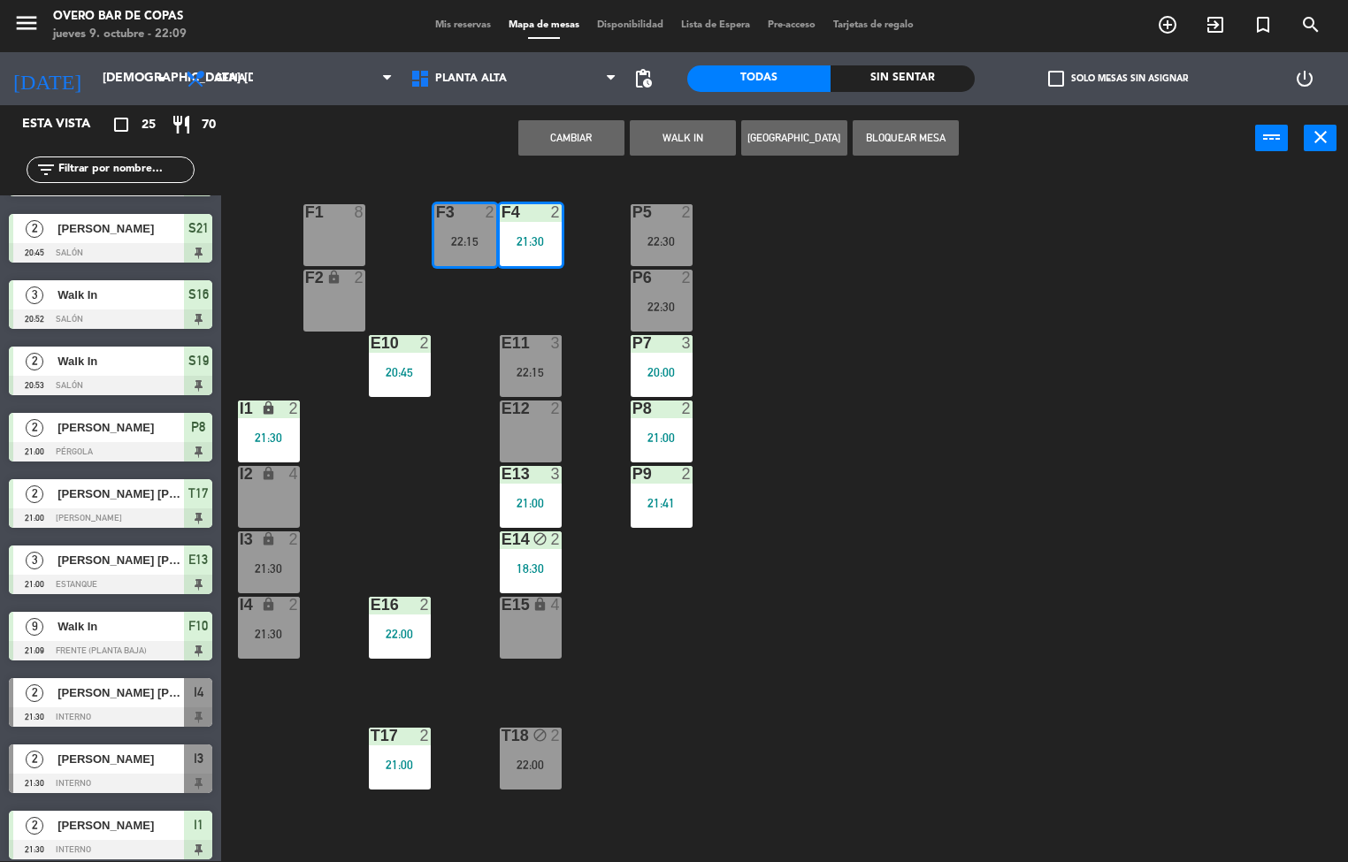
click at [1076, 443] on div "P5 2 22:30 F1 8 F3 2 22:15 F4 2 21:30 P6 2 22:30 F2 lock 2 P7 3 20:00 E10 2 20:…" at bounding box center [791, 517] width 1114 height 690
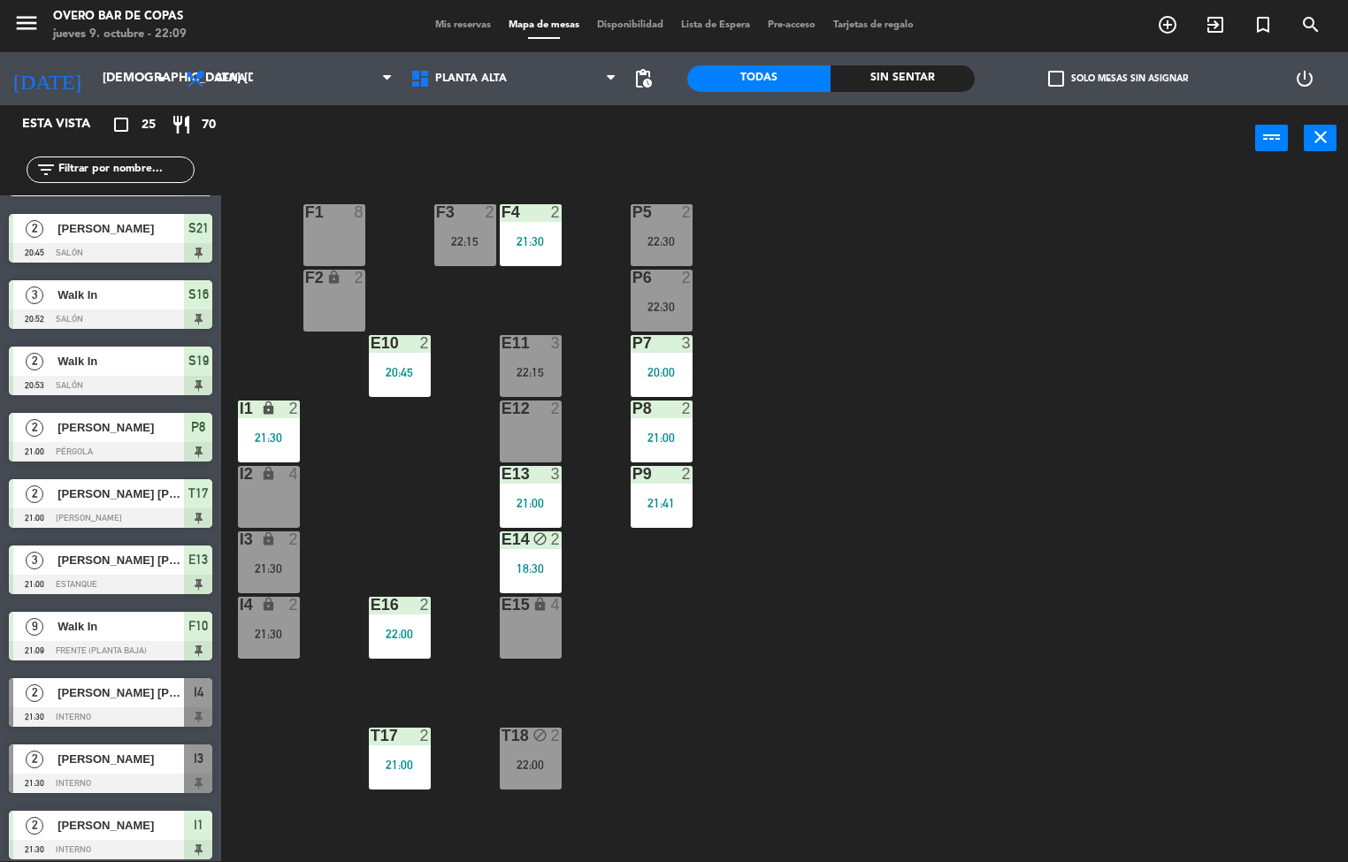
click at [486, 232] on div "F3 2 22:15" at bounding box center [465, 235] width 62 height 62
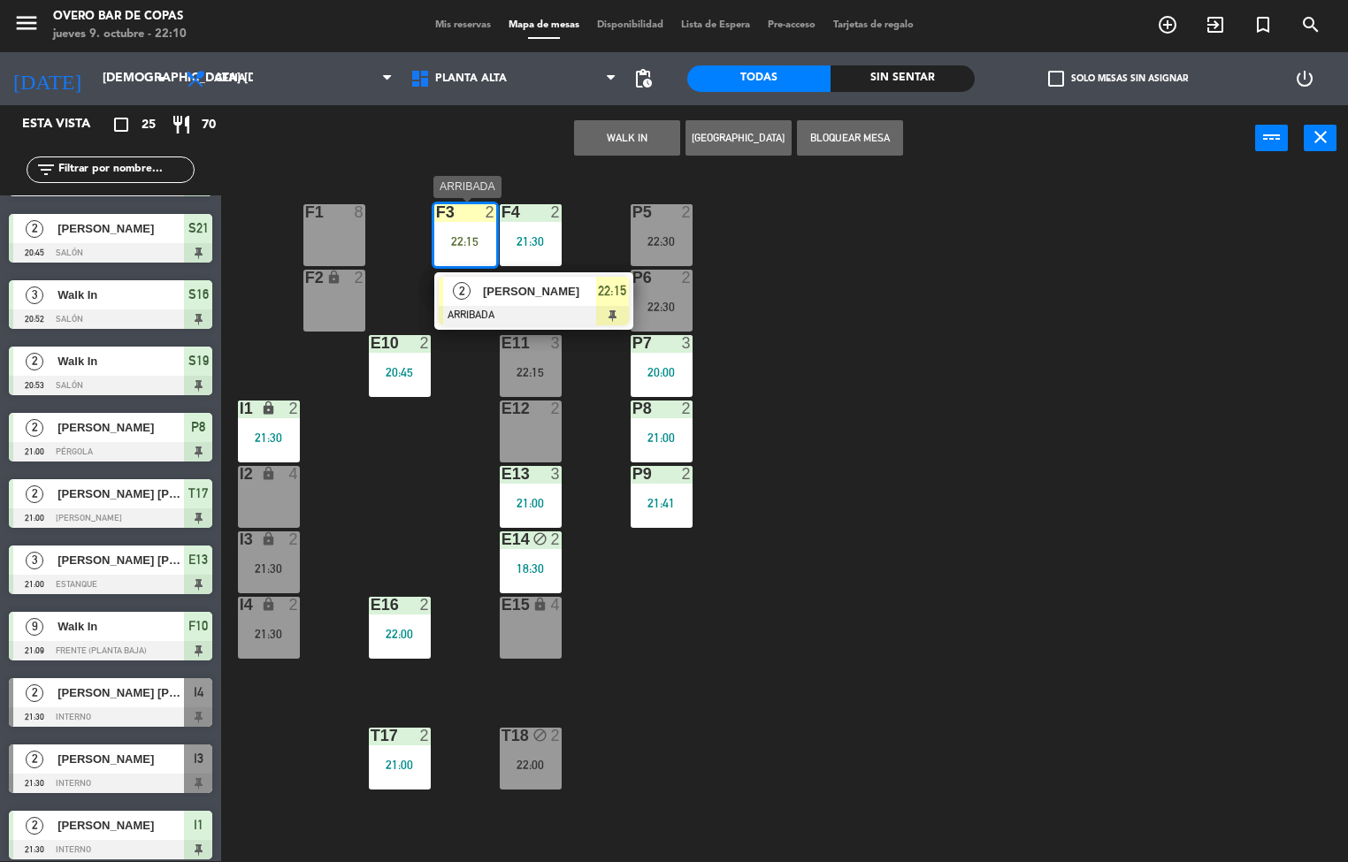
click at [622, 306] on div "2 [PERSON_NAME] ARRIBADA 22:15" at bounding box center [534, 300] width 226 height 57
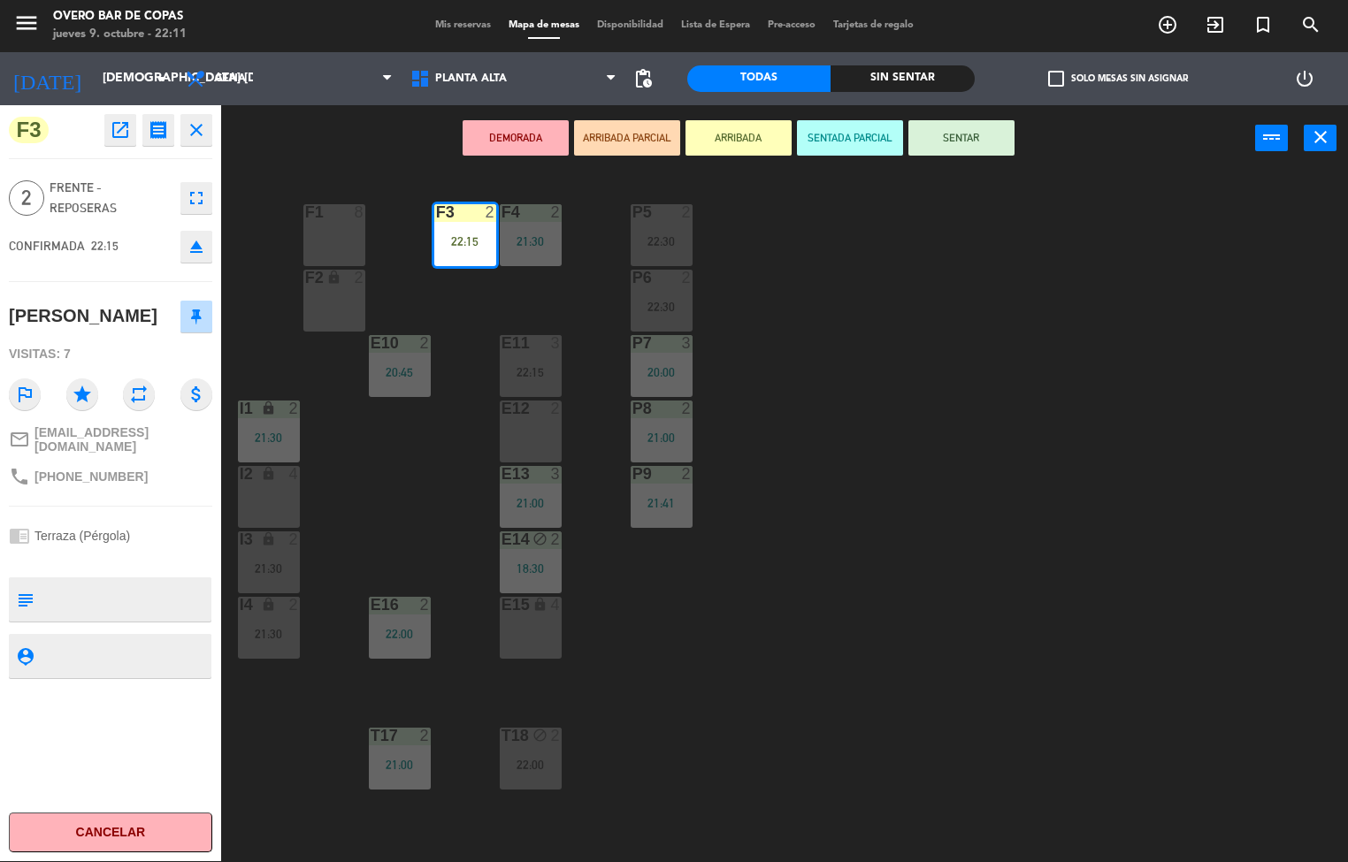
click at [476, 241] on div "22:15" at bounding box center [465, 241] width 62 height 12
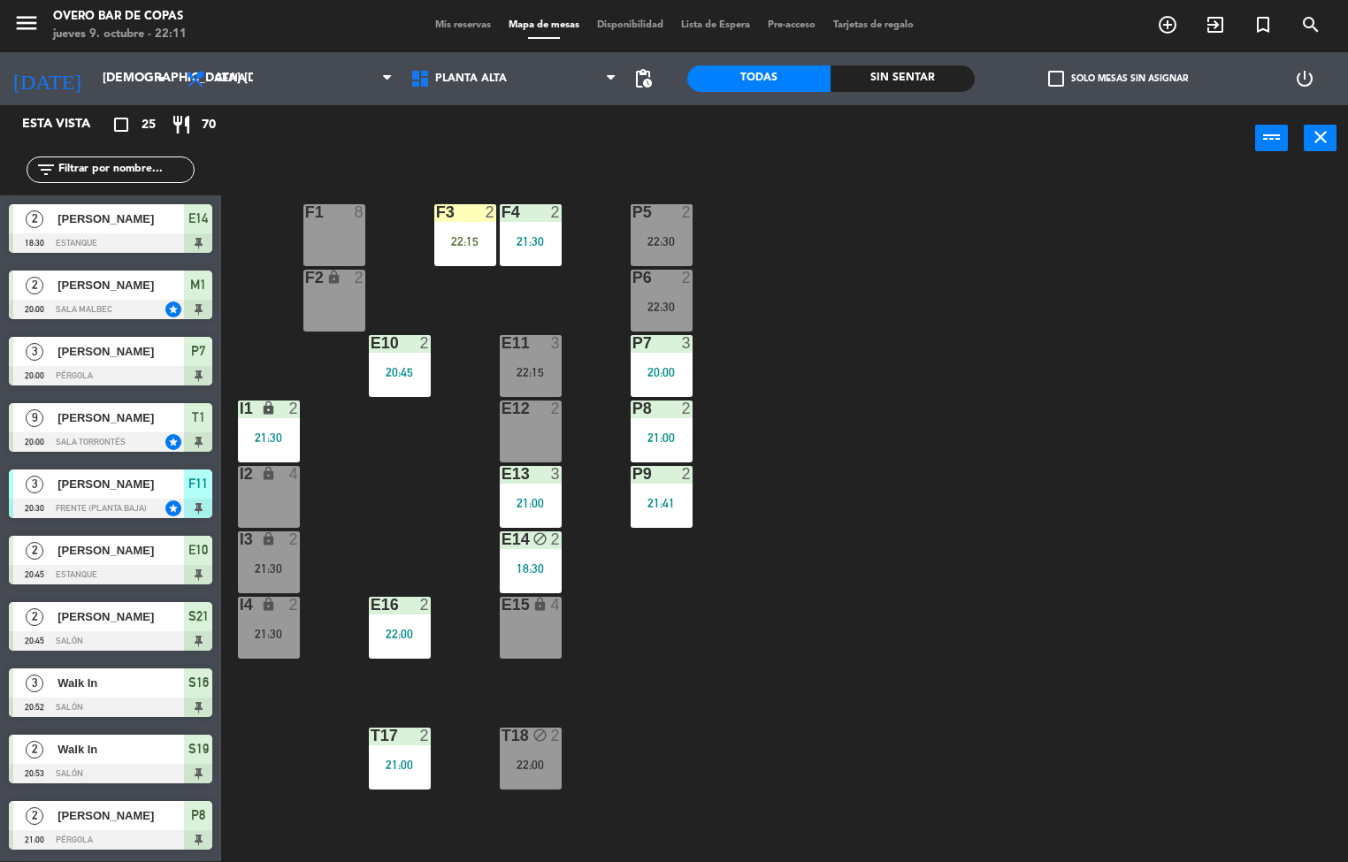
scroll to position [1, 0]
click at [991, 507] on div "P5 2 22:30 F1 8 F3 2 22:15 F4 2 21:30 P6 2 22:30 F2 lock 2 P7 3 20:00 E10 2 20:…" at bounding box center [791, 517] width 1114 height 690
click at [462, 228] on div "F3 2 22:15" at bounding box center [465, 235] width 62 height 62
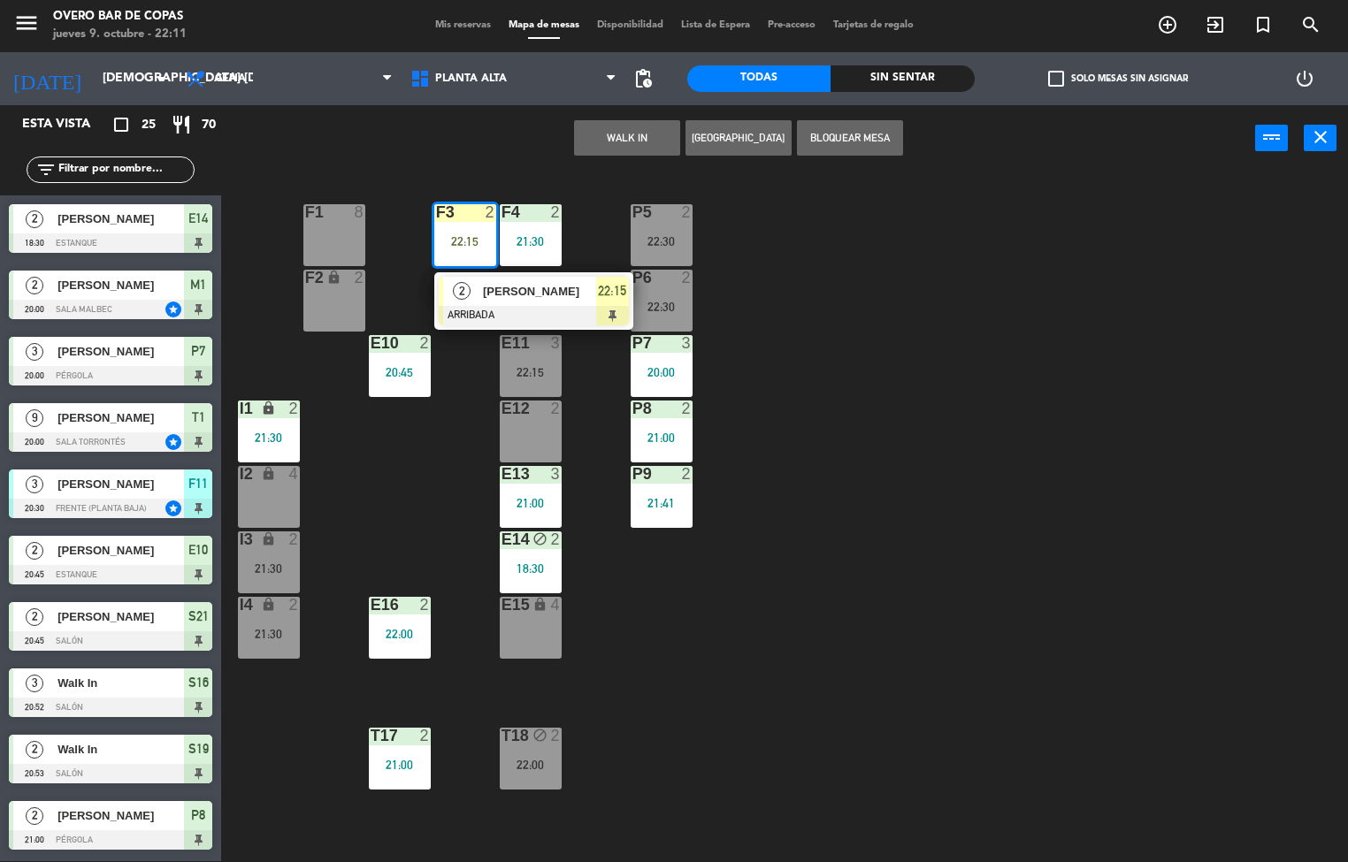
click at [611, 306] on div at bounding box center [534, 315] width 190 height 19
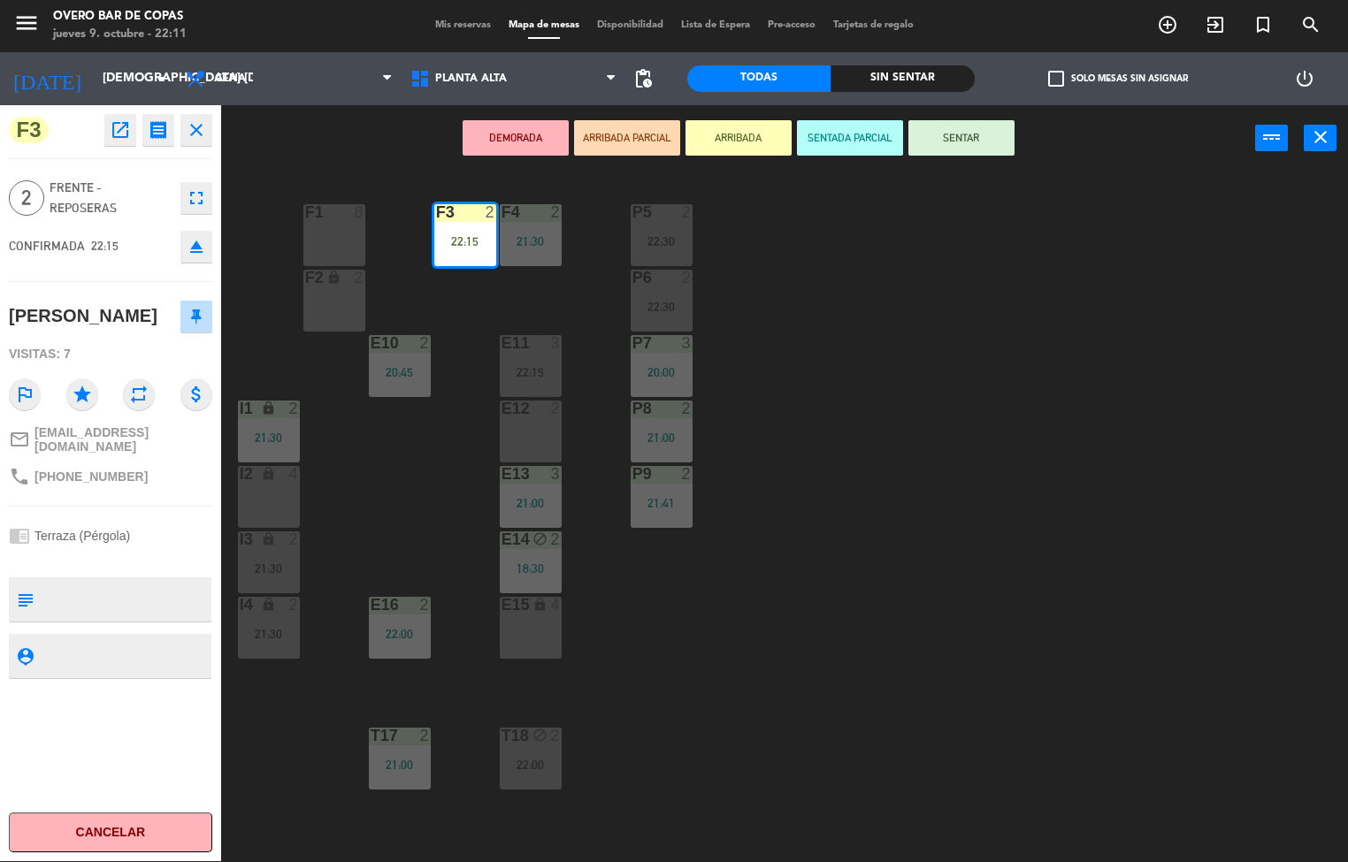
click at [975, 144] on button "SENTAR" at bounding box center [961, 137] width 106 height 35
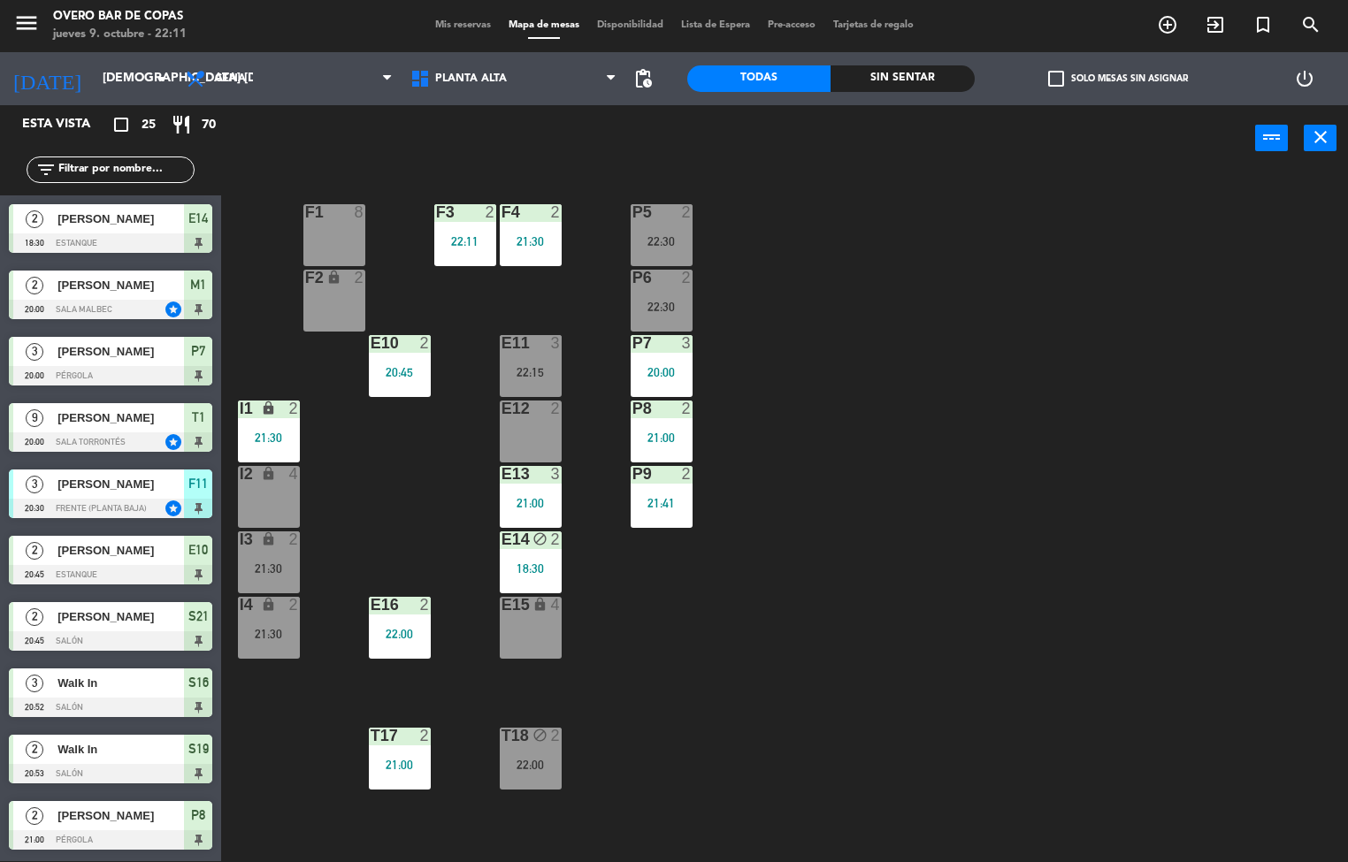
click at [1165, 460] on div "P5 2 22:30 F1 8 F3 2 22:11 F4 2 21:30 P6 2 22:30 F2 lock 2 P7 3 20:00 E10 2 20:…" at bounding box center [791, 517] width 1114 height 690
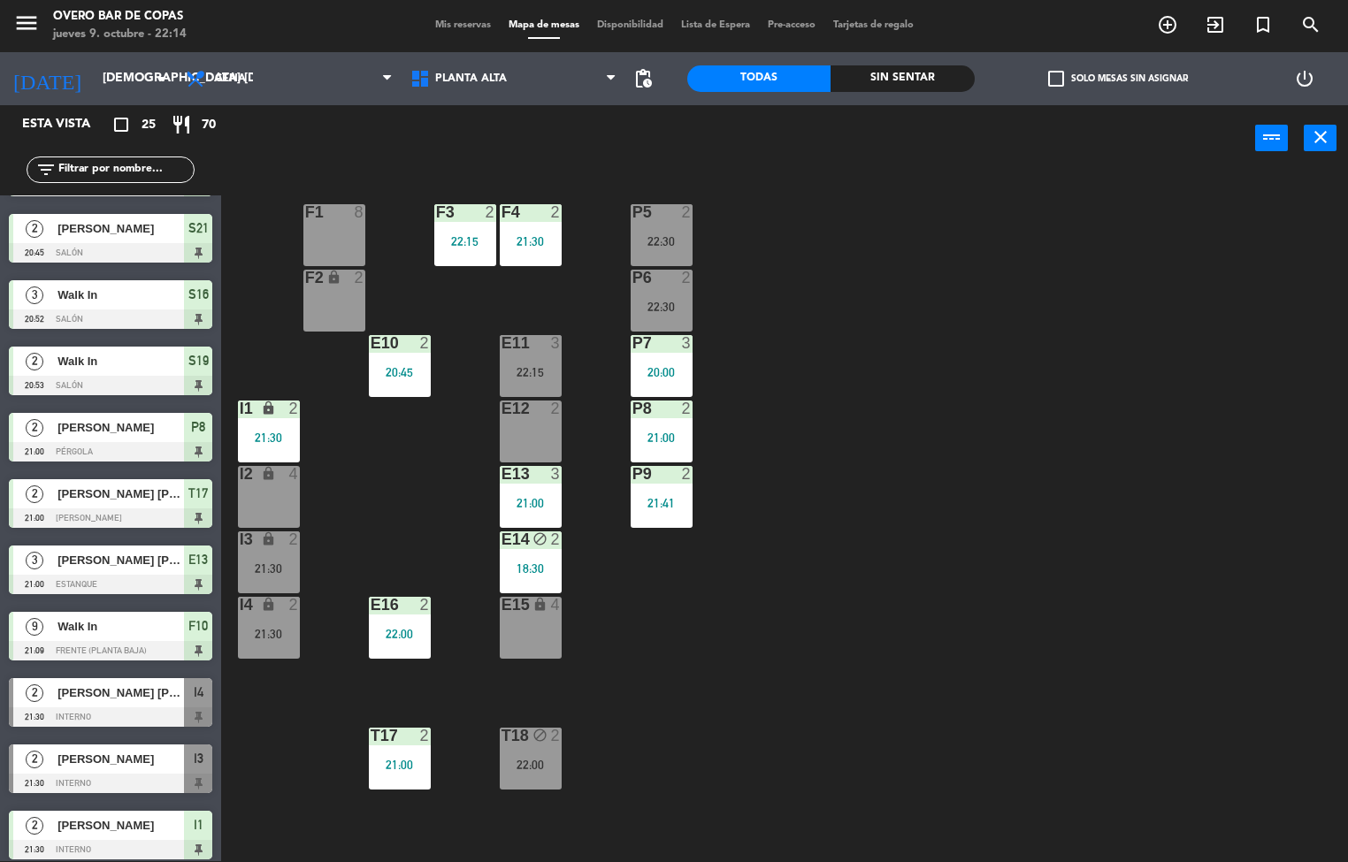
click at [879, 642] on div "P5 2 22:30 F1 8 F3 2 22:15 F4 2 21:30 P6 2 22:30 F2 lock 2 P7 3 20:00 E10 2 20:…" at bounding box center [791, 517] width 1114 height 690
click at [682, 663] on div "P5 2 22:30 F1 8 F3 2 22:15 F4 2 21:30 P6 2 22:30 F2 lock 2 P7 3 20:00 E10 2 20:…" at bounding box center [791, 517] width 1114 height 690
click at [752, 637] on div "P5 2 22:30 F1 8 F3 2 22:15 F4 2 21:30 P6 2 22:30 F2 lock 2 P7 3 20:00 E10 2 20:…" at bounding box center [791, 517] width 1114 height 690
click at [655, 228] on div "P5 2 22:30" at bounding box center [662, 235] width 62 height 62
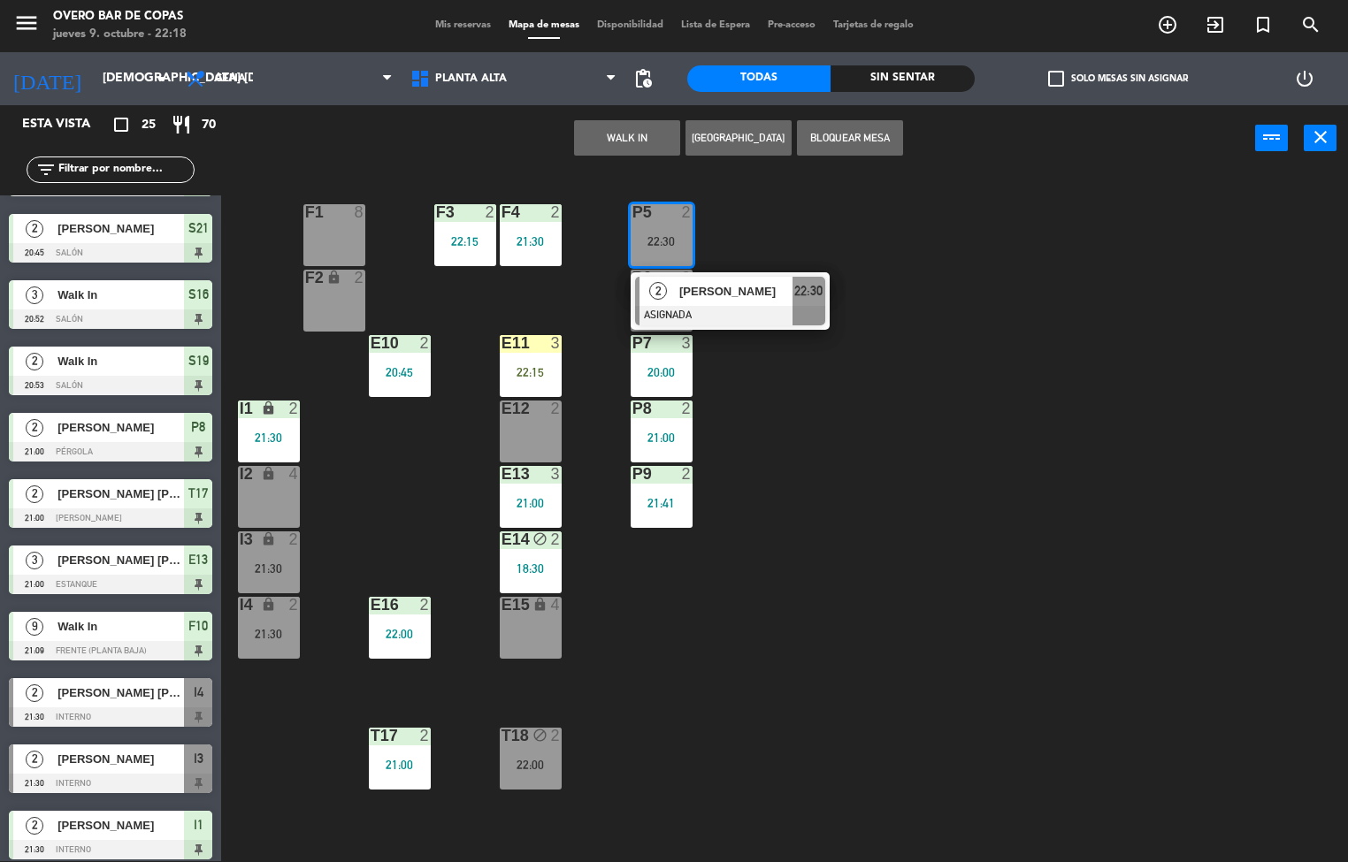
drag, startPoint x: 961, startPoint y: 377, endPoint x: 895, endPoint y: 377, distance: 65.5
click at [958, 377] on div "P5 2 22:30 2 [PERSON_NAME] ASIGNADA 22:30 F1 8 F3 2 22:15 F4 2 21:30 P6 2 22:30…" at bounding box center [791, 517] width 1114 height 690
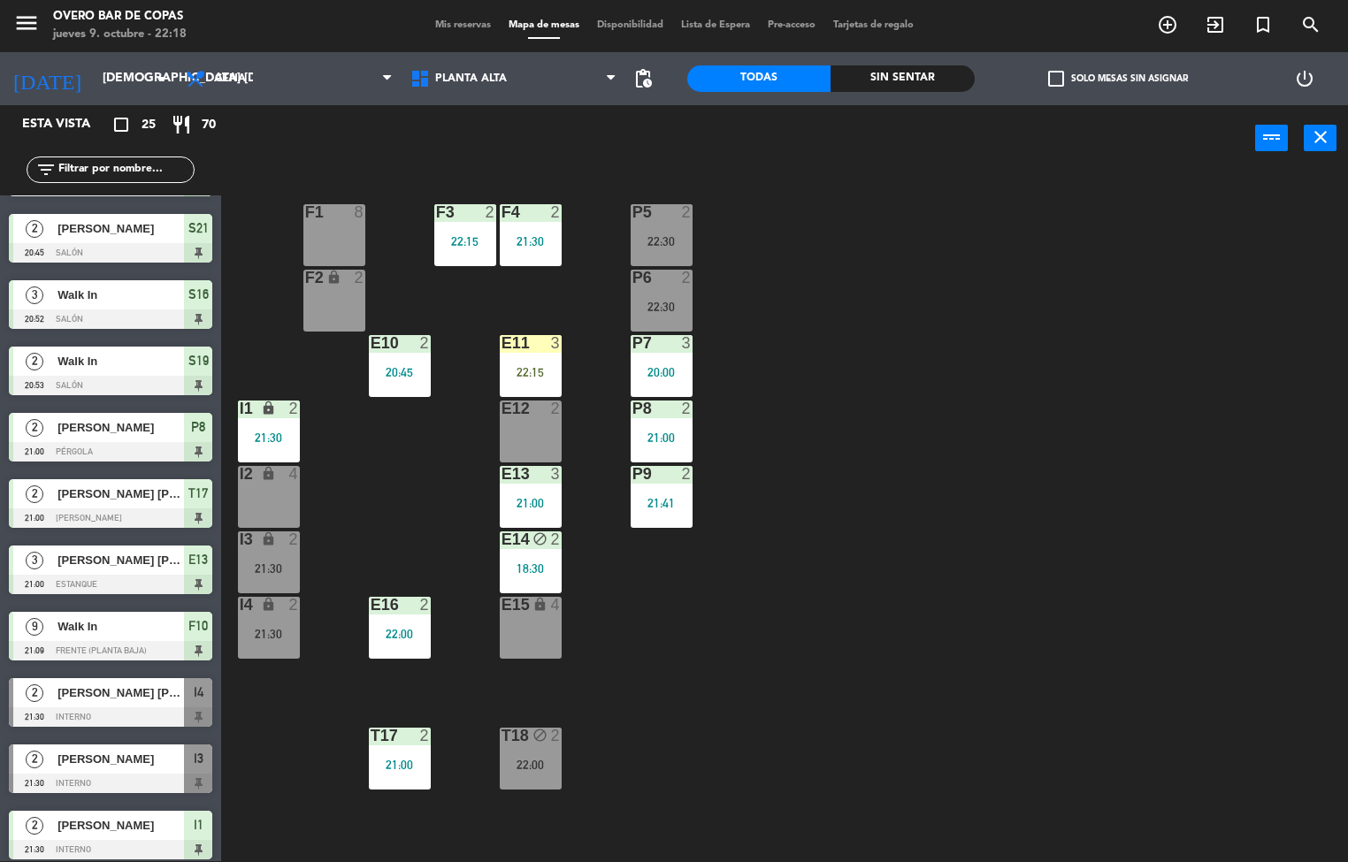
drag, startPoint x: 685, startPoint y: 295, endPoint x: 686, endPoint y: 318, distance: 23.0
click at [685, 297] on div "P6 2 22:30" at bounding box center [662, 301] width 62 height 62
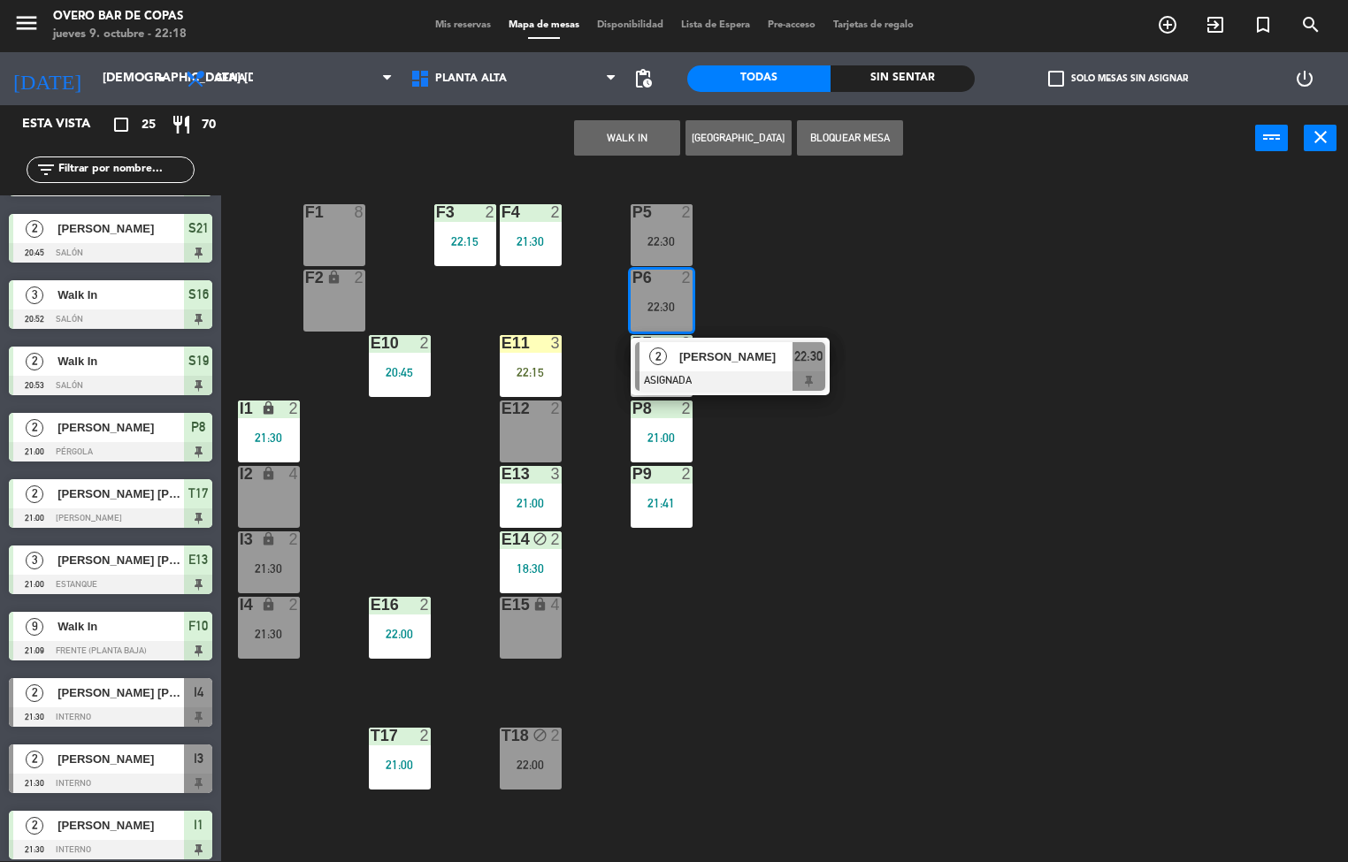
click at [1028, 494] on div "P5 2 22:30 F1 8 F3 2 22:15 F4 2 21:30 P6 2 22:30 2 [PERSON_NAME] ASIGNADA 22:30…" at bounding box center [791, 517] width 1114 height 690
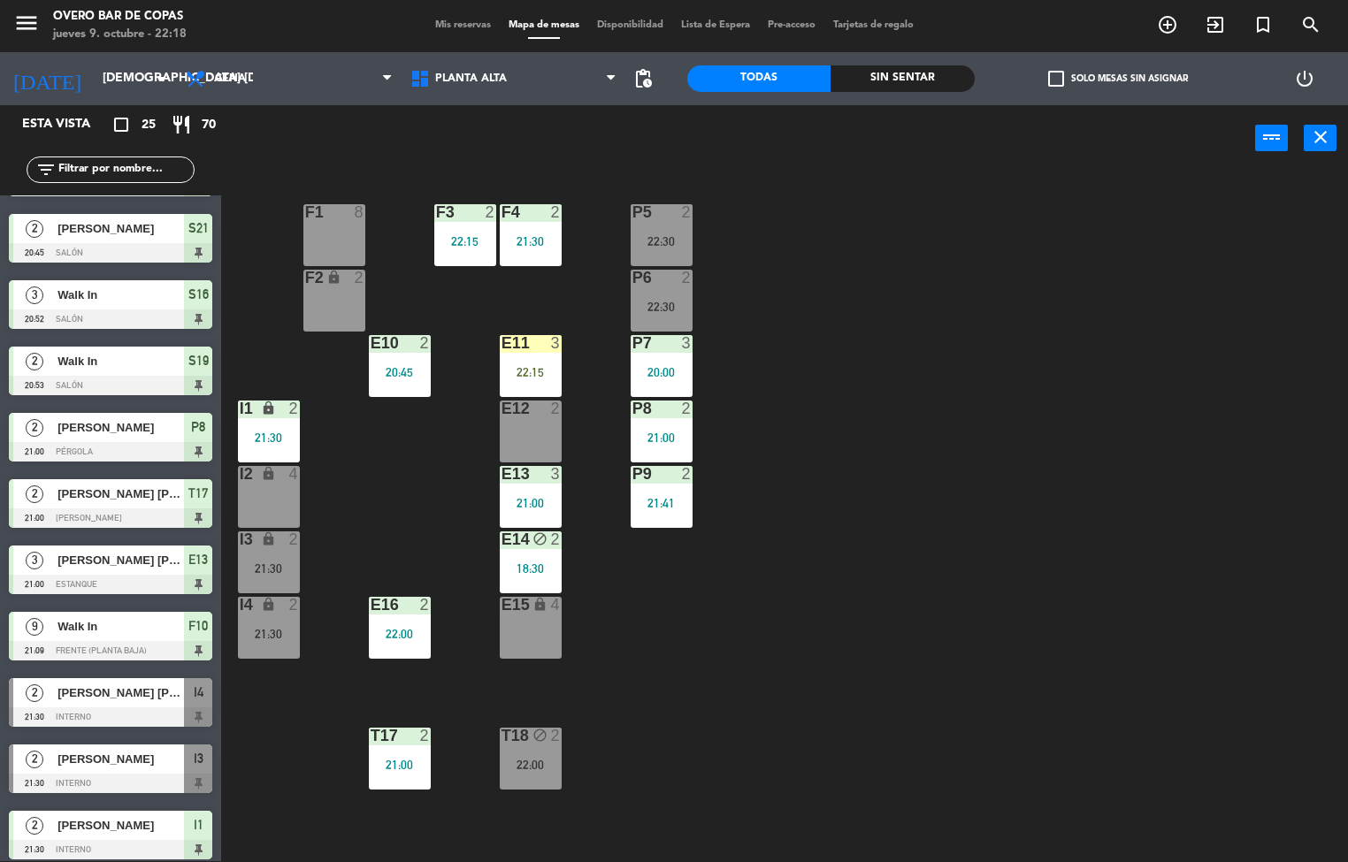
drag, startPoint x: 512, startPoint y: 370, endPoint x: 518, endPoint y: 436, distance: 66.6
click at [504, 380] on div "E11 3 22:15" at bounding box center [531, 366] width 62 height 62
drag, startPoint x: 1072, startPoint y: 658, endPoint x: 866, endPoint y: 610, distance: 211.6
click at [1051, 655] on div "P5 2 22:30 F1 8 F3 2 22:15 F4 2 21:30 P6 2 22:30 F2 lock 2 P7 3 20:00 E10 2 20:…" at bounding box center [791, 517] width 1114 height 690
drag, startPoint x: 507, startPoint y: 356, endPoint x: 494, endPoint y: 394, distance: 40.0
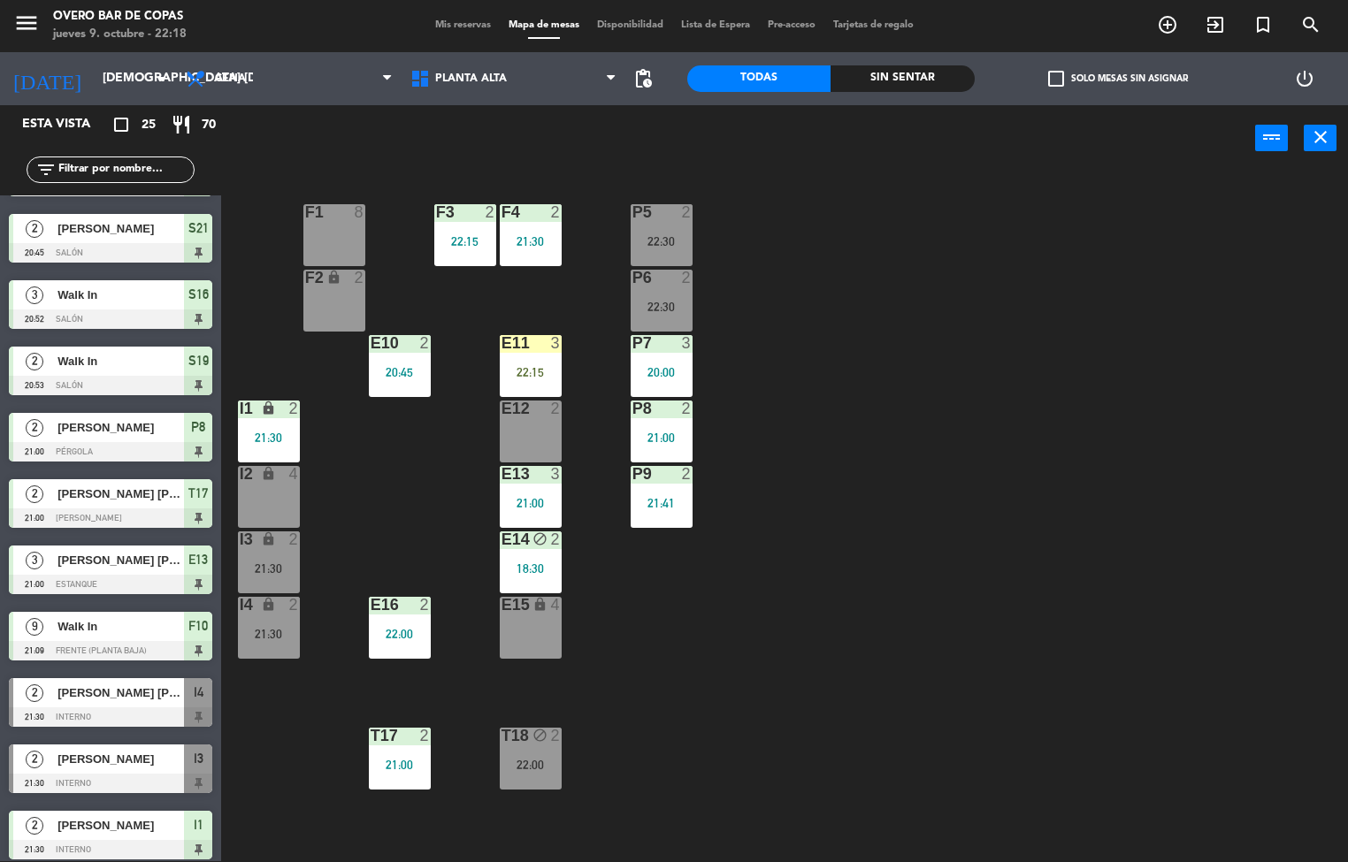
click at [505, 364] on div "E11 3 22:15" at bounding box center [531, 366] width 62 height 62
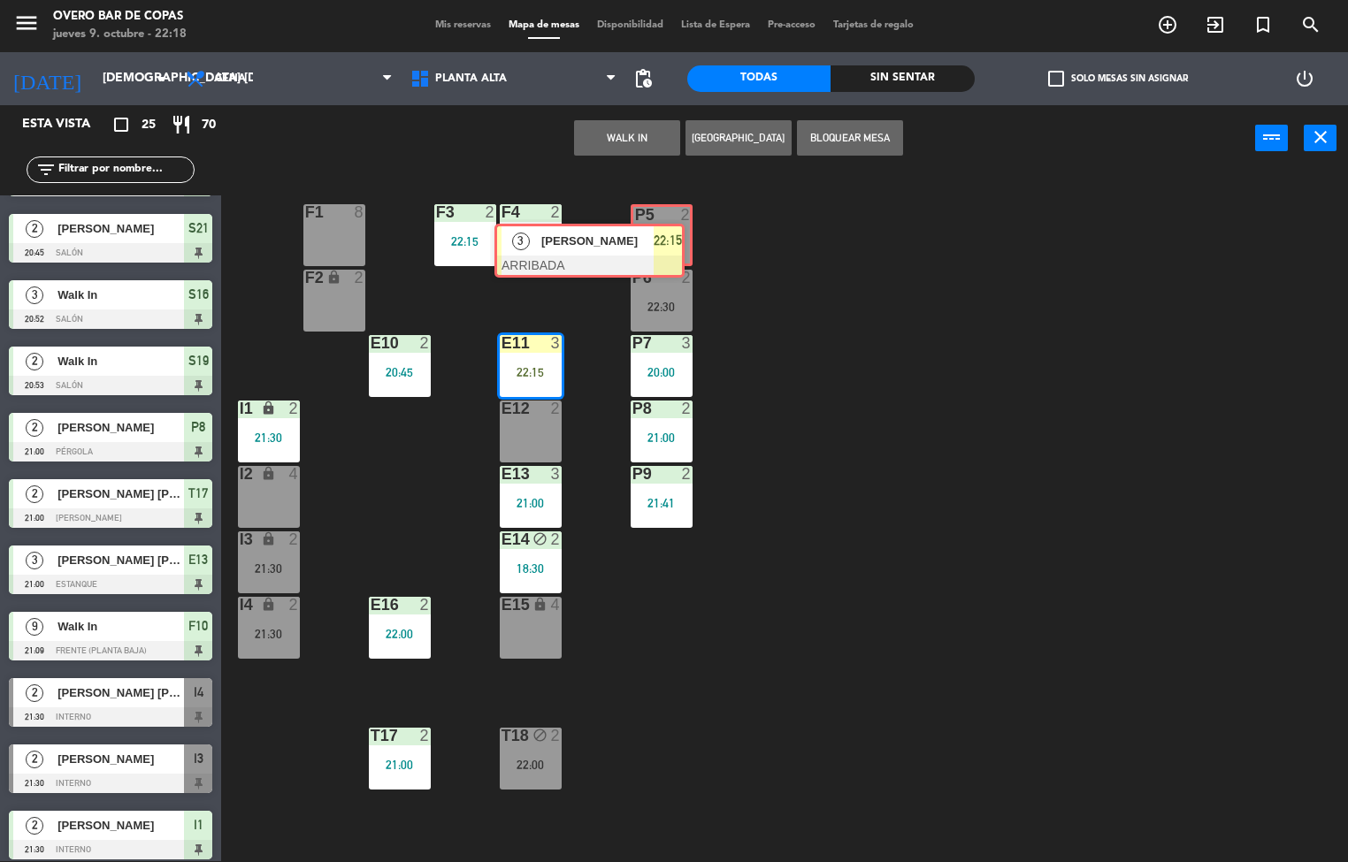
drag, startPoint x: 679, startPoint y: 415, endPoint x: 669, endPoint y: 231, distance: 184.3
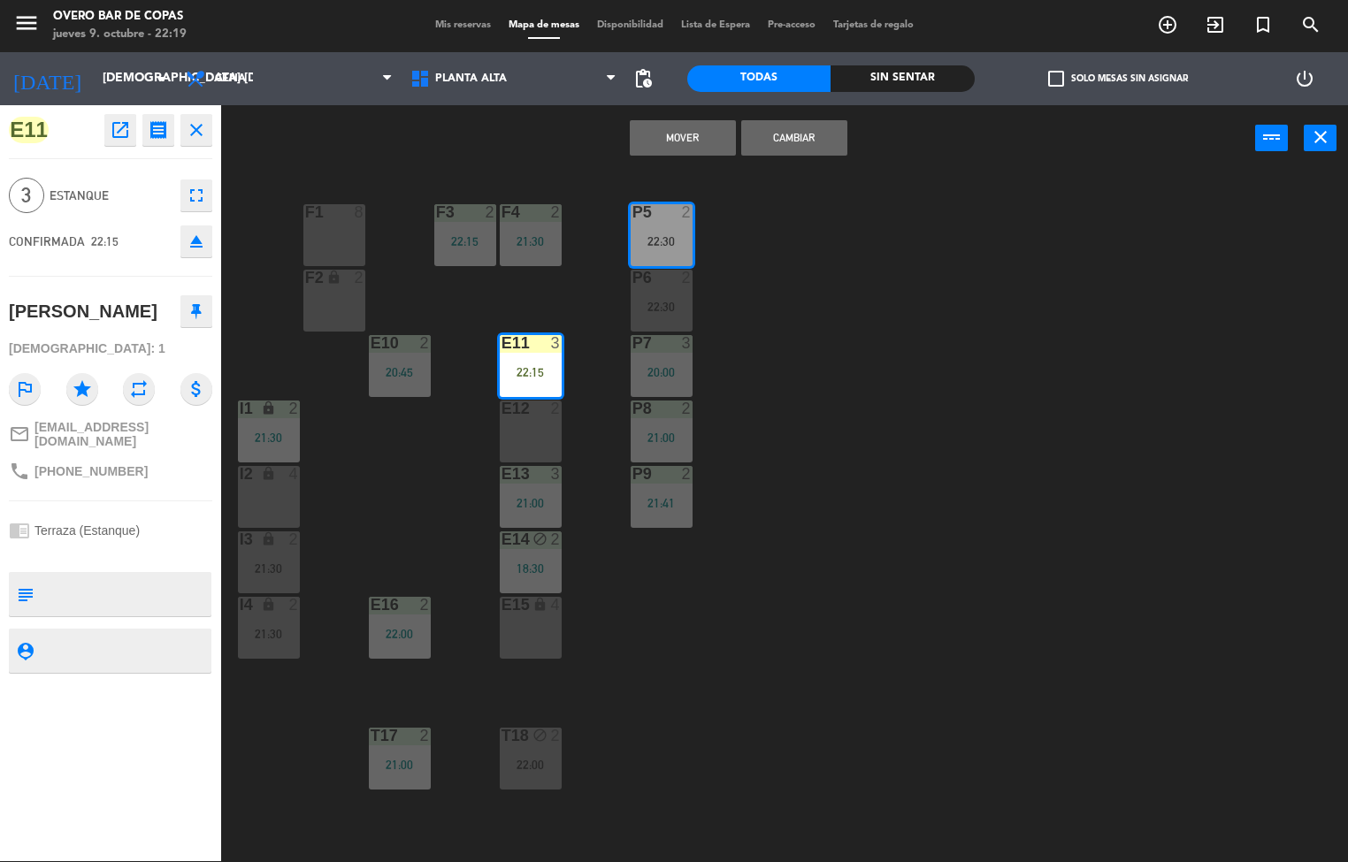
drag, startPoint x: 704, startPoint y: 125, endPoint x: 717, endPoint y: 179, distance: 55.4
click at [704, 126] on button "Mover" at bounding box center [683, 137] width 106 height 35
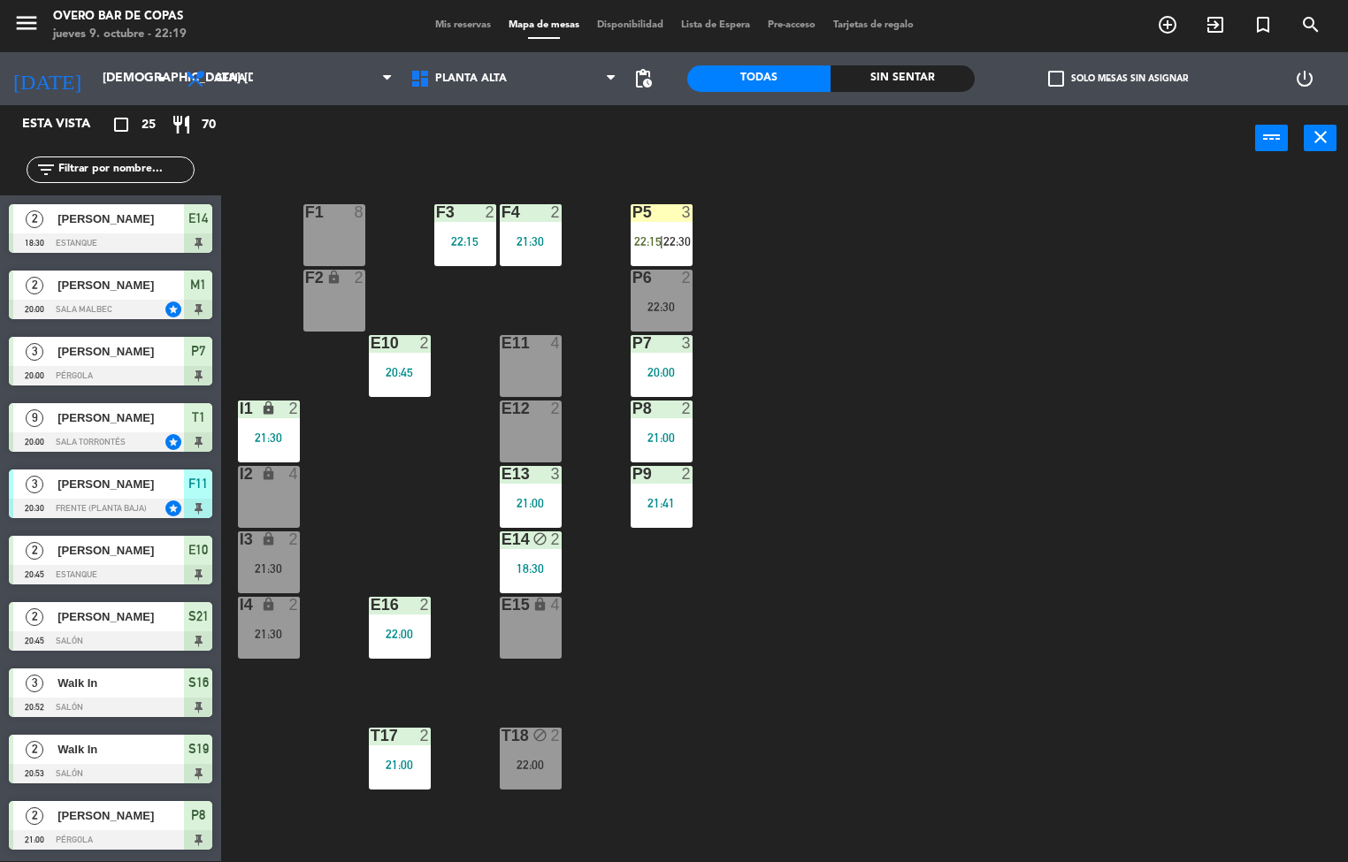
scroll to position [1, 0]
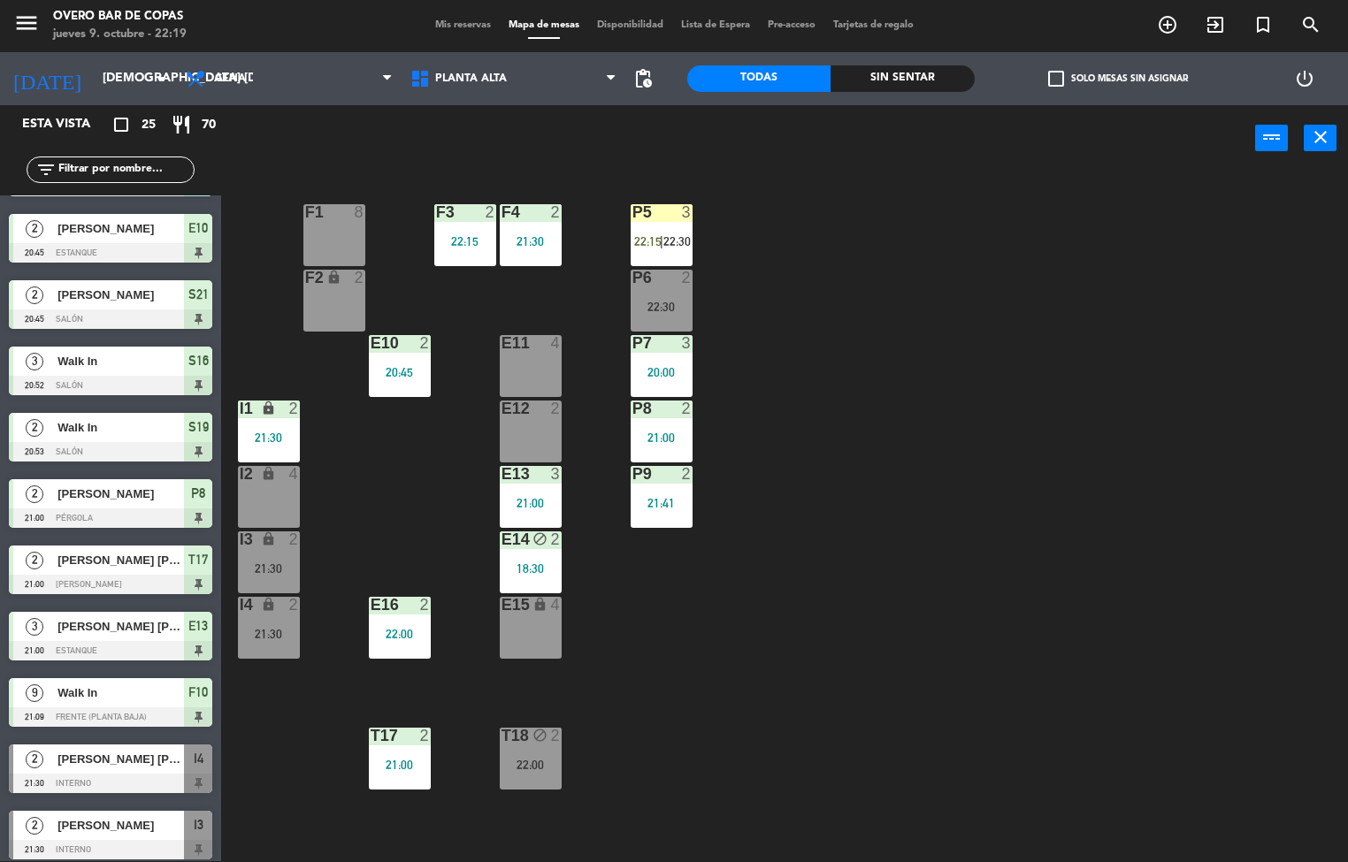
click at [977, 285] on div "P5 3 22:15 | 22:30 F1 8 F3 2 22:15 F4 2 21:30 P6 2 22:30 F2 lock 2 P7 3 20:00 E…" at bounding box center [791, 517] width 1114 height 690
drag, startPoint x: 666, startPoint y: 224, endPoint x: 696, endPoint y: 256, distance: 43.8
click at [679, 224] on div "P5 3 22:15 | 22:30" at bounding box center [662, 235] width 62 height 62
click at [635, 242] on span "22:15" at bounding box center [647, 241] width 27 height 14
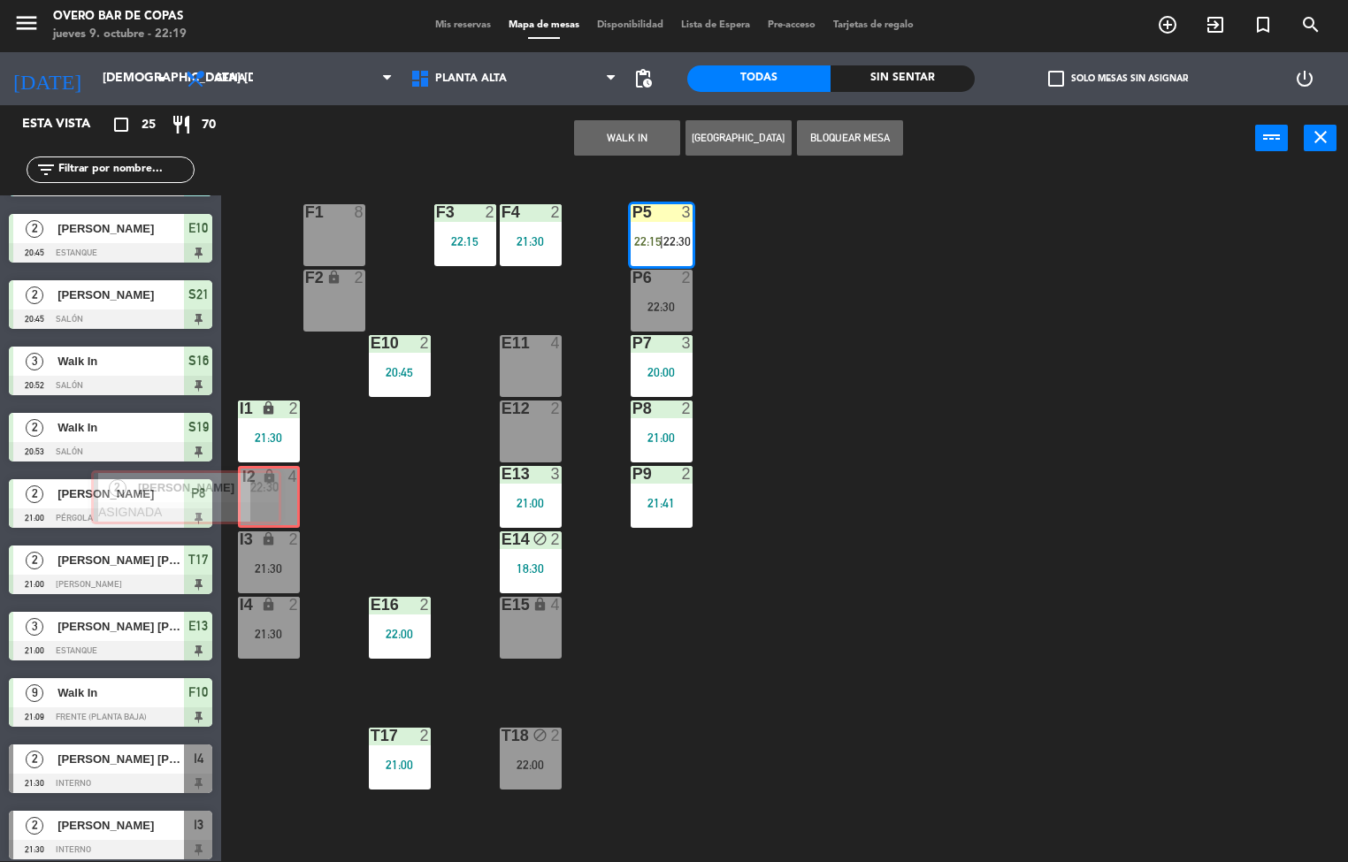
drag, startPoint x: 816, startPoint y: 356, endPoint x: 272, endPoint y: 499, distance: 562.6
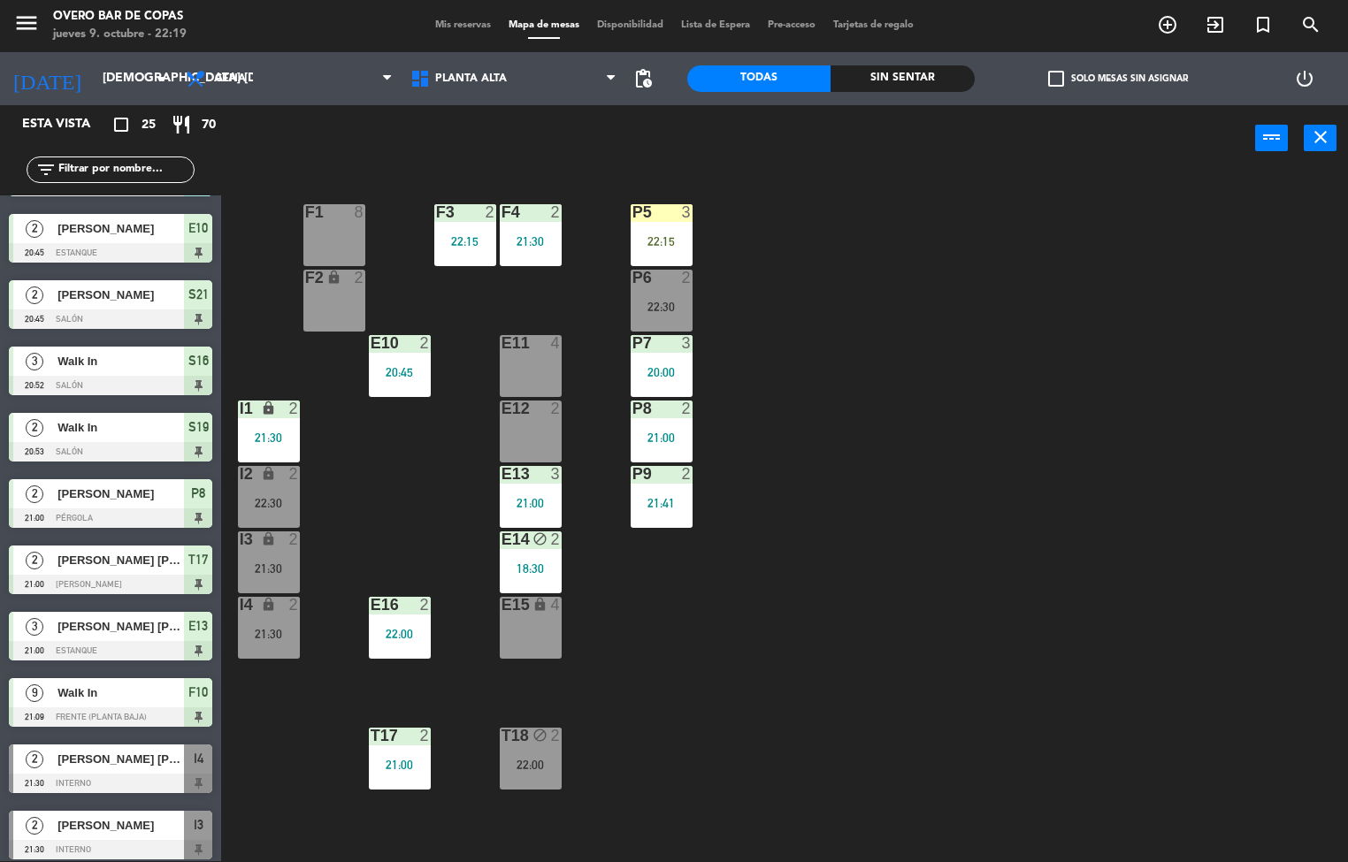
scroll to position [927, 0]
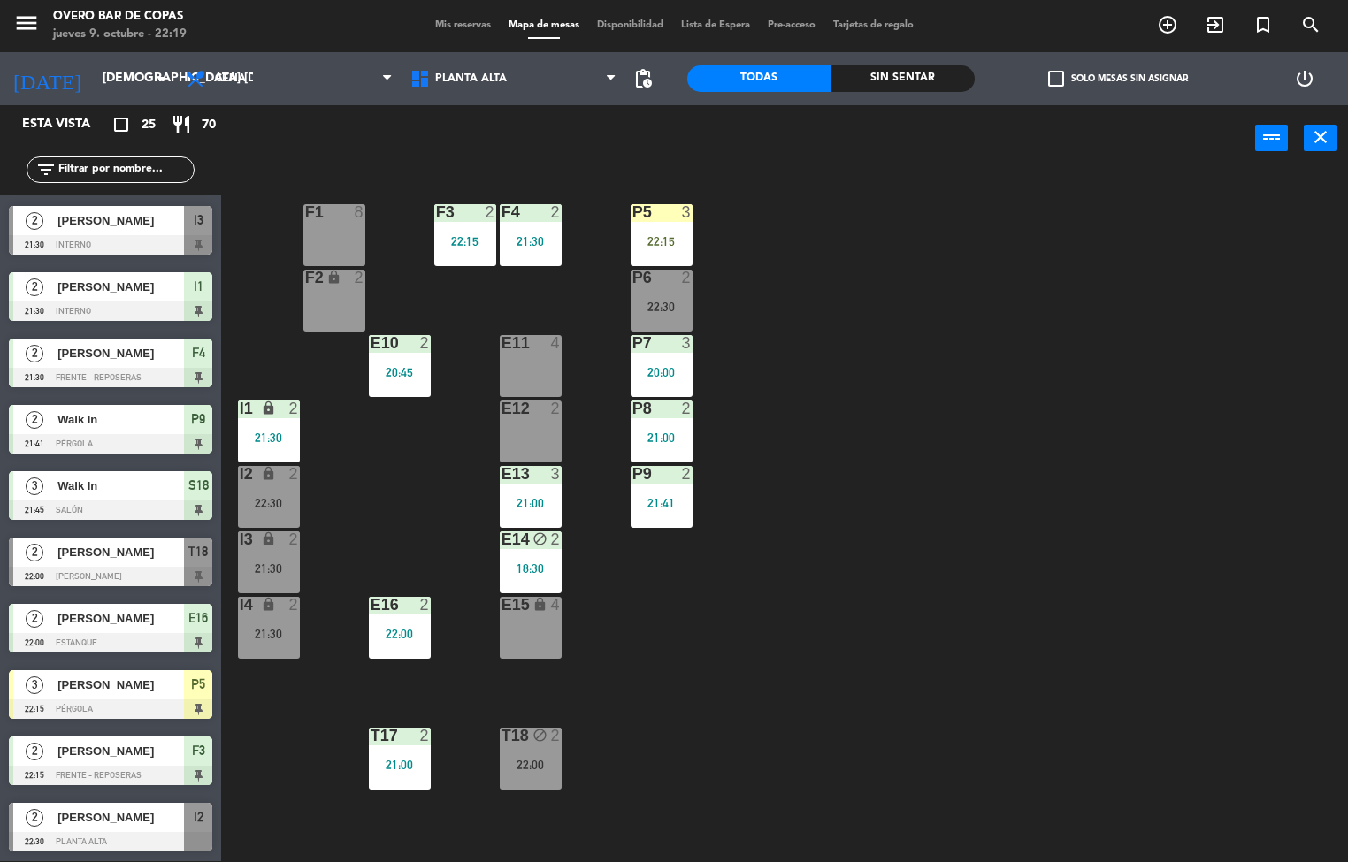
click at [929, 502] on div "P5 3 22:15 F1 8 F3 2 22:15 F4 2 21:30 P6 2 22:30 F2 lock 2 P7 3 20:00 E10 2 20:…" at bounding box center [791, 517] width 1114 height 690
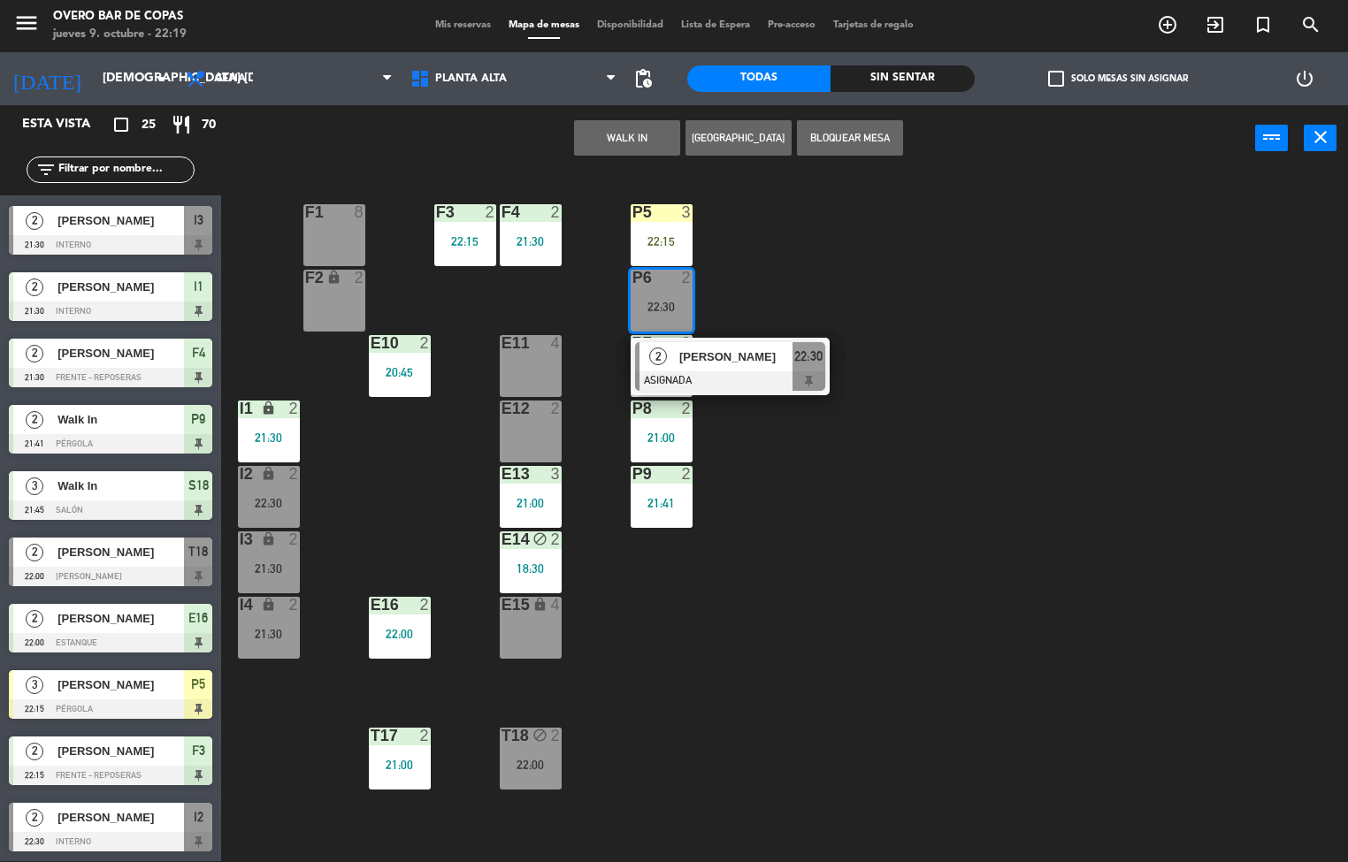
click at [985, 435] on div "P5 3 22:15 F1 8 F3 2 22:15 F4 2 21:30 P6 2 22:30 2 [PERSON_NAME] ASIGNADA 22:30…" at bounding box center [791, 517] width 1114 height 690
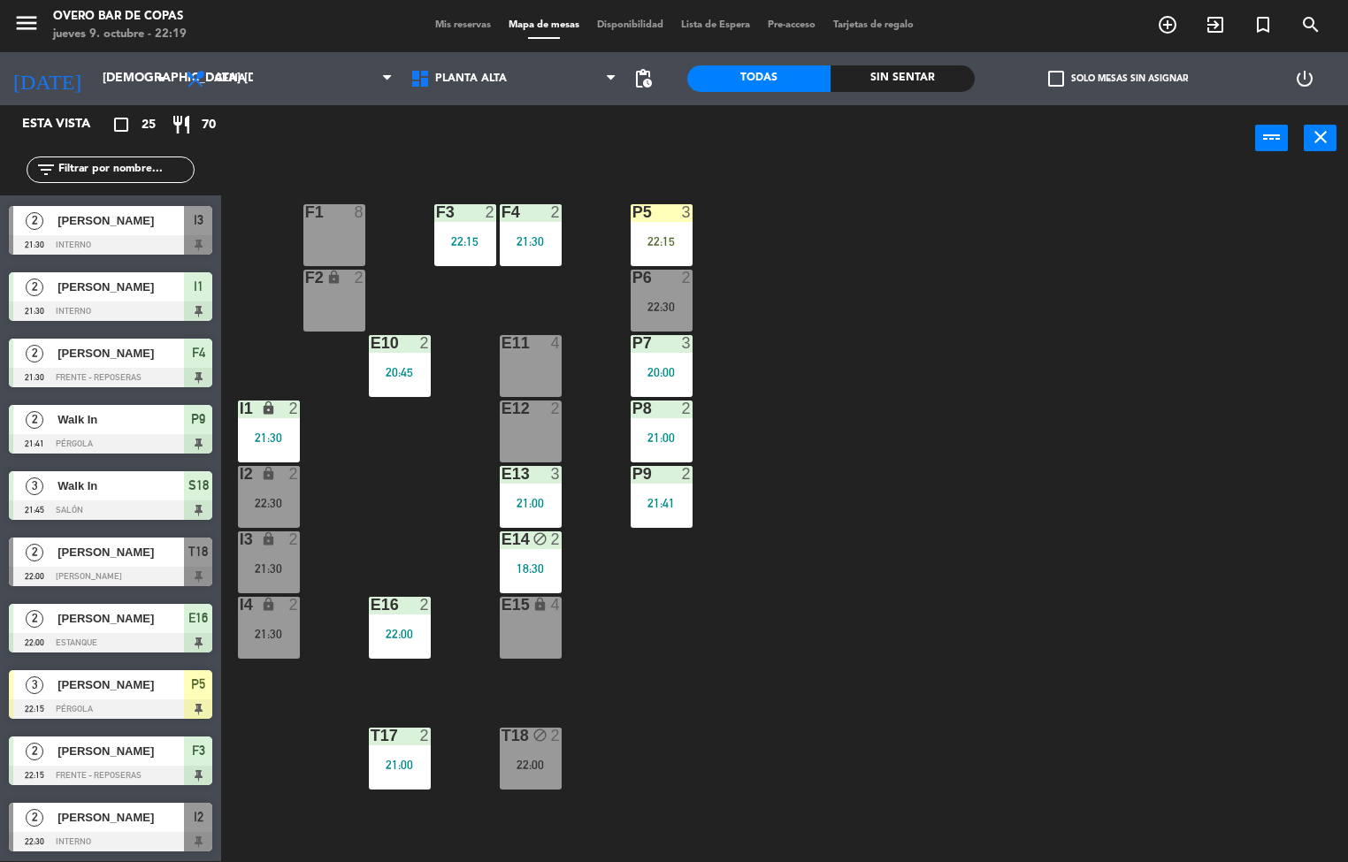
click at [935, 662] on div "P5 3 22:15 F1 8 F3 2 22:15 F4 2 21:30 P6 2 22:30 F2 lock 2 P7 3 20:00 E10 2 20:…" at bounding box center [791, 517] width 1114 height 690
click at [667, 228] on div "P5 3 22:15" at bounding box center [662, 235] width 62 height 62
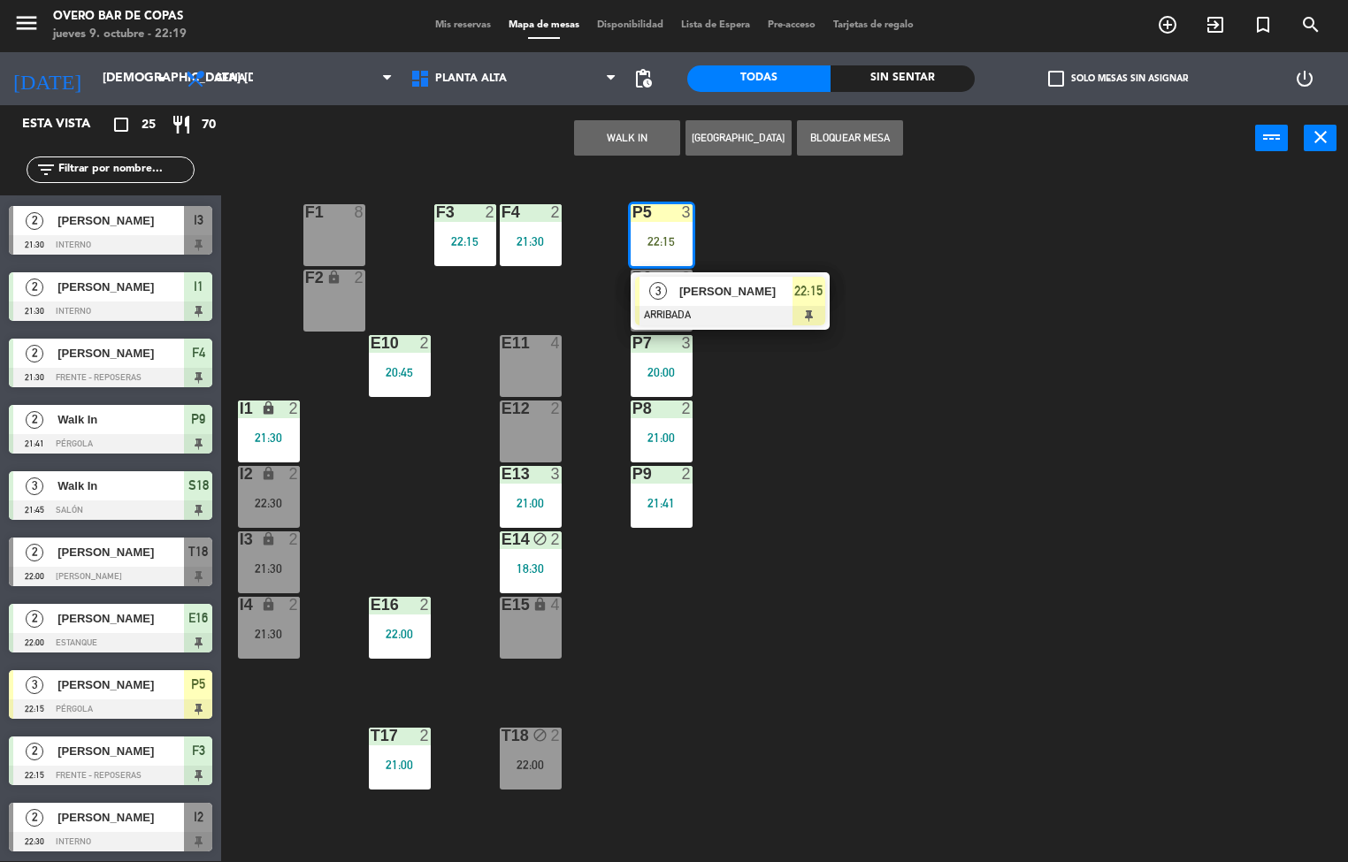
click at [808, 313] on div at bounding box center [730, 315] width 190 height 19
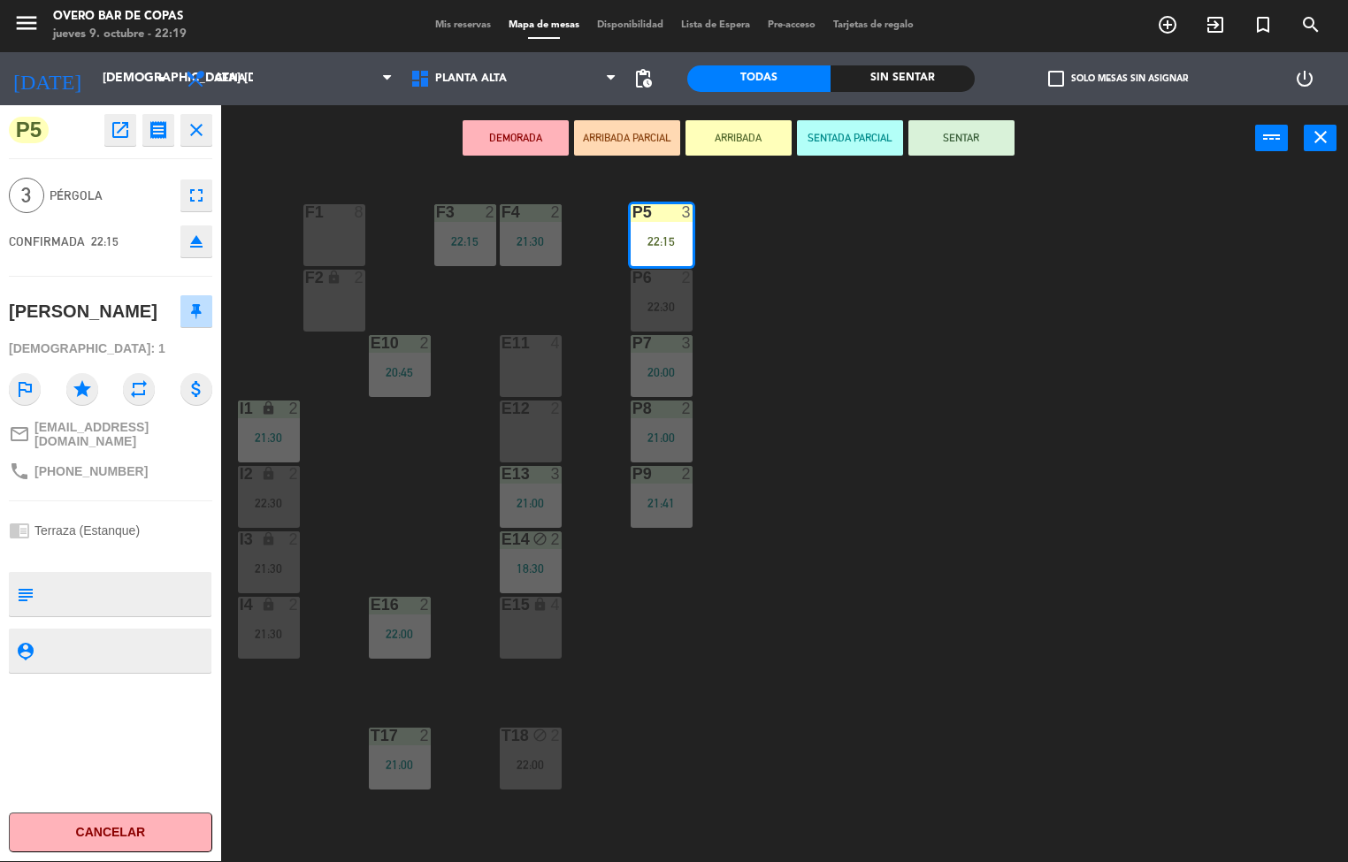
click at [962, 141] on button "SENTAR" at bounding box center [961, 137] width 106 height 35
click at [1031, 334] on div "P5 3 22:15 F1 8 F3 2 22:15 F4 2 21:30 P6 2 22:30 F2 lock 2 P7 3 20:00 E10 2 20:…" at bounding box center [791, 517] width 1114 height 690
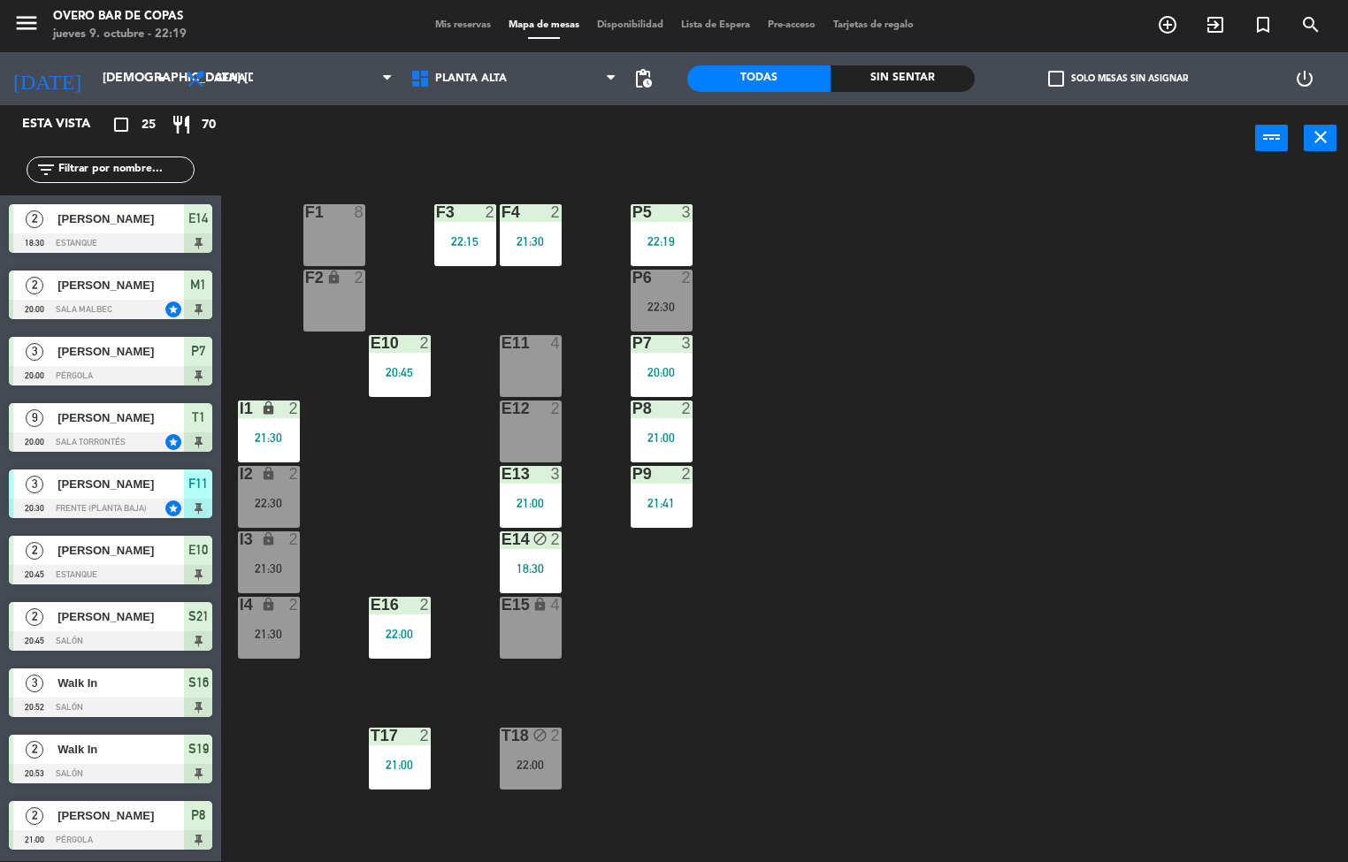
scroll to position [322, 0]
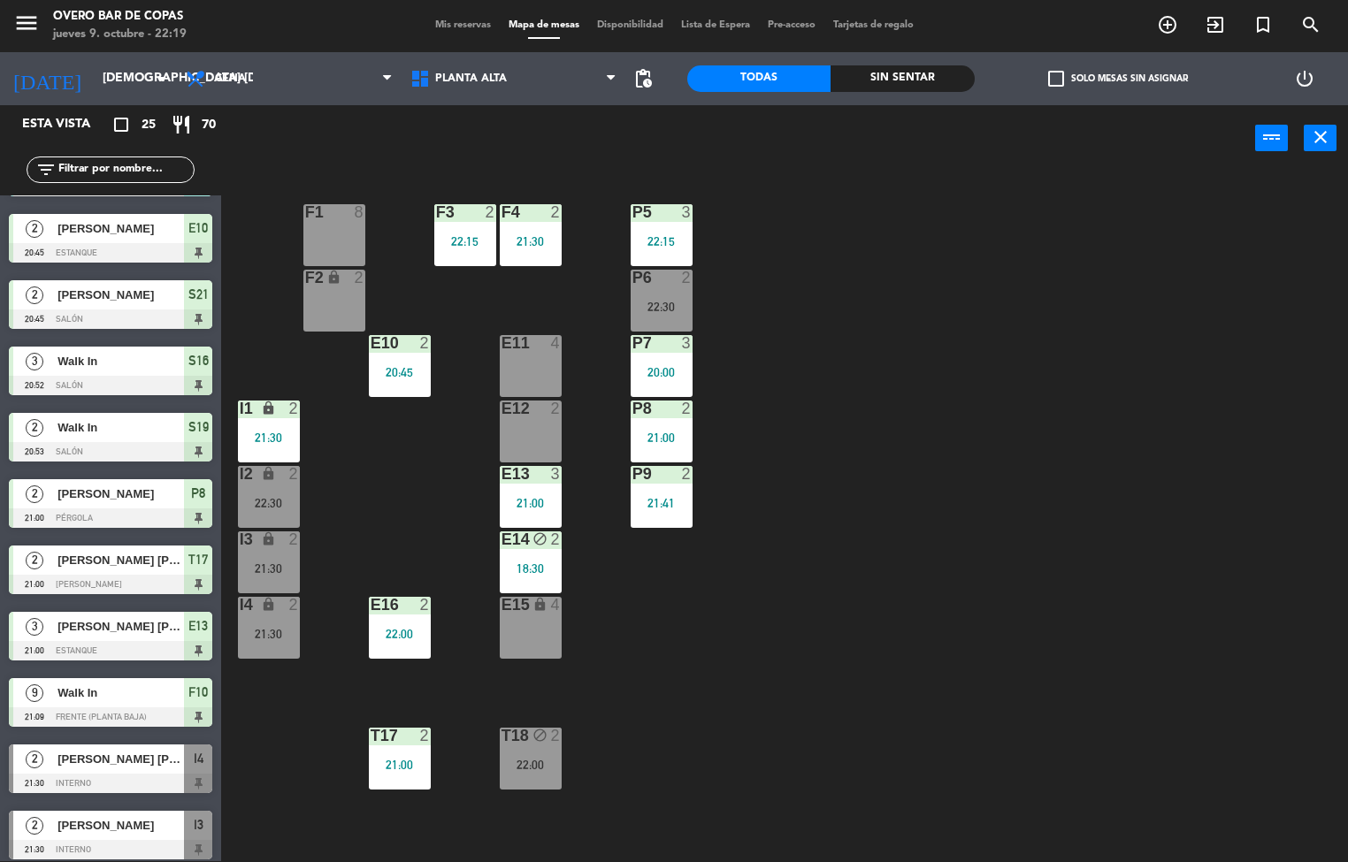
click at [834, 685] on div "P5 3 22:15 F1 8 F3 2 22:15 F4 2 21:30 P6 2 22:30 F2 lock 2 P7 3 20:00 E10 2 20:…" at bounding box center [791, 517] width 1114 height 690
click at [948, 579] on div "P5 3 22:15 F1 8 F3 2 22:15 F4 2 21:30 P6 2 22:30 F2 lock 2 P7 3 20:00 E10 2 20:…" at bounding box center [791, 517] width 1114 height 690
click at [550, 762] on div "22:00" at bounding box center [531, 765] width 62 height 12
click at [1017, 711] on div "P5 3 22:15 F1 8 F3 2 22:15 F4 2 21:30 P6 2 22:30 F2 lock 2 P7 3 20:00 E10 2 20:…" at bounding box center [791, 517] width 1114 height 690
click at [826, 667] on div "P5 3 22:15 F1 8 F3 2 22:15 F4 2 21:30 P6 2 22:30 F2 lock 2 P7 3 20:00 E10 2 20:…" at bounding box center [791, 517] width 1114 height 690
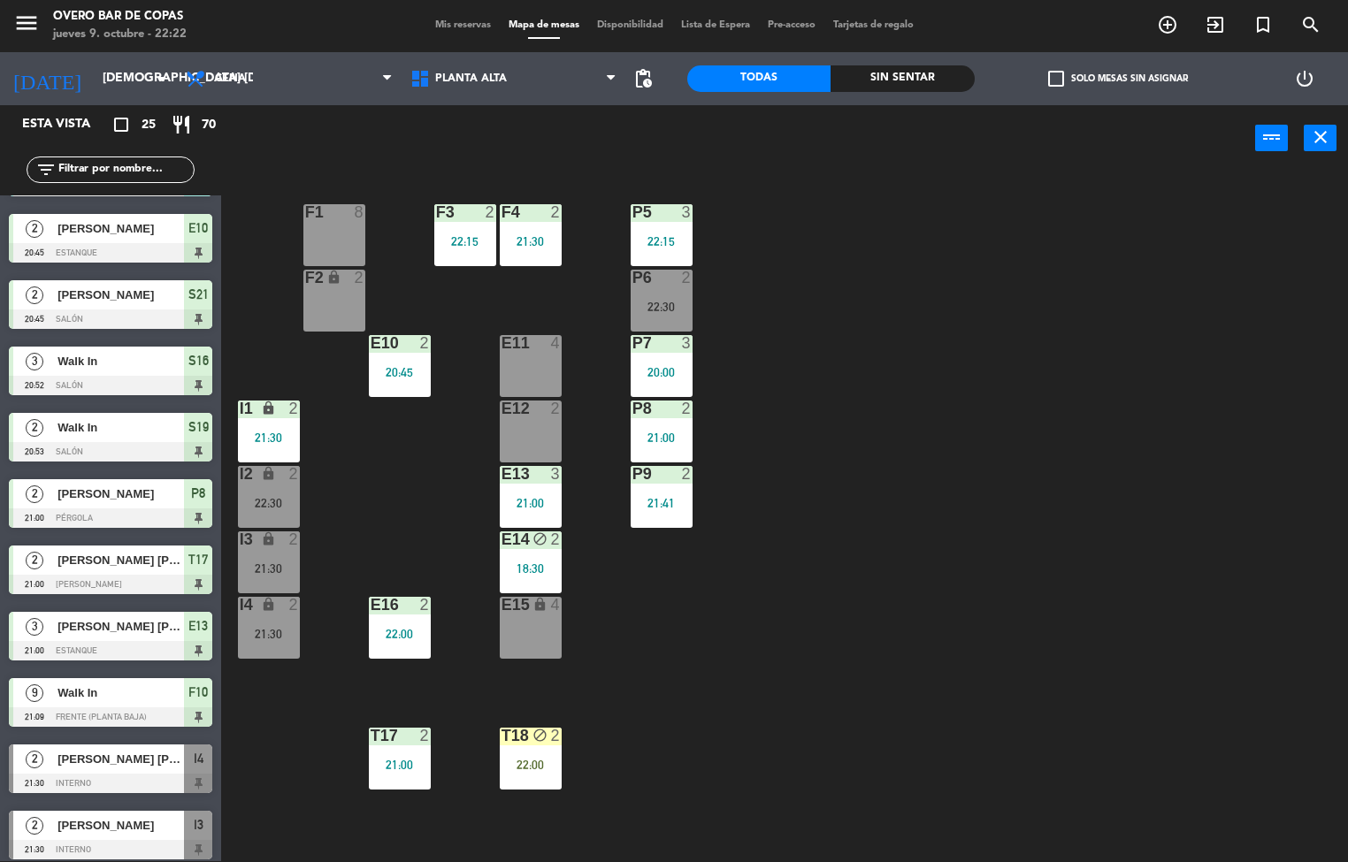
click at [541, 764] on div "22:00" at bounding box center [531, 765] width 62 height 12
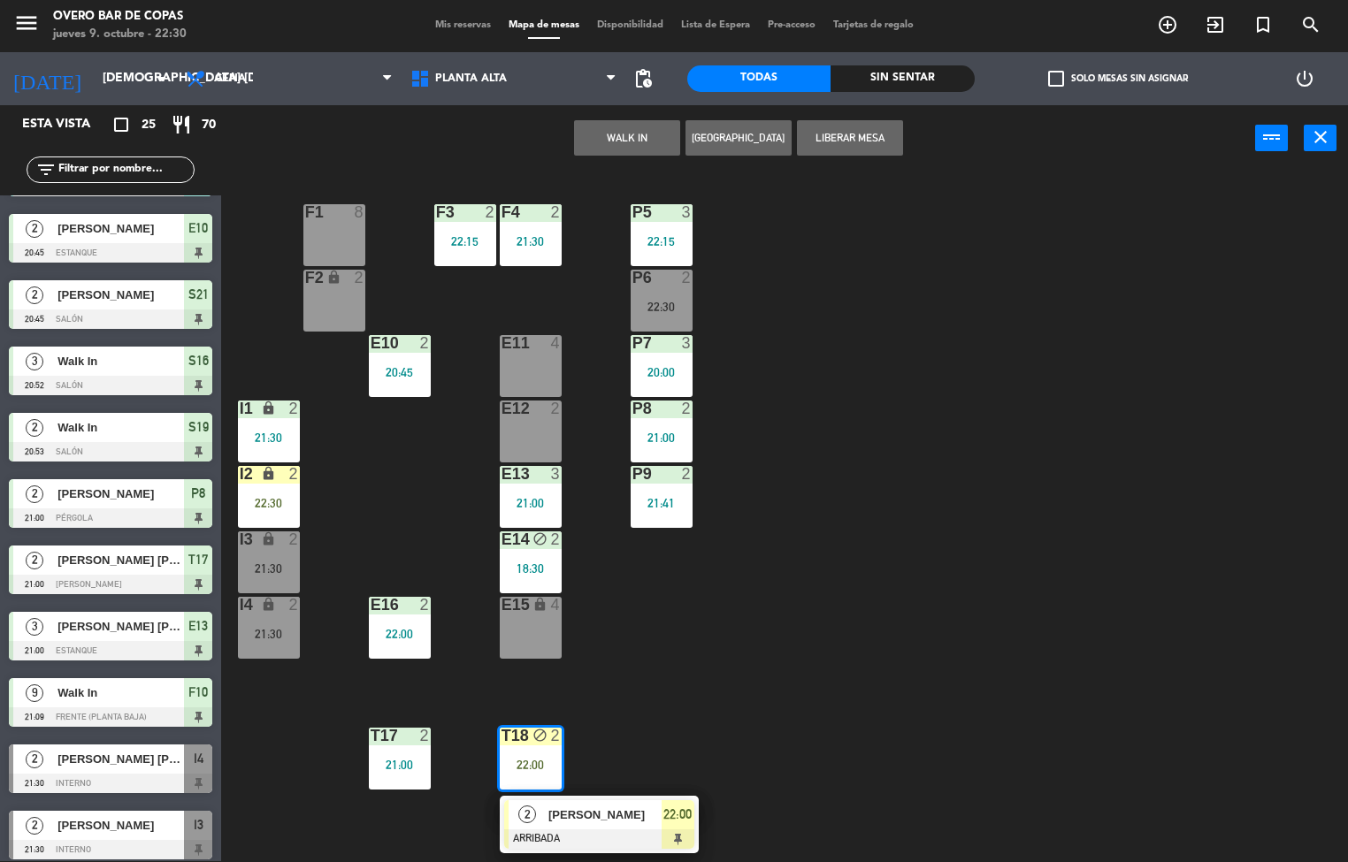
click at [849, 597] on div "P5 3 22:15 F1 8 F3 2 22:15 F4 2 21:30 P6 2 22:30 F2 lock 2 P7 3 20:00 E10 2 20:…" at bounding box center [791, 517] width 1114 height 690
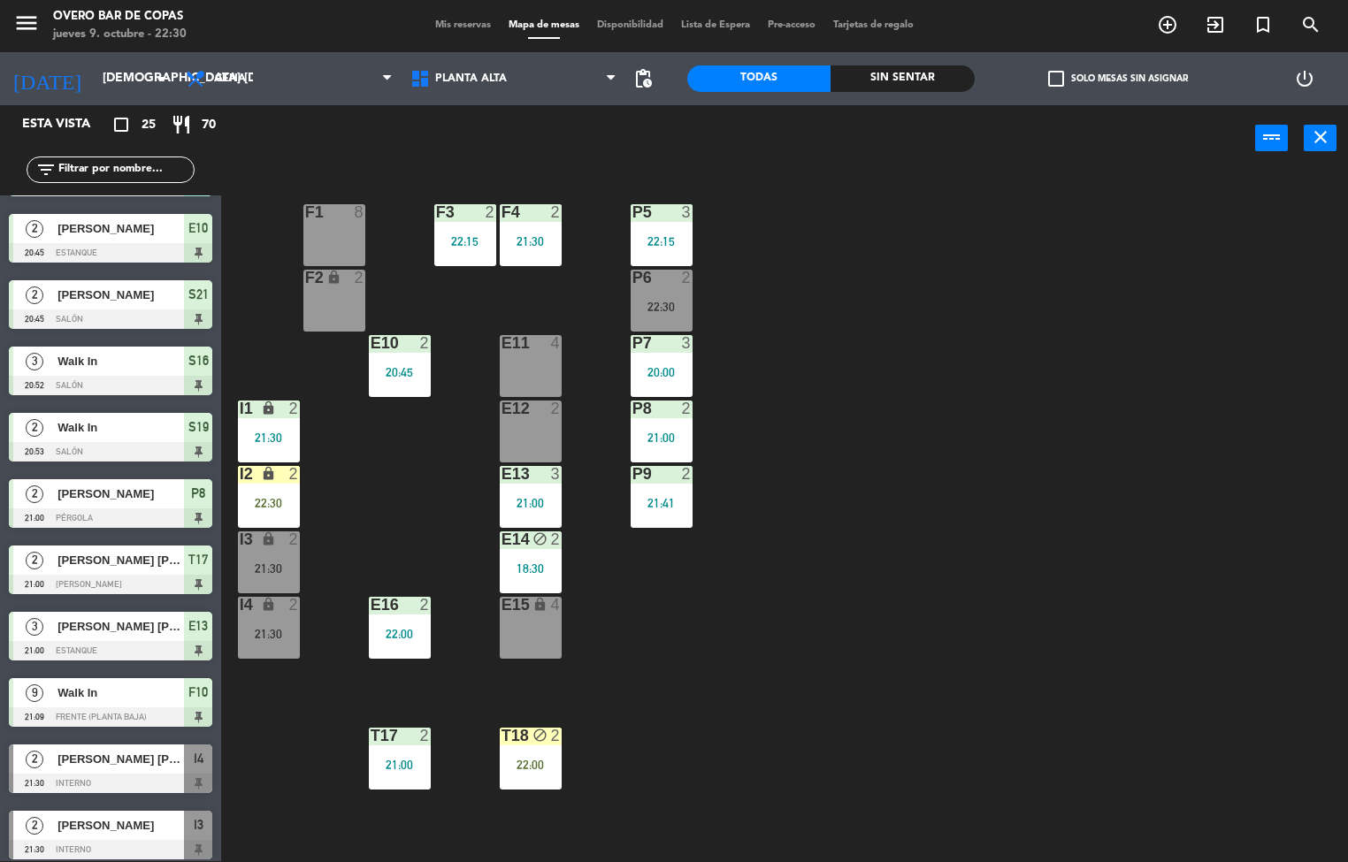
click at [671, 273] on div at bounding box center [661, 278] width 29 height 16
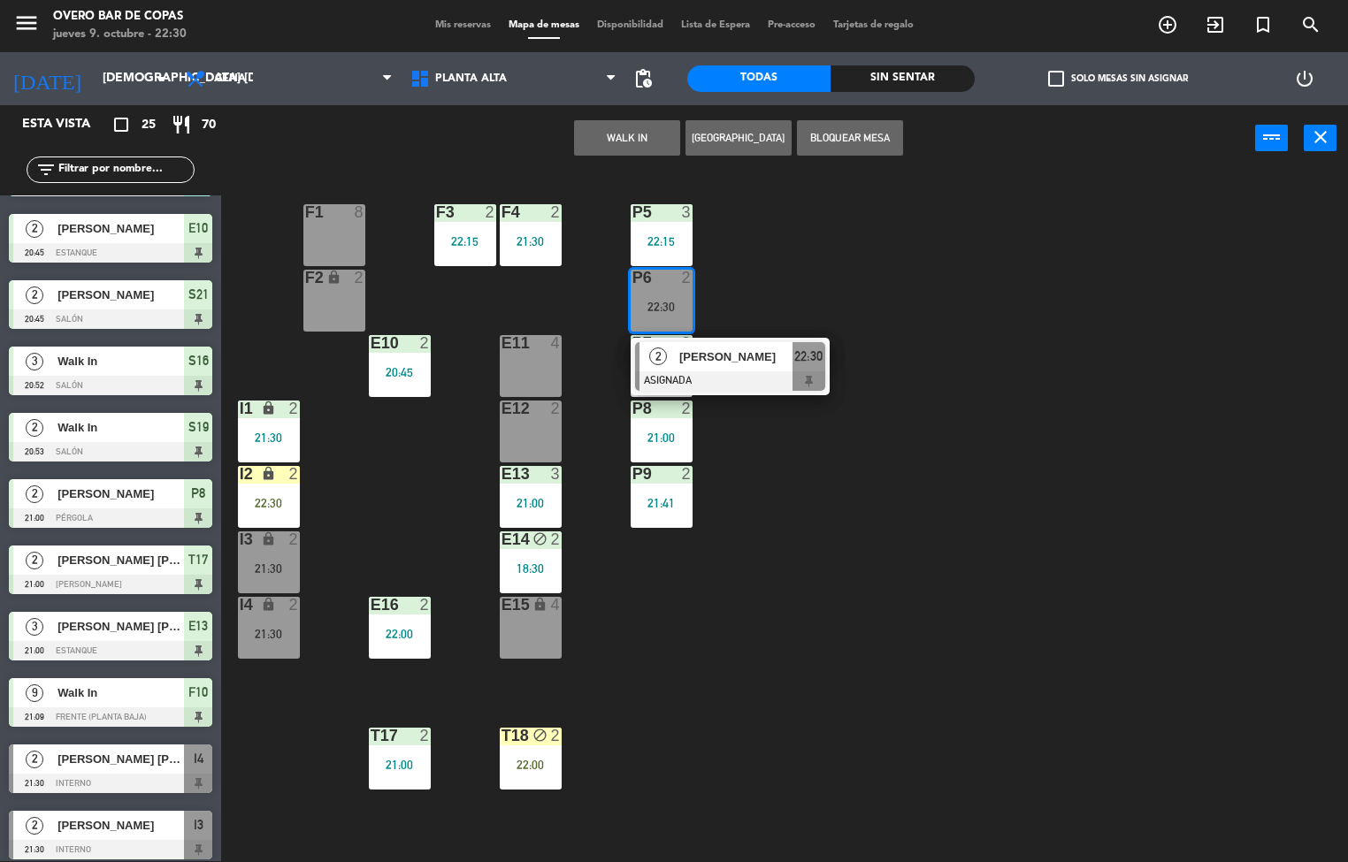
click at [929, 592] on div "P5 3 22:15 F1 8 F3 2 22:15 F4 2 21:30 P6 2 22:30 2 [PERSON_NAME] ASIGNADA 22:30…" at bounding box center [791, 517] width 1114 height 690
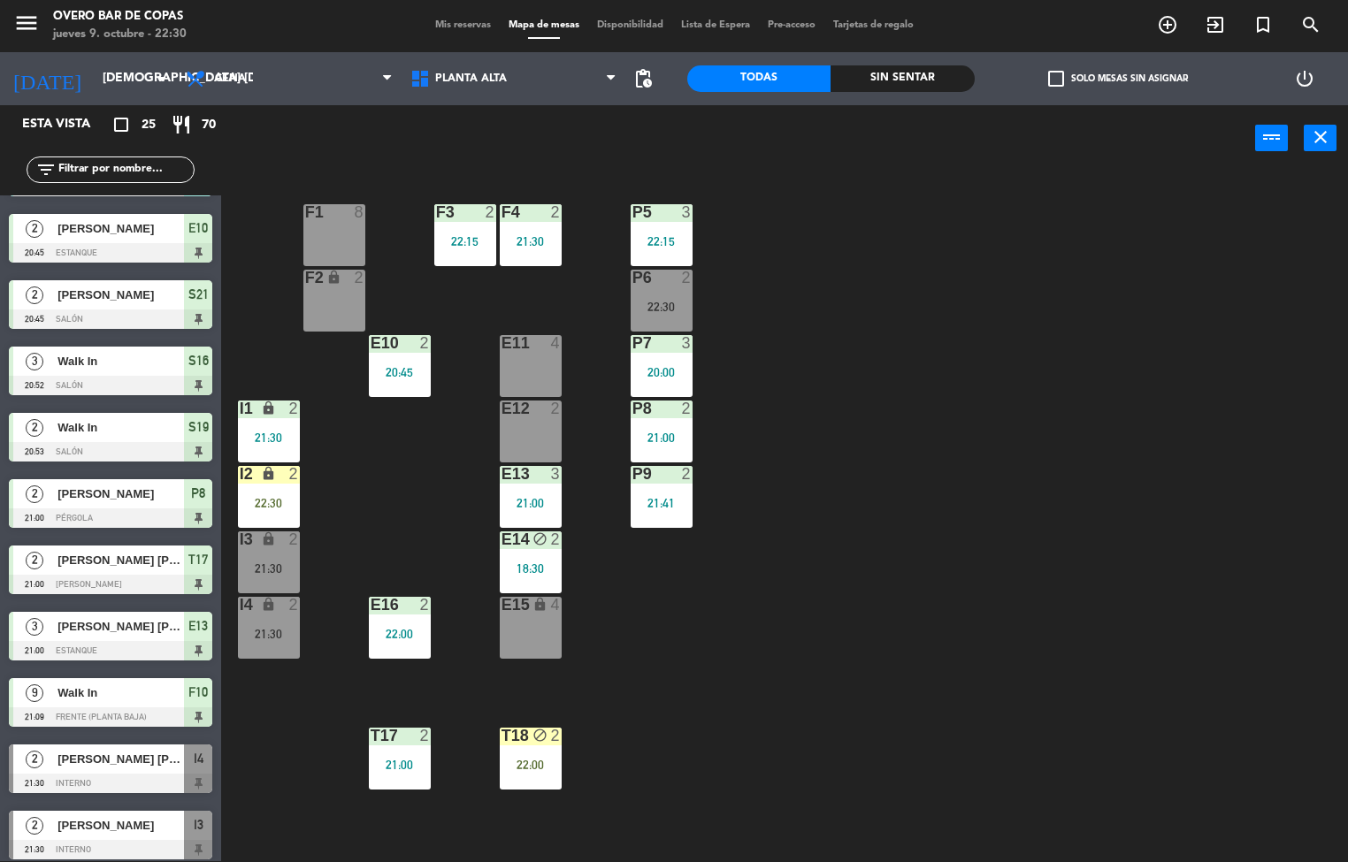
click at [849, 670] on div "P5 3 22:15 F1 8 F3 2 22:15 F4 2 21:30 P6 2 22:30 F2 lock 2 P7 3 20:00 E10 2 20:…" at bounding box center [791, 517] width 1114 height 690
drag, startPoint x: 643, startPoint y: 709, endPoint x: 621, endPoint y: 709, distance: 22.1
click at [645, 709] on div "P5 3 22:15 F1 8 F3 2 22:15 F4 2 21:30 P6 2 22:30 F2 lock 2 P7 3 20:00 E10 2 20:…" at bounding box center [791, 517] width 1114 height 690
click at [1022, 571] on div "P5 3 22:15 F1 8 F3 2 22:15 F4 2 21:30 P6 2 22:30 F2 lock 2 P7 3 20:00 E10 2 20:…" at bounding box center [791, 517] width 1114 height 690
click at [531, 341] on div at bounding box center [530, 343] width 29 height 16
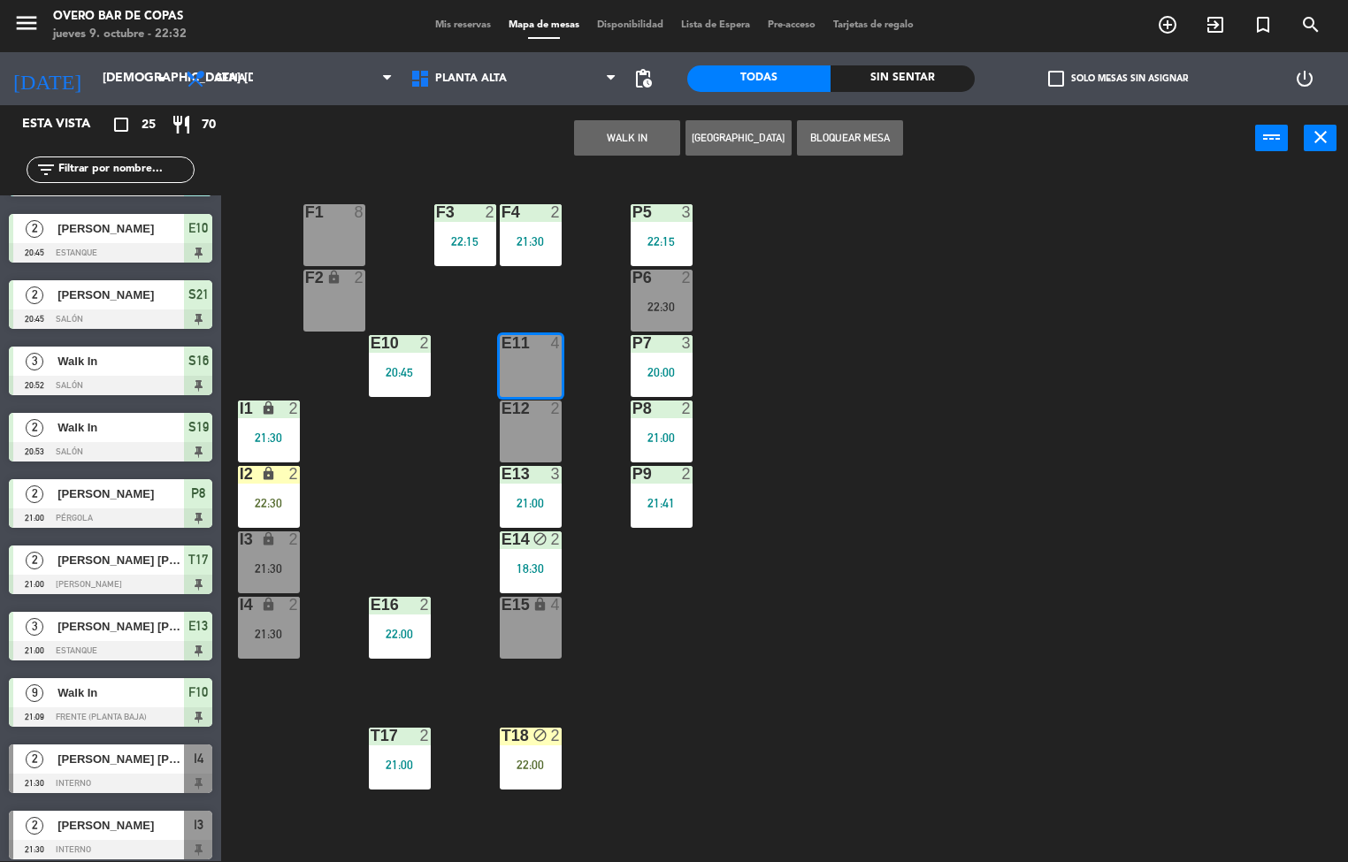
click at [1077, 541] on div "P5 3 22:15 F1 8 F3 2 22:15 F4 2 21:30 P6 2 22:30 F2 lock 2 P7 3 20:00 E10 2 20:…" at bounding box center [791, 517] width 1114 height 690
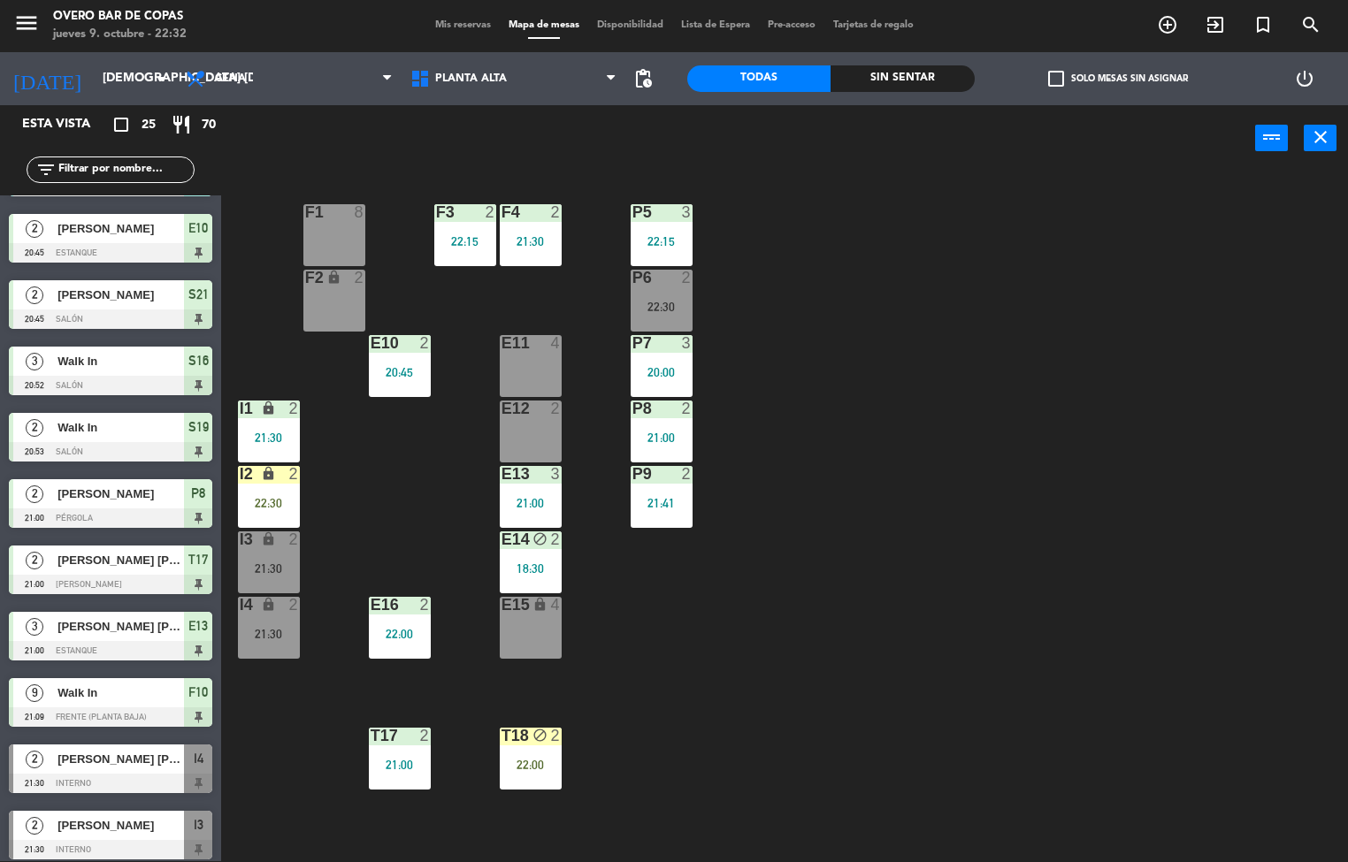
click at [540, 364] on div "E11 4" at bounding box center [531, 366] width 62 height 62
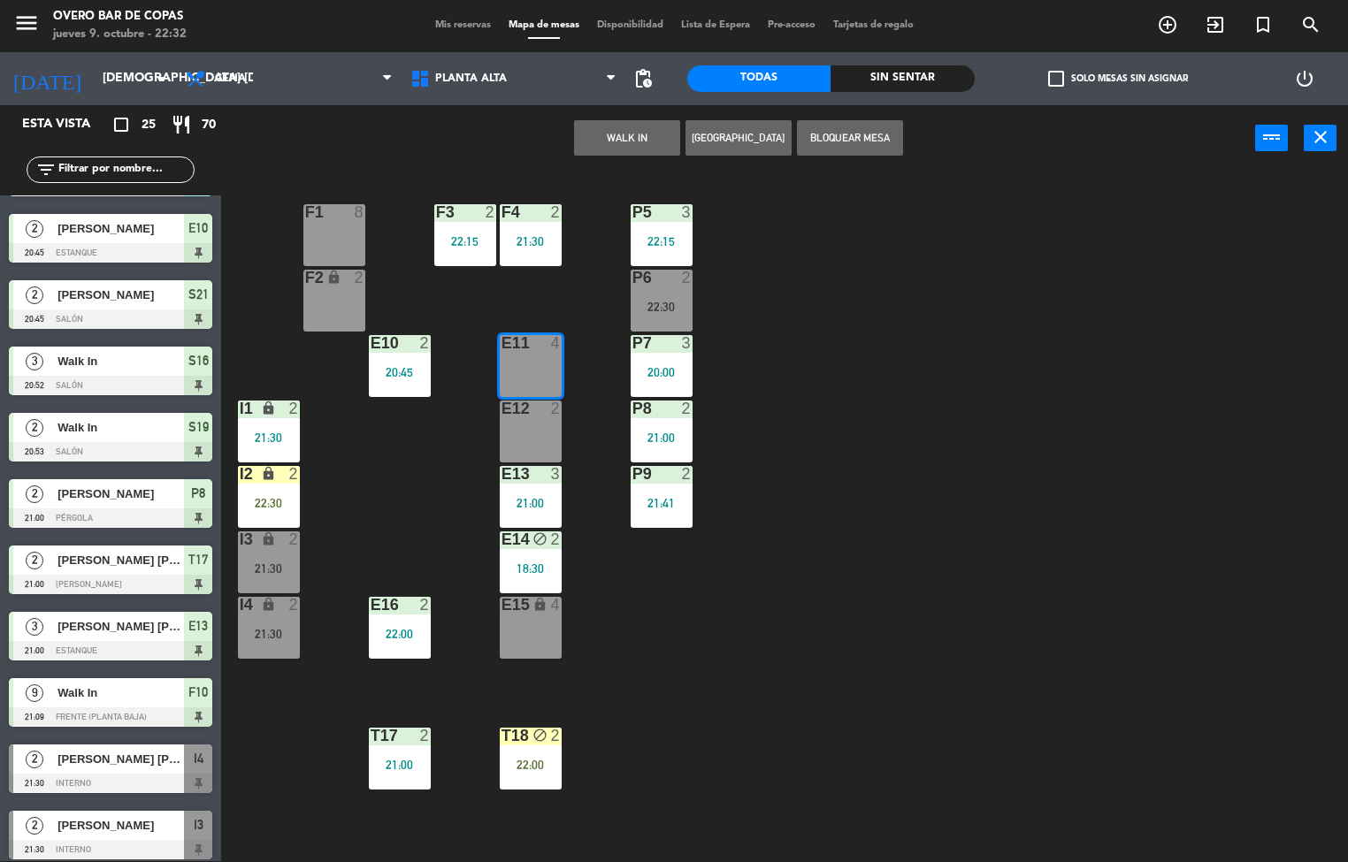
click at [640, 142] on button "WALK IN" at bounding box center [627, 137] width 106 height 35
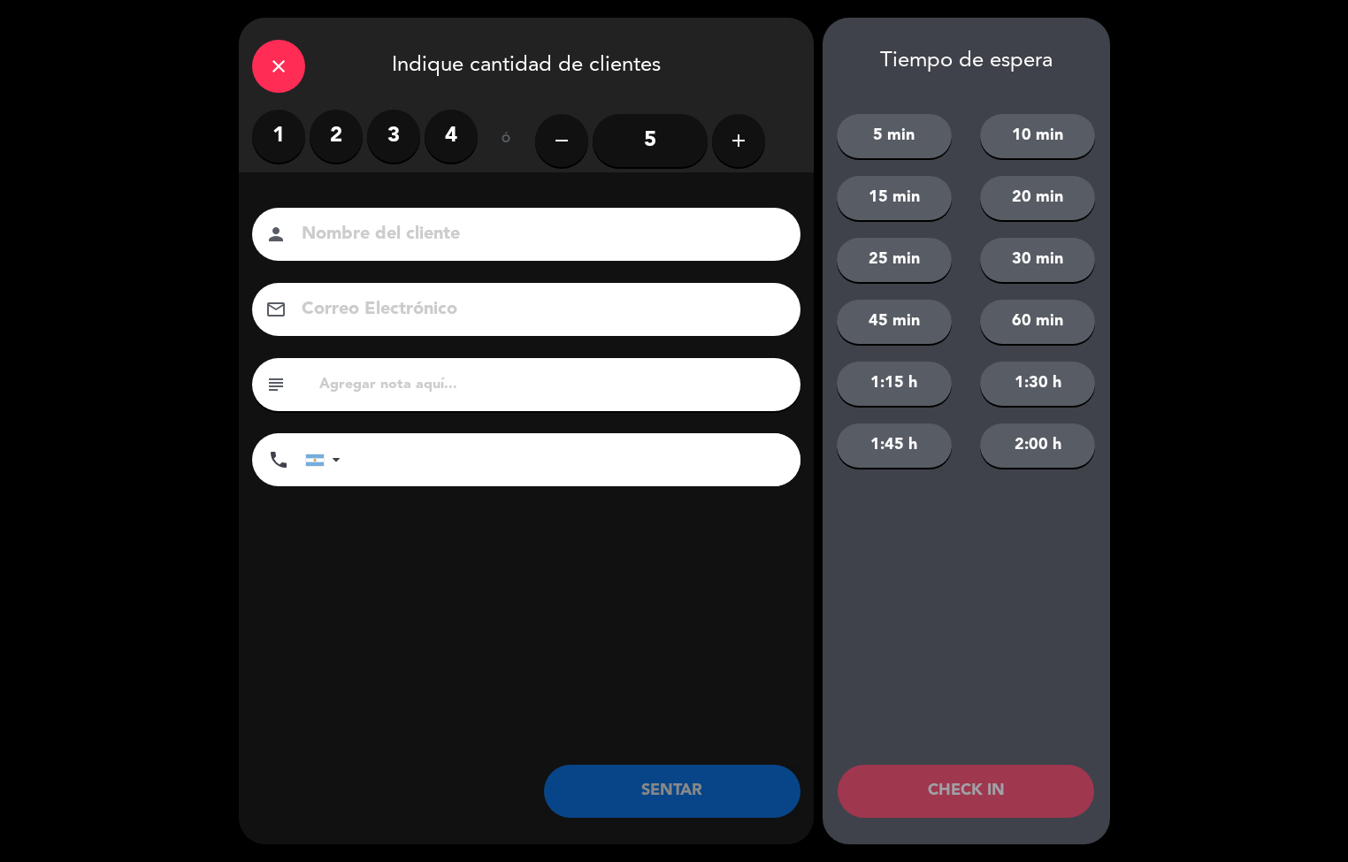
click at [337, 139] on label "2" at bounding box center [336, 136] width 53 height 53
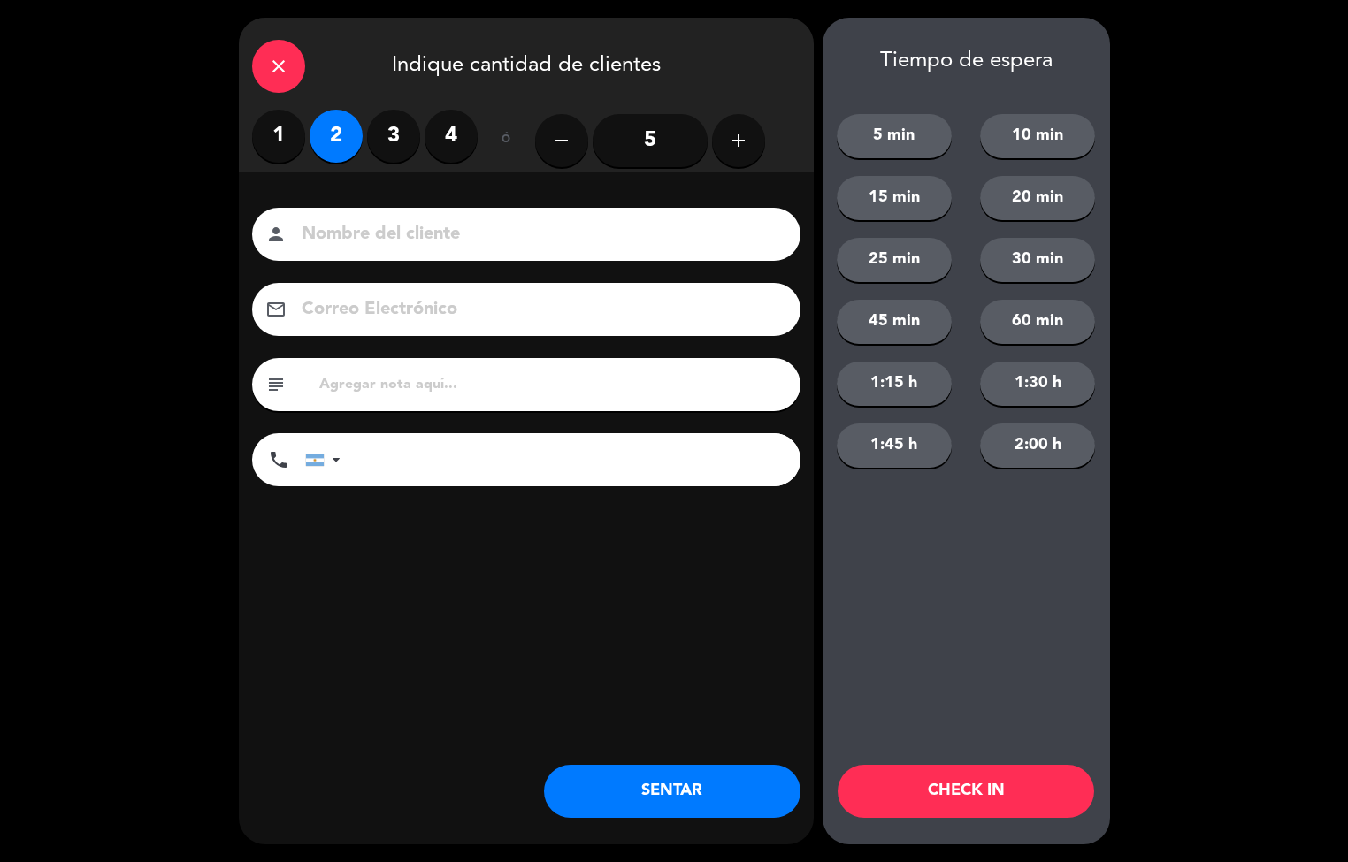
click at [651, 780] on button "SENTAR" at bounding box center [672, 791] width 257 height 53
click at [1192, 518] on div "close Indique cantidad de clientes 1 2 3 4 ó remove 5 add Nombre del cliente pe…" at bounding box center [674, 431] width 1348 height 862
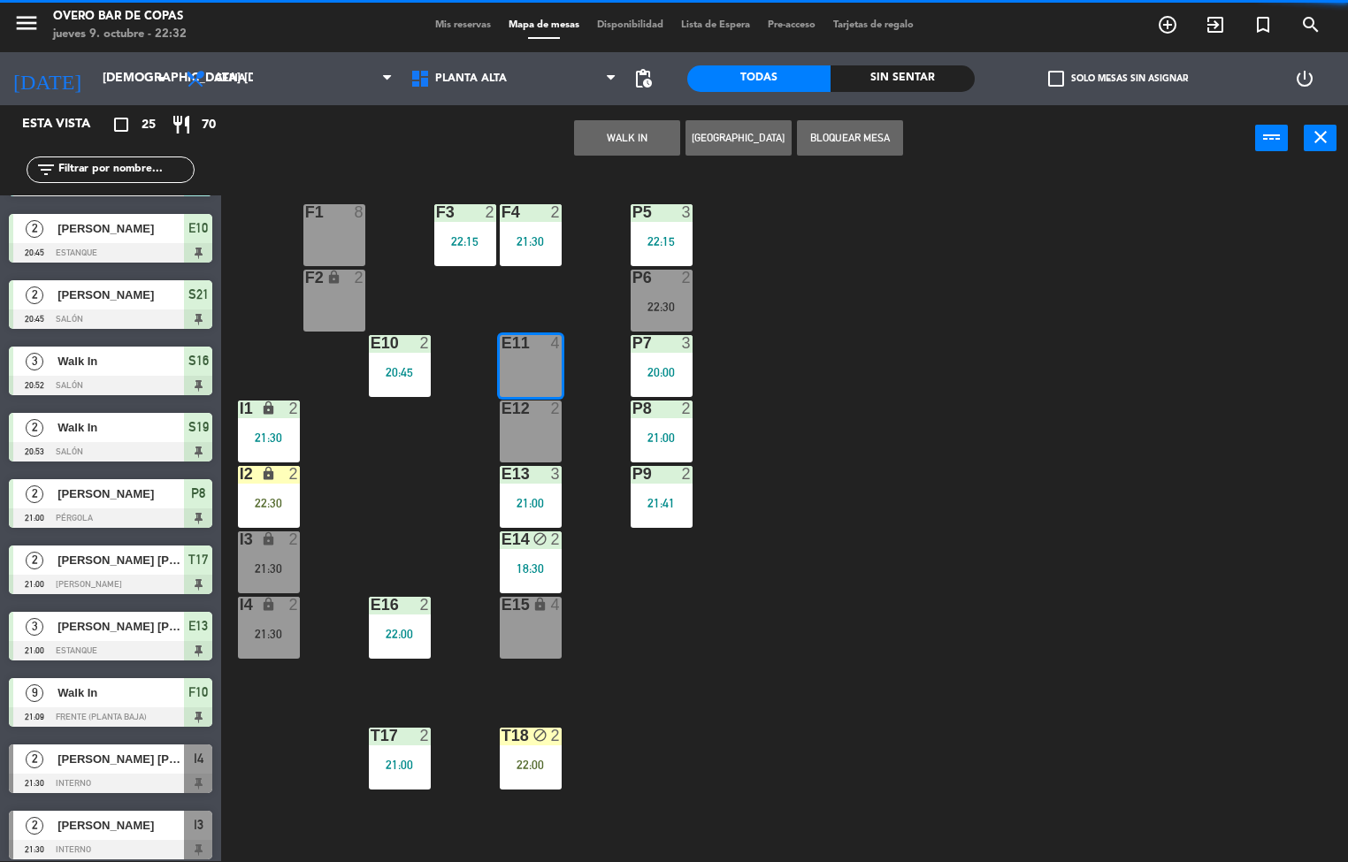
scroll to position [0, 0]
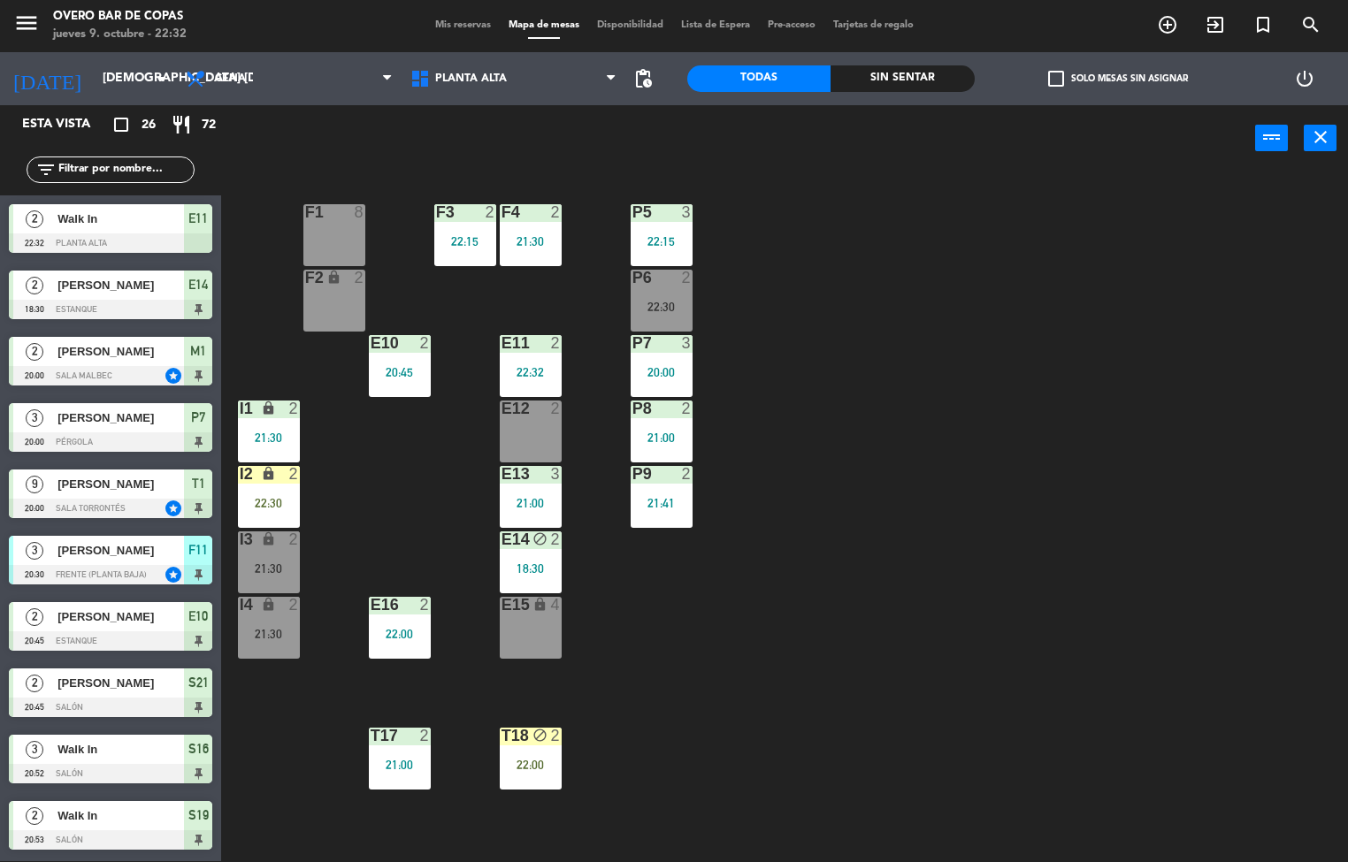
click at [804, 662] on div "P5 3 22:15 F1 8 F3 2 22:15 F4 2 21:30 P6 2 22:30 F2 lock 2 P7 3 20:00 E10 2 20:…" at bounding box center [791, 517] width 1114 height 690
click at [285, 475] on div "2" at bounding box center [297, 474] width 29 height 17
click at [791, 569] on div "P5 3 22:15 F1 8 F3 2 22:15 F4 2 21:30 P6 2 22:30 F2 lock 2 P7 3 20:00 E10 2 20:…" at bounding box center [791, 517] width 1114 height 690
click at [797, 648] on div "P5 3 22:15 F1 8 F3 2 22:15 F4 2 21:30 P6 2 22:30 F2 lock 2 P7 3 20:00 E10 2 20:…" at bounding box center [791, 517] width 1114 height 690
click at [268, 472] on icon "lock" at bounding box center [268, 473] width 15 height 15
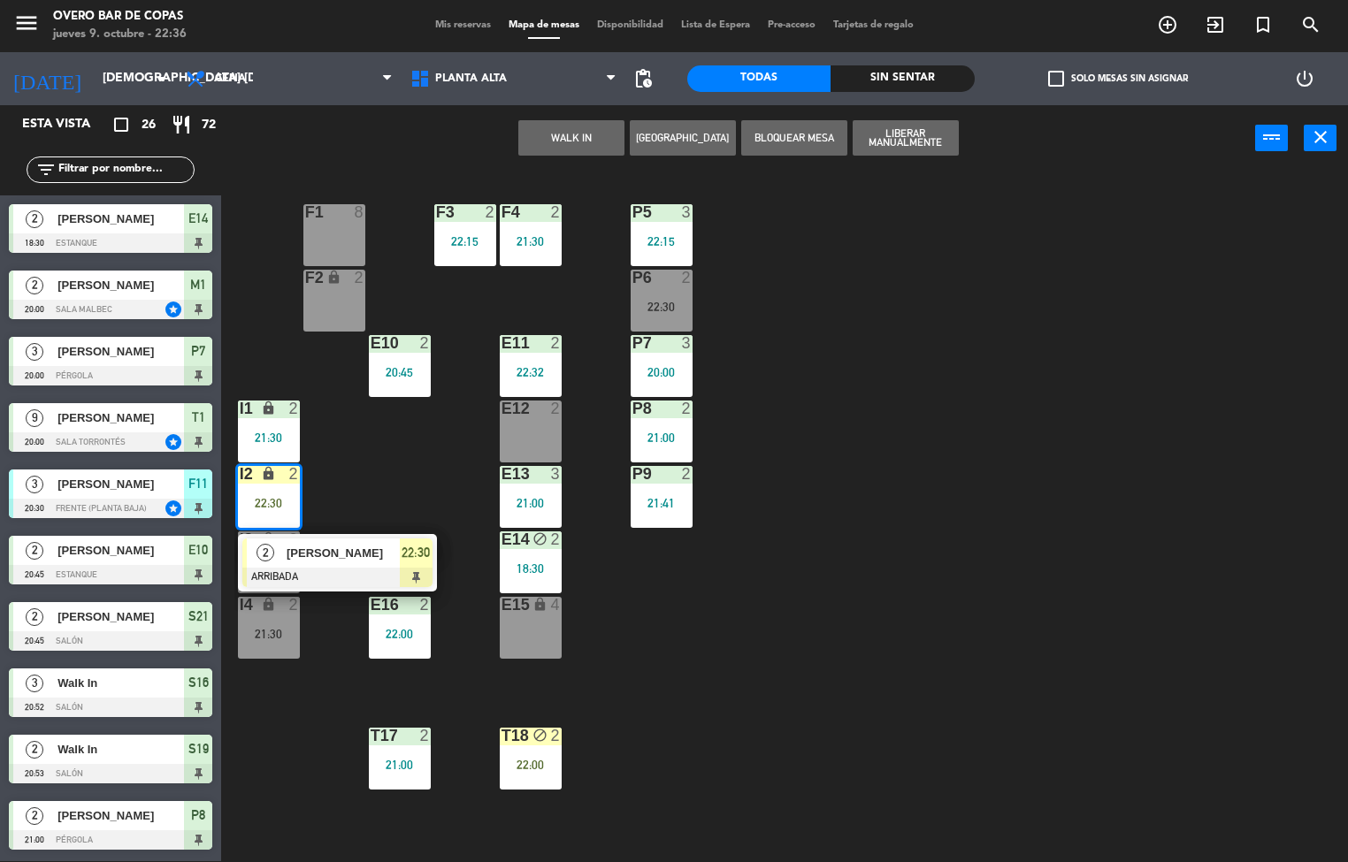
click at [417, 576] on div at bounding box center [337, 577] width 190 height 19
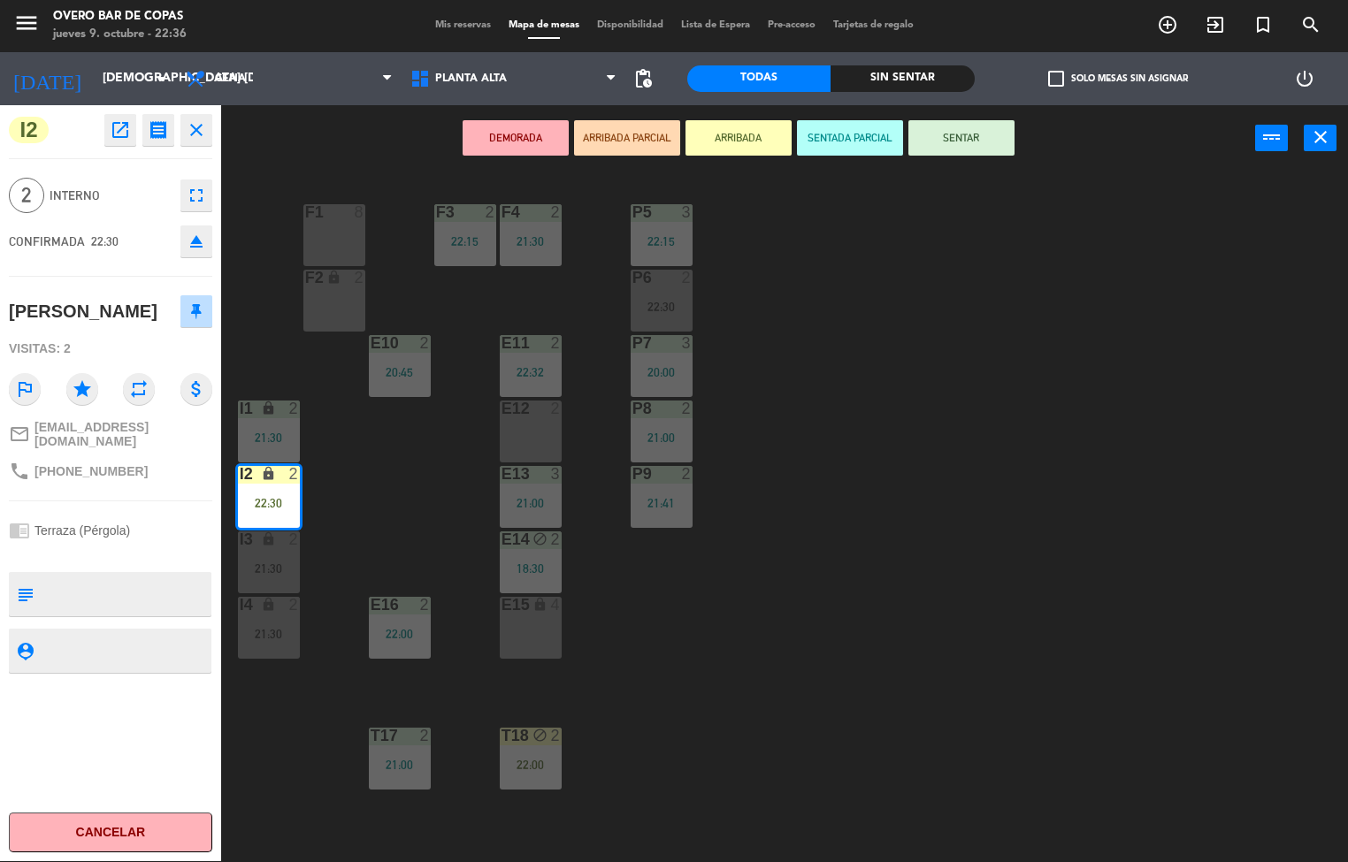
click at [975, 141] on button "SENTAR" at bounding box center [961, 137] width 106 height 35
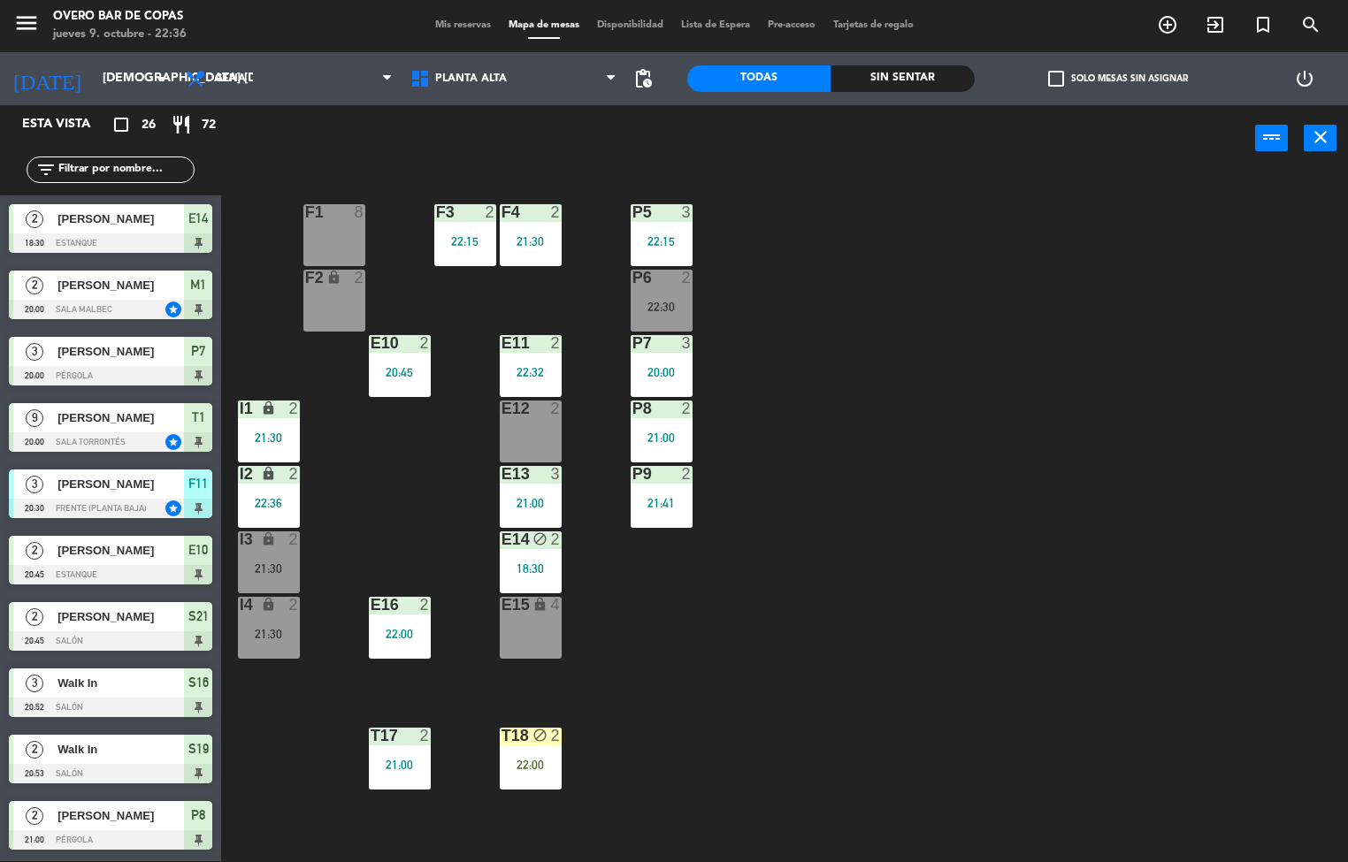
scroll to position [412, 0]
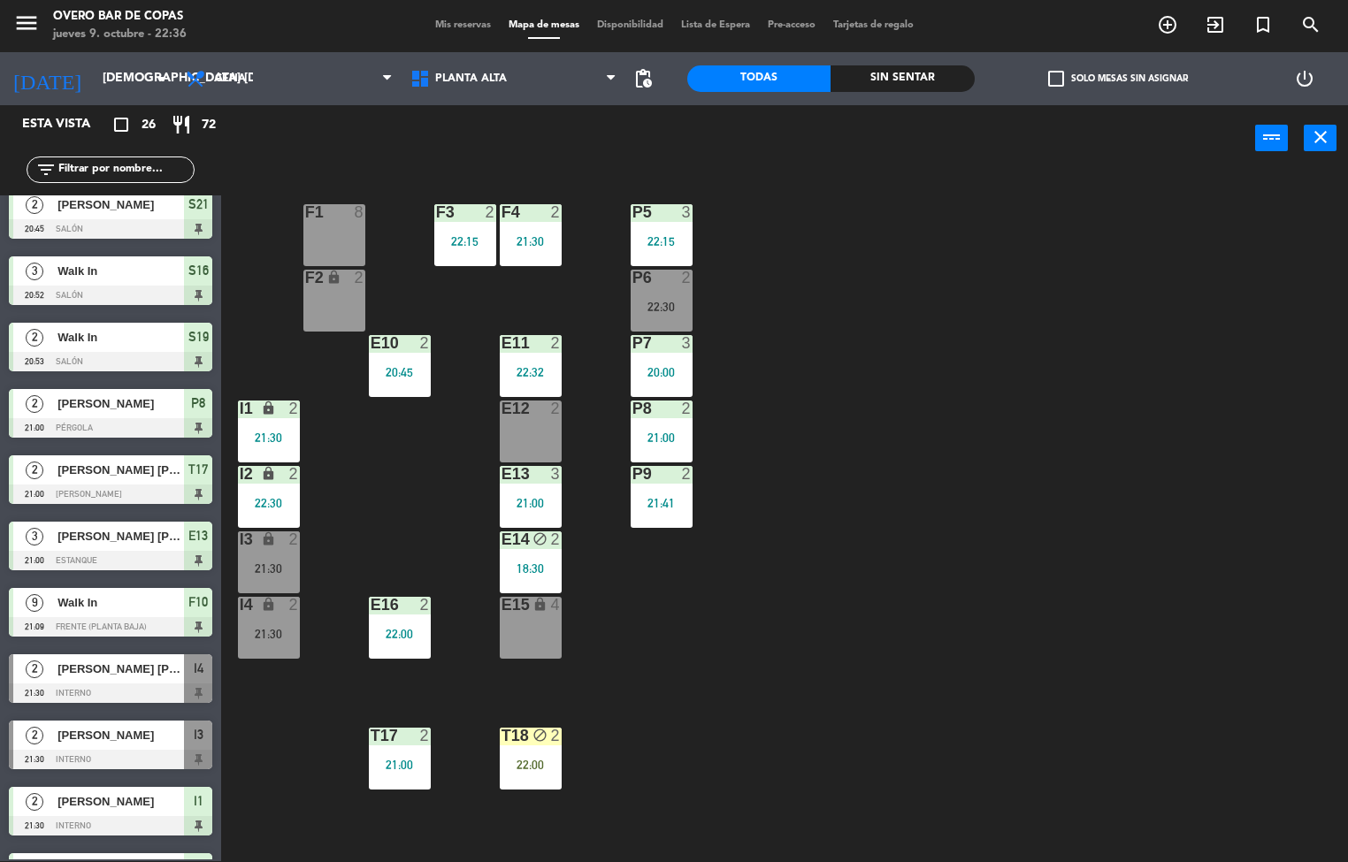
click at [273, 574] on div "21:30" at bounding box center [269, 569] width 62 height 12
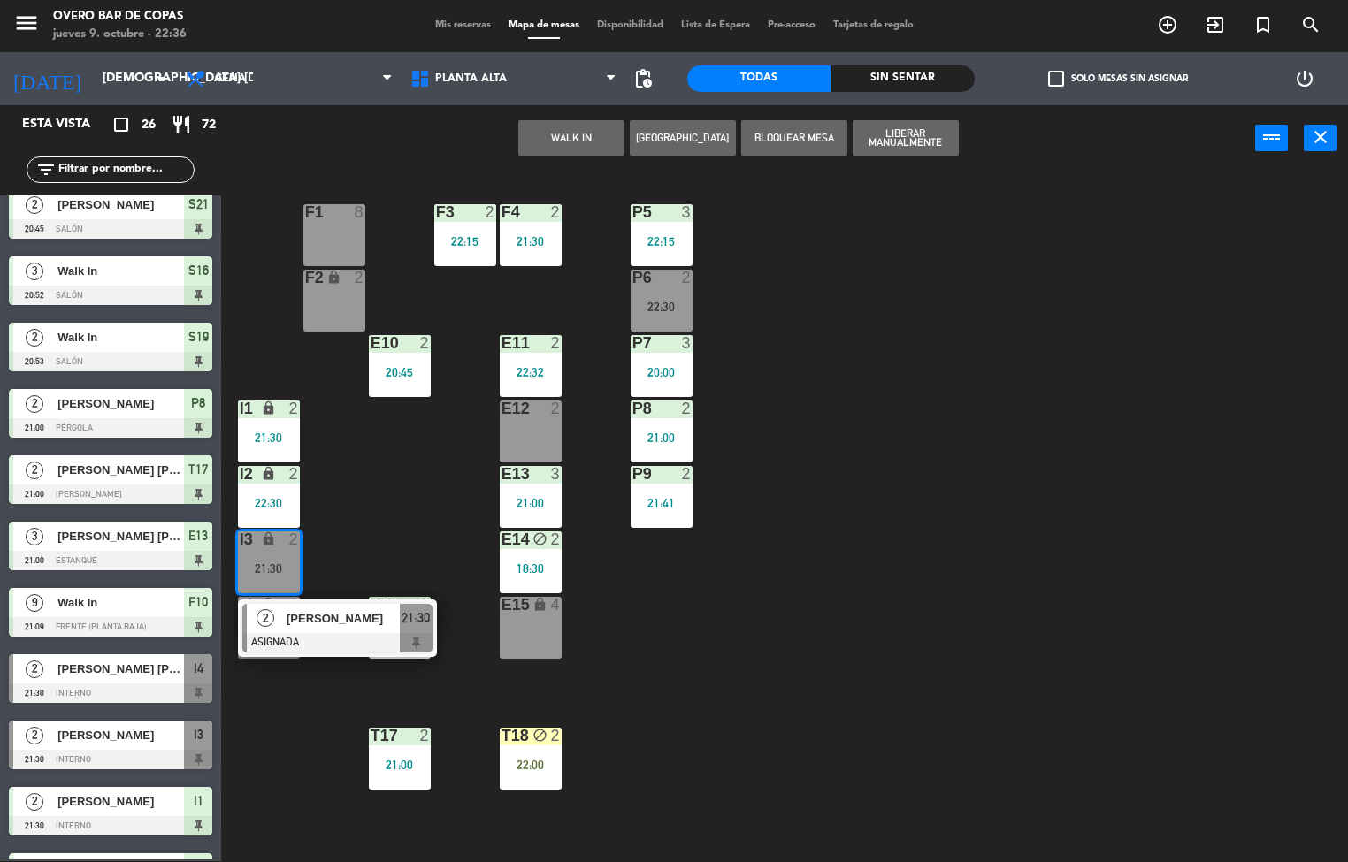
click at [415, 640] on div at bounding box center [337, 642] width 190 height 19
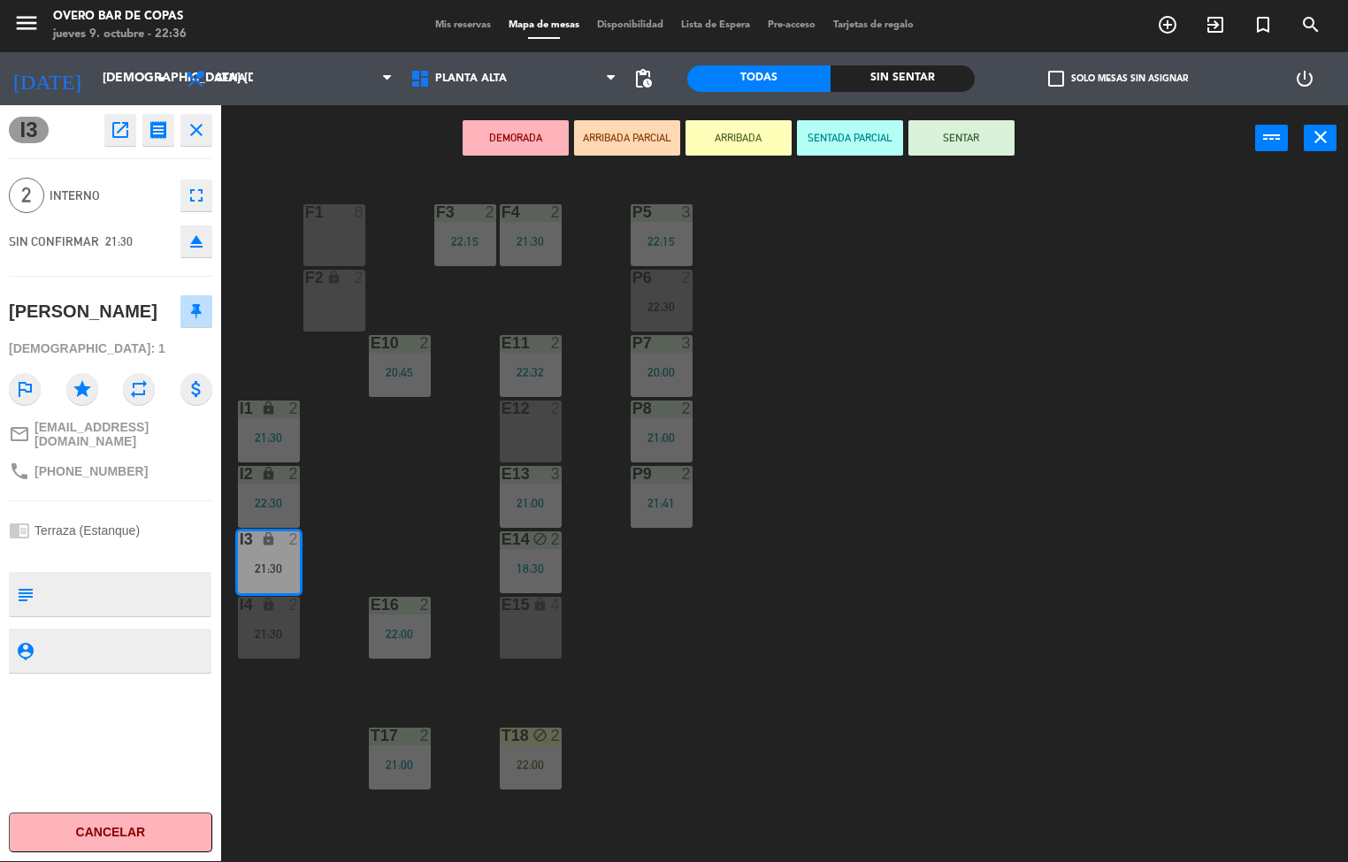
click at [88, 847] on button "Cancelar" at bounding box center [110, 833] width 203 height 40
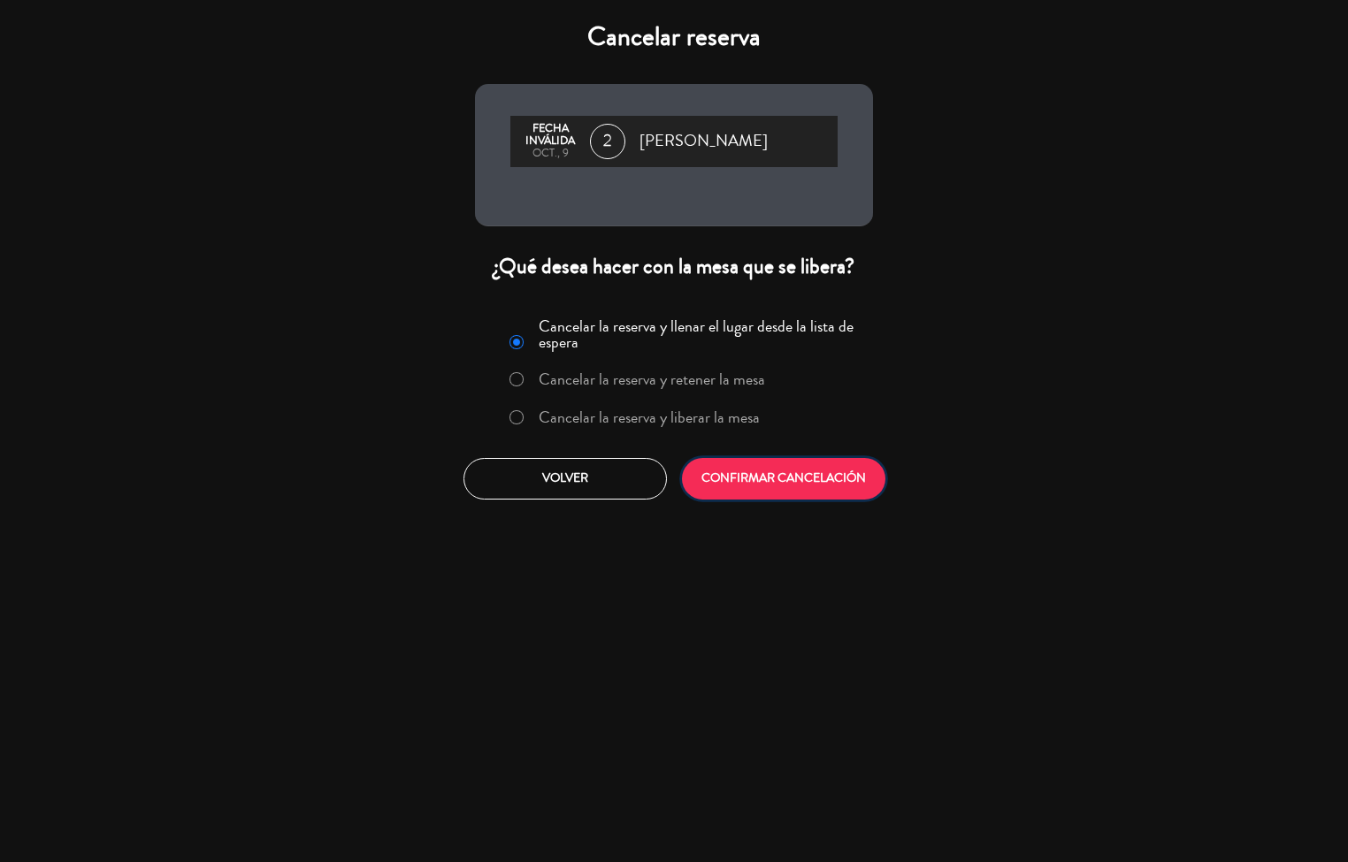
click at [776, 483] on button "CONFIRMAR CANCELACIÓN" at bounding box center [783, 479] width 203 height 42
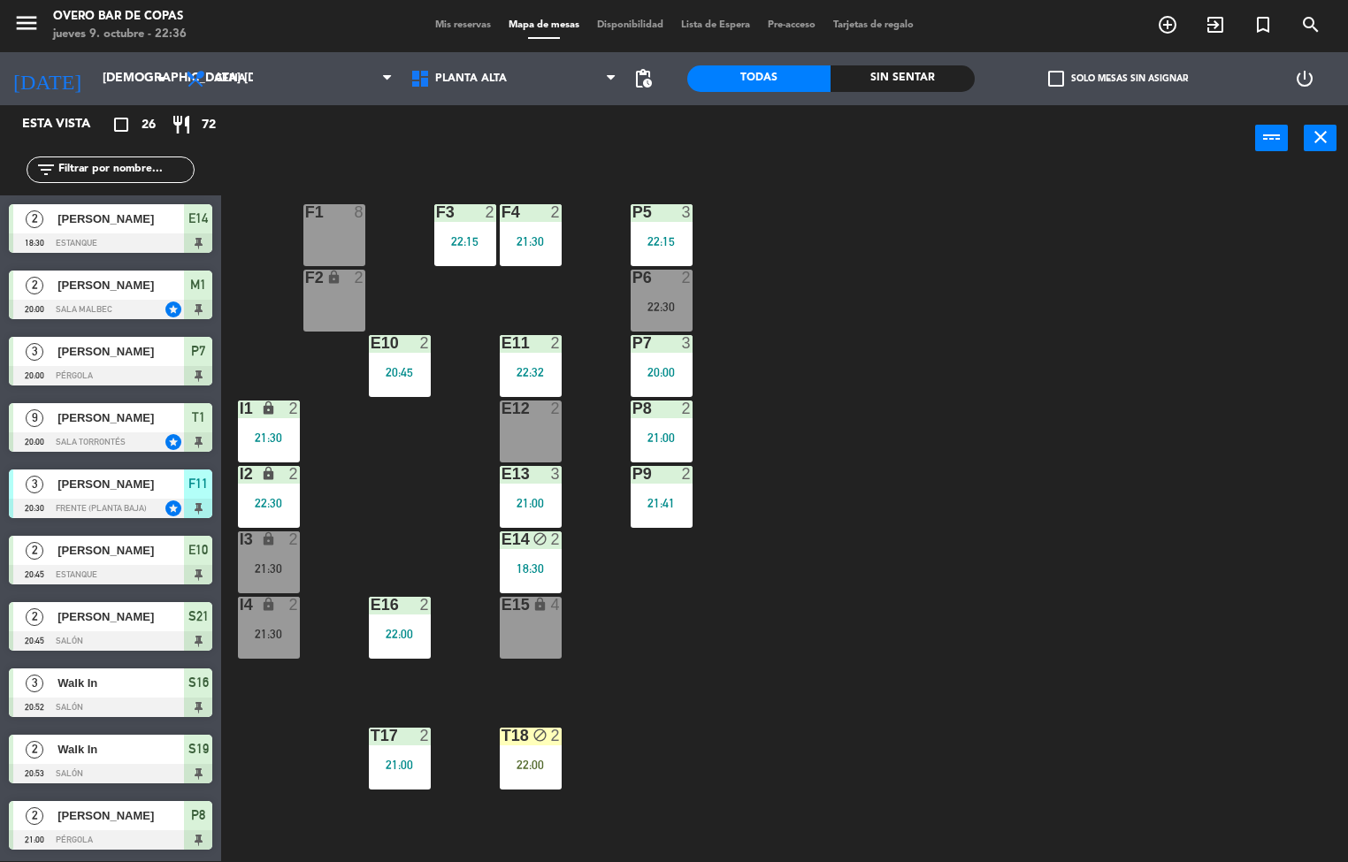
scroll to position [1, 0]
click at [802, 717] on div "P5 3 22:15 F1 8 F3 2 22:15 F4 2 21:30 P6 2 22:30 F2 lock 2 P7 3 20:00 E10 2 20:…" at bounding box center [791, 517] width 1114 height 690
click at [277, 634] on div "21:30" at bounding box center [269, 634] width 62 height 12
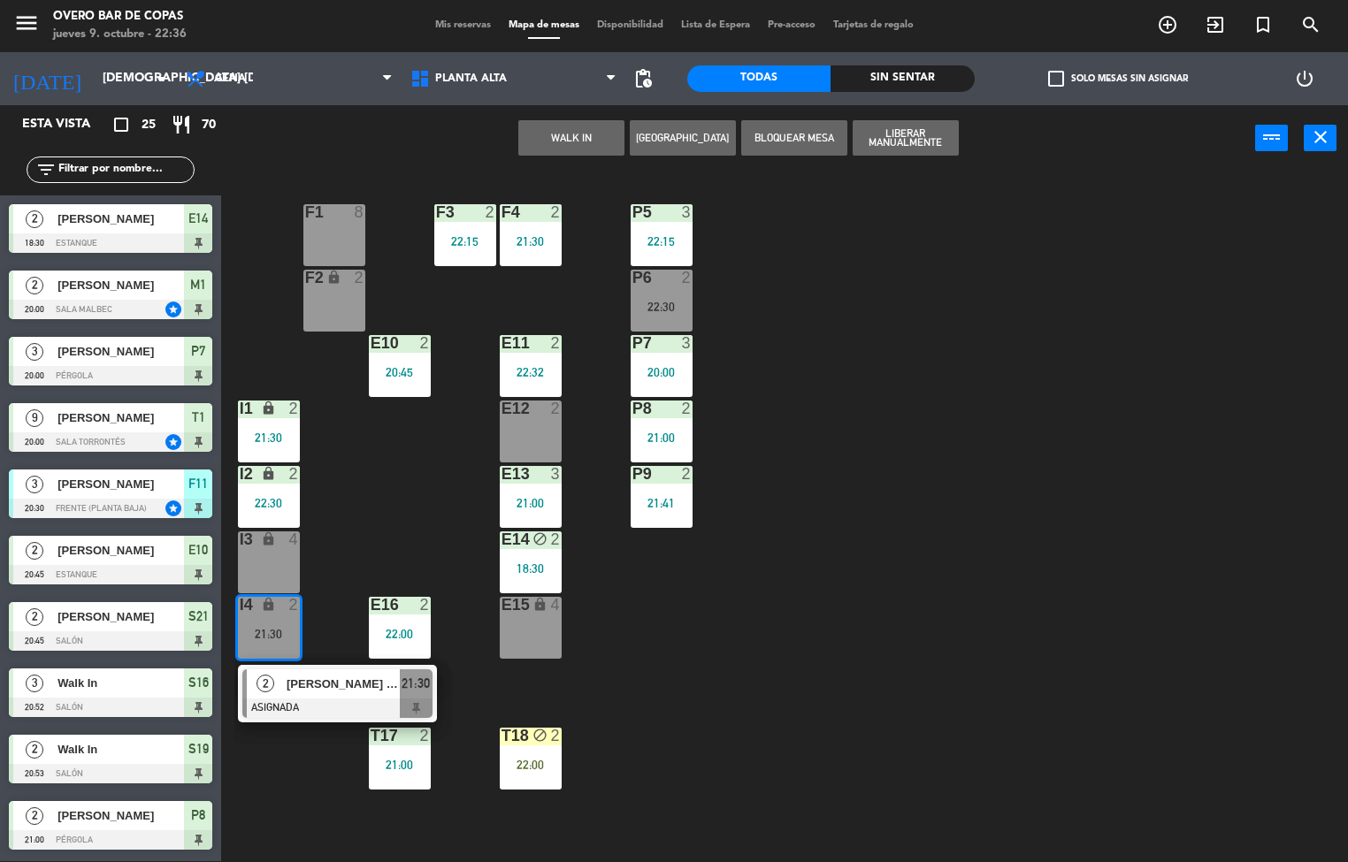
click at [420, 682] on span "21:30" at bounding box center [416, 683] width 28 height 21
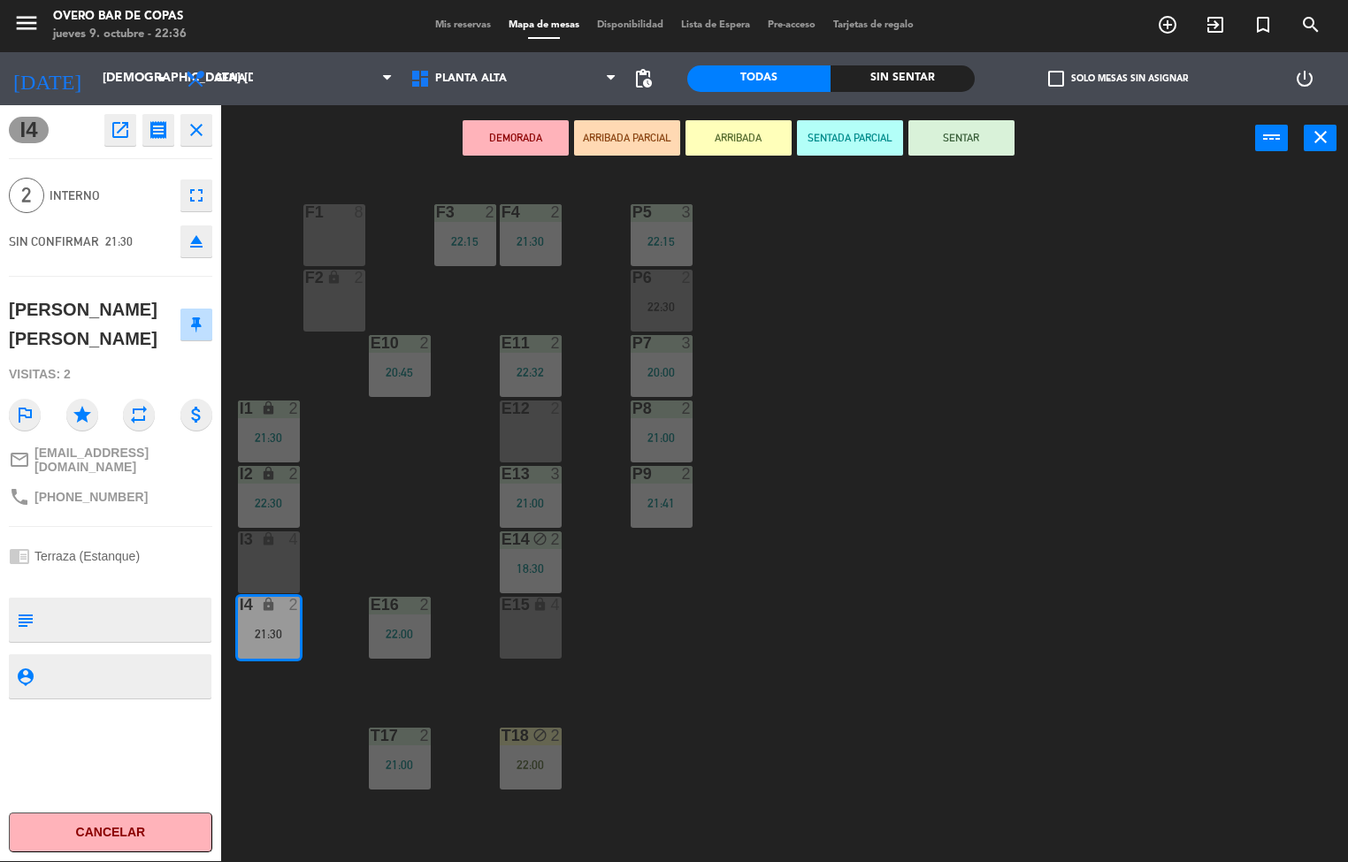
click at [139, 844] on button "Cancelar" at bounding box center [110, 833] width 203 height 40
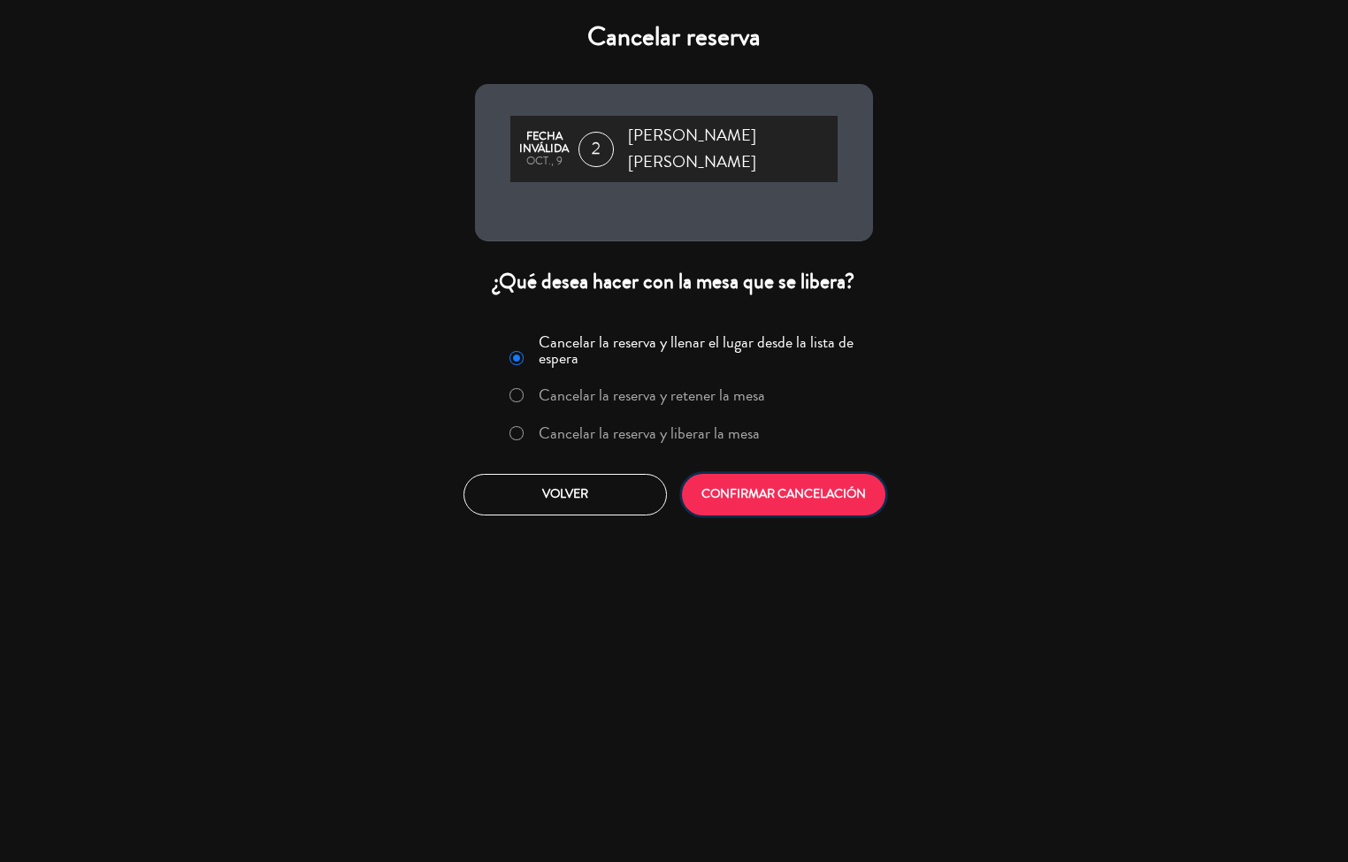
click at [731, 476] on button "CONFIRMAR CANCELACIÓN" at bounding box center [783, 495] width 203 height 42
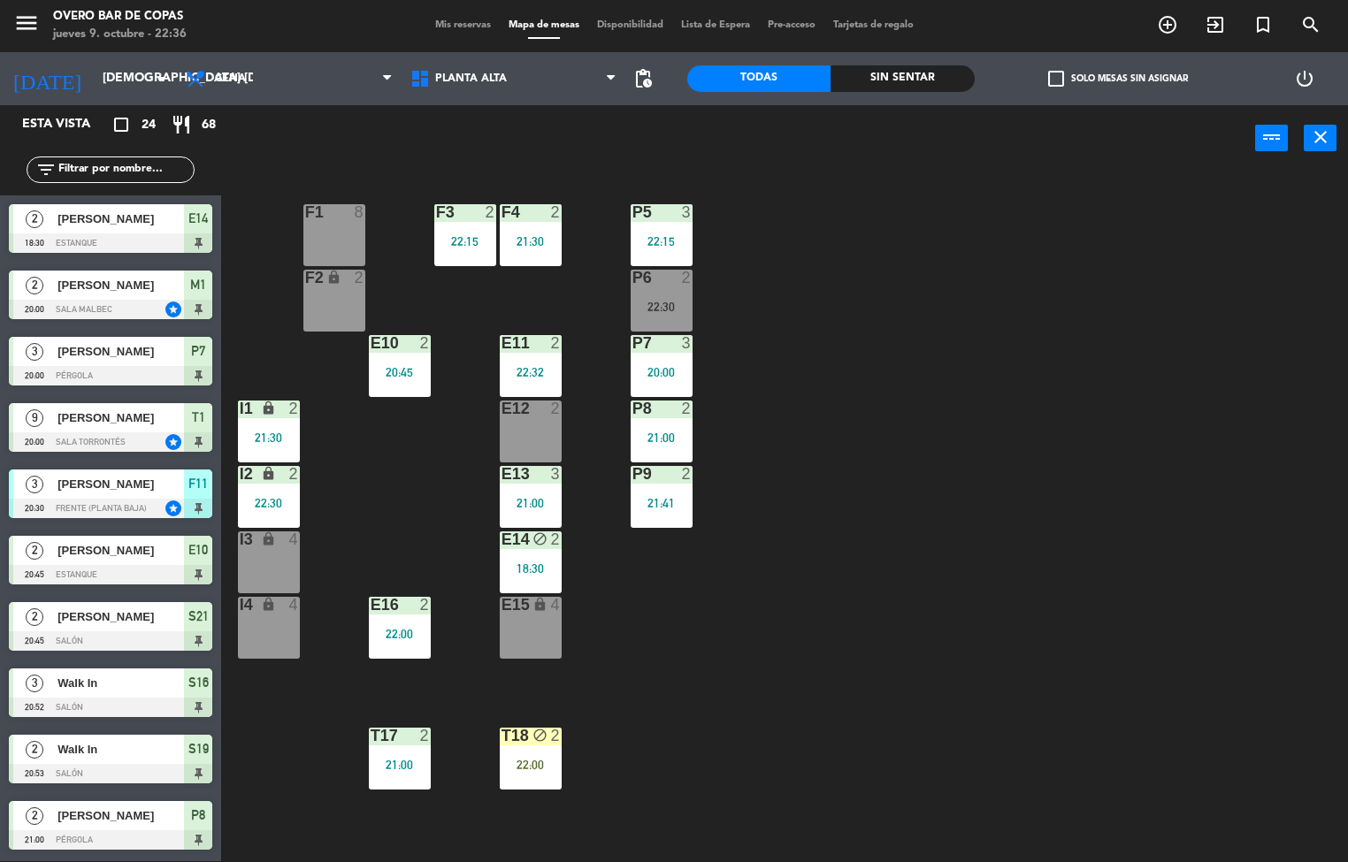
click at [1147, 407] on div "P5 3 22:15 F1 8 F3 2 22:15 F4 2 21:30 P6 2 22:30 F2 lock 2 P7 3 20:00 E10 2 20:…" at bounding box center [791, 517] width 1114 height 690
click at [465, 22] on span "Mis reservas" at bounding box center [462, 25] width 73 height 10
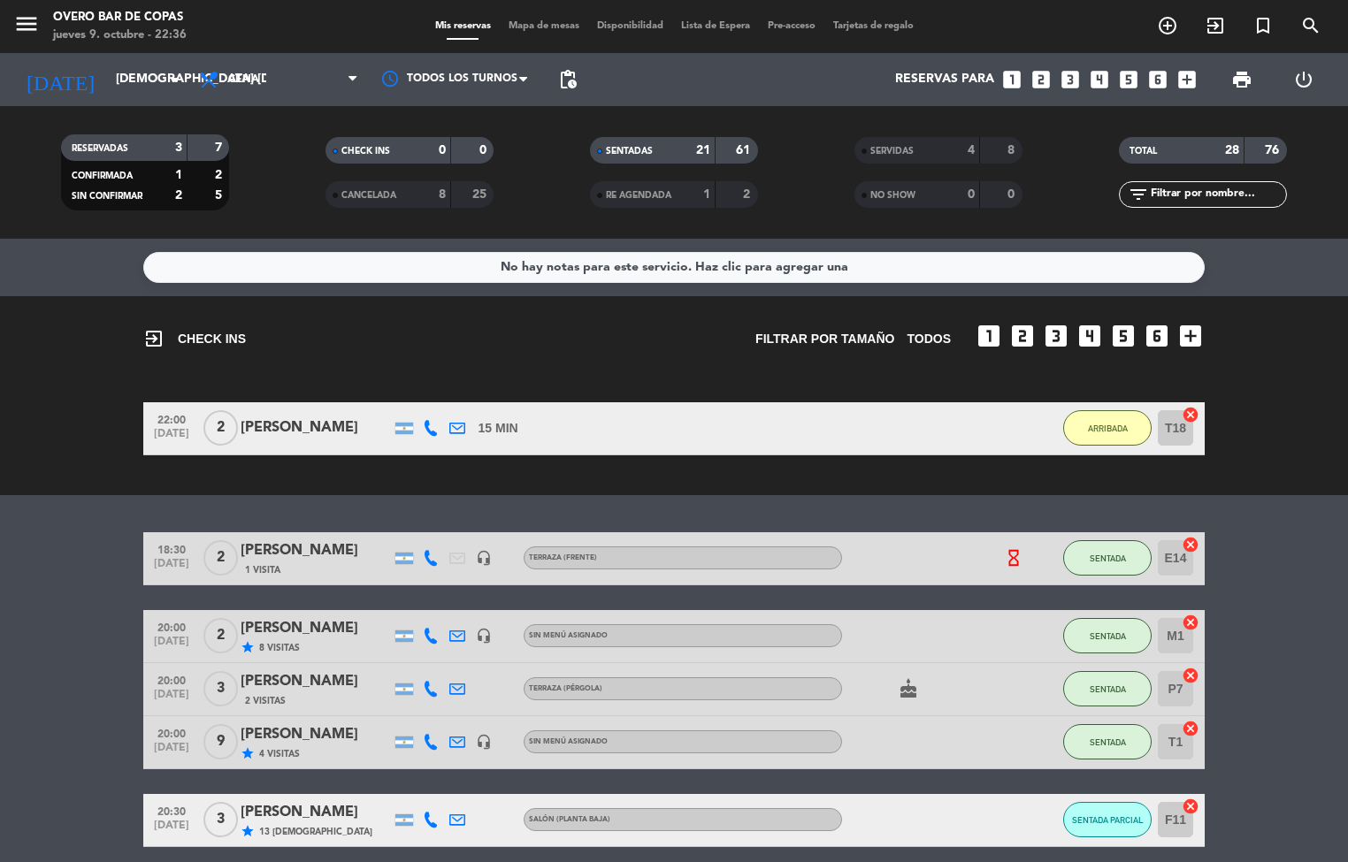
click at [1279, 149] on strong "76" at bounding box center [1274, 150] width 18 height 12
click at [131, 85] on input "[DEMOGRAPHIC_DATA] [DATE]" at bounding box center [191, 80] width 168 height 32
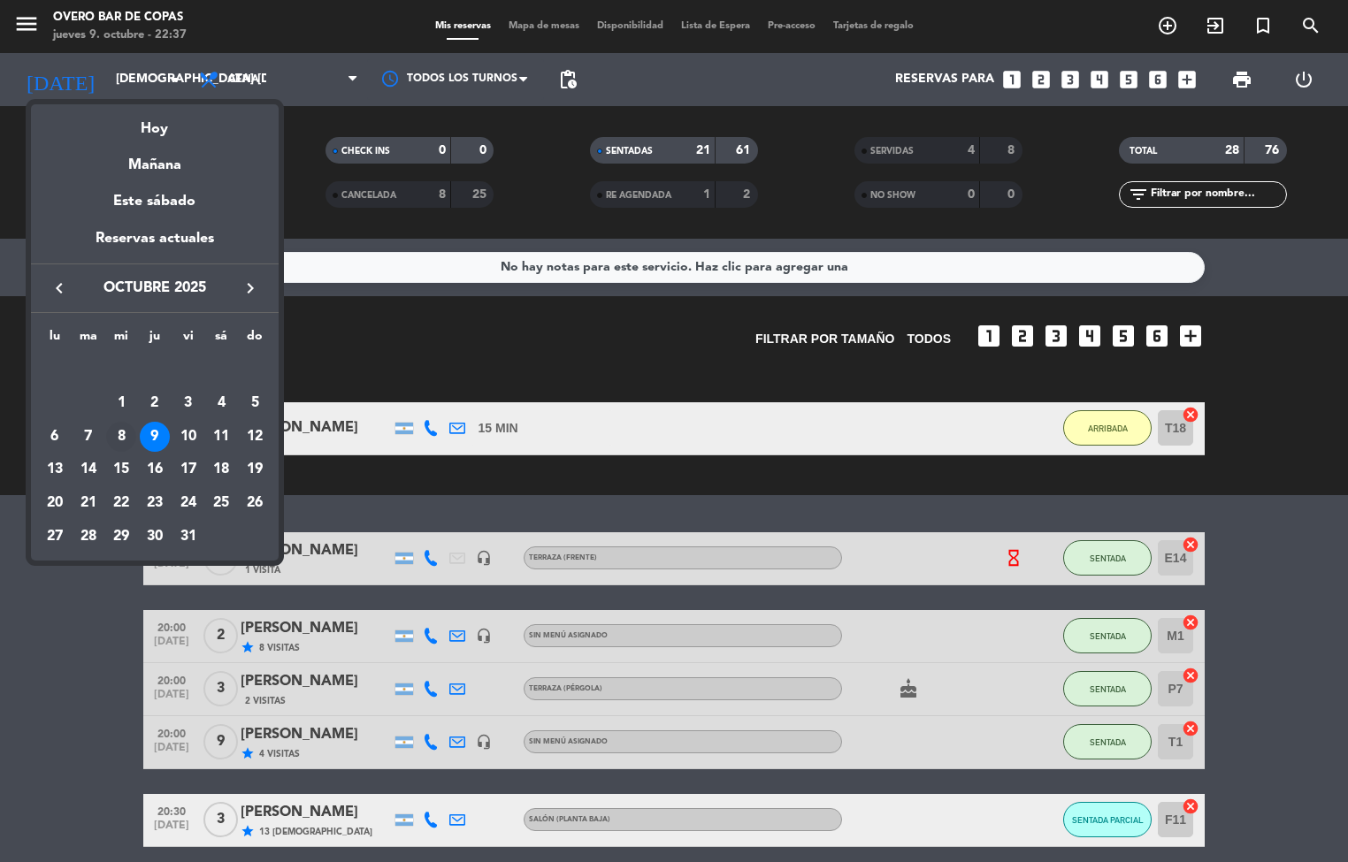
click at [128, 431] on div "8" at bounding box center [121, 437] width 30 height 30
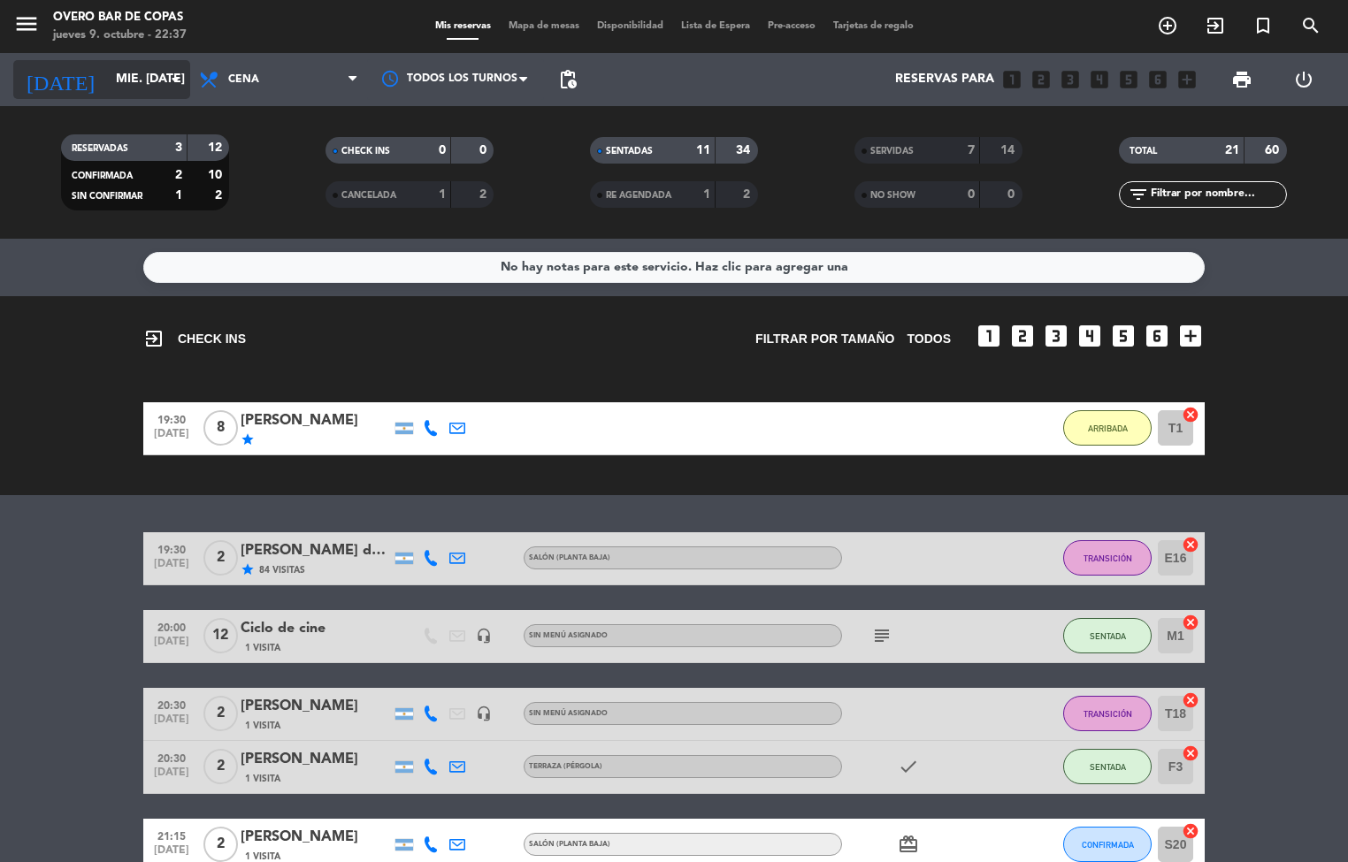
click at [131, 78] on input "mié. [DATE]" at bounding box center [191, 80] width 168 height 32
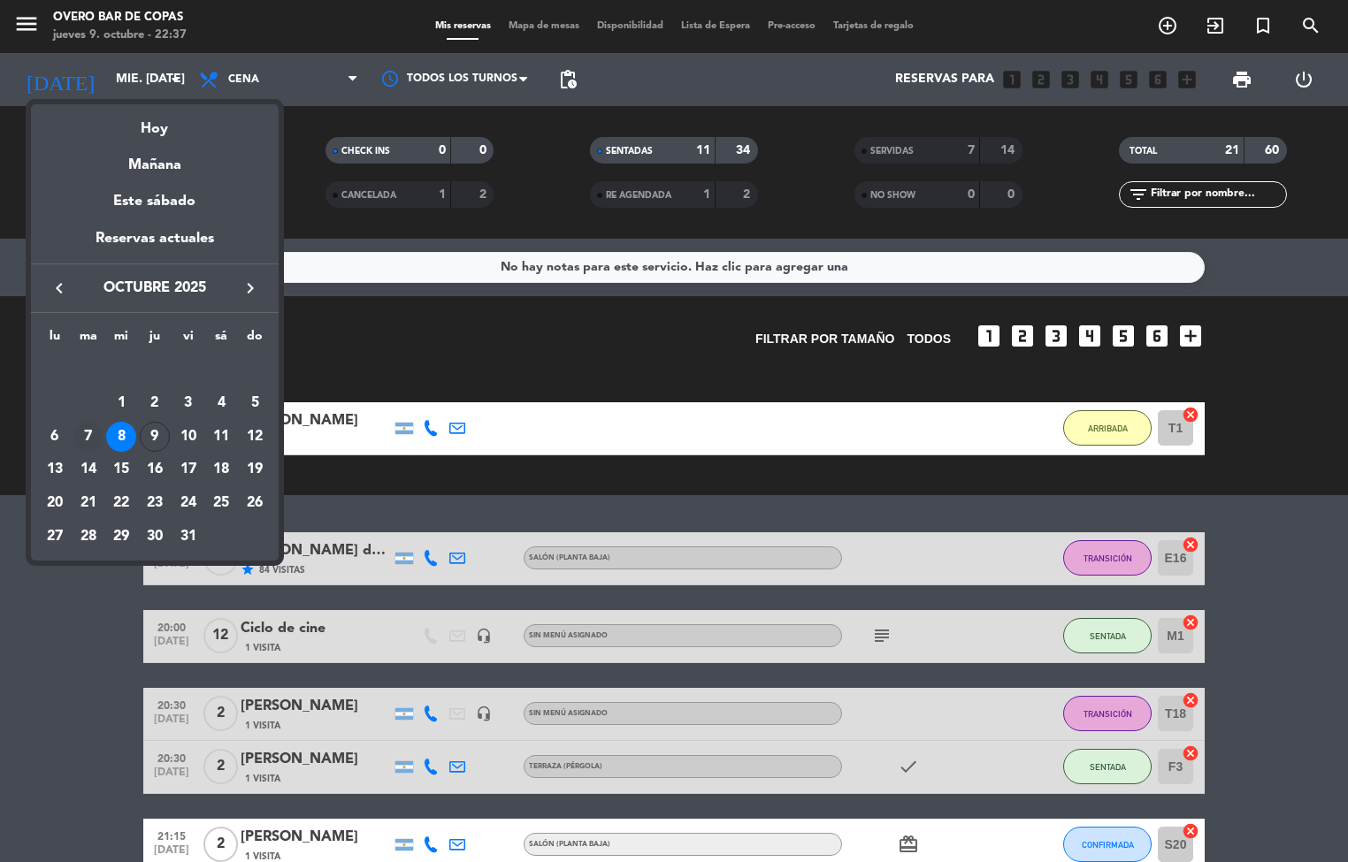
click at [88, 425] on div "7" at bounding box center [88, 437] width 30 height 30
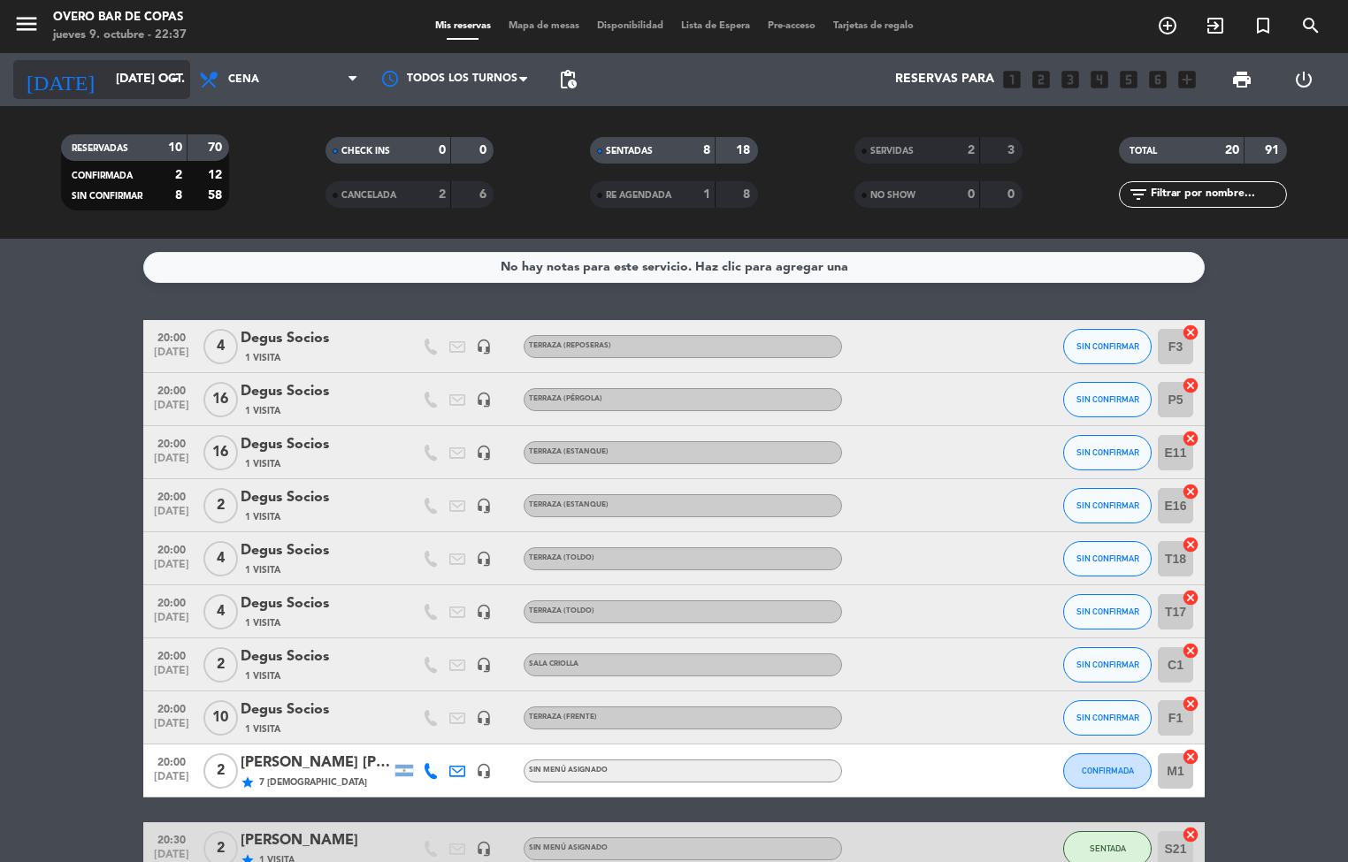
click at [136, 80] on input "[DATE] oct." at bounding box center [191, 80] width 168 height 32
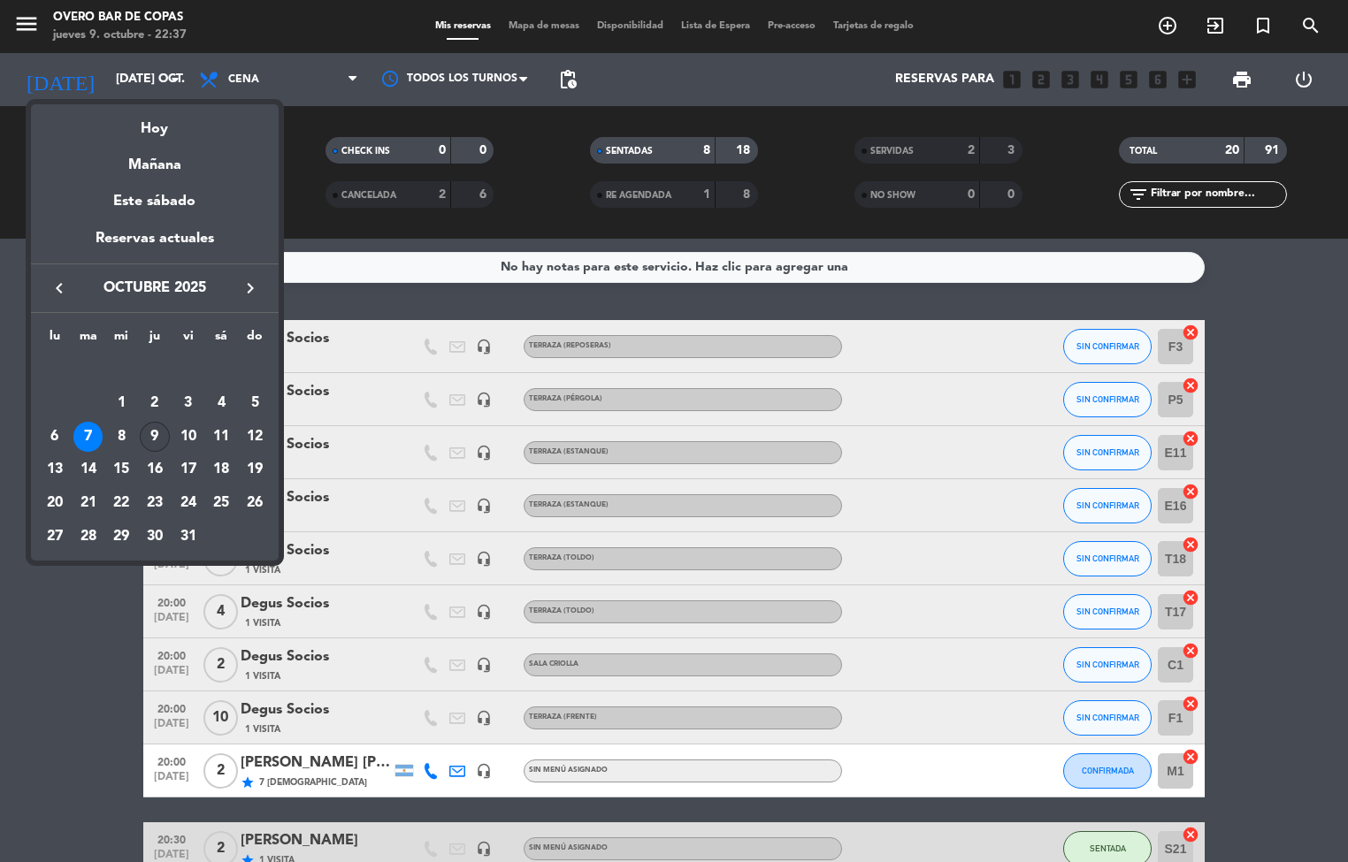
click at [152, 443] on div "9" at bounding box center [155, 437] width 30 height 30
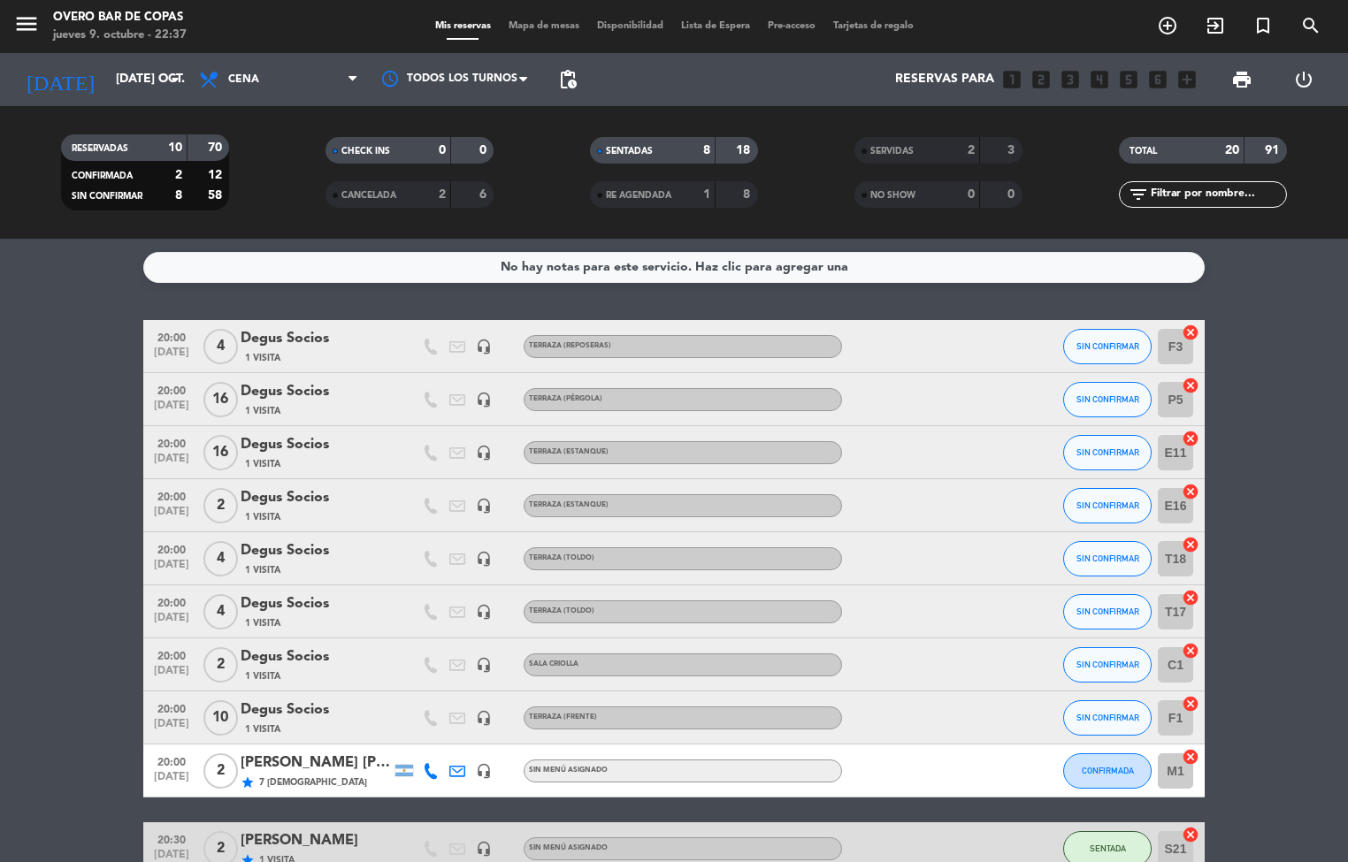
type input "[DEMOGRAPHIC_DATA] [DATE]"
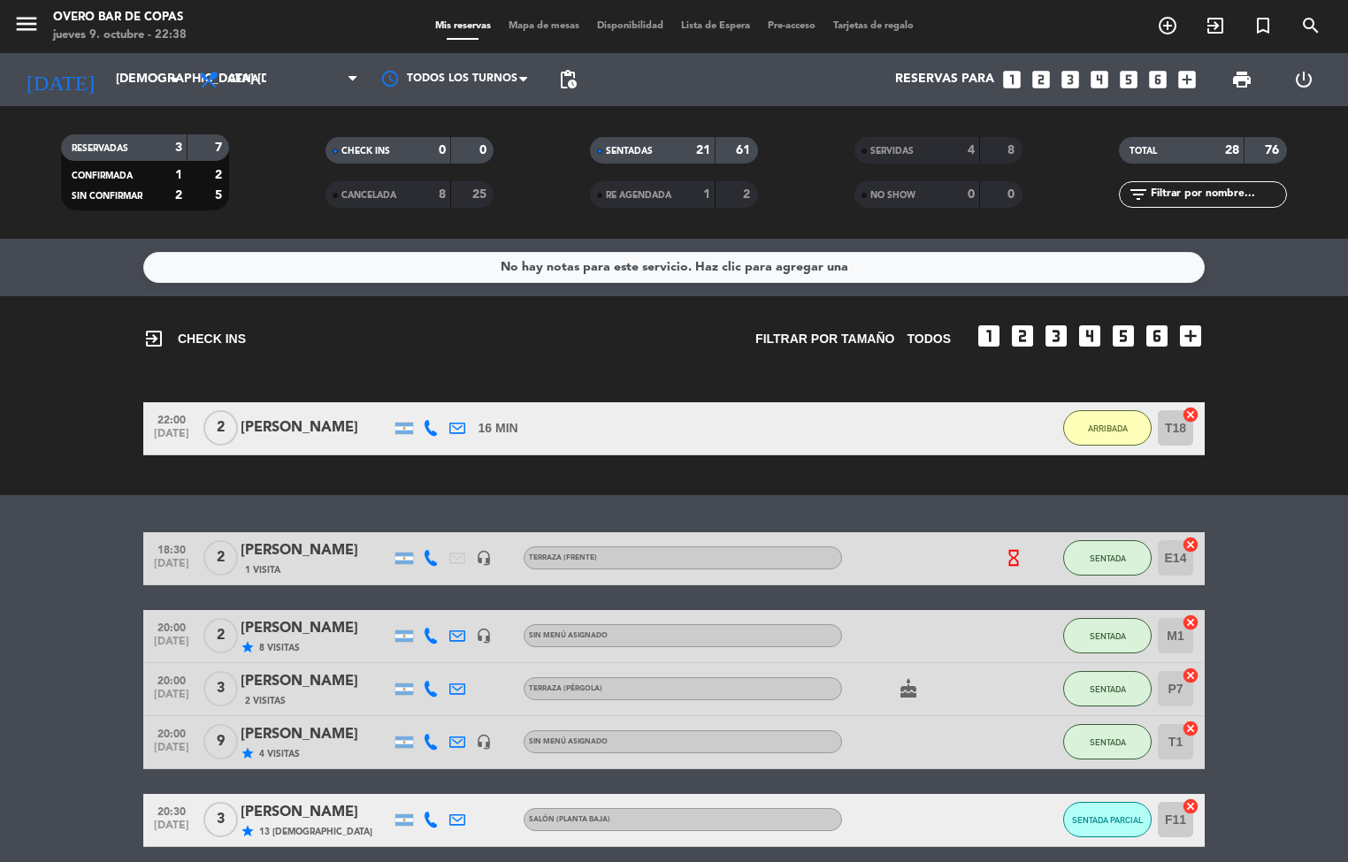
click at [549, 27] on span "Mapa de mesas" at bounding box center [544, 26] width 88 height 10
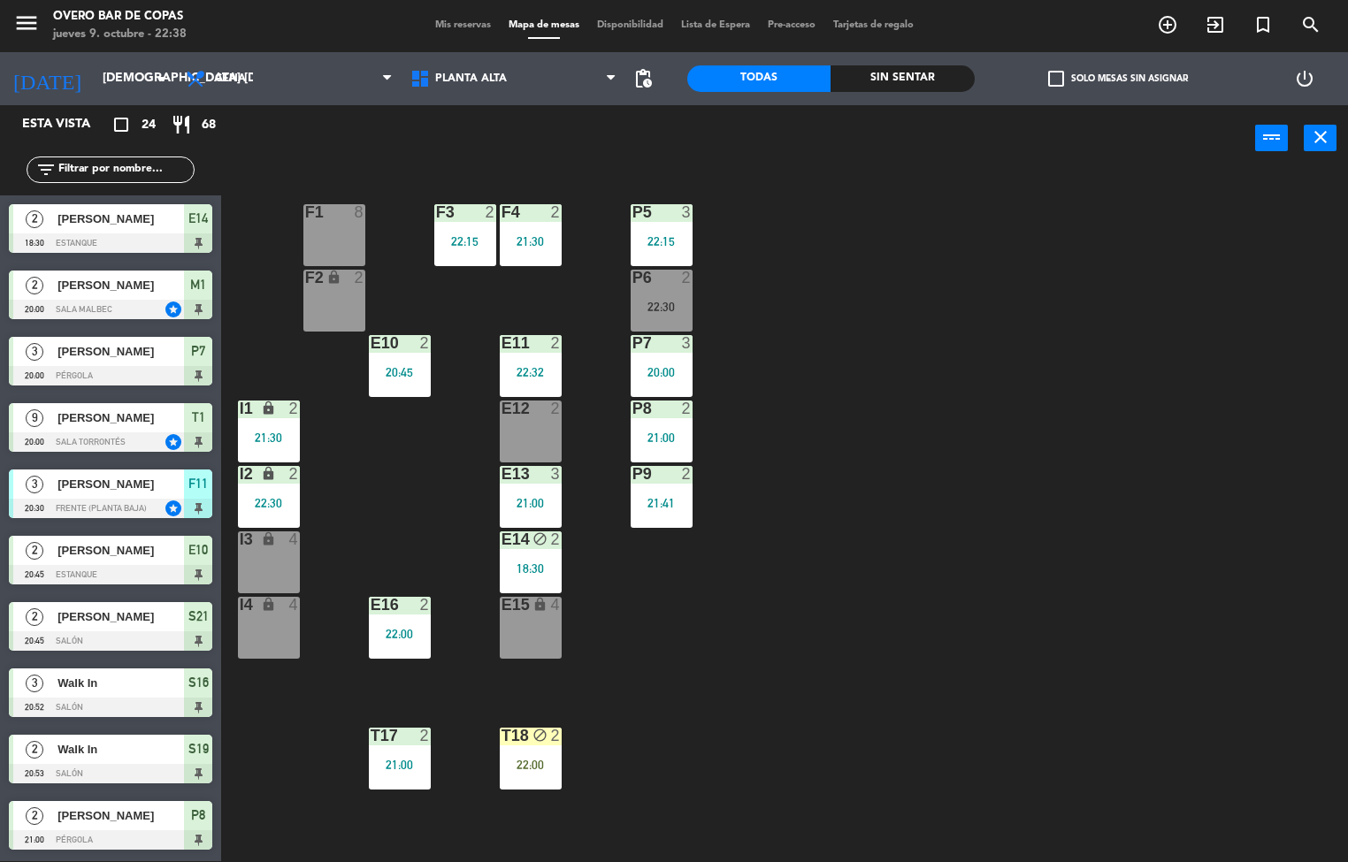
click at [521, 768] on div "22:00" at bounding box center [531, 765] width 62 height 12
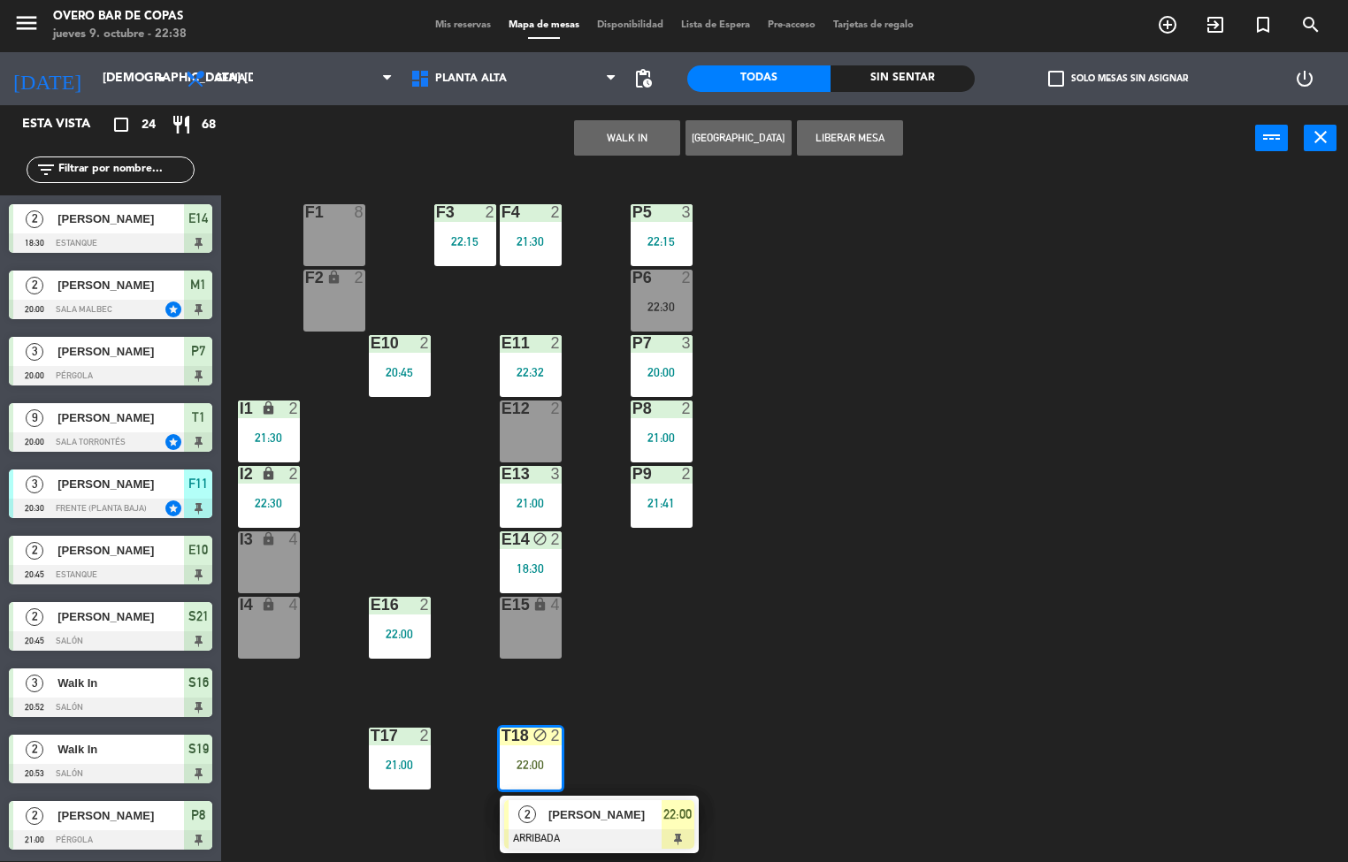
click at [642, 825] on div "[PERSON_NAME]" at bounding box center [604, 815] width 115 height 29
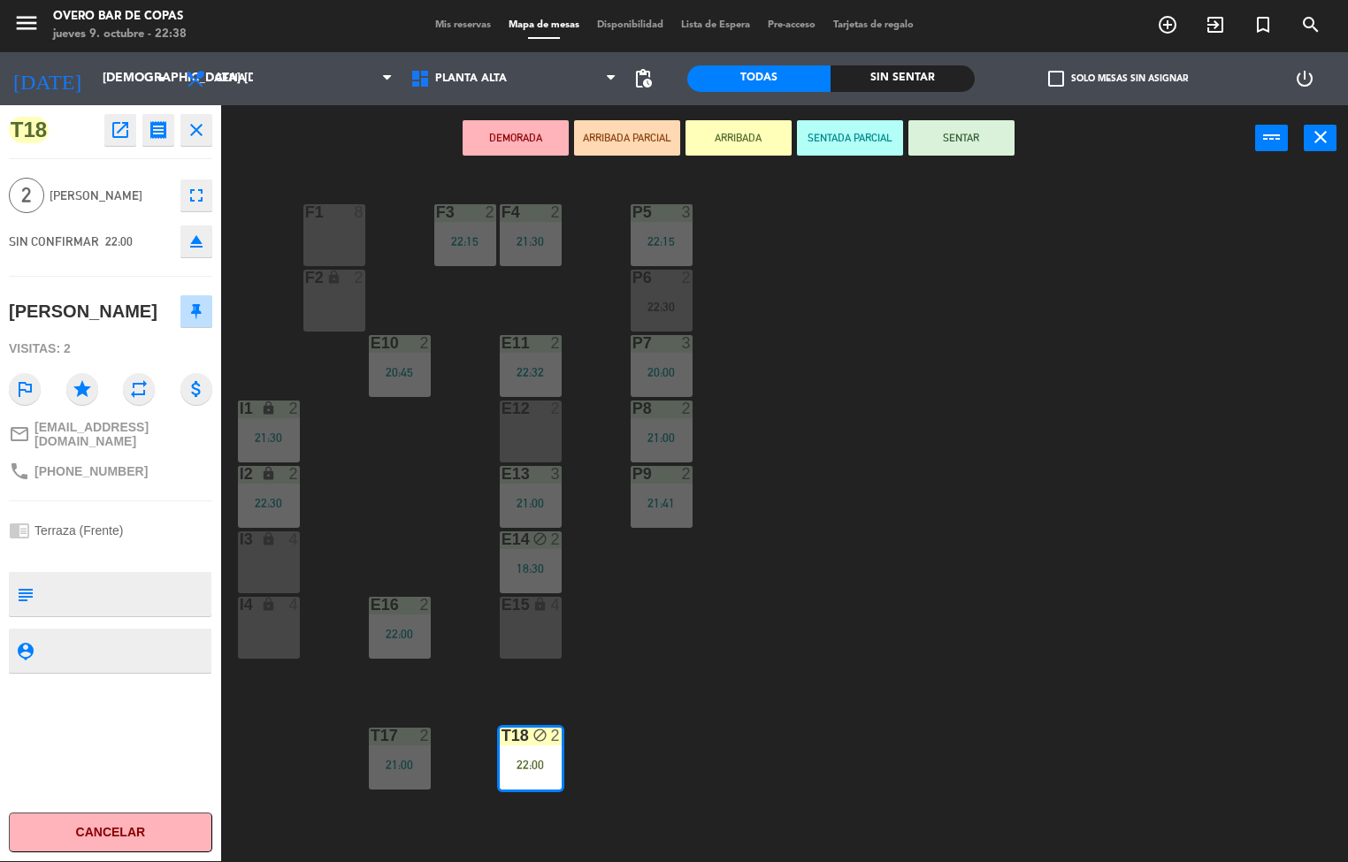
click at [961, 142] on button "SENTAR" at bounding box center [961, 137] width 106 height 35
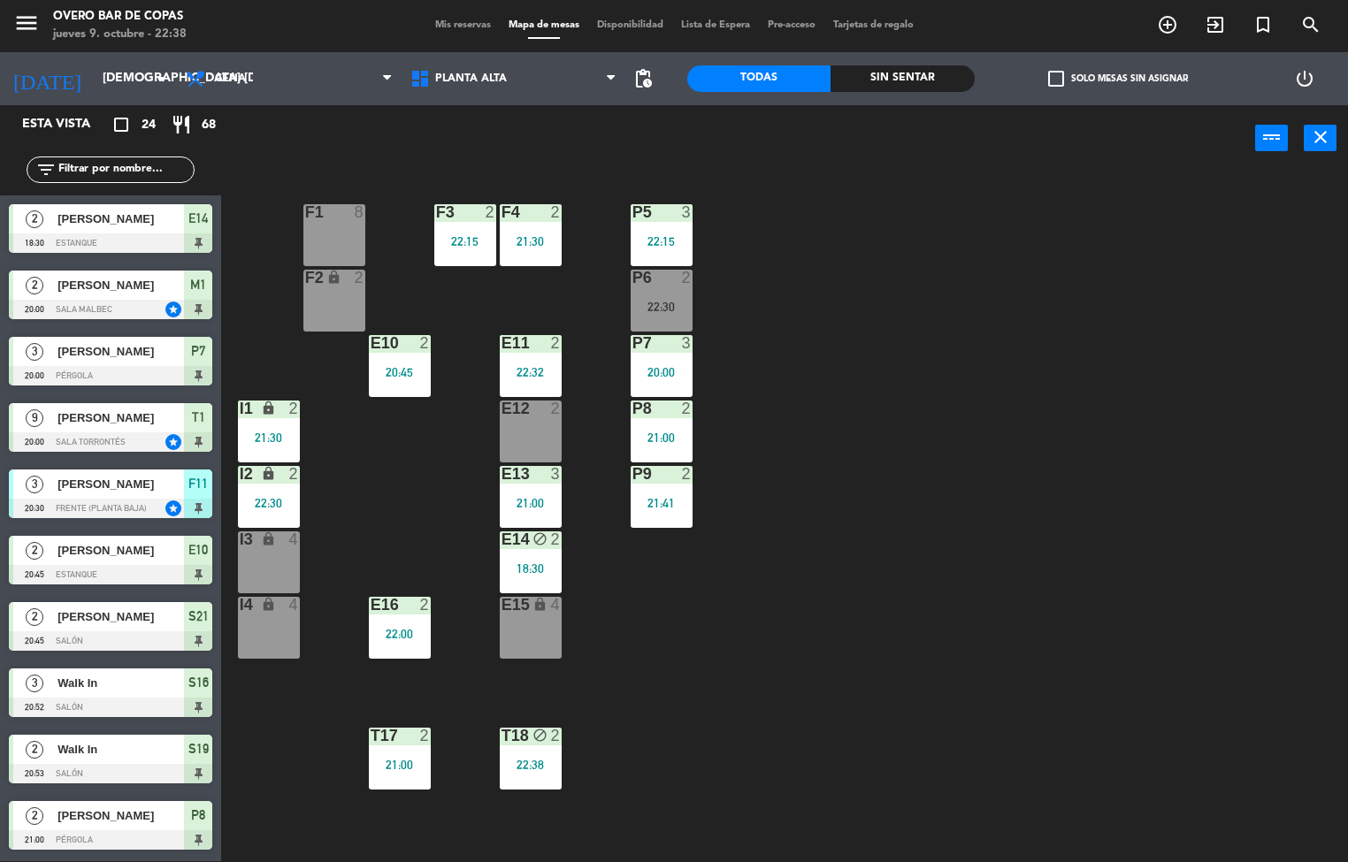
scroll to position [101, 0]
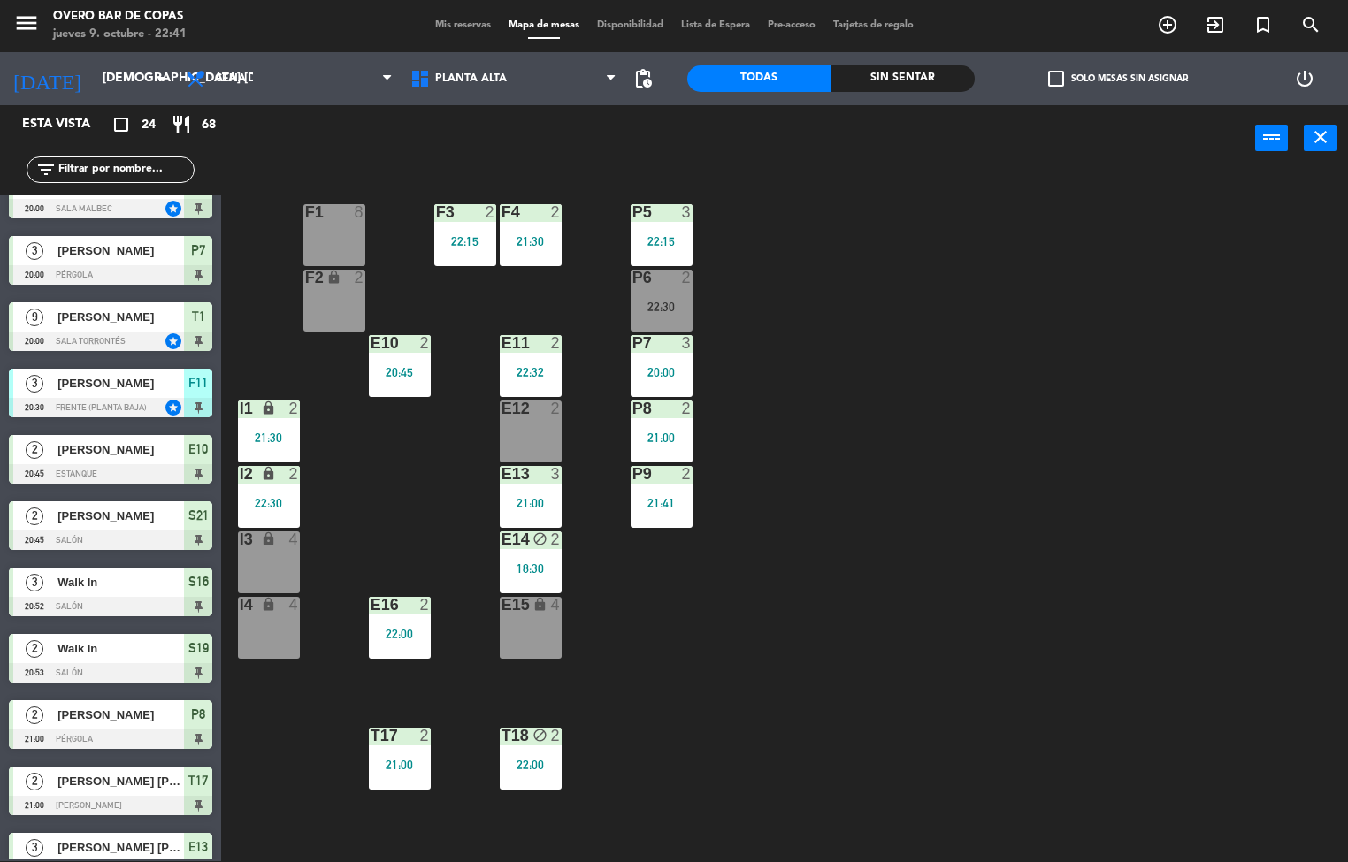
click at [823, 590] on div "P5 3 22:15 F1 8 F3 2 22:15 F4 2 21:30 P6 2 22:30 F2 lock 2 P7 3 20:00 E10 2 20:…" at bounding box center [791, 517] width 1114 height 690
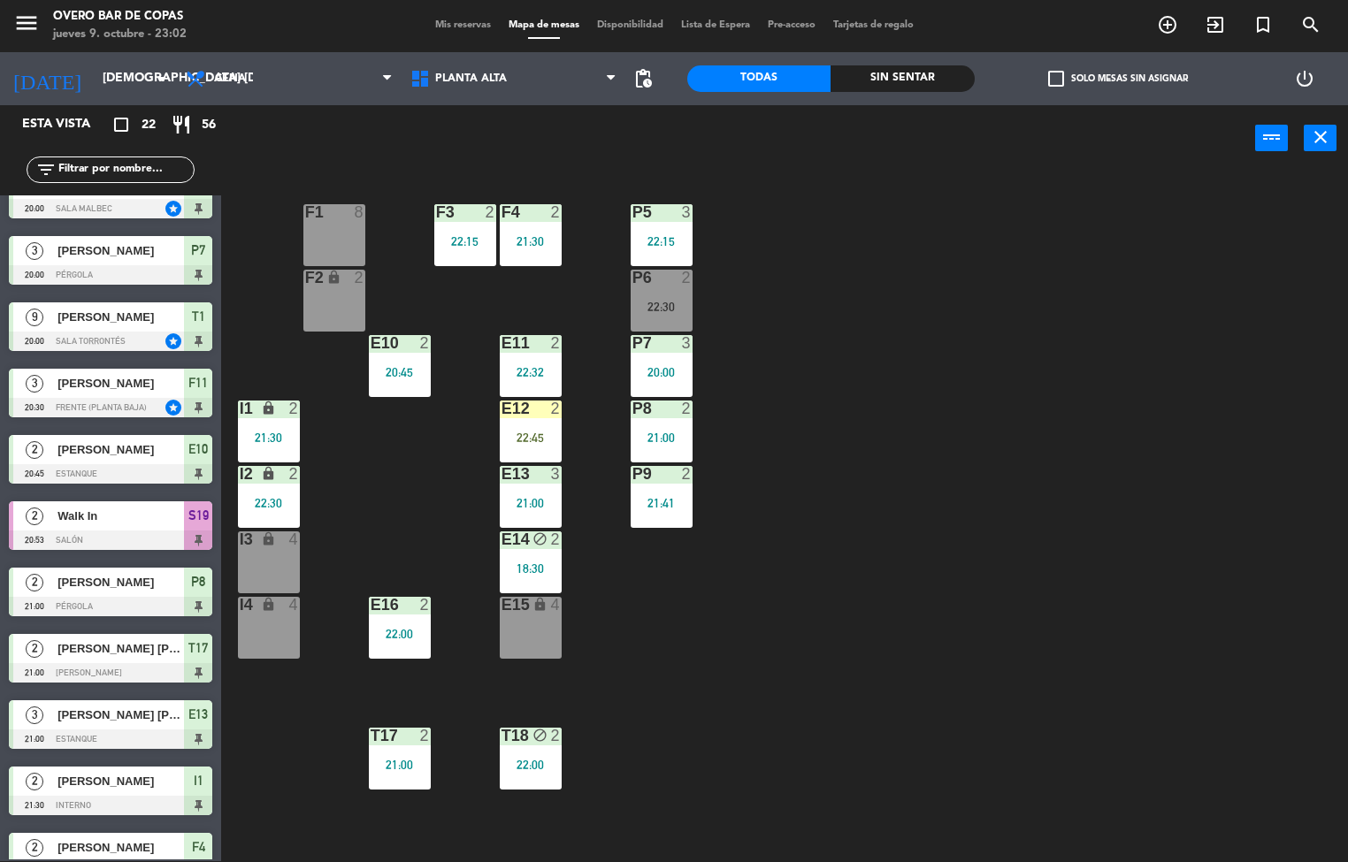
click at [784, 683] on div "P5 3 22:15 F1 8 F3 2 22:15 F4 2 21:30 P6 2 22:30 F2 lock 2 P7 3 20:00 E10 2 20:…" at bounding box center [791, 517] width 1114 height 690
click at [533, 433] on div "22:45" at bounding box center [531, 438] width 62 height 12
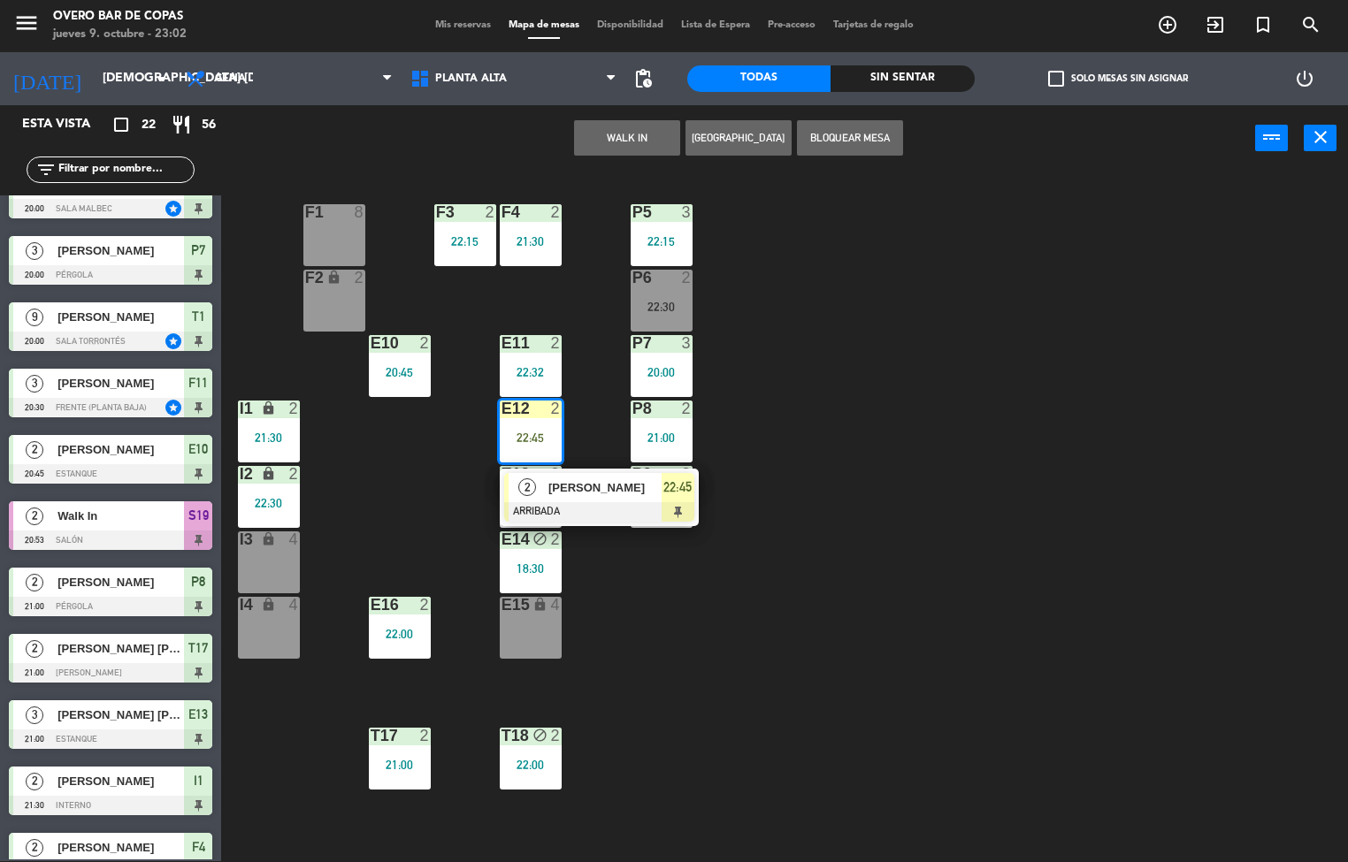
click at [1032, 648] on div "P5 3 22:15 F1 8 F3 2 22:15 F4 2 21:30 P6 2 22:30 F2 lock 2 P7 3 20:00 E10 2 20:…" at bounding box center [791, 517] width 1114 height 690
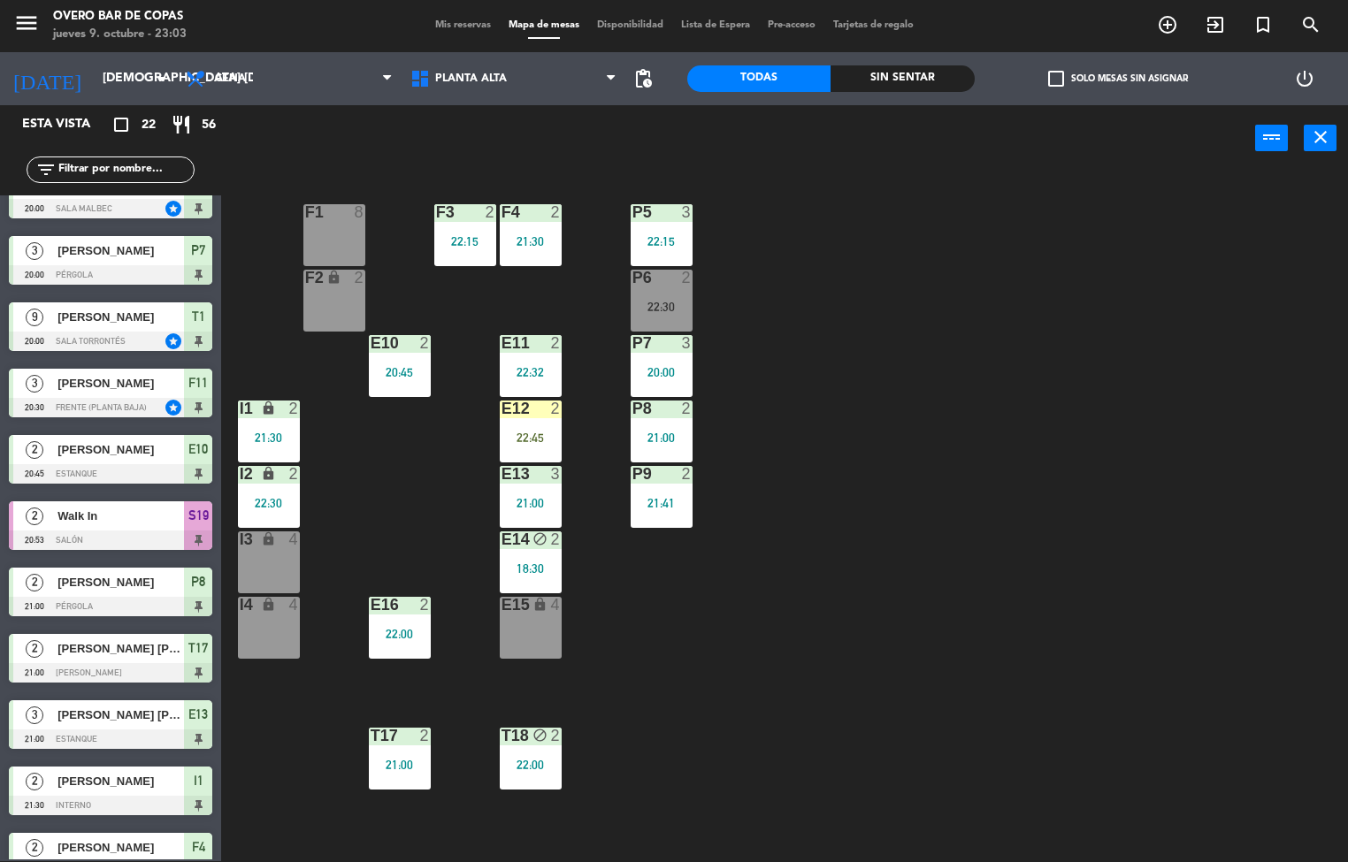
click at [541, 472] on div at bounding box center [530, 474] width 29 height 16
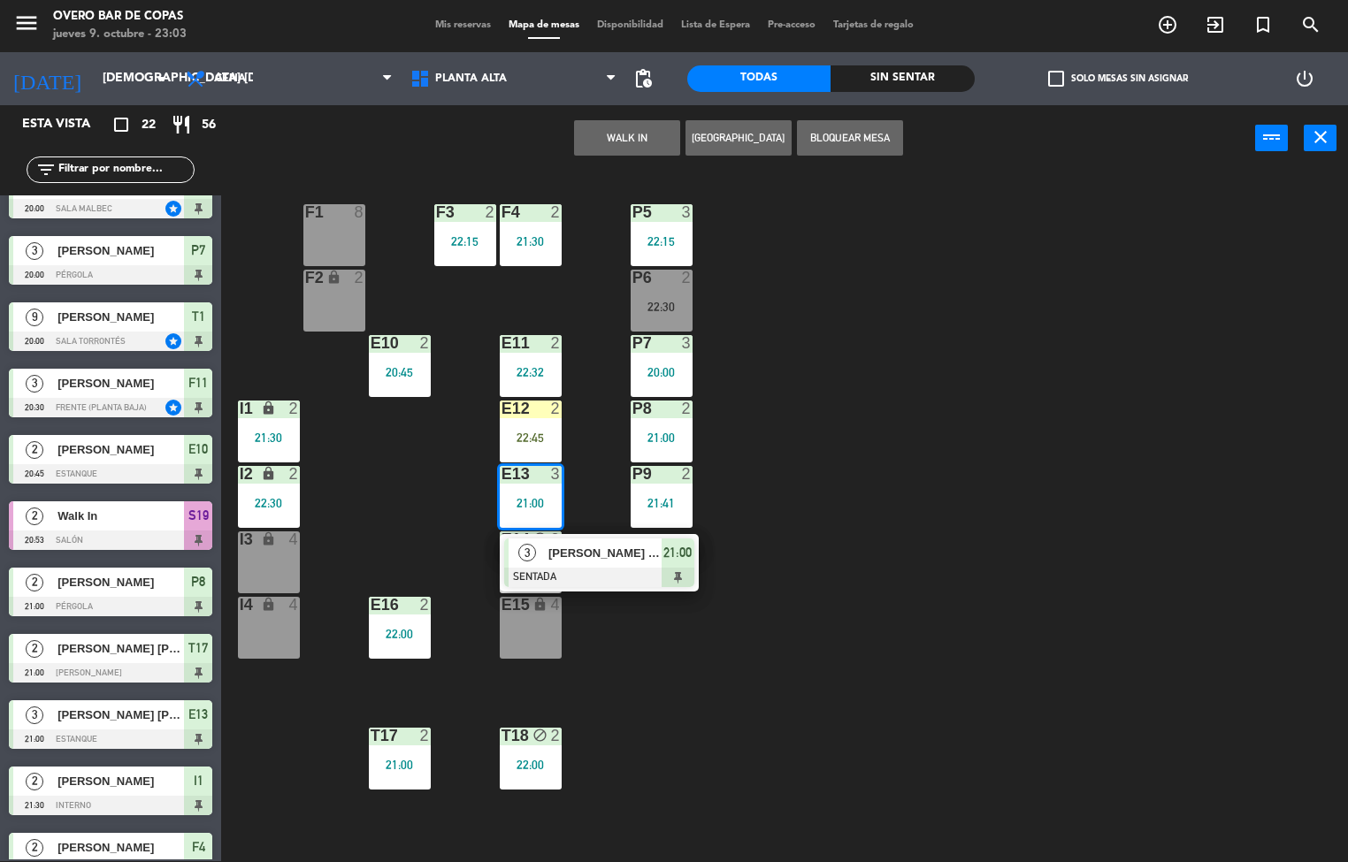
click at [670, 701] on div "P5 3 22:15 F1 8 F3 2 22:15 F4 2 21:30 P6 2 22:30 F2 lock 2 P7 3 20:00 E10 2 20:…" at bounding box center [791, 517] width 1114 height 690
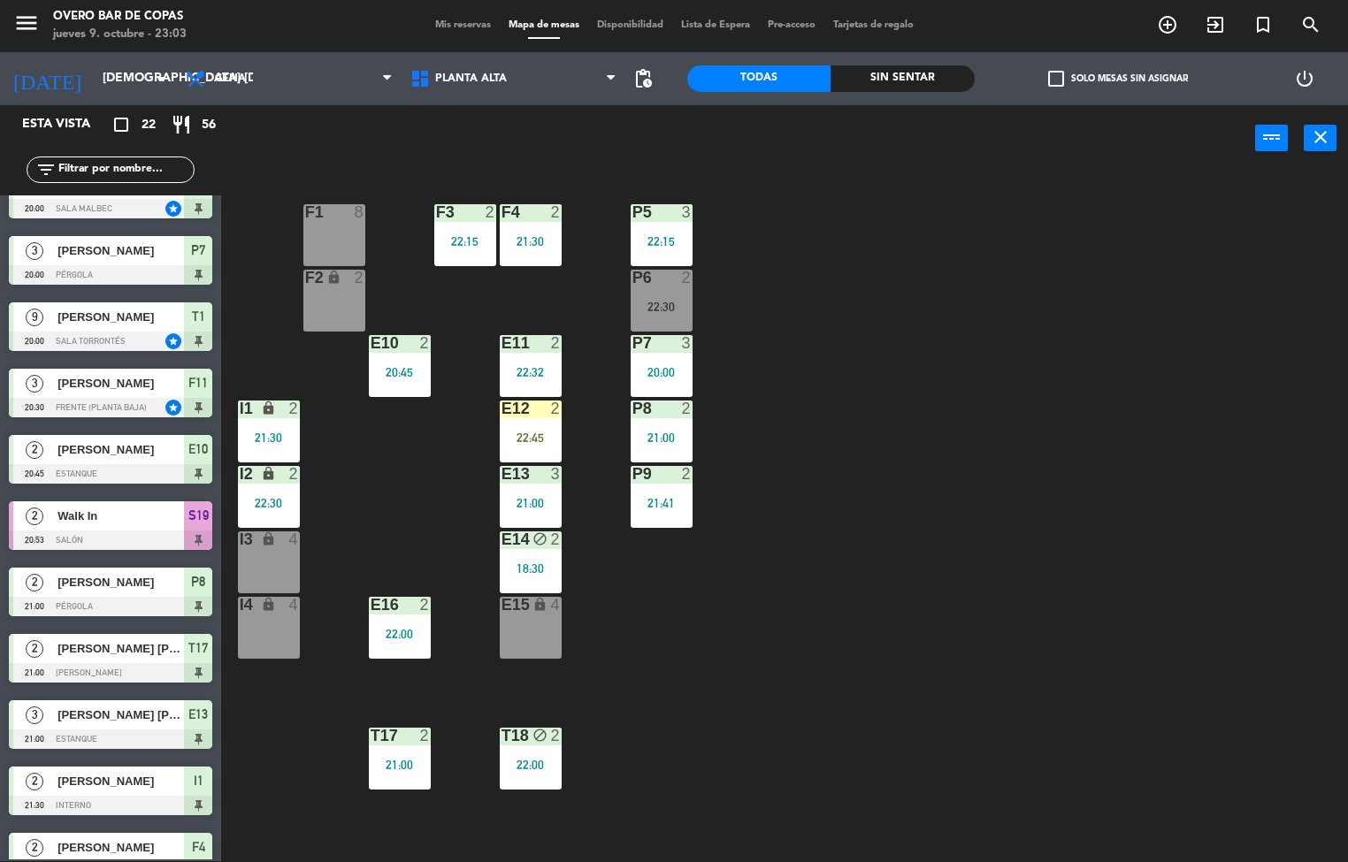
click at [524, 372] on div "22:32" at bounding box center [531, 372] width 62 height 12
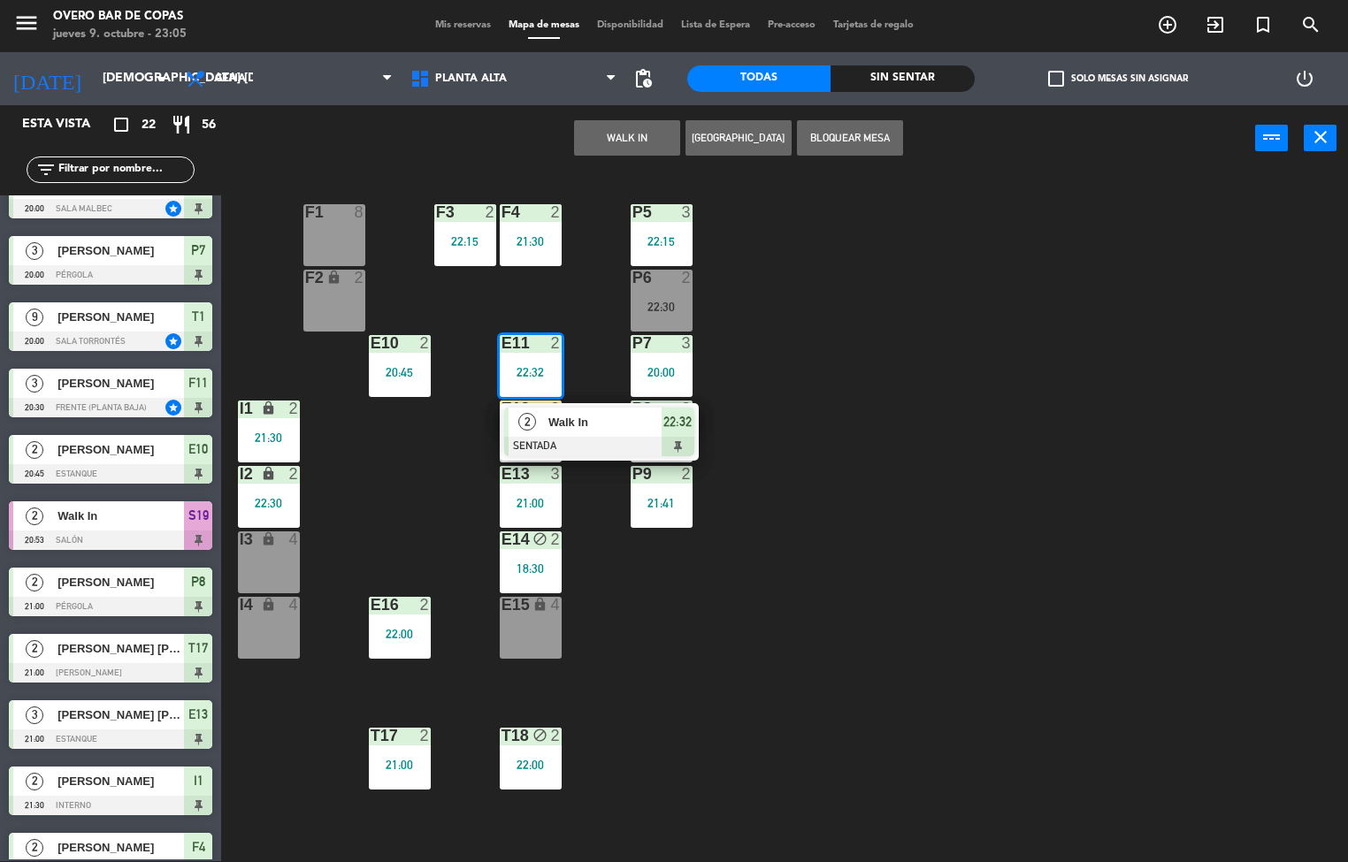
click at [895, 311] on div "P5 3 22:15 F1 8 F3 2 22:15 F4 2 21:30 P6 2 22:30 F2 lock 2 P7 3 20:00 E10 2 20:…" at bounding box center [791, 517] width 1114 height 690
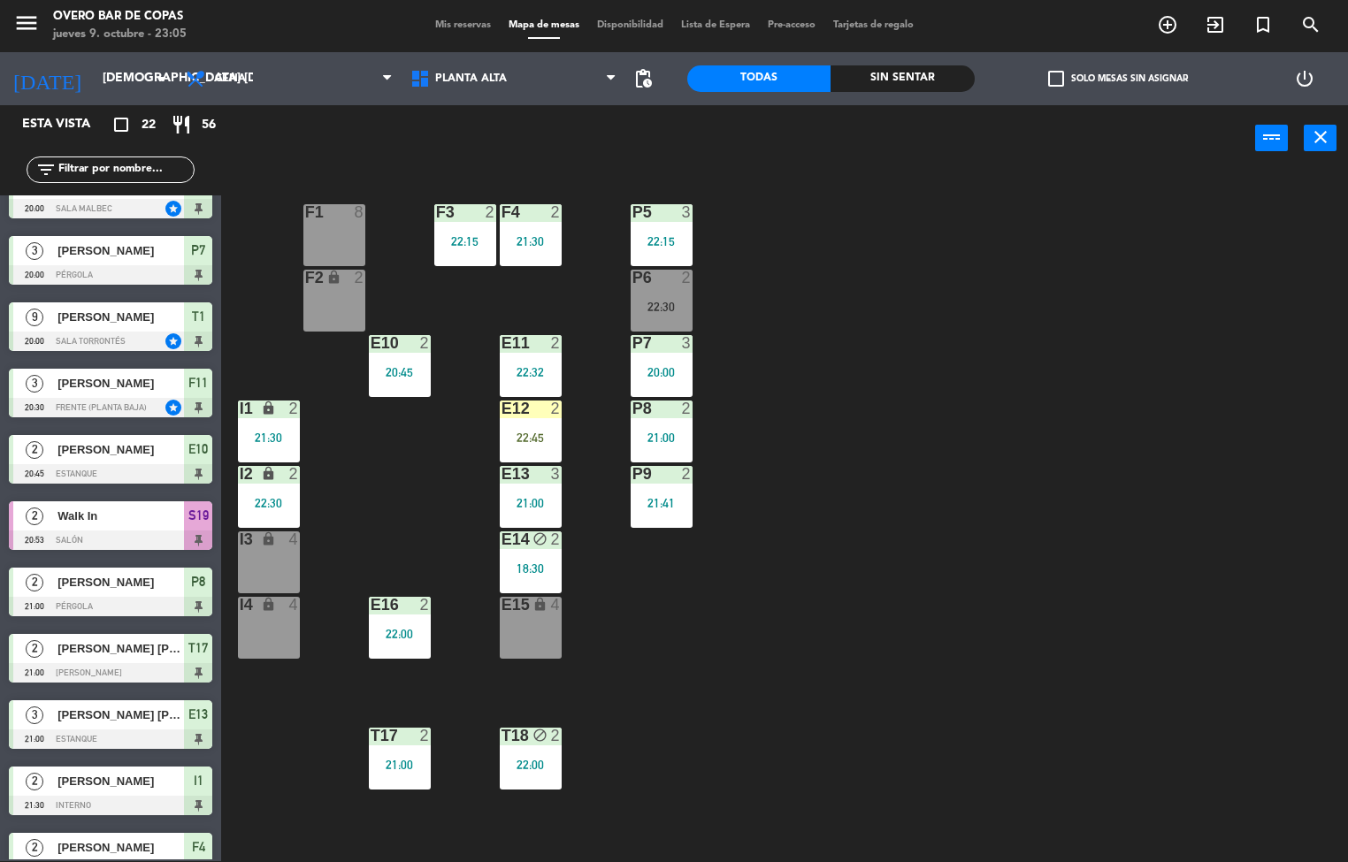
click at [520, 433] on div "22:45" at bounding box center [531, 438] width 62 height 12
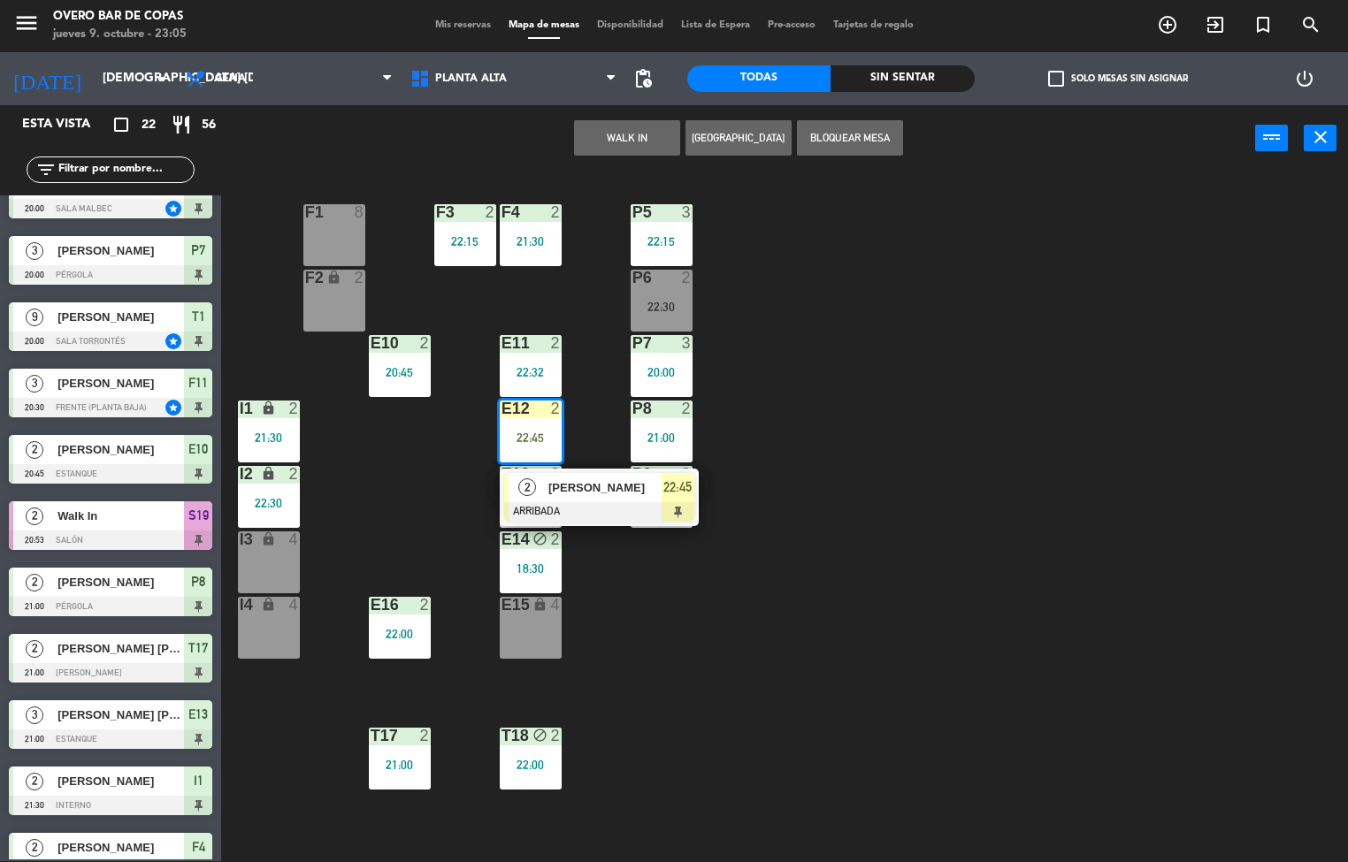
click at [547, 470] on div "2 [PERSON_NAME] 22:45" at bounding box center [599, 497] width 199 height 57
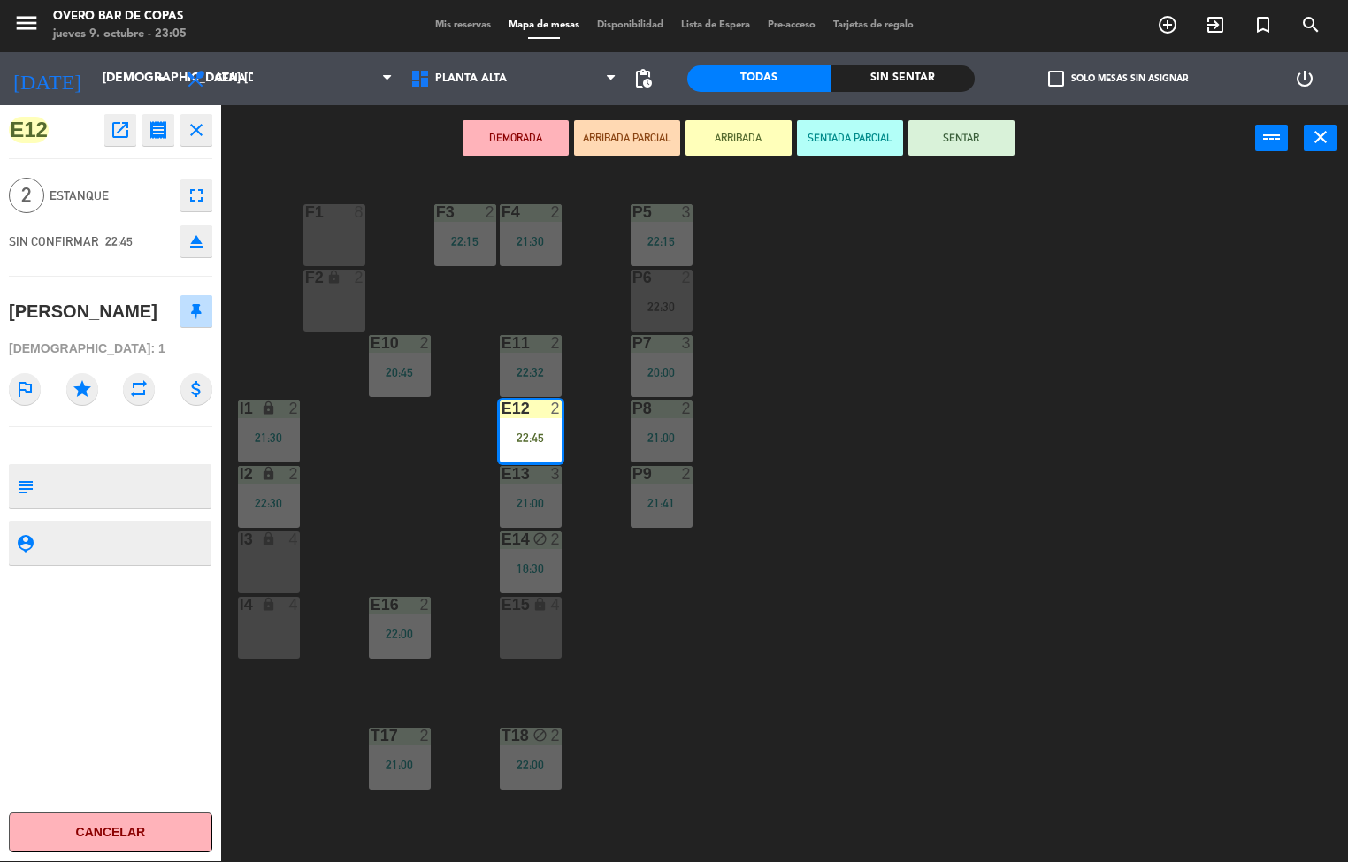
click at [996, 136] on button "SENTAR" at bounding box center [961, 137] width 106 height 35
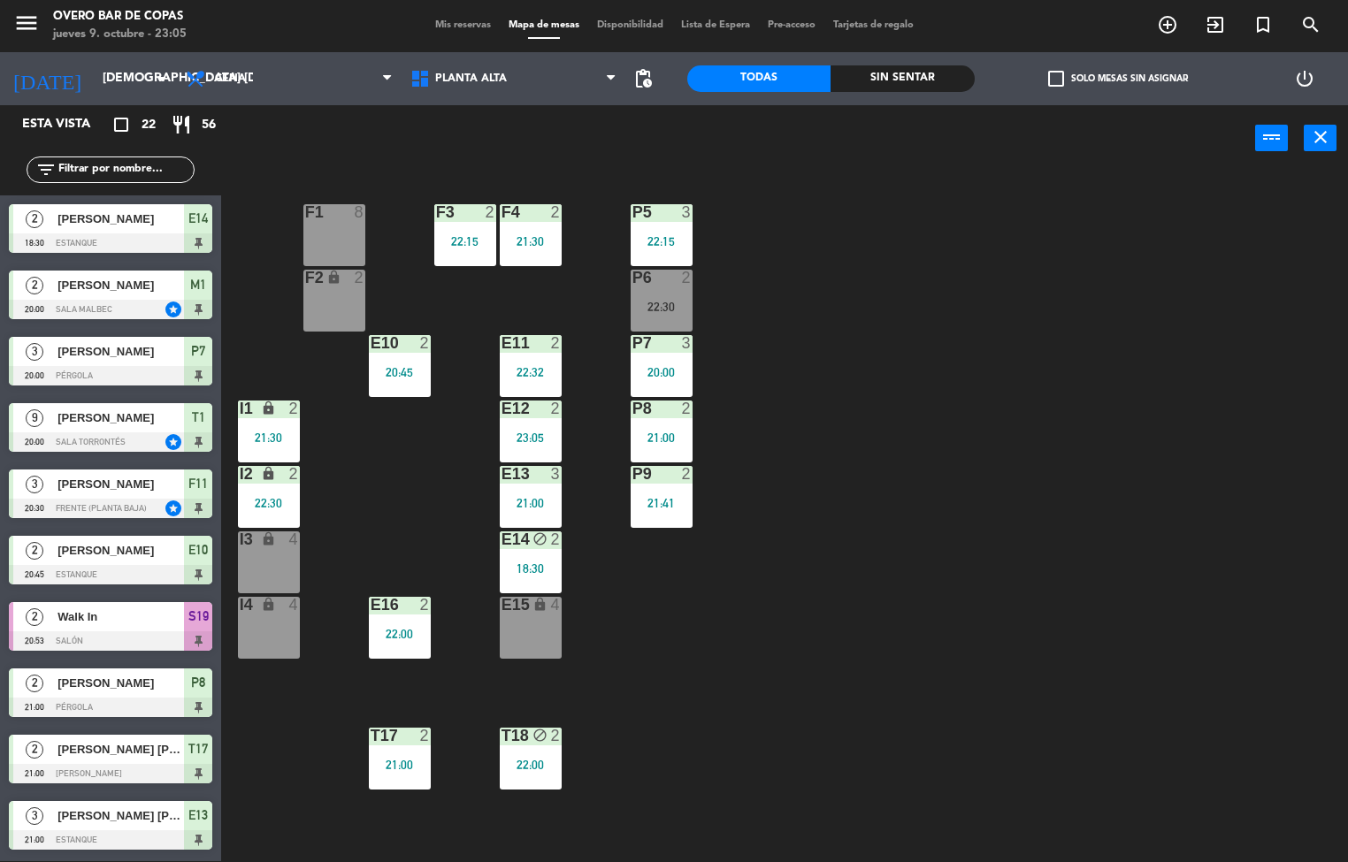
scroll to position [451, 0]
